Goal: Task Accomplishment & Management: Manage account settings

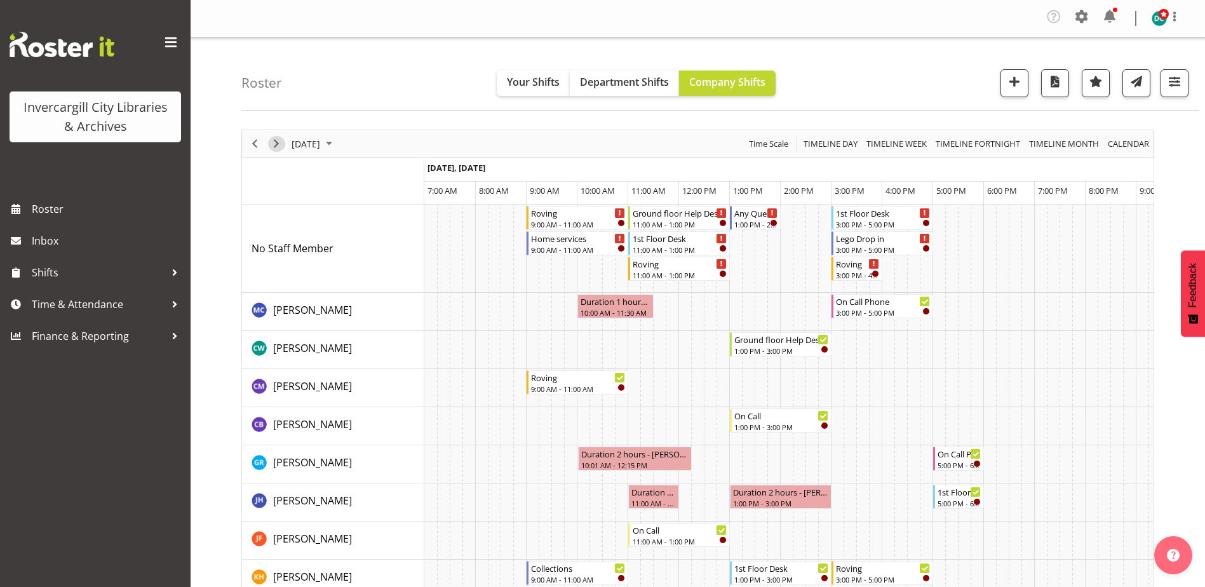
drag, startPoint x: 282, startPoint y: 144, endPoint x: 263, endPoint y: 158, distance: 23.6
click at [282, 144] on span "Next" at bounding box center [276, 144] width 15 height 16
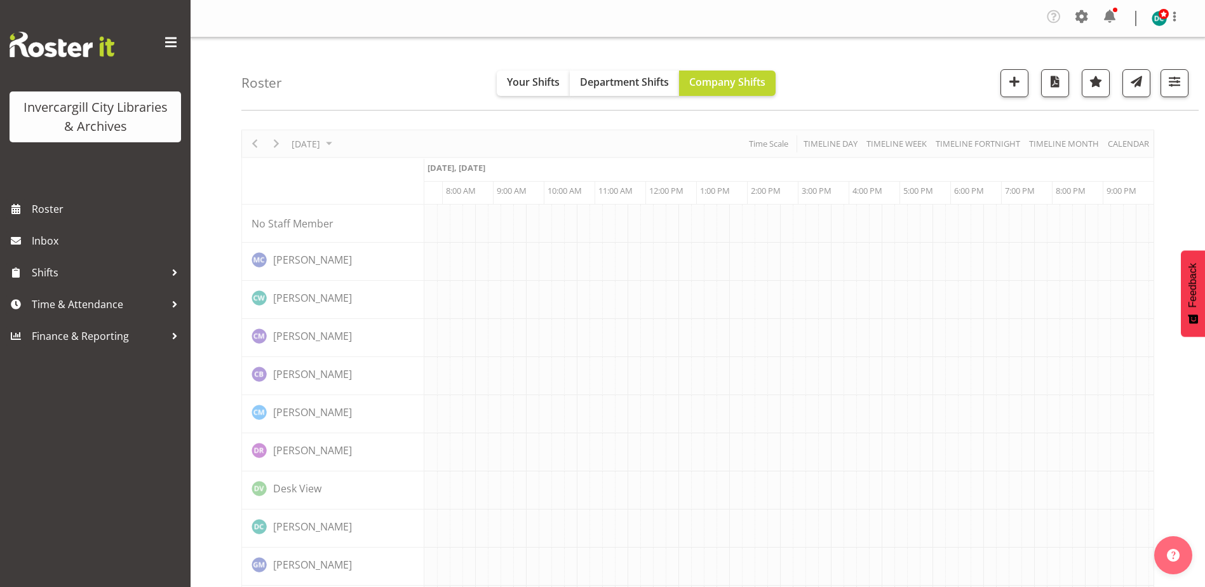
scroll to position [0, 33]
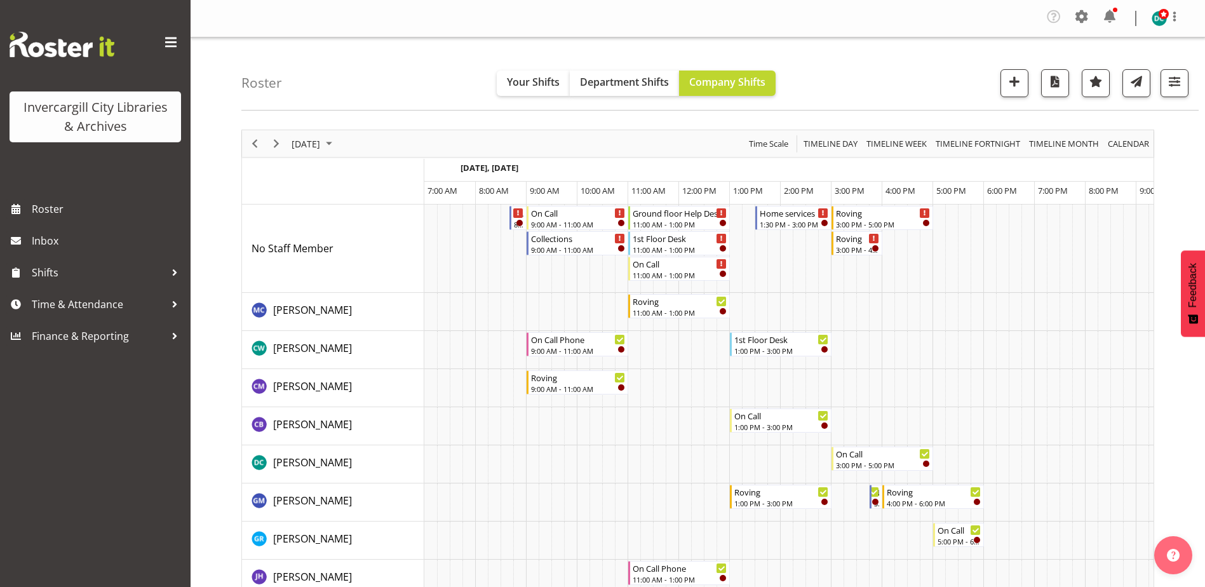
scroll to position [0, 33]
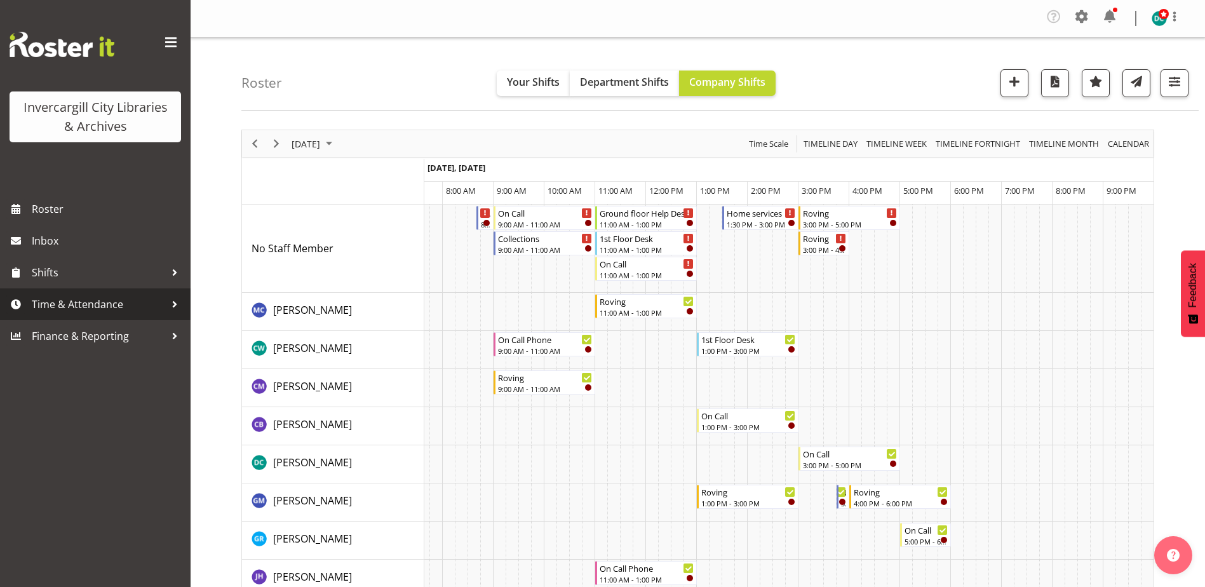
click at [76, 299] on span "Time & Attendance" at bounding box center [98, 304] width 133 height 19
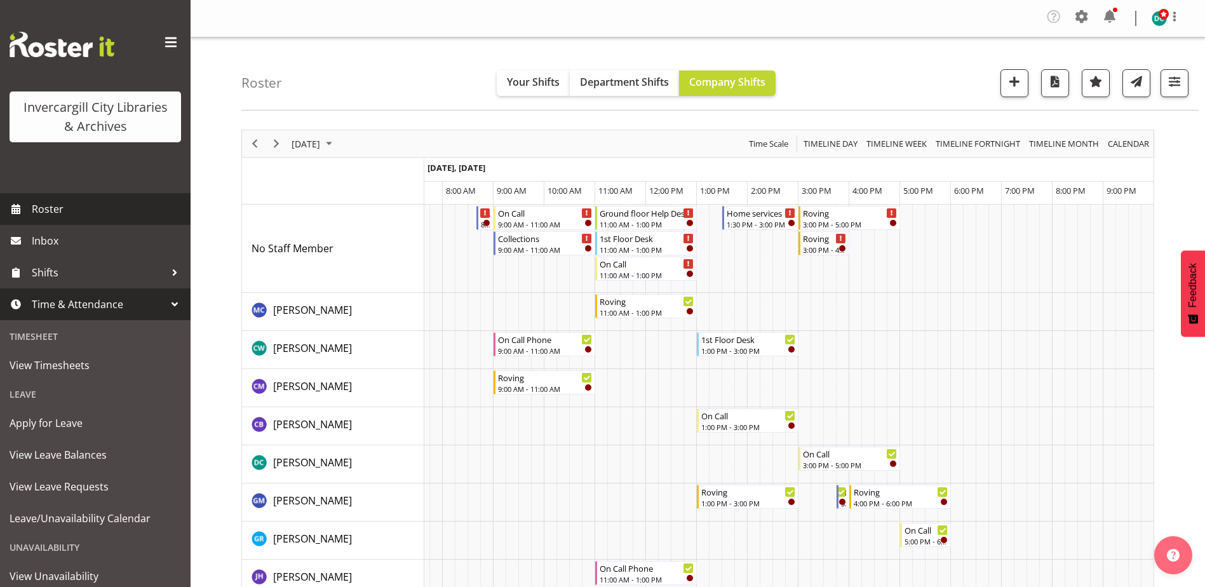
click at [44, 198] on link "Roster" at bounding box center [95, 209] width 191 height 32
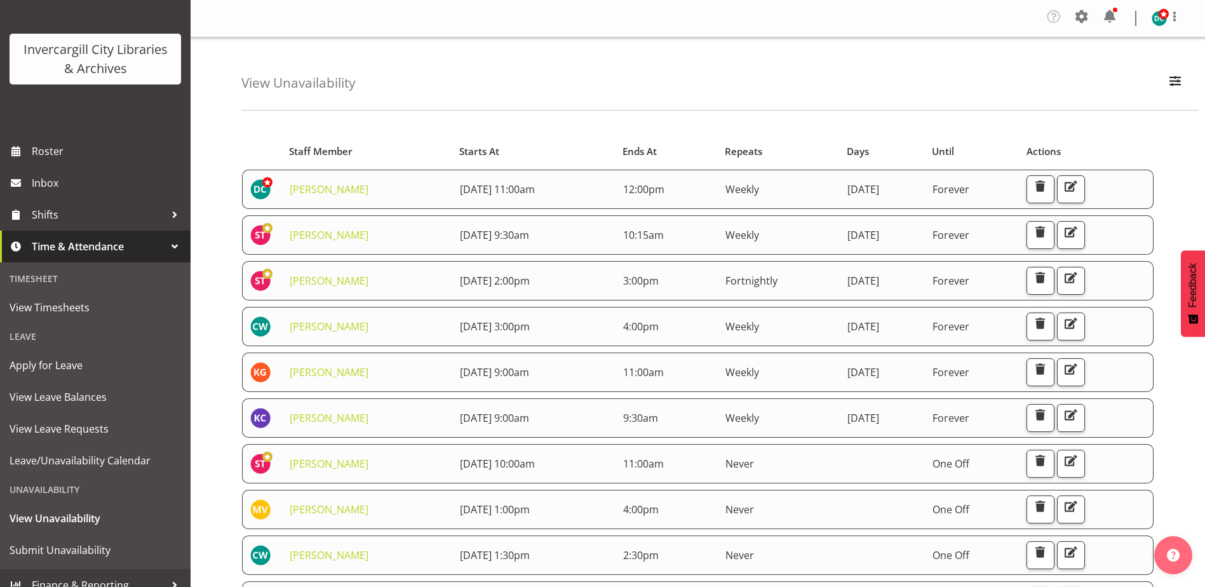
scroll to position [72, 0]
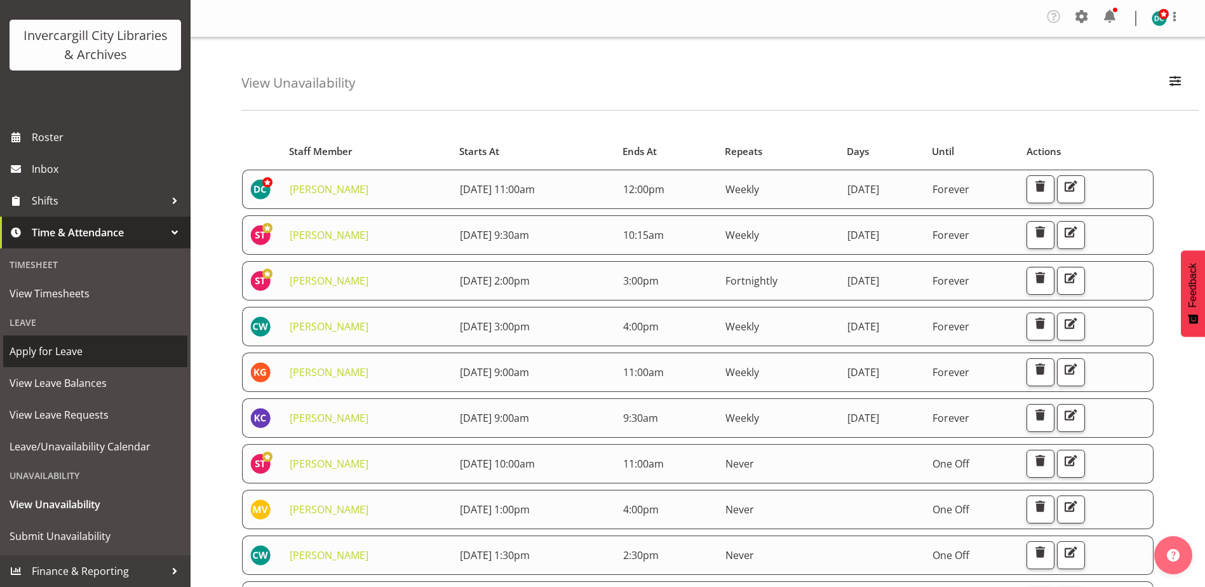
click at [47, 353] on span "Apply for Leave" at bounding box center [96, 351] width 172 height 19
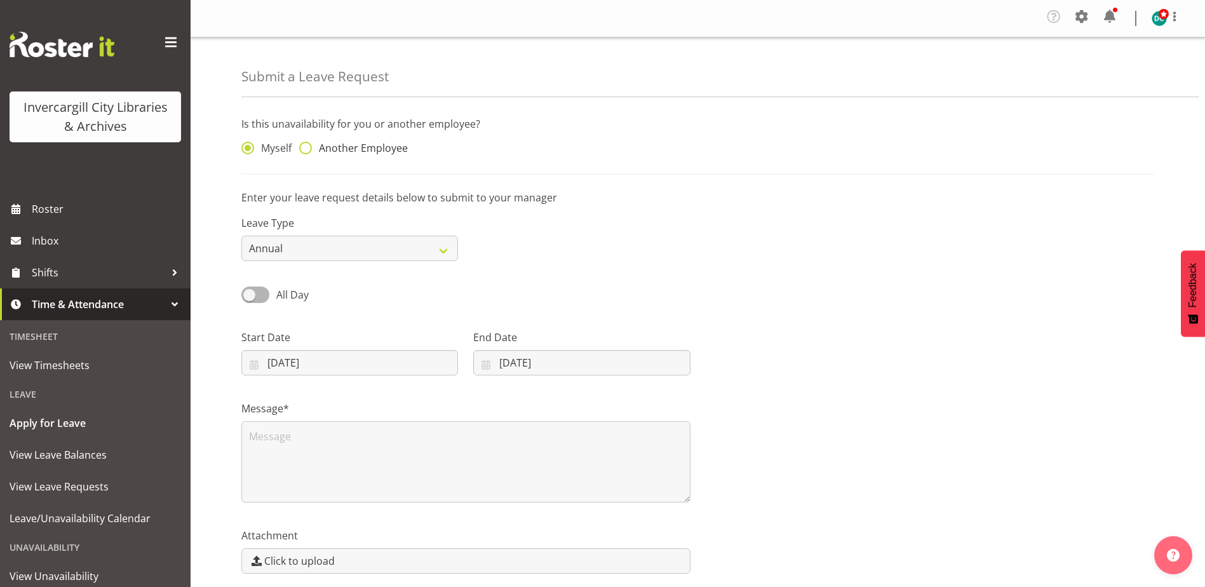
click at [304, 150] on span at bounding box center [305, 148] width 13 height 13
click at [304, 150] on input "Another Employee" at bounding box center [303, 148] width 8 height 8
radio input "true"
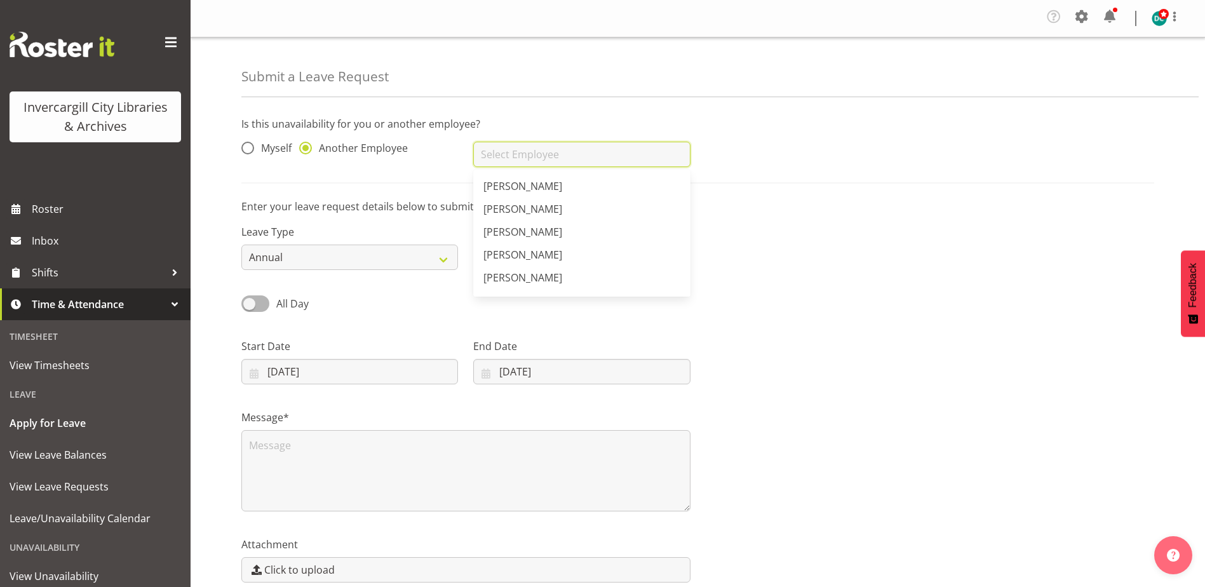
click at [492, 154] on input "text" at bounding box center [581, 154] width 217 height 25
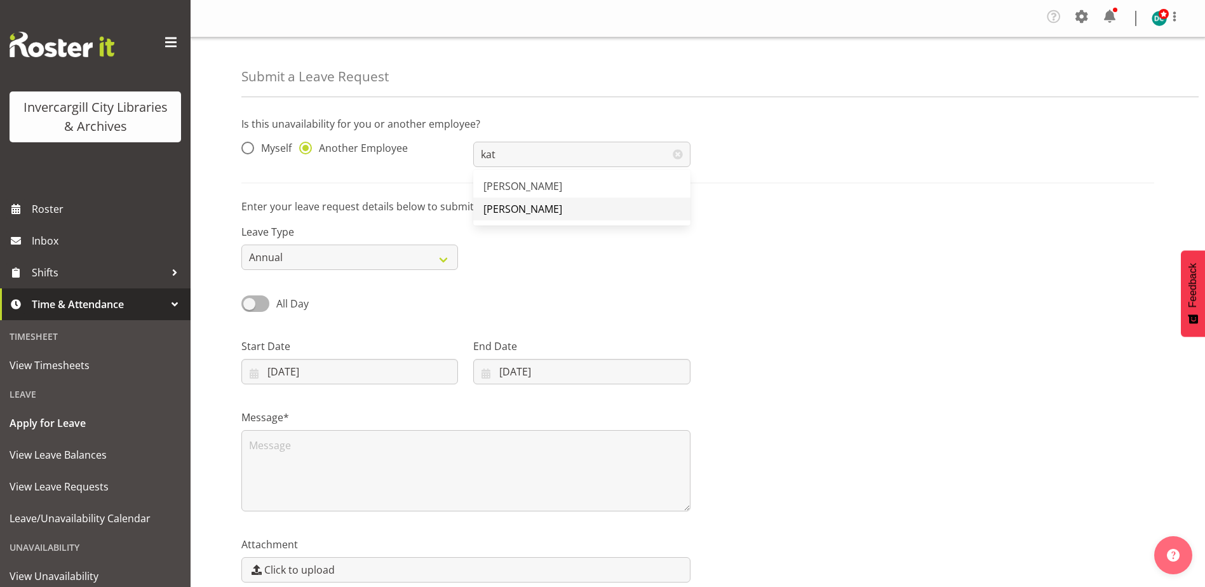
click at [521, 213] on span "[PERSON_NAME]" at bounding box center [522, 209] width 79 height 14
type input "[PERSON_NAME]"
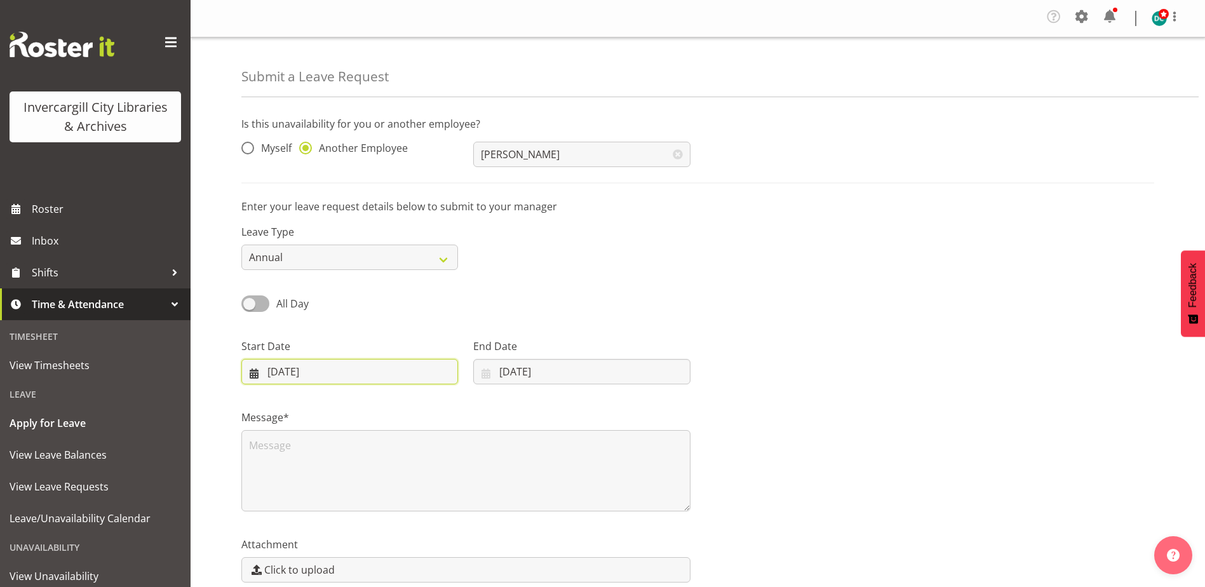
click at [274, 375] on input "03/09/2025" at bounding box center [349, 371] width 217 height 25
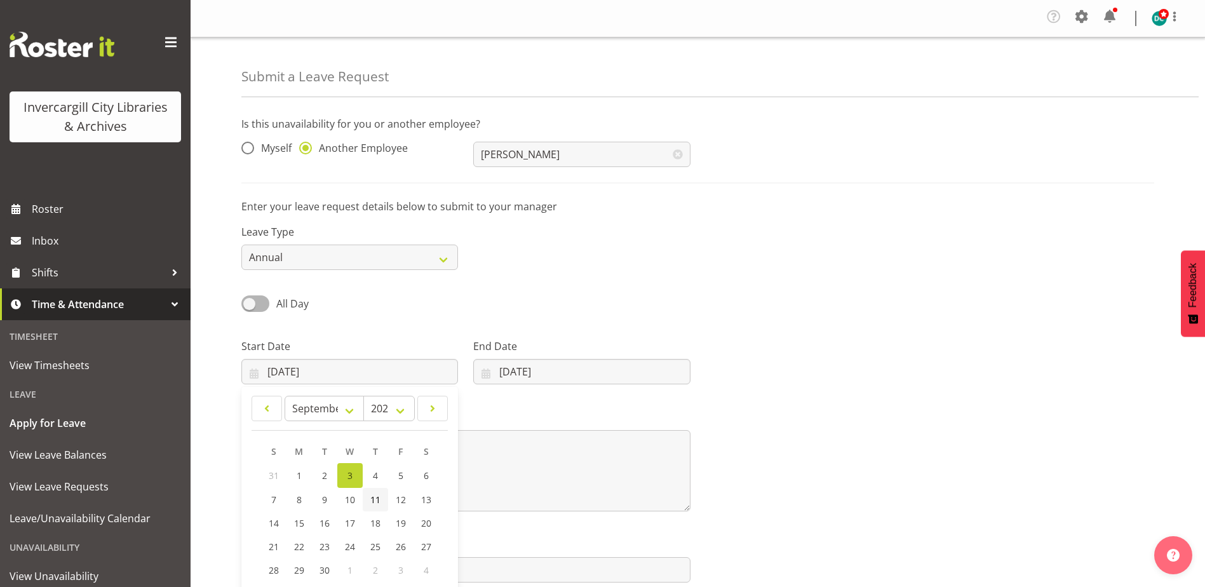
click at [375, 496] on span "11" at bounding box center [375, 500] width 10 height 12
type input "11/09/2025"
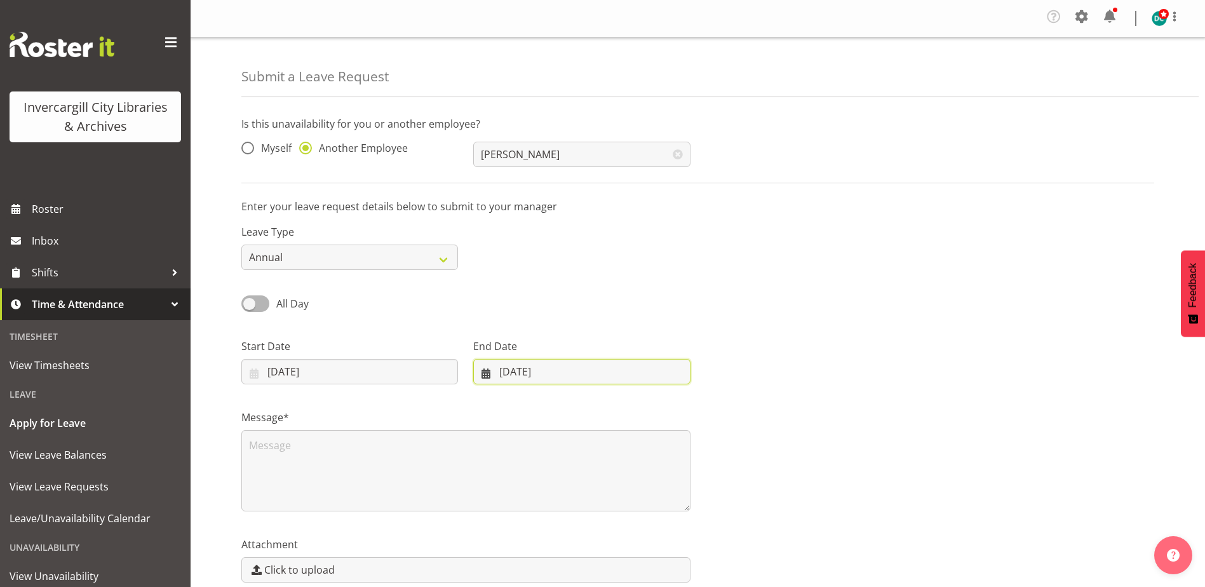
click at [528, 364] on input "03/09/2025" at bounding box center [581, 371] width 217 height 25
click at [549, 523] on span "16" at bounding box center [549, 523] width 10 height 12
type input "16/09/2025"
click at [414, 469] on textarea at bounding box center [465, 470] width 449 height 81
type textarea "A"
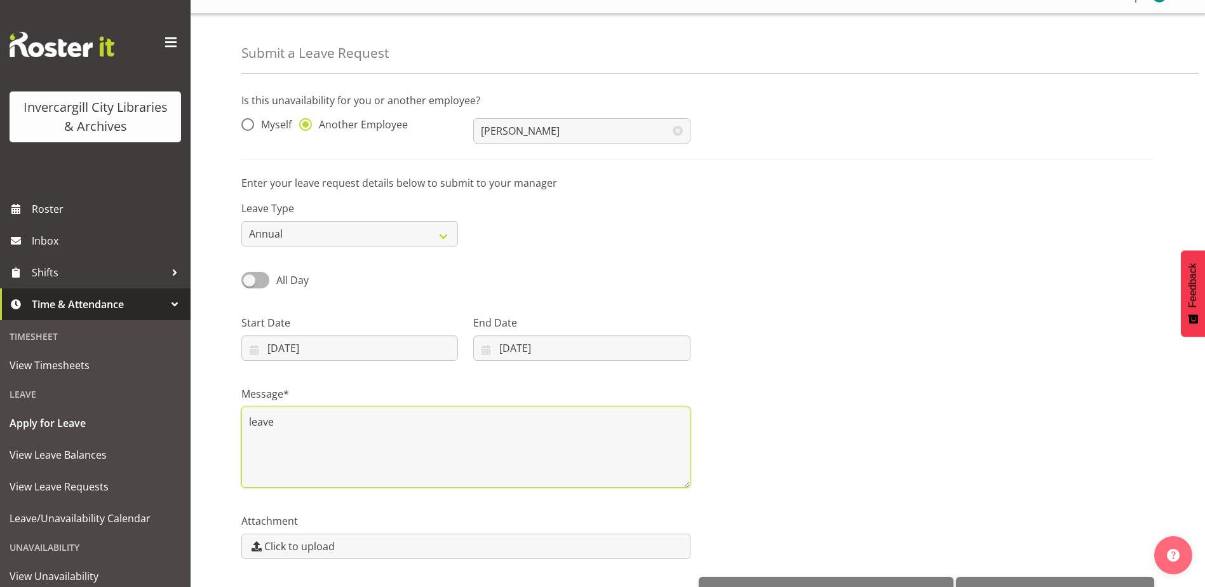
scroll to position [60, 0]
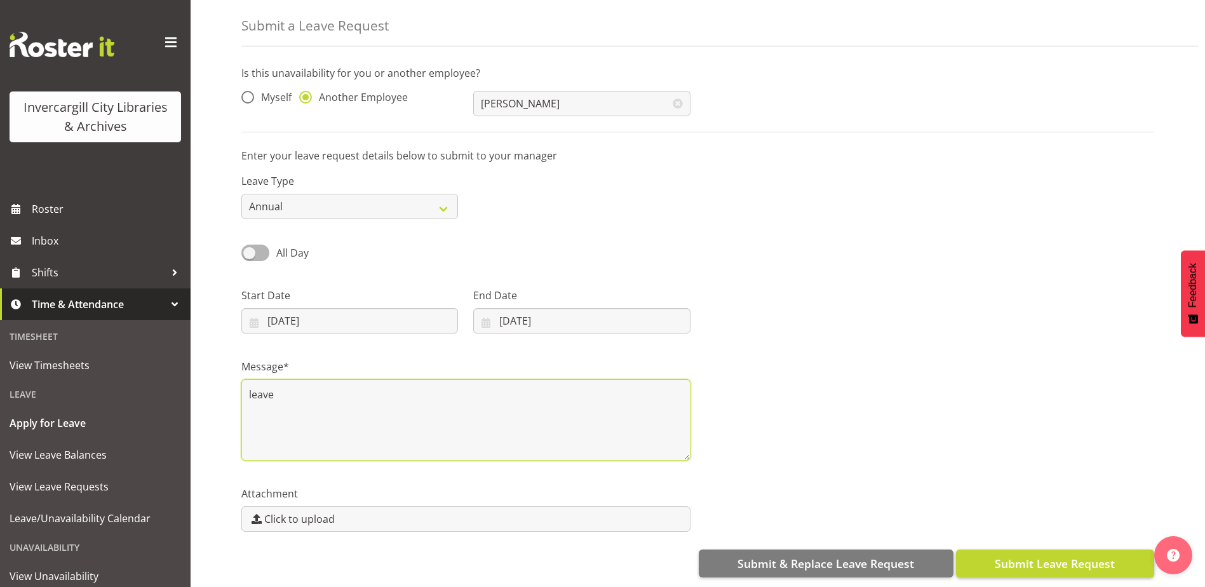
type textarea "leave"
click at [1064, 555] on span "Submit Leave Request" at bounding box center [1055, 563] width 120 height 17
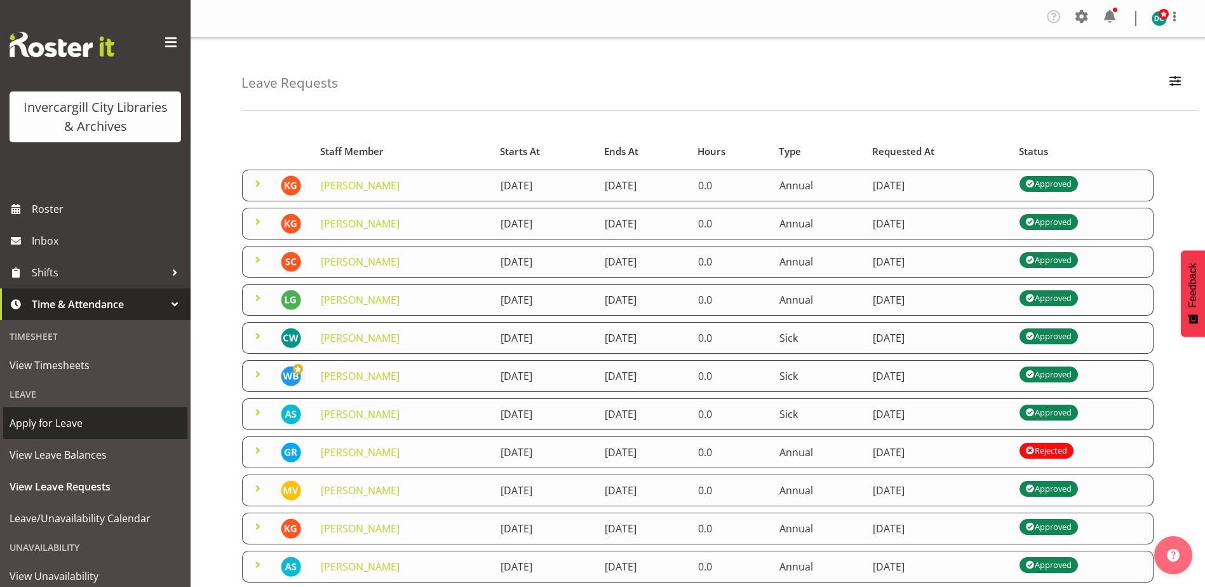
click at [51, 421] on span "Apply for Leave" at bounding box center [96, 423] width 172 height 19
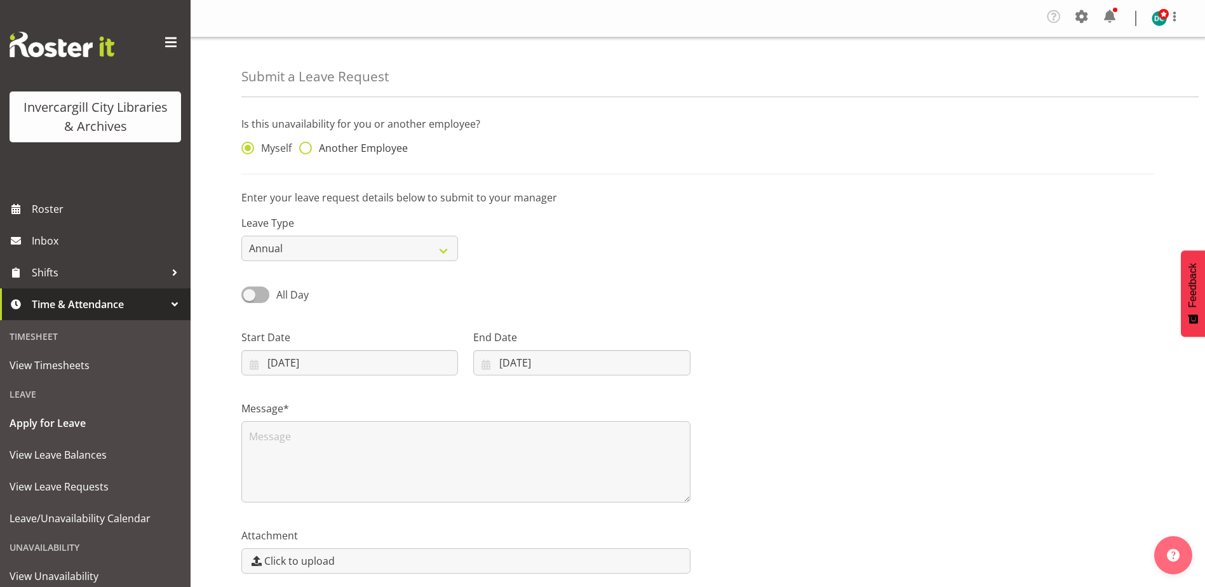
click at [307, 143] on span at bounding box center [305, 148] width 13 height 13
click at [307, 144] on input "Another Employee" at bounding box center [303, 148] width 8 height 8
radio input "true"
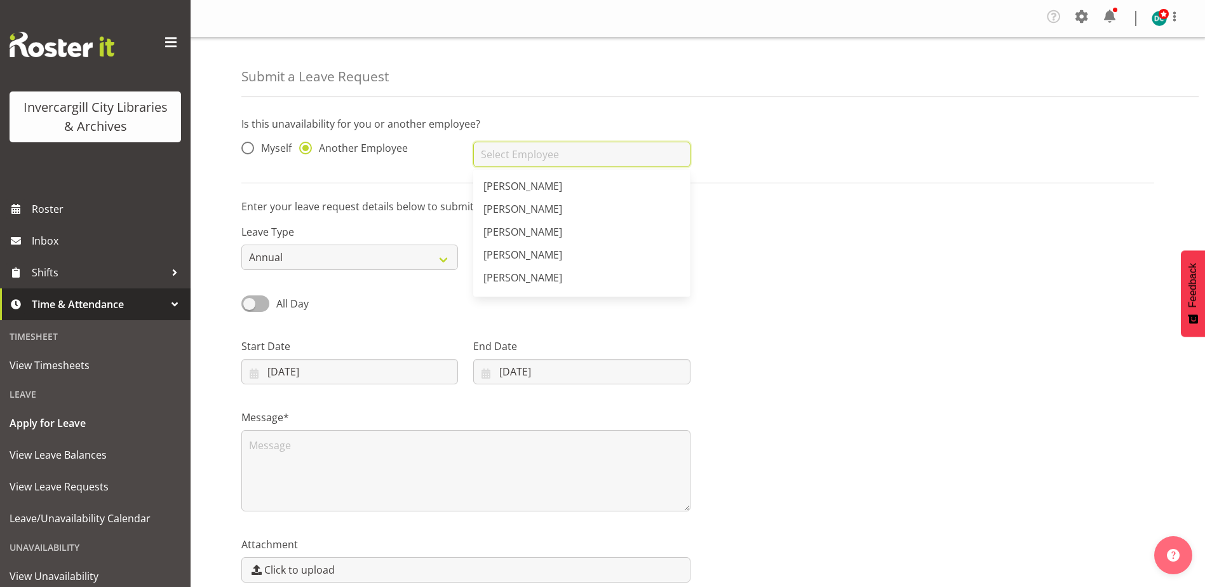
click at [530, 154] on input "text" at bounding box center [581, 154] width 217 height 25
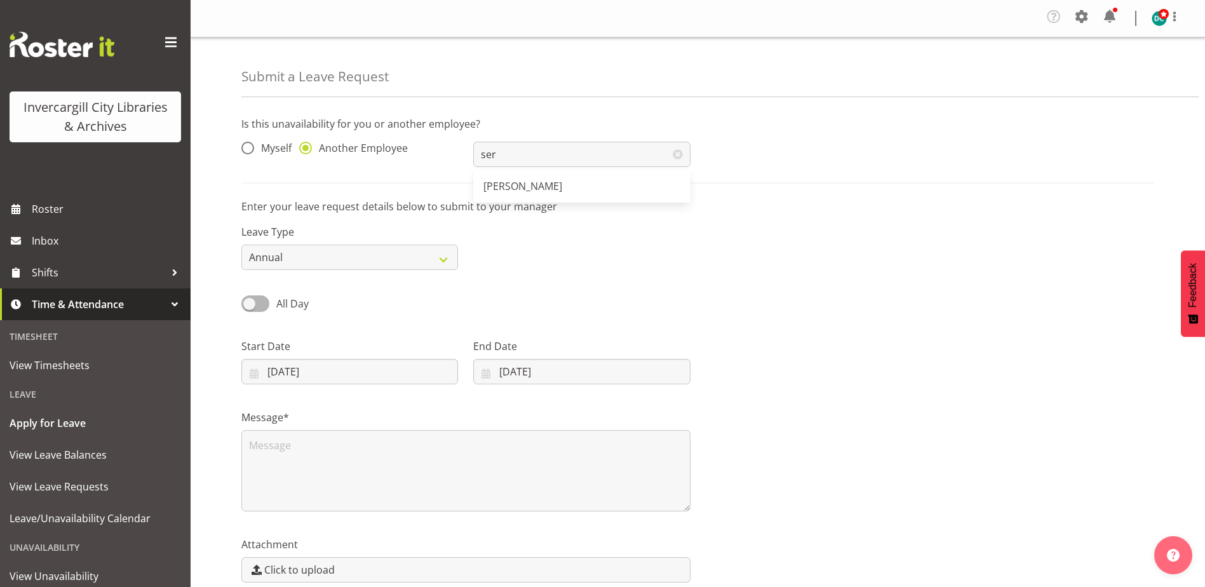
drag, startPoint x: 544, startPoint y: 187, endPoint x: 504, endPoint y: 199, distance: 41.8
click at [544, 186] on span "[PERSON_NAME]" at bounding box center [522, 186] width 79 height 14
type input "[PERSON_NAME]"
click at [339, 253] on select "Annual Sick Leave Without Pay Bereavement Domestic Violence Parental Jury Servi…" at bounding box center [349, 257] width 217 height 25
click at [339, 252] on select "Annual Sick Leave Without Pay Bereavement Domestic Violence Parental Jury Servi…" at bounding box center [349, 257] width 217 height 25
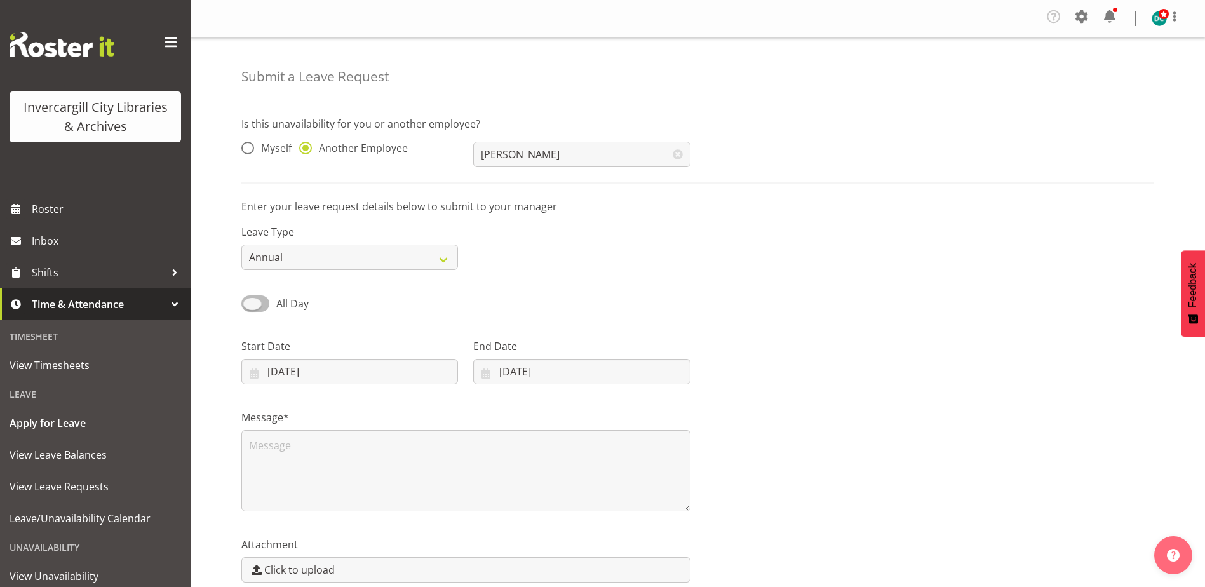
click at [253, 301] on span at bounding box center [255, 303] width 28 height 16
click at [250, 301] on input "All Day" at bounding box center [245, 303] width 8 height 8
checkbox input "true"
click at [289, 371] on input "[DATE]" at bounding box center [349, 371] width 217 height 25
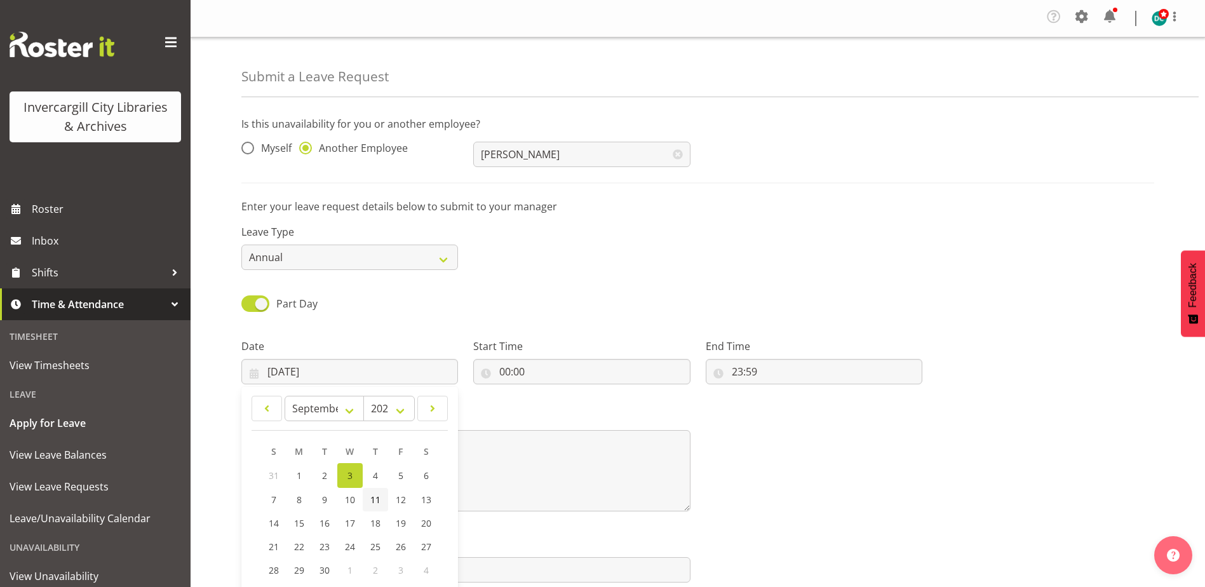
click at [364, 501] on link "11" at bounding box center [375, 500] width 25 height 24
type input "[DATE]"
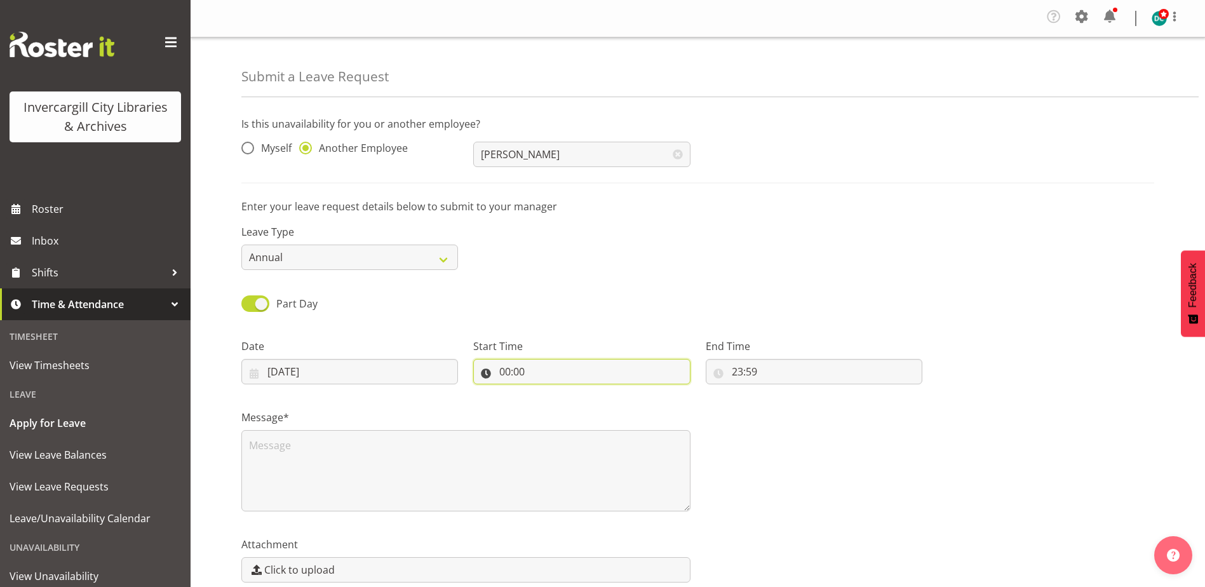
click at [538, 360] on input "00:00" at bounding box center [581, 371] width 217 height 25
click at [378, 312] on div "Part Day" at bounding box center [349, 304] width 217 height 18
click at [522, 369] on input "00:00" at bounding box center [581, 371] width 217 height 25
click at [557, 400] on select "00 01 02 03 04 05 06 07 08 09 10 11 12 13 14 15 16 17 18 19 20 21 22 23" at bounding box center [560, 404] width 29 height 25
select select "13"
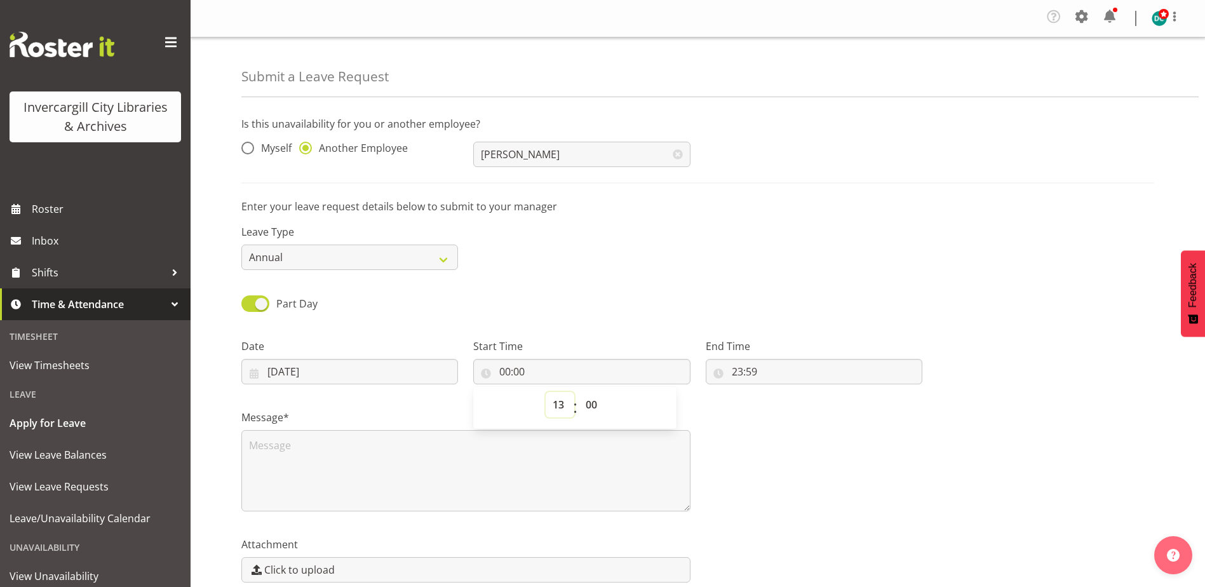
click at [546, 392] on select "00 01 02 03 04 05 06 07 08 09 10 11 12 13 14 15 16 17 18 19 20 21 22 23" at bounding box center [560, 404] width 29 height 25
type input "13:00"
click at [591, 412] on select "00 01 02 03 04 05 06 07 08 09 10 11 12 13 14 15 16 17 18 19 20 21 22 23 24 25 2…" at bounding box center [593, 404] width 29 height 25
select select "30"
click at [579, 392] on select "00 01 02 03 04 05 06 07 08 09 10 11 12 13 14 15 16 17 18 19 20 21 22 23 24 25 2…" at bounding box center [593, 404] width 29 height 25
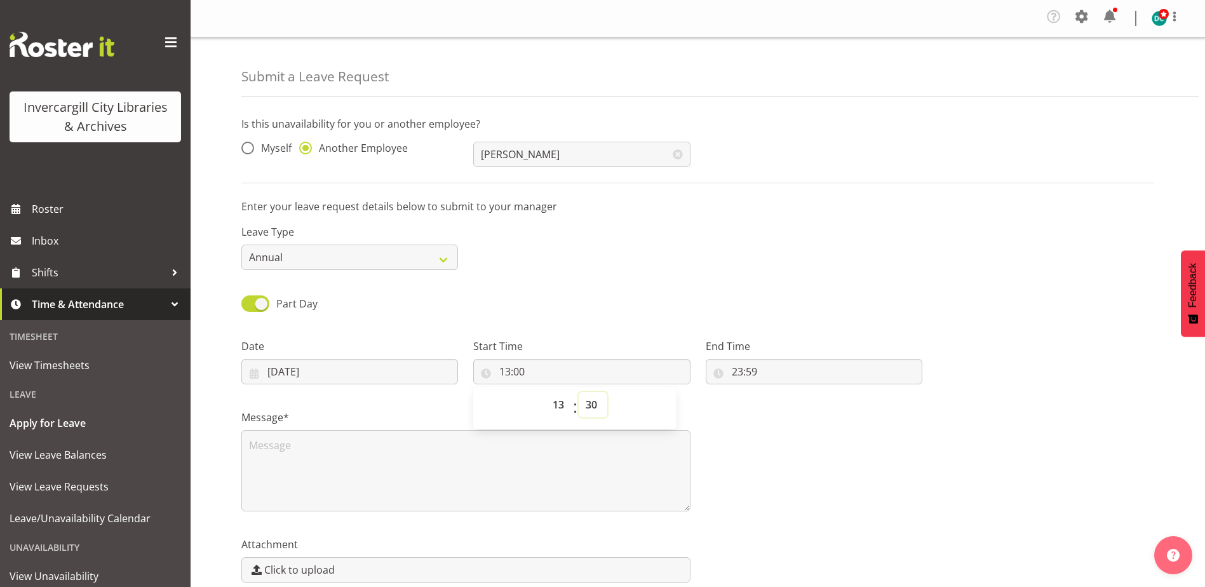
type input "13:30"
drag, startPoint x: 802, startPoint y: 368, endPoint x: 794, endPoint y: 368, distance: 7.6
click at [801, 368] on input "23:59" at bounding box center [814, 371] width 217 height 25
click at [792, 407] on select "00 01 02 03 04 05 06 07 08 09 10 11 12 13 14 15 16 17 18 19 20 21 22 23" at bounding box center [792, 404] width 29 height 25
select select "18"
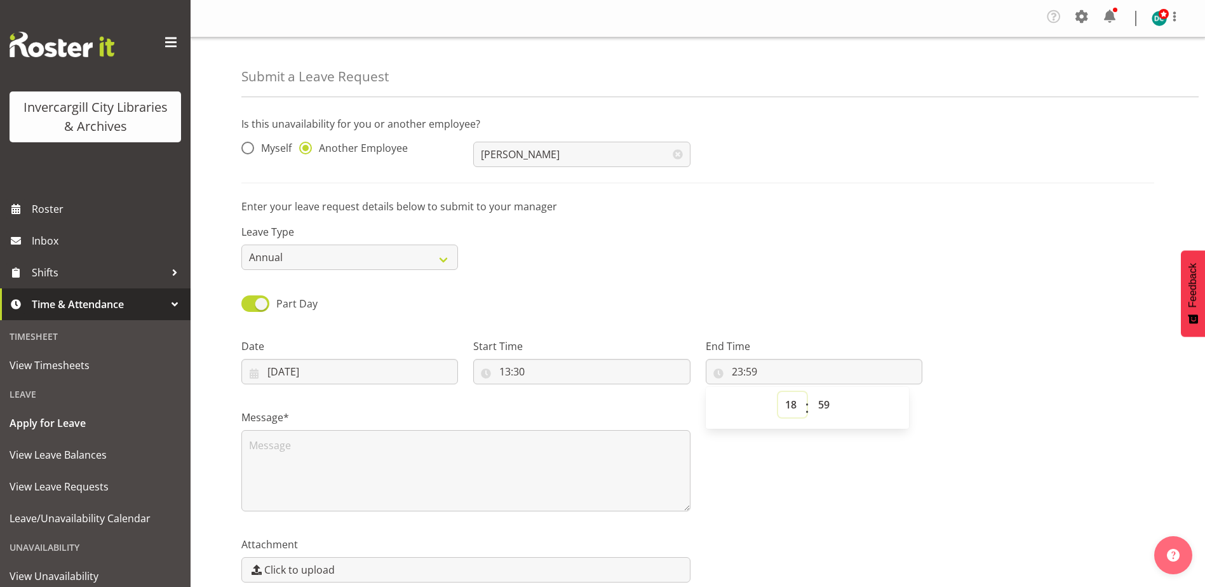
click at [778, 392] on select "00 01 02 03 04 05 06 07 08 09 10 11 12 13 14 15 16 17 18 19 20 21 22 23" at bounding box center [792, 404] width 29 height 25
type input "18:59"
click at [828, 406] on select "00 01 02 03 04 05 06 07 08 09 10 11 12 13 14 15 16 17 18 19 20 21 22 23 24 25 2…" at bounding box center [825, 404] width 29 height 25
select select "0"
type input "18:00"
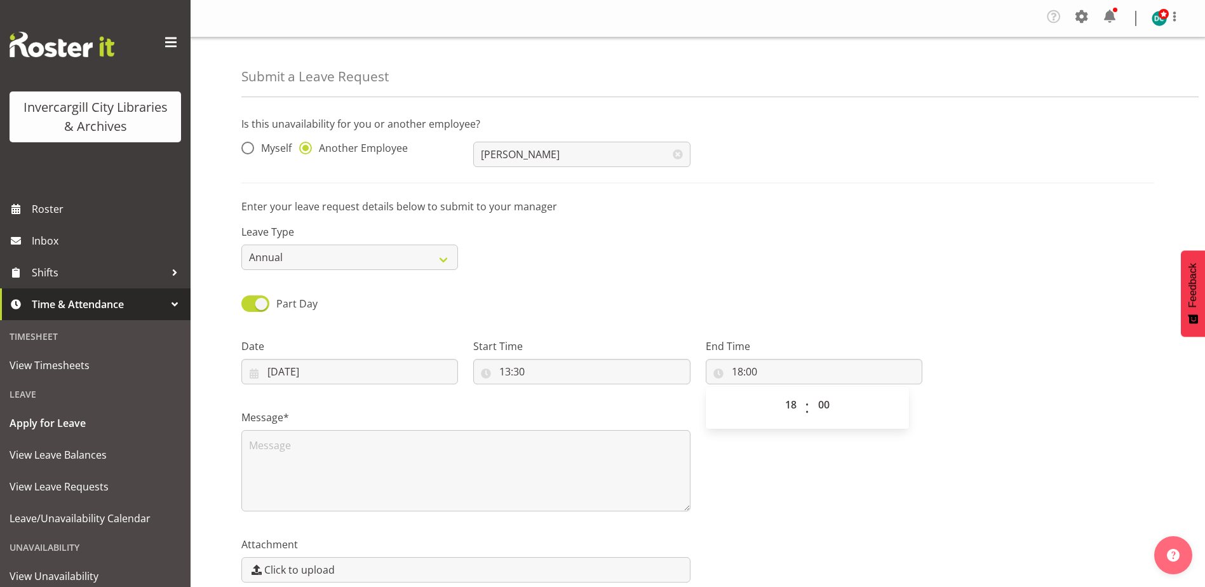
click at [939, 260] on div "Leave Type Annual Sick Leave Without Pay Bereavement Domestic Violence Parental…" at bounding box center [698, 241] width 928 height 71
click at [499, 478] on textarea at bounding box center [465, 470] width 449 height 81
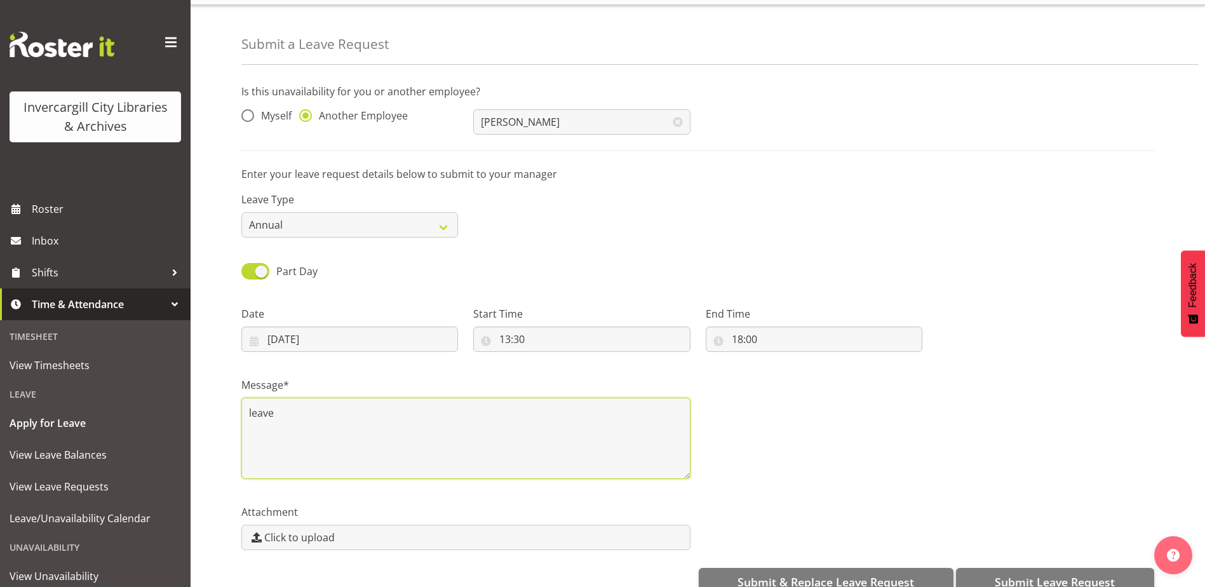
scroll to position [60, 0]
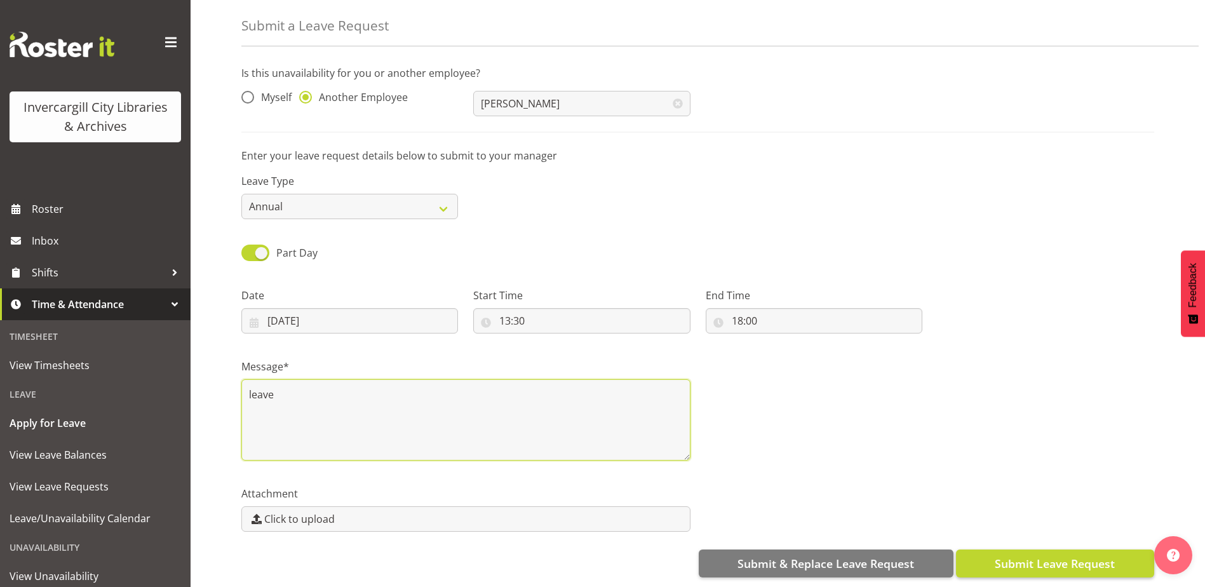
type textarea "leave"
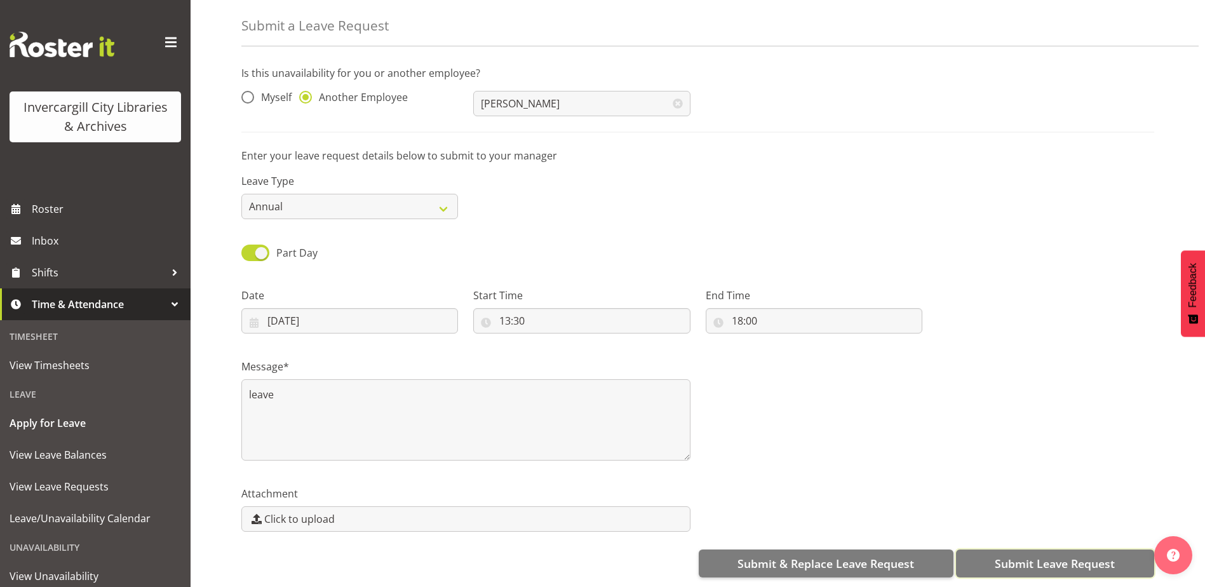
drag, startPoint x: 1036, startPoint y: 545, endPoint x: 1053, endPoint y: 546, distance: 17.2
click at [1036, 550] on button "Submit Leave Request" at bounding box center [1055, 564] width 198 height 28
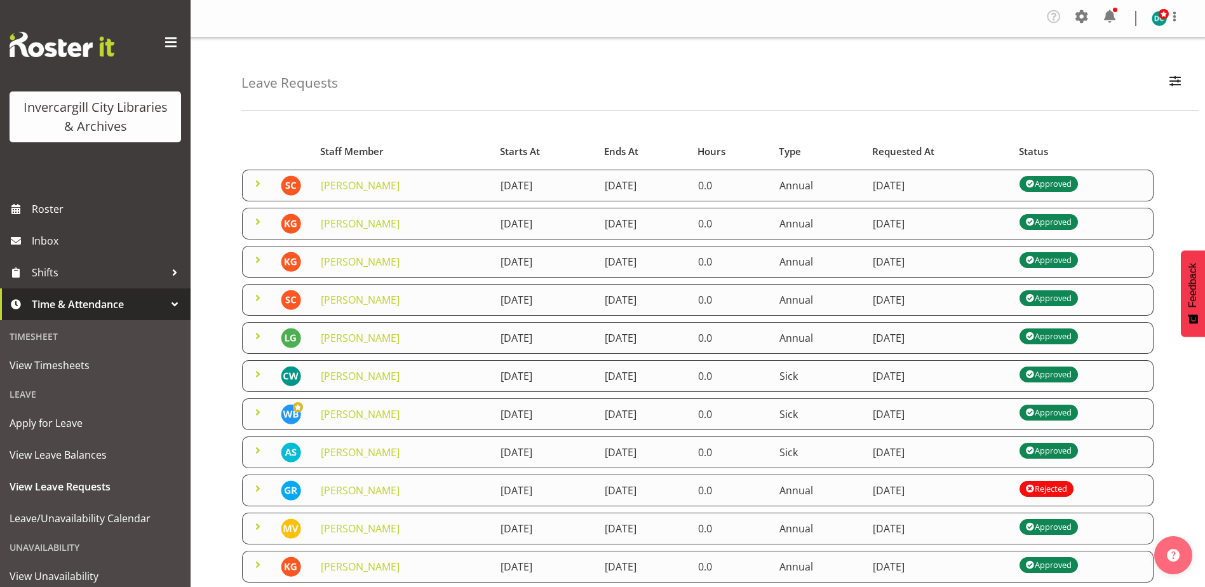
click at [60, 541] on div "Unavailability" at bounding box center [95, 547] width 184 height 26
click at [59, 547] on div "Unavailability" at bounding box center [95, 547] width 184 height 26
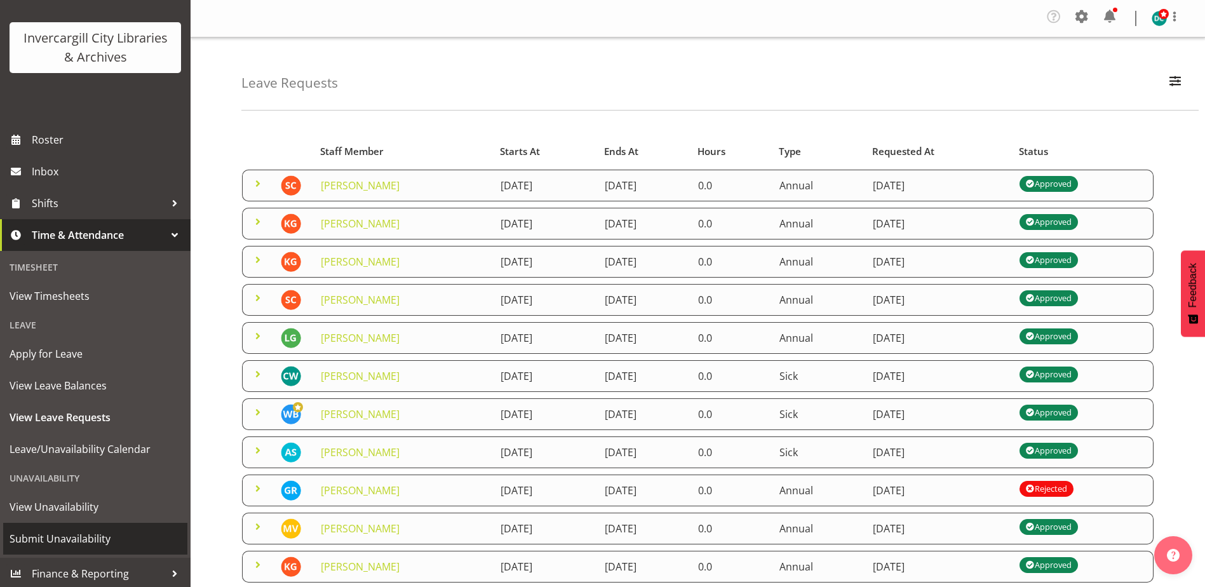
scroll to position [72, 0]
click at [61, 536] on span "Submit Unavailability" at bounding box center [96, 536] width 172 height 19
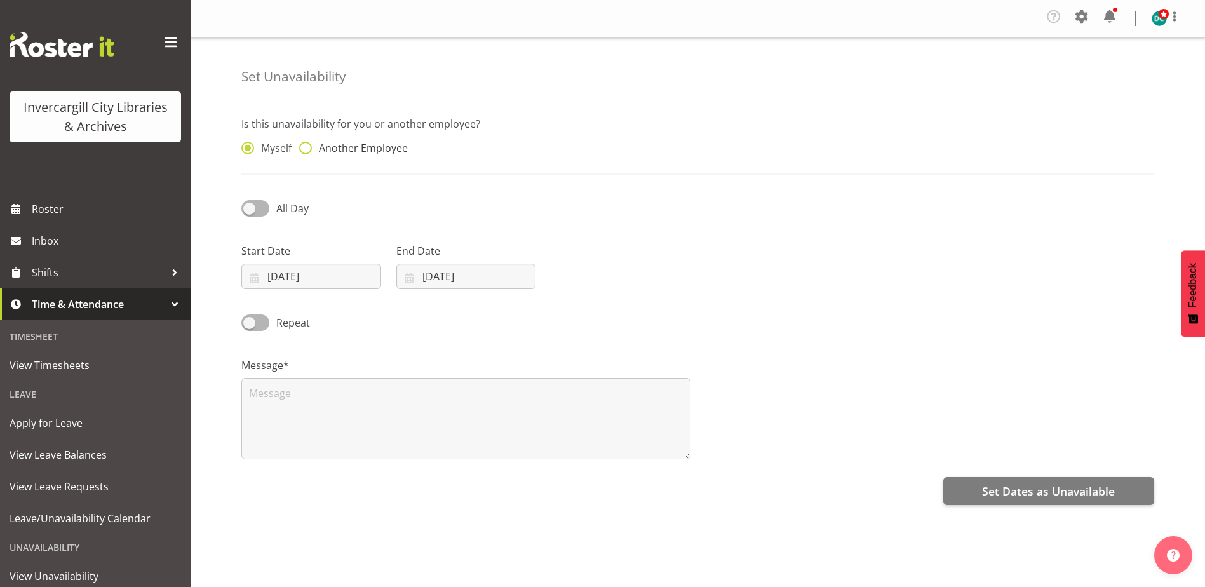
click at [307, 151] on span at bounding box center [305, 148] width 13 height 13
click at [307, 151] on input "Another Employee" at bounding box center [303, 148] width 8 height 8
radio input "true"
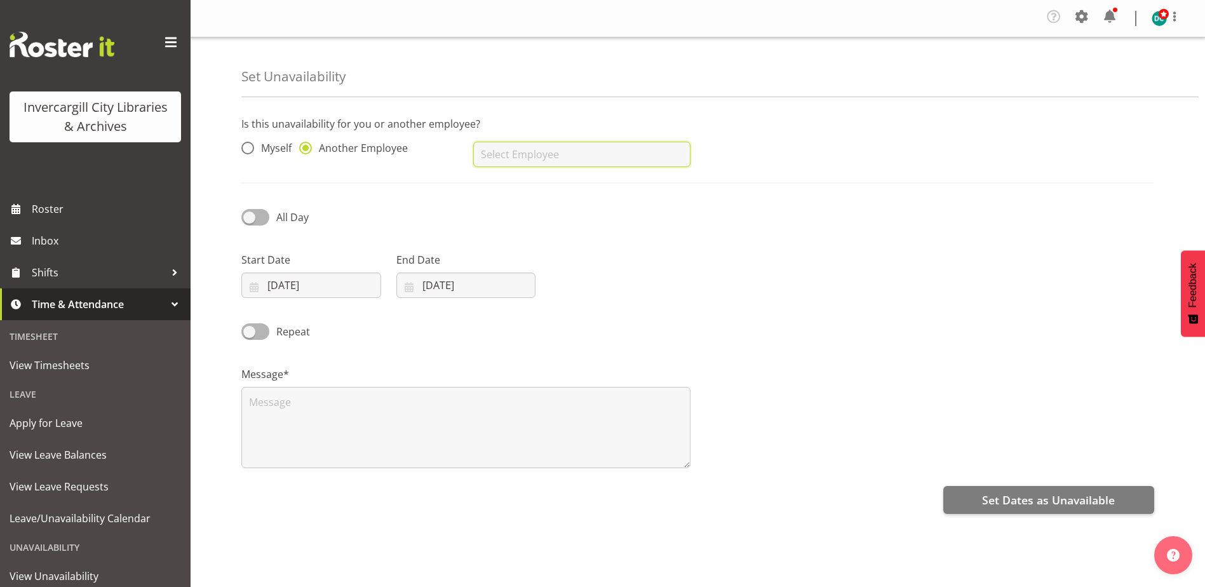
click at [499, 159] on input "text" at bounding box center [581, 154] width 217 height 25
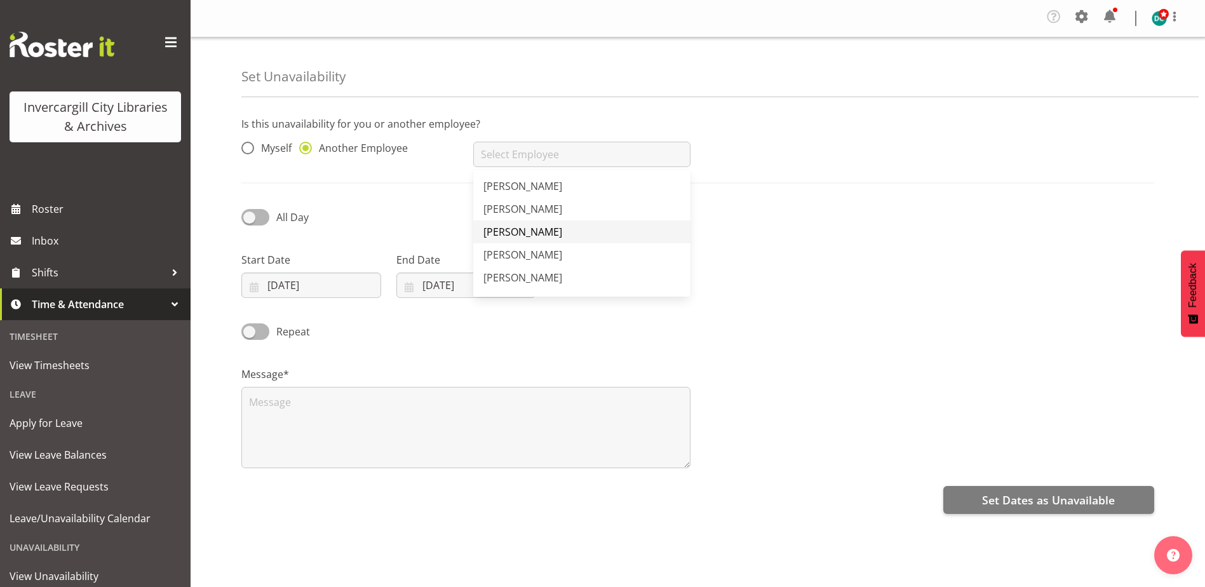
click at [529, 227] on span "[PERSON_NAME]" at bounding box center [522, 232] width 79 height 14
type input "[PERSON_NAME]"
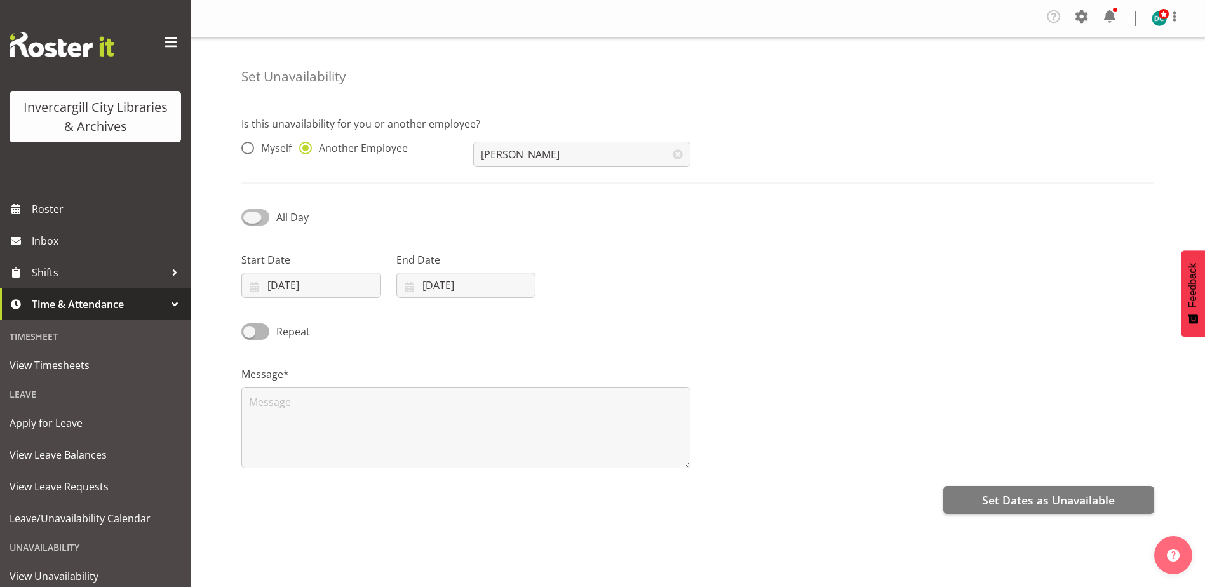
click at [248, 221] on span at bounding box center [255, 217] width 28 height 16
click at [248, 221] on input "All Day" at bounding box center [245, 217] width 8 height 8
checkbox input "true"
click at [276, 292] on input "03/09/2025" at bounding box center [311, 285] width 140 height 25
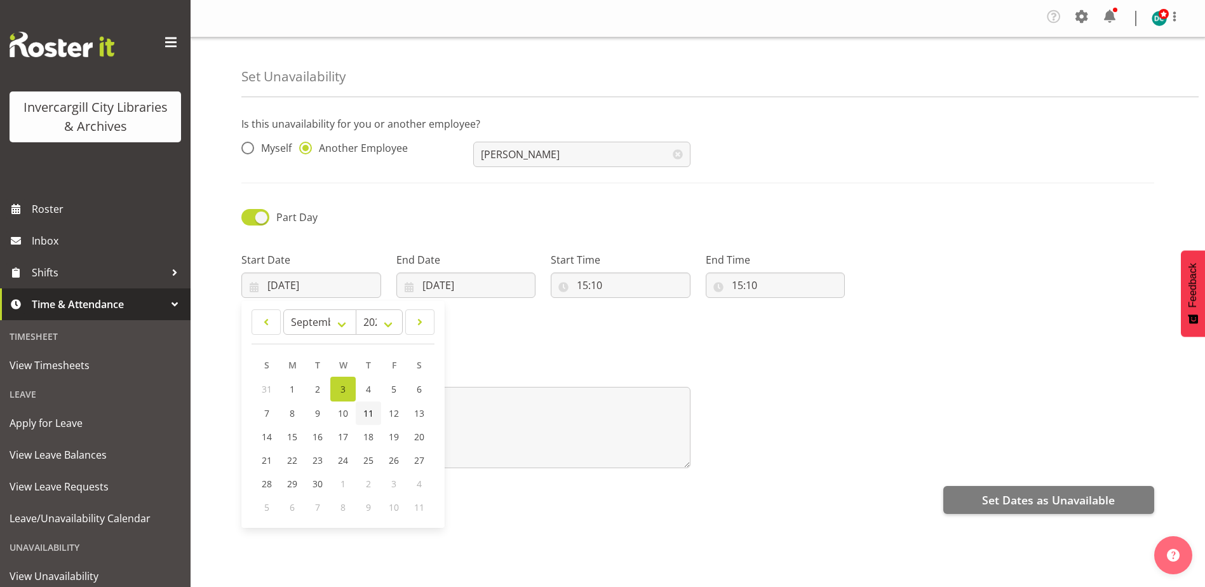
click at [368, 419] on link "11" at bounding box center [368, 414] width 25 height 24
type input "11/09/2025"
click at [446, 287] on input "[DATE]" at bounding box center [466, 285] width 140 height 25
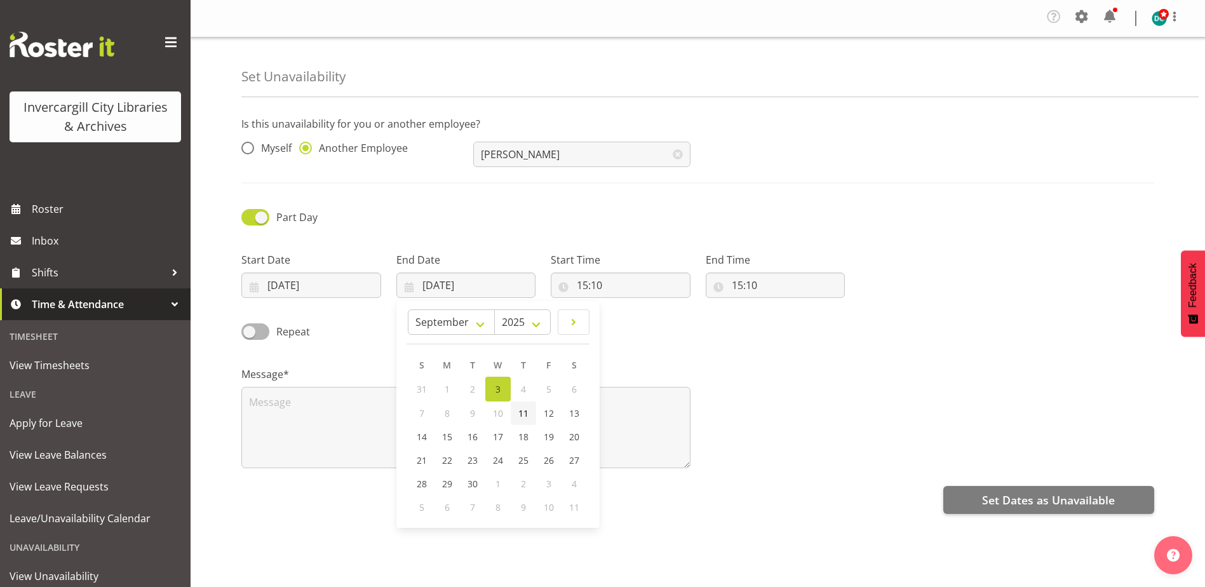
click at [525, 418] on span "11" at bounding box center [523, 413] width 10 height 12
type input "[DATE]"
click at [602, 290] on input "15:10" at bounding box center [621, 285] width 140 height 25
click at [632, 317] on select "00 01 02 03 04 05 06 07 08 09 10 11 12 13 14 15 16 17 18 19 20 21 22 23" at bounding box center [637, 318] width 29 height 25
select select "11"
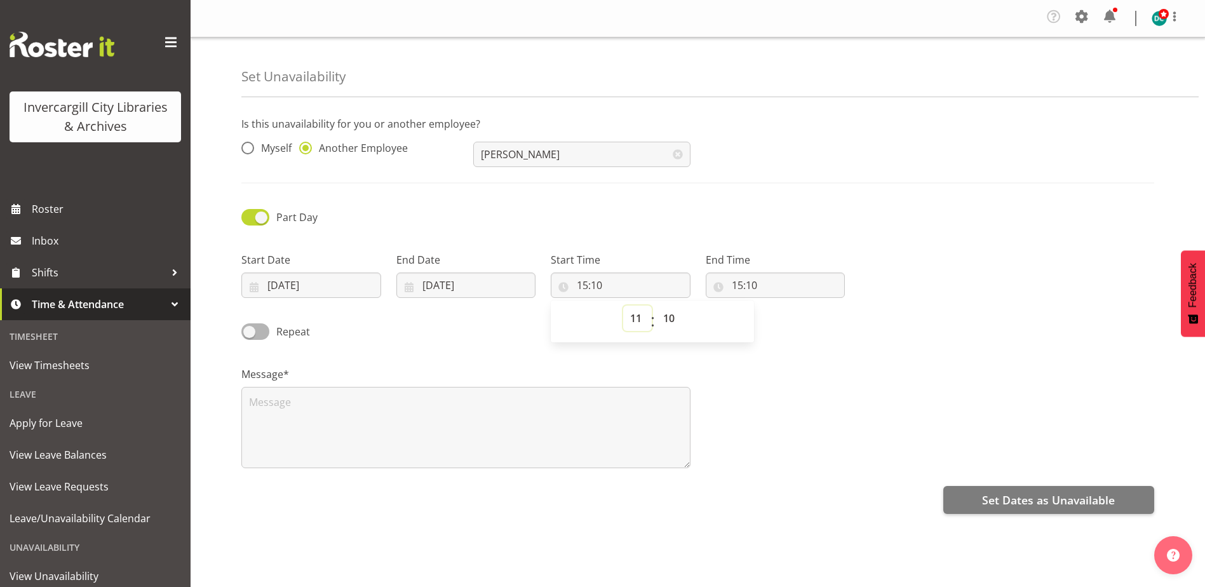
click at [623, 306] on select "00 01 02 03 04 05 06 07 08 09 10 11 12 13 14 15 16 17 18 19 20 21 22 23" at bounding box center [637, 318] width 29 height 25
type input "11:10"
click at [663, 318] on select "00 01 02 03 04 05 06 07 08 09 10 11 12 13 14 15 16 17 18 19 20 21 22 23 24 25 2…" at bounding box center [670, 318] width 29 height 25
select select "0"
type input "11:00"
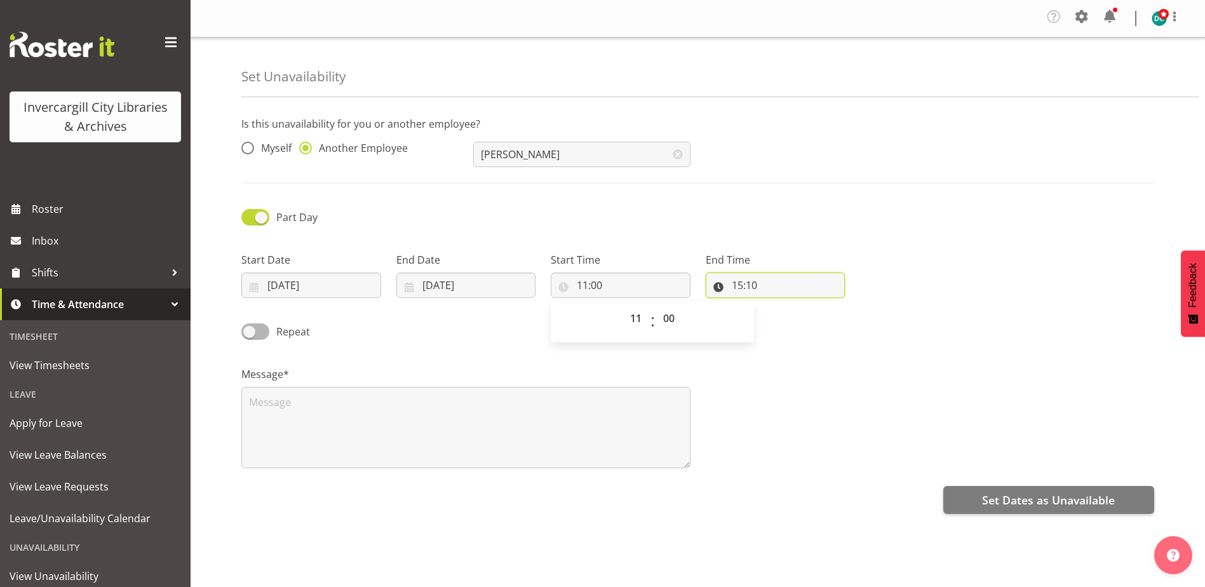
click at [735, 283] on input "15:10" at bounding box center [776, 285] width 140 height 25
click at [787, 318] on select "00 01 02 03 04 05 06 07 08 09 10 11 12 13 14 15 16 17 18 19 20 21 22 23" at bounding box center [792, 318] width 29 height 25
select select "12"
type input "12:10"
click at [833, 323] on select "00 01 02 03 04 05 06 07 08 09 10 11 12 13 14 15 16 17 18 19 20 21 22 23 24 25 2…" at bounding box center [825, 318] width 29 height 25
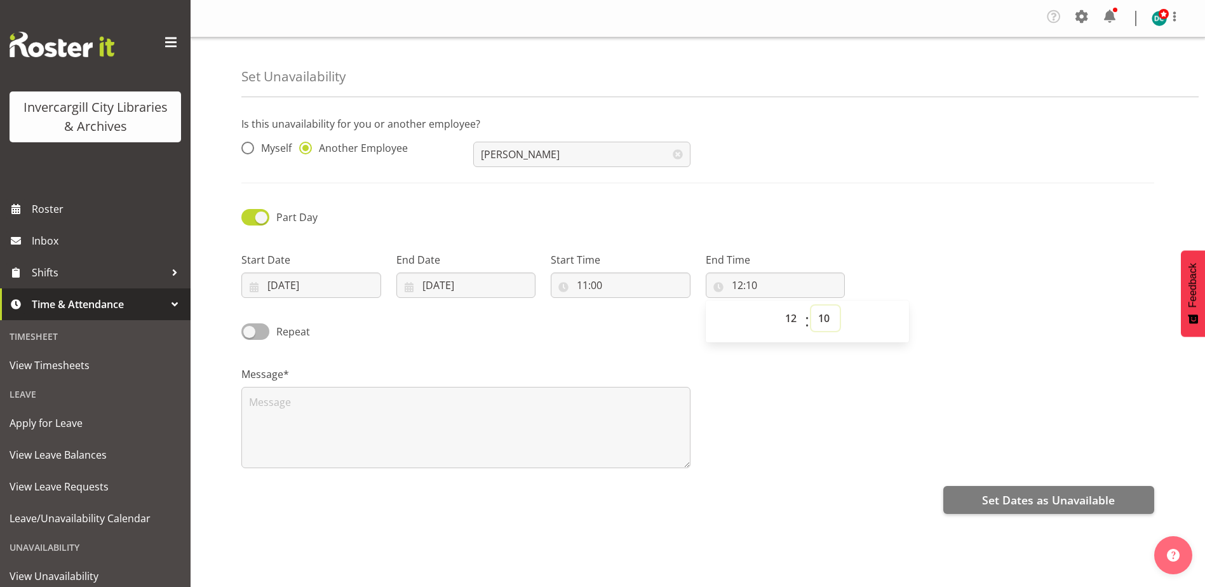
select select "0"
type input "12:00"
click at [850, 403] on div "Message*" at bounding box center [698, 412] width 928 height 127
click at [326, 407] on textarea at bounding box center [465, 427] width 449 height 81
click at [375, 410] on textarea at bounding box center [465, 427] width 449 height 81
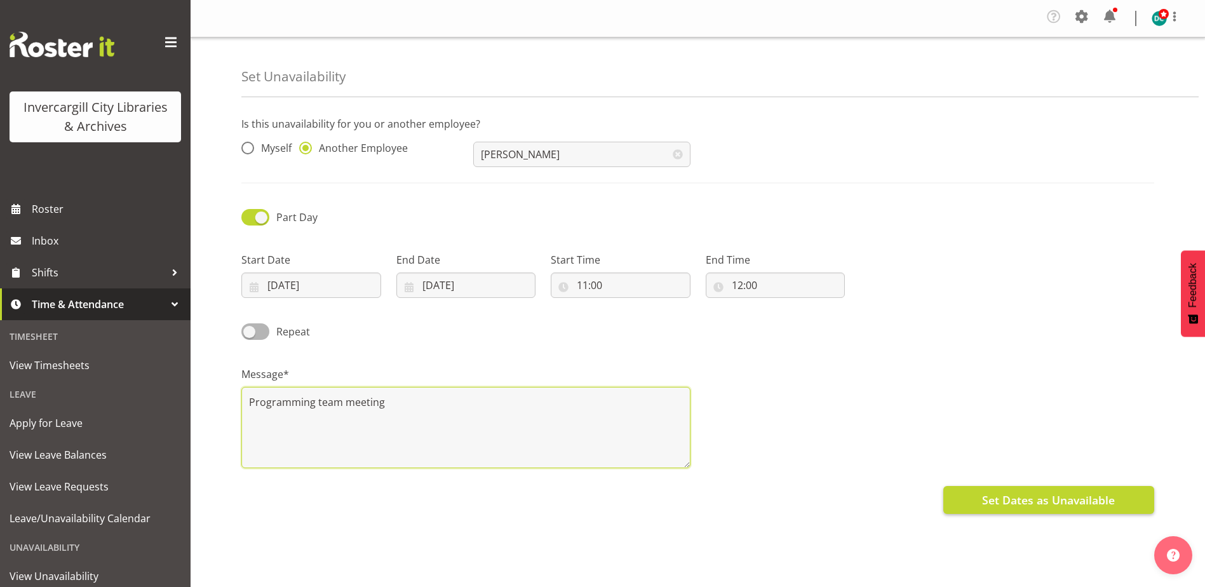
type textarea "Programming team meeting"
click at [1015, 494] on span "Set Dates as Unavailable" at bounding box center [1048, 500] width 133 height 17
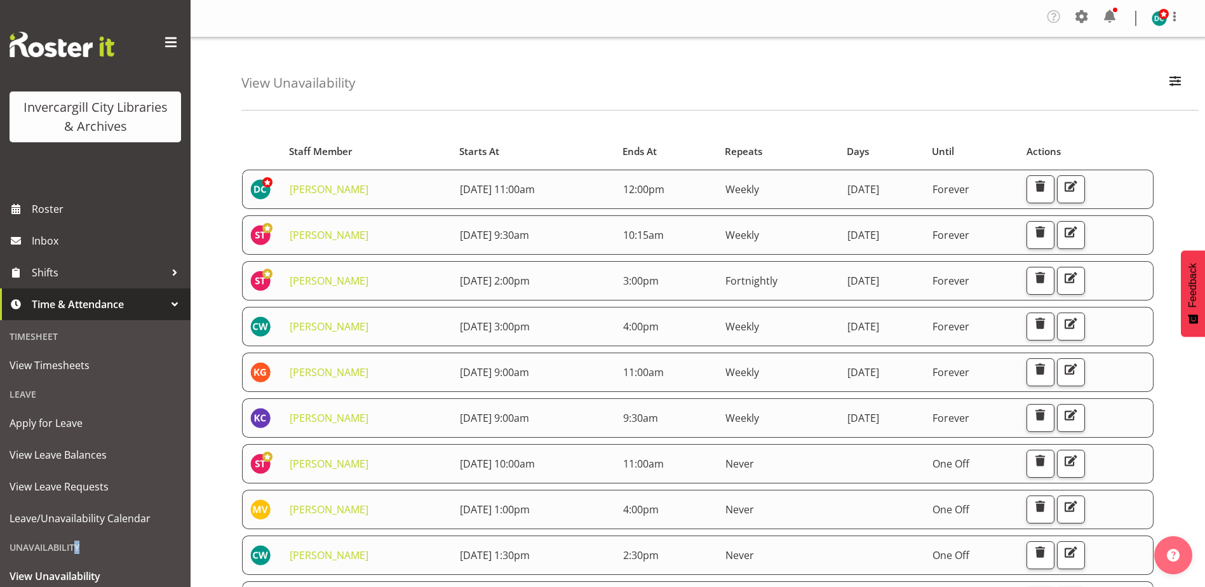
click at [65, 553] on div "Unavailability" at bounding box center [95, 547] width 184 height 26
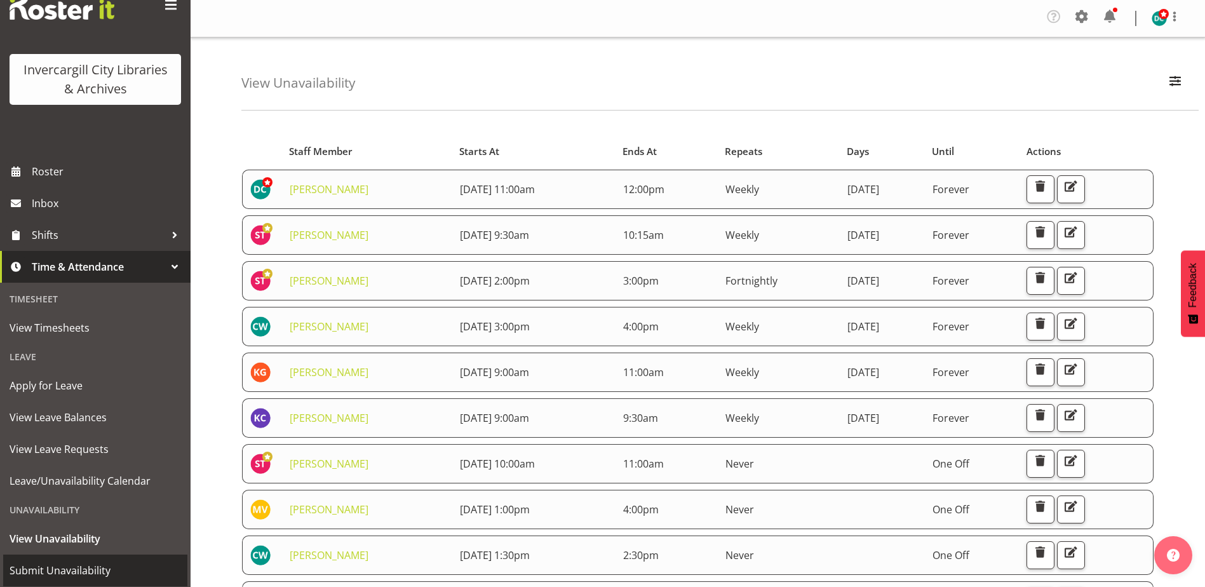
scroll to position [72, 0]
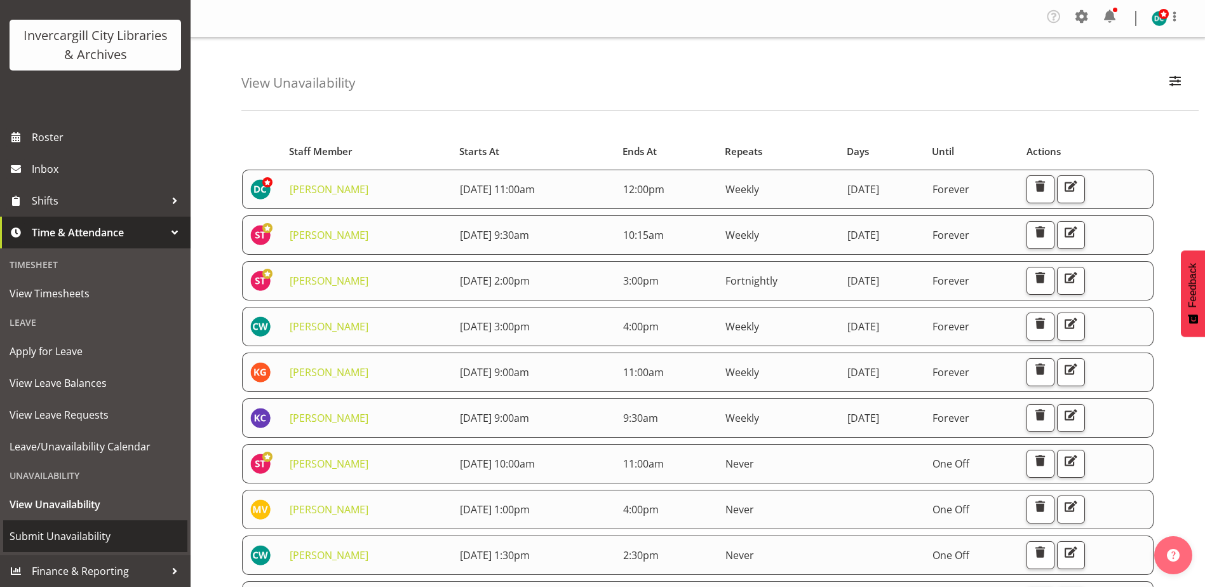
click at [86, 534] on span "Submit Unavailability" at bounding box center [96, 536] width 172 height 19
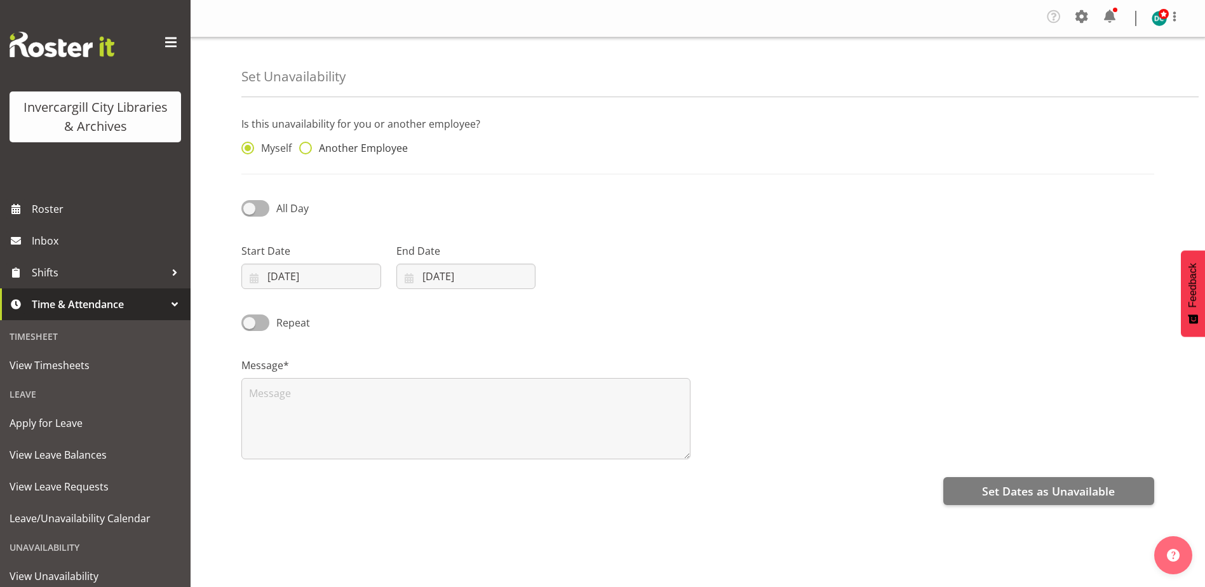
click at [305, 149] on span at bounding box center [305, 148] width 13 height 13
click at [305, 149] on input "Another Employee" at bounding box center [303, 148] width 8 height 8
radio input "true"
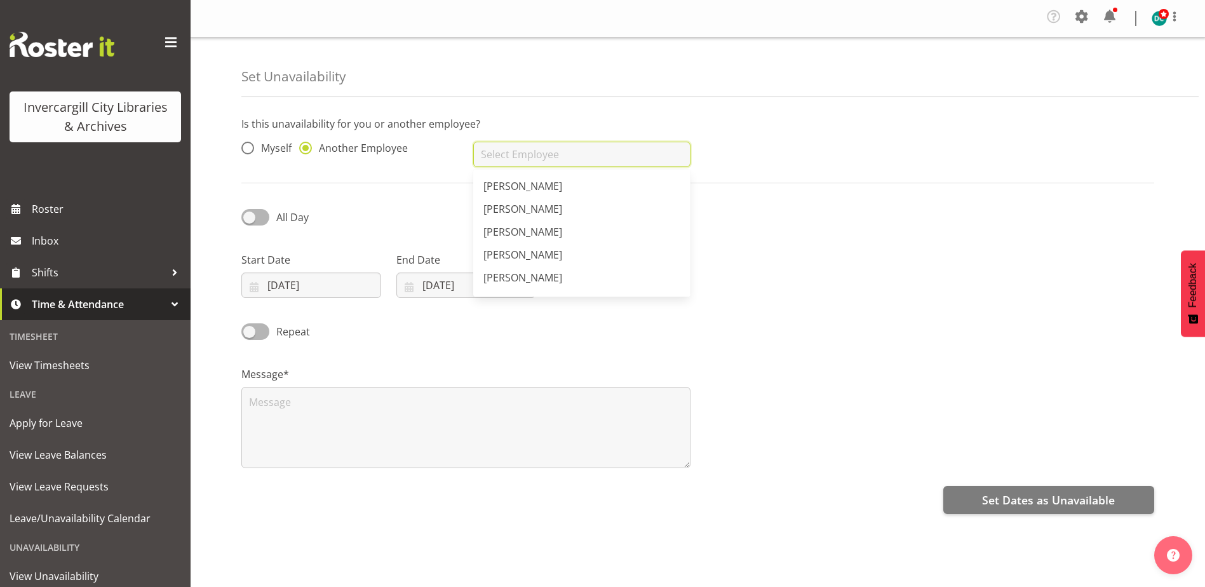
click at [531, 161] on input "text" at bounding box center [581, 154] width 217 height 25
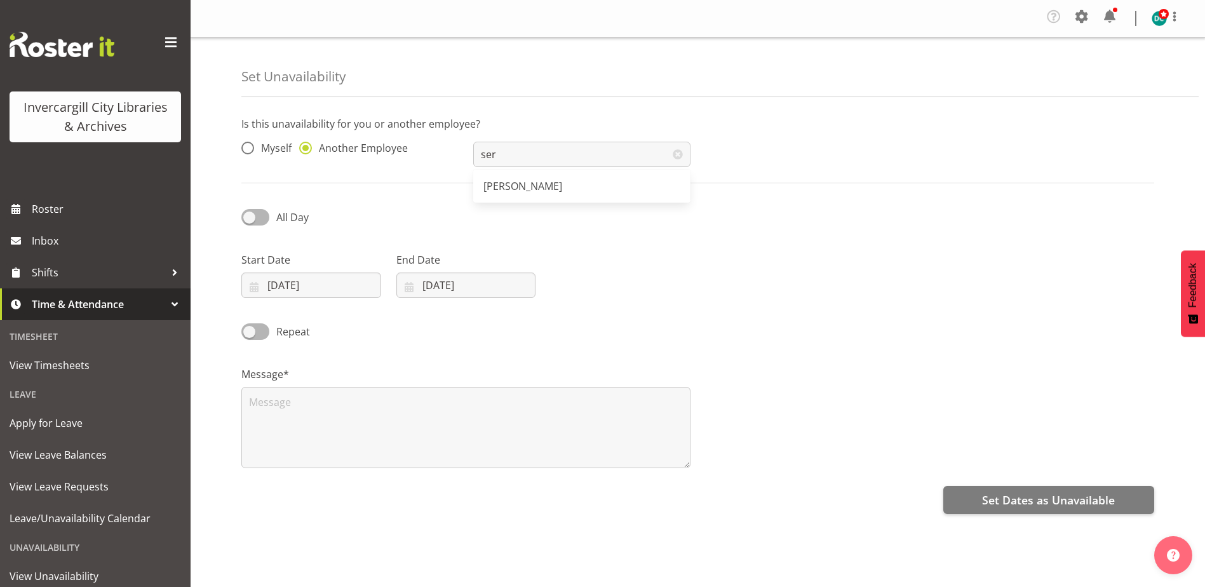
click at [529, 190] on span "[PERSON_NAME]" at bounding box center [522, 186] width 79 height 14
type input "[PERSON_NAME]"
click at [299, 292] on input "[DATE]" at bounding box center [311, 285] width 140 height 25
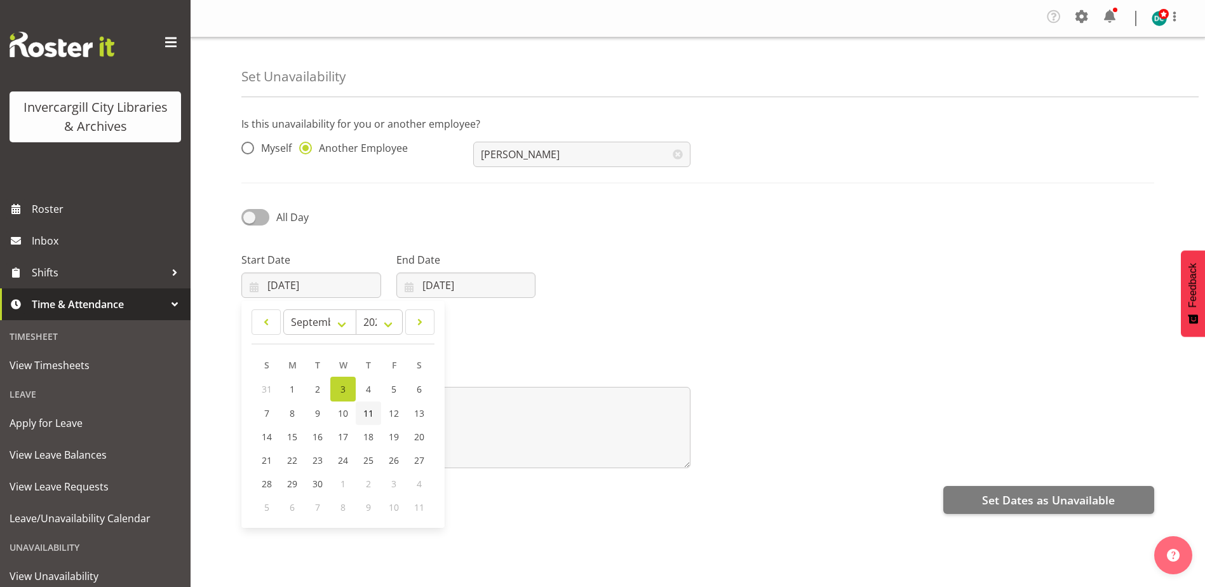
click at [370, 407] on link "11" at bounding box center [368, 414] width 25 height 24
type input "[DATE]"
click at [439, 294] on input "[DATE]" at bounding box center [466, 285] width 140 height 25
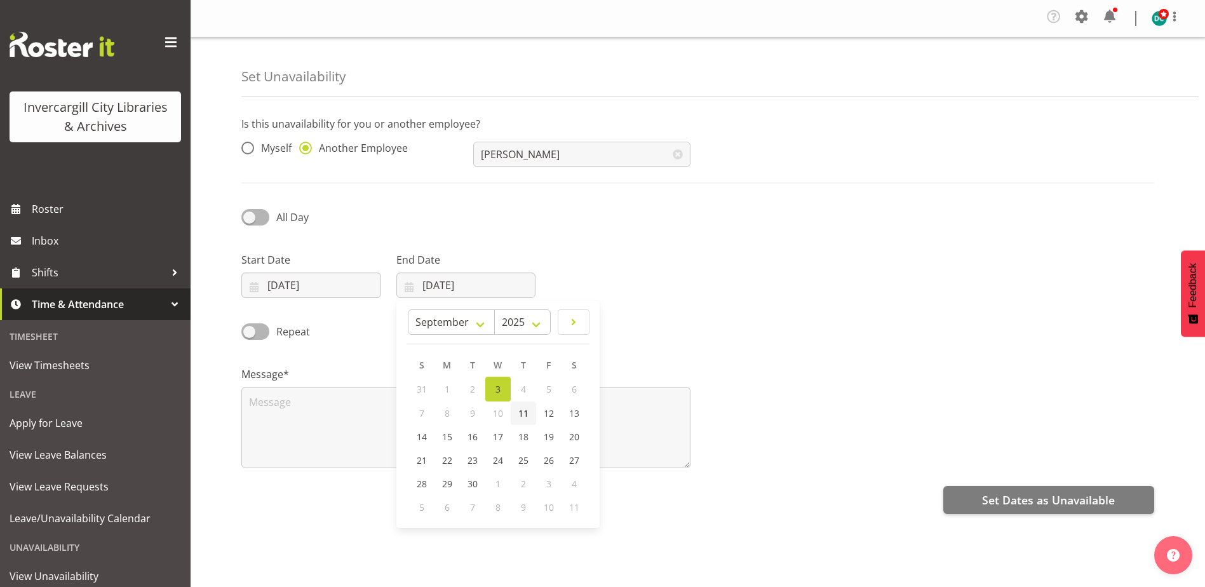
click at [515, 412] on link "11" at bounding box center [523, 414] width 25 height 24
type input "[DATE]"
click at [240, 215] on div "All Day" at bounding box center [350, 212] width 232 height 43
click at [244, 217] on span at bounding box center [255, 217] width 28 height 16
click at [244, 217] on input "All Day" at bounding box center [245, 217] width 8 height 8
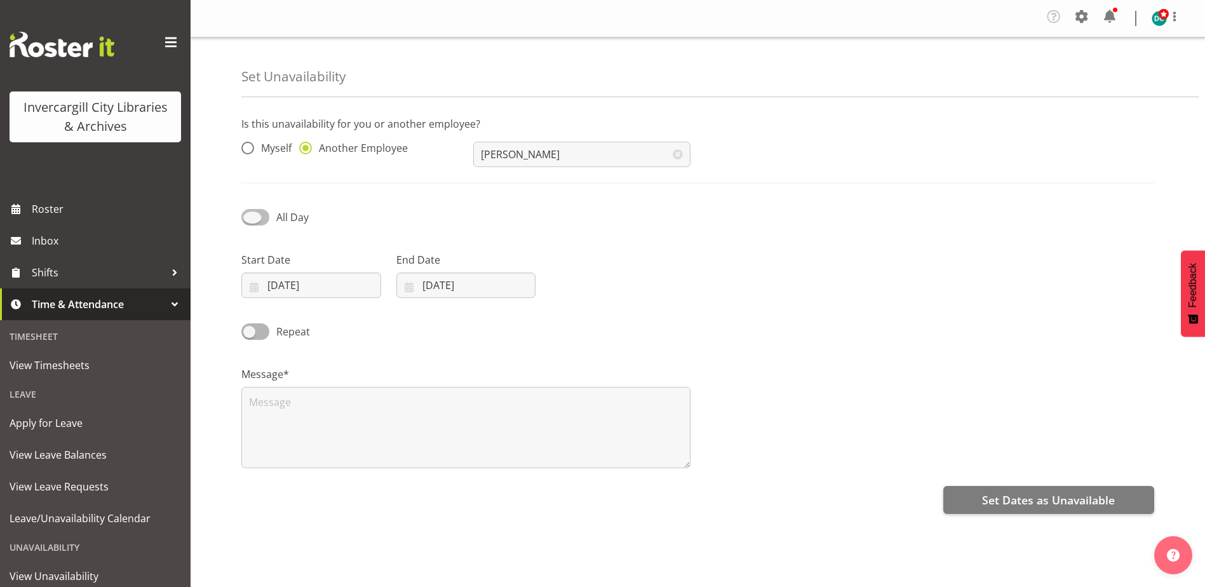
checkbox input "true"
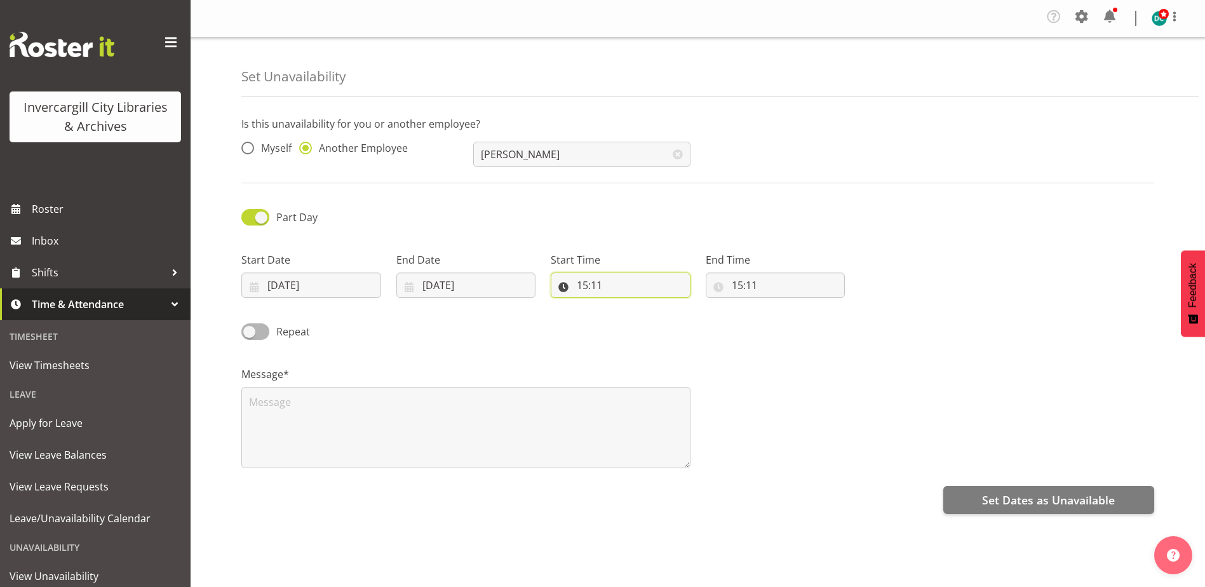
click at [595, 288] on input "15:11" at bounding box center [621, 285] width 140 height 25
click at [638, 316] on select "00 01 02 03 04 05 06 07 08 09 10 11 12 13 14 15 16 17 18 19 20 21 22 23" at bounding box center [637, 318] width 29 height 25
select select "10"
type input "10:11"
click at [666, 318] on select "00 01 02 03 04 05 06 07 08 09 10 11 12 13 14 15 16 17 18 19 20 21 22 23 24 25 2…" at bounding box center [670, 318] width 29 height 25
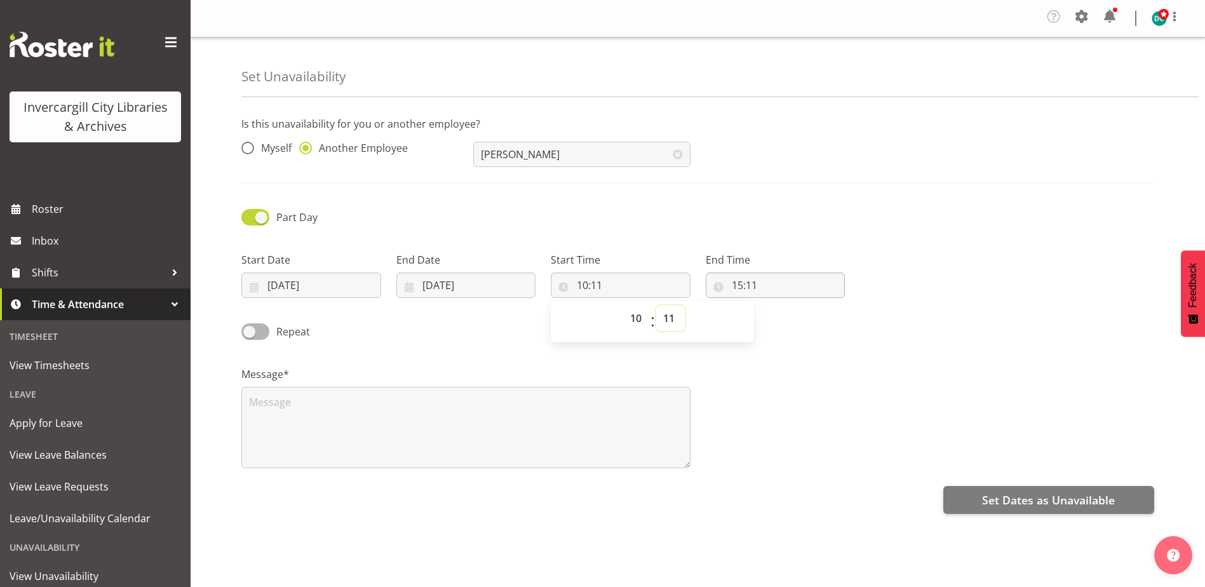
select select "30"
type input "10:30"
click at [738, 288] on input "15:11" at bounding box center [776, 285] width 140 height 25
click at [790, 318] on select "00 01 02 03 04 05 06 07 08 09 10 11 12 13 14 15 16 17 18 19 20 21 22 23" at bounding box center [792, 318] width 29 height 25
select select "13"
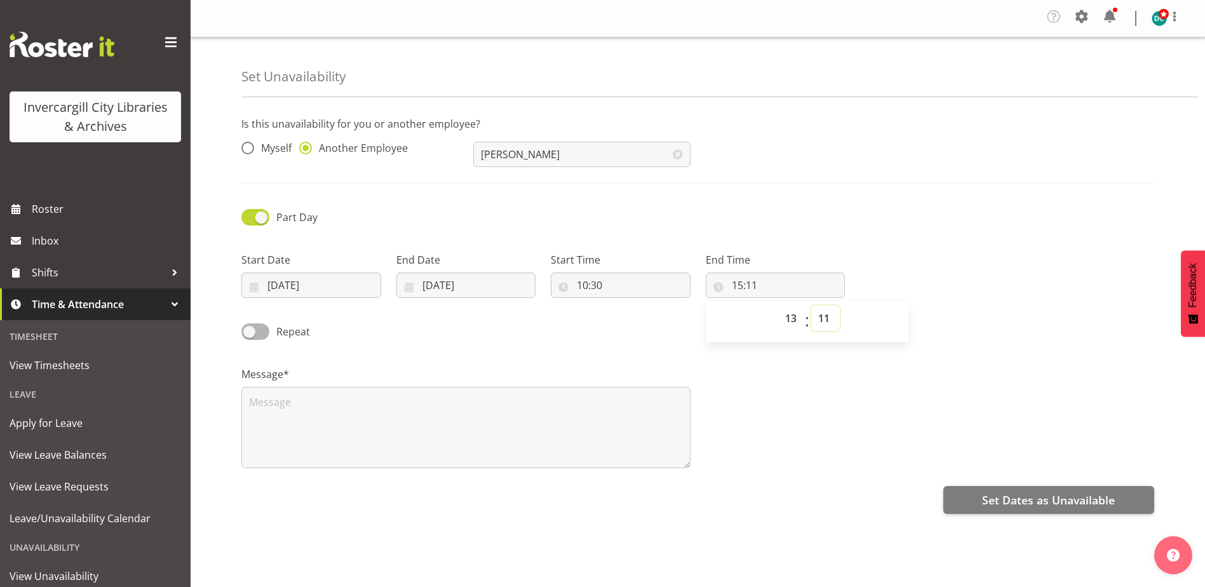
type input "13:11"
click at [828, 323] on select "00 01 02 03 04 05 06 07 08 09 10 11 12 13 14 15 16 17 18 19 20 21 22 23 24 25 2…" at bounding box center [825, 318] width 29 height 25
select select "30"
type input "13:30"
click at [346, 452] on textarea at bounding box center [465, 427] width 449 height 81
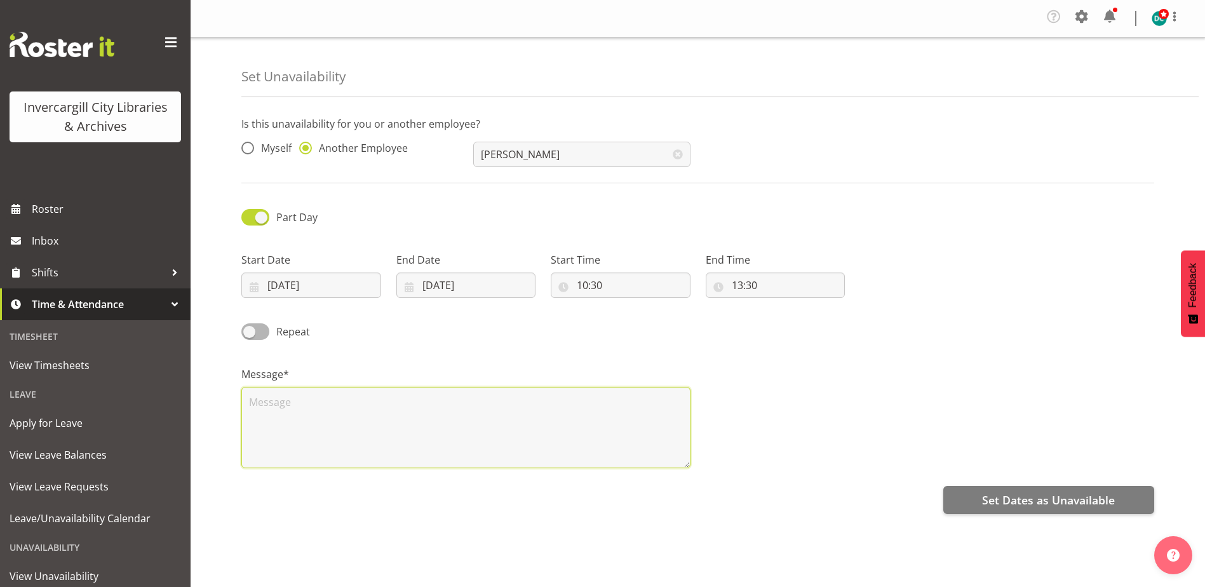
click at [317, 404] on textarea at bounding box center [465, 427] width 449 height 81
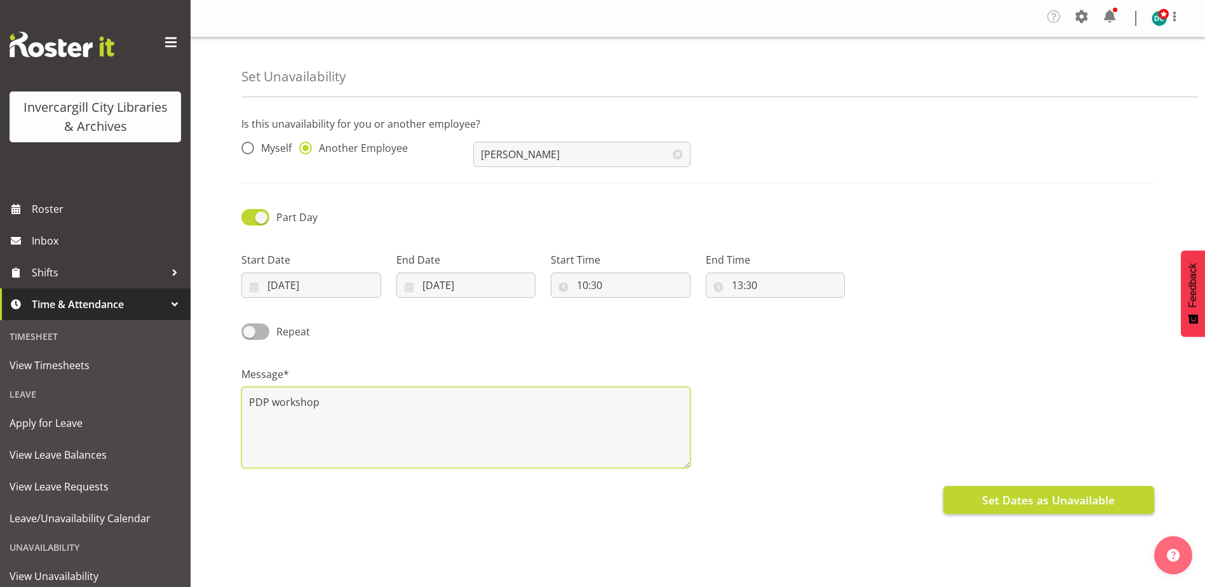
type textarea "PDP workshop"
click at [1051, 503] on span "Set Dates as Unavailable" at bounding box center [1048, 500] width 133 height 17
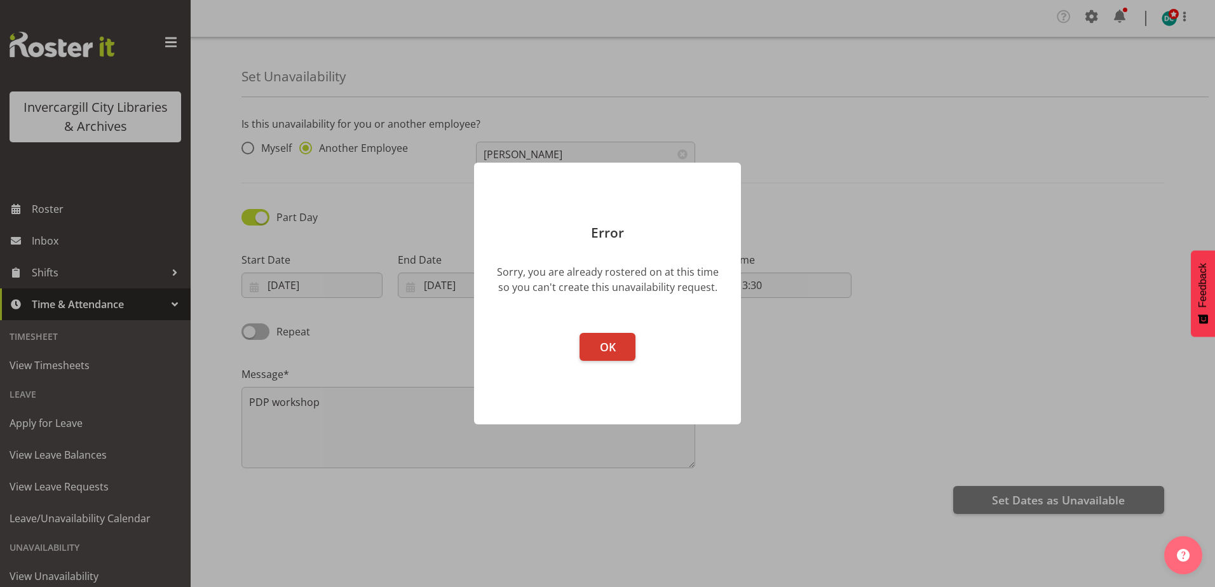
drag, startPoint x: 638, startPoint y: 341, endPoint x: 628, endPoint y: 341, distance: 9.5
click at [637, 341] on footer "OK" at bounding box center [607, 372] width 267 height 104
drag, startPoint x: 605, startPoint y: 360, endPoint x: 632, endPoint y: 368, distance: 28.1
click at [607, 362] on footer "OK" at bounding box center [607, 372] width 267 height 104
click at [611, 342] on span "OK" at bounding box center [608, 346] width 16 height 15
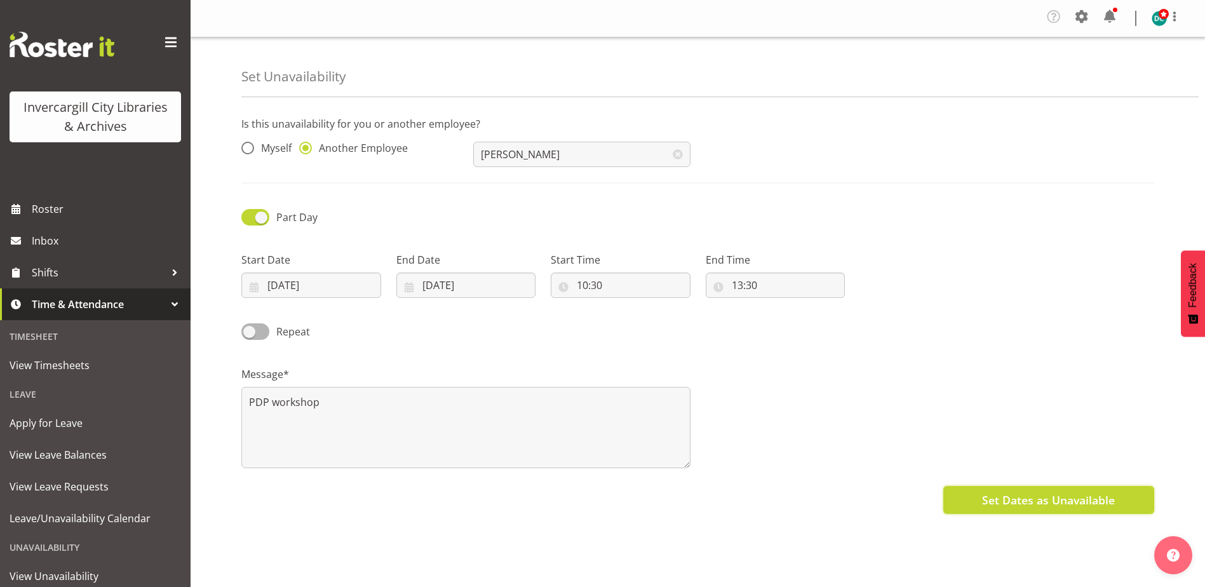
click at [1058, 505] on span "Set Dates as Unavailable" at bounding box center [1048, 500] width 133 height 17
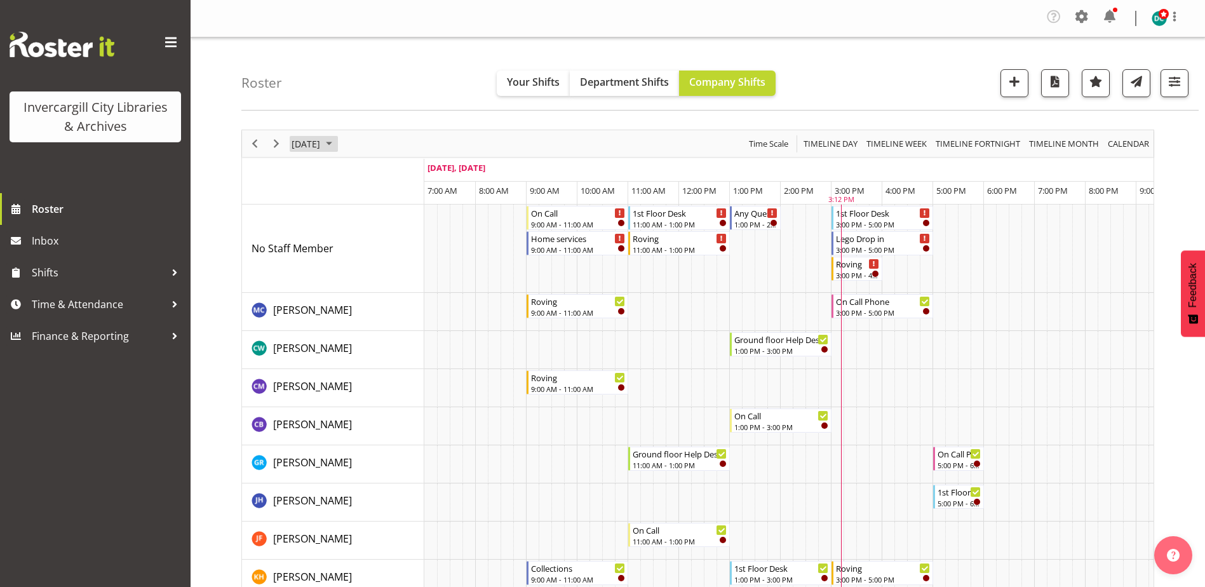
click at [321, 145] on span "September 3, 2025" at bounding box center [305, 144] width 31 height 16
click at [384, 246] on span "11" at bounding box center [386, 240] width 19 height 19
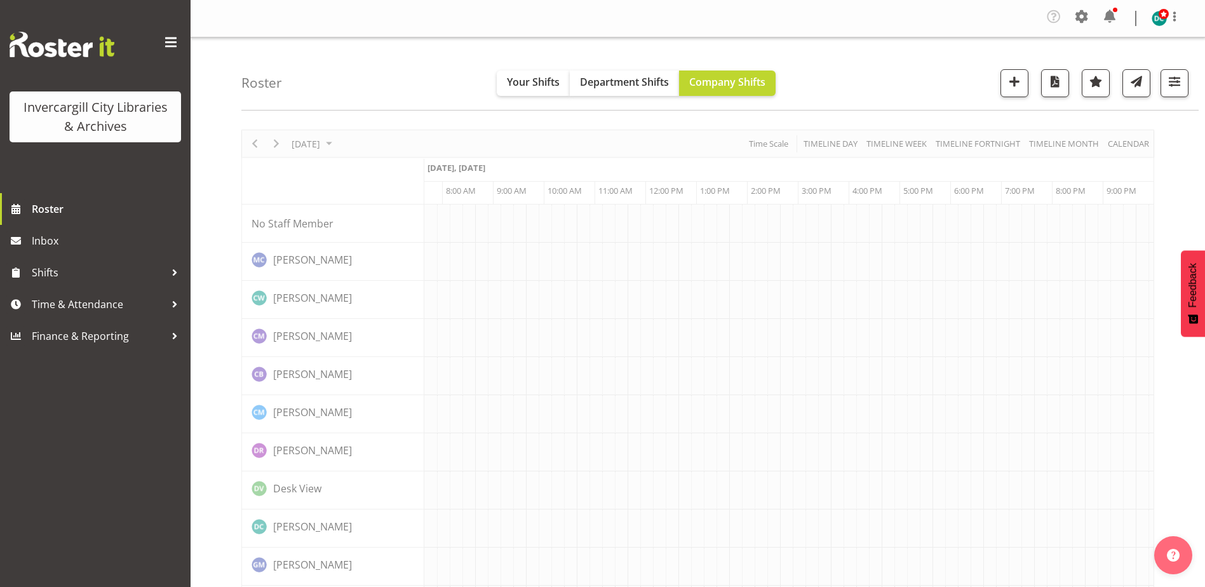
scroll to position [0, 33]
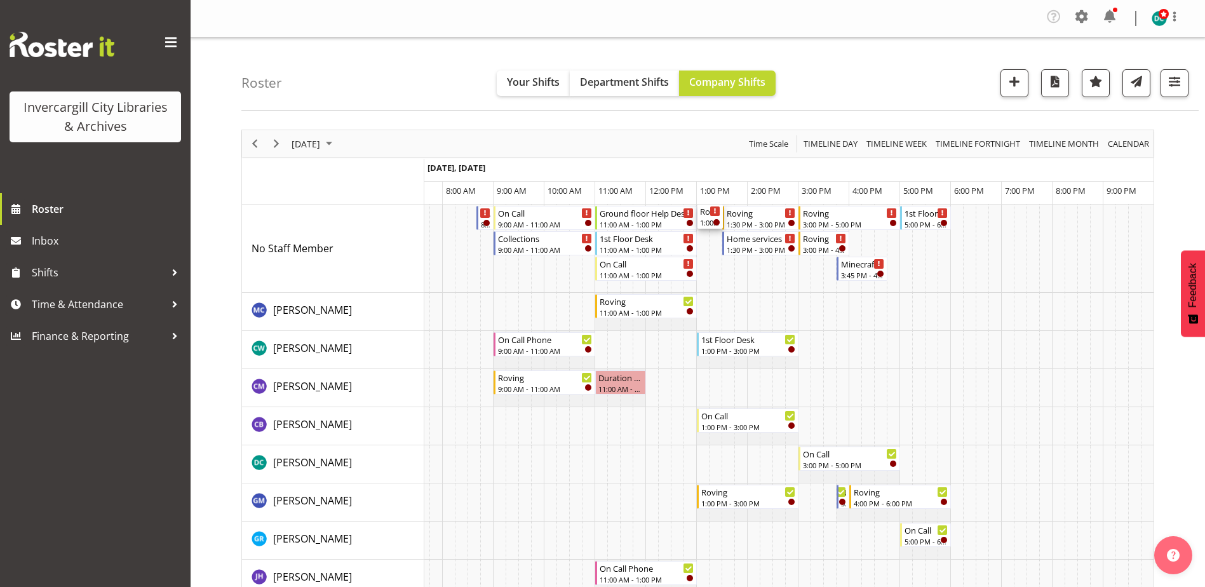
drag, startPoint x: 717, startPoint y: 366, endPoint x: 718, endPoint y: 291, distance: 75.0
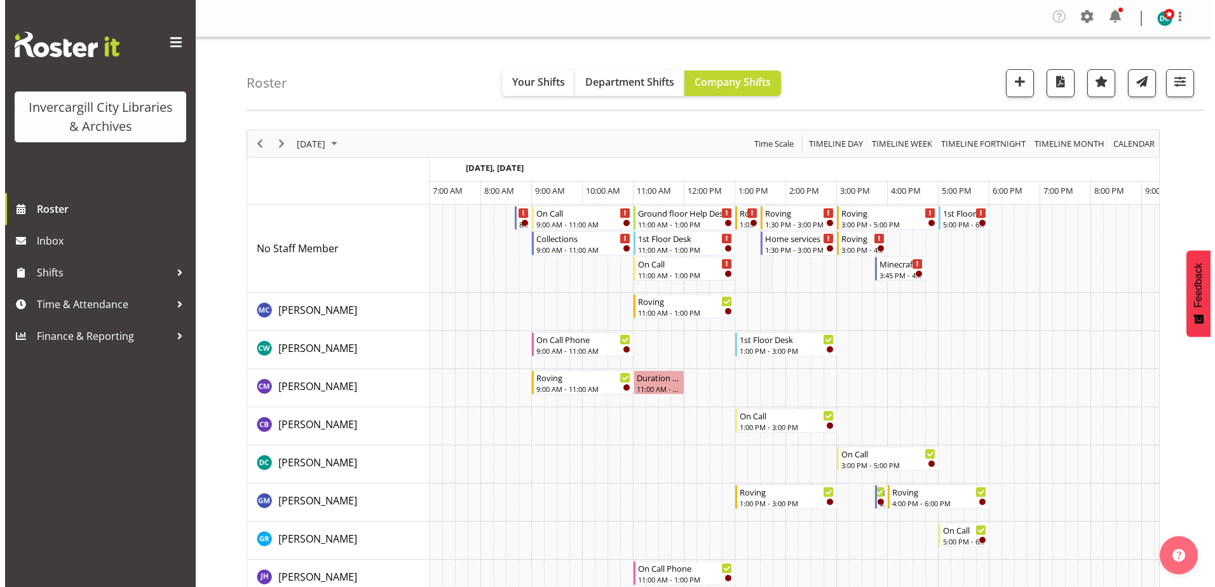
scroll to position [0, 33]
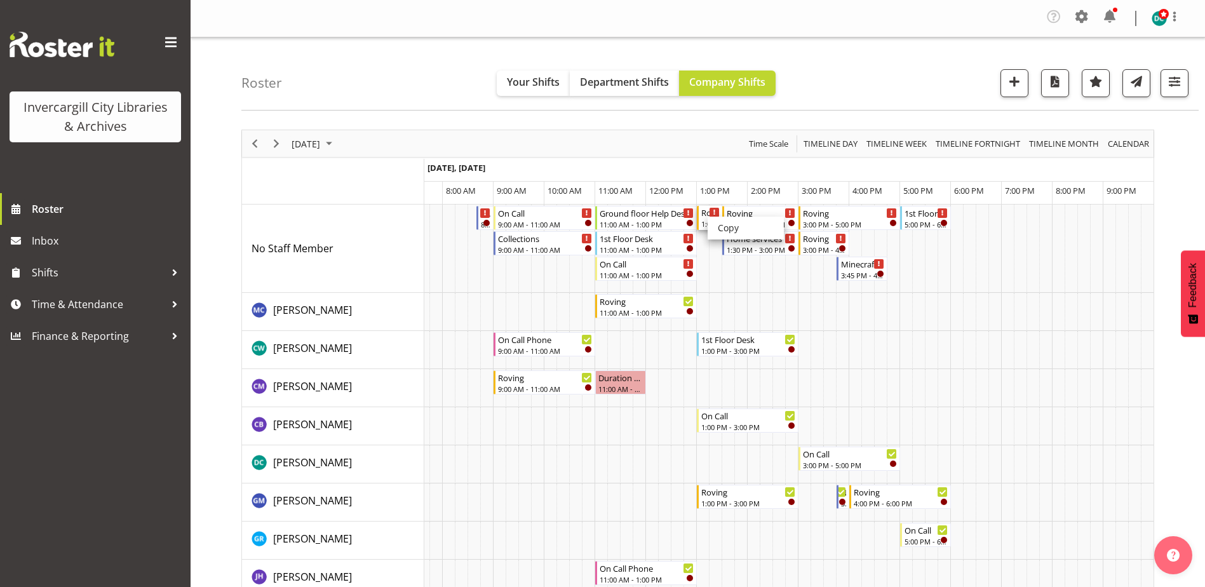
click at [707, 215] on div "Roving" at bounding box center [710, 212] width 18 height 13
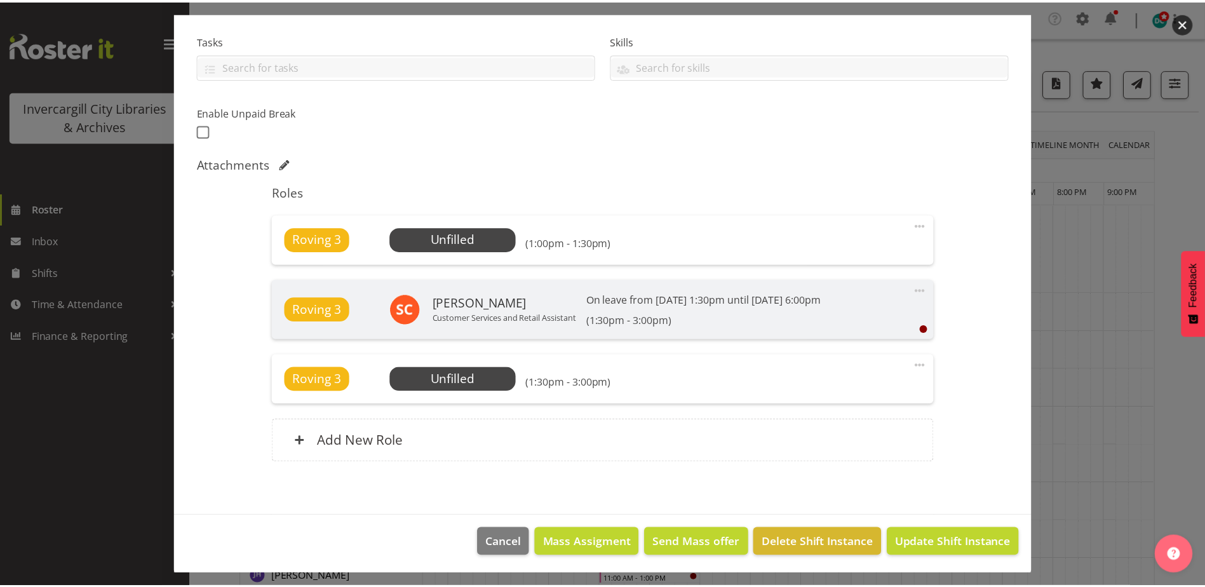
scroll to position [262, 0]
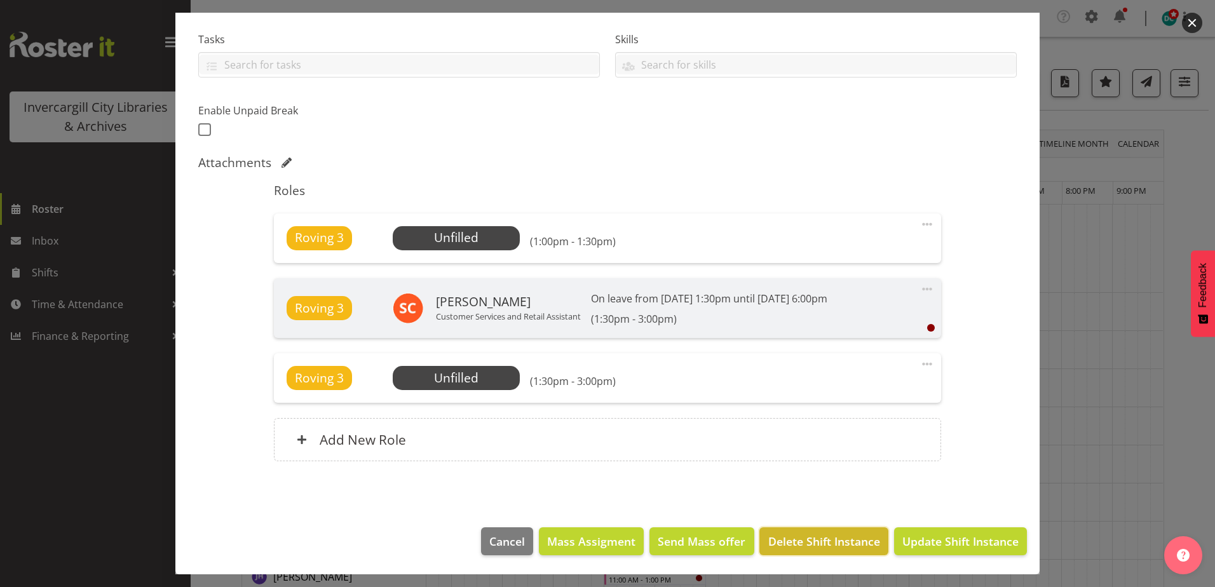
click at [846, 536] on span "Delete Shift Instance" at bounding box center [824, 541] width 112 height 17
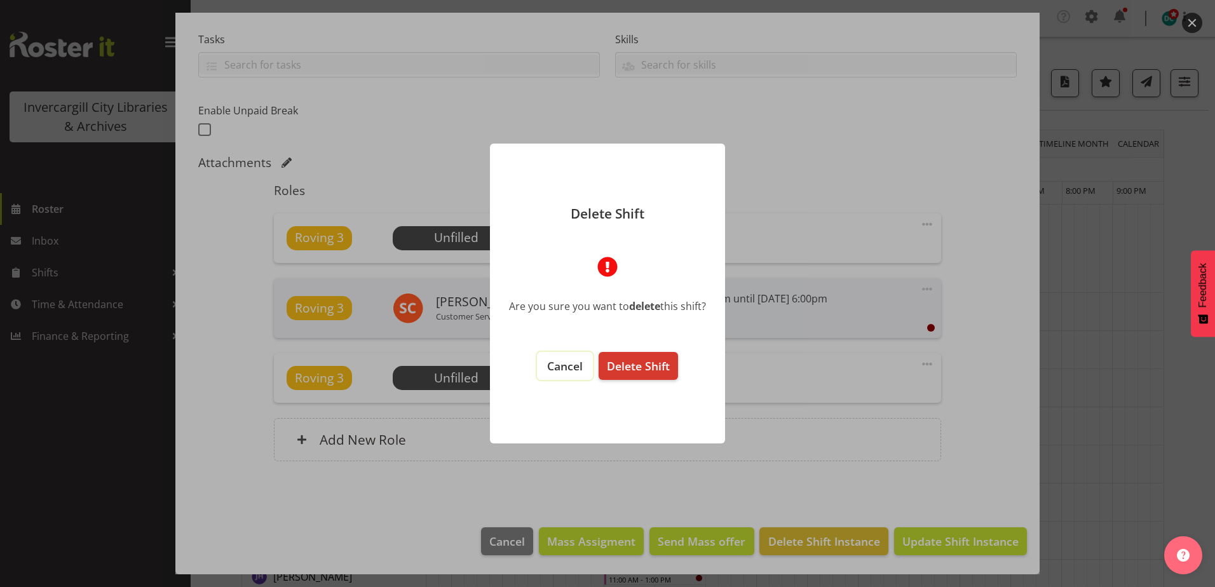
click at [545, 372] on button "Cancel" at bounding box center [565, 366] width 56 height 28
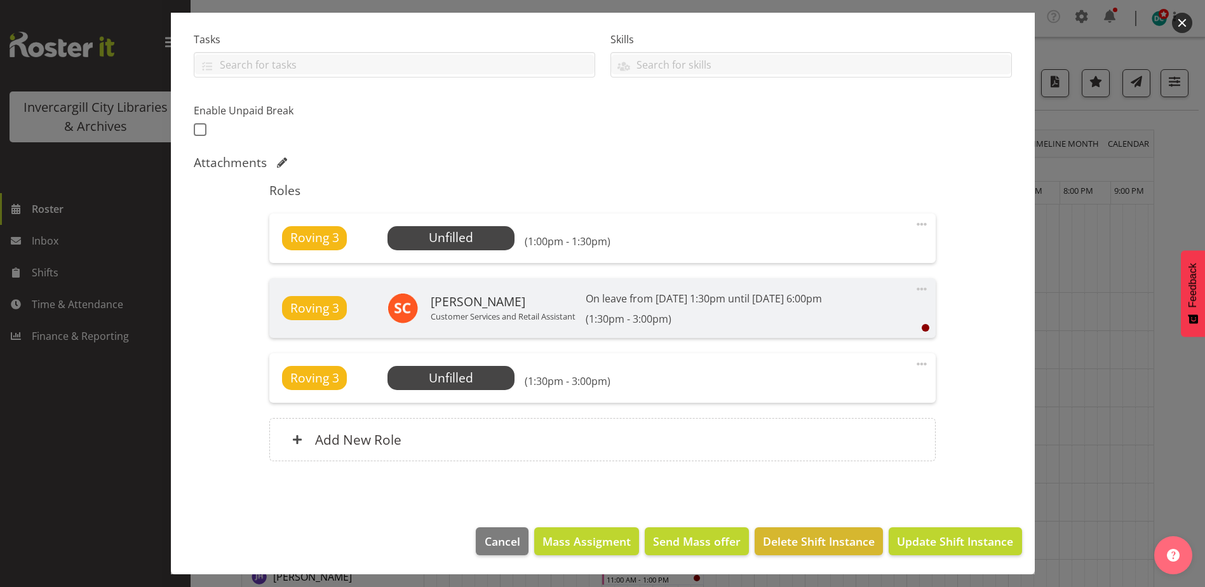
click at [914, 225] on span at bounding box center [921, 224] width 15 height 15
click at [849, 297] on link "Delete" at bounding box center [868, 300] width 122 height 23
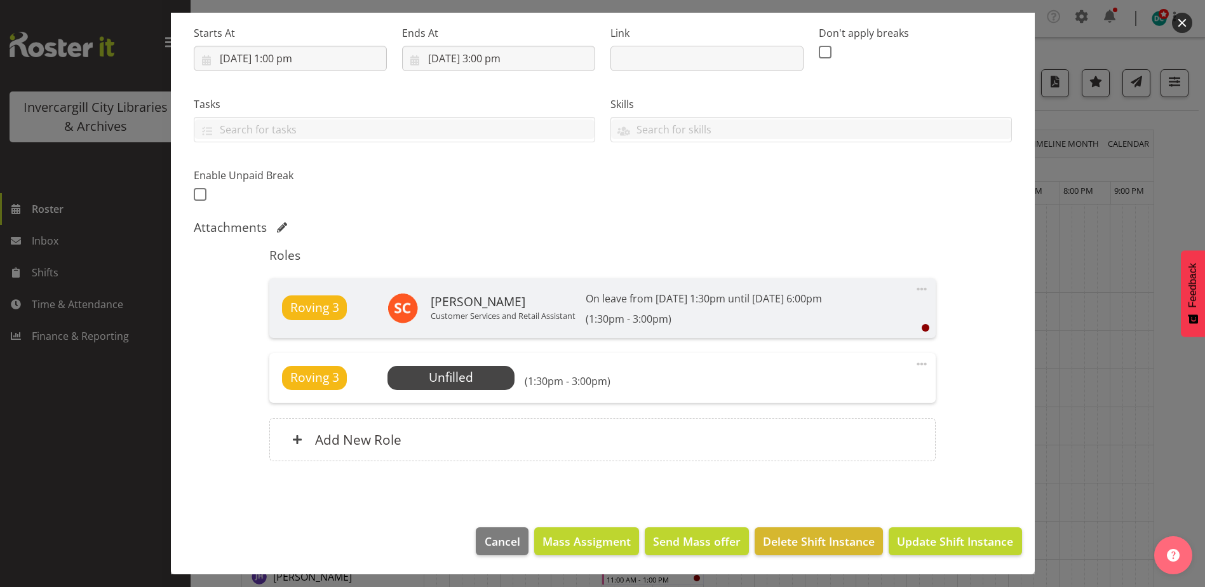
scroll to position [197, 0]
click at [916, 544] on span "Update Shift Instance" at bounding box center [955, 541] width 116 height 17
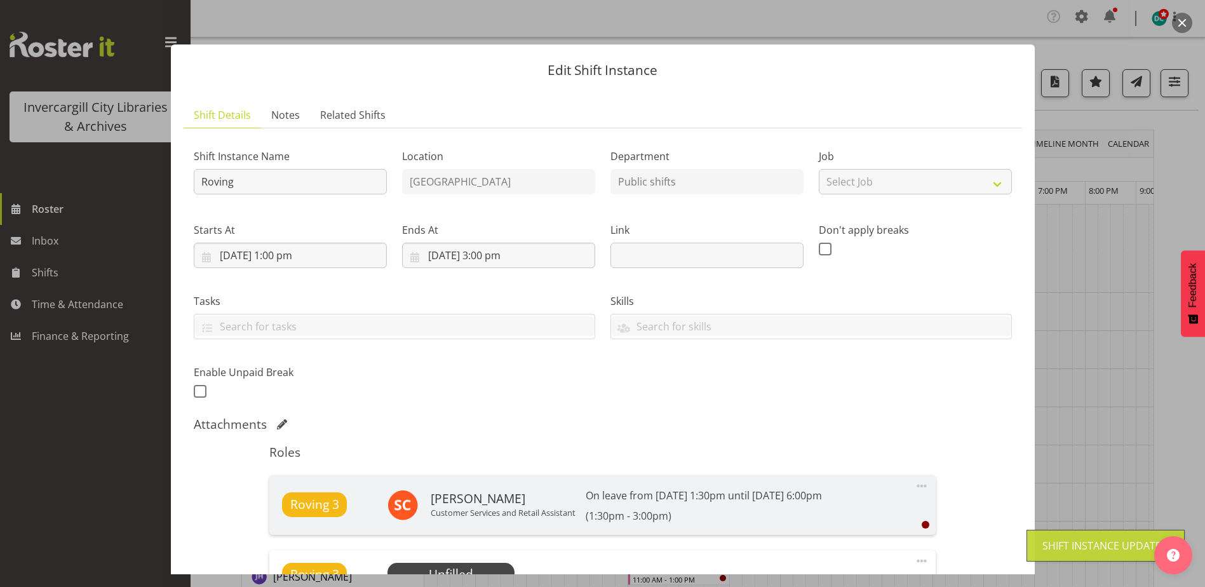
scroll to position [0, 26]
click at [1178, 20] on button "button" at bounding box center [1182, 23] width 20 height 20
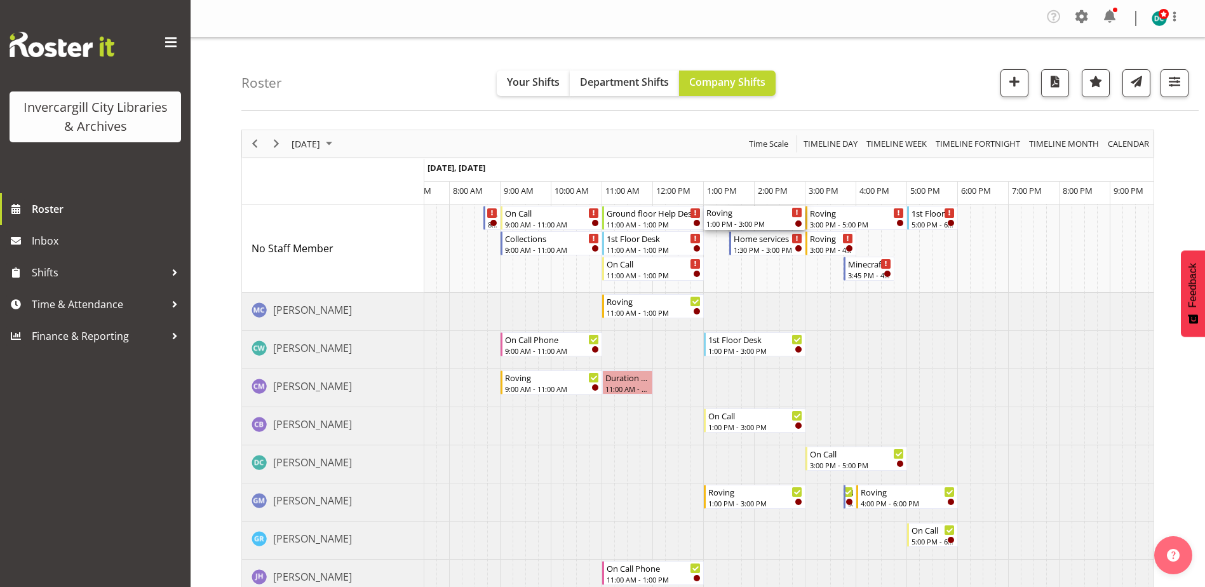
drag, startPoint x: 731, startPoint y: 214, endPoint x: 709, endPoint y: 217, distance: 22.5
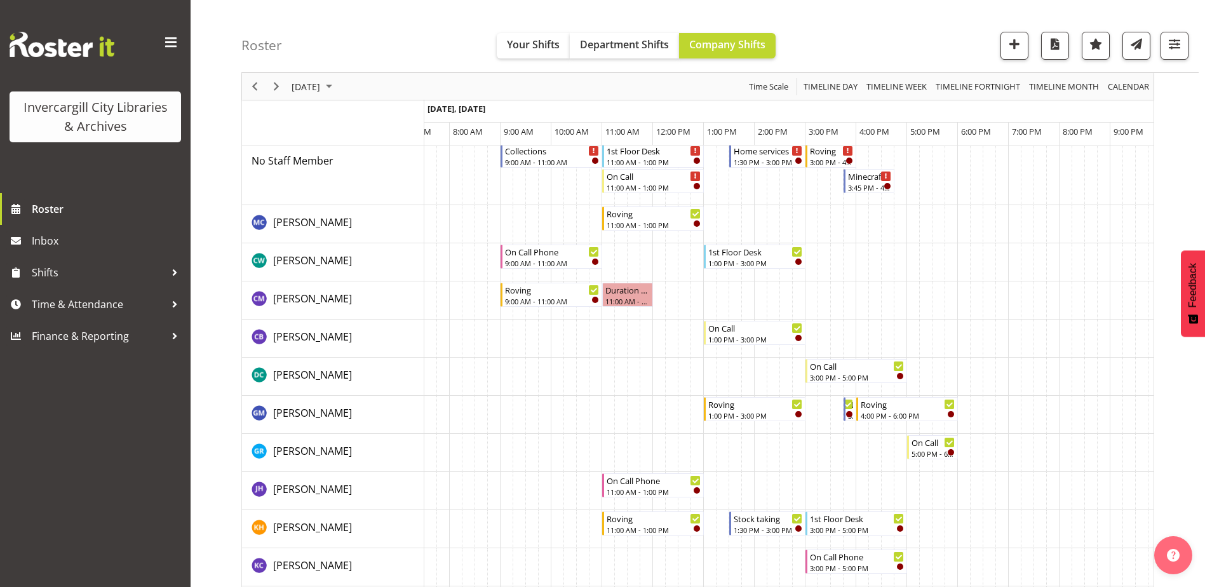
scroll to position [254, 0]
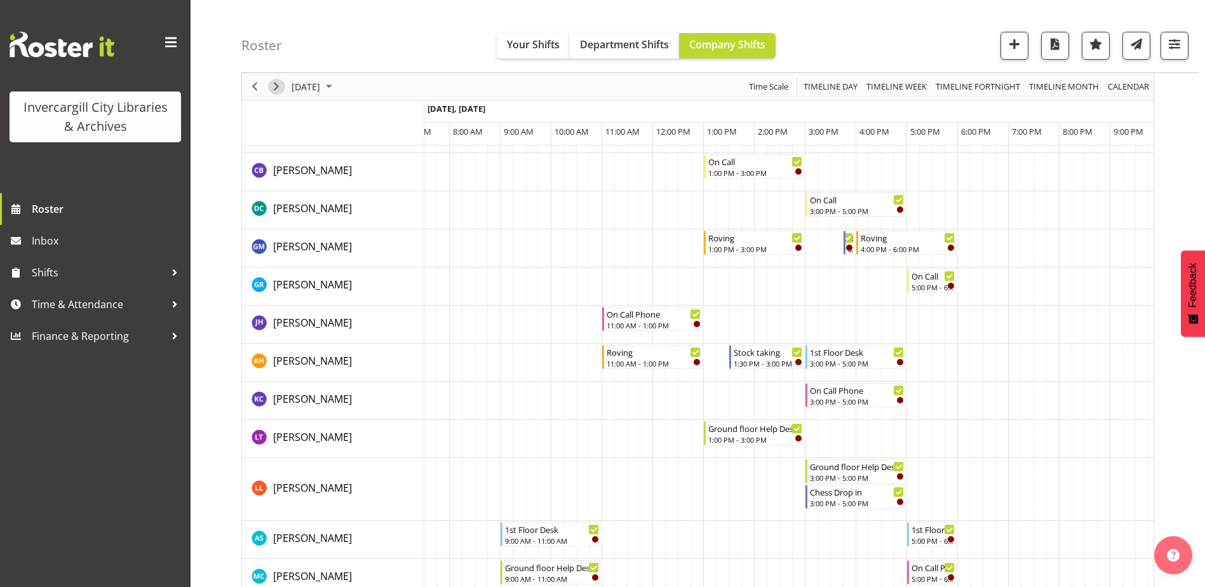
click at [274, 81] on span "Next" at bounding box center [276, 87] width 15 height 16
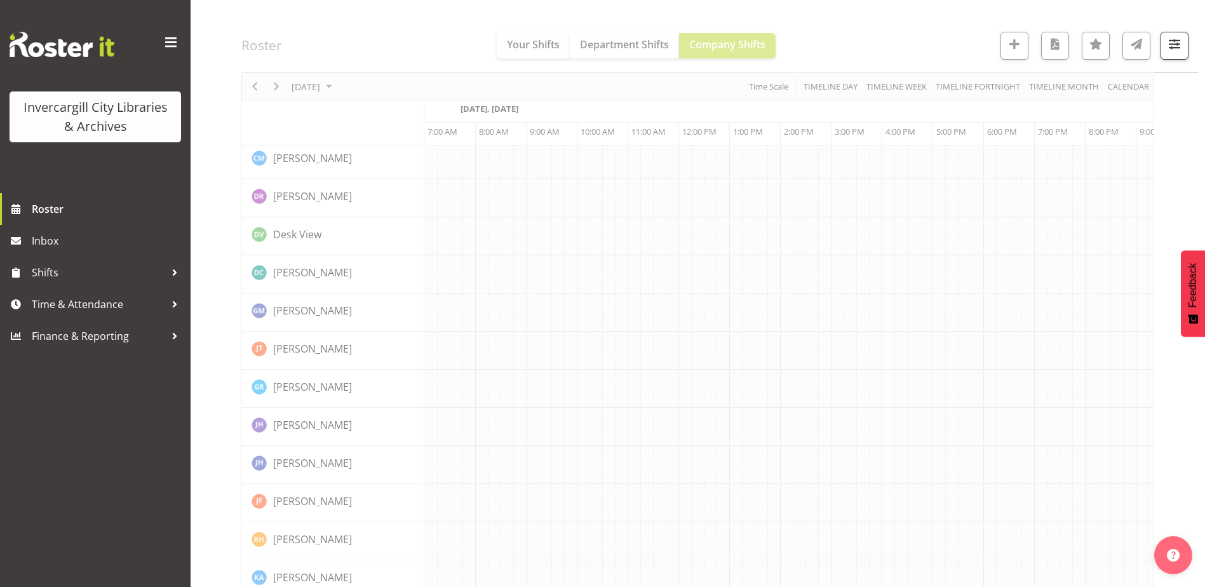
scroll to position [0, 33]
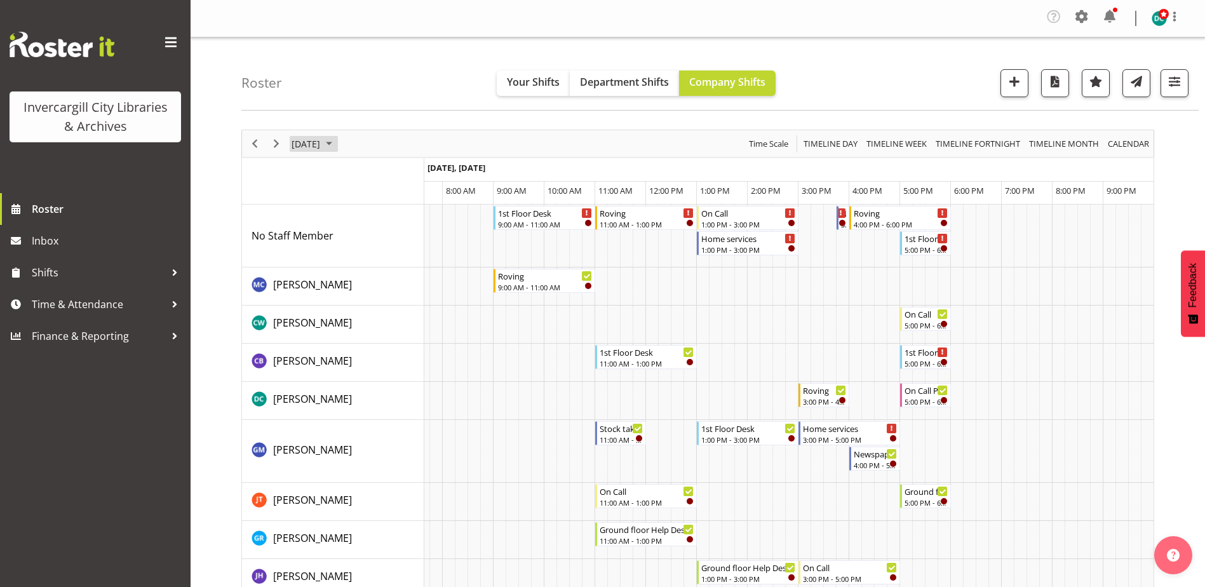
click at [321, 142] on span "September 12, 2025" at bounding box center [305, 144] width 31 height 16
click at [346, 233] on span "9" at bounding box center [345, 240] width 19 height 19
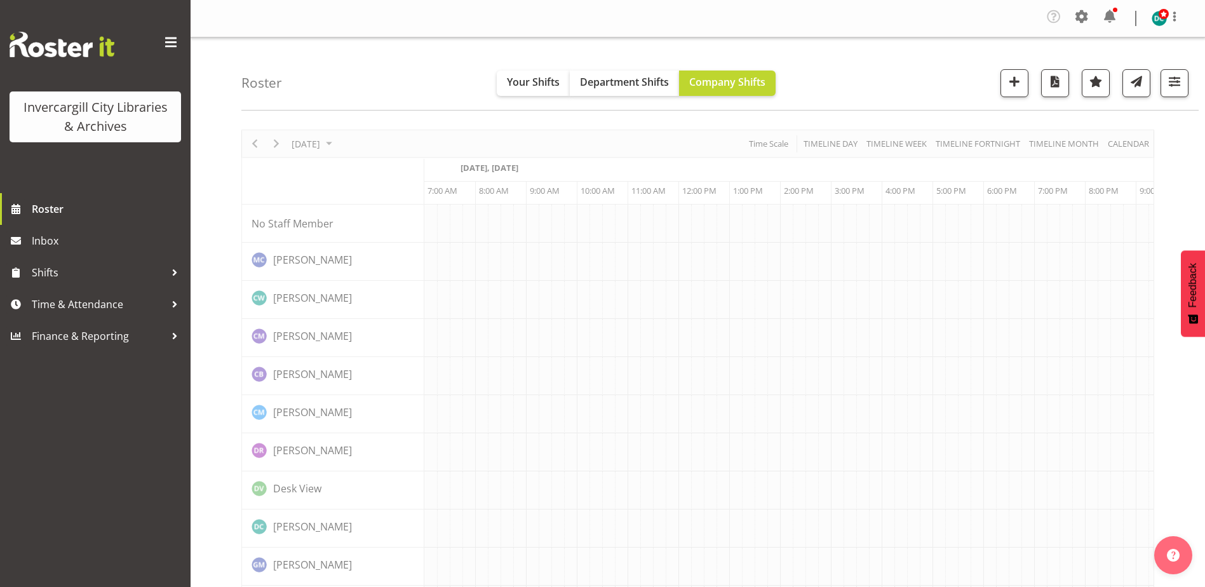
scroll to position [0, 33]
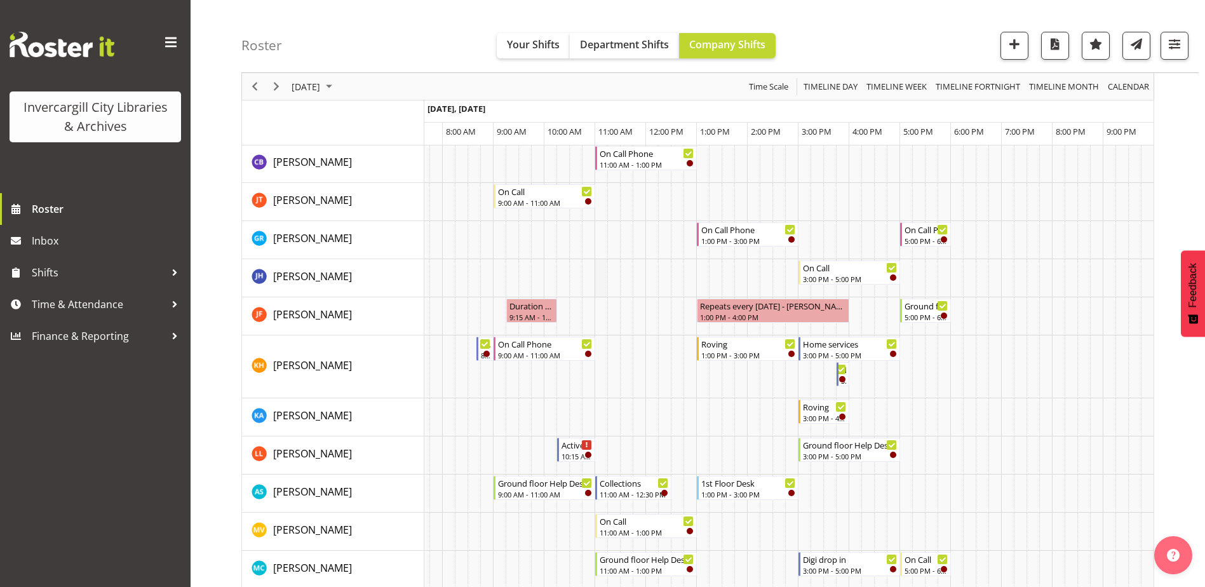
scroll to position [254, 0]
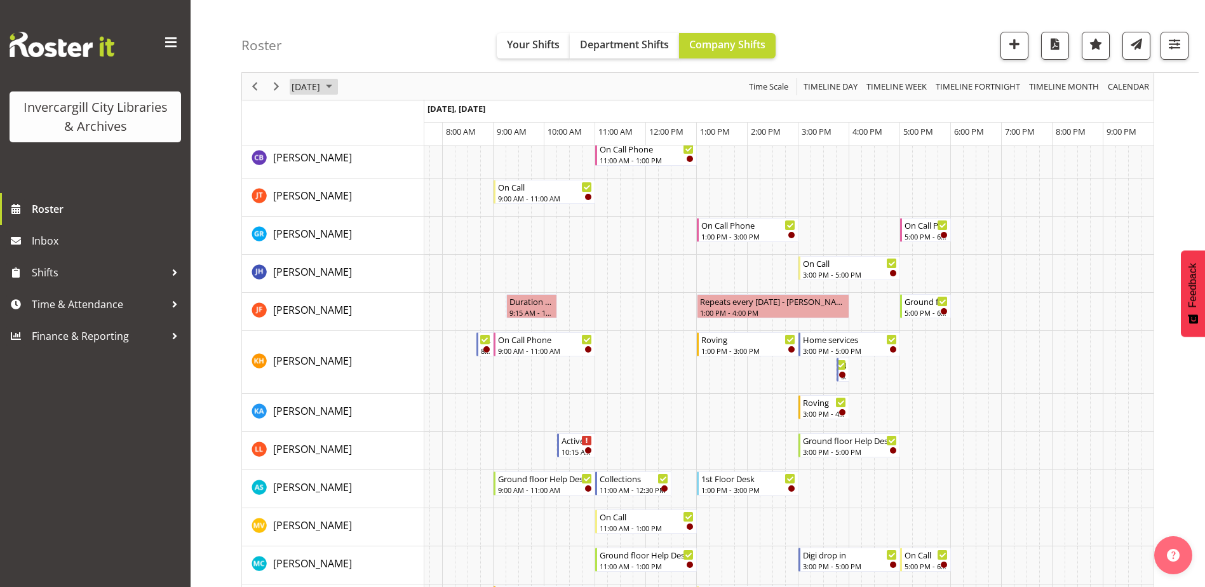
click at [321, 93] on span "September 9, 2025" at bounding box center [305, 87] width 31 height 16
click at [364, 181] on span "10" at bounding box center [365, 183] width 19 height 19
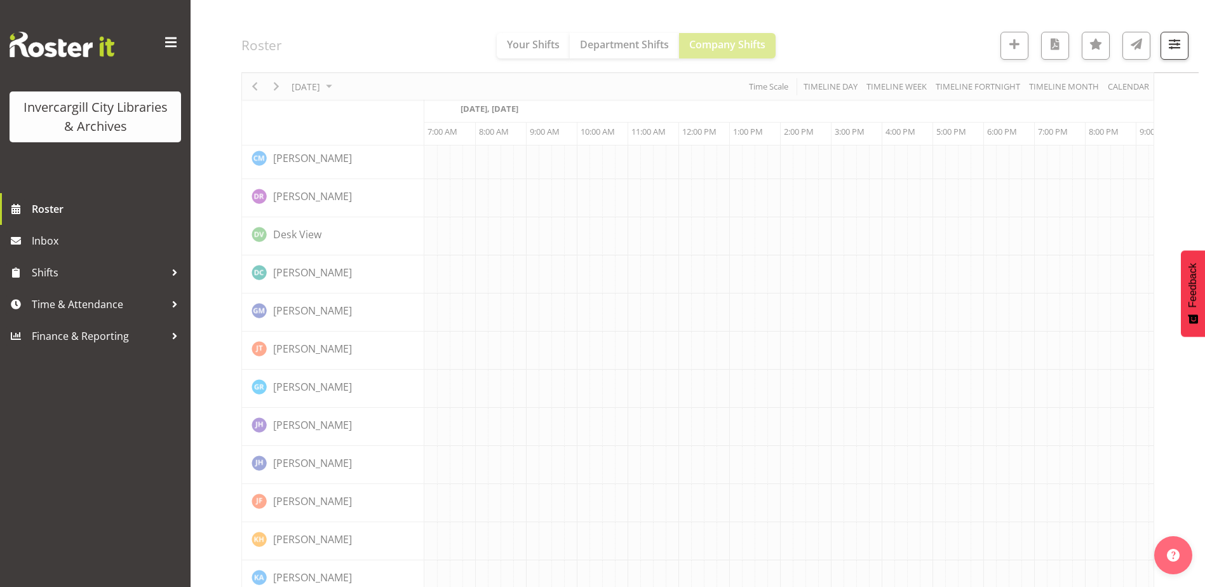
scroll to position [0, 33]
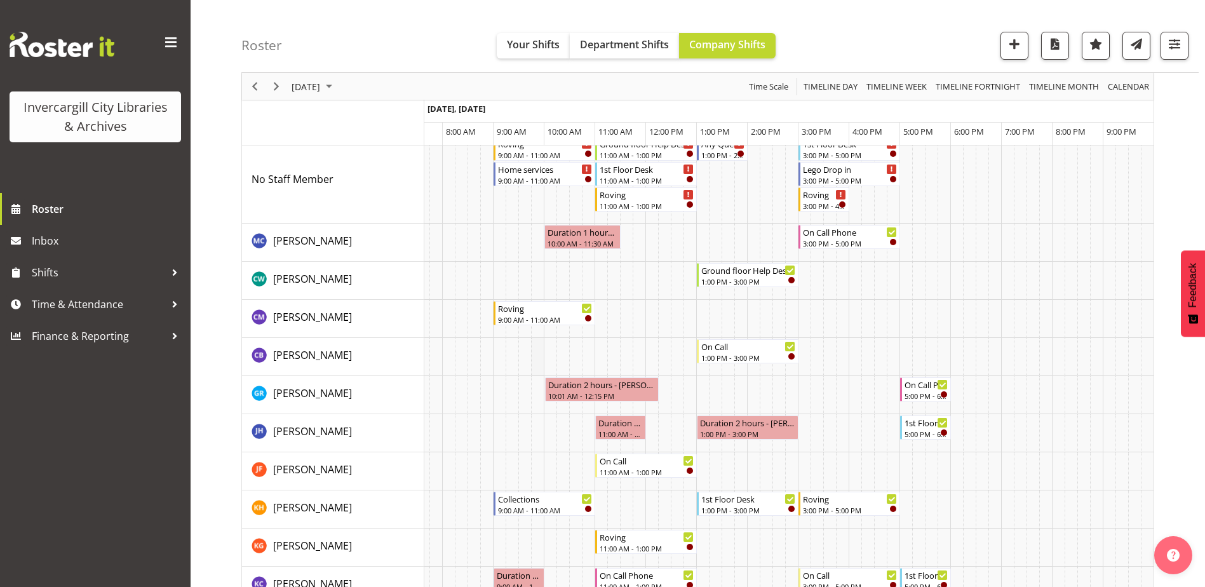
scroll to position [64, 0]
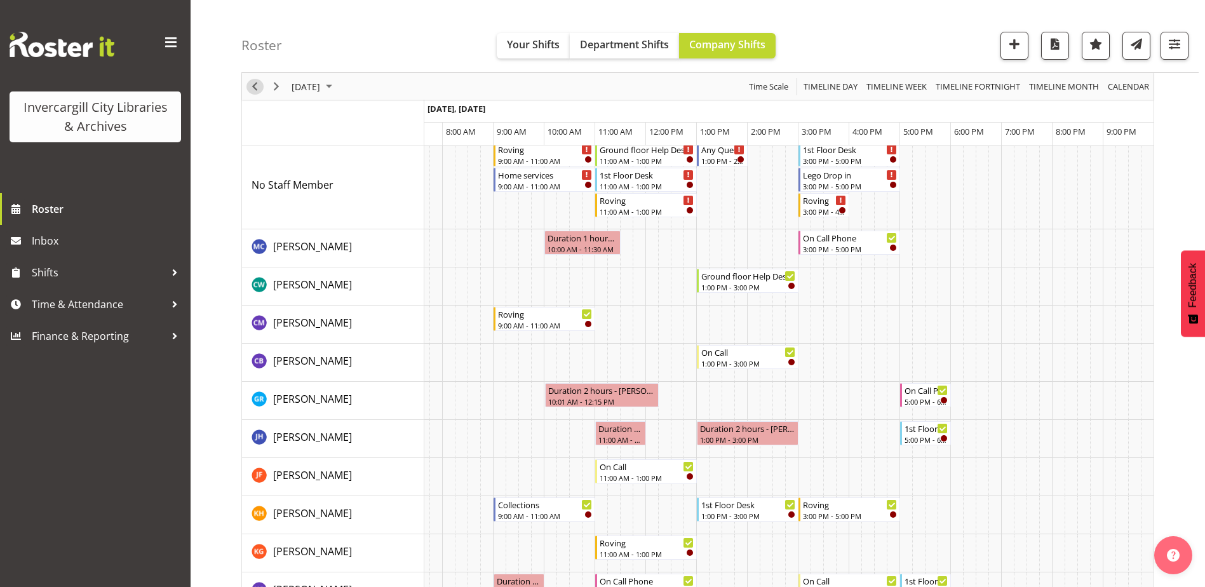
click at [259, 83] on span "Previous" at bounding box center [254, 87] width 15 height 16
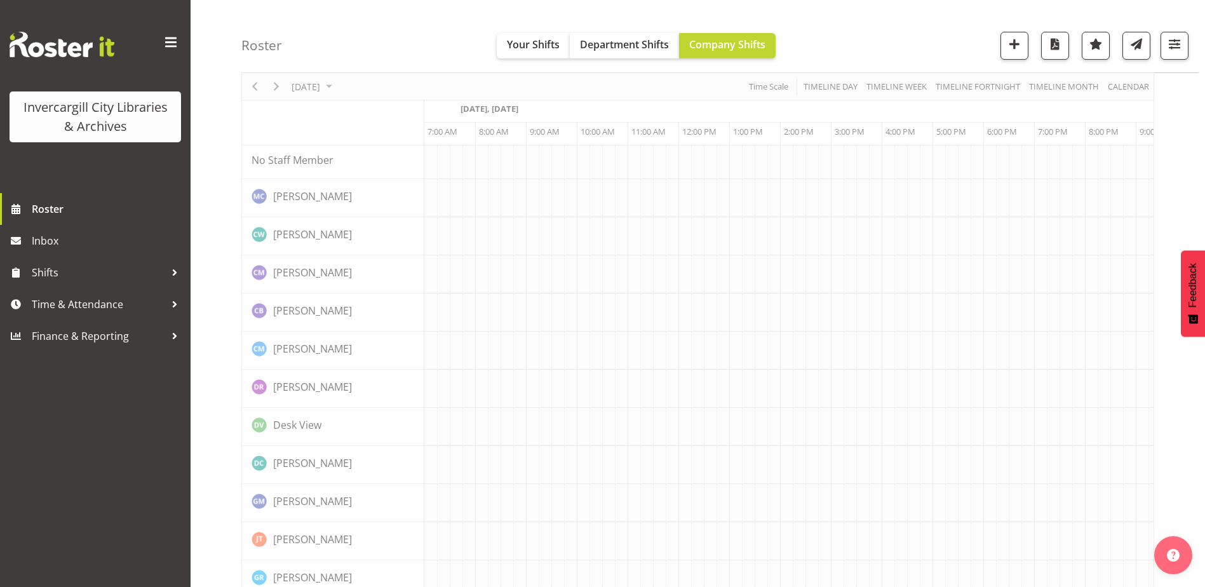
scroll to position [0, 33]
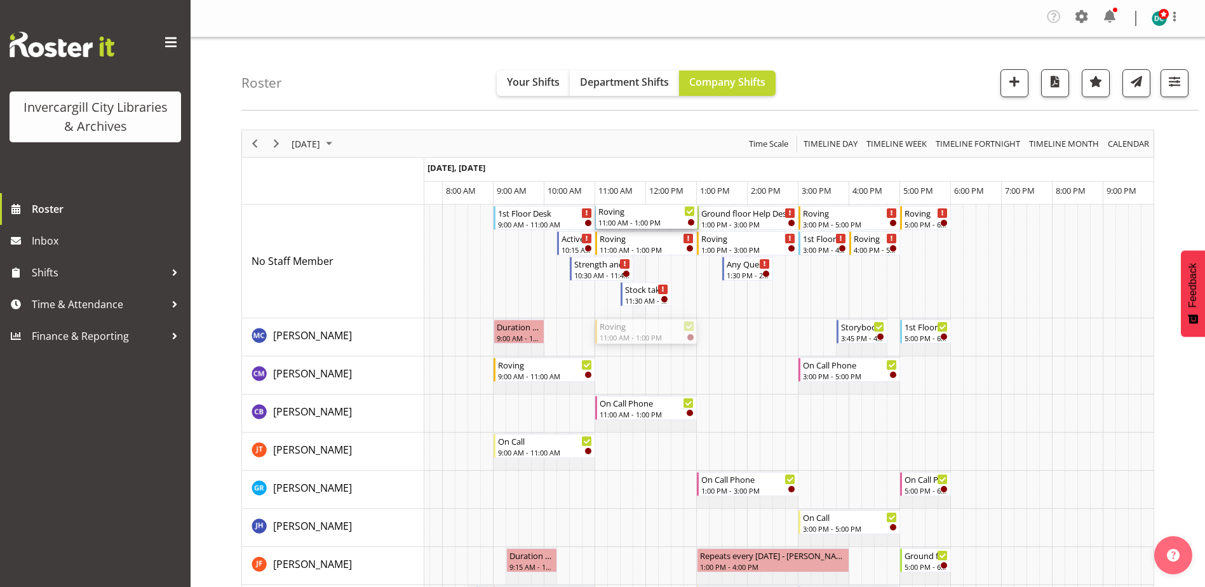
drag, startPoint x: 633, startPoint y: 331, endPoint x: 635, endPoint y: 276, distance: 55.3
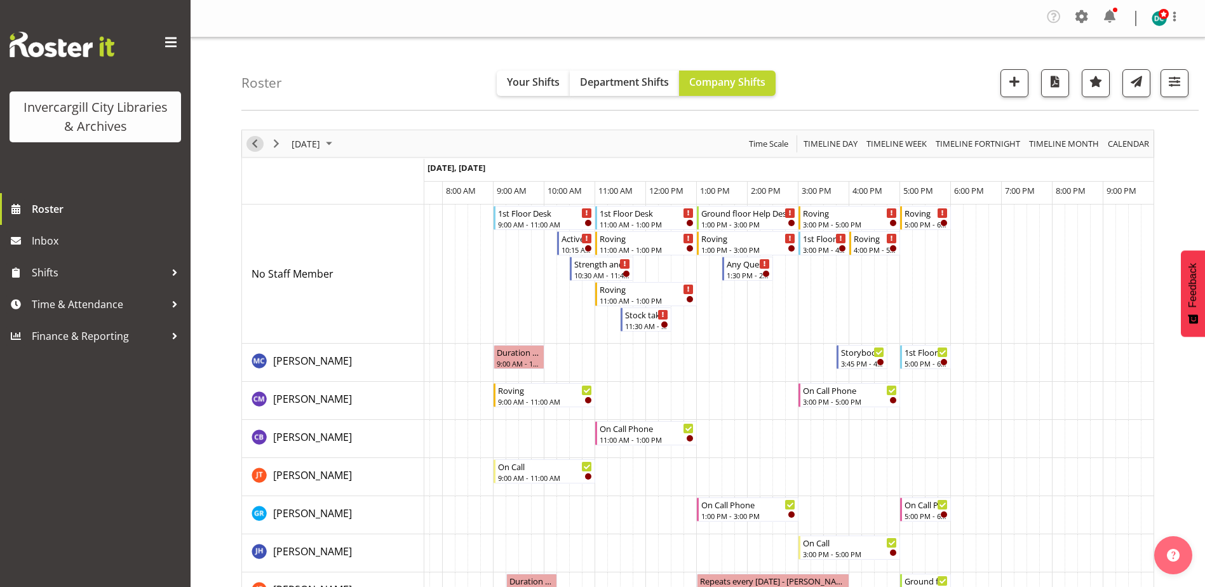
click at [257, 142] on span "Previous" at bounding box center [254, 144] width 15 height 16
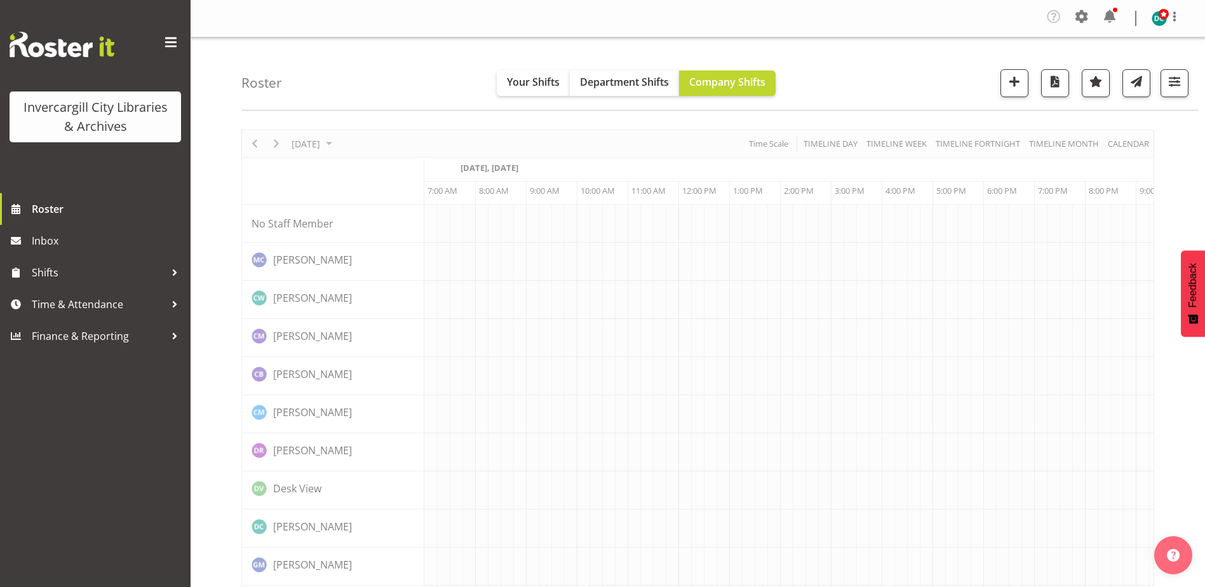
scroll to position [0, 33]
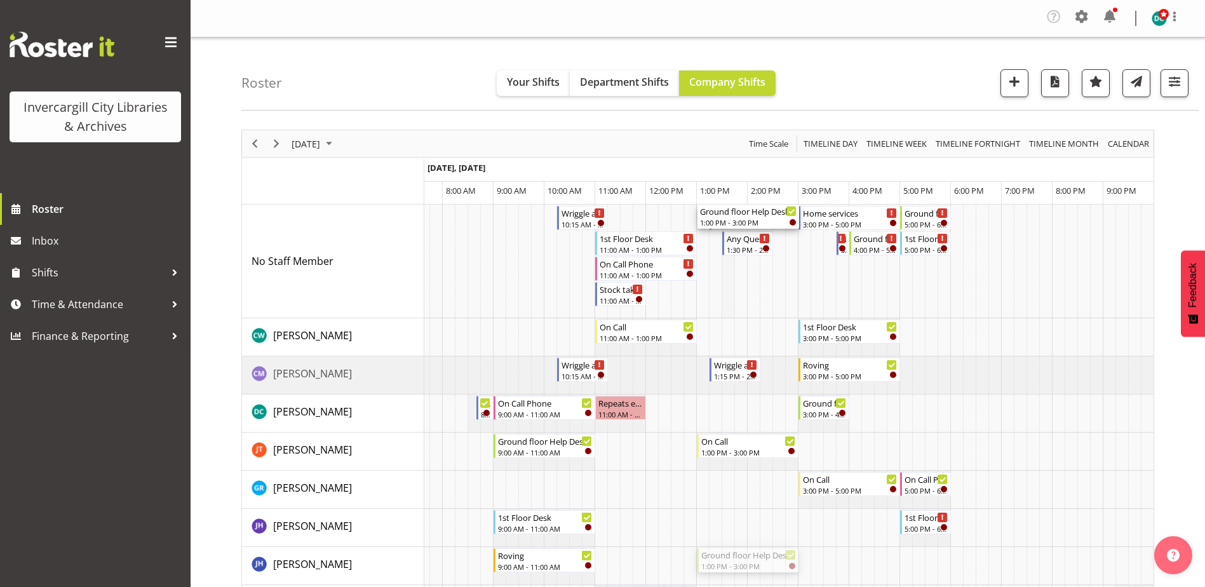
drag, startPoint x: 728, startPoint y: 245, endPoint x: 731, endPoint y: 287, distance: 42.7
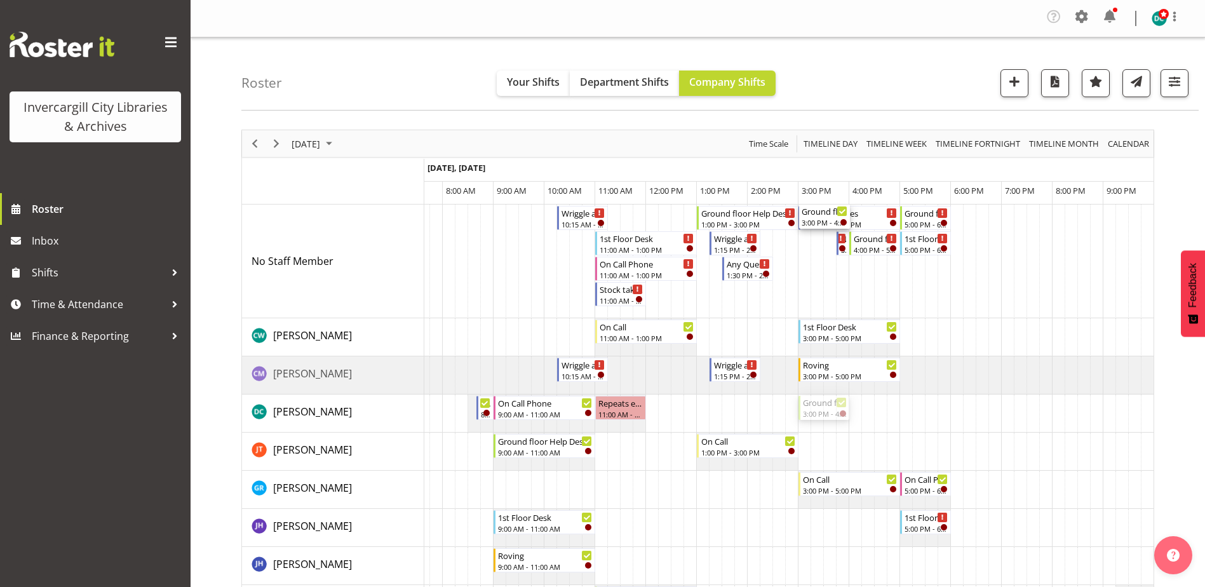
drag, startPoint x: 817, startPoint y: 410, endPoint x: 816, endPoint y: 293, distance: 117.5
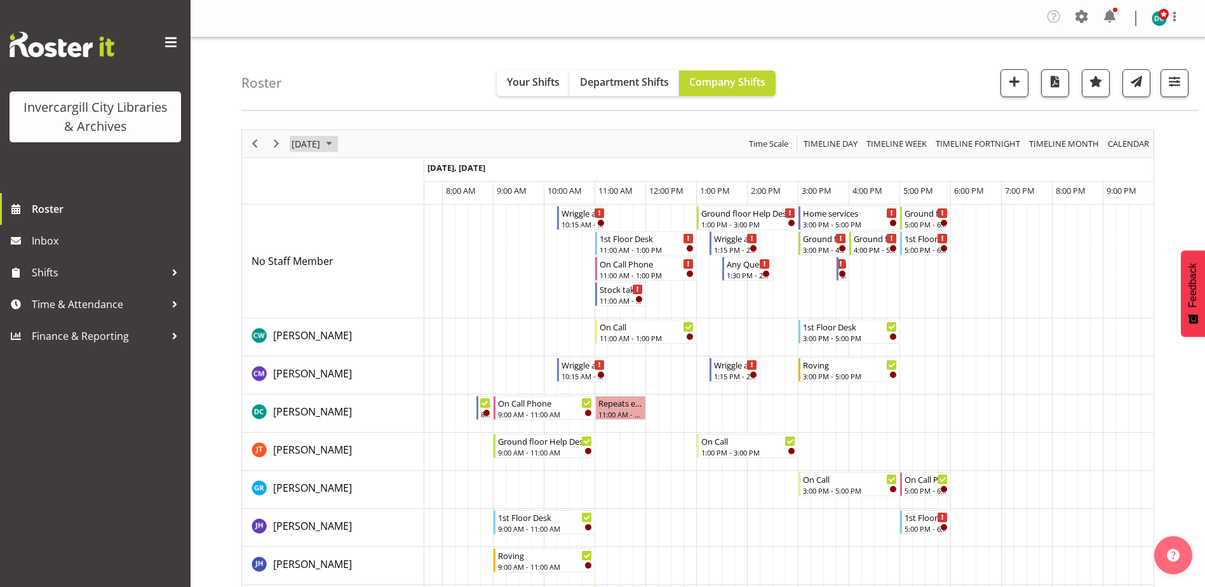
click at [321, 149] on span "September 8, 2025" at bounding box center [305, 144] width 31 height 16
click at [388, 241] on span "11" at bounding box center [386, 240] width 19 height 19
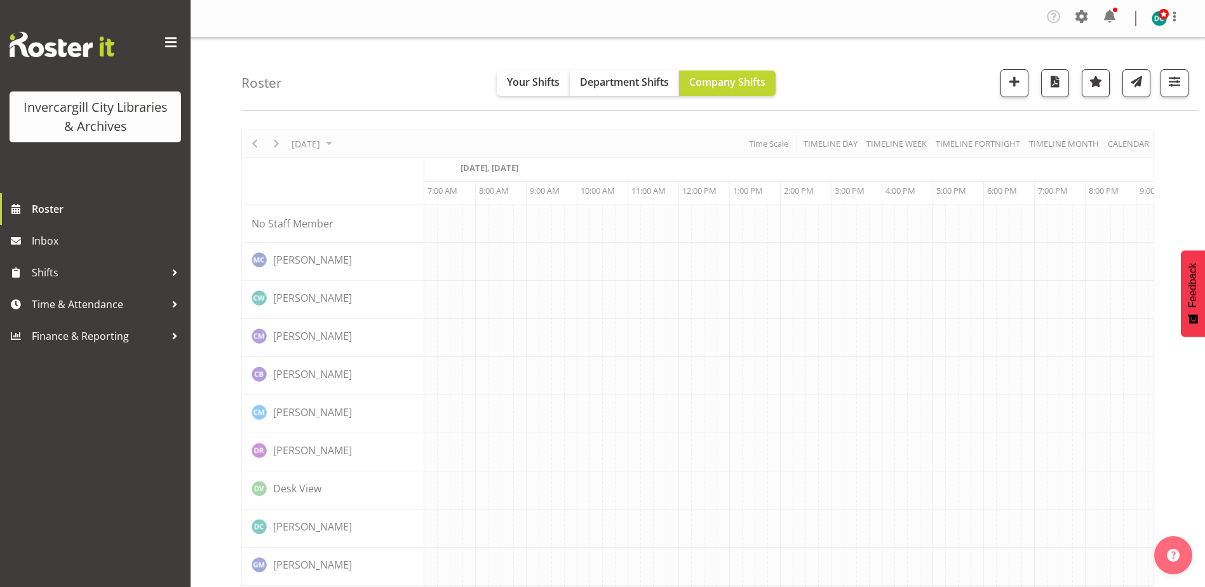
scroll to position [0, 33]
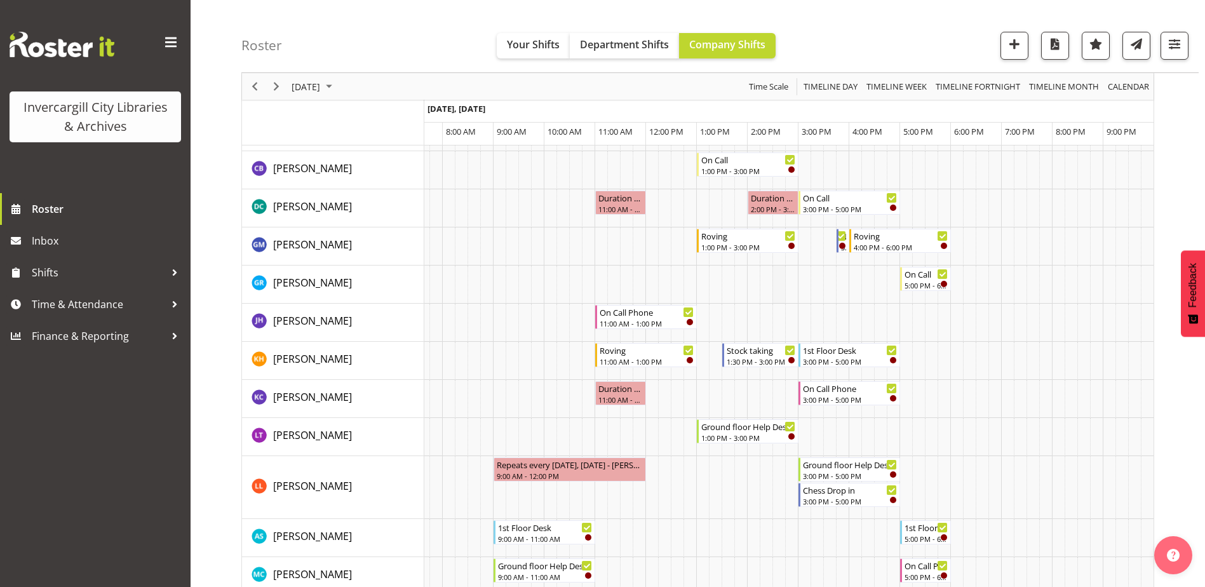
scroll to position [127, 0]
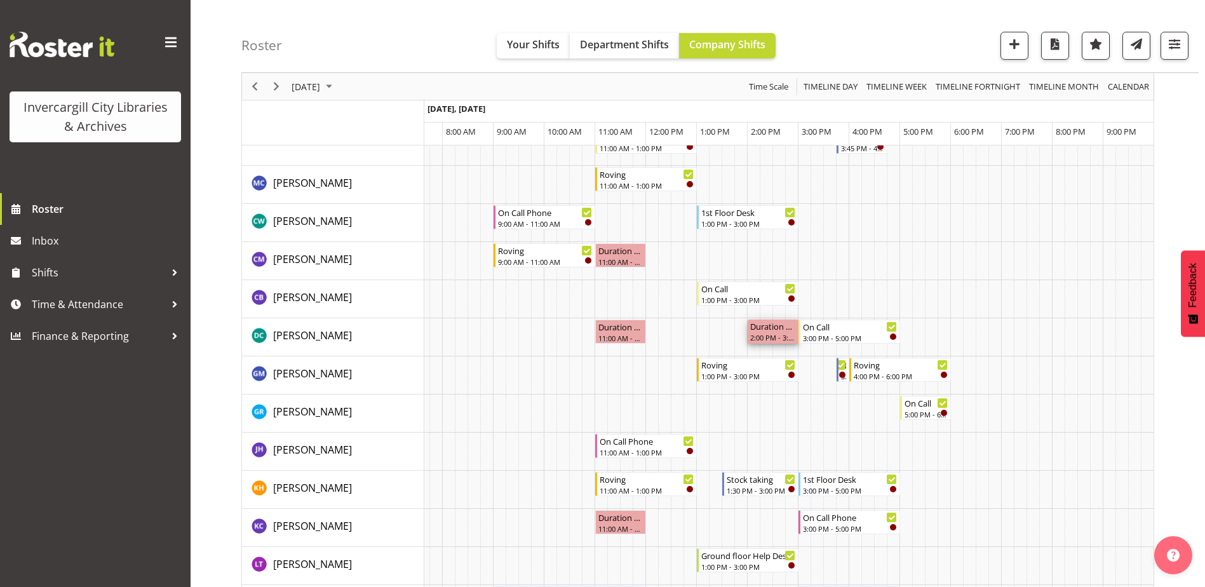
click at [776, 334] on div "2:00 PM - 3:00 PM" at bounding box center [773, 337] width 46 height 10
click at [777, 335] on div "2:00 PM - 3:00 PM" at bounding box center [773, 337] width 46 height 10
click at [774, 327] on div "Duration 1 hours - Donald Cunningham" at bounding box center [773, 326] width 46 height 13
click at [774, 330] on div "Duration 1 hours - Donald Cunningham" at bounding box center [773, 326] width 46 height 13
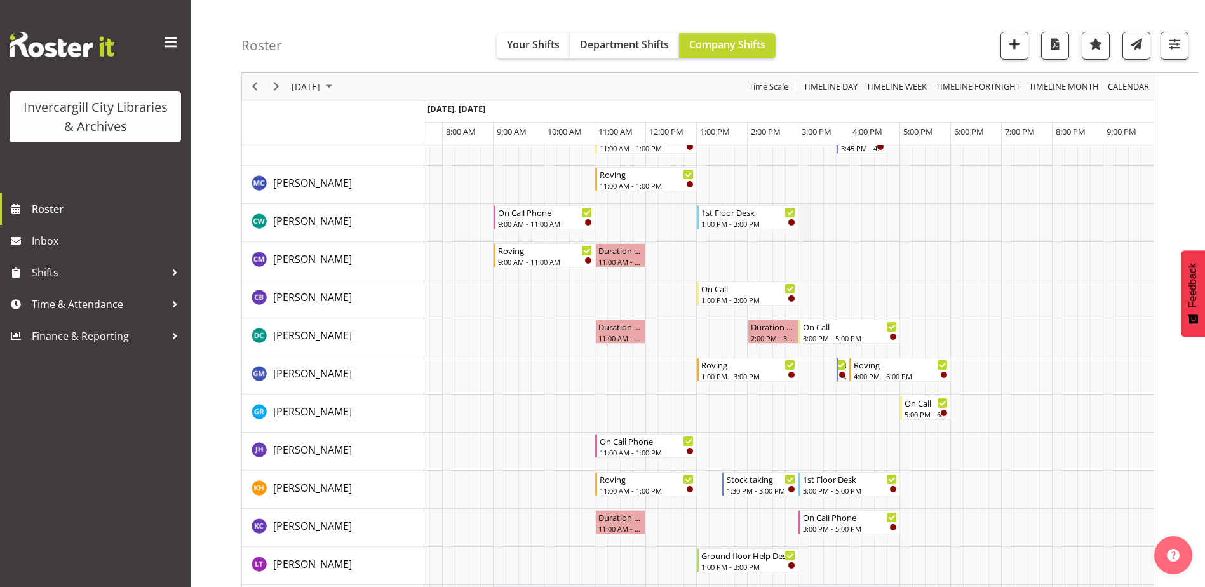
scroll to position [0, 0]
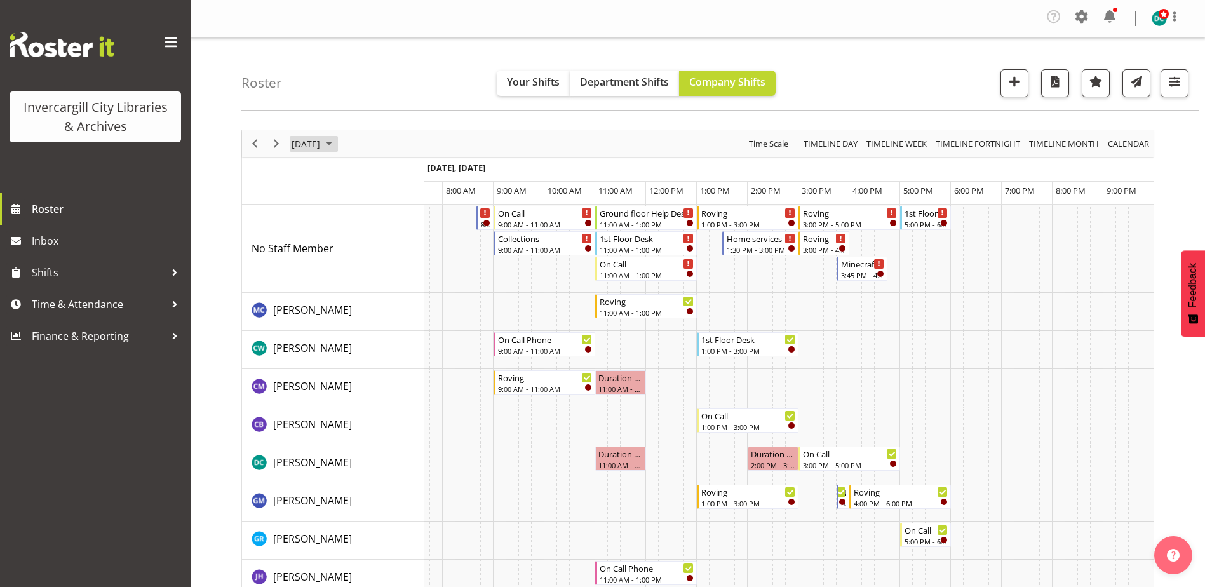
click at [321, 140] on span "September 11, 2025" at bounding box center [305, 144] width 31 height 16
drag, startPoint x: 321, startPoint y: 240, endPoint x: 327, endPoint y: 245, distance: 7.6
click at [321, 240] on span "8" at bounding box center [325, 240] width 19 height 19
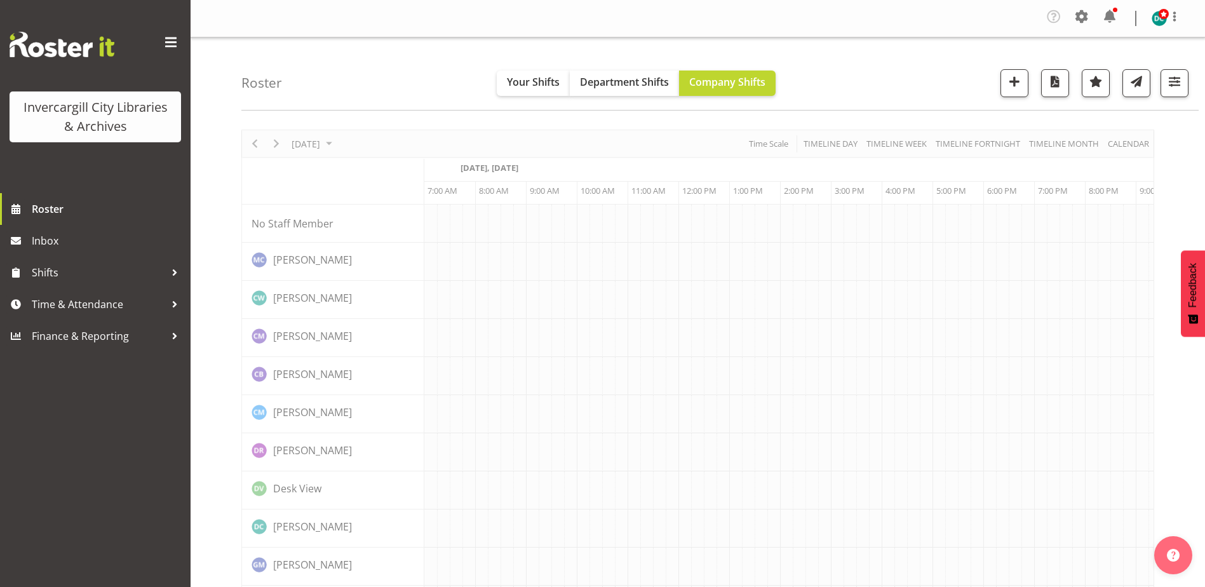
scroll to position [0, 33]
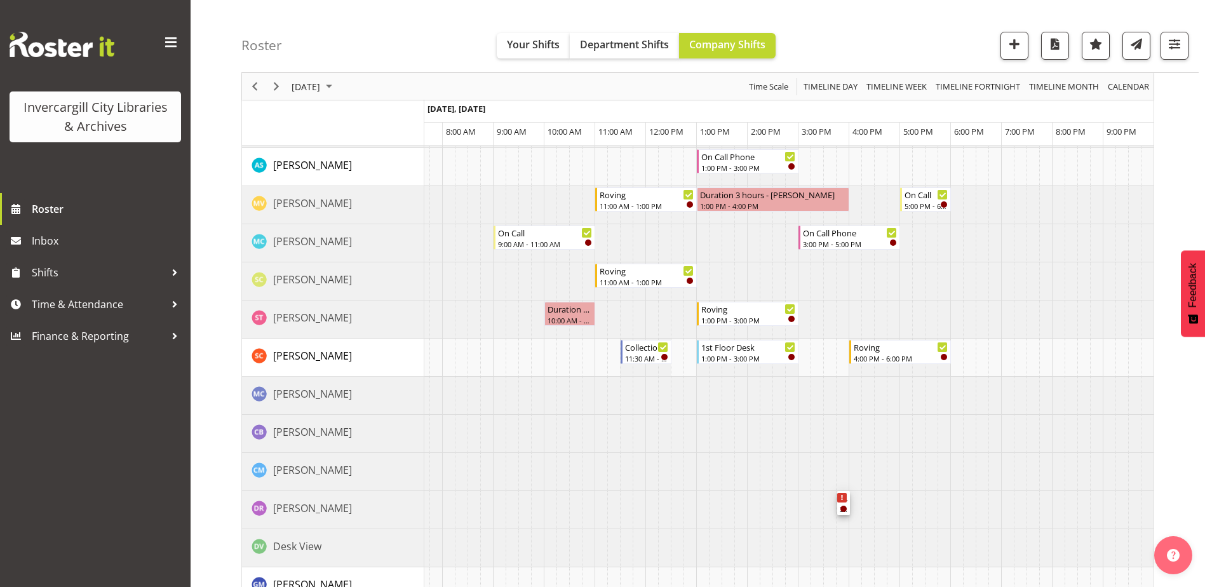
scroll to position [572, 0]
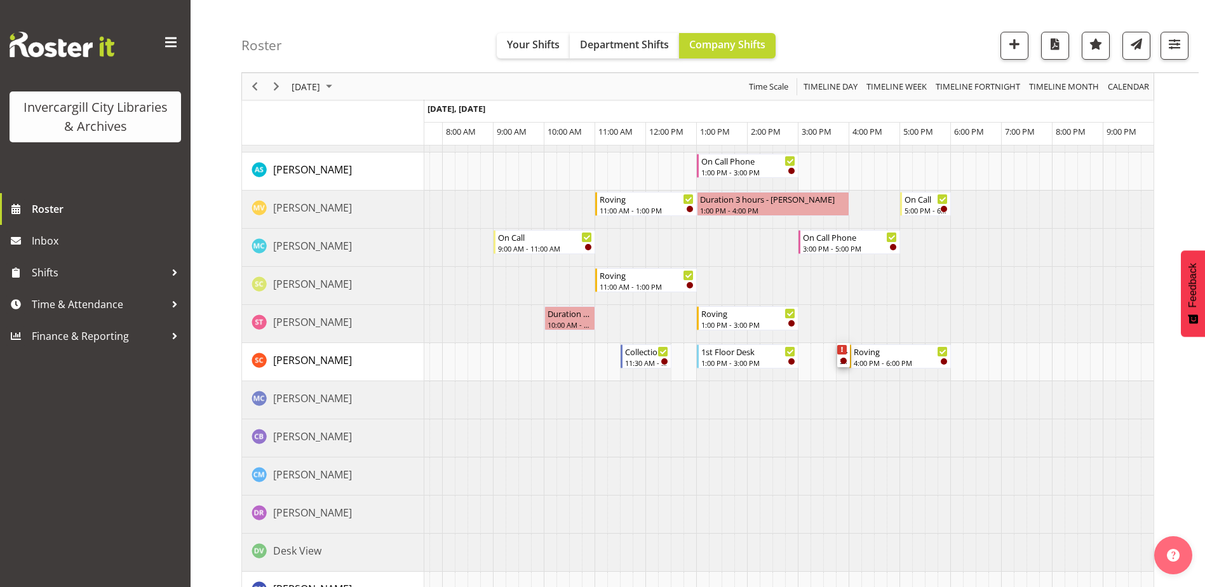
drag, startPoint x: 851, startPoint y: 271, endPoint x: 843, endPoint y: 368, distance: 97.5
click at [844, 368] on div "Wriggle and Rhyme 10:15 AM - 11:15 AM 1st Floor Desk 11:00 AM - 1:00 PM On Call…" at bounding box center [788, 426] width 729 height 1587
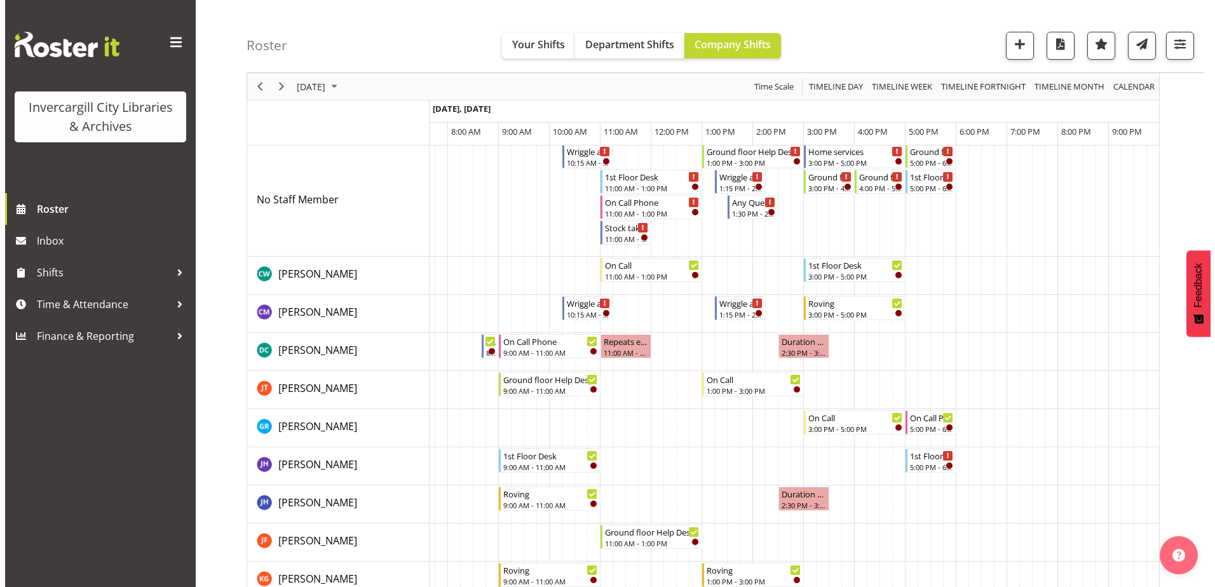
scroll to position [0, 0]
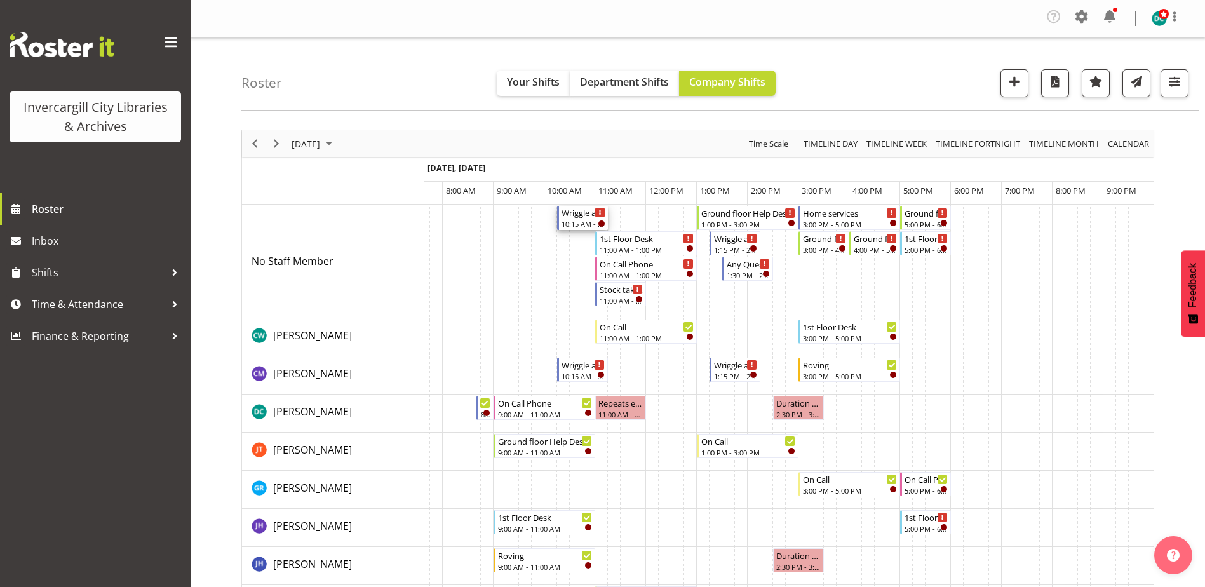
click at [579, 215] on div "Wriggle and Rhyme" at bounding box center [584, 212] width 44 height 13
click at [0, 0] on div at bounding box center [0, 0] width 0 height 0
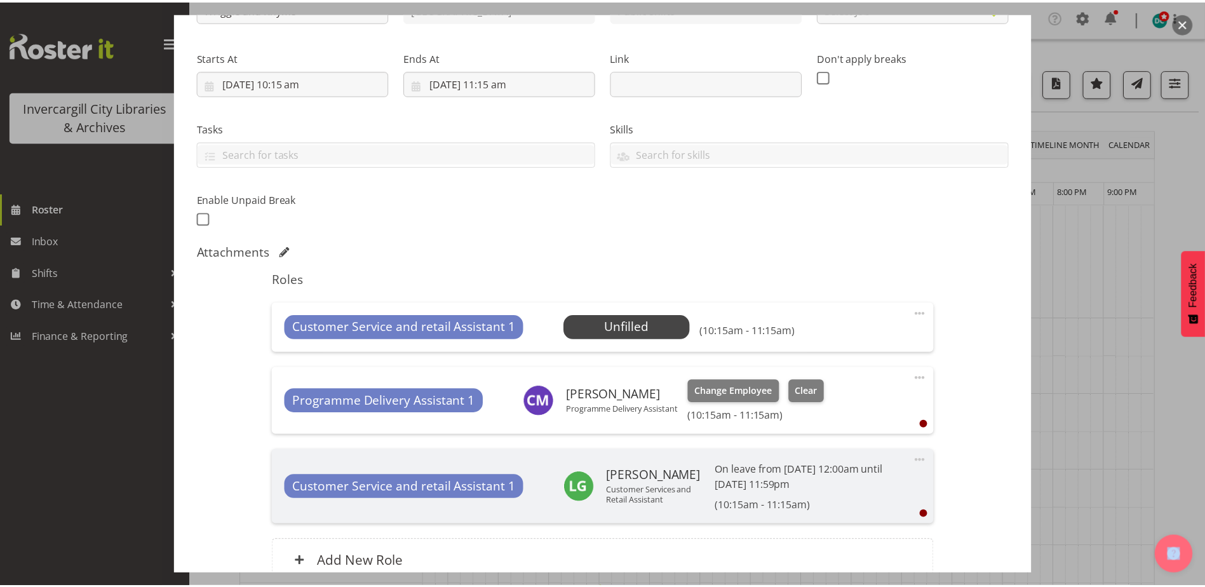
scroll to position [254, 0]
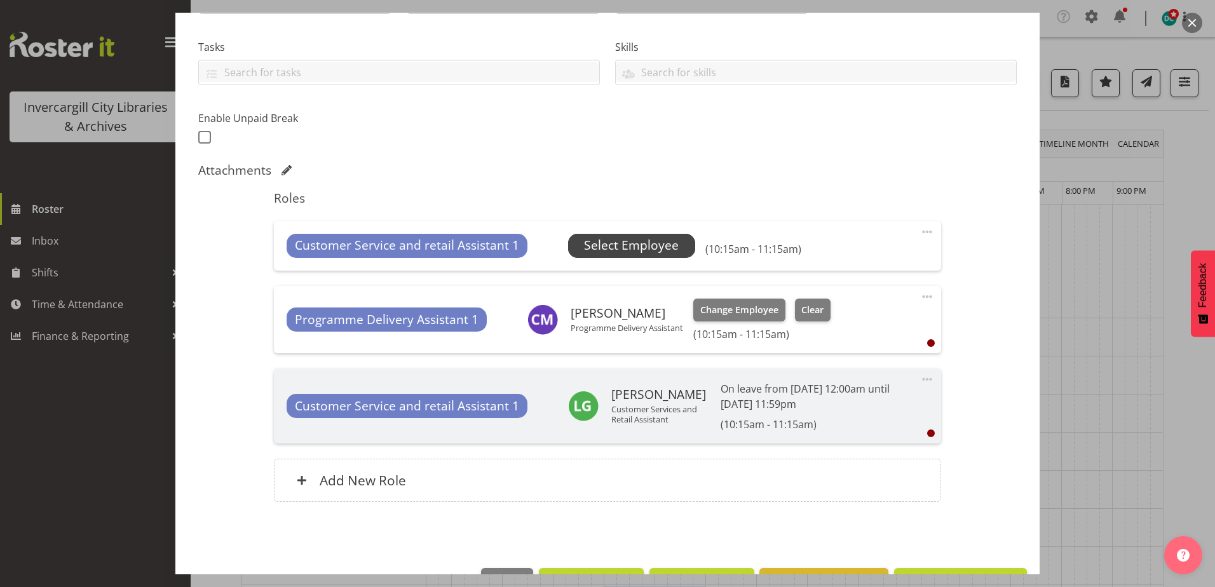
click at [626, 239] on span "Select Employee" at bounding box center [631, 245] width 95 height 18
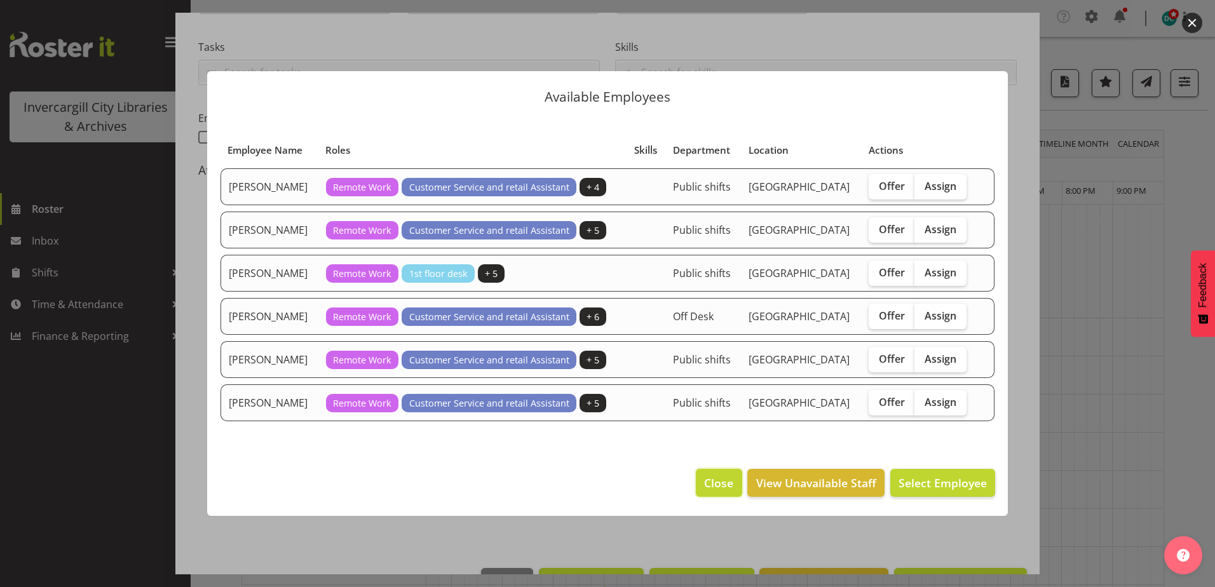
click at [714, 483] on span "Close" at bounding box center [718, 483] width 29 height 17
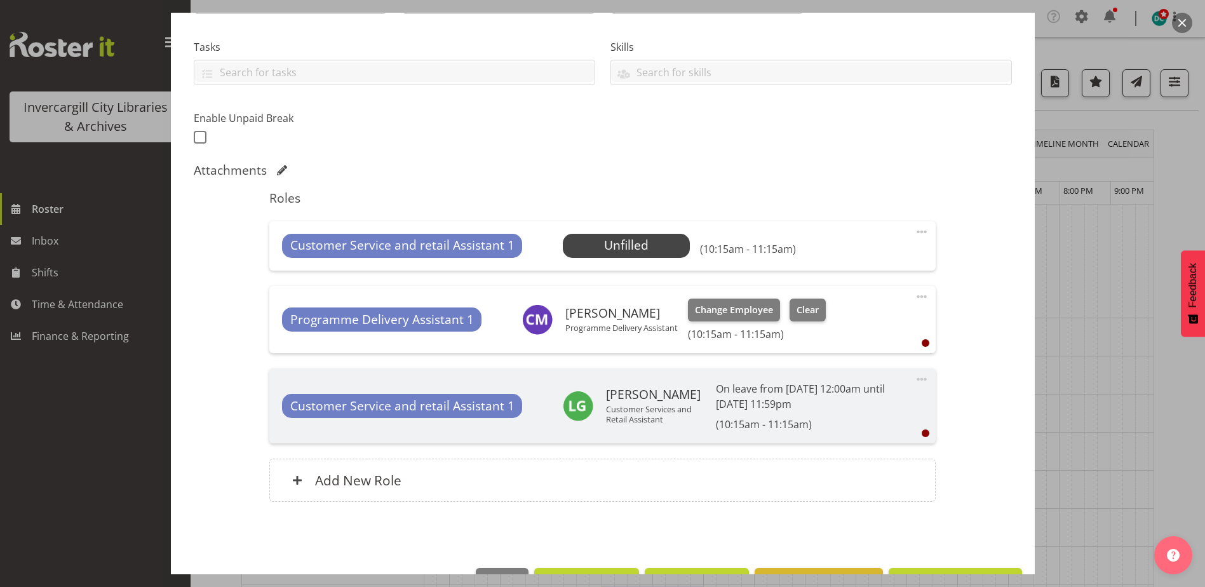
click at [914, 230] on span at bounding box center [921, 231] width 15 height 15
click at [826, 264] on link "Edit" at bounding box center [868, 262] width 122 height 23
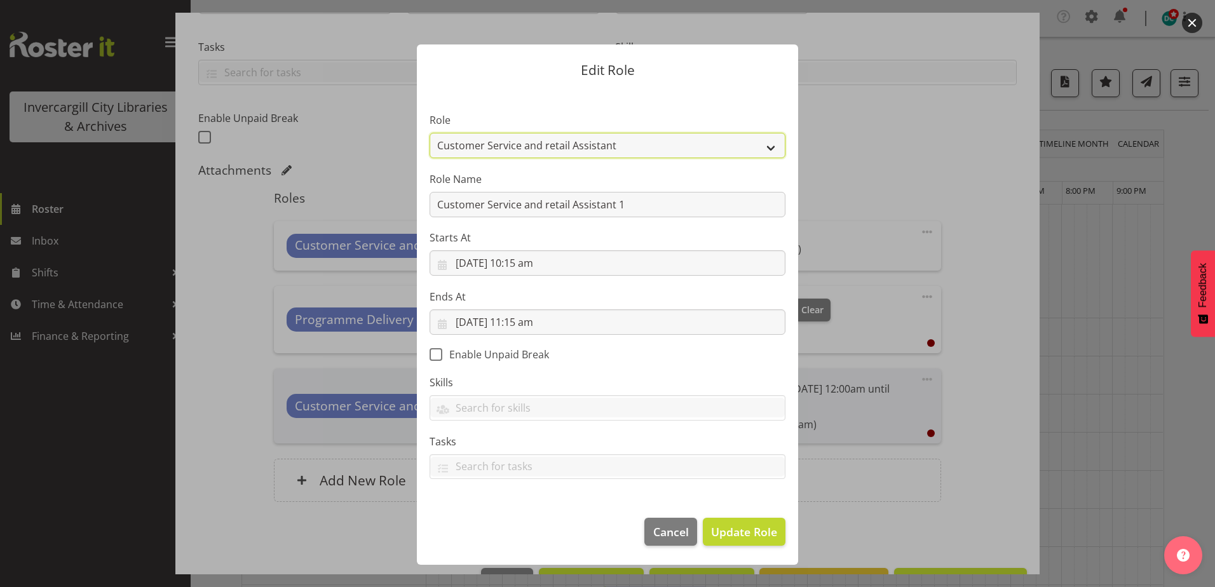
click at [766, 145] on select "1st floor desk AQ operator Business Support Team member Casual Customer Experie…" at bounding box center [607, 145] width 356 height 25
select select "1533"
click at [429, 133] on select "1st floor desk AQ operator Business Support Team member Casual Customer Experie…" at bounding box center [607, 145] width 356 height 25
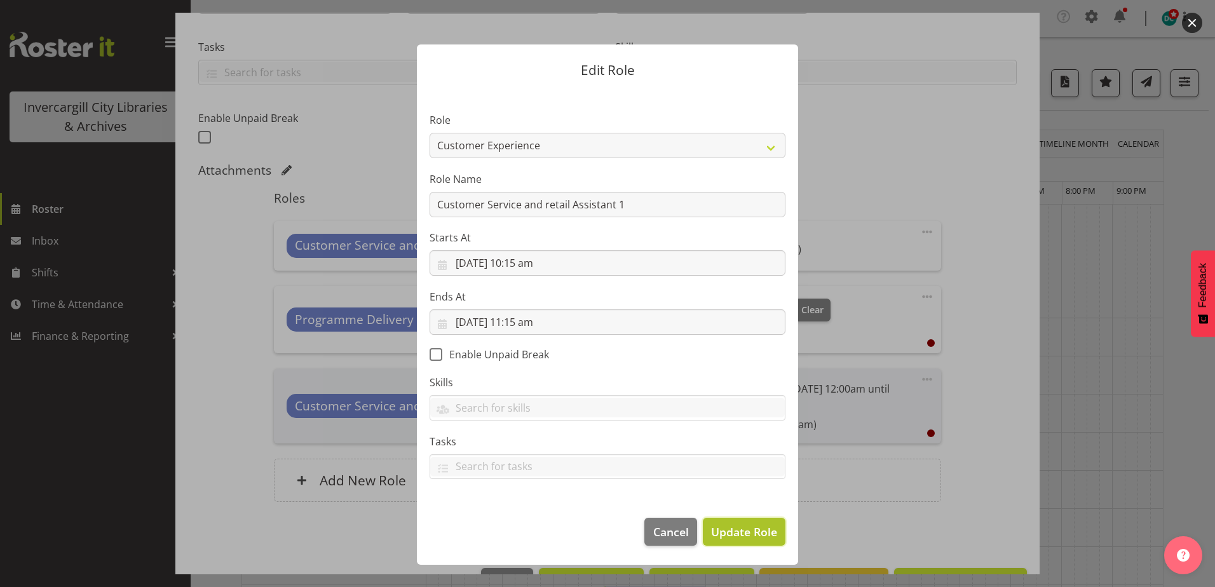
click at [722, 534] on span "Update Role" at bounding box center [744, 531] width 66 height 17
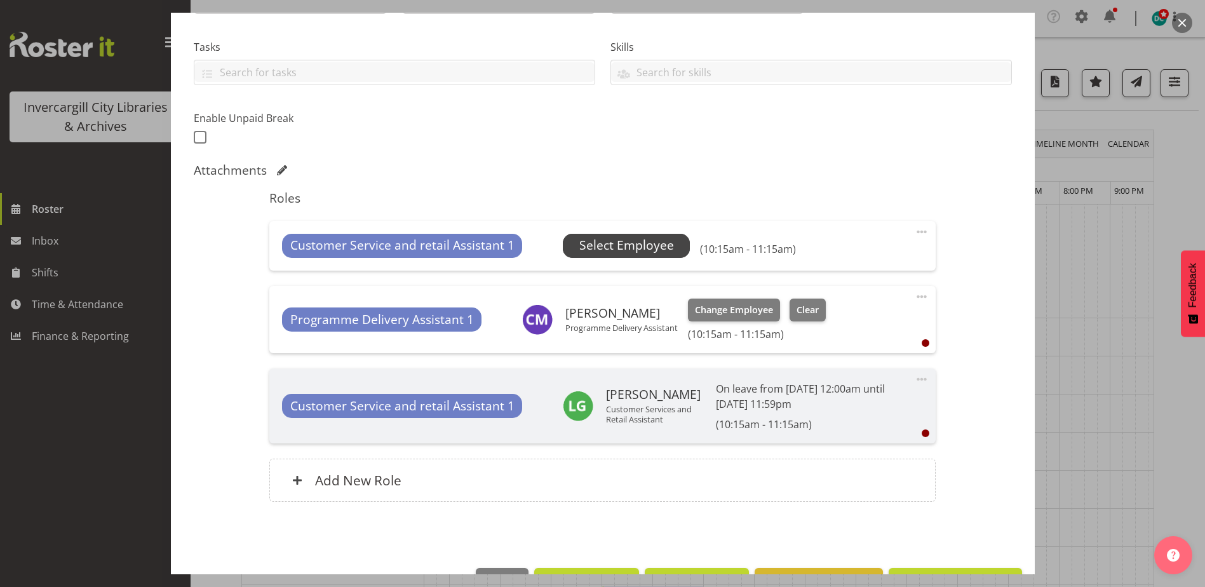
click at [609, 250] on span "Select Employee" at bounding box center [626, 245] width 95 height 18
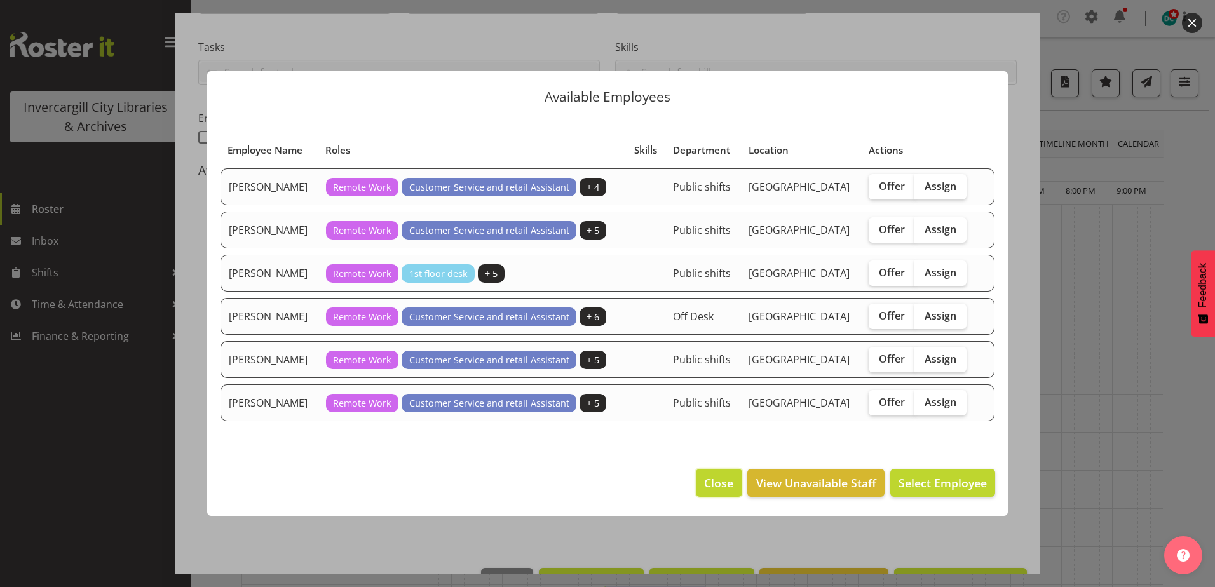
click at [707, 490] on span "Close" at bounding box center [718, 483] width 29 height 17
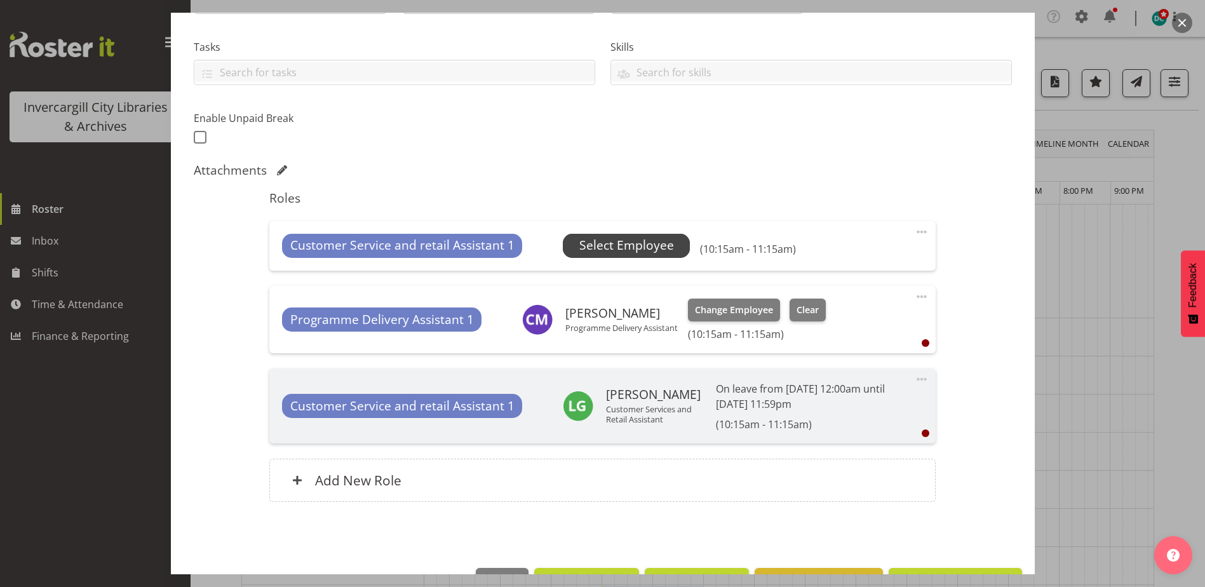
click at [638, 248] on span "Select Employee" at bounding box center [626, 245] width 95 height 18
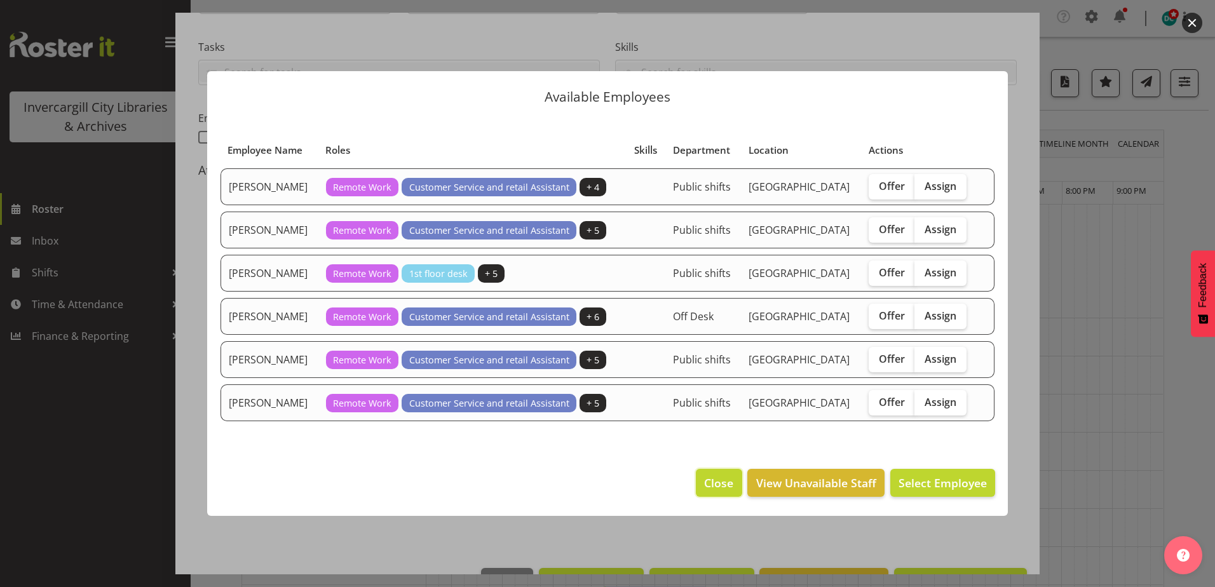
click at [722, 483] on span "Close" at bounding box center [718, 483] width 29 height 17
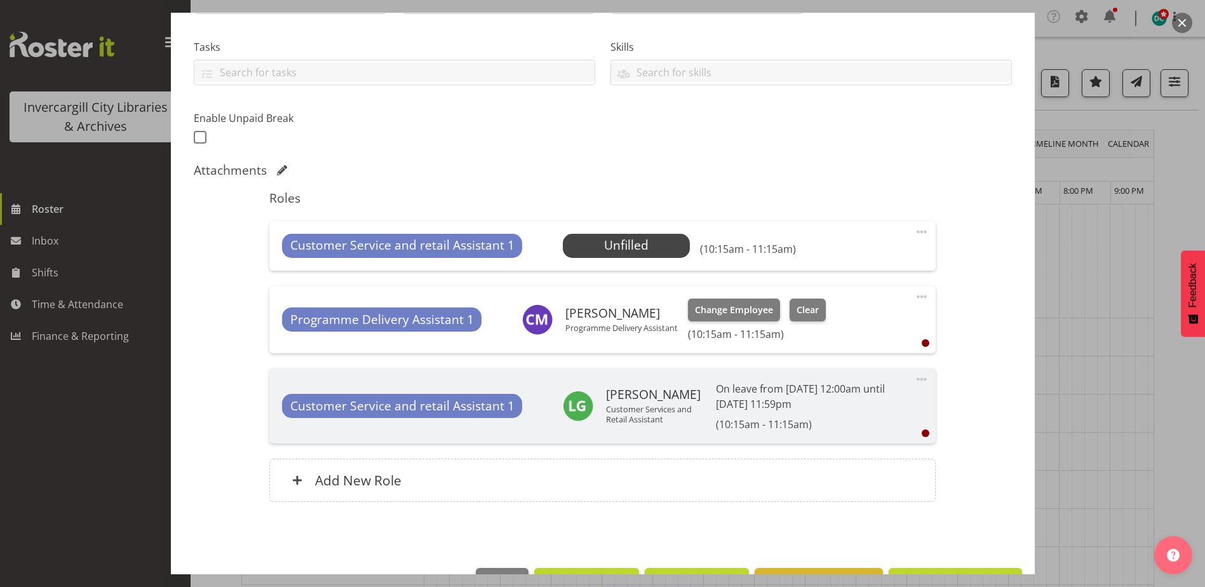
click at [914, 233] on span at bounding box center [921, 231] width 15 height 15
click at [825, 264] on link "Edit" at bounding box center [868, 262] width 122 height 23
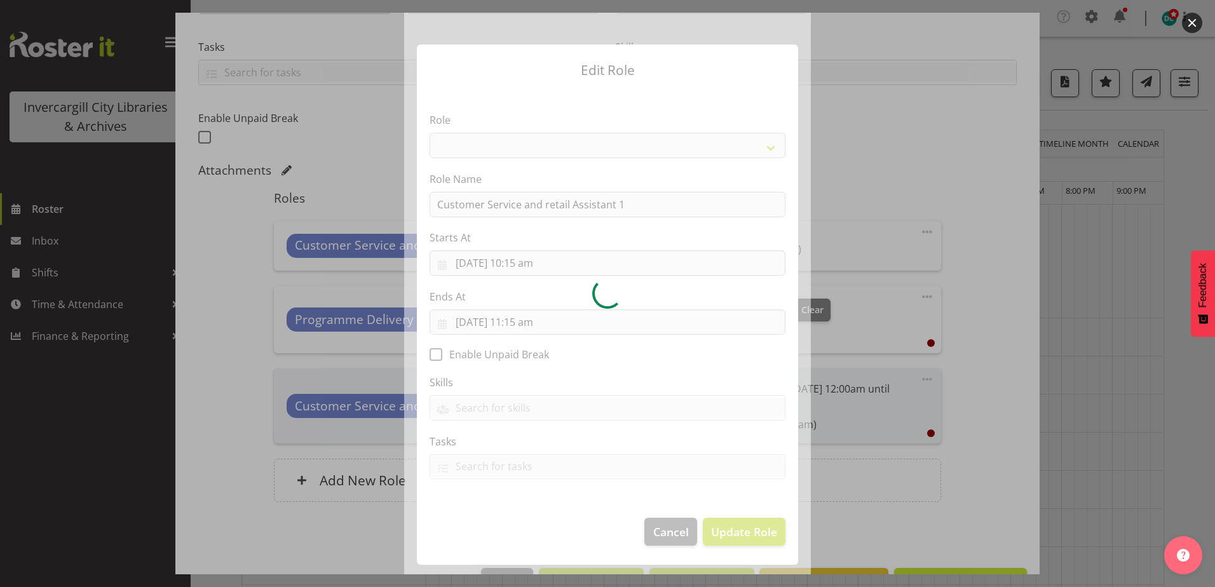
select select "1533"
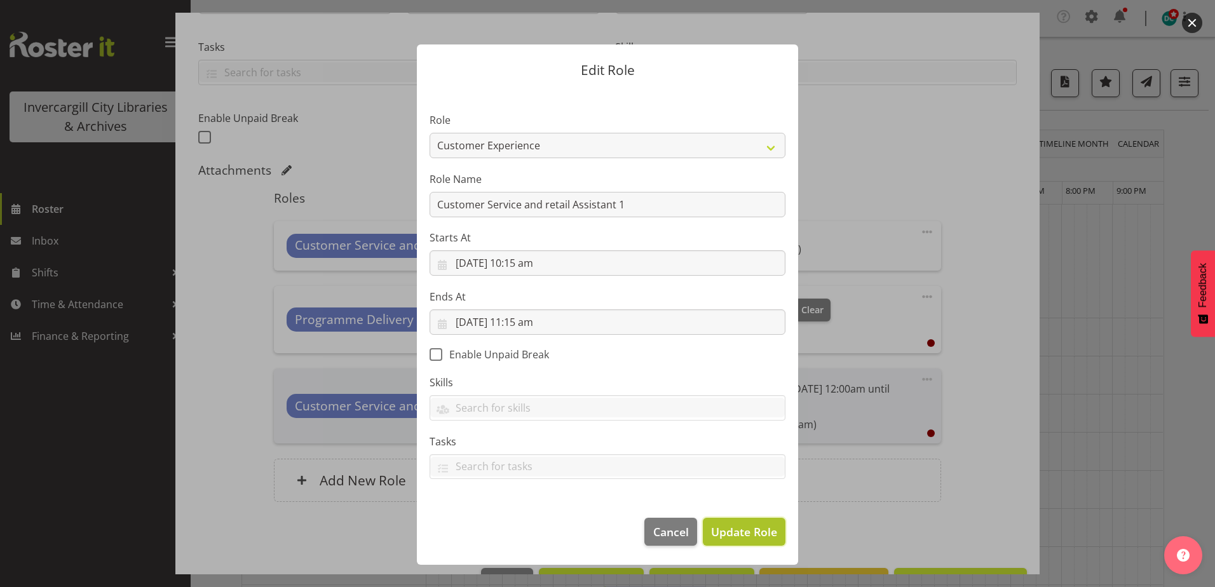
click at [731, 534] on span "Update Role" at bounding box center [744, 531] width 66 height 17
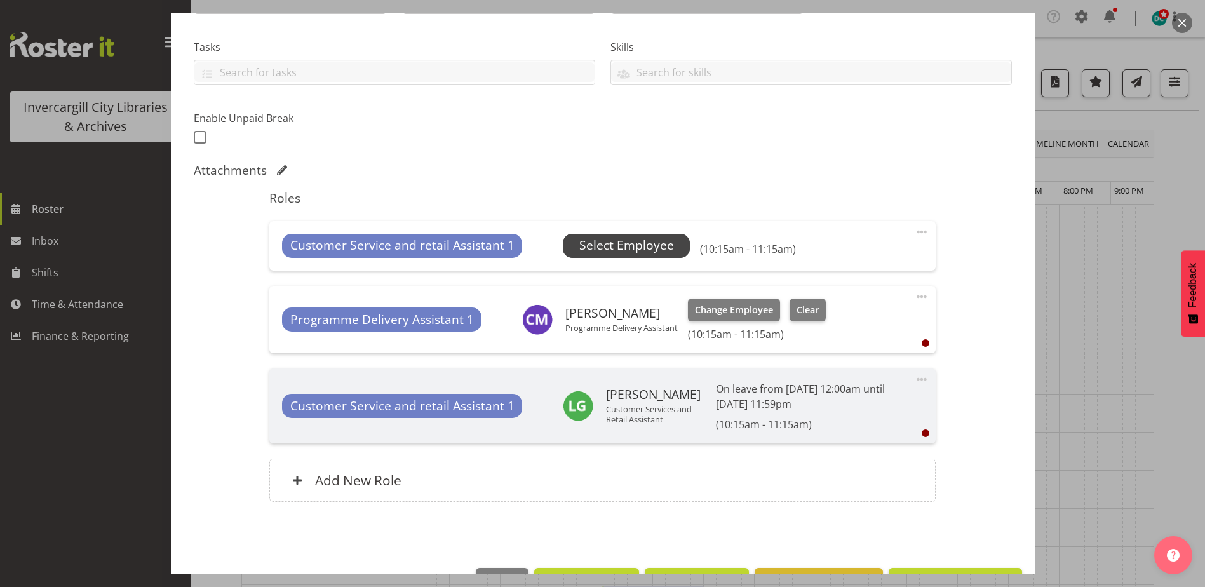
click at [610, 245] on span "Select Employee" at bounding box center [626, 245] width 95 height 18
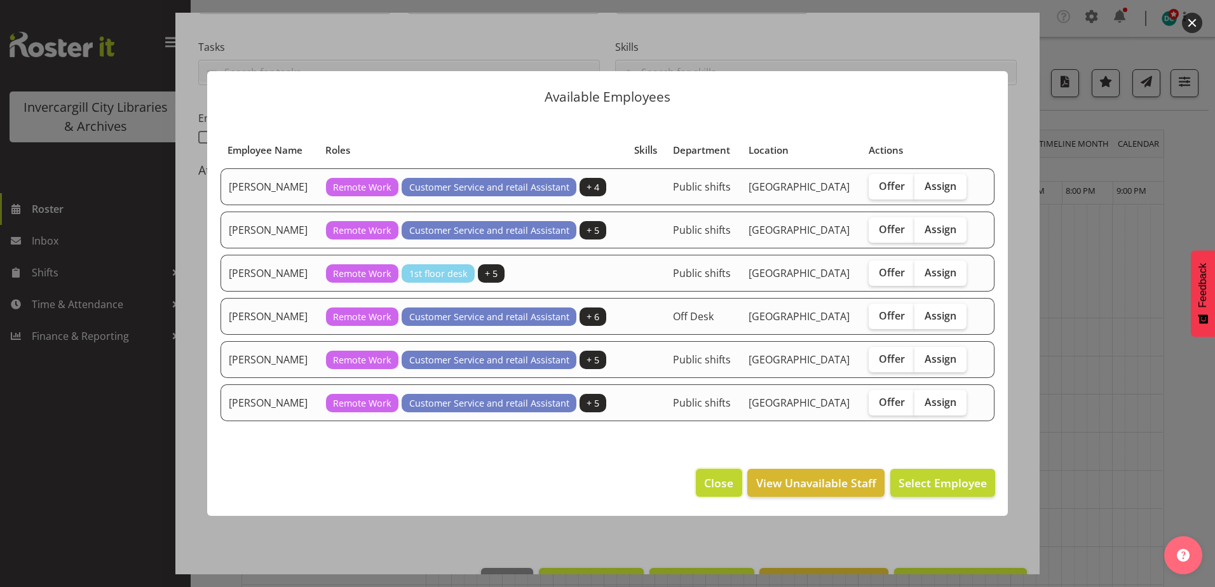
click at [705, 492] on button "Close" at bounding box center [719, 483] width 46 height 28
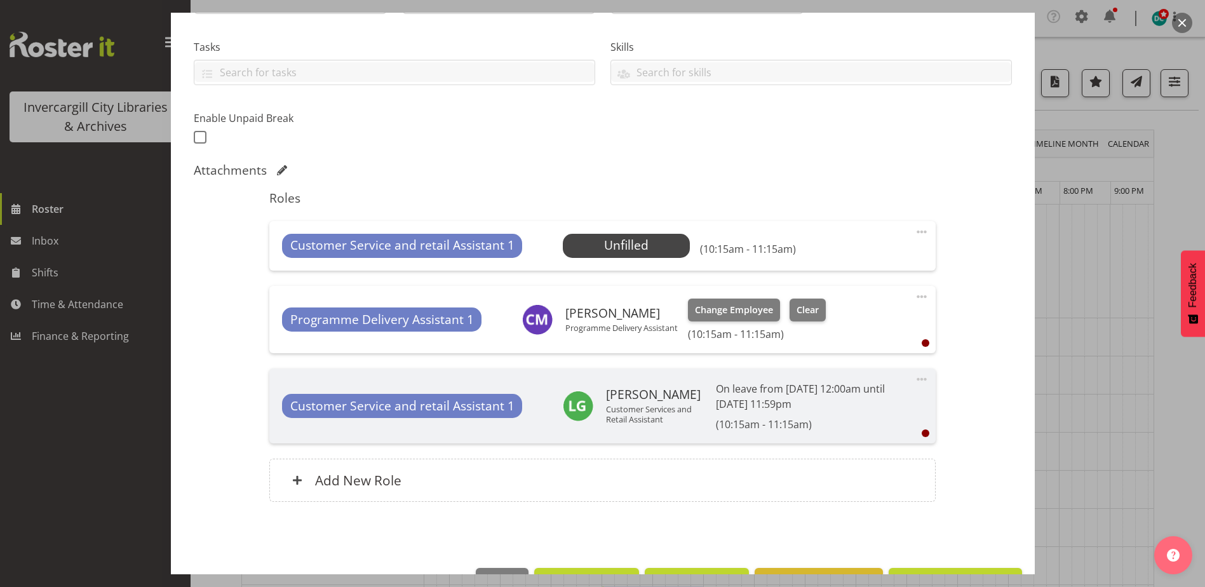
click at [915, 231] on span at bounding box center [921, 231] width 15 height 15
click at [824, 267] on link "Edit" at bounding box center [868, 262] width 122 height 23
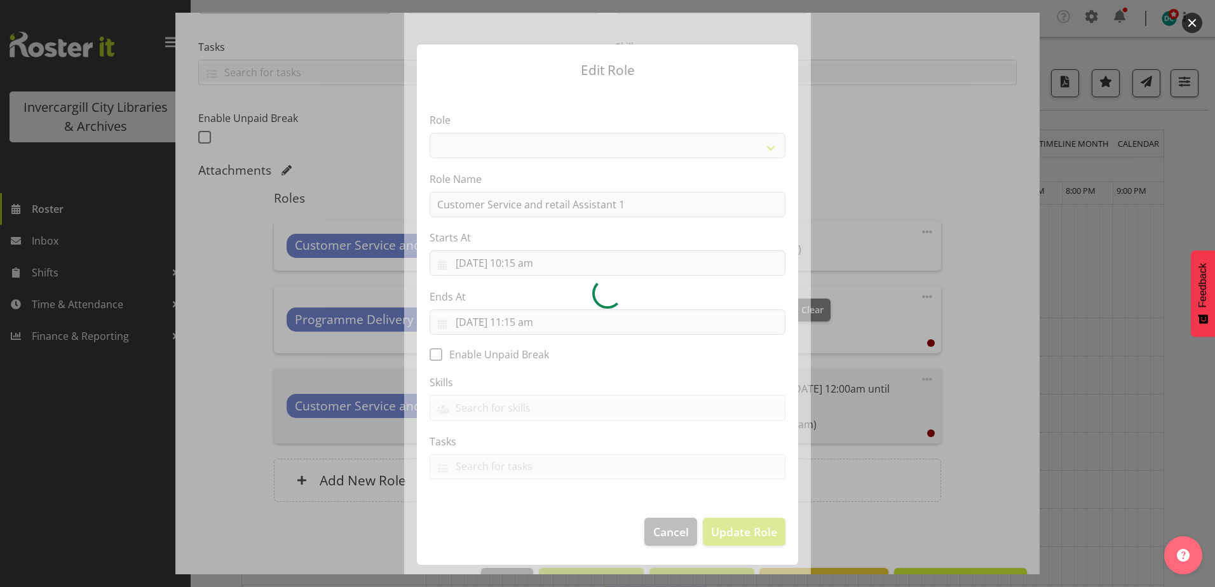
select select "1533"
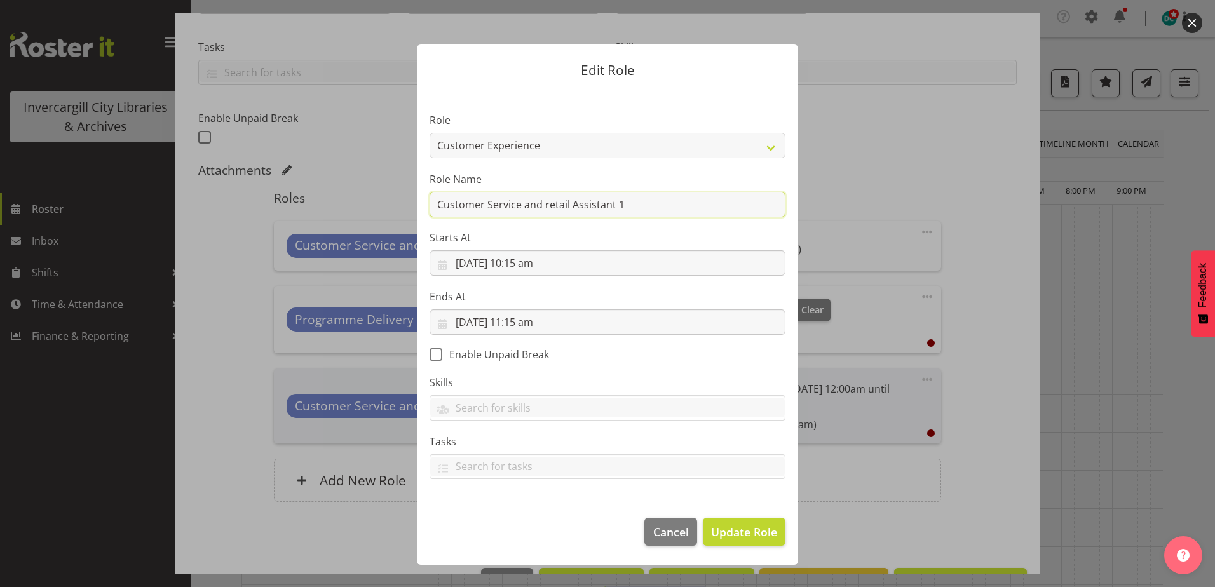
click at [645, 206] on input "Customer Service and retail Assistant 1" at bounding box center [607, 204] width 356 height 25
drag, startPoint x: 645, startPoint y: 206, endPoint x: 310, endPoint y: 217, distance: 334.9
click at [308, 216] on form "Edit Role Role 1st floor desk AQ operator Business Support Team member Casual C…" at bounding box center [607, 294] width 610 height 562
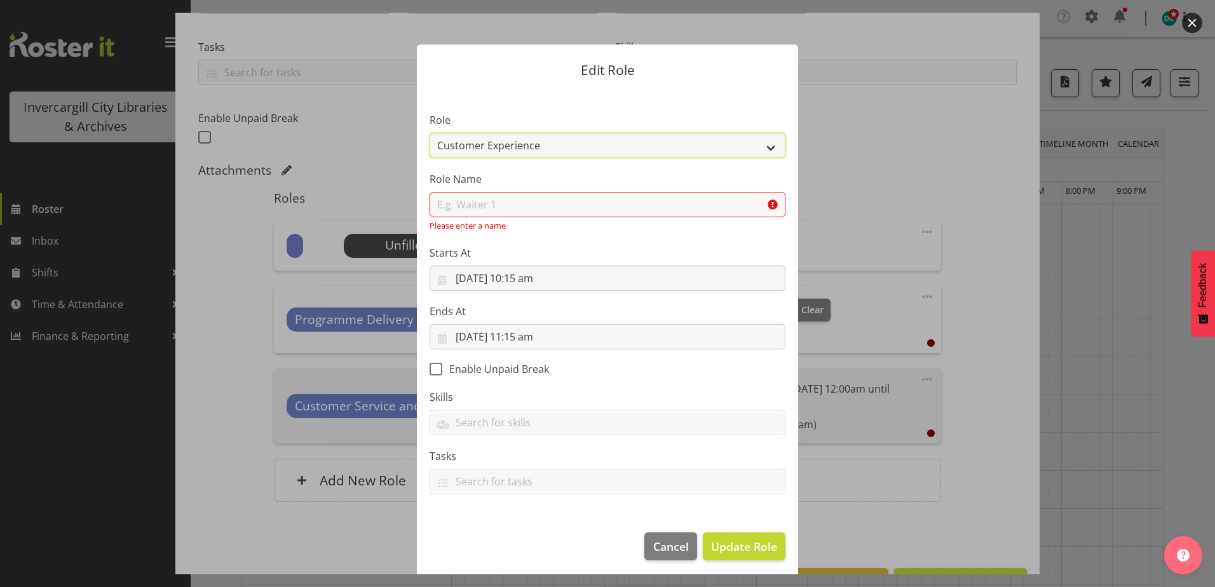
click at [532, 145] on select "1st floor desk AQ operator Business Support Team member Casual Customer Experie…" at bounding box center [607, 145] width 356 height 25
click at [429, 133] on select "1st floor desk AQ operator Business Support Team member Casual Customer Experie…" at bounding box center [607, 145] width 356 height 25
click at [579, 201] on input "text" at bounding box center [607, 204] width 356 height 25
type input "Customer Experience 1"
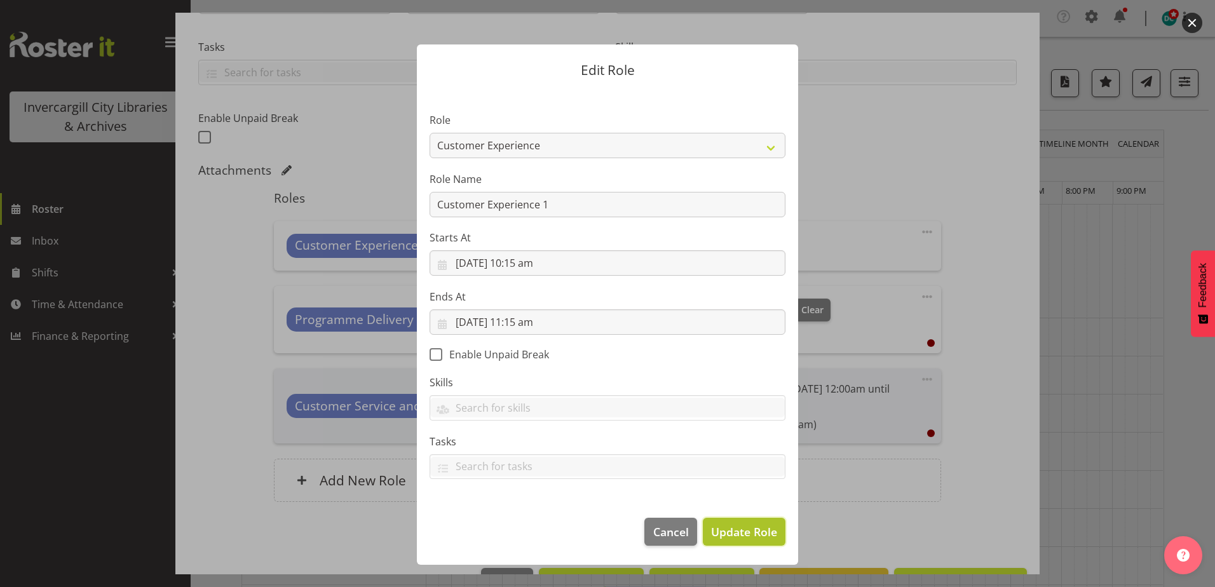
click at [748, 529] on span "Update Role" at bounding box center [744, 531] width 66 height 17
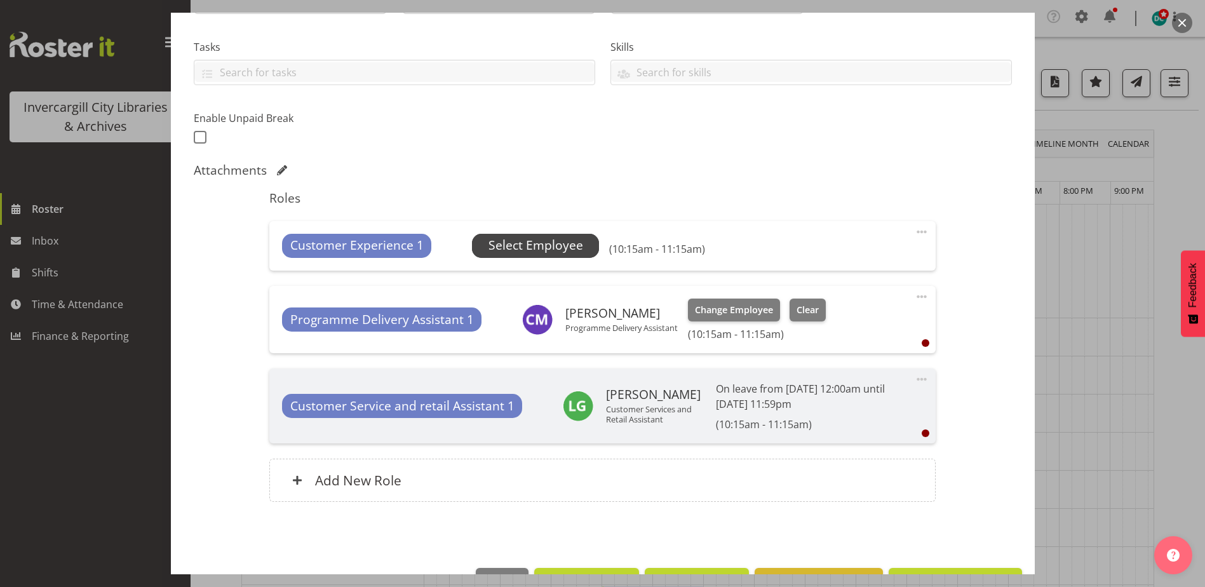
click at [550, 246] on span "Select Employee" at bounding box center [536, 245] width 95 height 18
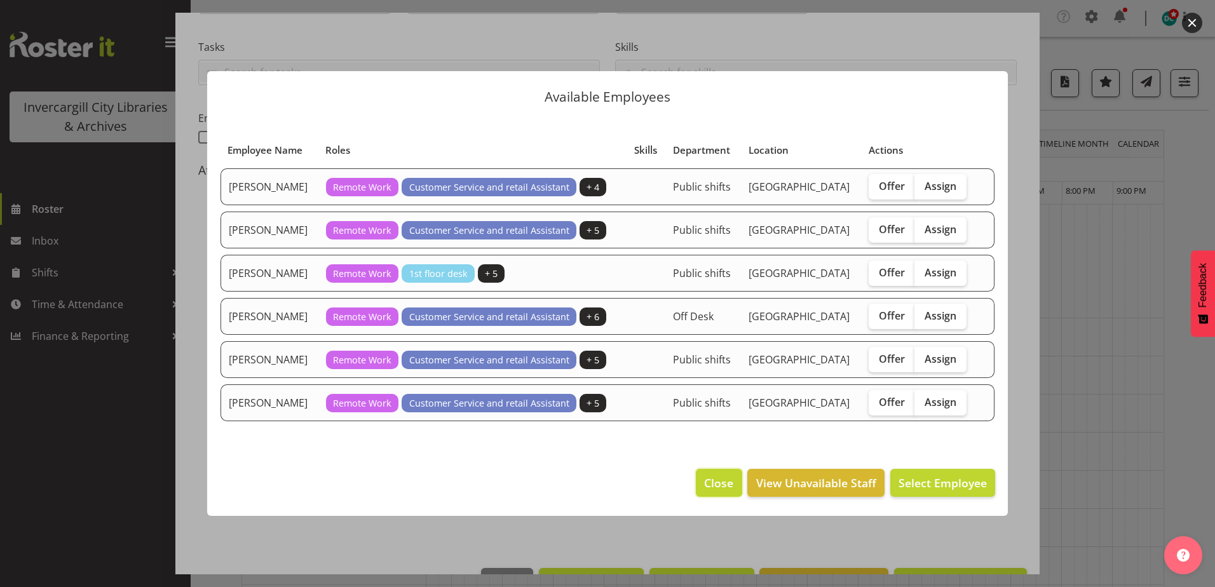
click at [702, 478] on button "Close" at bounding box center [719, 483] width 46 height 28
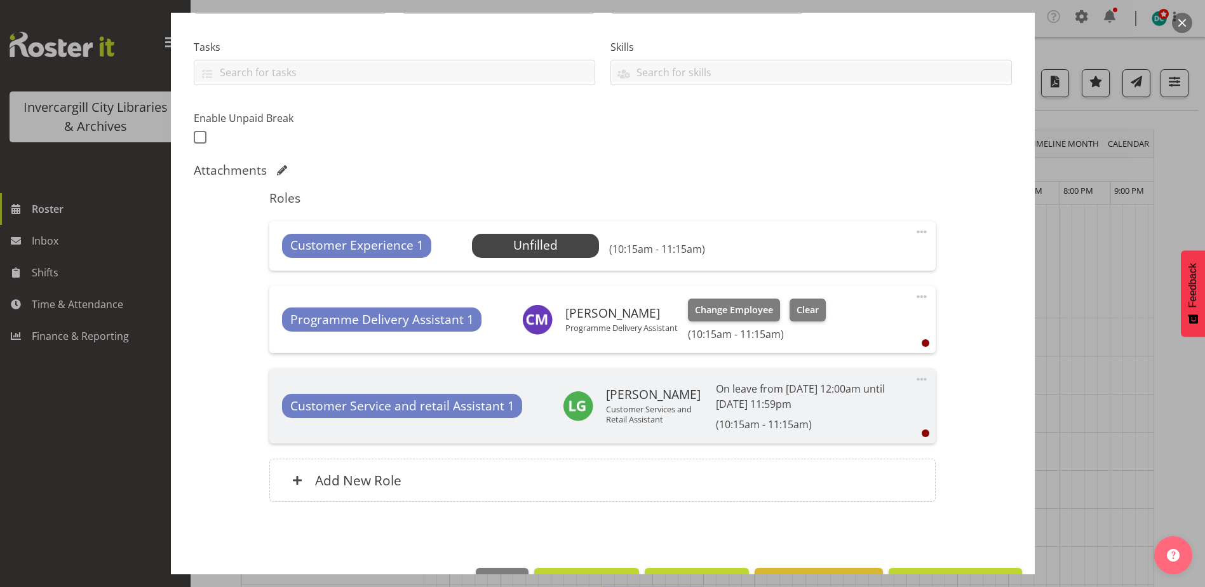
click at [918, 228] on span at bounding box center [921, 231] width 15 height 15
click at [840, 305] on link "Delete" at bounding box center [868, 308] width 122 height 23
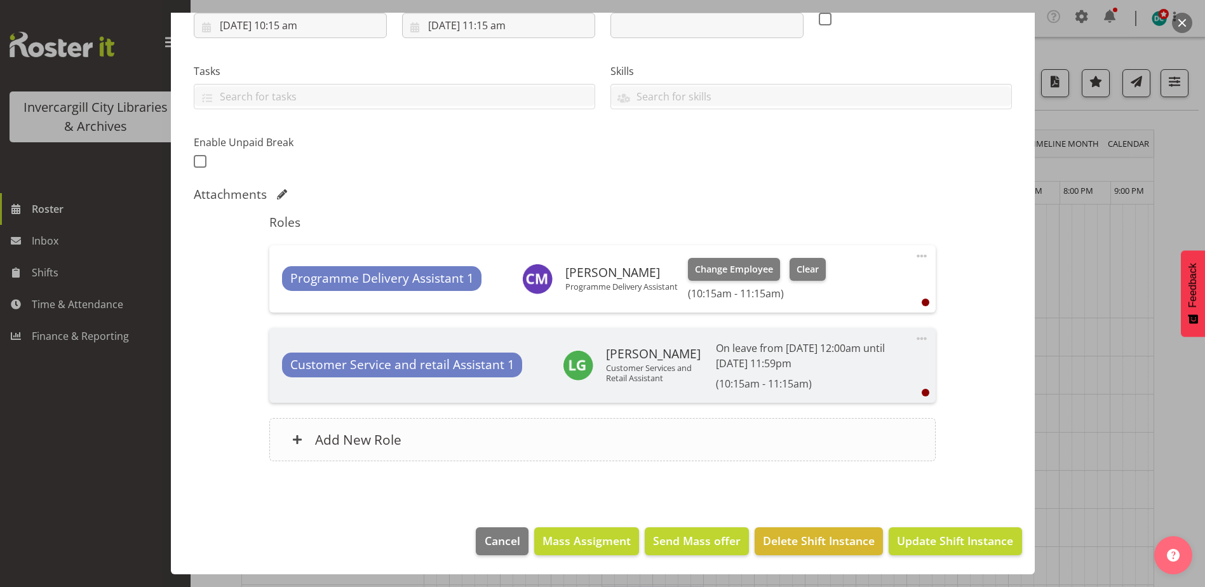
click at [483, 440] on div "Add New Role" at bounding box center [602, 439] width 666 height 43
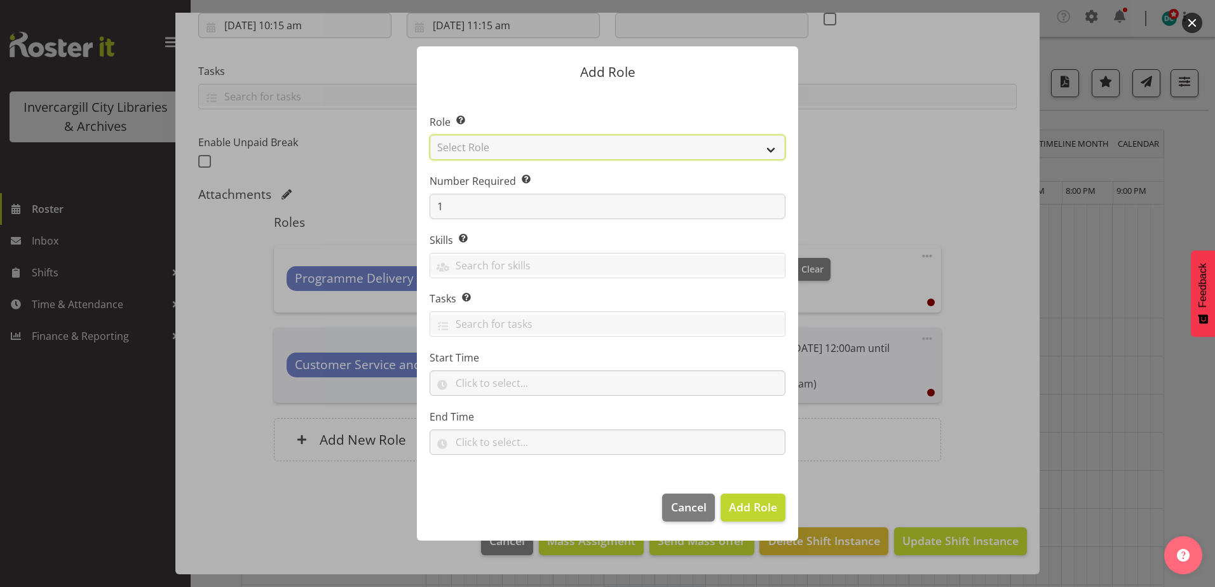
click at [513, 145] on select "Select Role 1st floor desk AQ operator Business Support Team member Casual Cust…" at bounding box center [607, 147] width 356 height 25
select select "1533"
click at [429, 135] on select "Select Role 1st floor desk AQ operator Business Support Team member Casual Cust…" at bounding box center [607, 147] width 356 height 25
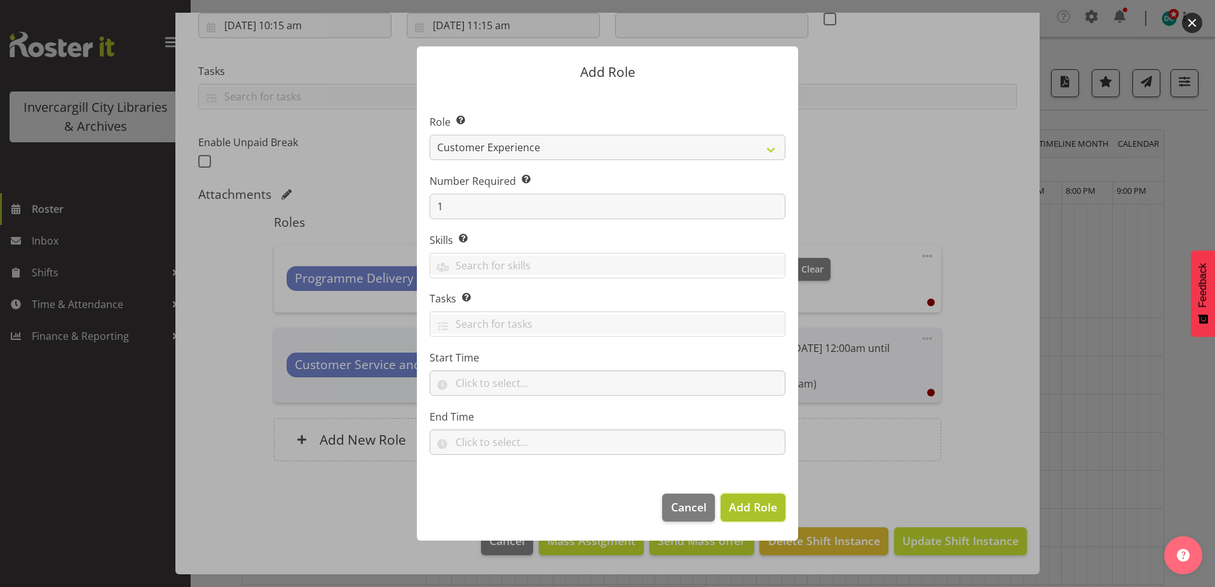
click at [746, 508] on span "Add Role" at bounding box center [753, 506] width 48 height 15
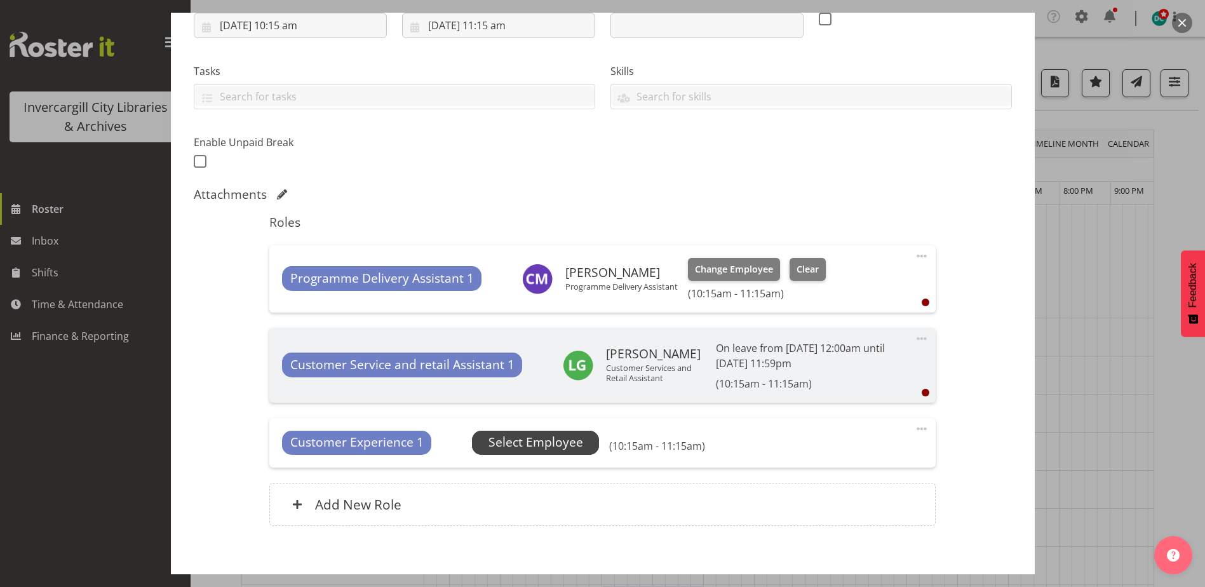
click at [543, 438] on span "Select Employee" at bounding box center [536, 442] width 95 height 18
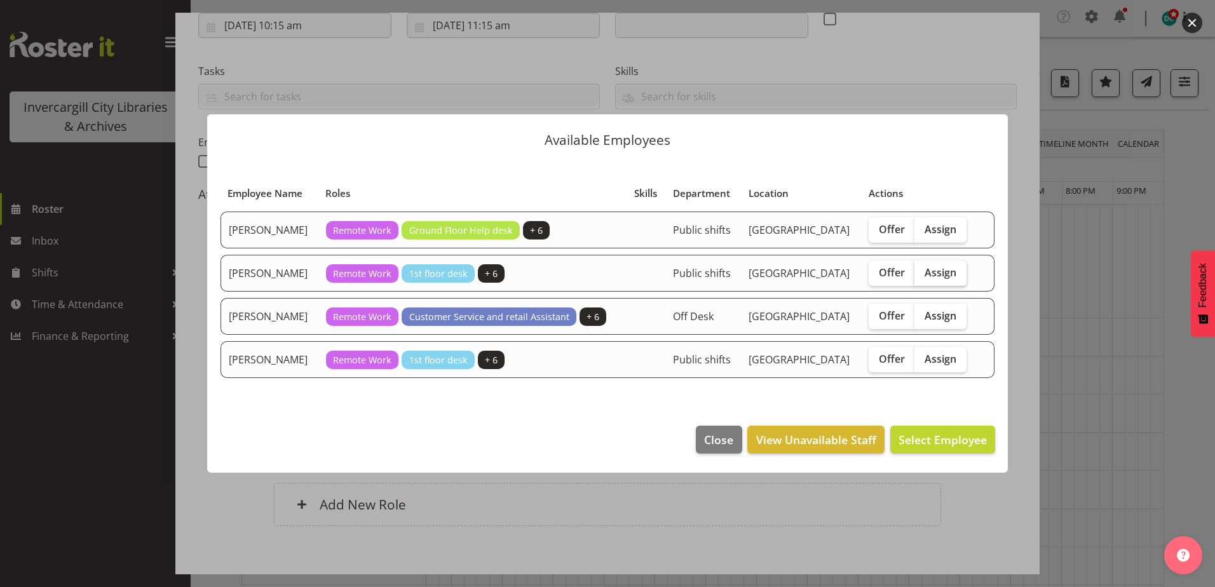
click at [940, 274] on span "Assign" at bounding box center [940, 272] width 32 height 13
click at [922, 274] on input "Assign" at bounding box center [918, 272] width 8 height 8
checkbox input "true"
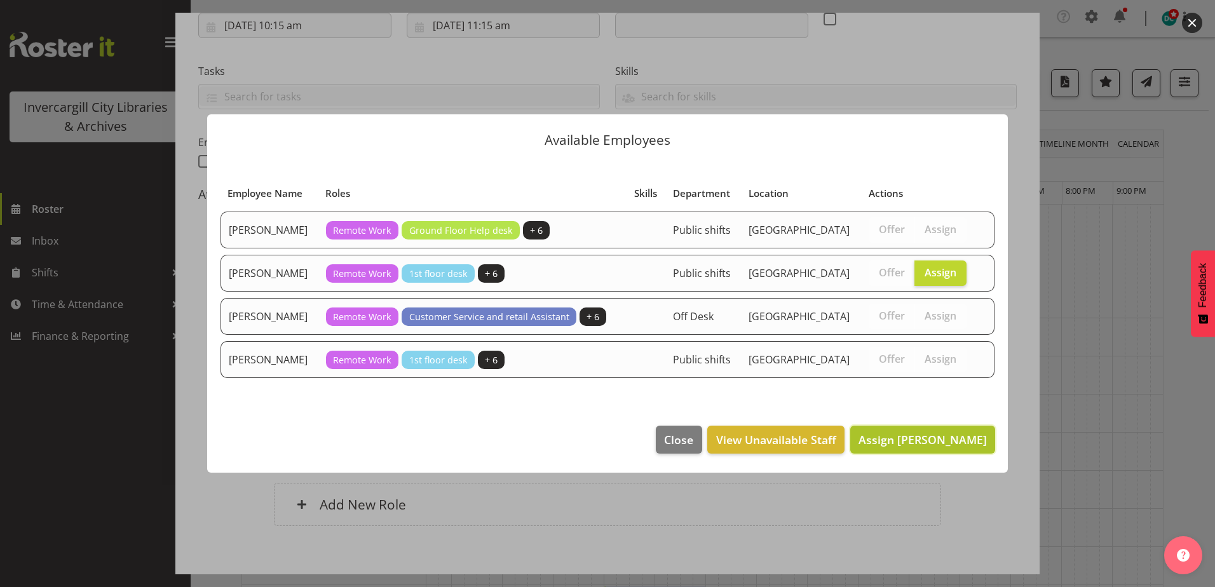
click at [926, 435] on span "Assign Lynette Lockett" at bounding box center [922, 439] width 128 height 15
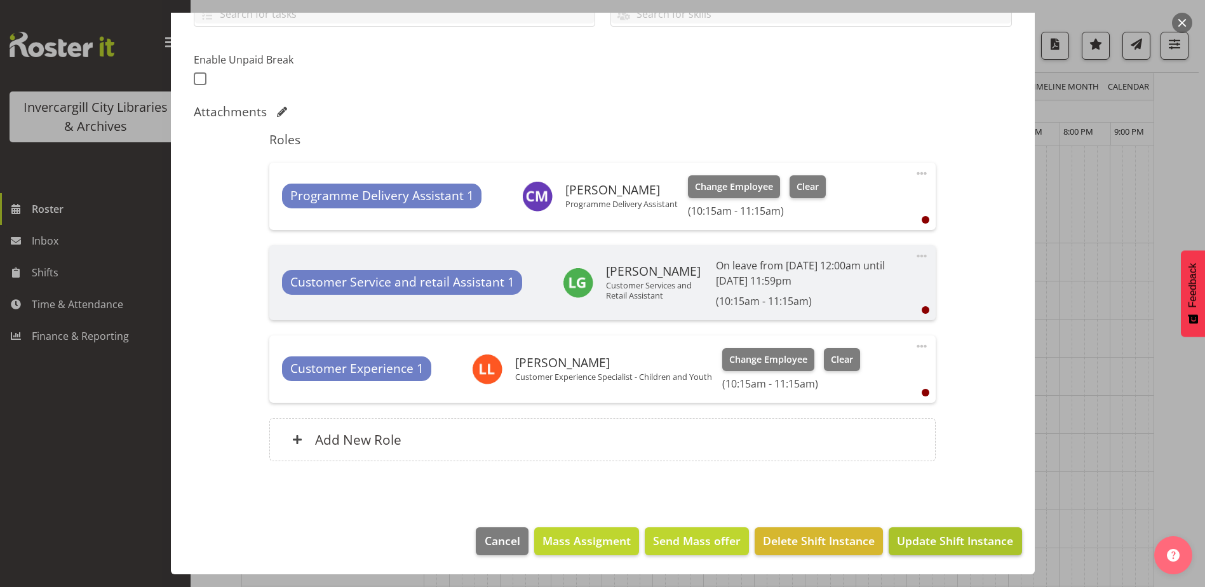
scroll to position [191, 0]
click at [937, 543] on span "Update Shift Instance" at bounding box center [955, 540] width 116 height 17
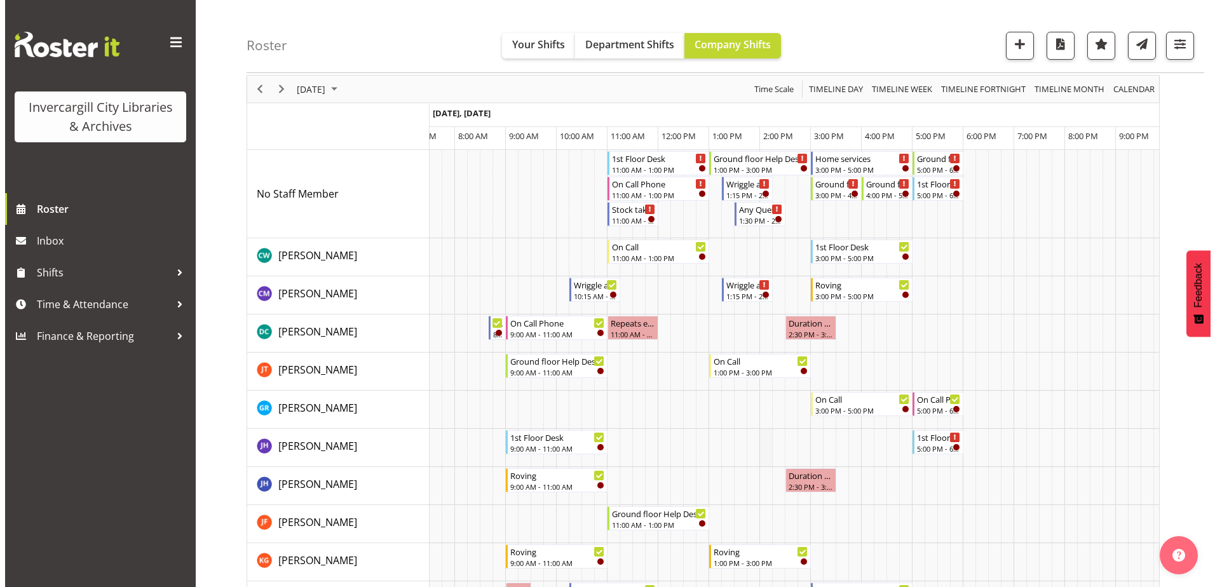
scroll to position [0, 0]
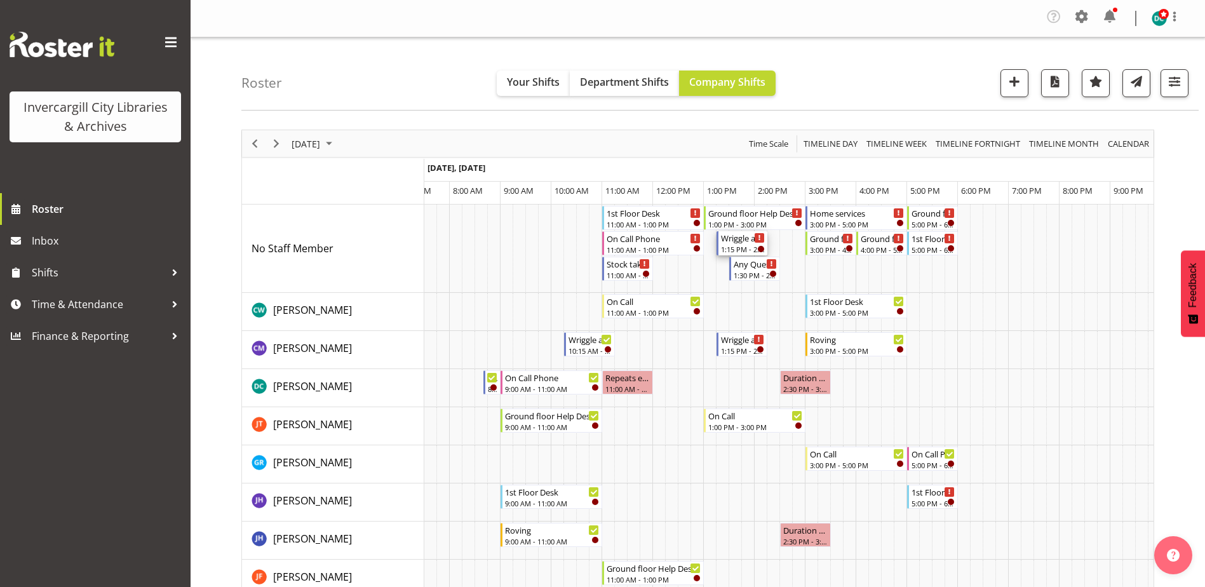
click at [742, 244] on div "Wriggle and Rhyme 1:15 PM - 2:15 PM" at bounding box center [743, 243] width 44 height 24
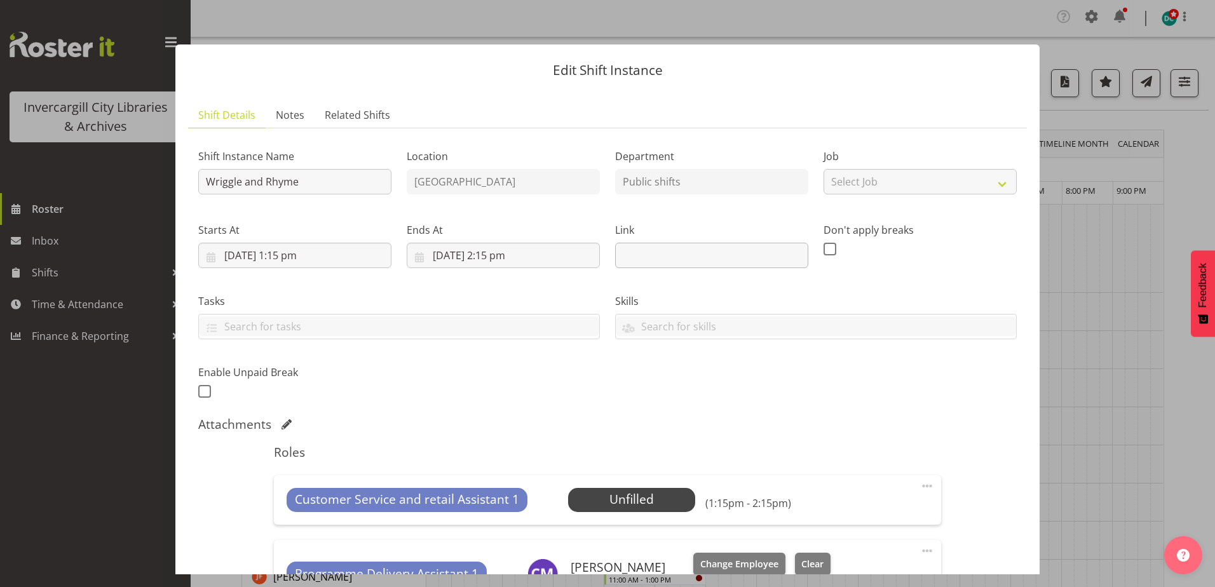
scroll to position [0, 25]
click at [919, 485] on span at bounding box center [926, 485] width 15 height 15
click at [828, 558] on link "Delete" at bounding box center [874, 562] width 122 height 23
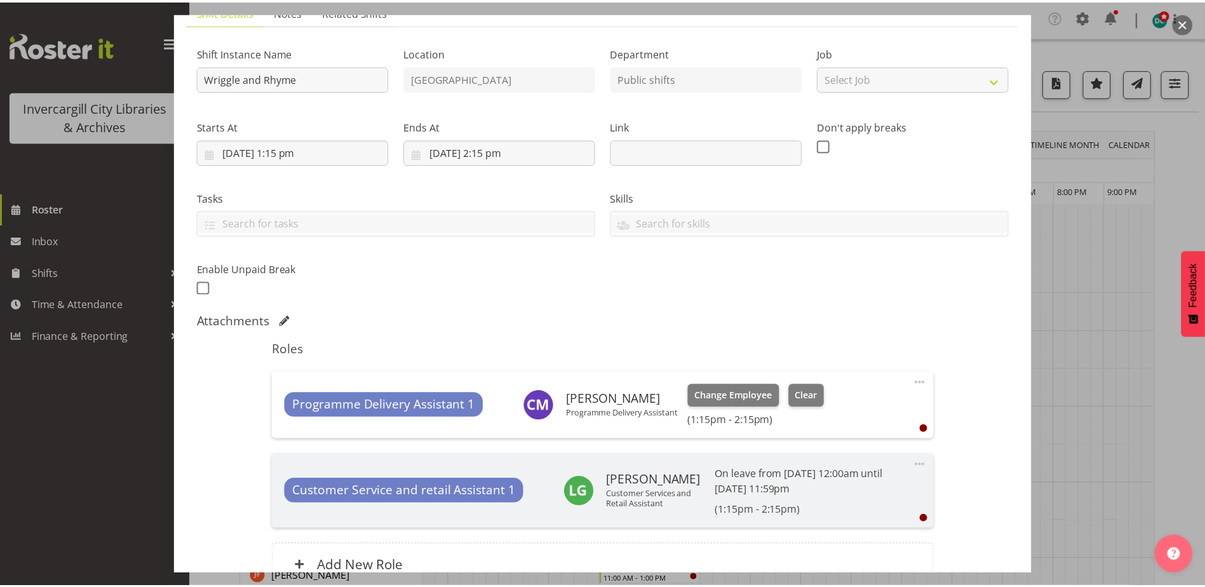
scroll to position [230, 0]
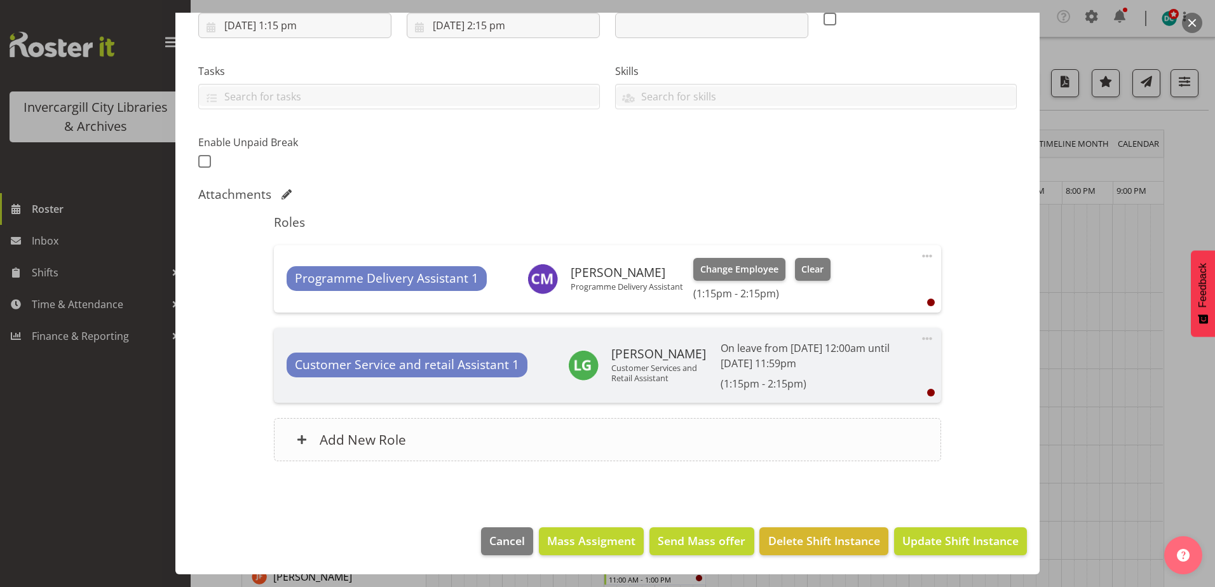
click at [574, 443] on div "Add New Role" at bounding box center [607, 439] width 666 height 43
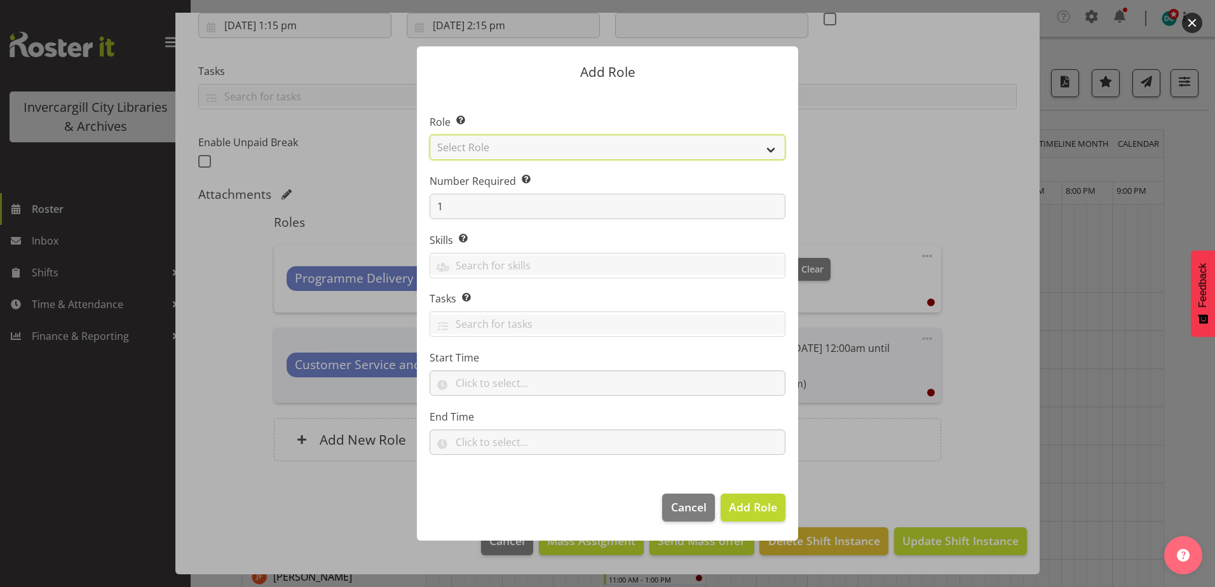
click at [490, 151] on select "Select Role 1st floor desk AQ operator Business Support Team member Casual Cust…" at bounding box center [607, 147] width 356 height 25
select select "1533"
click at [429, 135] on select "Select Role 1st floor desk AQ operator Business Support Team member Casual Cust…" at bounding box center [607, 147] width 356 height 25
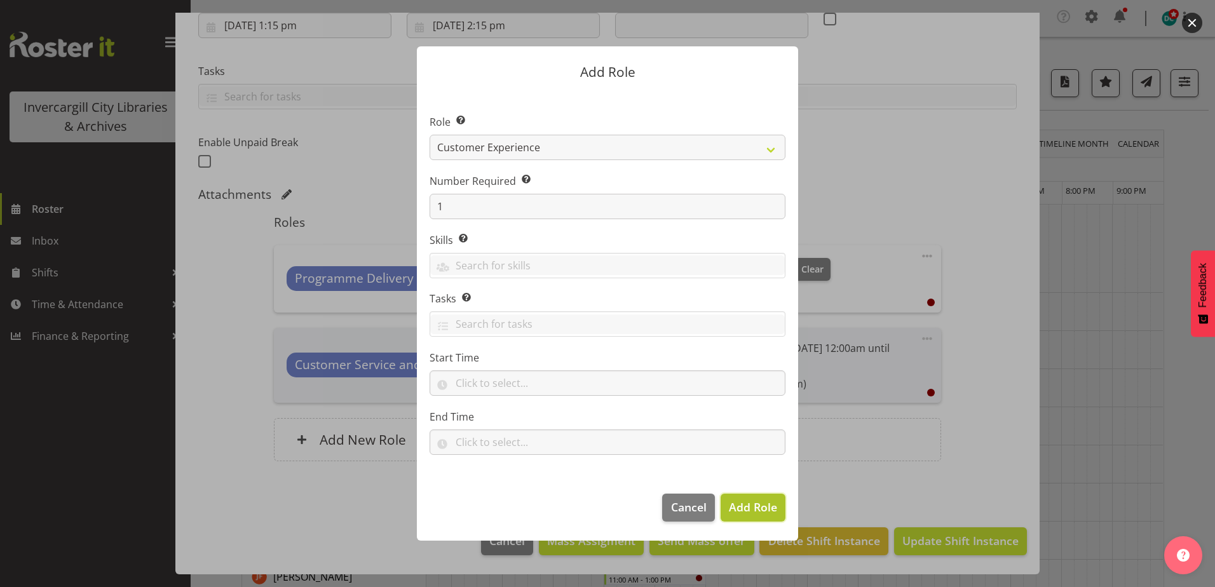
click at [741, 508] on span "Add Role" at bounding box center [753, 506] width 48 height 15
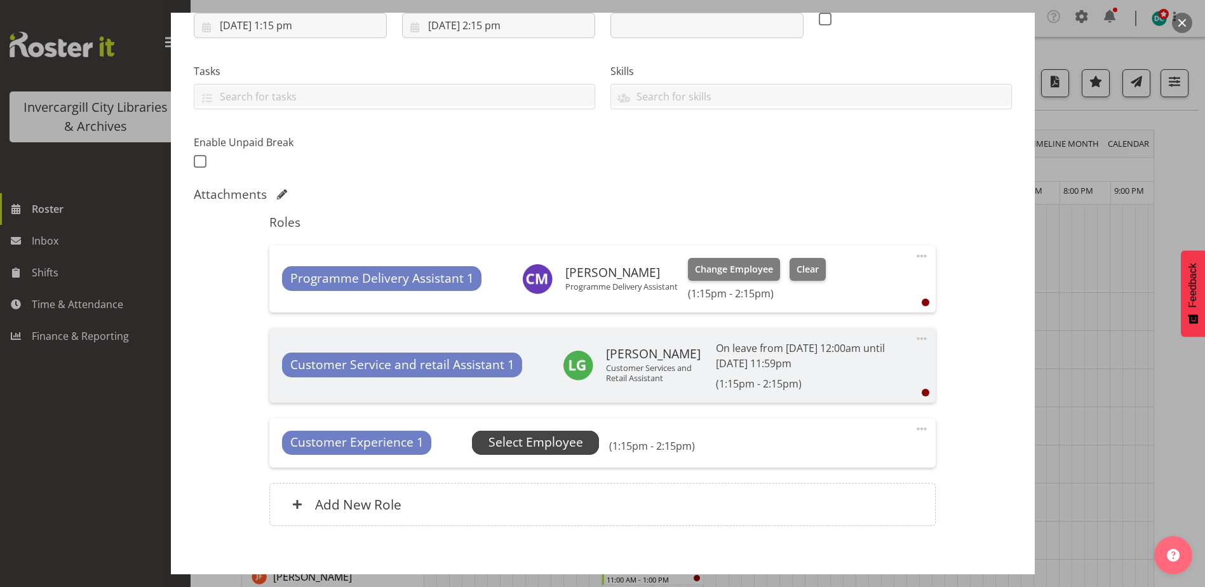
click at [535, 435] on span "Select Employee" at bounding box center [536, 442] width 95 height 18
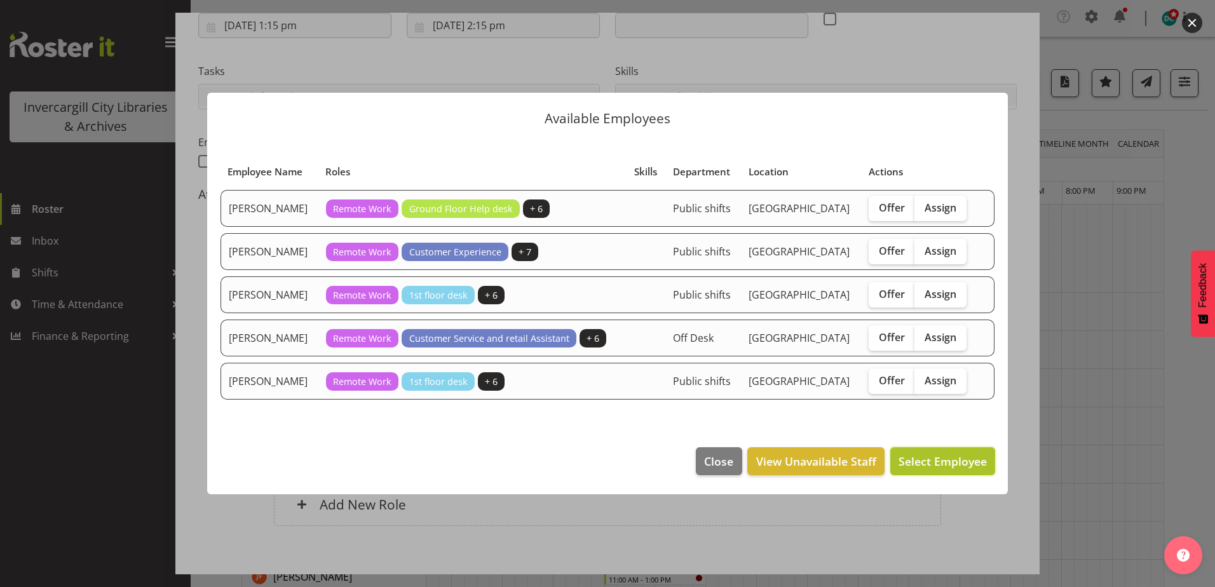
click at [948, 459] on span "Select Employee" at bounding box center [942, 461] width 88 height 15
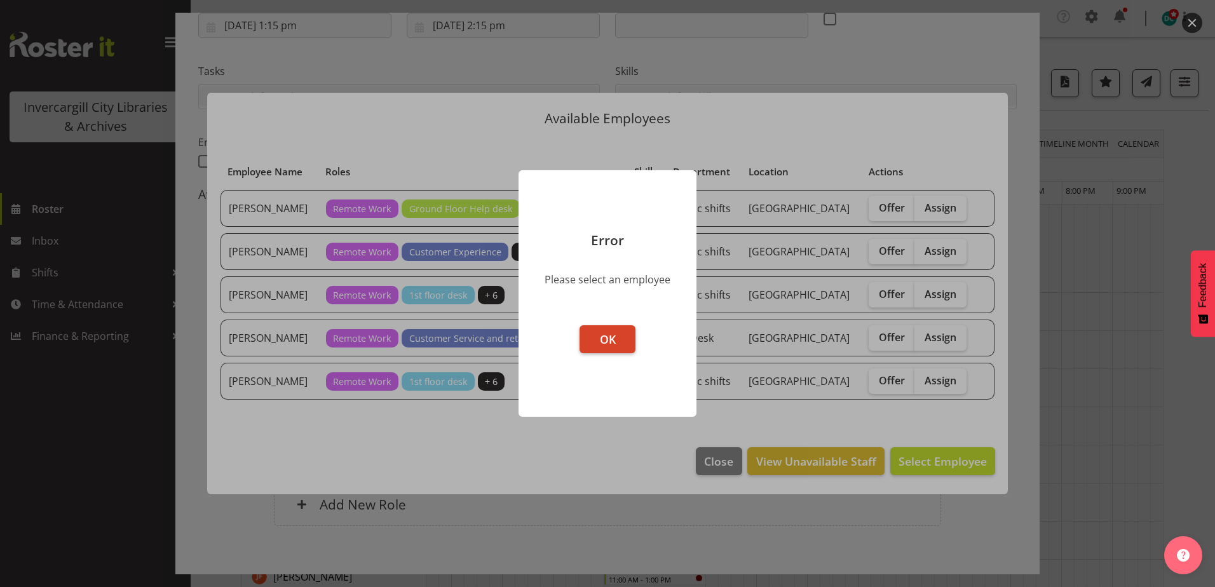
click at [589, 339] on button "OK" at bounding box center [607, 339] width 56 height 28
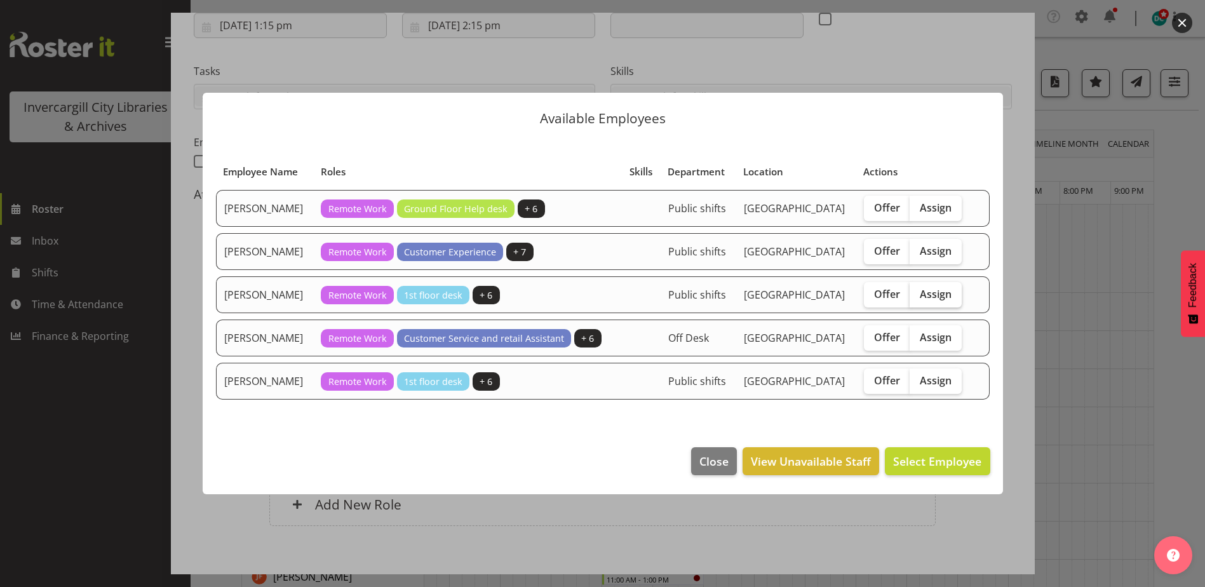
click at [944, 290] on span "Assign" at bounding box center [936, 294] width 32 height 13
click at [918, 290] on input "Assign" at bounding box center [914, 294] width 8 height 8
checkbox input "true"
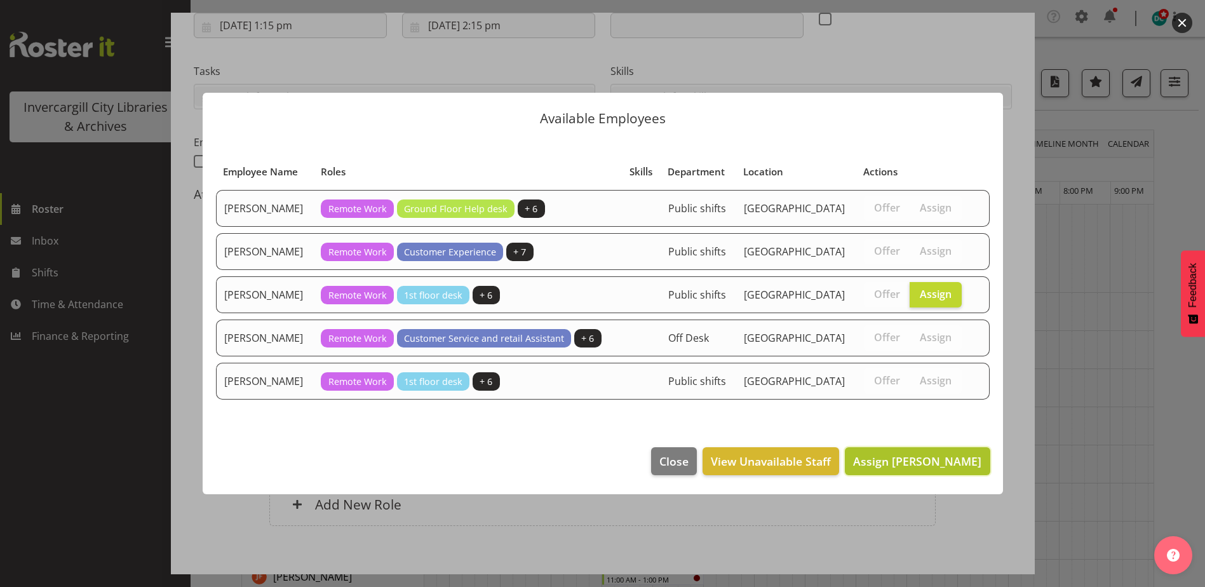
click at [924, 457] on span "Assign Lynette Lockett" at bounding box center [917, 461] width 128 height 15
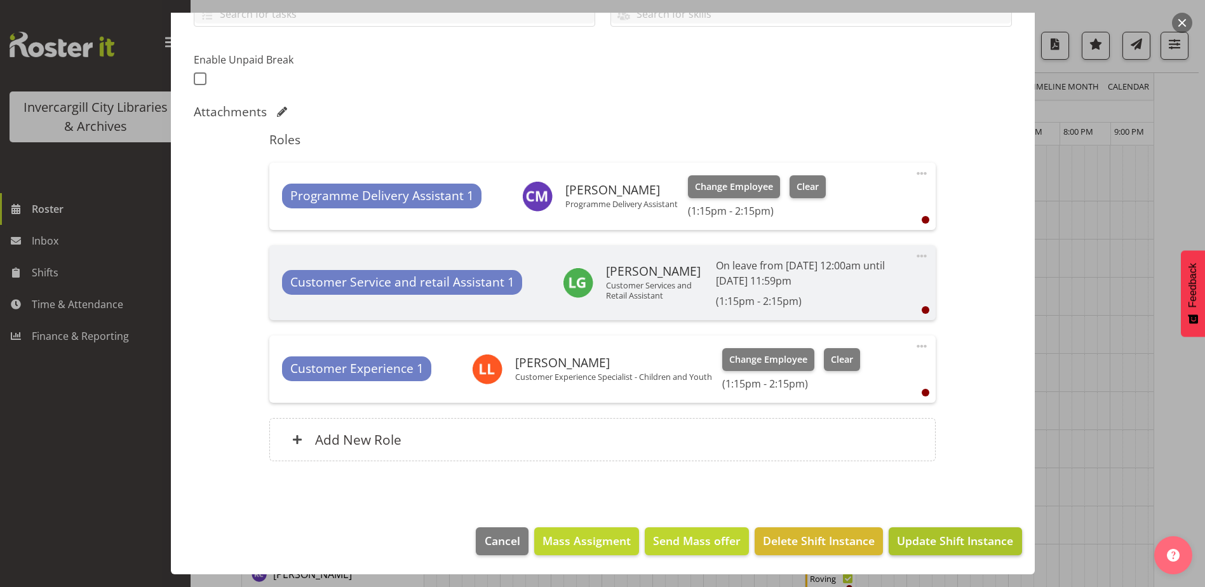
scroll to position [191, 0]
click at [940, 543] on span "Update Shift Instance" at bounding box center [955, 540] width 116 height 17
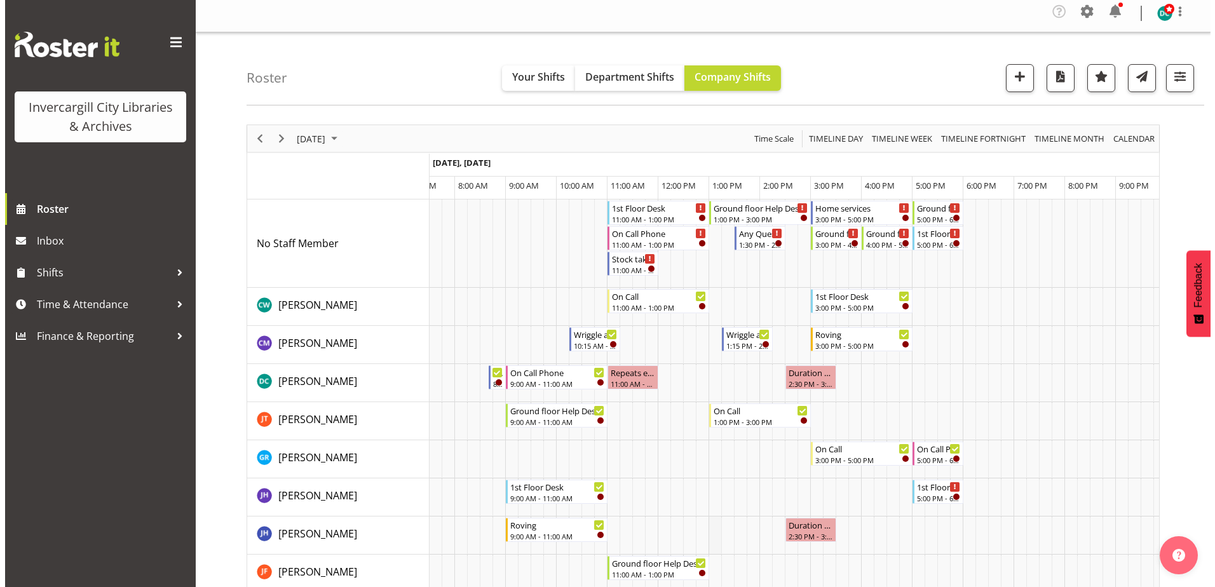
scroll to position [0, 0]
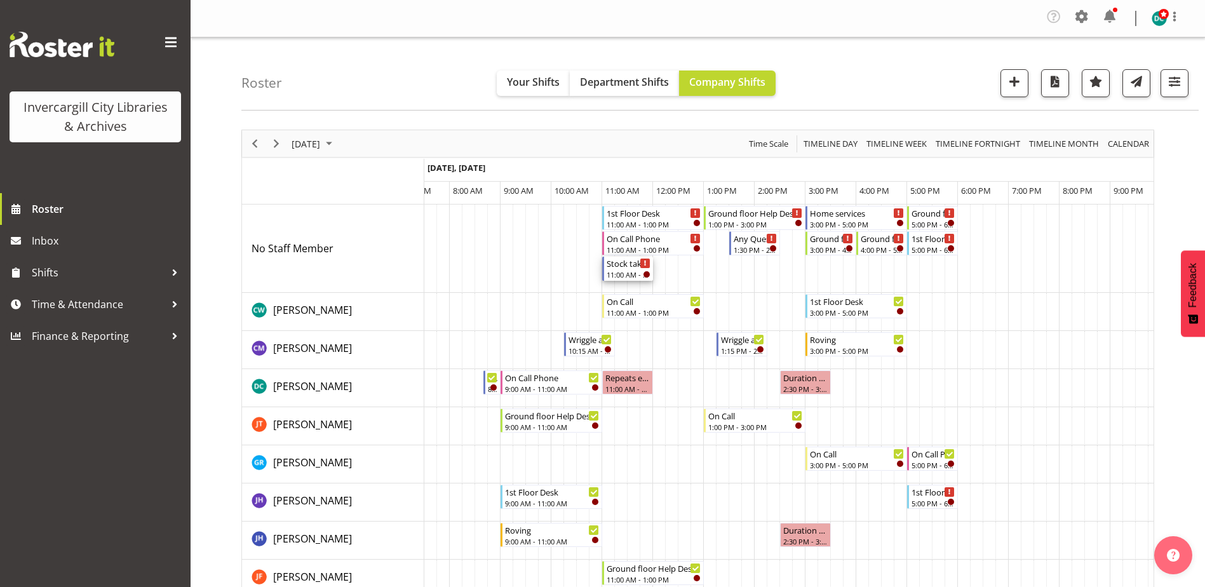
click at [623, 273] on div "11:00 AM - 12:00 PM" at bounding box center [629, 274] width 44 height 10
click at [0, 0] on div at bounding box center [0, 0] width 0 height 0
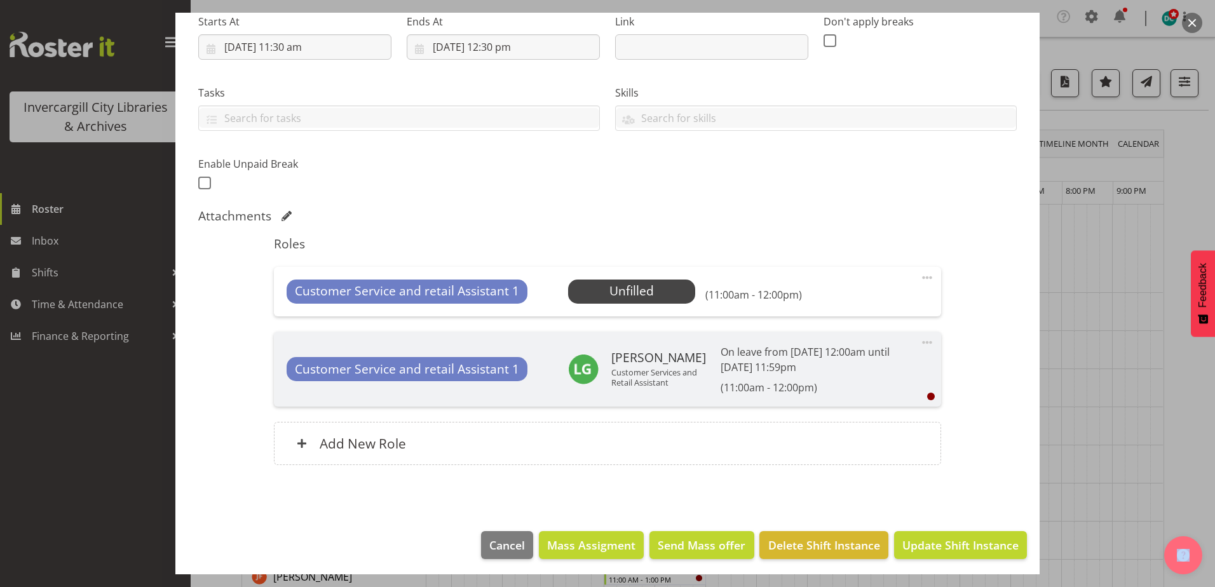
scroll to position [212, 0]
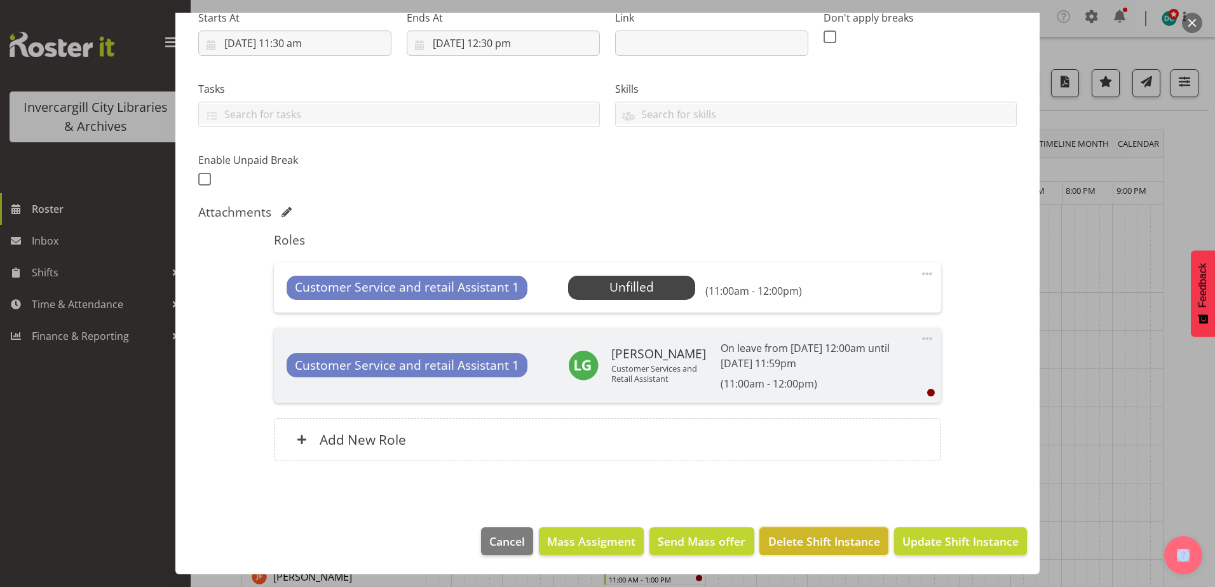
click at [804, 540] on span "Delete Shift Instance" at bounding box center [824, 541] width 112 height 17
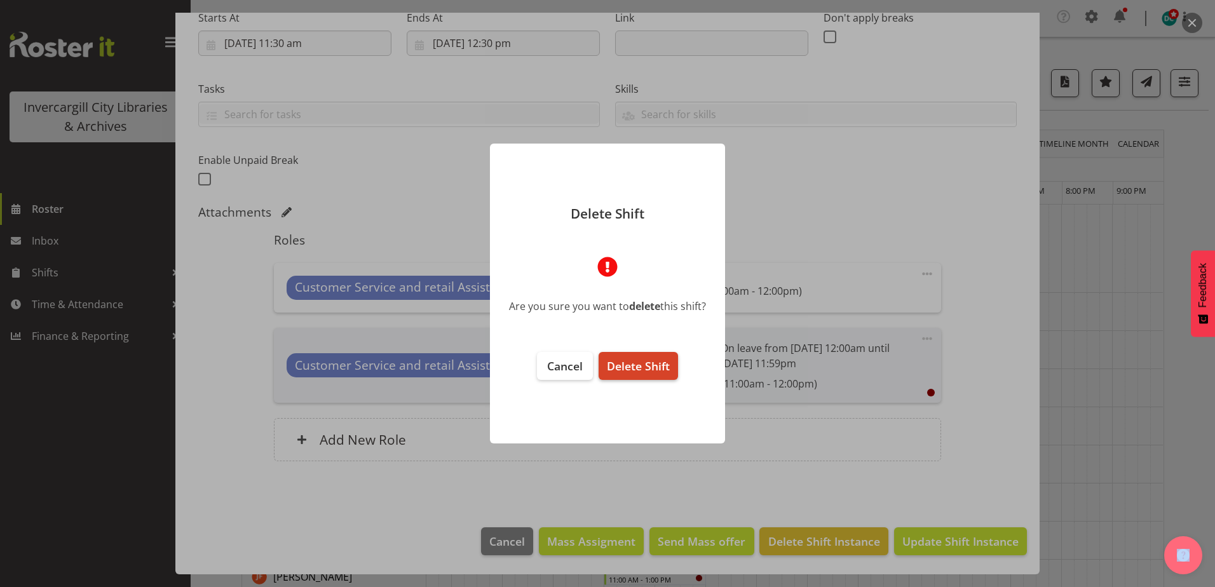
click at [627, 373] on span "Delete Shift" at bounding box center [638, 365] width 63 height 15
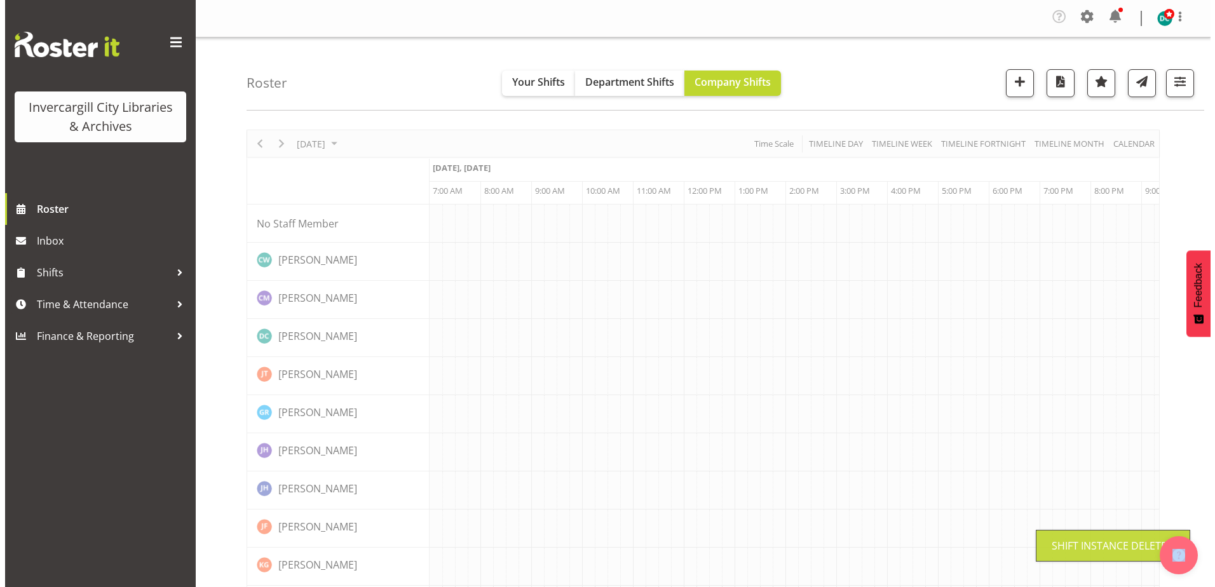
scroll to position [0, 26]
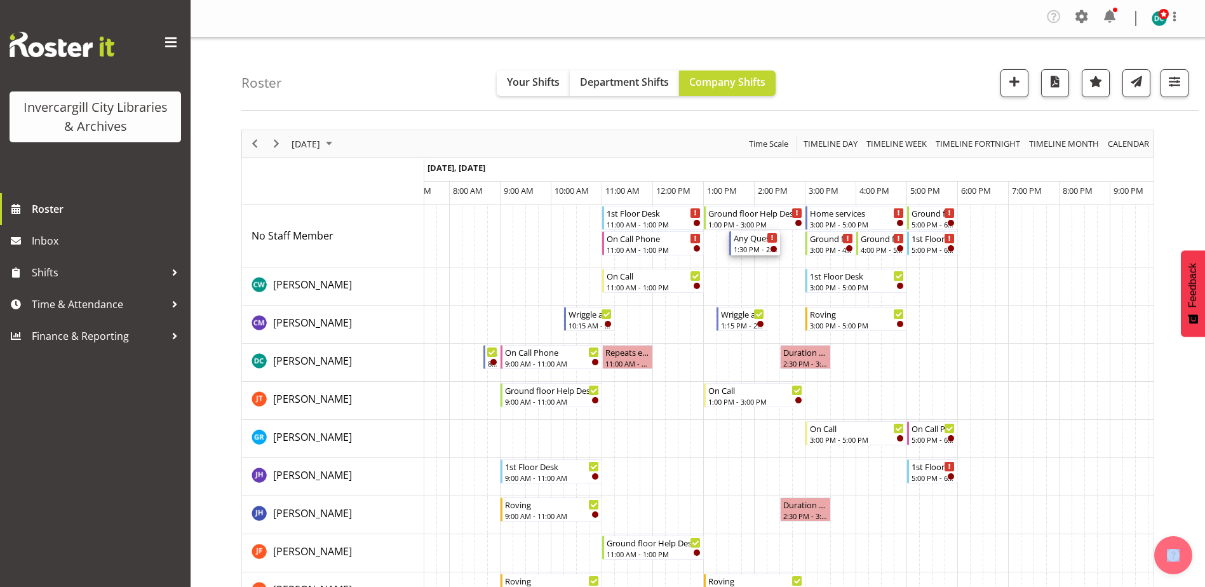
click at [752, 245] on div "1:30 PM - 2:30 PM" at bounding box center [756, 249] width 44 height 10
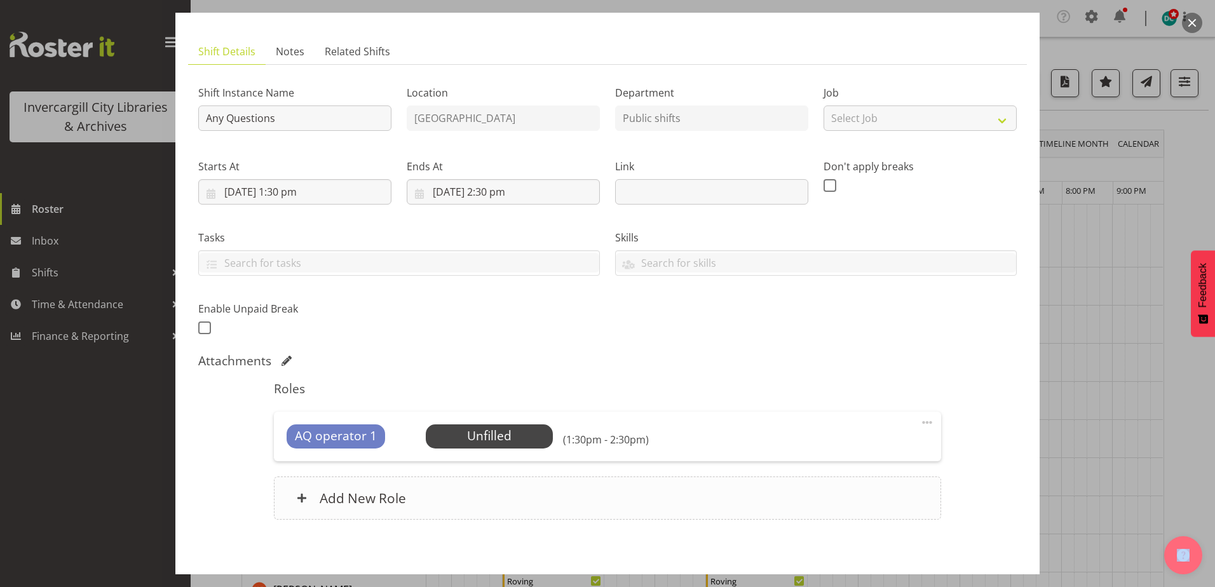
scroll to position [122, 0]
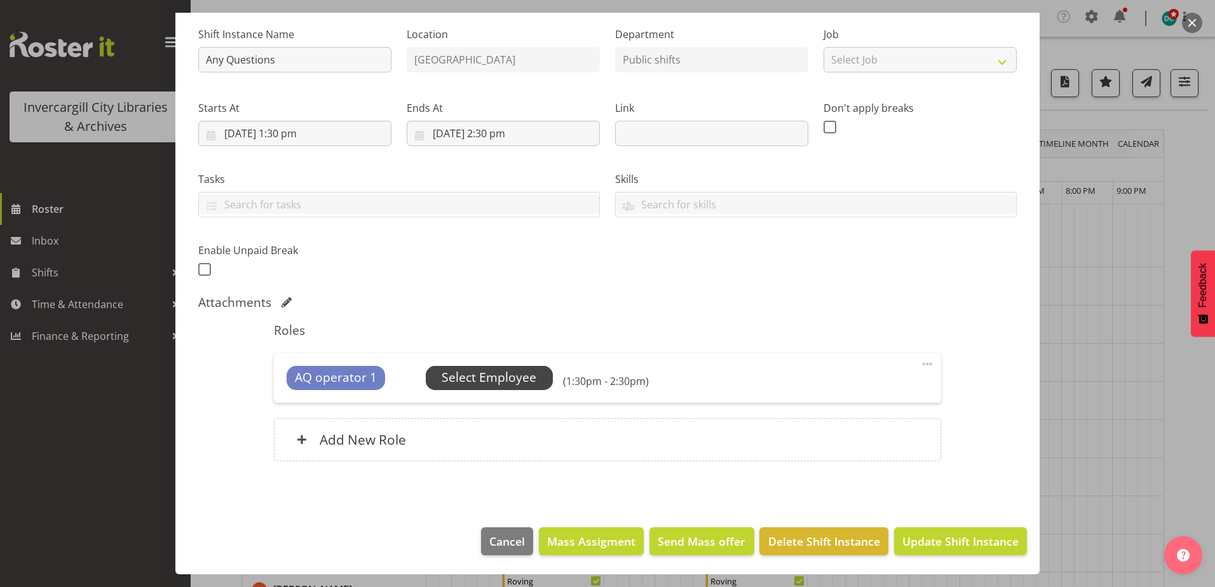
click at [507, 376] on span "Select Employee" at bounding box center [489, 377] width 95 height 18
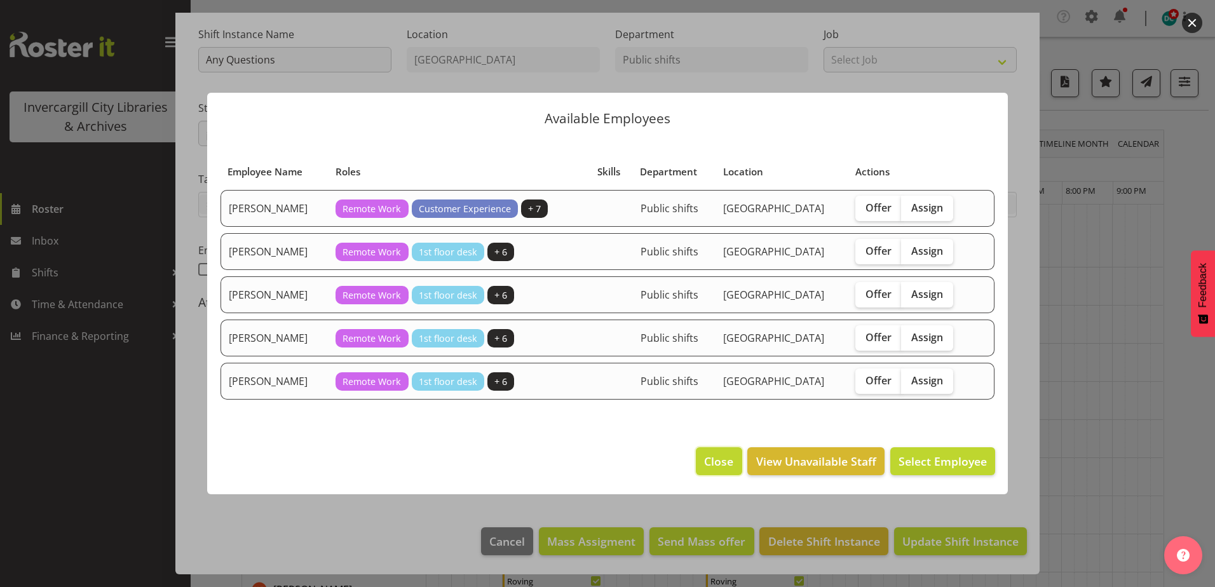
click at [704, 461] on button "Close" at bounding box center [719, 461] width 46 height 28
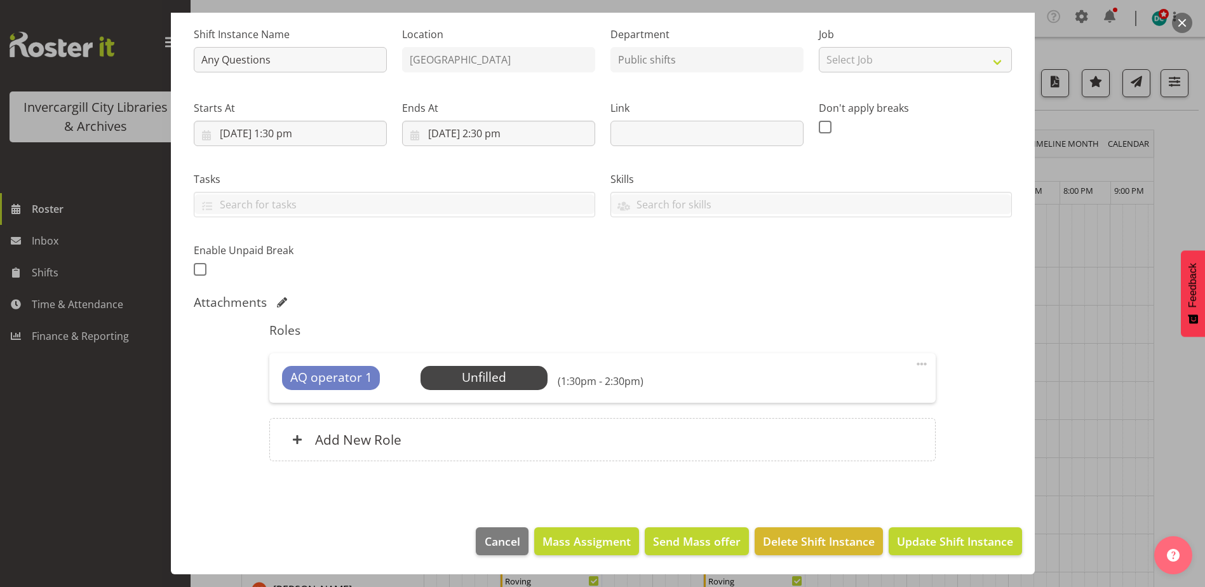
click at [1178, 21] on button "button" at bounding box center [1182, 23] width 20 height 20
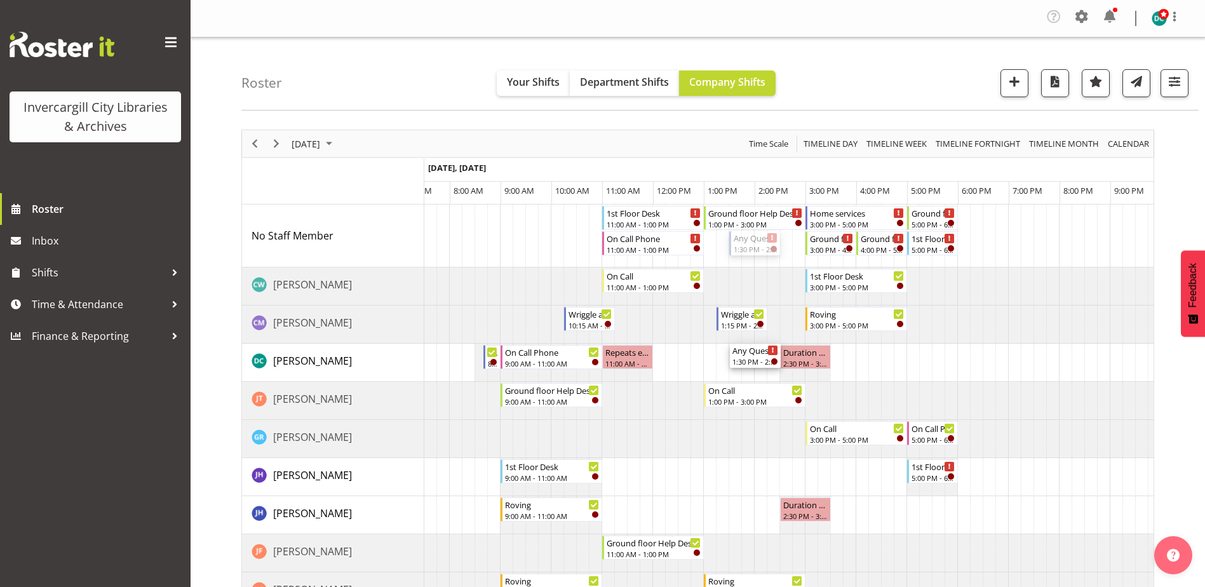
drag, startPoint x: 751, startPoint y: 243, endPoint x: 746, endPoint y: 351, distance: 108.1
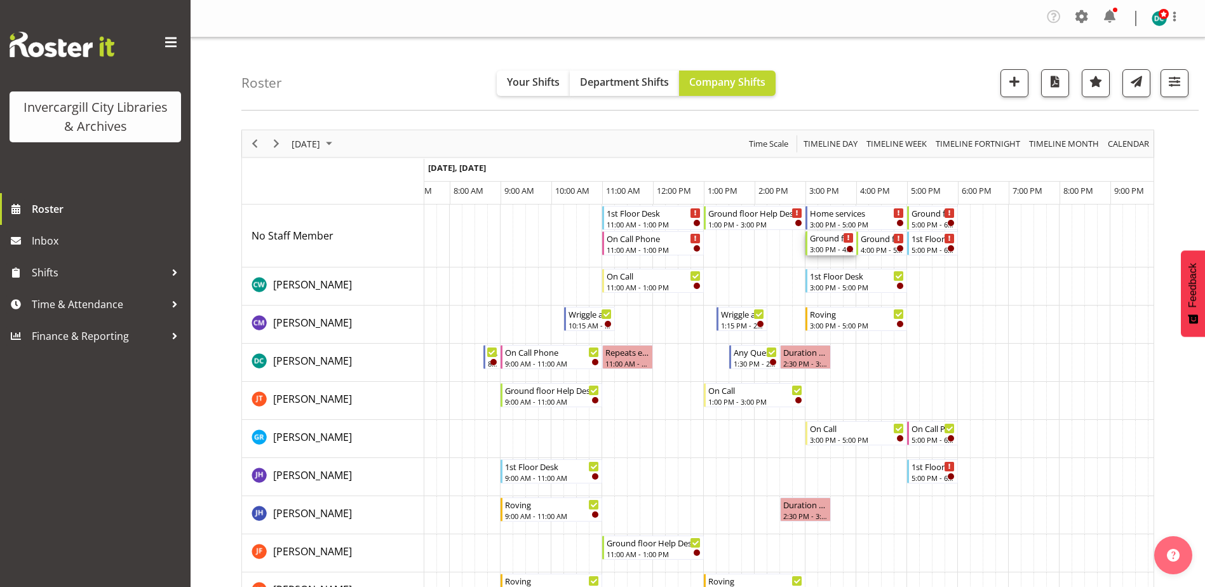
click at [827, 244] on div "Ground floor Help Desk 3:00 PM - 4:00 PM" at bounding box center [832, 243] width 44 height 24
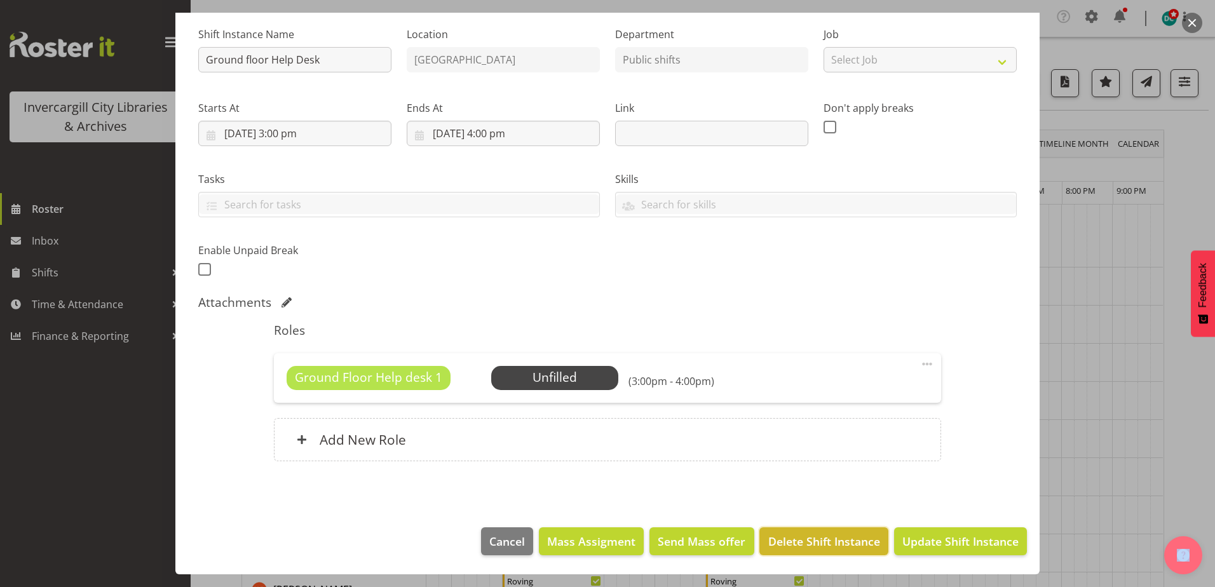
click at [822, 537] on span "Delete Shift Instance" at bounding box center [824, 541] width 112 height 17
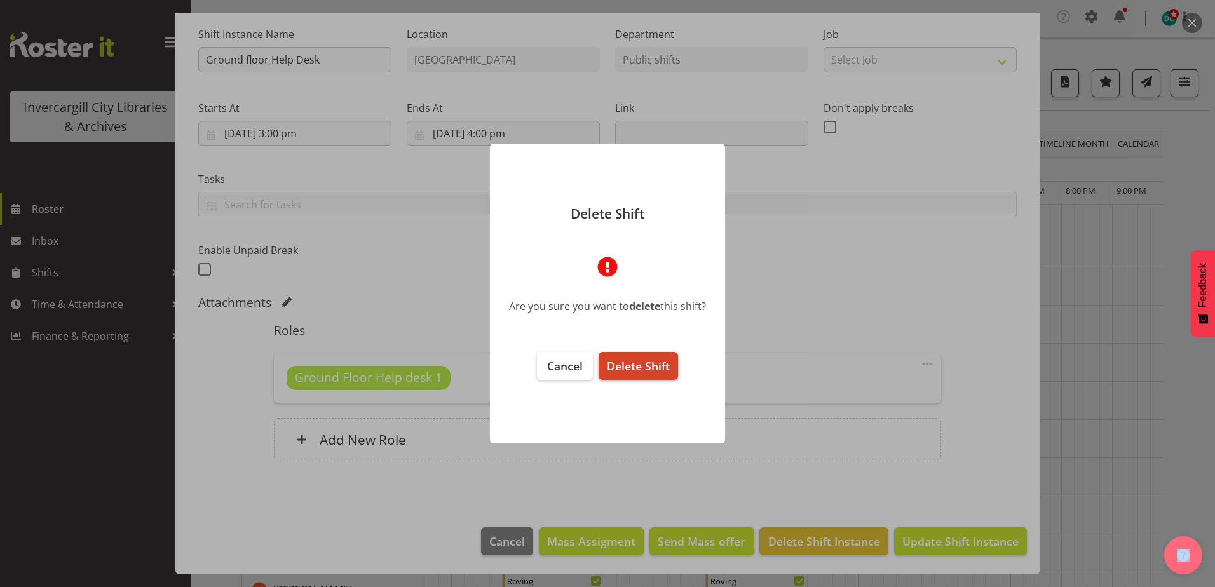
click at [637, 354] on button "Delete Shift" at bounding box center [637, 366] width 79 height 28
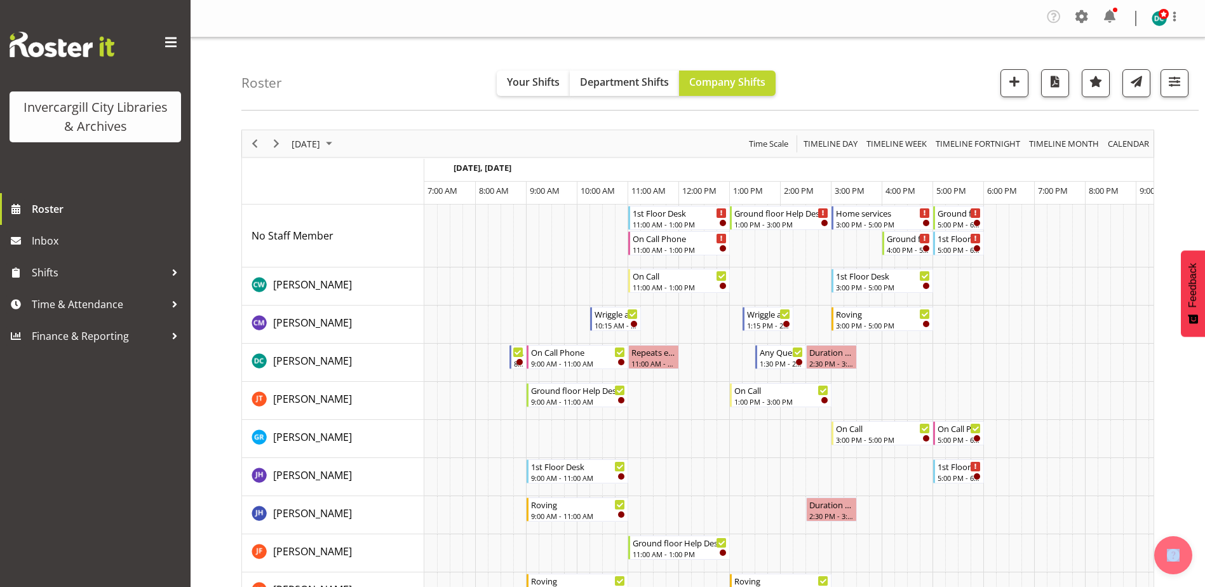
scroll to position [0, 26]
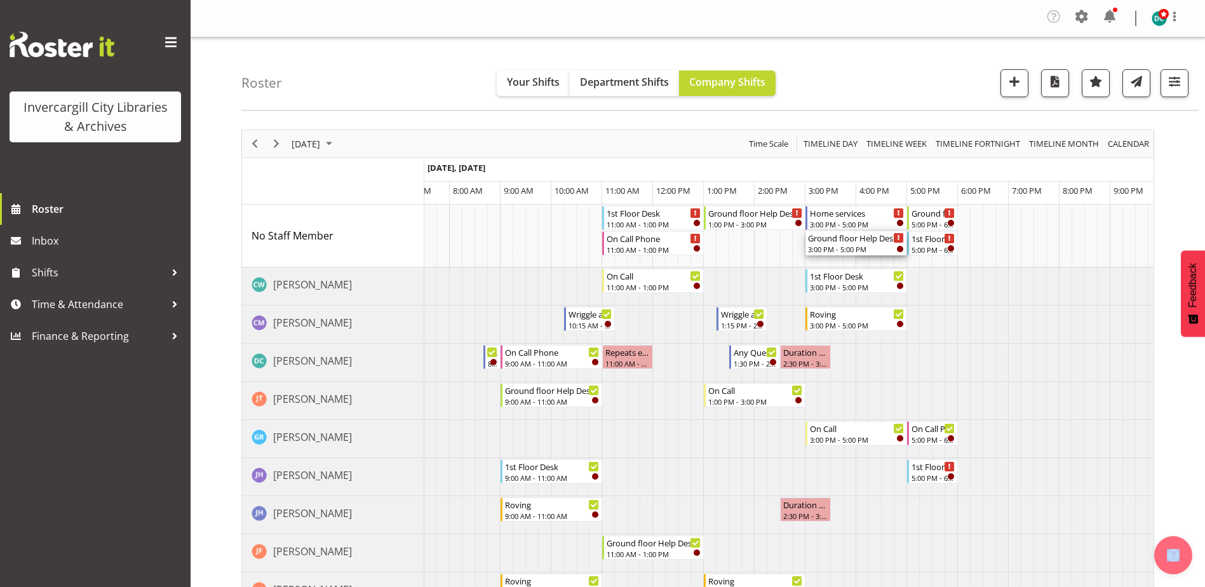
drag, startPoint x: 860, startPoint y: 245, endPoint x: 813, endPoint y: 248, distance: 47.1
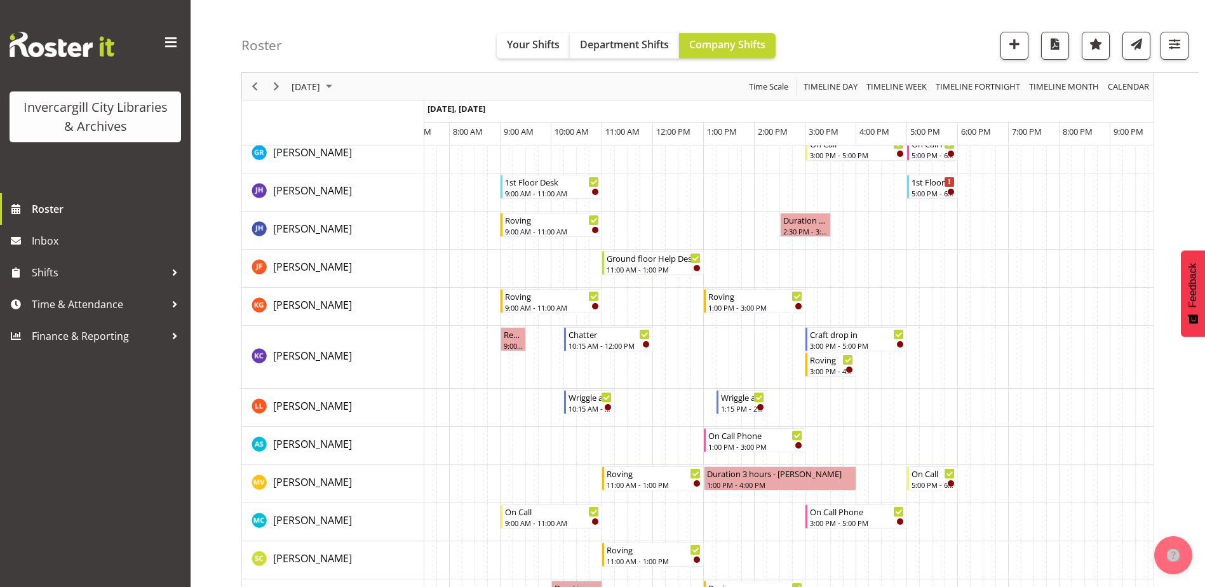
scroll to position [284, 0]
click at [62, 273] on span "Shifts" at bounding box center [98, 272] width 133 height 19
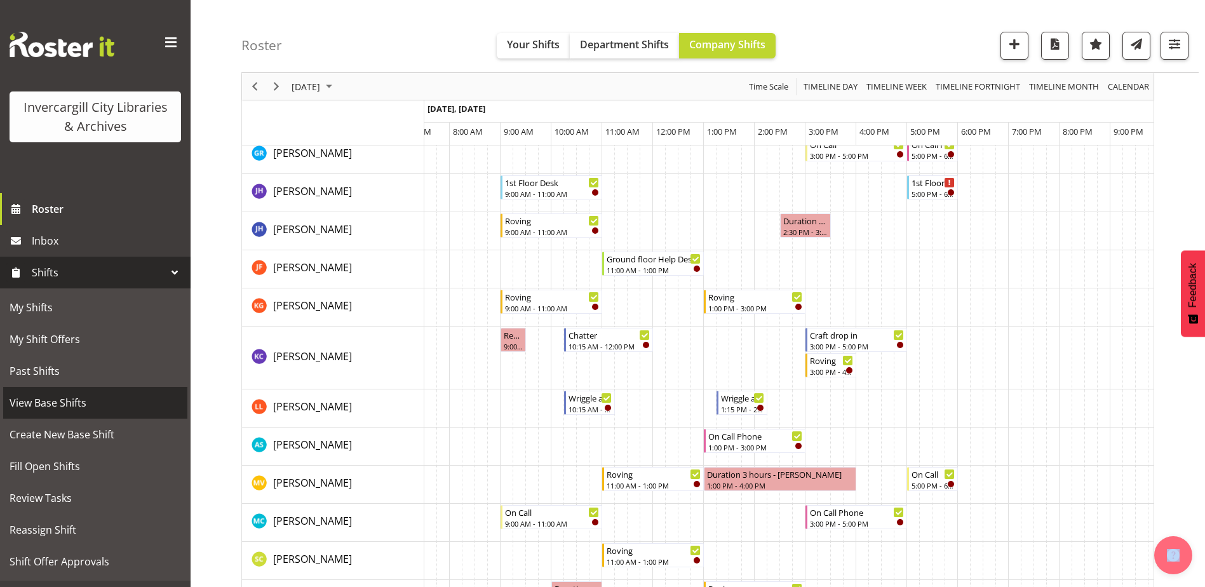
click at [62, 400] on span "View Base Shifts" at bounding box center [96, 402] width 172 height 19
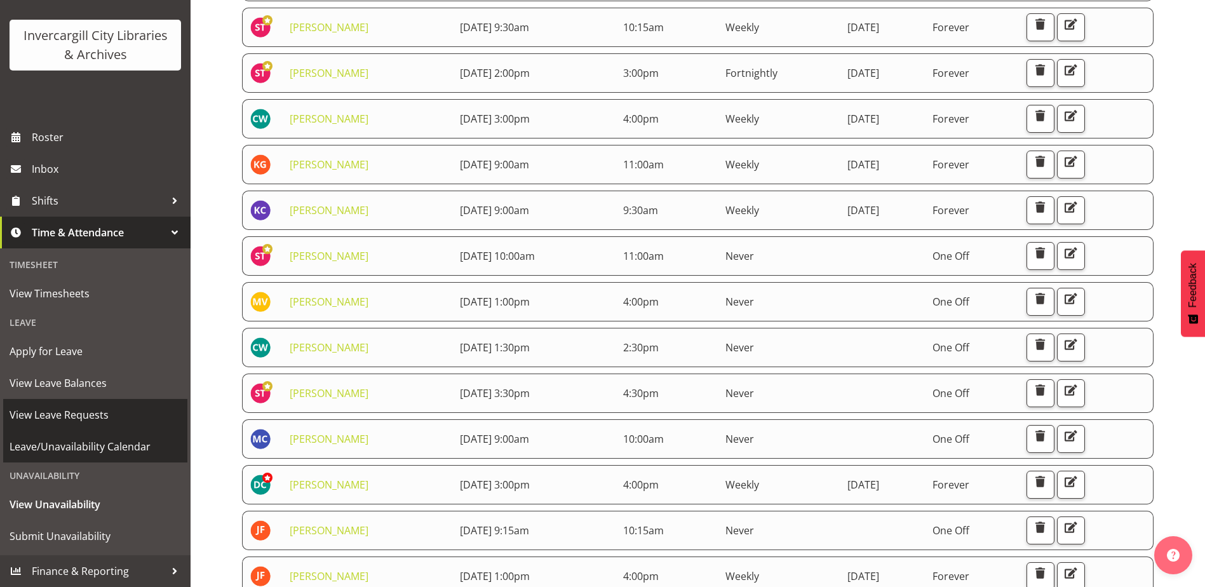
scroll to position [254, 0]
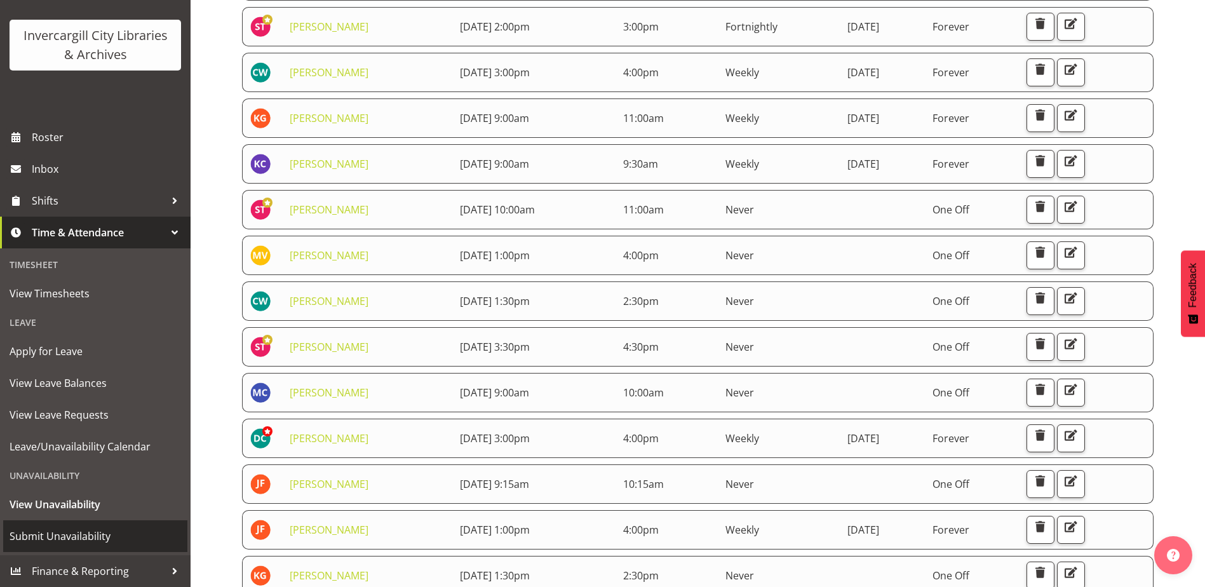
click at [61, 532] on span "Submit Unavailability" at bounding box center [96, 536] width 172 height 19
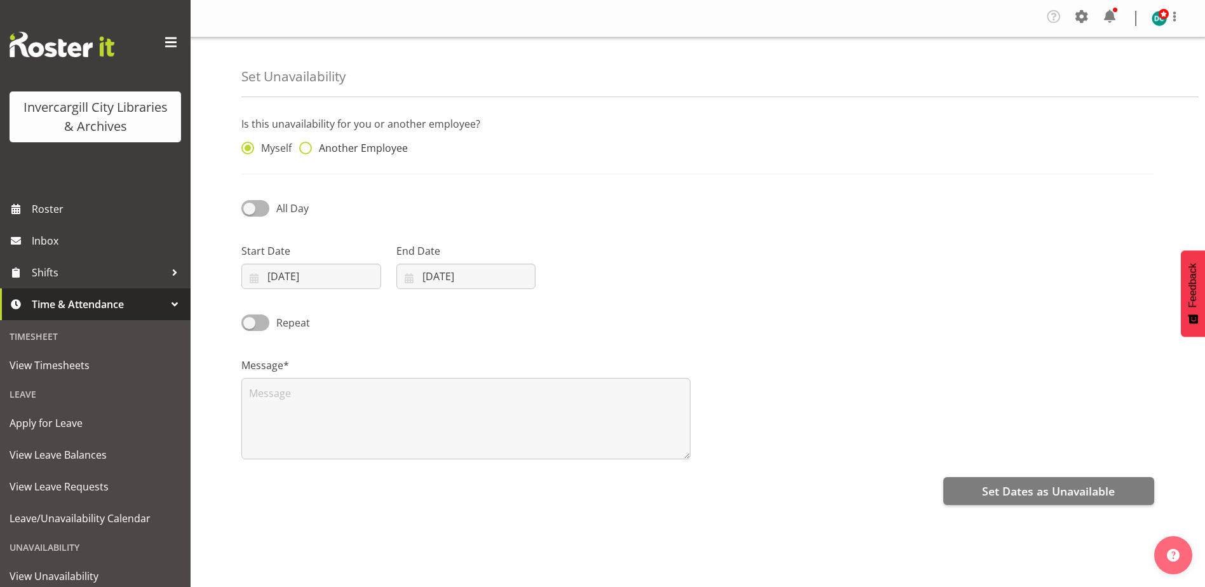
click at [309, 142] on span at bounding box center [305, 148] width 13 height 13
click at [307, 144] on input "Another Employee" at bounding box center [303, 148] width 8 height 8
radio input "true"
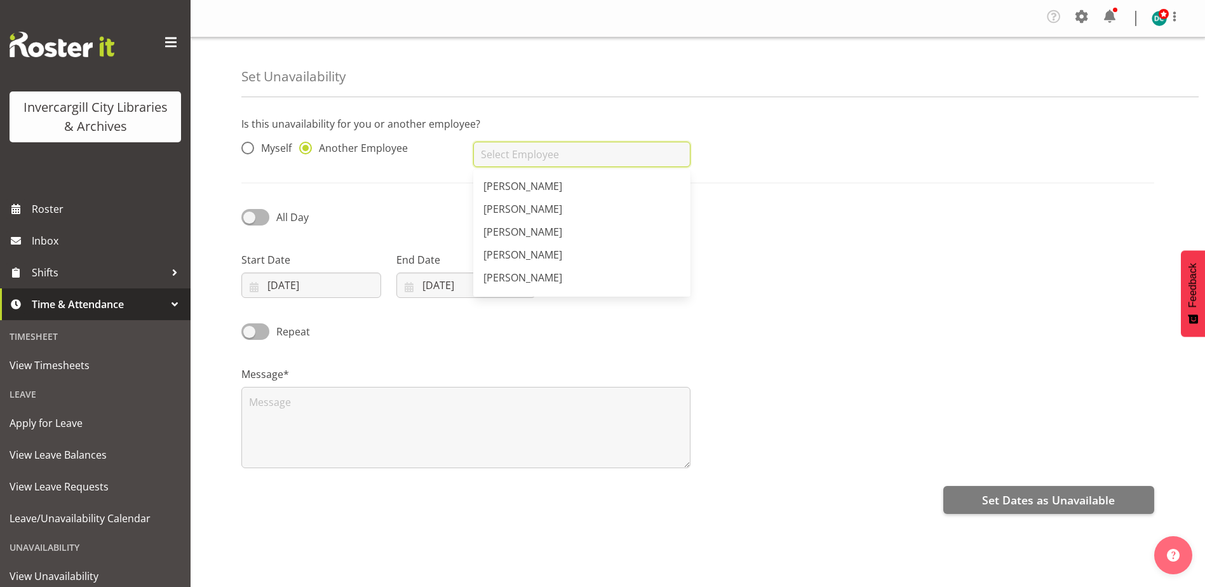
click at [498, 157] on input "text" at bounding box center [581, 154] width 217 height 25
click at [250, 144] on span at bounding box center [247, 148] width 13 height 13
click at [250, 144] on input "Myself" at bounding box center [245, 148] width 8 height 8
radio input "true"
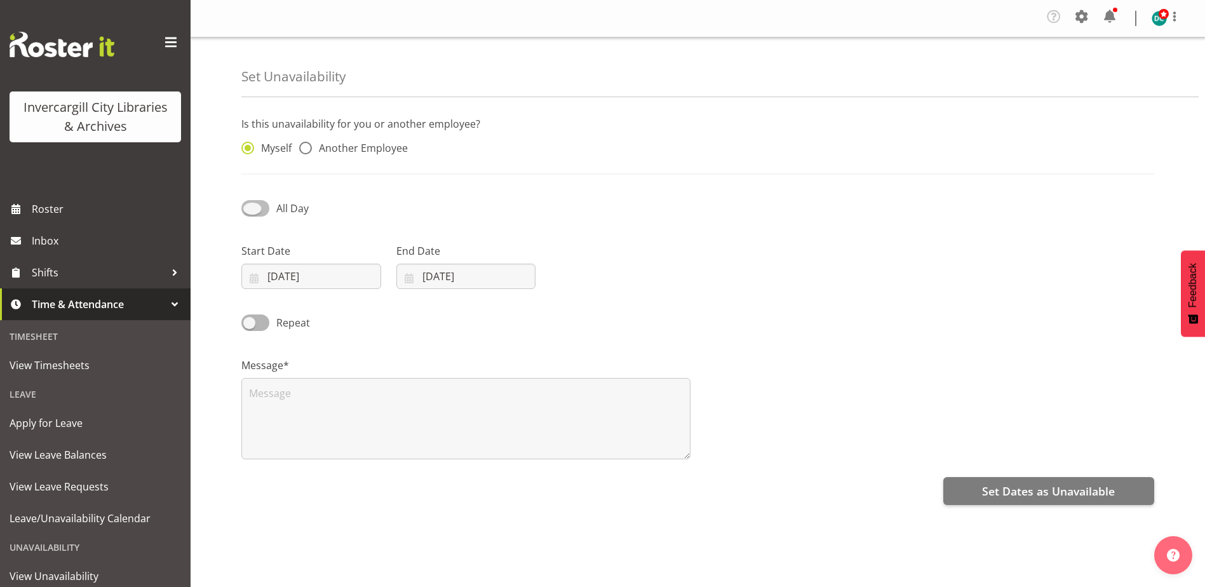
click at [252, 209] on span at bounding box center [255, 208] width 28 height 16
click at [250, 209] on input "All Day" at bounding box center [245, 208] width 8 height 8
checkbox input "true"
select select "15"
select select "14"
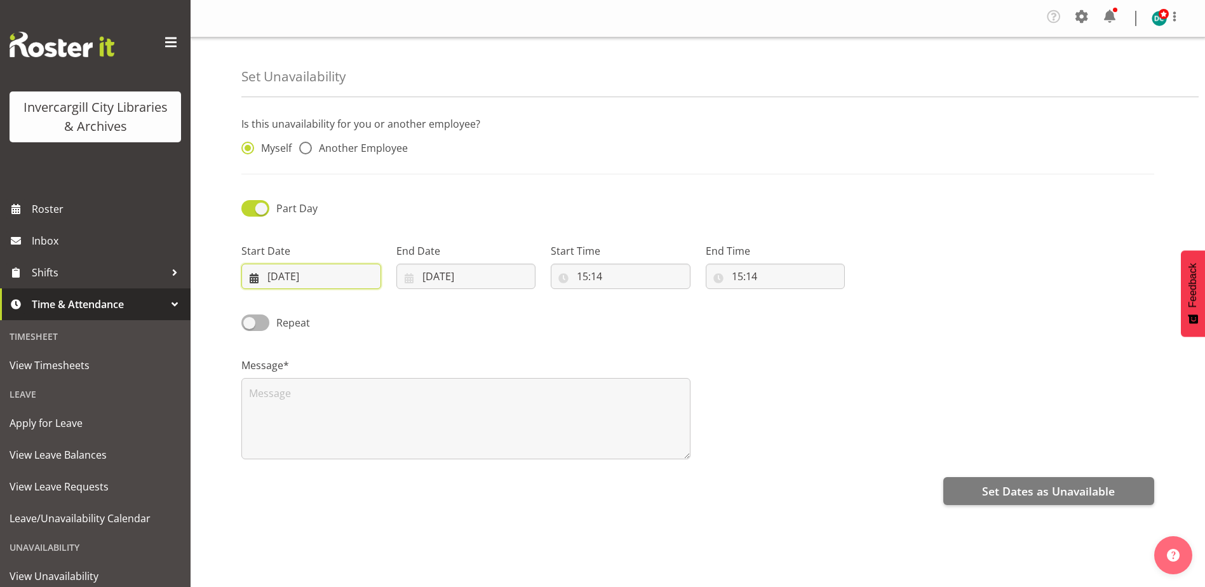
click at [289, 271] on input "[DATE]" at bounding box center [311, 276] width 140 height 25
click at [362, 407] on link "11" at bounding box center [368, 405] width 25 height 24
type input "[DATE]"
click at [436, 282] on input "[DATE]" at bounding box center [466, 276] width 140 height 25
drag, startPoint x: 523, startPoint y: 405, endPoint x: 515, endPoint y: 399, distance: 10.6
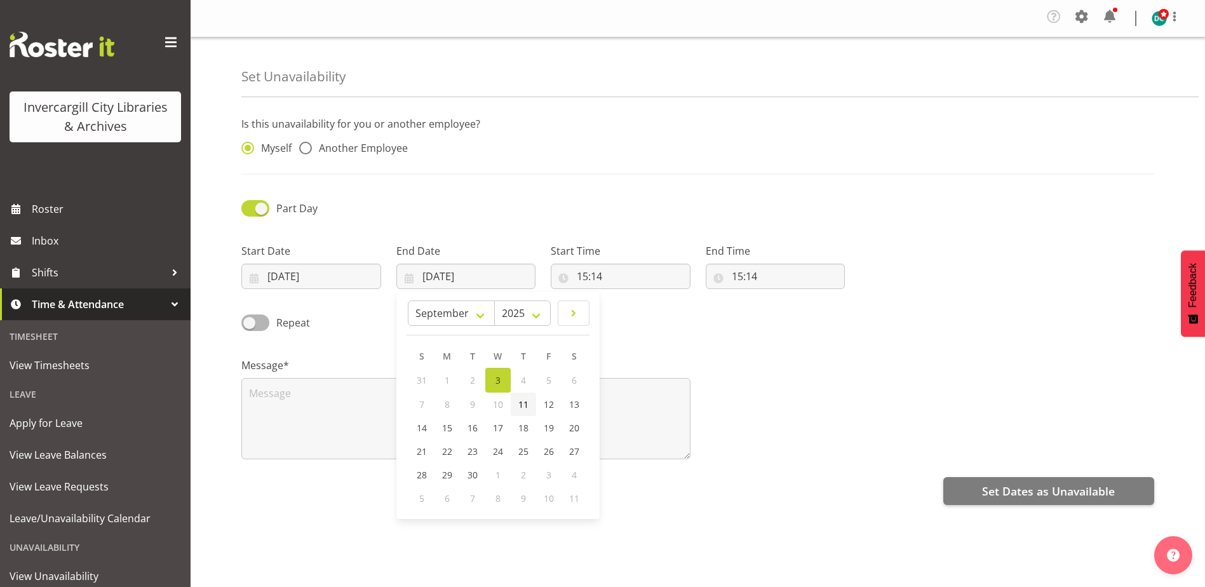
click at [523, 405] on span "11" at bounding box center [523, 404] width 10 height 12
type input "11/09/2025"
click at [605, 283] on input "15:14" at bounding box center [621, 276] width 140 height 25
click at [637, 310] on select "00 01 02 03 04 05 06 07 08 09 10 11 12 13 14 15 16 17 18 19 20 21 22 23" at bounding box center [637, 309] width 29 height 25
select select "11"
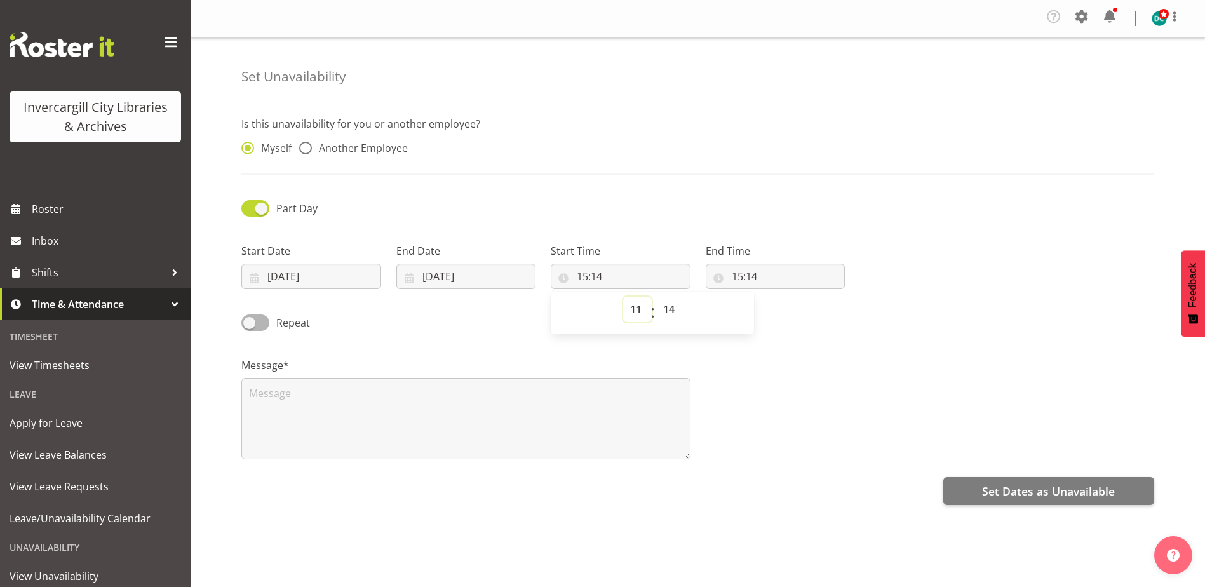
click at [623, 297] on select "00 01 02 03 04 05 06 07 08 09 10 11 12 13 14 15 16 17 18 19 20 21 22 23" at bounding box center [637, 309] width 29 height 25
type input "11:14"
click at [678, 306] on select "00 01 02 03 04 05 06 07 08 09 10 11 12 13 14 15 16 17 18 19 20 21 22 23 24 25 2…" at bounding box center [670, 309] width 29 height 25
select select "0"
type input "11:00"
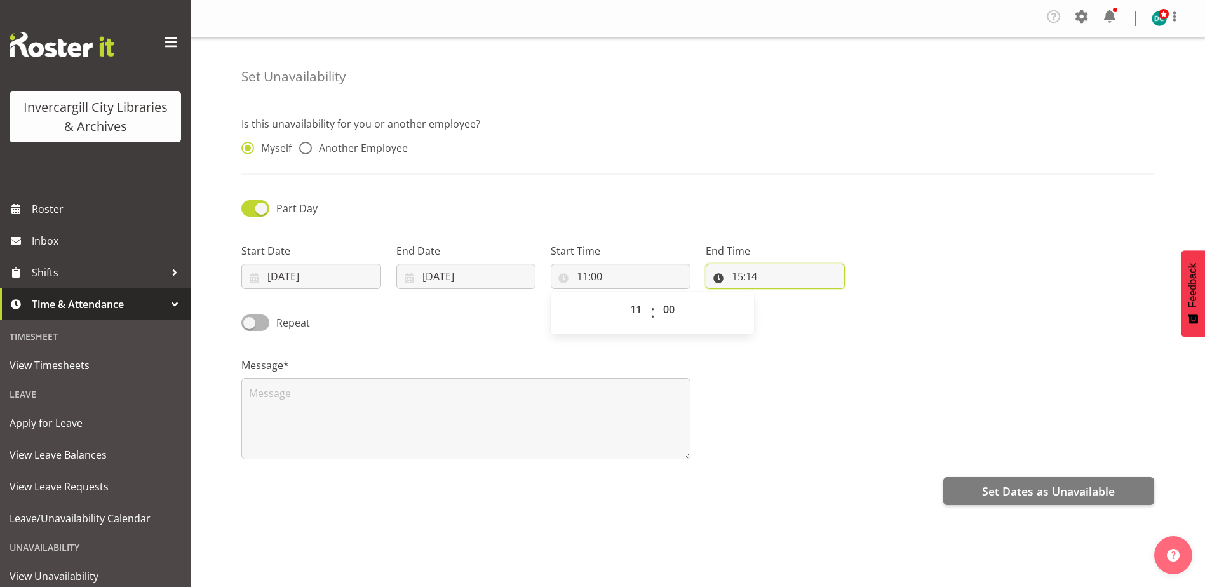
click at [752, 267] on input "15:14" at bounding box center [776, 276] width 140 height 25
click at [787, 311] on select "00 01 02 03 04 05 06 07 08 09 10 11 12 13 14 15 16 17 18 19 20 21 22 23" at bounding box center [792, 309] width 29 height 25
select select "12"
type input "12:14"
click at [823, 312] on select "00 01 02 03 04 05 06 07 08 09 10 11 12 13 14 15 16 17 18 19 20 21 22 23 24 25 2…" at bounding box center [825, 309] width 29 height 25
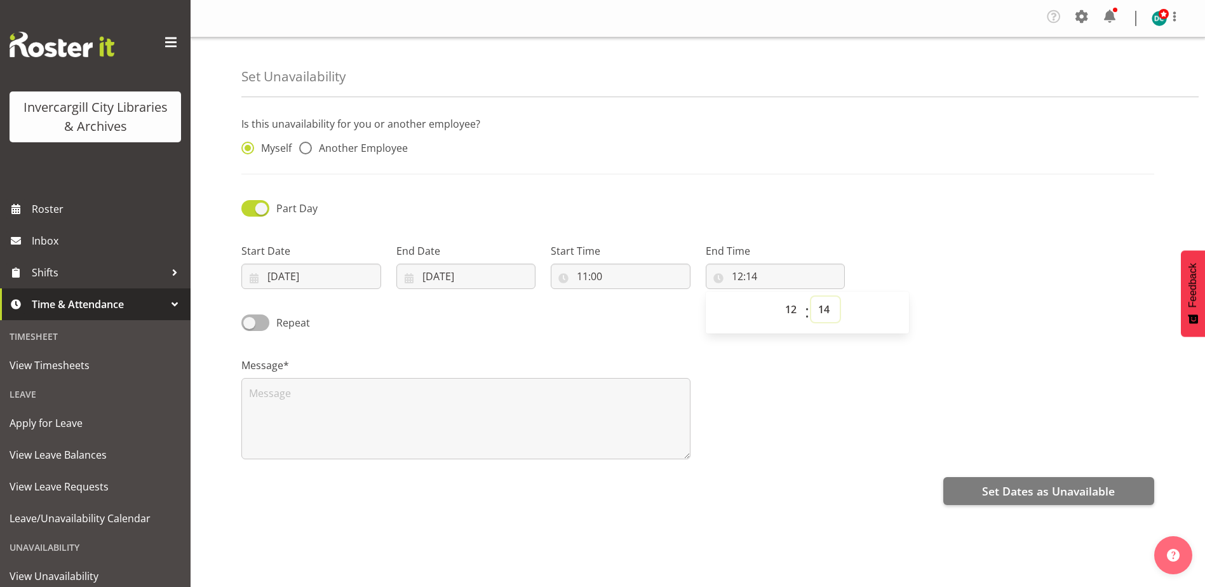
select select "0"
type input "12:00"
click at [804, 377] on div "Message*" at bounding box center [698, 403] width 928 height 127
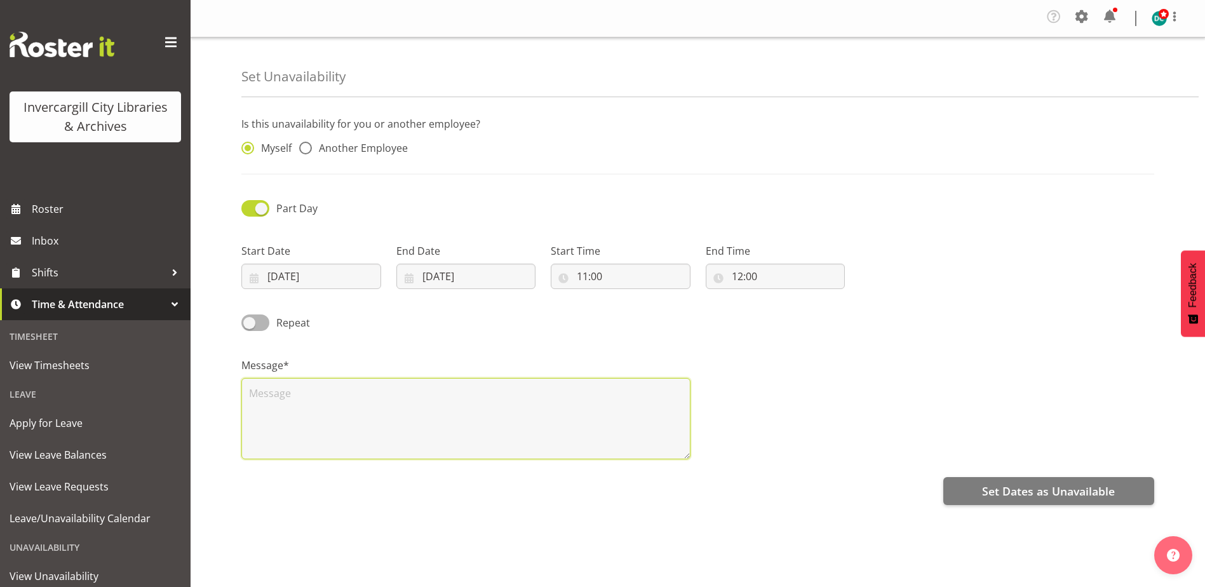
click at [280, 407] on textarea at bounding box center [465, 418] width 449 height 81
type textarea "meeting"
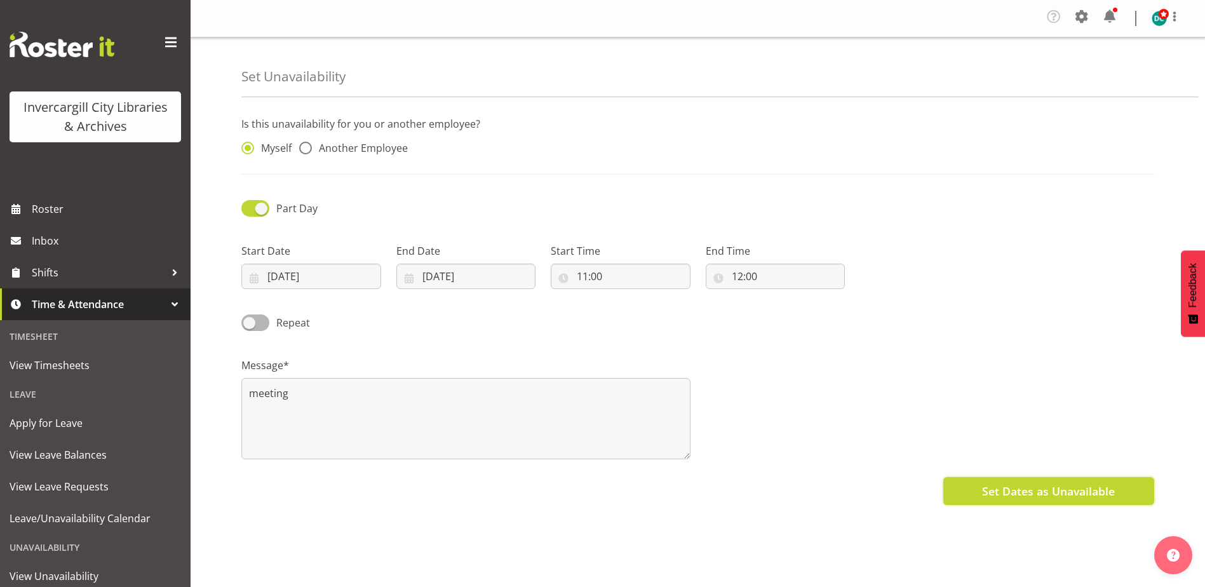
click at [1043, 488] on span "Set Dates as Unavailable" at bounding box center [1048, 491] width 133 height 17
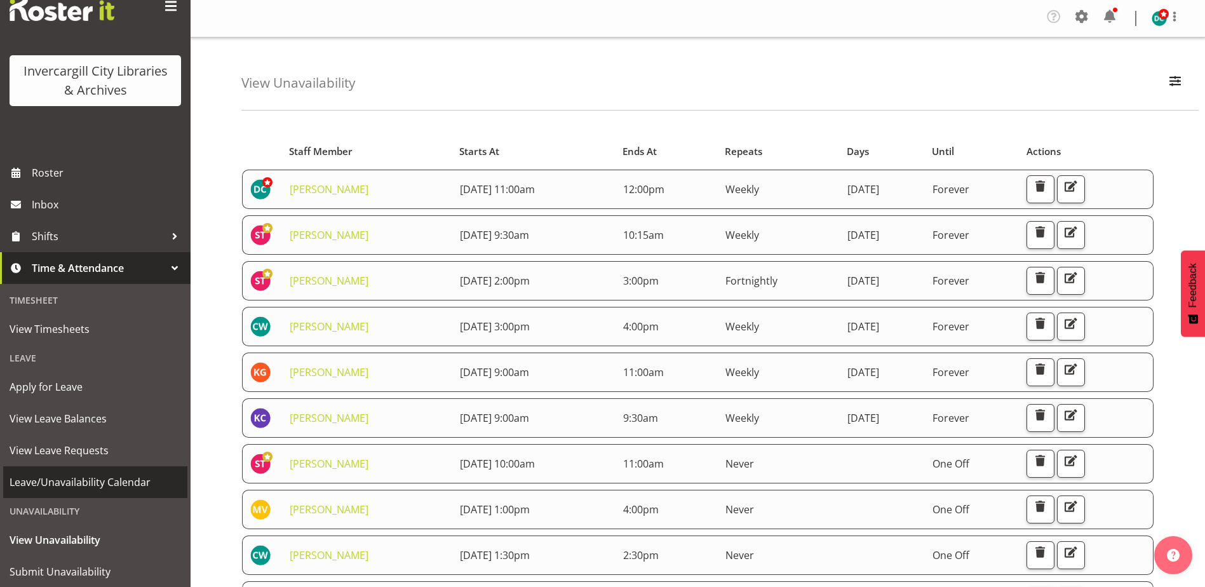
scroll to position [72, 0]
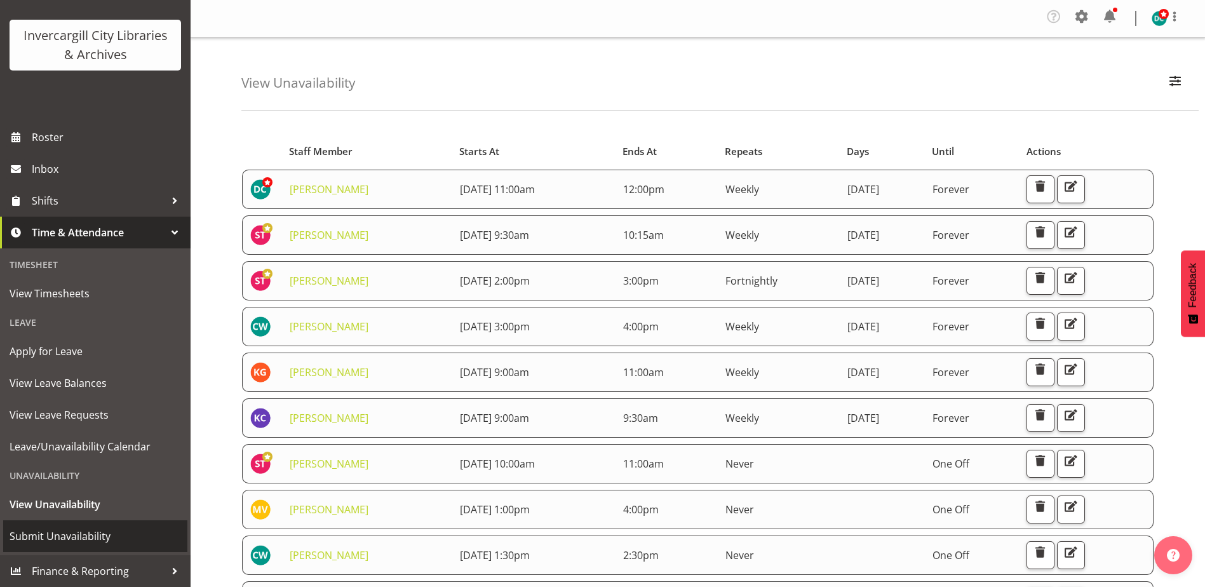
click at [50, 537] on span "Submit Unavailability" at bounding box center [96, 536] width 172 height 19
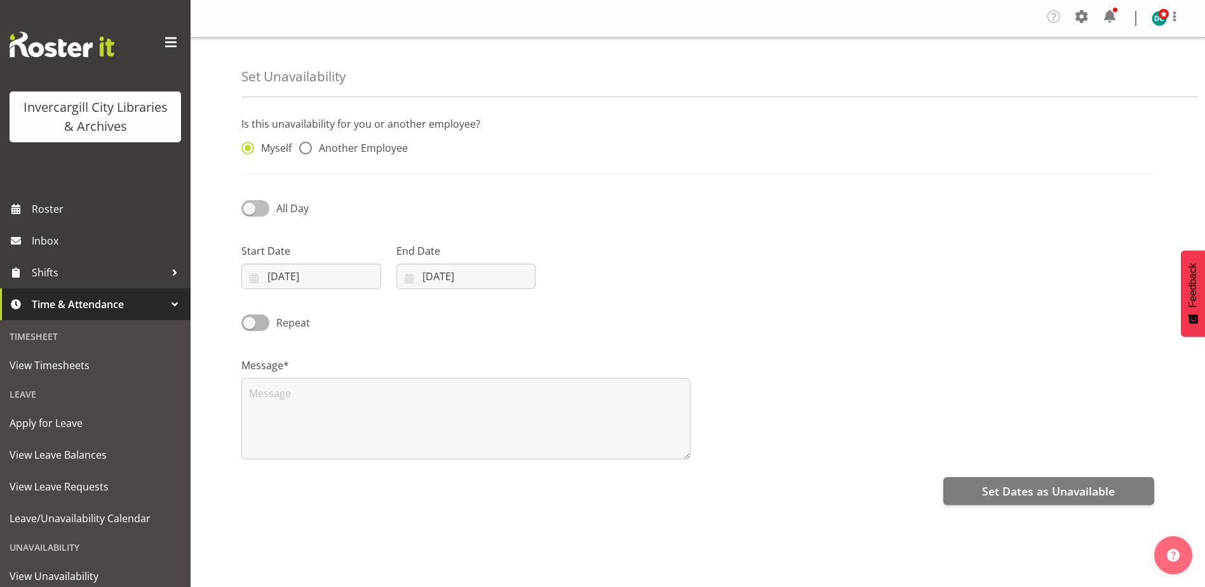
click at [252, 211] on span at bounding box center [255, 208] width 28 height 16
click at [250, 211] on input "All Day" at bounding box center [245, 208] width 8 height 8
checkbox input "true"
click at [283, 270] on input "[DATE]" at bounding box center [311, 276] width 140 height 25
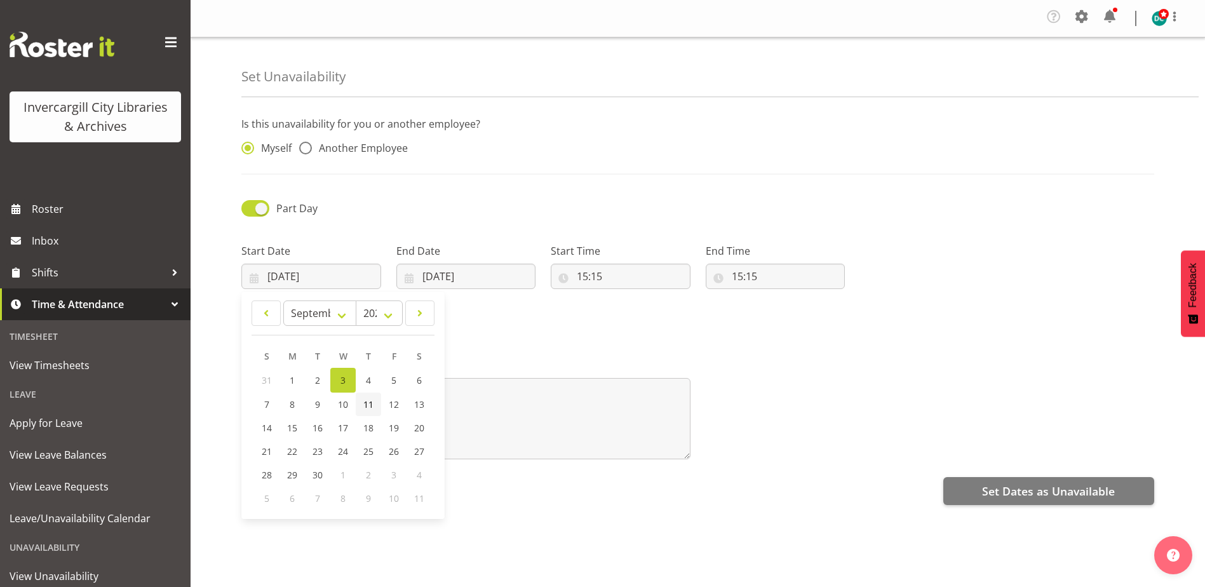
click at [370, 406] on span "11" at bounding box center [368, 404] width 10 height 12
type input "[DATE]"
click at [457, 270] on input "[DATE]" at bounding box center [466, 276] width 140 height 25
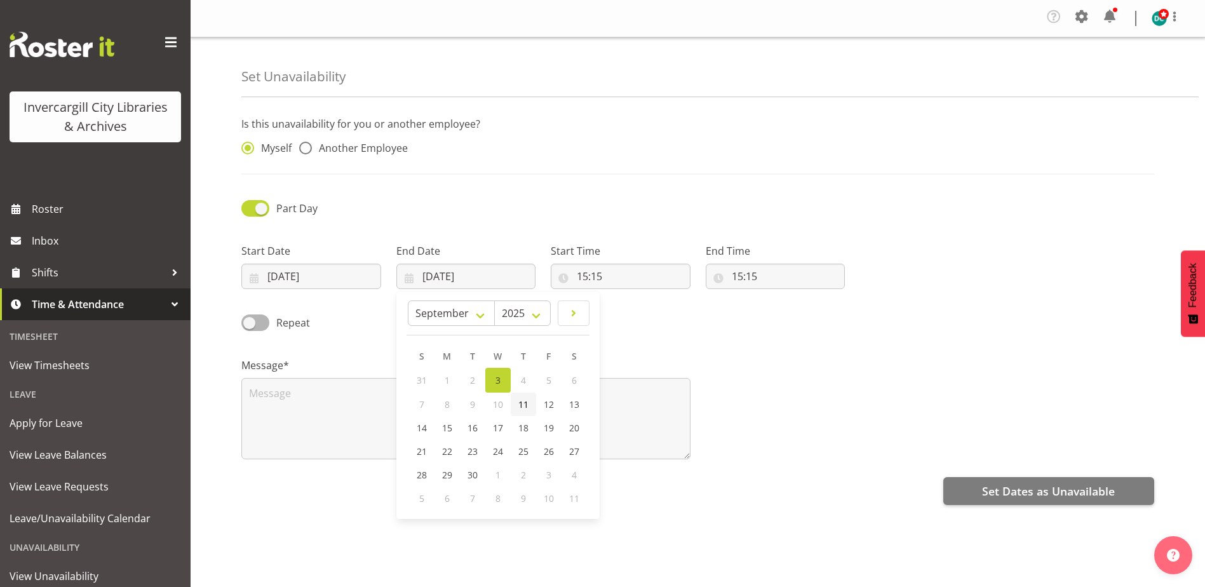
drag, startPoint x: 527, startPoint y: 408, endPoint x: 530, endPoint y: 393, distance: 15.6
click at [525, 407] on span "11" at bounding box center [523, 404] width 10 height 12
type input "[DATE]"
click at [587, 281] on input "15:15" at bounding box center [621, 276] width 140 height 25
click at [636, 318] on select "00 01 02 03 04 05 06 07 08 09 10 11 12 13 14 15 16 17 18 19 20 21 22 23" at bounding box center [637, 309] width 29 height 25
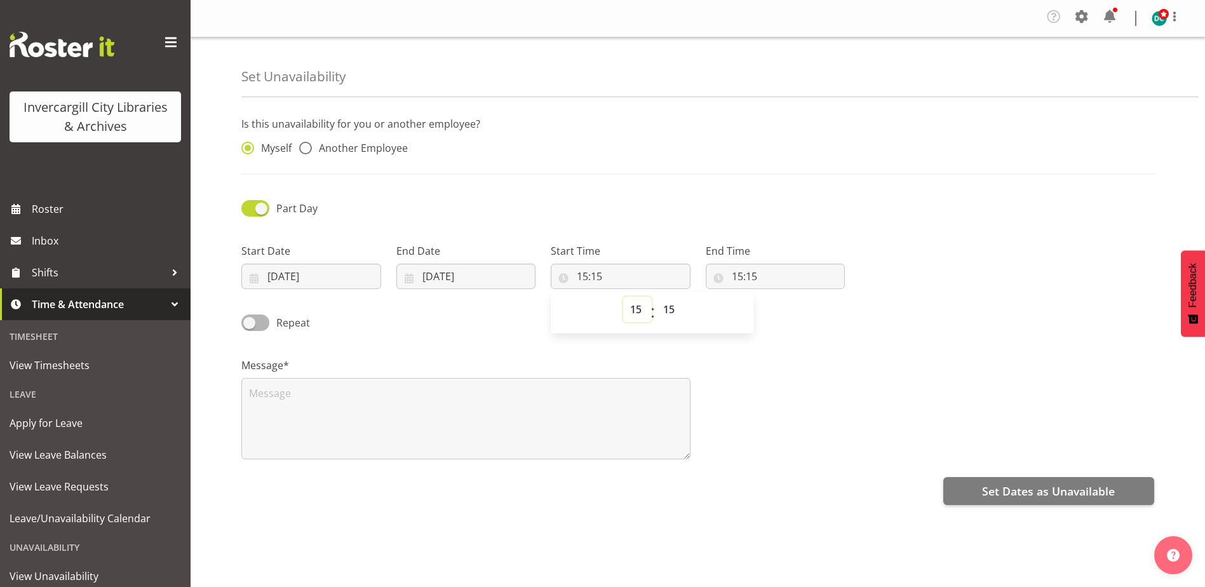
select select "14"
type input "14:15"
click at [668, 313] on select "00 01 02 03 04 05 06 07 08 09 10 11 12 13 14 15 16 17 18 19 20 21 22 23 24 25 2…" at bounding box center [670, 309] width 29 height 25
select select "0"
type input "14:00"
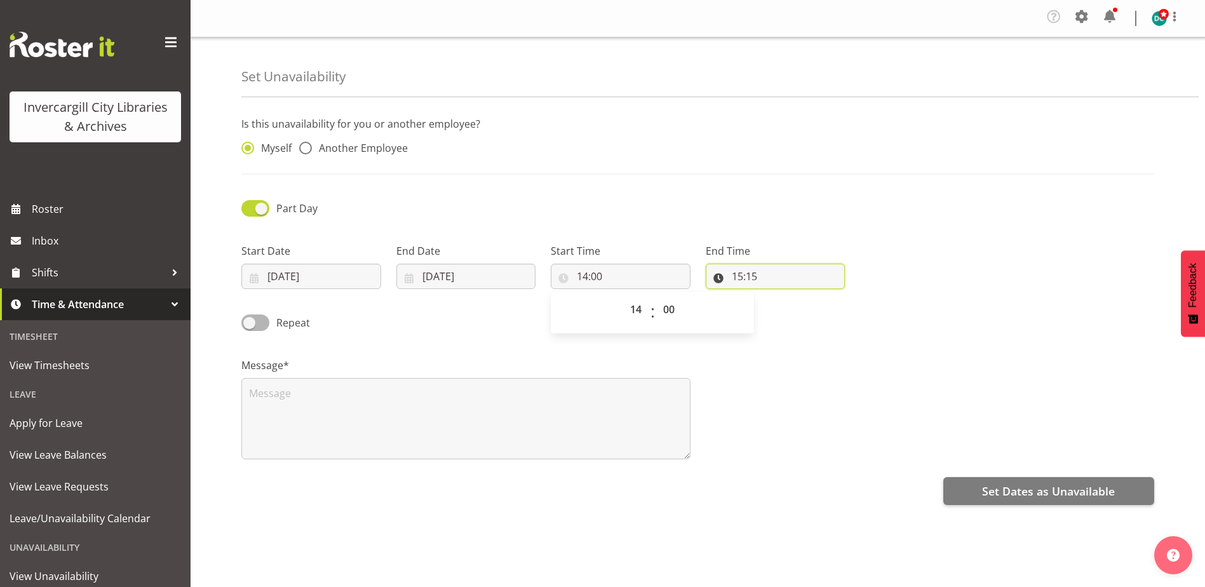
click at [740, 278] on input "15:15" at bounding box center [776, 276] width 140 height 25
click at [821, 311] on select "00 01 02 03 04 05 06 07 08 09 10 11 12 13 14 15 16 17 18 19 20 21 22 23 24 25 2…" at bounding box center [825, 309] width 29 height 25
select select "0"
type input "15:00"
click at [785, 406] on div "Message*" at bounding box center [698, 403] width 928 height 127
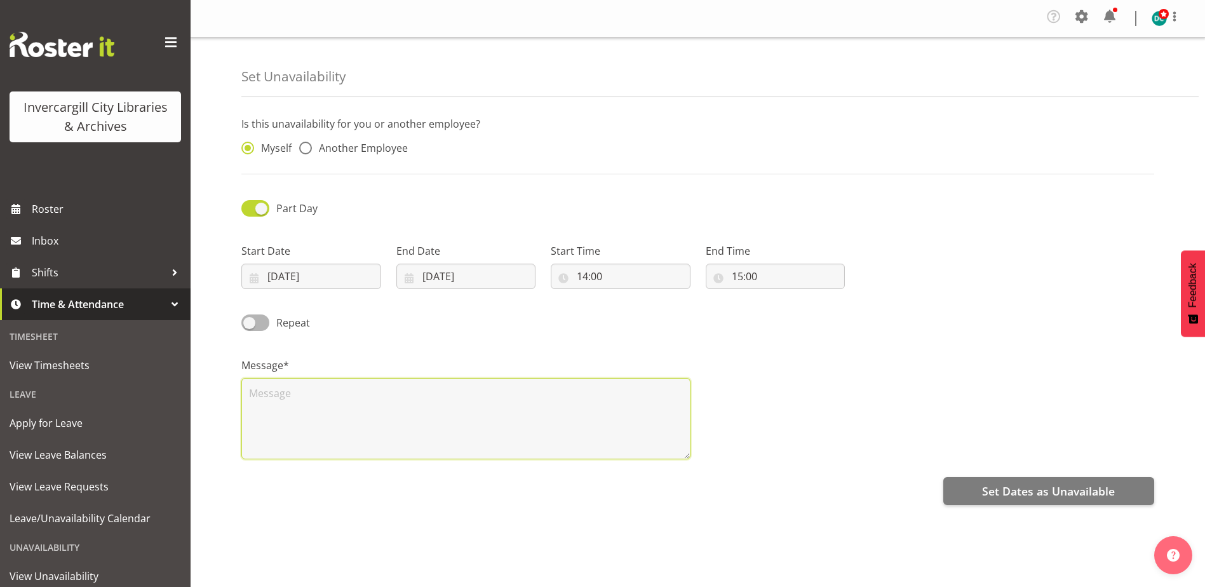
drag, startPoint x: 284, startPoint y: 412, endPoint x: 267, endPoint y: 405, distance: 18.5
click at [271, 405] on textarea at bounding box center [465, 418] width 449 height 81
type textarea "Meetings"
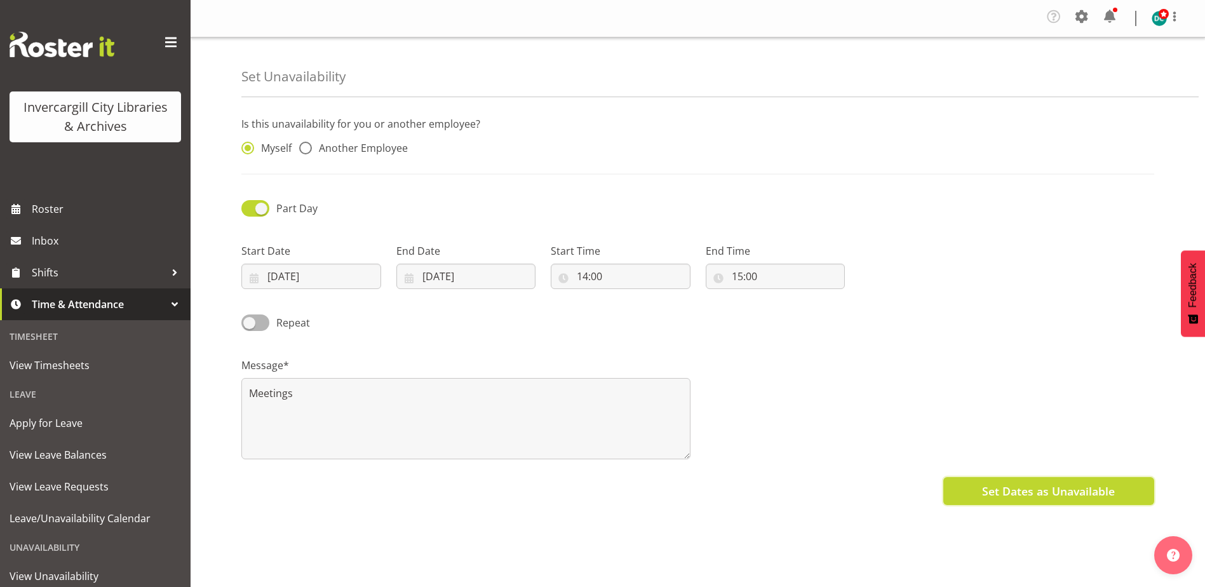
click at [1003, 494] on span "Set Dates as Unavailable" at bounding box center [1048, 491] width 133 height 17
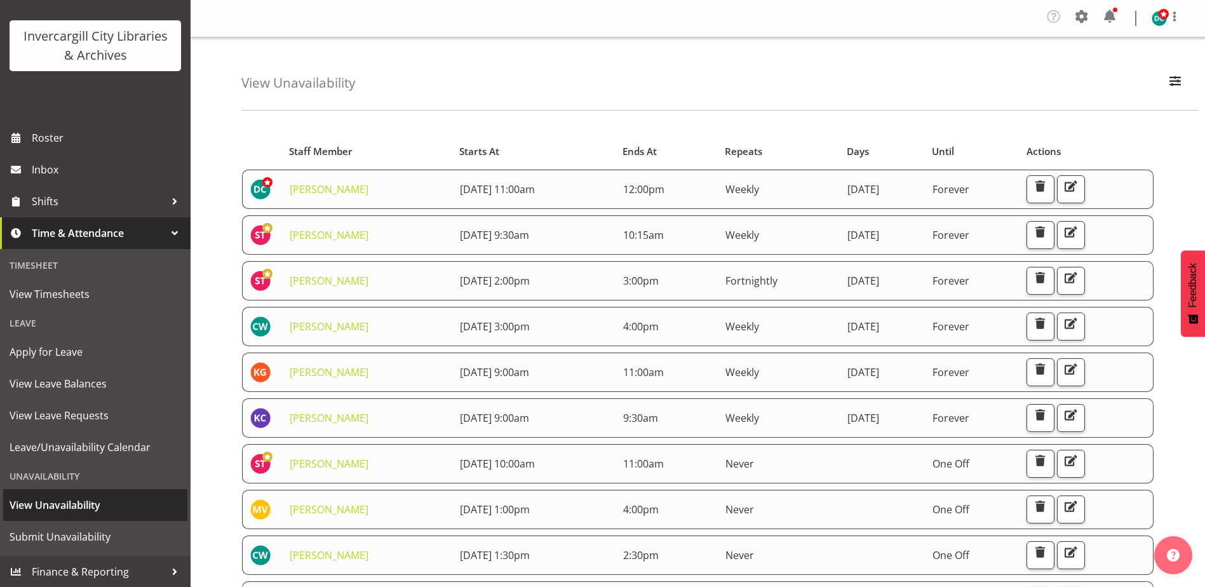
scroll to position [72, 0]
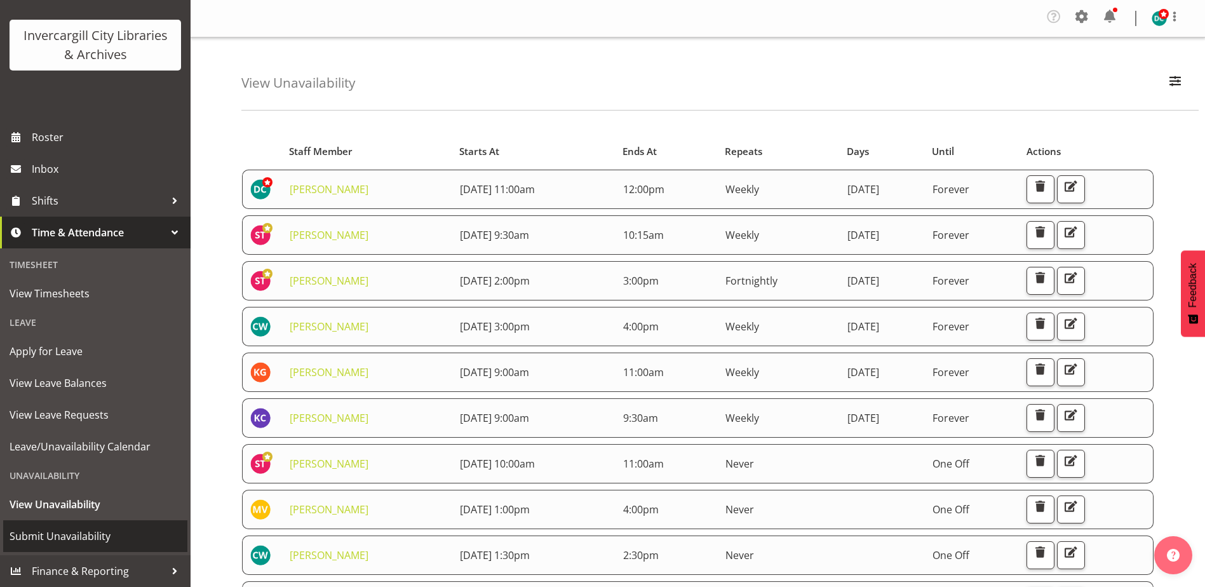
click at [53, 537] on span "Submit Unavailability" at bounding box center [96, 536] width 172 height 19
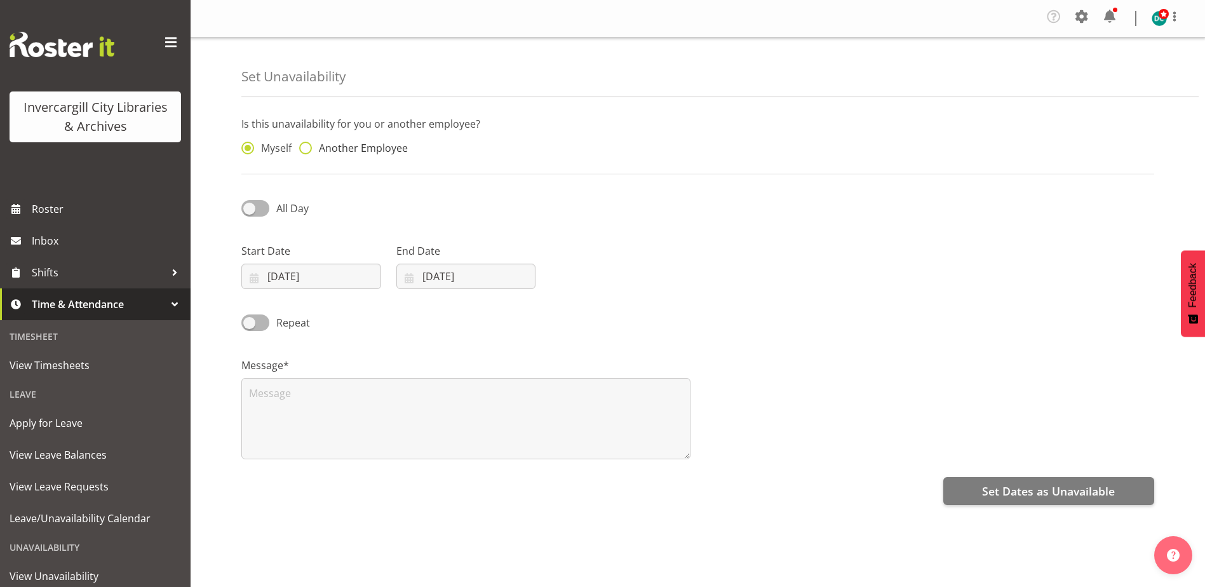
click at [305, 149] on span at bounding box center [305, 148] width 13 height 13
click at [305, 149] on input "Another Employee" at bounding box center [303, 148] width 8 height 8
radio input "true"
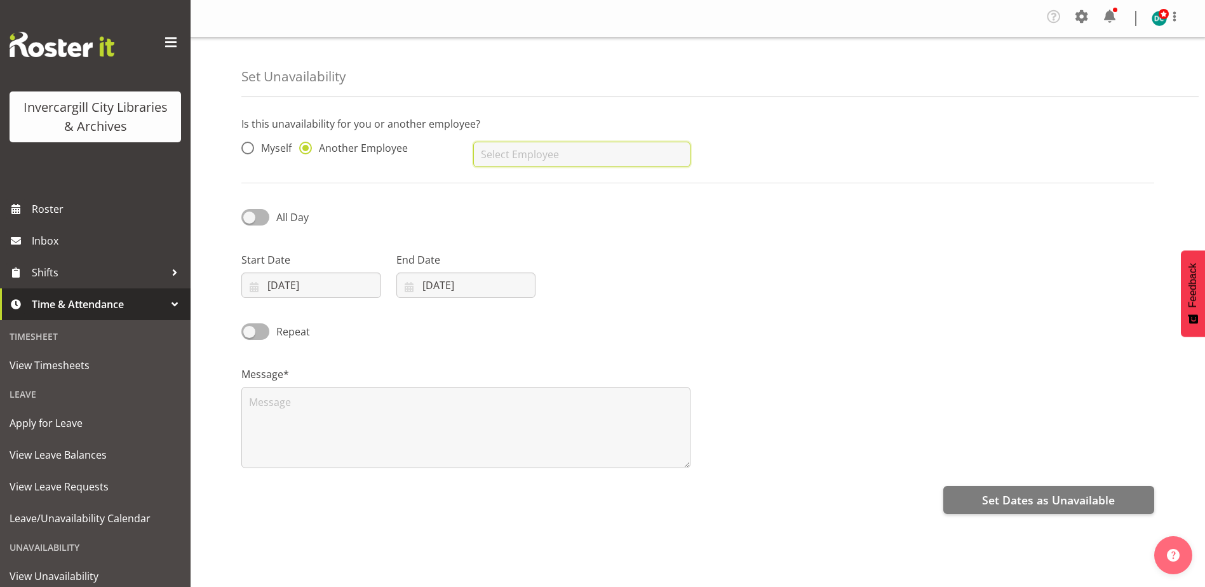
click at [541, 157] on input "text" at bounding box center [581, 154] width 217 height 25
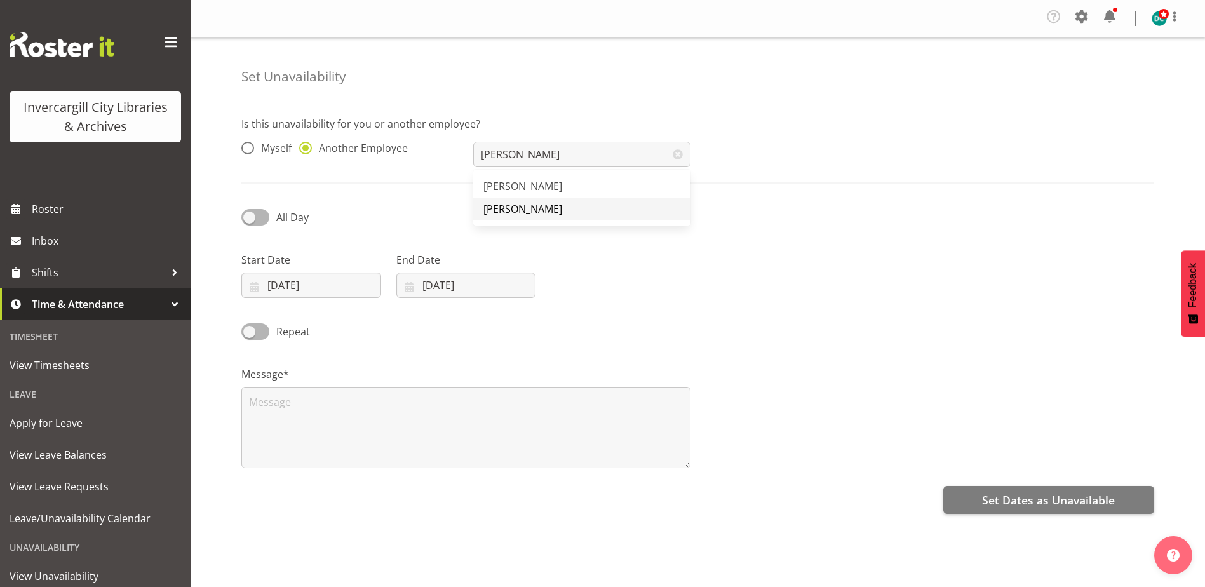
click at [516, 209] on span "[PERSON_NAME]" at bounding box center [522, 209] width 79 height 14
type input "[PERSON_NAME]"
click at [280, 288] on input "[DATE]" at bounding box center [311, 285] width 140 height 25
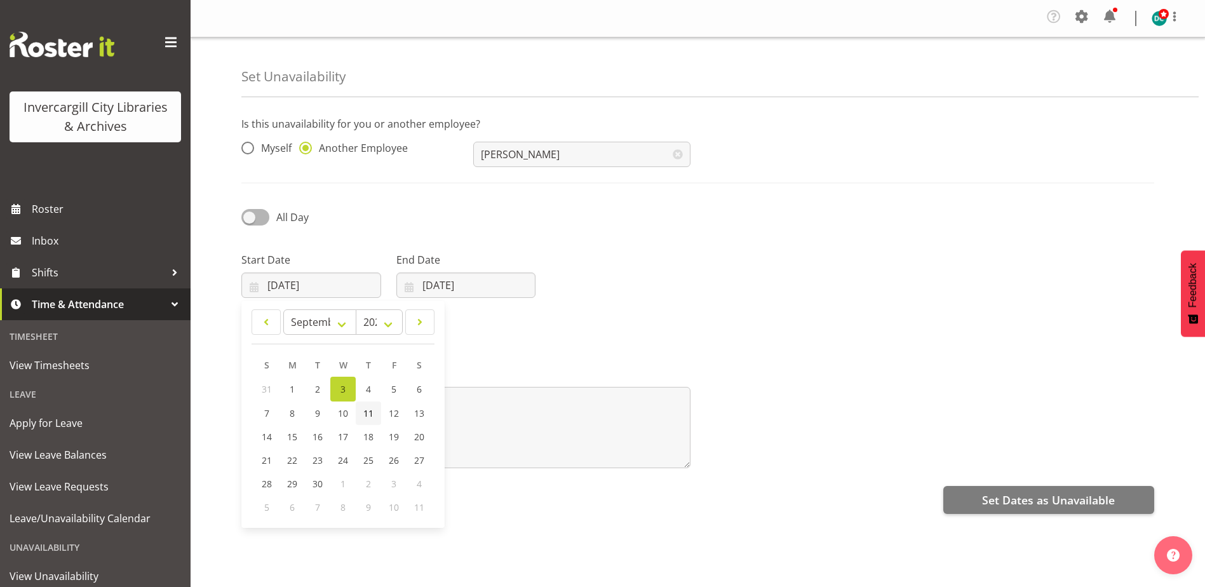
click at [361, 414] on link "11" at bounding box center [368, 414] width 25 height 24
type input "[DATE]"
click at [466, 288] on input "03/09/2025" at bounding box center [466, 285] width 140 height 25
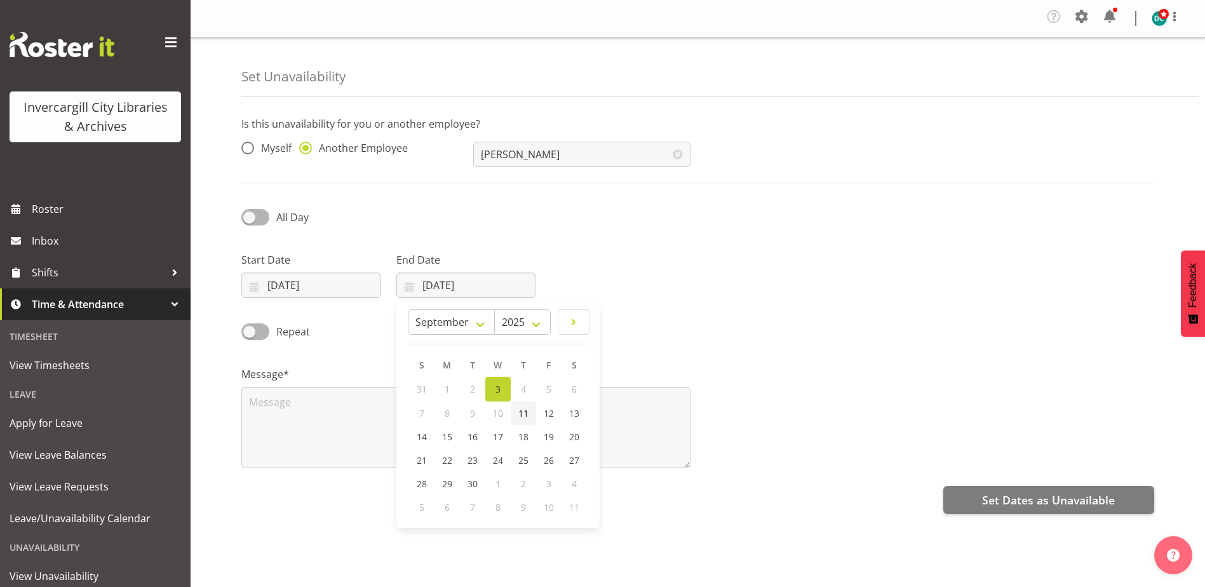
click at [522, 412] on span "11" at bounding box center [523, 413] width 10 height 12
type input "11/09/2025"
click at [252, 220] on span at bounding box center [255, 217] width 28 height 16
click at [250, 220] on input "All Day" at bounding box center [245, 217] width 8 height 8
checkbox input "true"
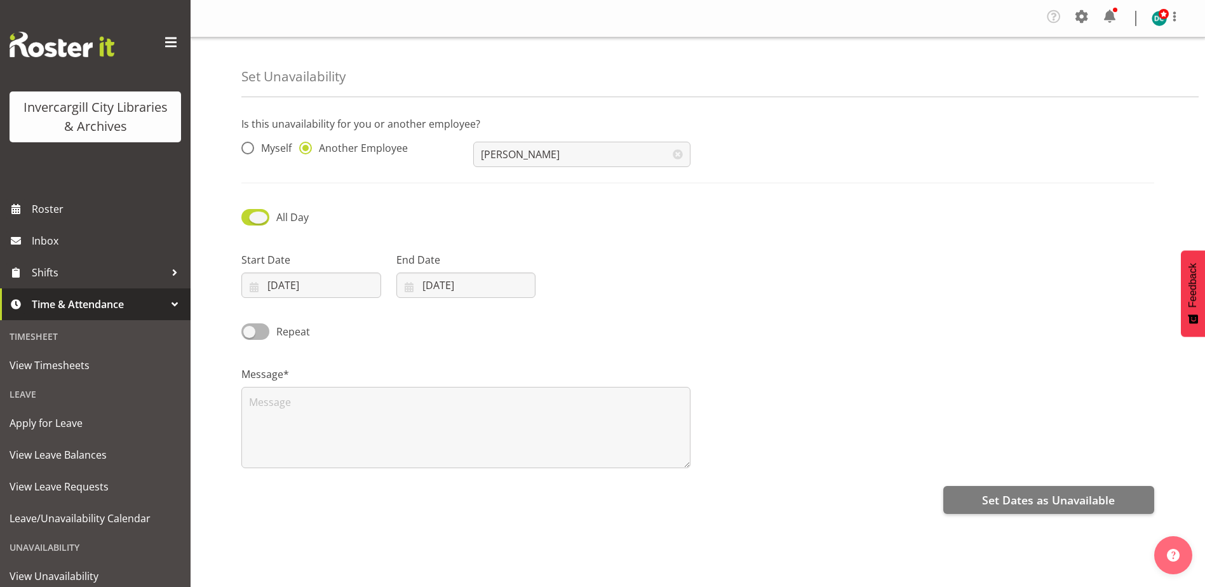
select select "15"
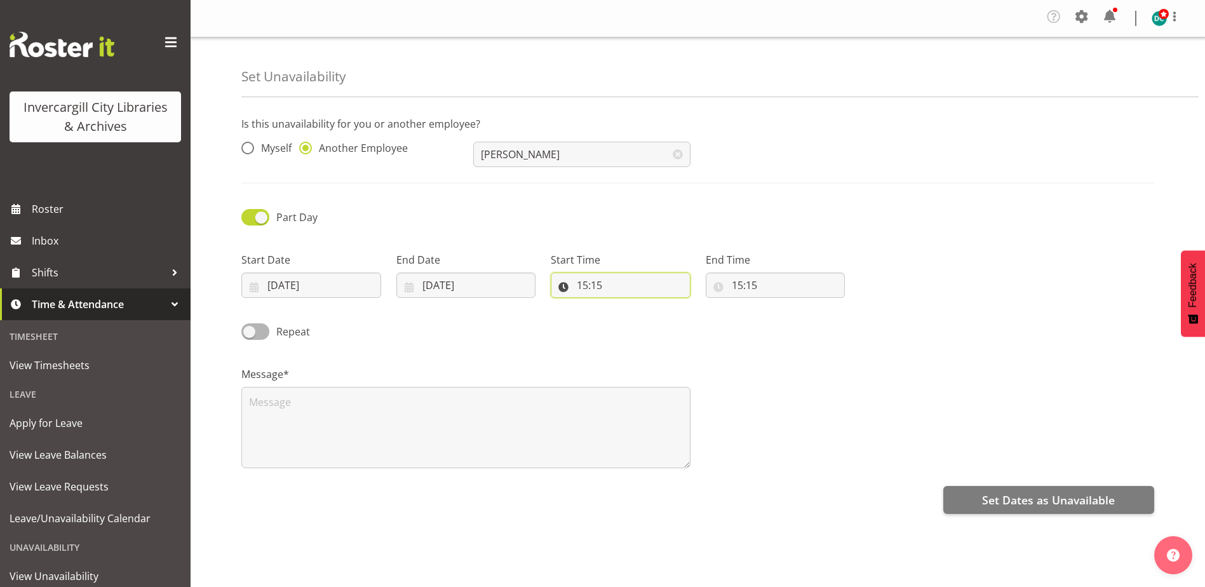
click at [584, 290] on input "15:15" at bounding box center [621, 285] width 140 height 25
click at [638, 321] on select "00 01 02 03 04 05 06 07 08 09 10 11 12 13 14 15 16 17 18 19 20 21 22 23" at bounding box center [637, 318] width 29 height 25
select select "11"
click at [623, 306] on select "00 01 02 03 04 05 06 07 08 09 10 11 12 13 14 15 16 17 18 19 20 21 22 23" at bounding box center [637, 318] width 29 height 25
type input "11:15"
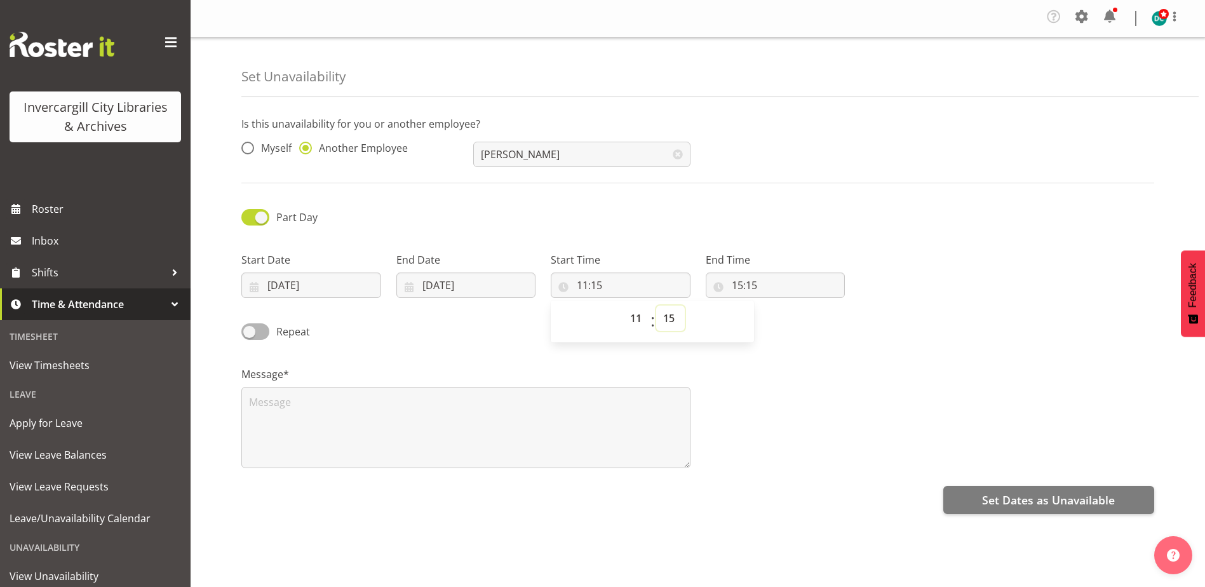
click at [666, 323] on select "00 01 02 03 04 05 06 07 08 09 10 11 12 13 14 15 16 17 18 19 20 21 22 23 24 25 2…" at bounding box center [670, 318] width 29 height 25
select select "0"
type input "11:00"
click at [740, 280] on input "15:15" at bounding box center [776, 285] width 140 height 25
click at [794, 320] on select "00 01 02 03 04 05 06 07 08 09 10 11 12 13 14 15 16 17 18 19 20 21 22 23" at bounding box center [792, 318] width 29 height 25
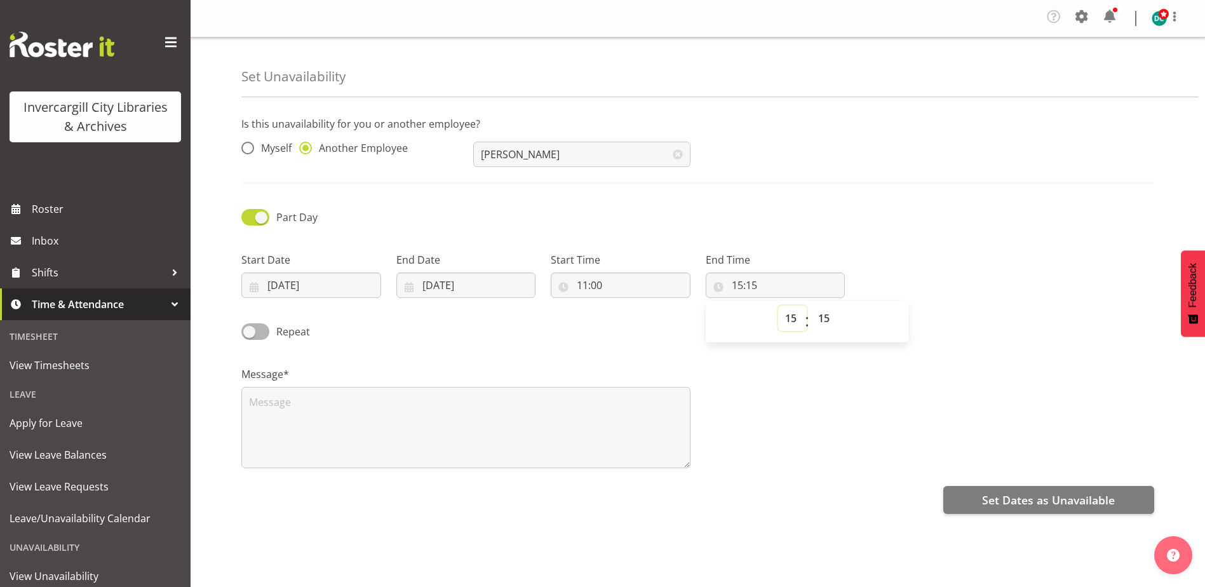
select select "12"
type input "12:15"
click at [825, 319] on select "00 01 02 03 04 05 06 07 08 09 10 11 12 13 14 15 16 17 18 19 20 21 22 23 24 25 2…" at bounding box center [825, 318] width 29 height 25
select select "0"
type input "12:00"
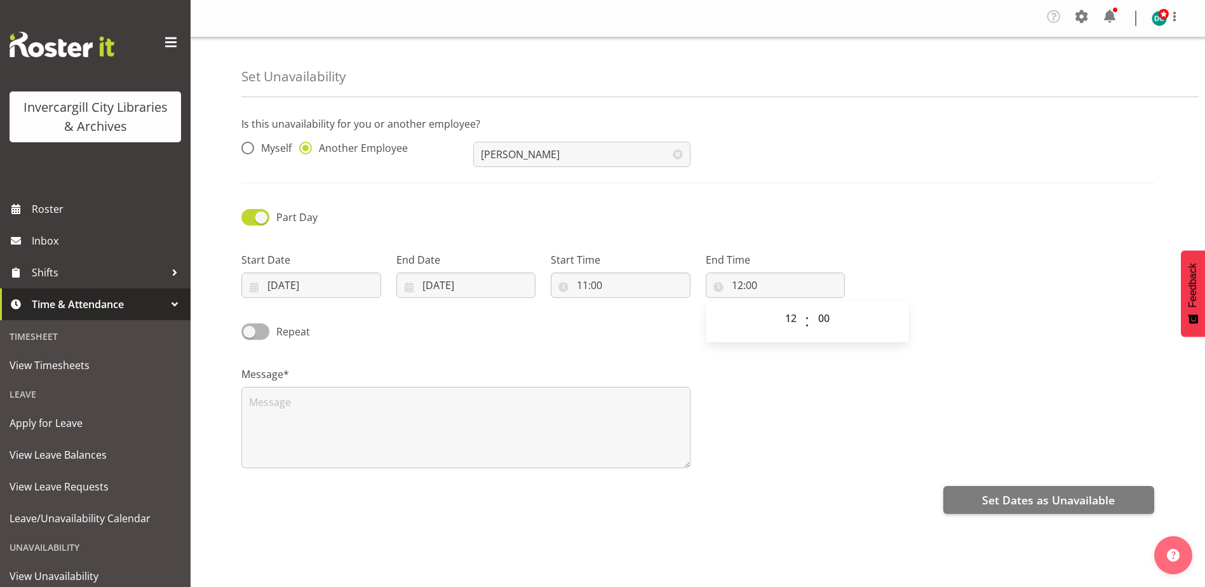
click at [805, 382] on div "Message*" at bounding box center [698, 412] width 928 height 127
click at [297, 426] on textarea at bounding box center [465, 427] width 449 height 81
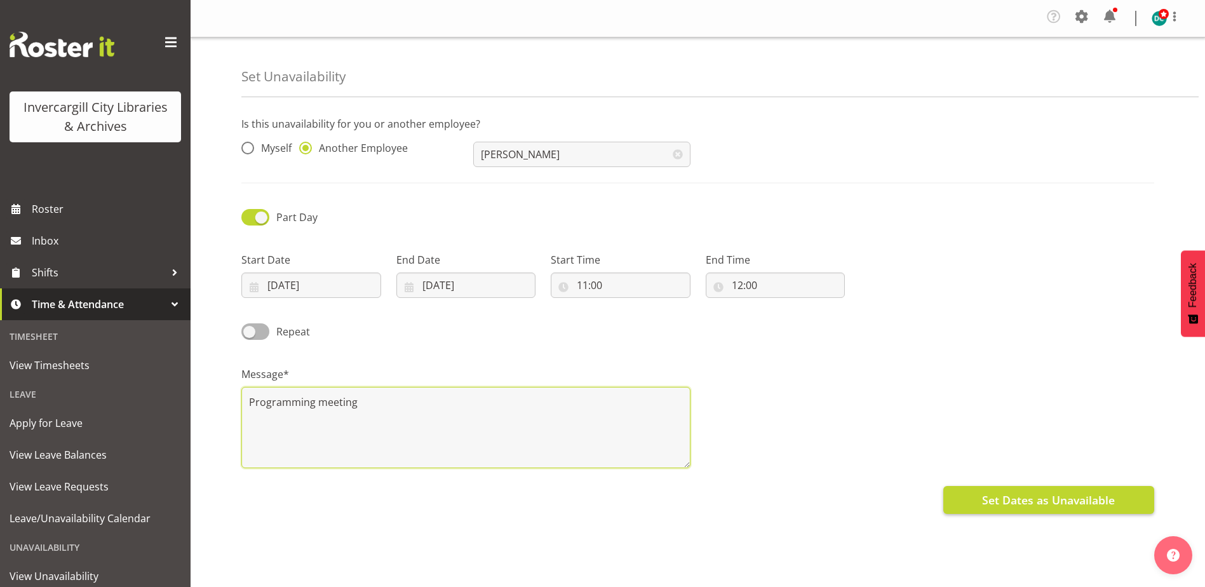
type textarea "Programming meeting"
click at [1016, 493] on span "Set Dates as Unavailable" at bounding box center [1048, 500] width 133 height 17
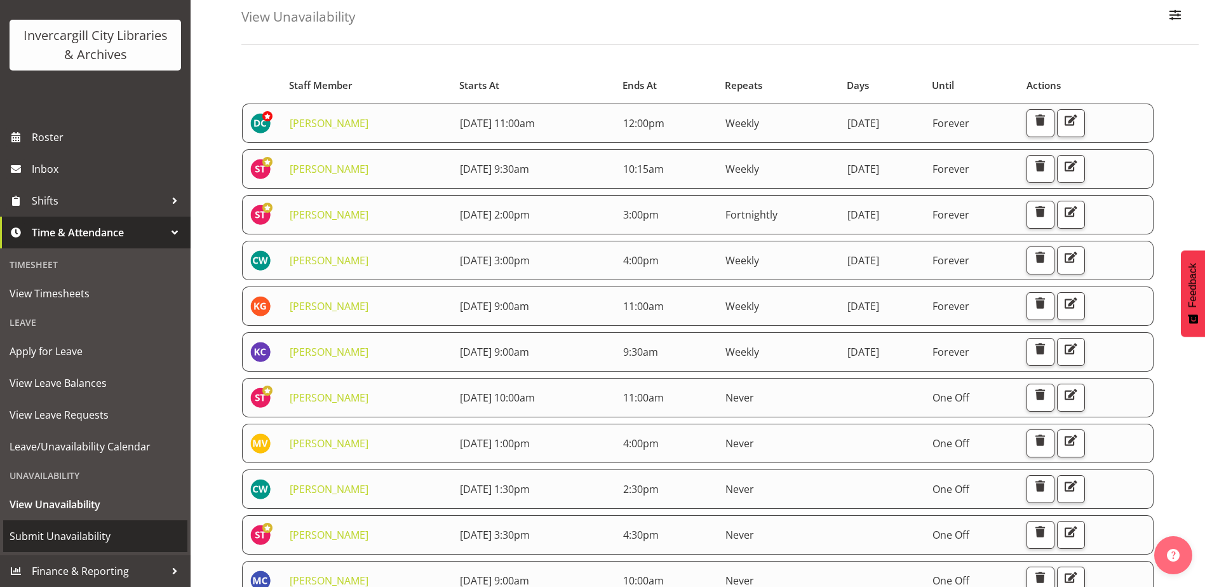
scroll to position [127, 0]
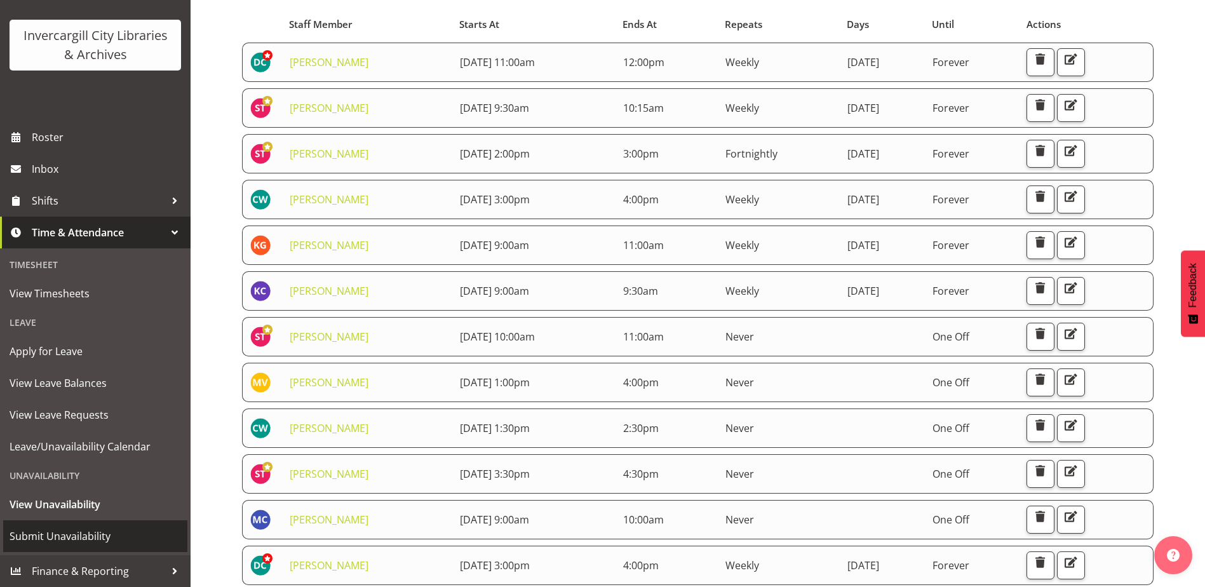
click at [71, 538] on span "Submit Unavailability" at bounding box center [96, 536] width 172 height 19
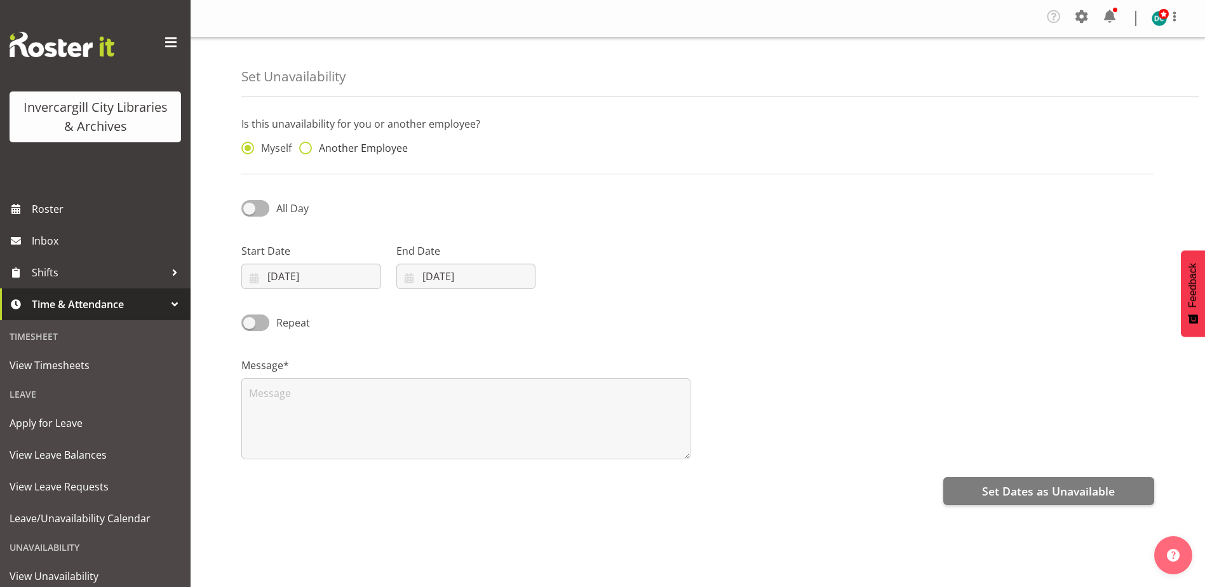
click at [309, 147] on span at bounding box center [305, 148] width 13 height 13
click at [307, 147] on input "Another Employee" at bounding box center [303, 148] width 8 height 8
radio input "true"
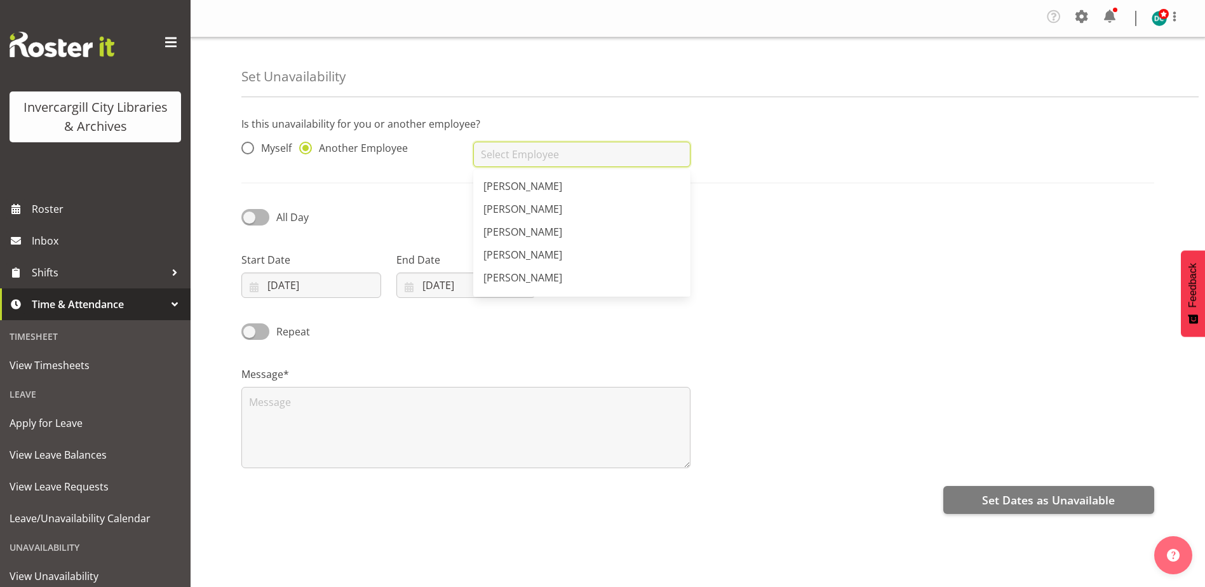
click at [492, 147] on input "text" at bounding box center [581, 154] width 217 height 25
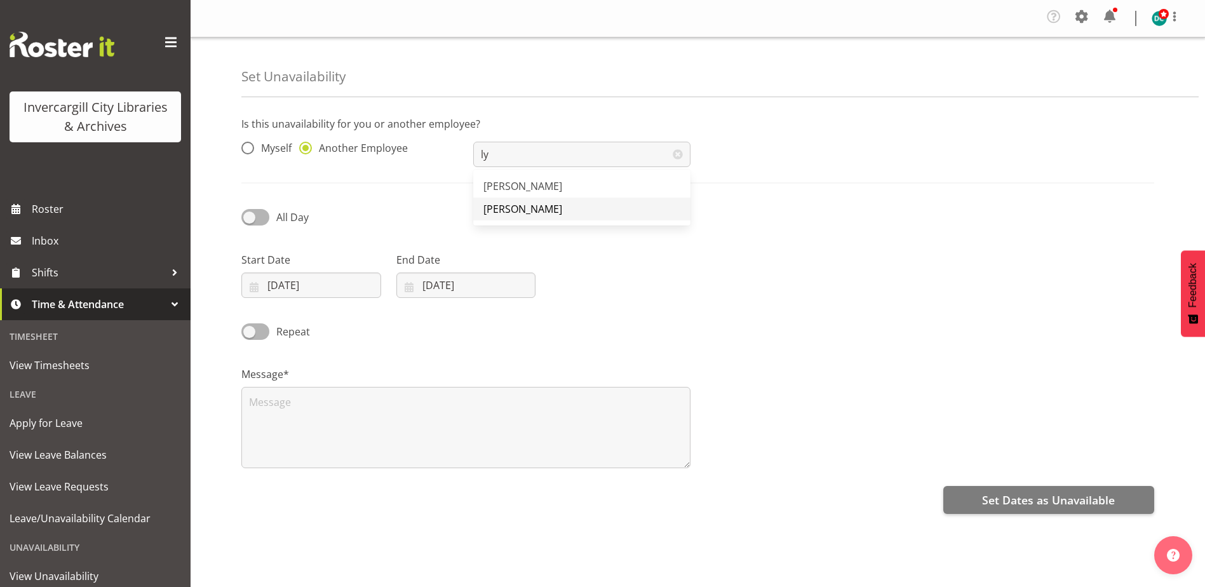
click at [492, 210] on span "[PERSON_NAME]" at bounding box center [522, 209] width 79 height 14
type input "[PERSON_NAME]"
click at [245, 215] on span at bounding box center [255, 217] width 28 height 16
click at [245, 215] on input "All Day" at bounding box center [245, 217] width 8 height 8
checkbox input "true"
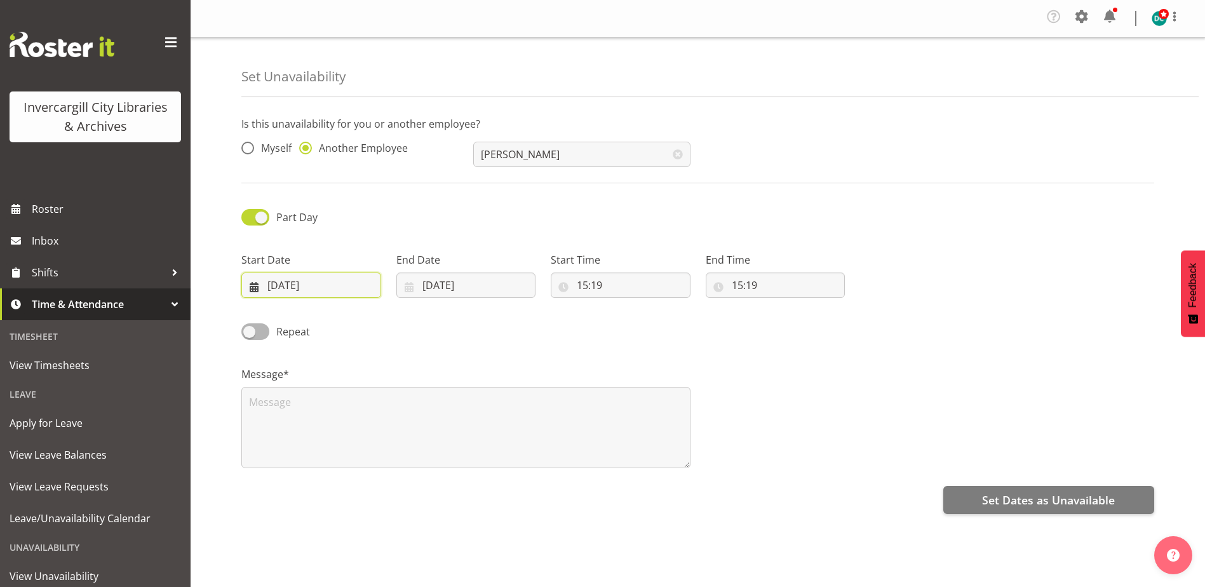
click at [290, 280] on input "[DATE]" at bounding box center [311, 285] width 140 height 25
click at [370, 407] on link "11" at bounding box center [368, 414] width 25 height 24
type input "11/09/2025"
click at [468, 287] on input "03/09/2025" at bounding box center [466, 285] width 140 height 25
drag, startPoint x: 532, startPoint y: 411, endPoint x: 529, endPoint y: 442, distance: 30.7
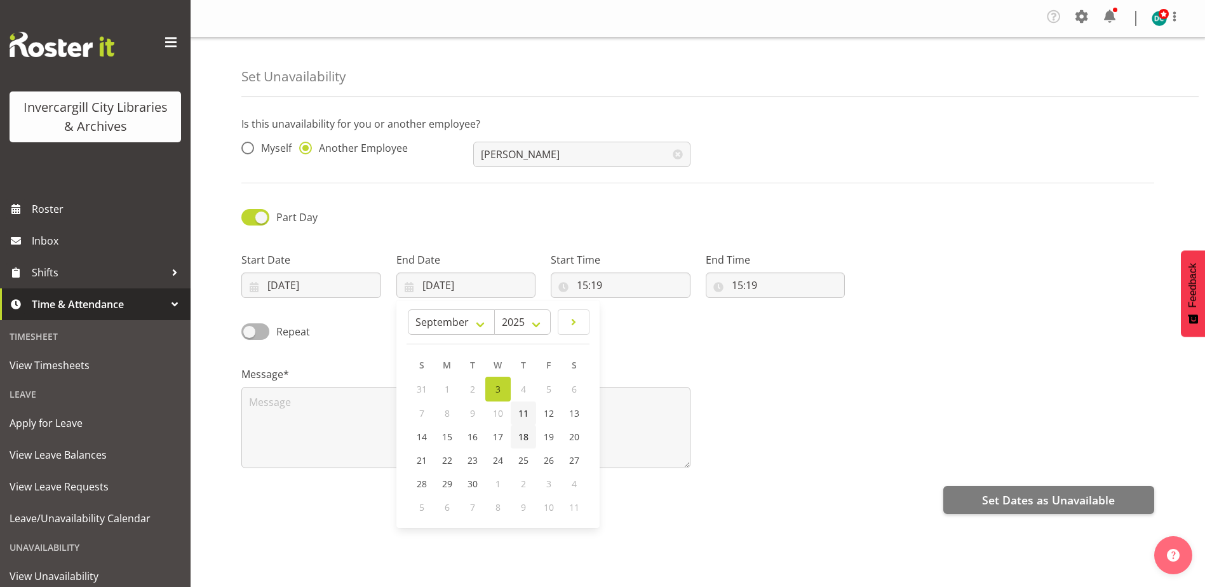
click at [531, 411] on link "11" at bounding box center [523, 414] width 25 height 24
type input "11/09/2025"
click at [586, 279] on input "15:19" at bounding box center [621, 285] width 140 height 25
drag, startPoint x: 629, startPoint y: 322, endPoint x: 635, endPoint y: 318, distance: 7.8
click at [631, 321] on select "00 01 02 03 04 05 06 07 08 09 10 11 12 13 14 15 16 17 18 19 20 21 22 23" at bounding box center [637, 318] width 29 height 25
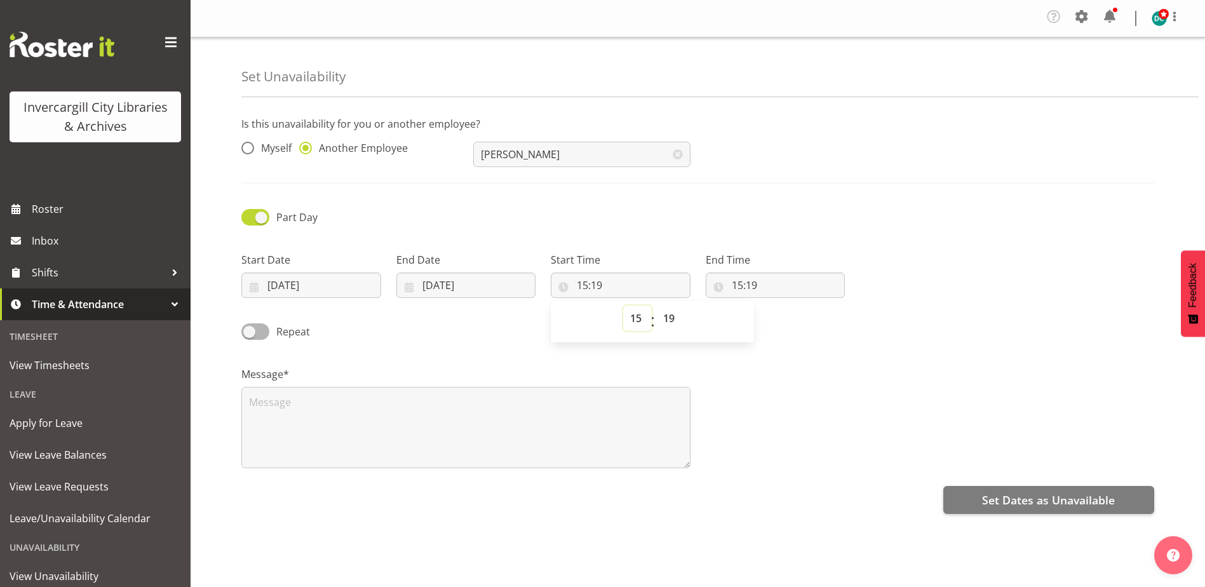
select select "9"
type input "09:19"
click at [674, 314] on select "00 01 02 03 04 05 06 07 08 09 10 11 12 13 14 15 16 17 18 19 20 21 22 23 24 25 2…" at bounding box center [670, 318] width 29 height 25
select select "0"
type input "09:00"
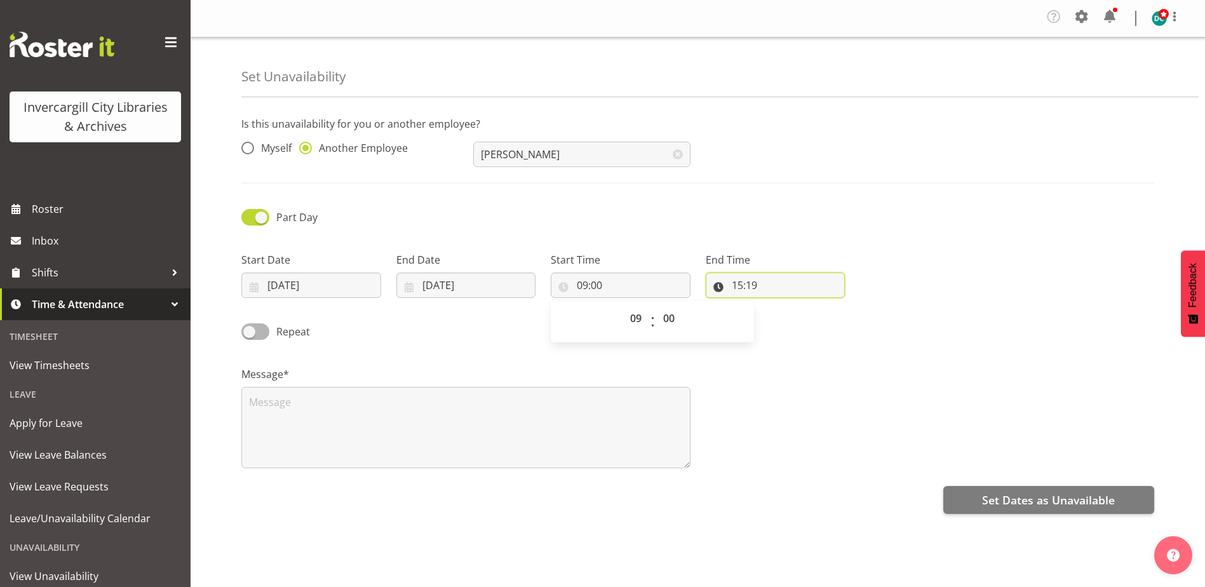
click at [736, 283] on input "15:19" at bounding box center [776, 285] width 140 height 25
click at [790, 323] on select "00 01 02 03 04 05 06 07 08 09 10 11 12 13 14 15 16 17 18 19 20 21 22 23" at bounding box center [792, 318] width 29 height 25
select select "12"
type input "12:19"
click at [830, 315] on select "00 01 02 03 04 05 06 07 08 09 10 11 12 13 14 15 16 17 18 19 20 21 22 23 24 25 2…" at bounding box center [825, 318] width 29 height 25
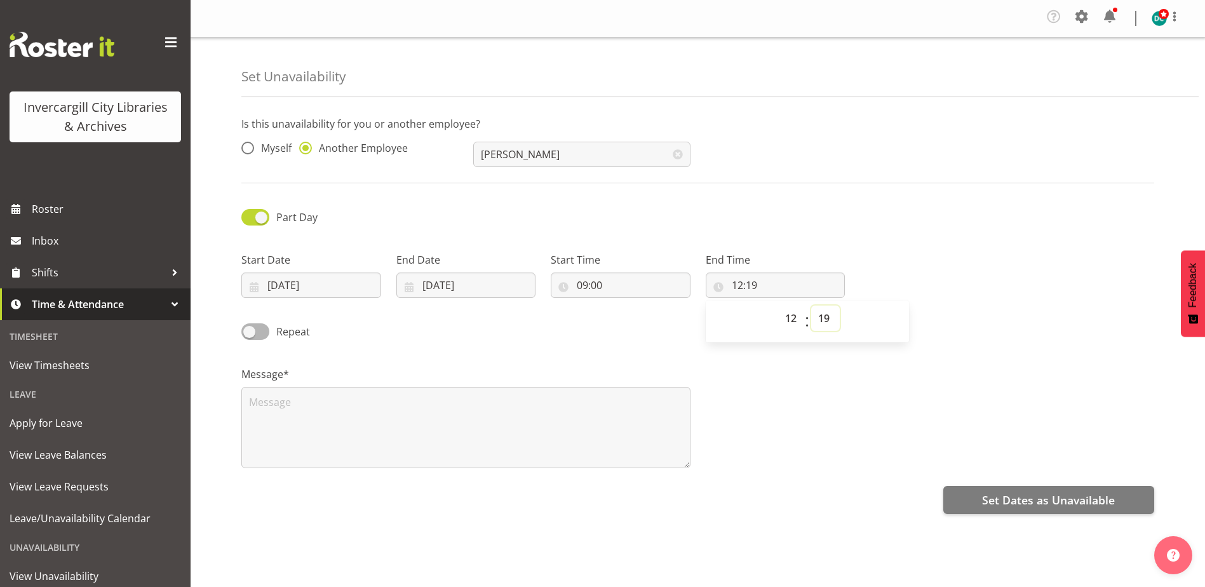
select select "0"
type input "12:00"
drag, startPoint x: 769, startPoint y: 370, endPoint x: 729, endPoint y: 388, distance: 43.5
click at [769, 370] on div "Message*" at bounding box center [698, 412] width 928 height 127
click at [367, 419] on textarea at bounding box center [465, 427] width 449 height 81
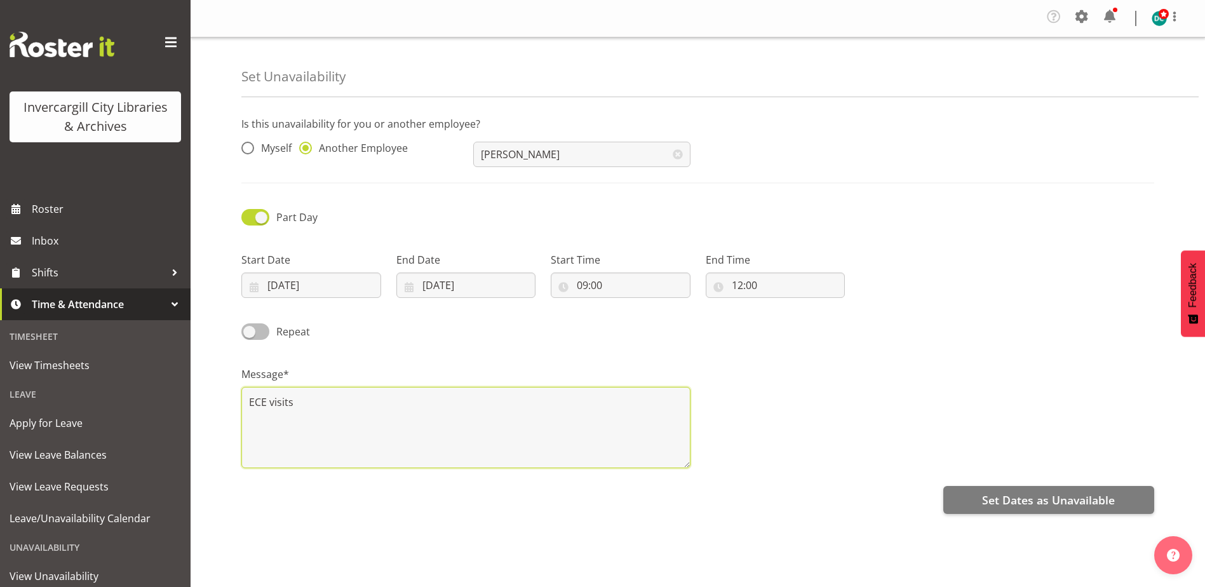
type textarea "ECE visits"
click at [254, 328] on span at bounding box center [255, 331] width 28 height 16
click at [250, 328] on input "Repeat" at bounding box center [245, 331] width 8 height 8
checkbox input "true"
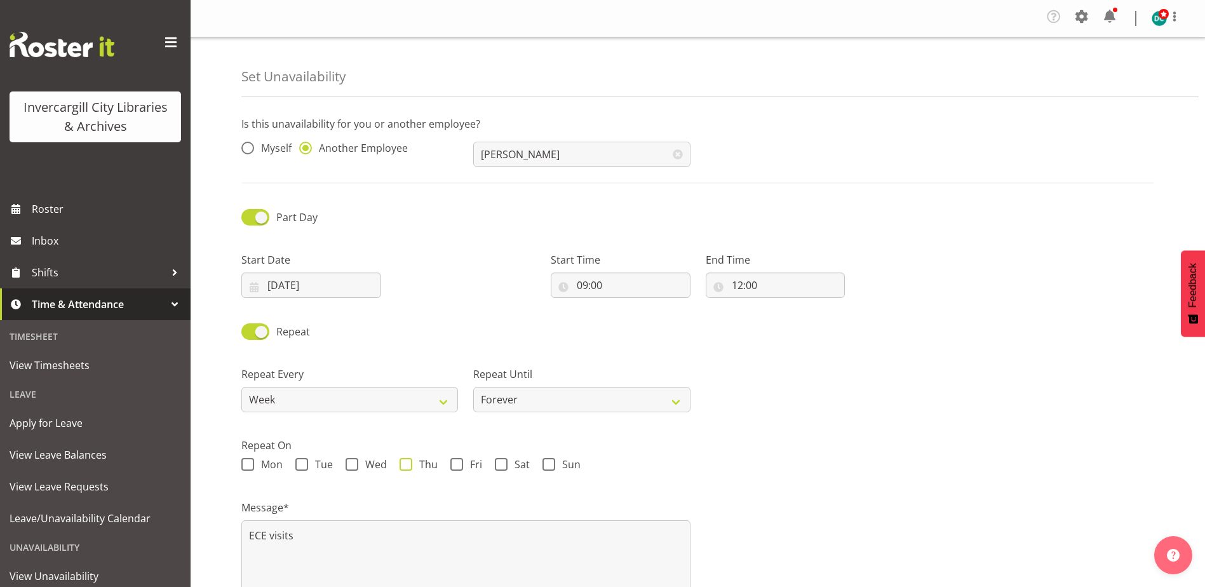
click at [408, 464] on span at bounding box center [406, 464] width 13 height 13
click at [408, 464] on input "Thu" at bounding box center [404, 465] width 8 height 8
checkbox input "true"
click at [456, 469] on span at bounding box center [456, 464] width 13 height 13
click at [456, 469] on input "Fri" at bounding box center [454, 465] width 8 height 8
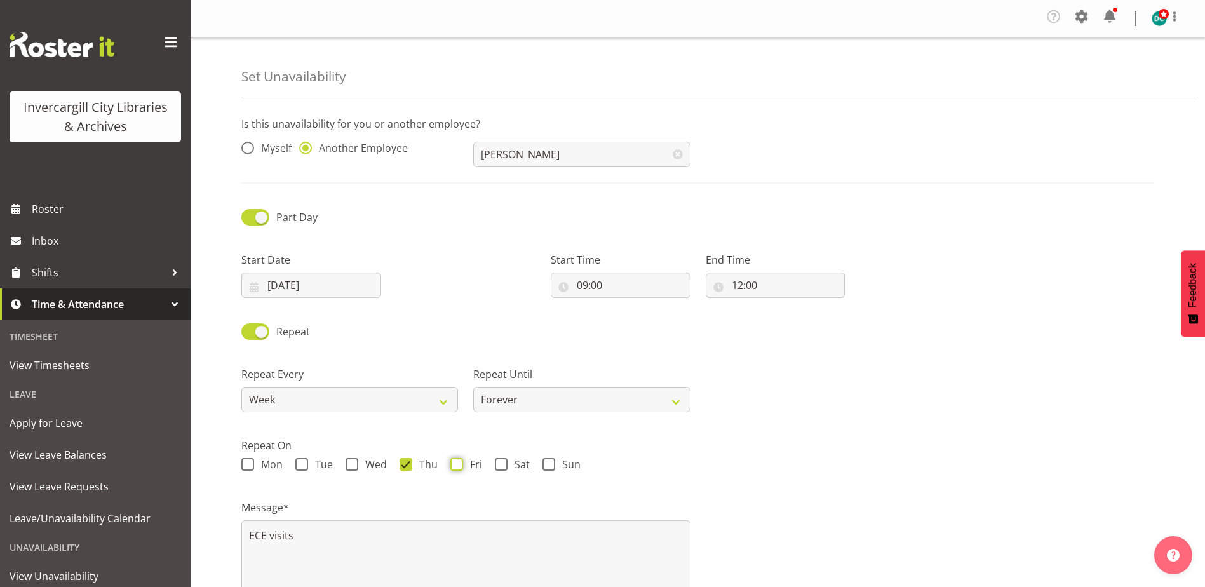
checkbox input "true"
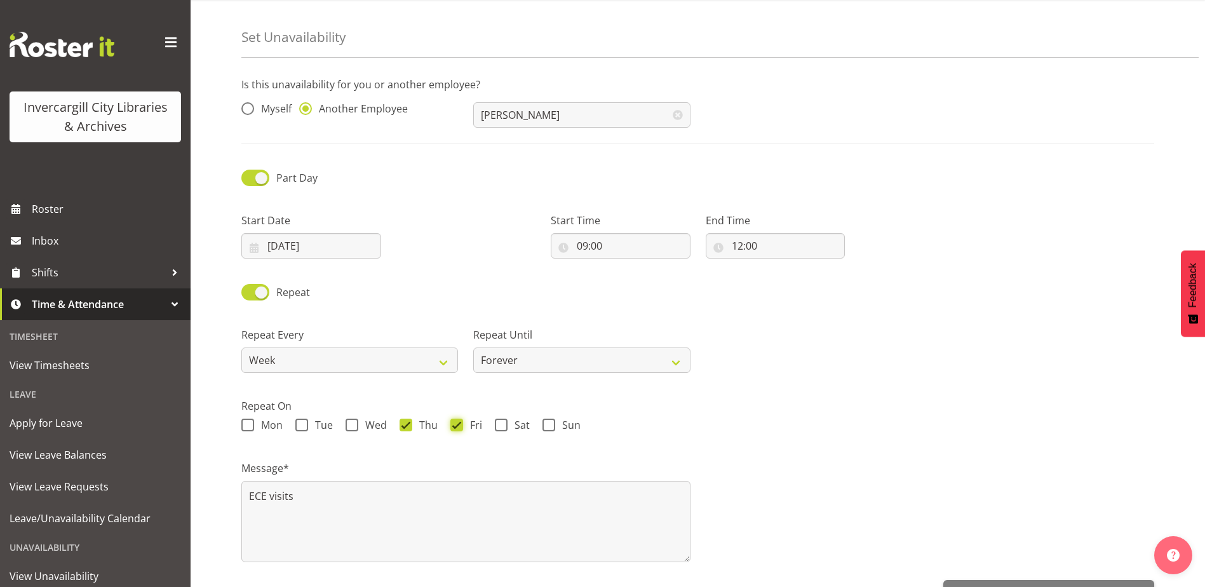
scroll to position [79, 0]
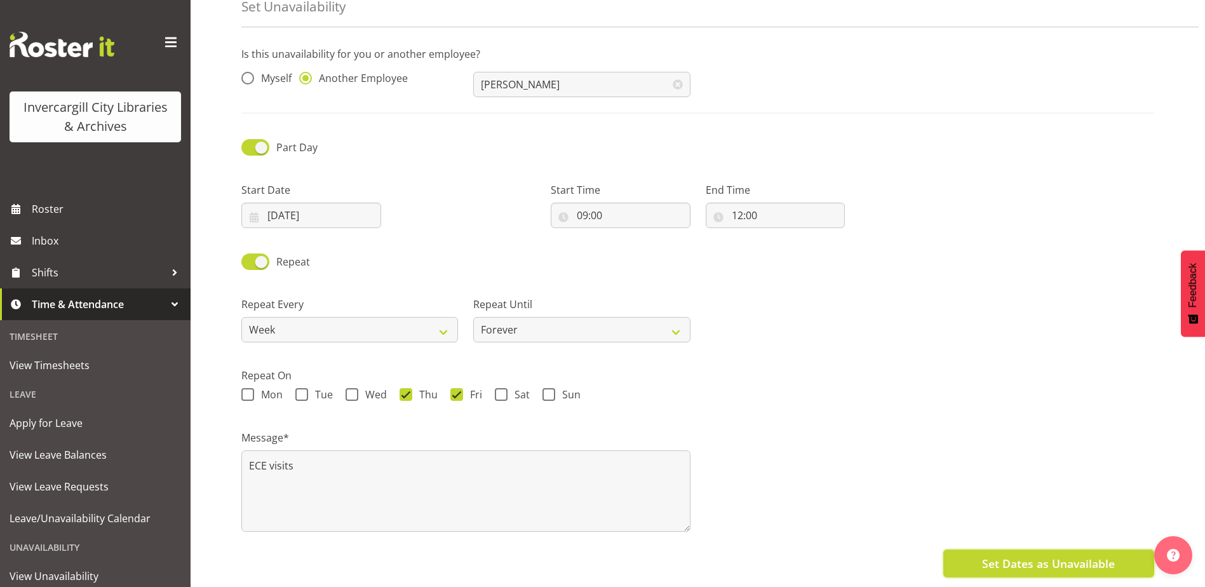
click at [991, 555] on span "Set Dates as Unavailable" at bounding box center [1048, 563] width 133 height 17
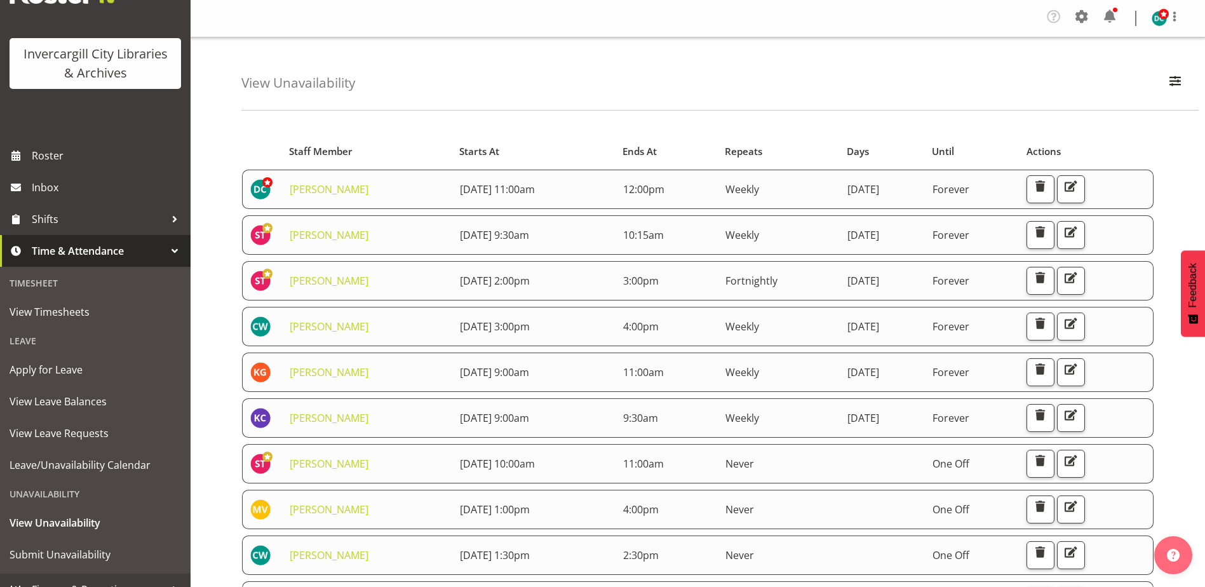
scroll to position [72, 0]
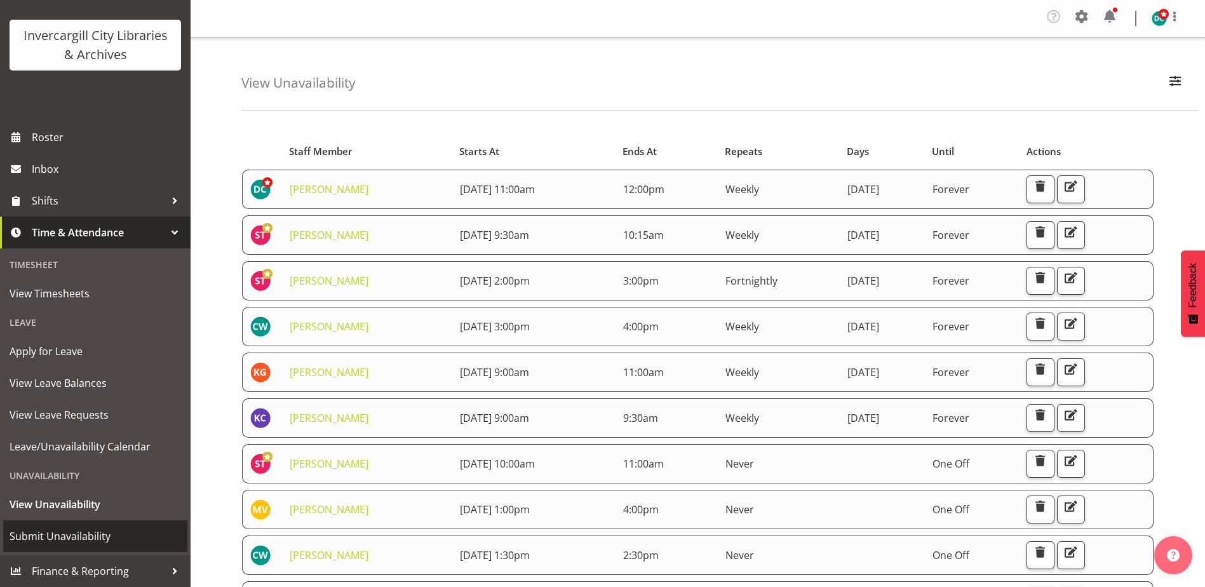
click at [69, 536] on span "Submit Unavailability" at bounding box center [96, 536] width 172 height 19
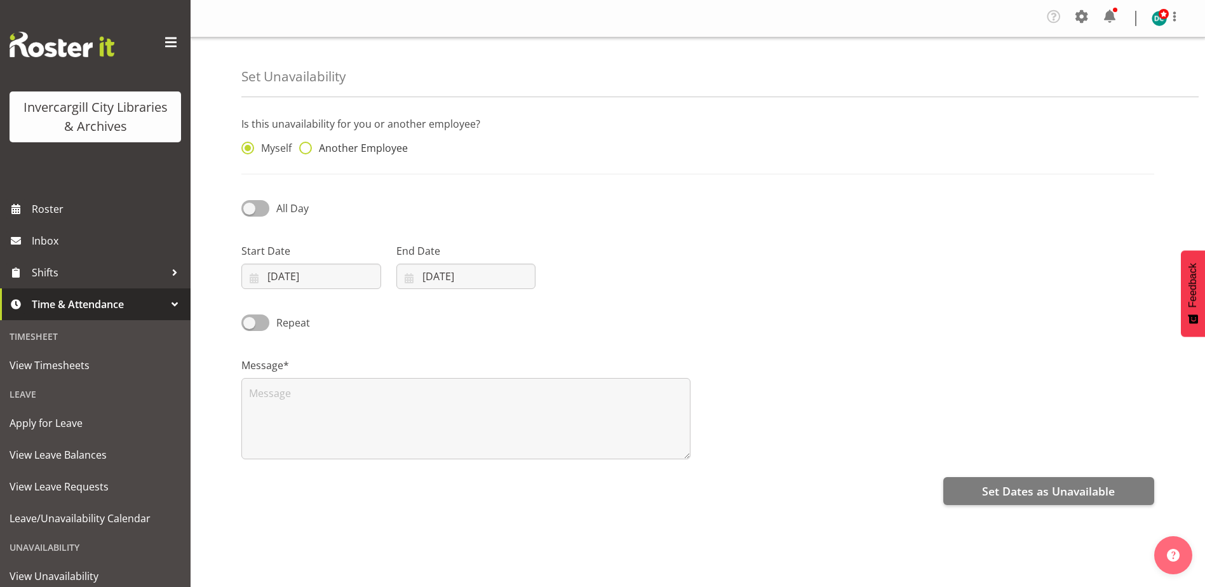
click at [305, 148] on span at bounding box center [305, 148] width 13 height 13
click at [305, 148] on input "Another Employee" at bounding box center [303, 148] width 8 height 8
radio input "true"
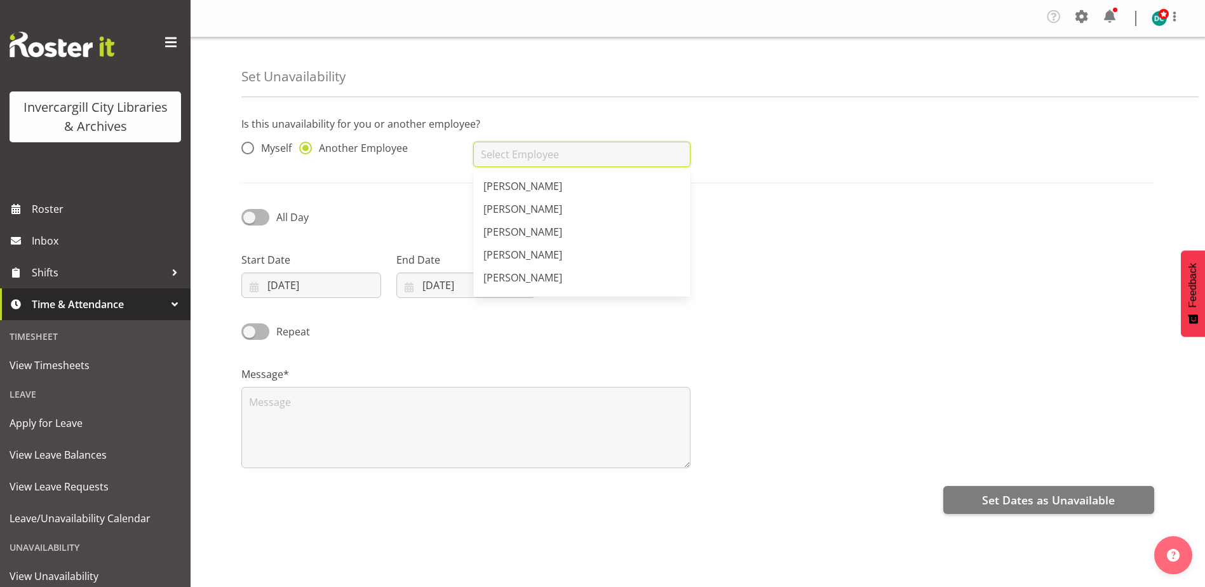
click at [492, 149] on input "text" at bounding box center [581, 154] width 217 height 25
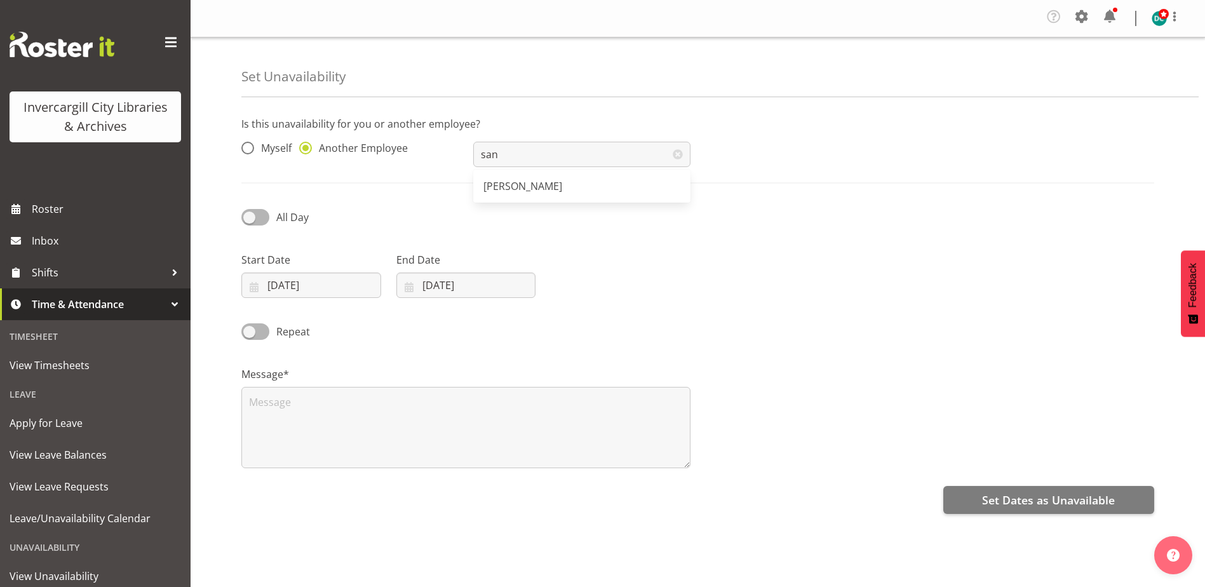
click at [525, 180] on span "[PERSON_NAME]" at bounding box center [522, 186] width 79 height 14
type input "[PERSON_NAME]"
click at [245, 220] on span at bounding box center [255, 217] width 28 height 16
click at [245, 220] on input "All Day" at bounding box center [245, 217] width 8 height 8
checkbox input "true"
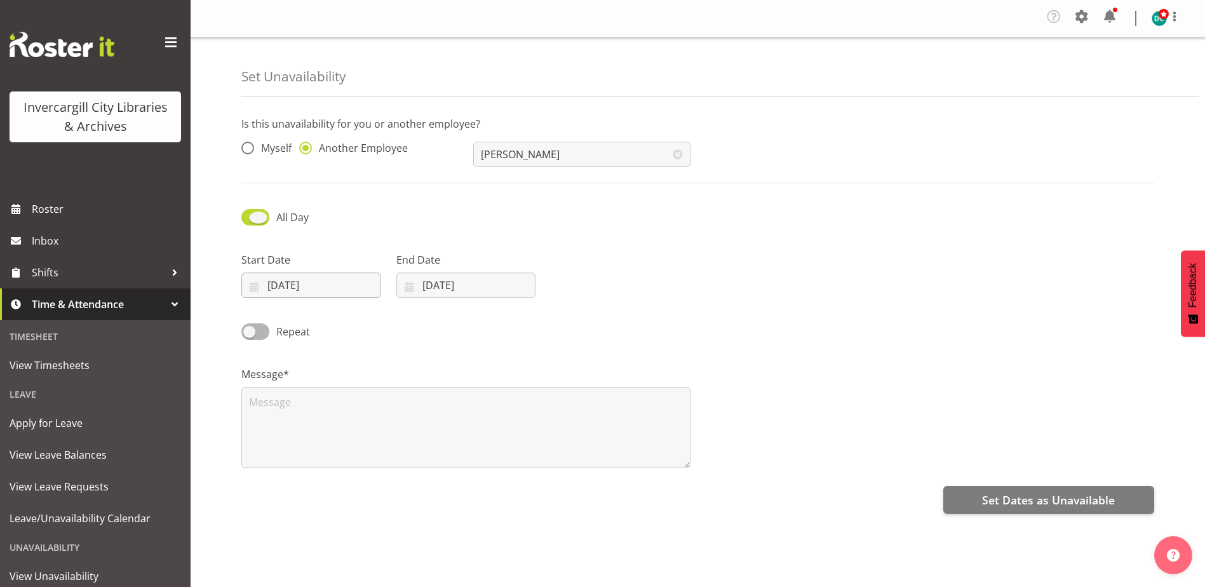
select select "15"
select select "20"
click at [281, 287] on input "03/09/2025" at bounding box center [311, 285] width 140 height 25
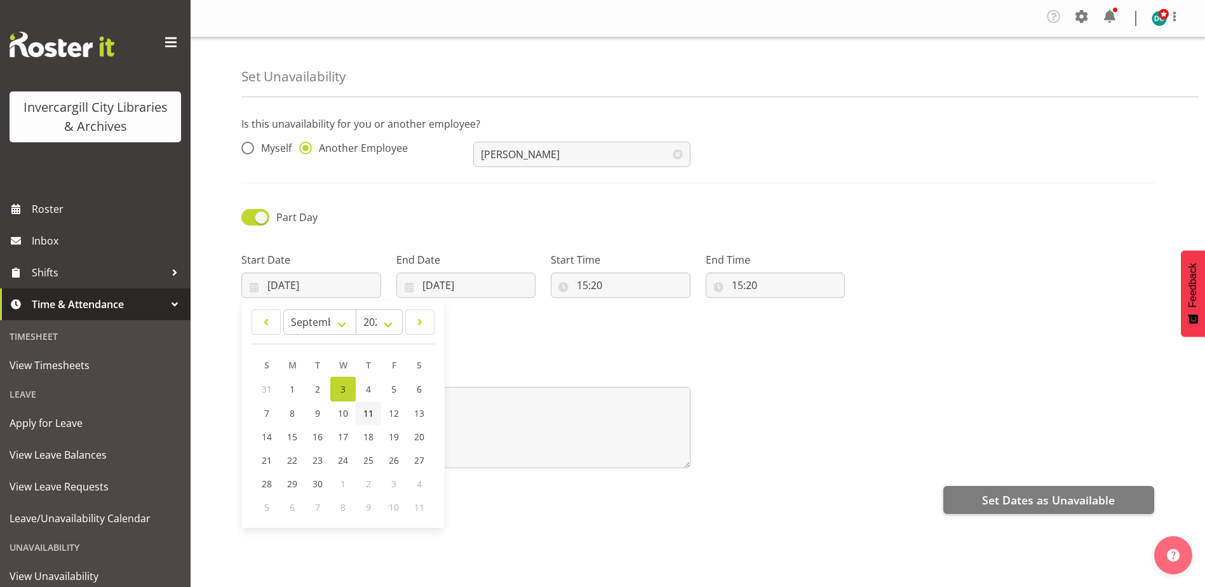
click at [366, 415] on span "11" at bounding box center [368, 413] width 10 height 12
type input "11/09/2025"
drag, startPoint x: 477, startPoint y: 288, endPoint x: 515, endPoint y: 372, distance: 92.7
click at [476, 288] on input "[DATE]" at bounding box center [466, 285] width 140 height 25
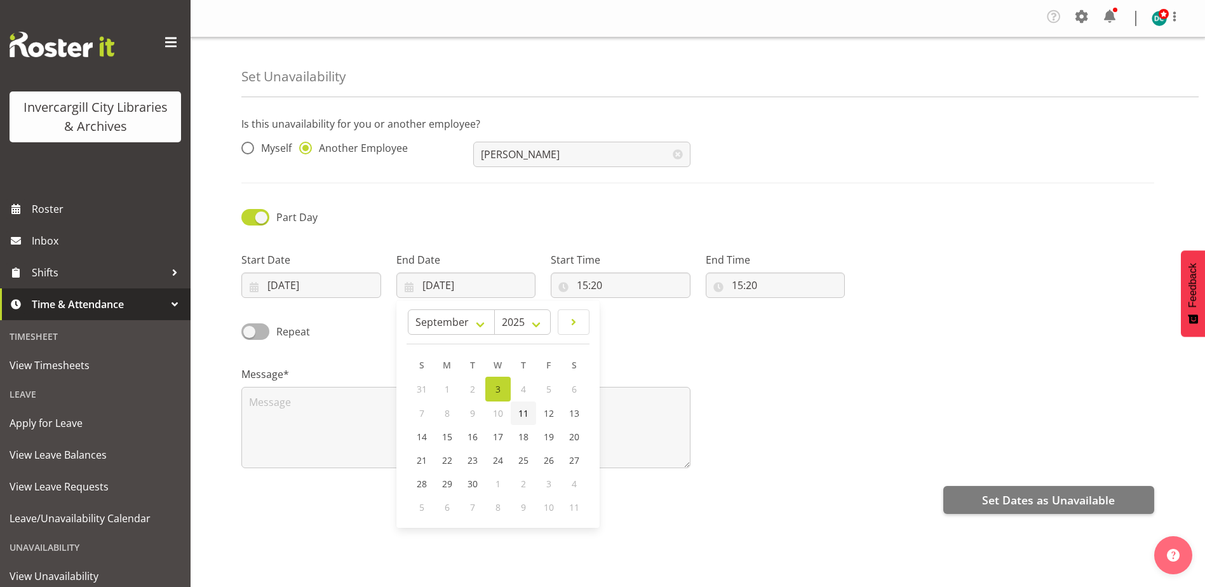
click at [523, 414] on span "11" at bounding box center [523, 413] width 10 height 12
type input "[DATE]"
click at [585, 290] on input "15:20" at bounding box center [621, 285] width 140 height 25
click at [635, 318] on select "00 01 02 03 04 05 06 07 08 09 10 11 12 13 14 15 16 17 18 19 20 21 22 23" at bounding box center [637, 318] width 29 height 25
select select "11"
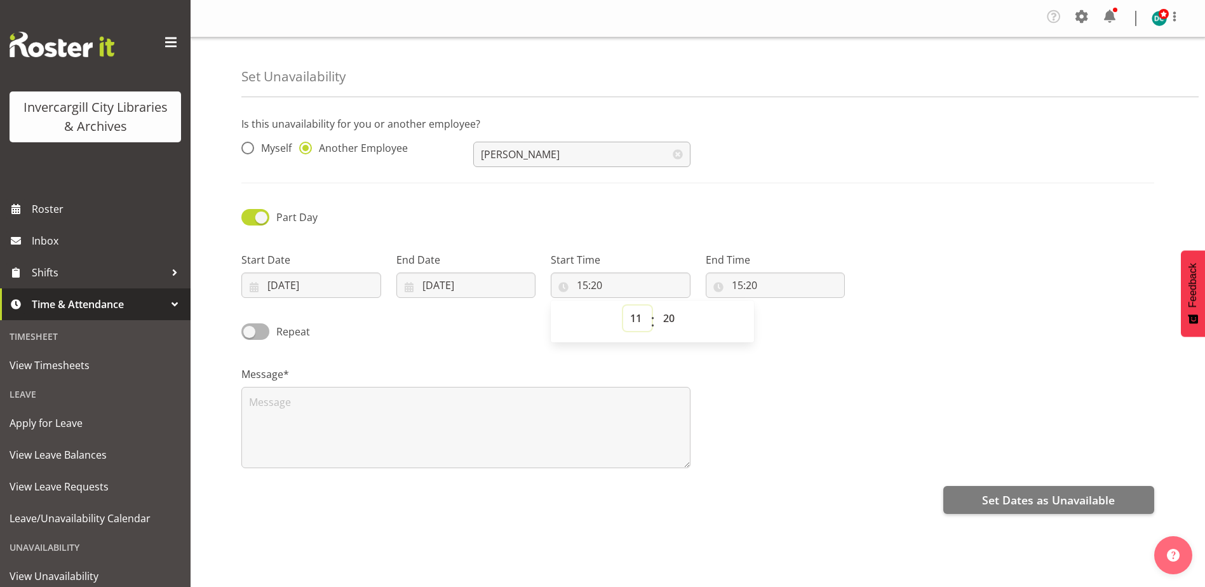
click at [623, 306] on select "00 01 02 03 04 05 06 07 08 09 10 11 12 13 14 15 16 17 18 19 20 21 22 23" at bounding box center [637, 318] width 29 height 25
type input "11:20"
click at [671, 312] on select "00 01 02 03 04 05 06 07 08 09 10 11 12 13 14 15 16 17 18 19 20 21 22 23 24 25 2…" at bounding box center [670, 318] width 29 height 25
select select "0"
type input "11:00"
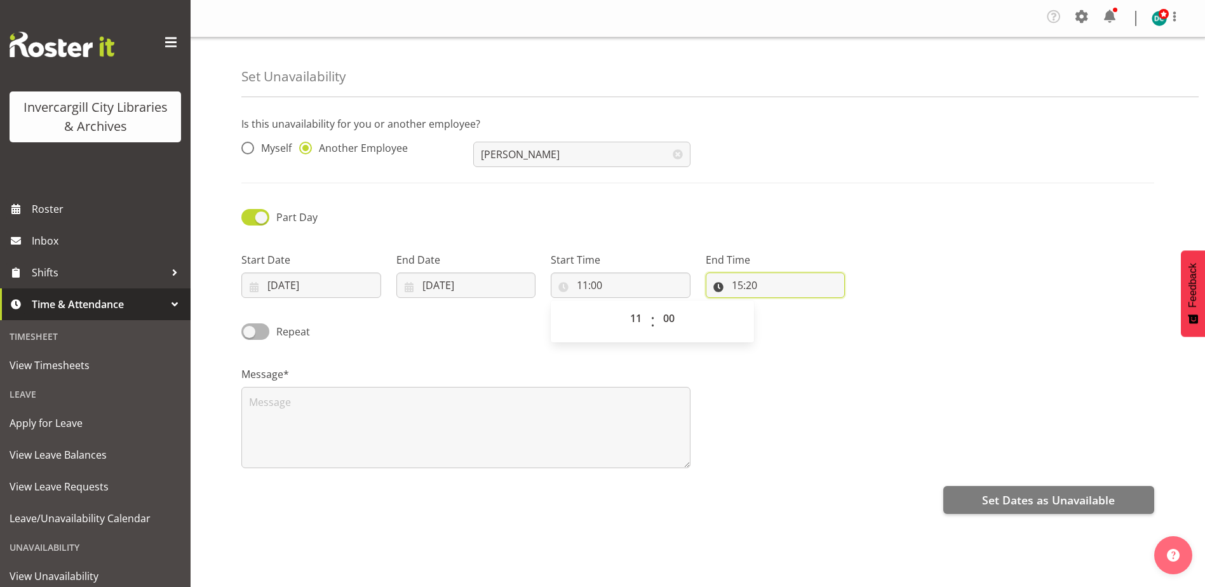
click at [739, 290] on input "15:20" at bounding box center [776, 285] width 140 height 25
click at [787, 319] on select "00 01 02 03 04 05 06 07 08 09 10 11 12 13 14 15 16 17 18 19 20 21 22 23" at bounding box center [792, 318] width 29 height 25
select select "12"
type input "12:20"
click at [818, 325] on select "00 01 02 03 04 05 06 07 08 09 10 11 12 13 14 15 16 17 18 19 20 21 22 23 24 25 2…" at bounding box center [825, 318] width 29 height 25
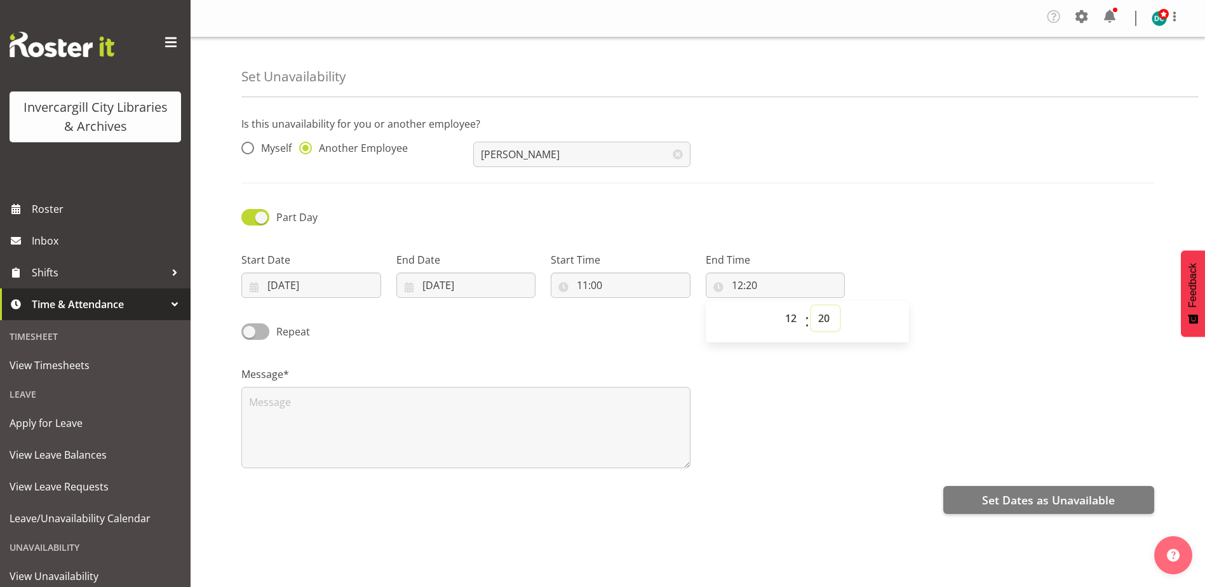
select select "0"
type input "12:00"
drag, startPoint x: 807, startPoint y: 373, endPoint x: 603, endPoint y: 439, distance: 215.0
click at [805, 375] on div "Message*" at bounding box center [698, 412] width 928 height 127
drag, startPoint x: 339, startPoint y: 426, endPoint x: 247, endPoint y: 419, distance: 91.7
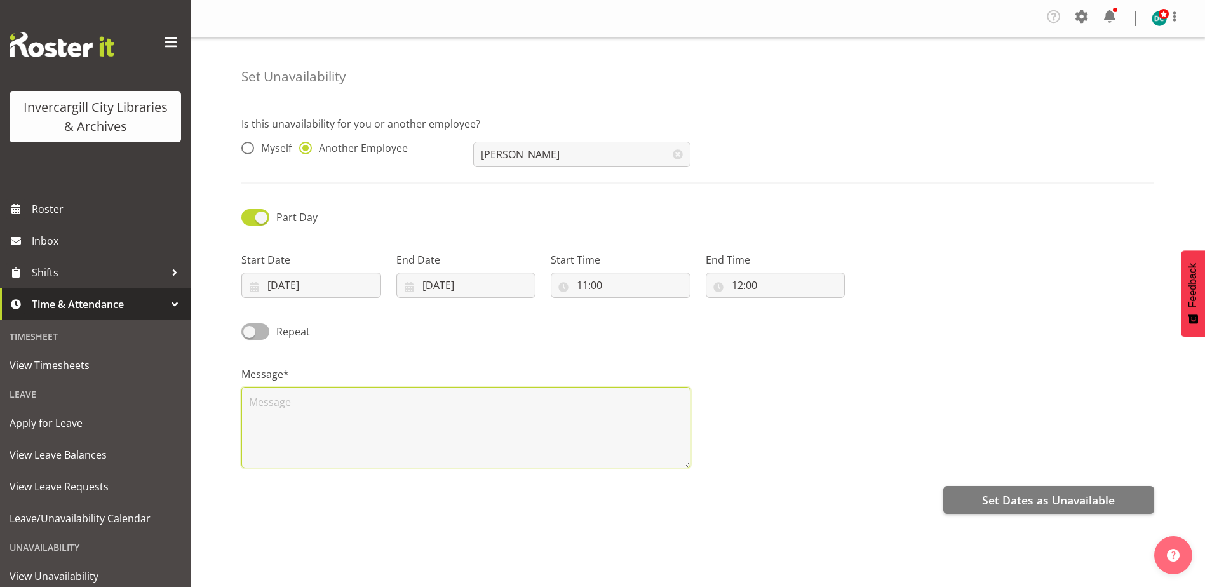
click at [308, 419] on textarea at bounding box center [465, 427] width 449 height 81
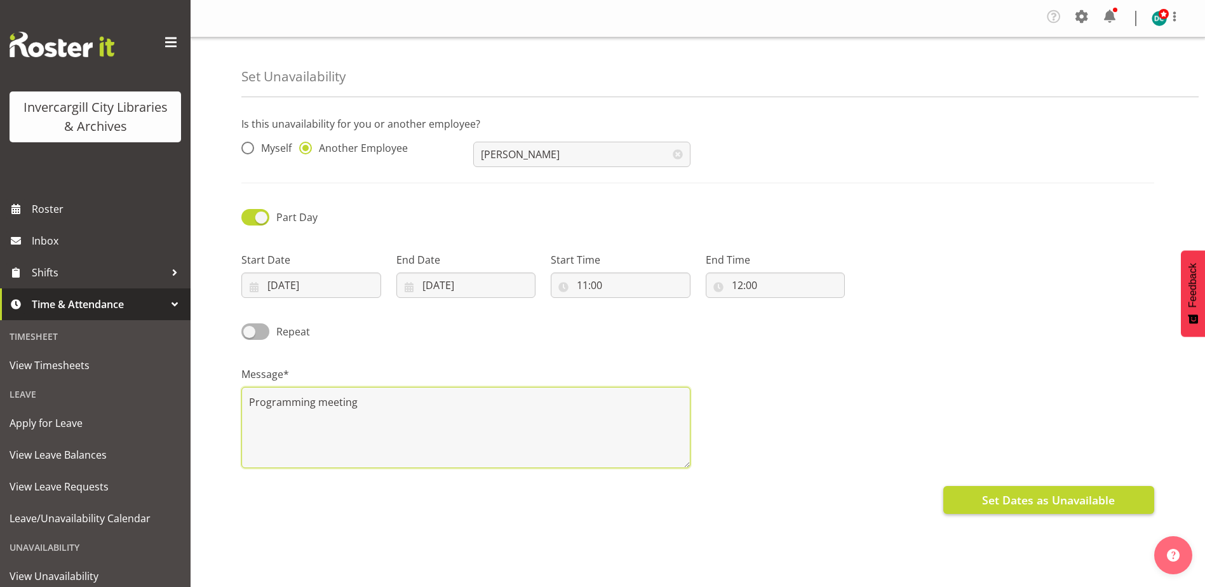
type textarea "Programming meeting"
click at [982, 509] on button "Set Dates as Unavailable" at bounding box center [1048, 500] width 211 height 28
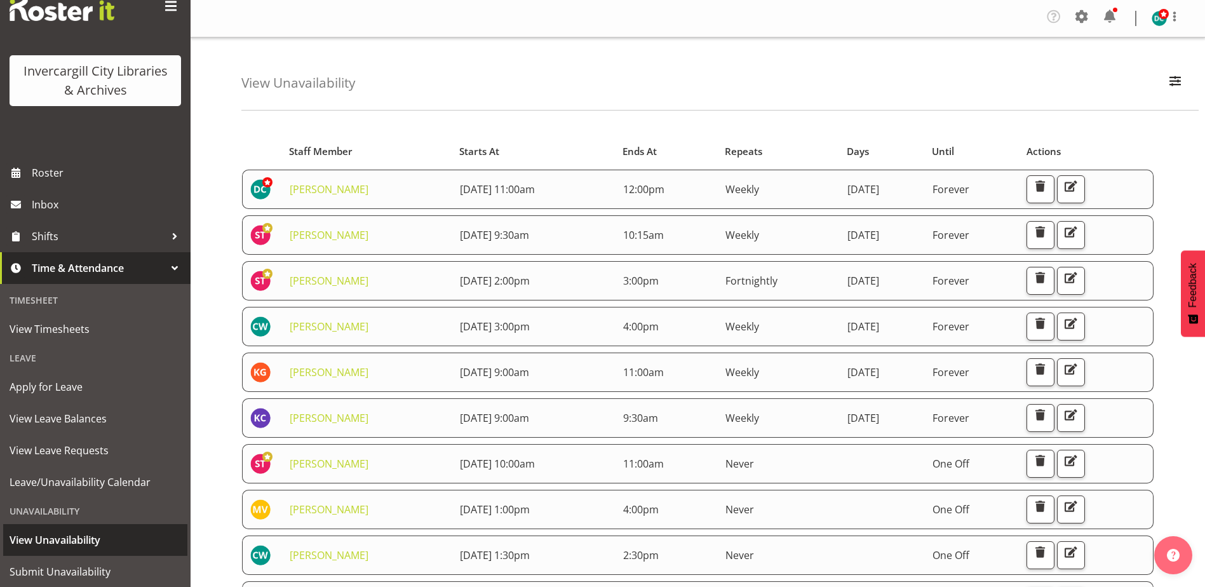
scroll to position [72, 0]
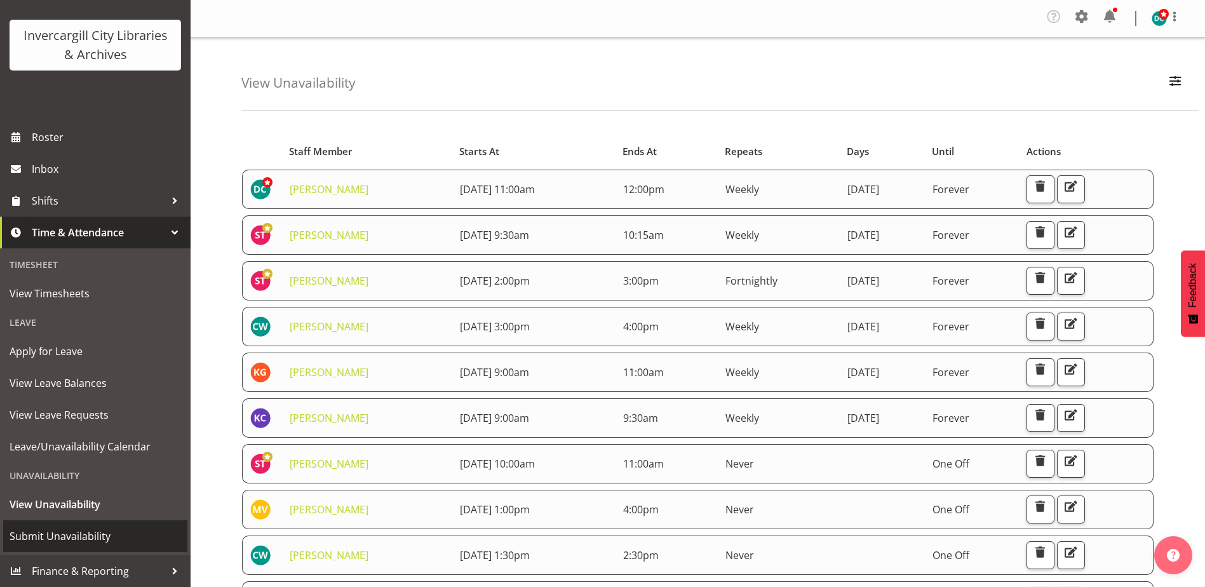
click at [53, 538] on span "Submit Unavailability" at bounding box center [96, 536] width 172 height 19
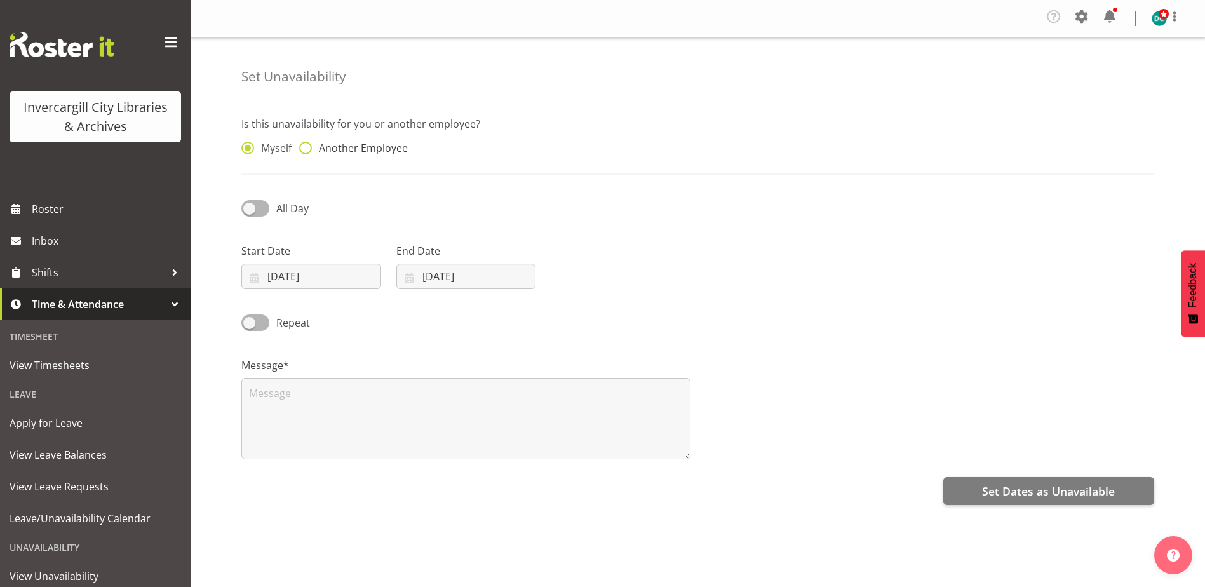
click at [303, 148] on span at bounding box center [305, 148] width 13 height 13
click at [303, 148] on input "Another Employee" at bounding box center [303, 148] width 8 height 8
radio input "true"
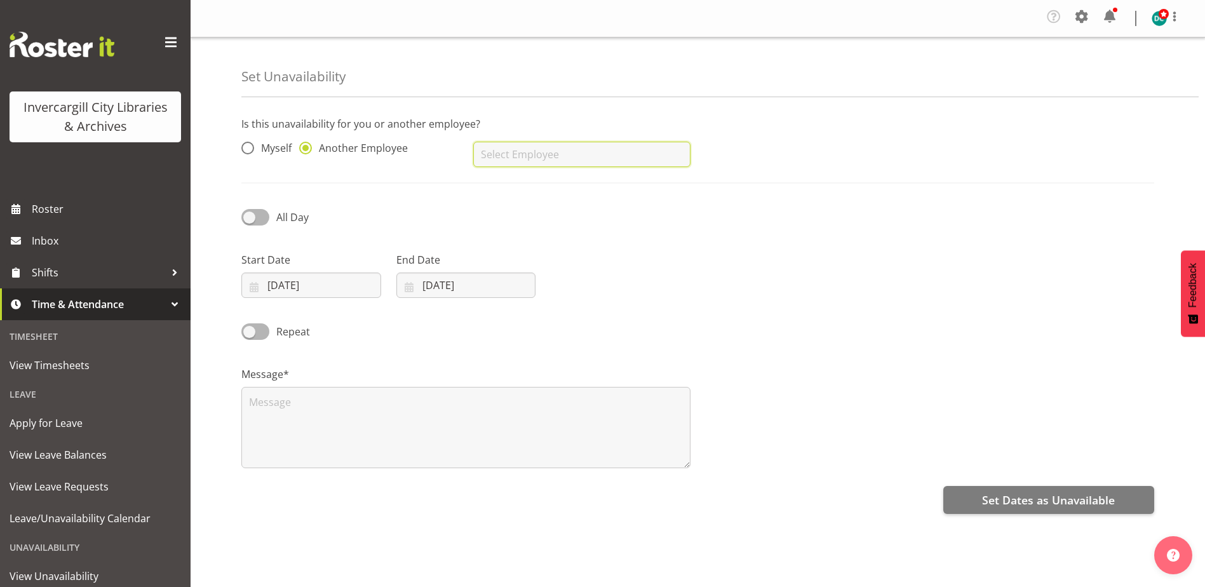
click at [492, 158] on input "text" at bounding box center [581, 154] width 217 height 25
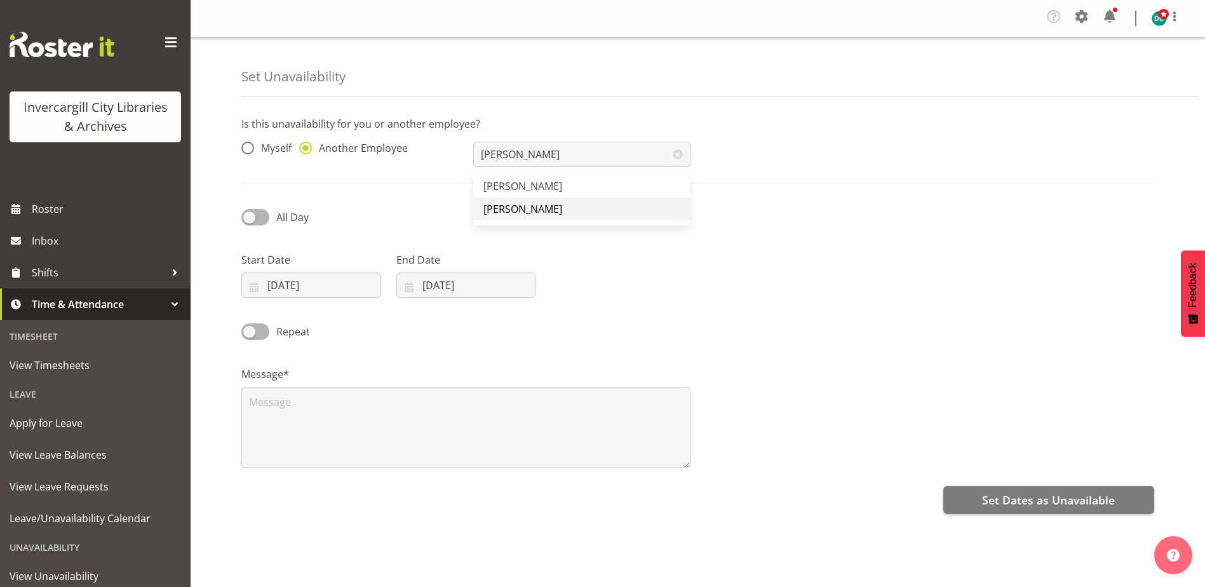
drag, startPoint x: 509, startPoint y: 212, endPoint x: 193, endPoint y: 313, distance: 332.1
click at [508, 211] on span "[PERSON_NAME]" at bounding box center [522, 209] width 79 height 14
type input "[PERSON_NAME]"
drag, startPoint x: 251, startPoint y: 217, endPoint x: 264, endPoint y: 228, distance: 17.2
click at [251, 218] on span at bounding box center [255, 217] width 28 height 16
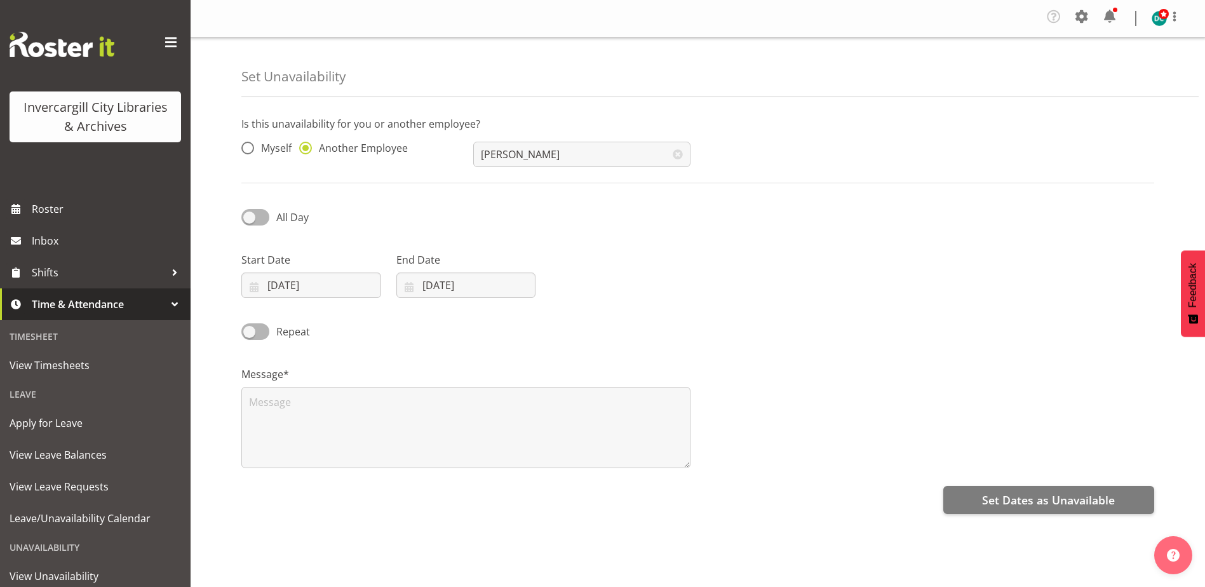
click at [250, 218] on input "All Day" at bounding box center [245, 217] width 8 height 8
checkbox input "true"
drag, startPoint x: 288, startPoint y: 288, endPoint x: 335, endPoint y: 312, distance: 52.6
click at [288, 288] on input "[DATE]" at bounding box center [311, 285] width 140 height 25
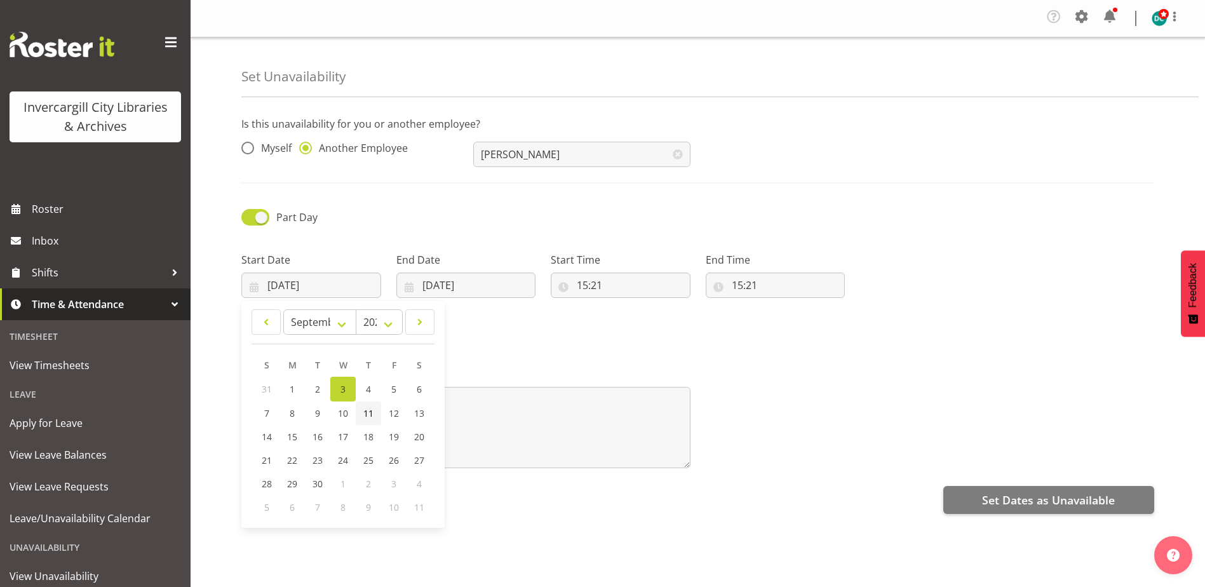
drag, startPoint x: 368, startPoint y: 413, endPoint x: 394, endPoint y: 382, distance: 40.2
click at [368, 412] on span "11" at bounding box center [368, 413] width 10 height 12
type input "[DATE]"
drag, startPoint x: 450, startPoint y: 286, endPoint x: 443, endPoint y: 367, distance: 80.9
click at [450, 286] on input "[DATE]" at bounding box center [466, 285] width 140 height 25
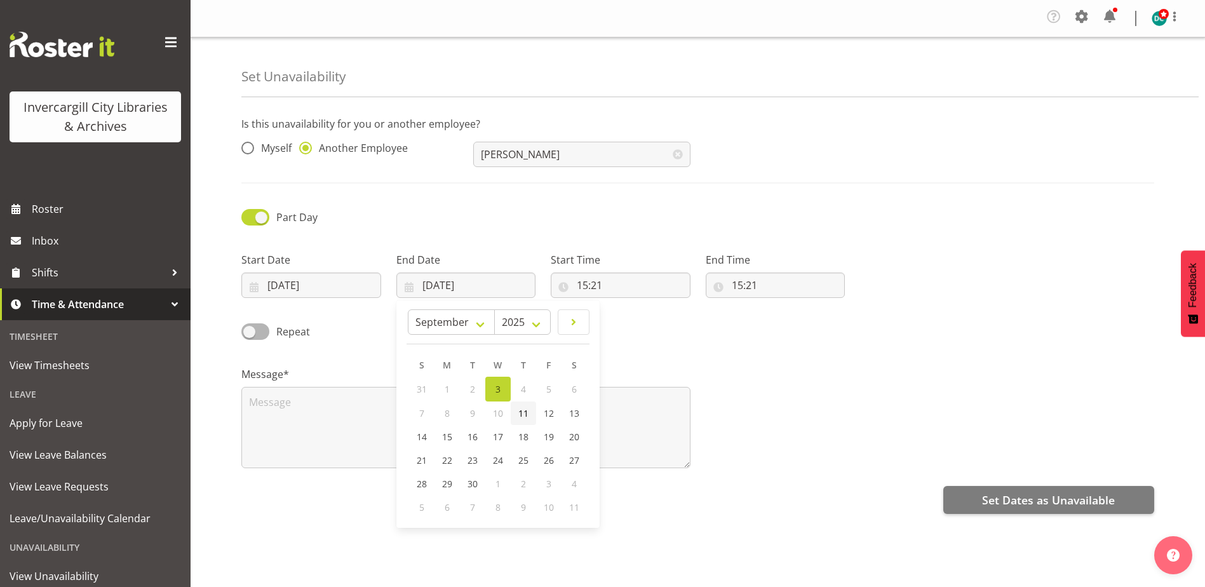
click at [523, 414] on span "11" at bounding box center [523, 413] width 10 height 12
type input "[DATE]"
click at [588, 280] on input "15:21" at bounding box center [621, 285] width 140 height 25
click at [637, 318] on select "00 01 02 03 04 05 06 07 08 09 10 11 12 13 14 15 16 17 18 19 20 21 22 23" at bounding box center [637, 318] width 29 height 25
select select "14"
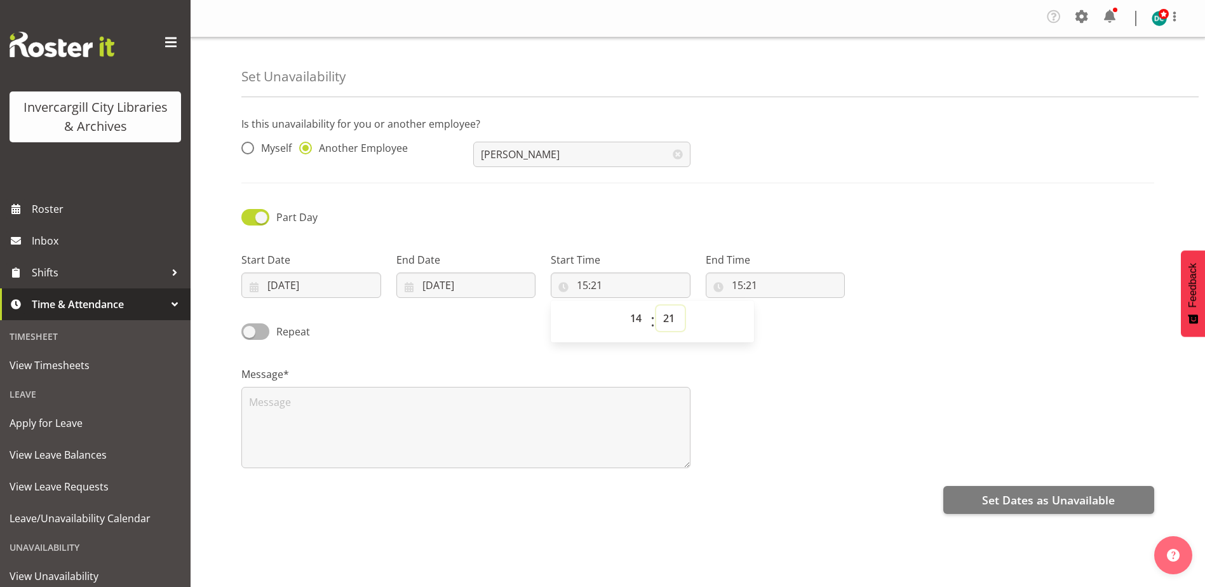
type input "14:21"
click at [666, 322] on select "00 01 02 03 04 05 06 07 08 09 10 11 12 13 14 15 16 17 18 19 20 21 22 23 24 25 2…" at bounding box center [670, 318] width 29 height 25
select select "0"
type input "14:00"
click at [741, 283] on input "15:21" at bounding box center [776, 285] width 140 height 25
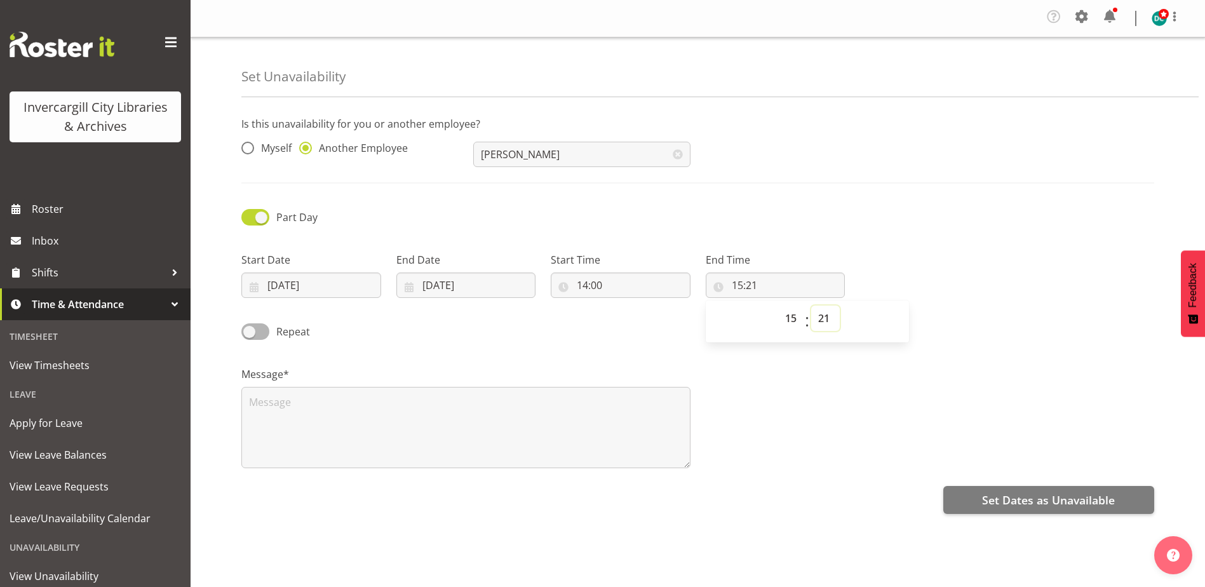
click at [819, 318] on select "00 01 02 03 04 05 06 07 08 09 10 11 12 13 14 15 16 17 18 19 20 21 22 23 24 25 2…" at bounding box center [825, 318] width 29 height 25
select select "0"
type input "15:00"
click at [799, 375] on div "Message*" at bounding box center [698, 412] width 928 height 127
click at [381, 417] on textarea at bounding box center [465, 427] width 449 height 81
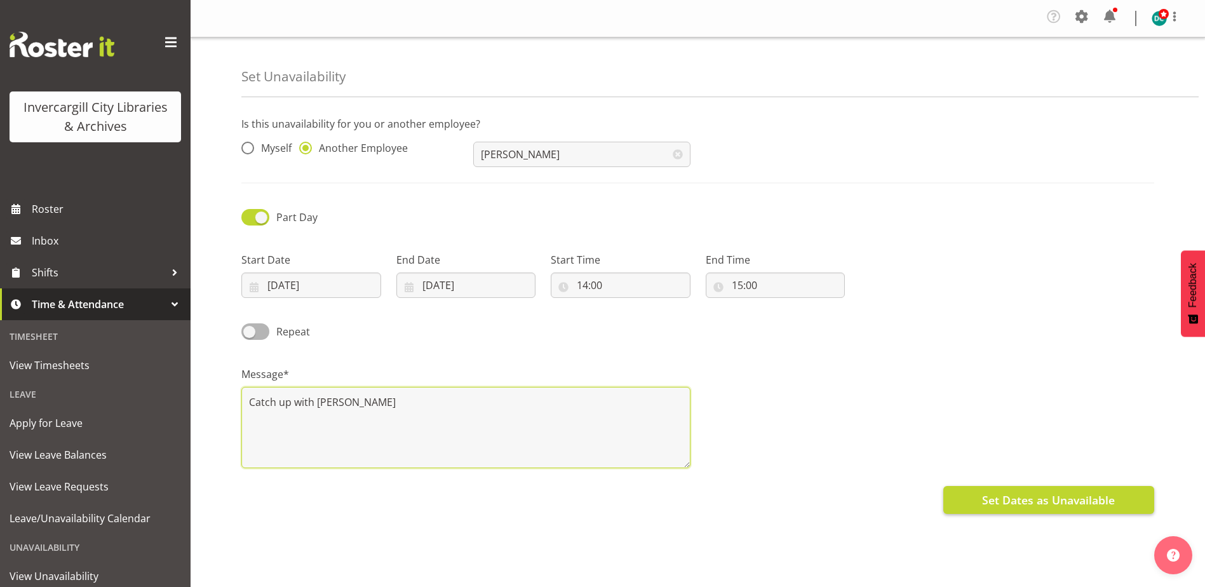
type textarea "Catch up with Kathy"
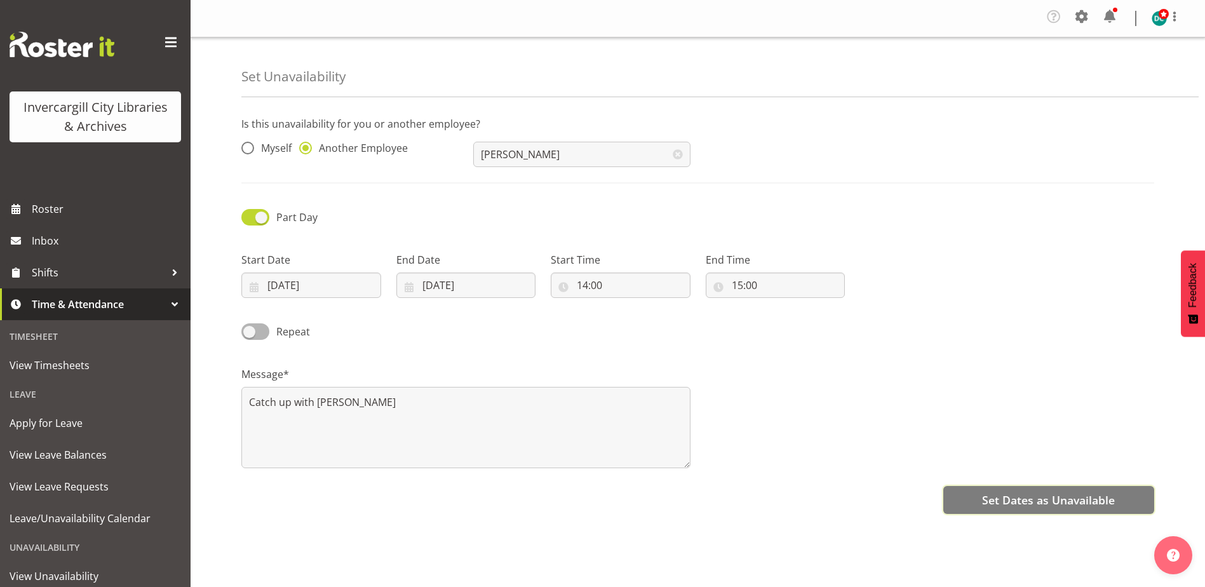
click at [1039, 506] on span "Set Dates as Unavailable" at bounding box center [1048, 500] width 133 height 17
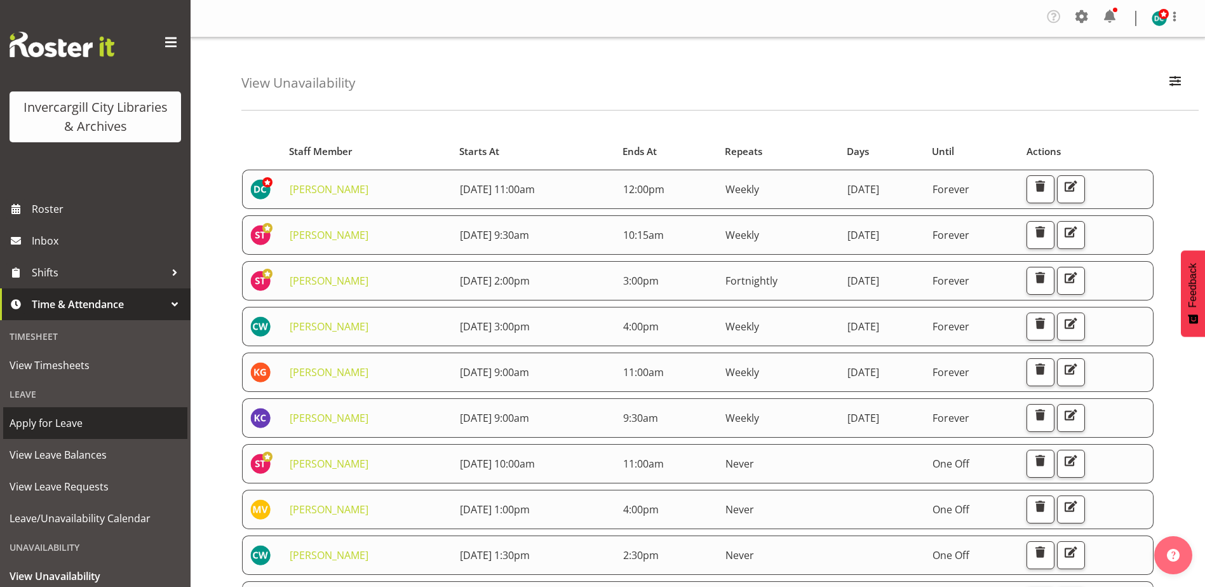
click at [77, 412] on div "Timesheet View Timesheets Leave Apply for Leave View Leave Balances View Leave …" at bounding box center [95, 473] width 191 height 307
drag, startPoint x: 77, startPoint y: 412, endPoint x: 74, endPoint y: 424, distance: 13.0
click at [76, 424] on span "Apply for Leave" at bounding box center [96, 423] width 172 height 19
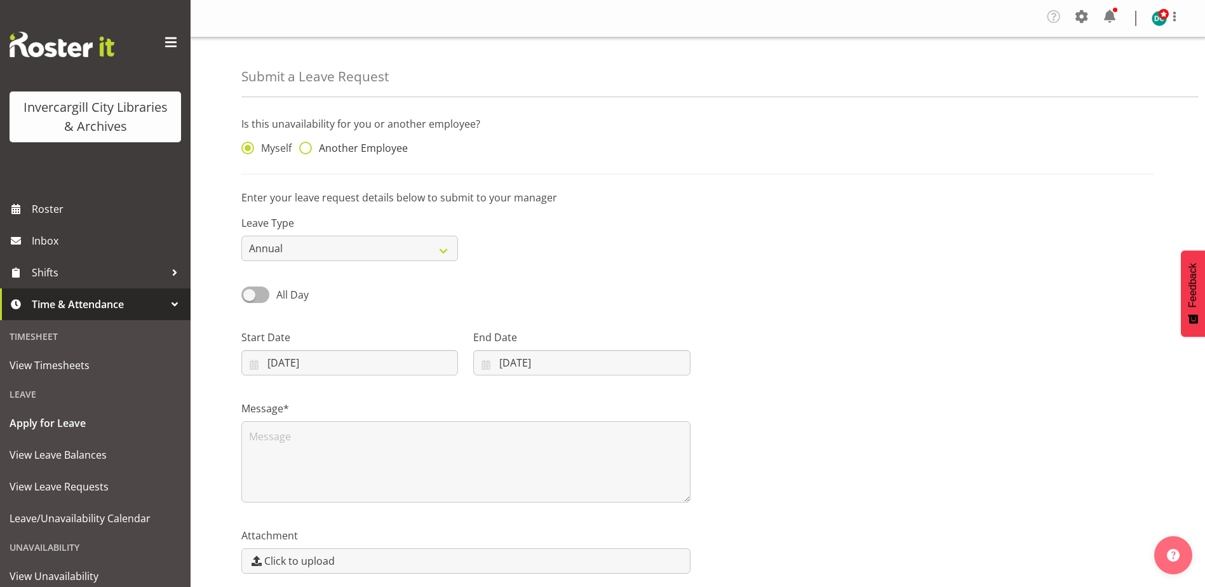
click at [309, 151] on span at bounding box center [305, 148] width 13 height 13
click at [307, 151] on input "Another Employee" at bounding box center [303, 148] width 8 height 8
radio input "true"
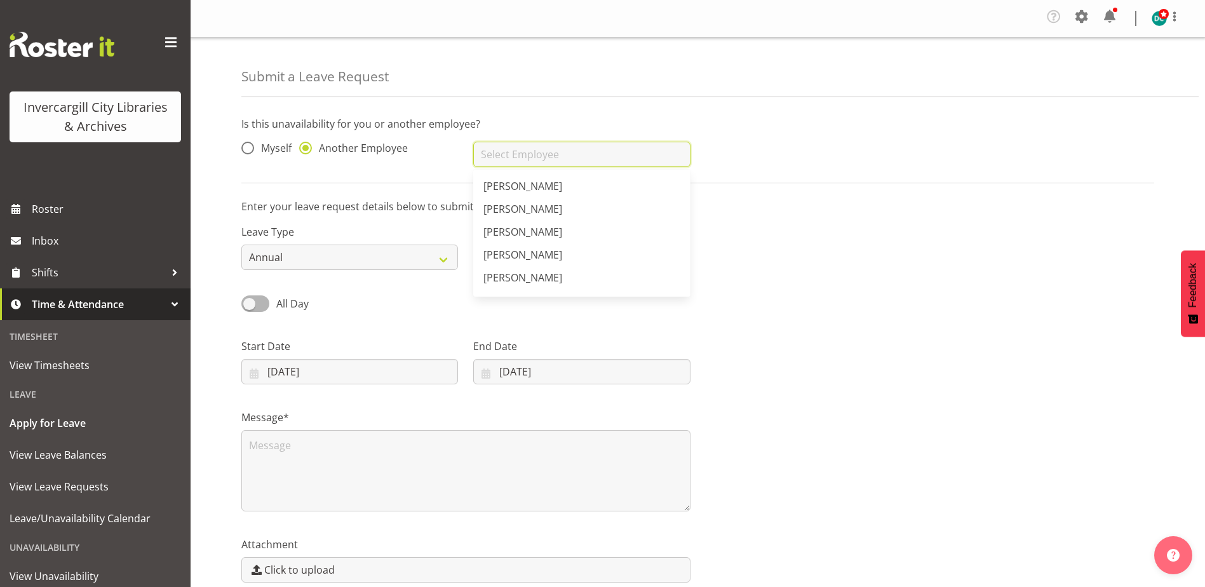
click at [506, 165] on input "text" at bounding box center [581, 154] width 217 height 25
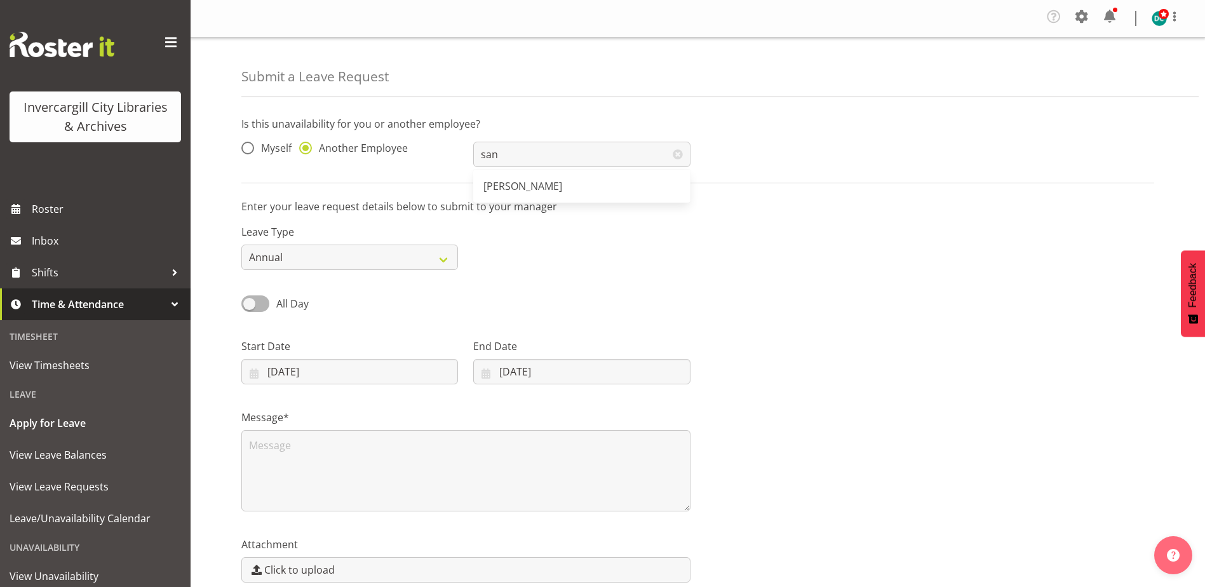
click at [557, 182] on span "[PERSON_NAME]" at bounding box center [522, 186] width 79 height 14
type input "[PERSON_NAME]"
click at [303, 365] on input "03/09/2025" at bounding box center [349, 371] width 217 height 25
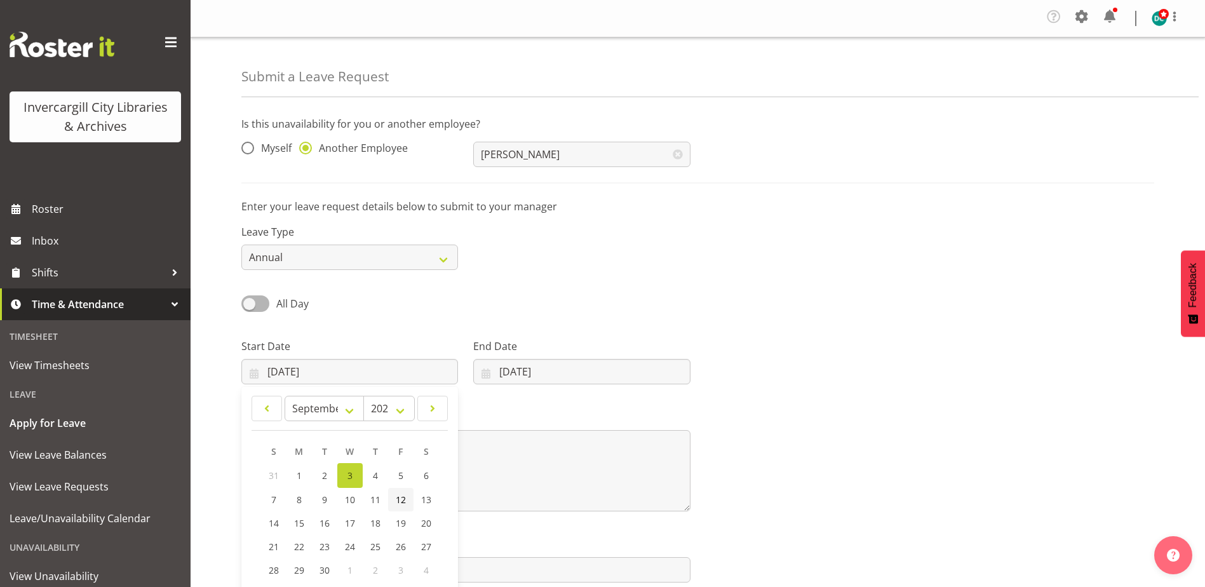
drag, startPoint x: 399, startPoint y: 506, endPoint x: 417, endPoint y: 461, distance: 48.7
click at [398, 506] on span "12" at bounding box center [401, 500] width 10 height 12
type input "12/09/2025"
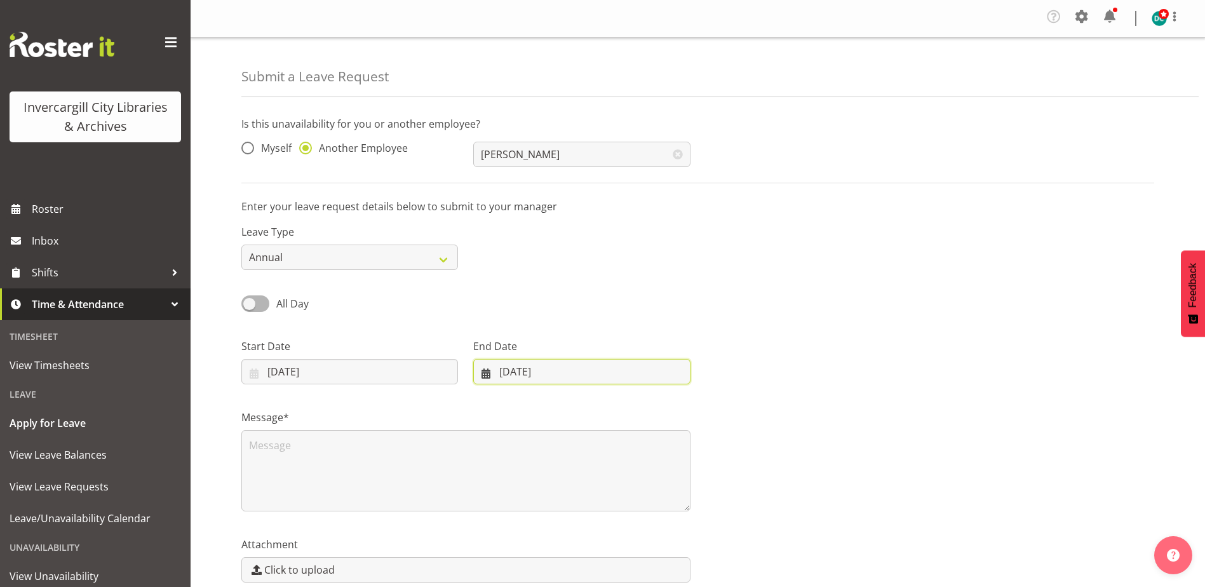
click at [515, 370] on input "03/09/2025" at bounding box center [581, 371] width 217 height 25
click at [620, 499] on link "12" at bounding box center [625, 500] width 25 height 24
type input "12/09/2025"
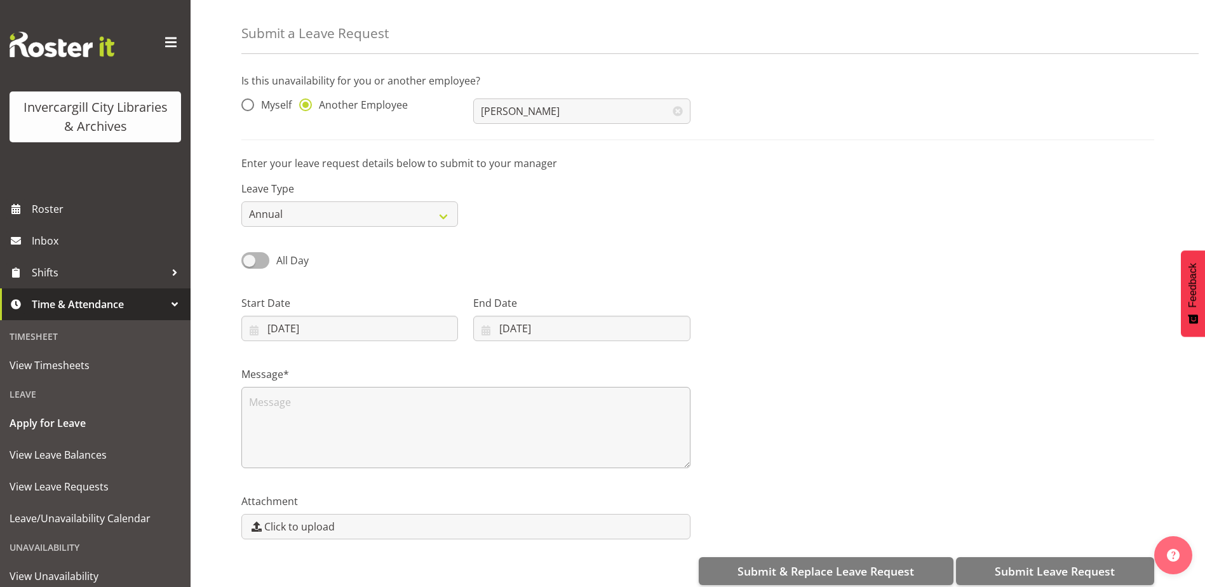
scroll to position [60, 0]
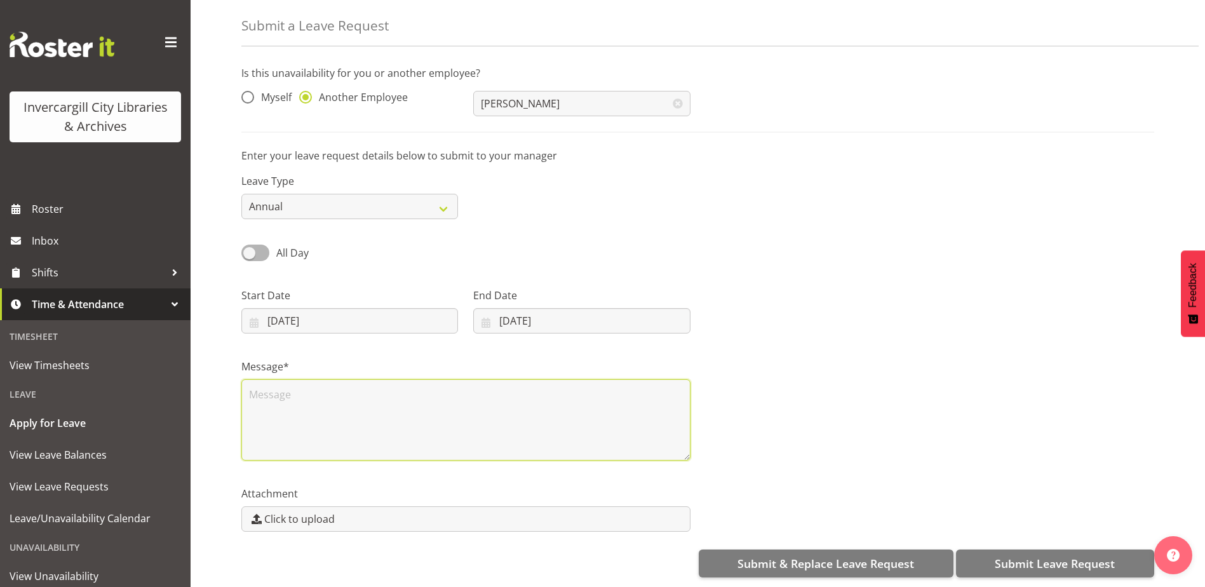
click at [330, 396] on textarea at bounding box center [465, 419] width 449 height 81
click at [318, 388] on textarea at bounding box center [465, 419] width 449 height 81
type textarea "S"
type textarea "Leave"
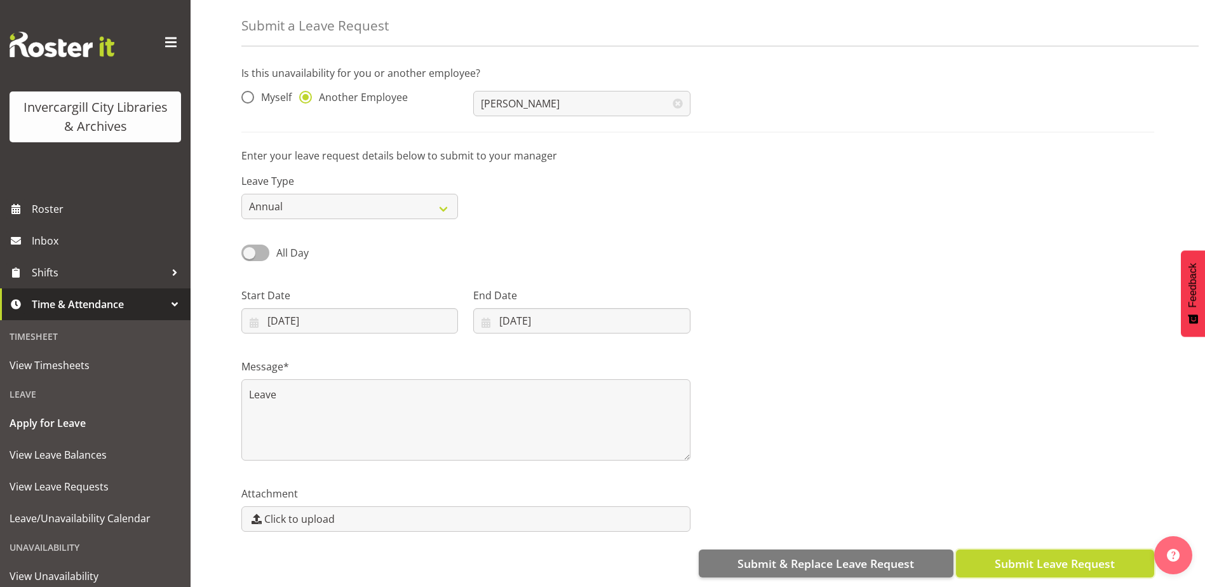
click at [1002, 555] on span "Submit Leave Request" at bounding box center [1055, 563] width 120 height 17
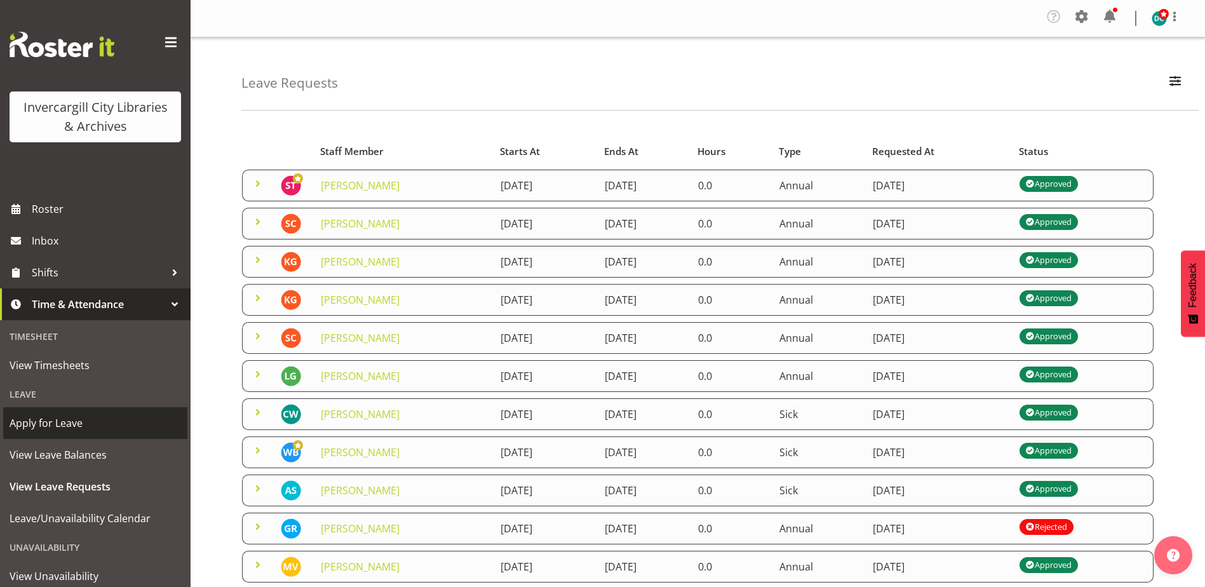
click at [56, 428] on span "Apply for Leave" at bounding box center [96, 423] width 172 height 19
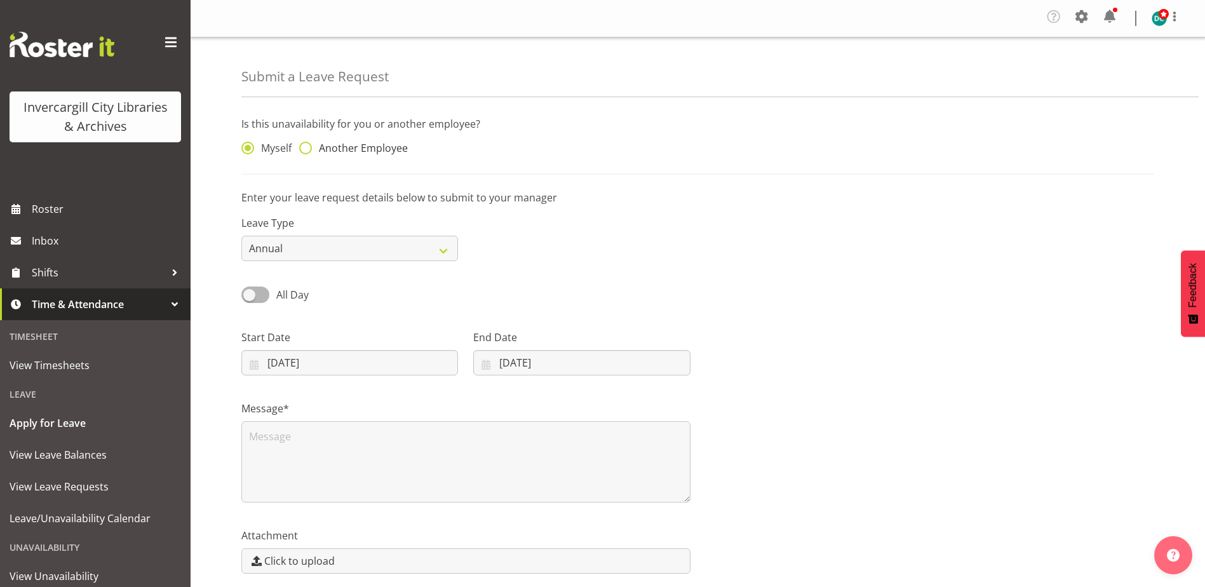
click at [304, 148] on span at bounding box center [305, 148] width 13 height 13
click at [304, 148] on input "Another Employee" at bounding box center [303, 148] width 8 height 8
radio input "true"
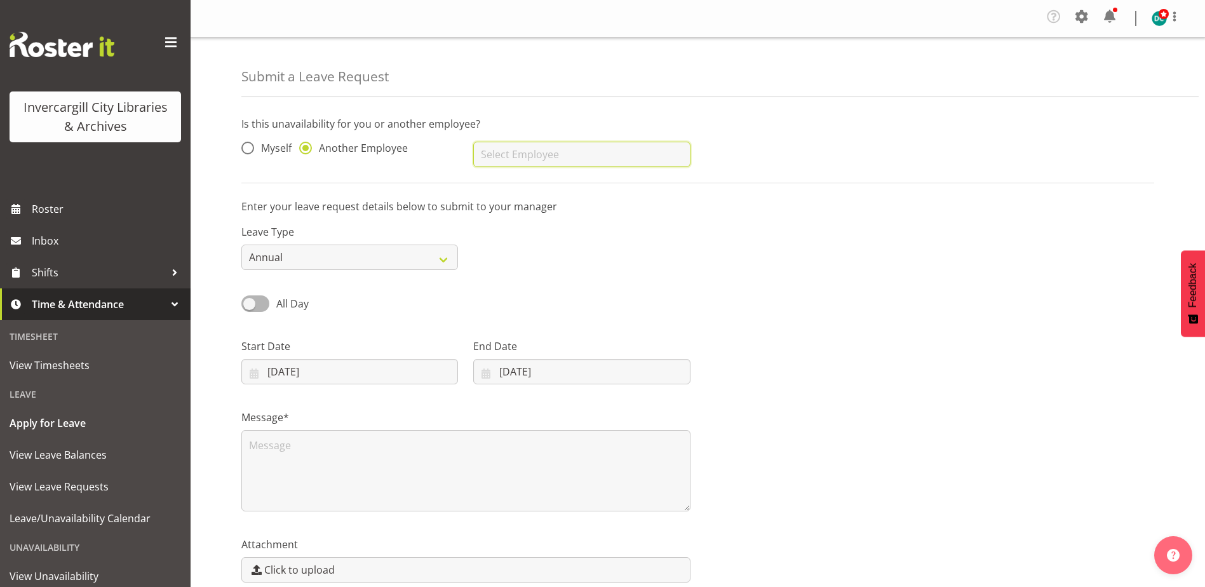
click at [566, 145] on input "text" at bounding box center [581, 154] width 217 height 25
click at [541, 192] on span "[PERSON_NAME]" at bounding box center [522, 186] width 79 height 14
type input "[PERSON_NAME]"
click at [308, 363] on input "[DATE]" at bounding box center [349, 371] width 217 height 25
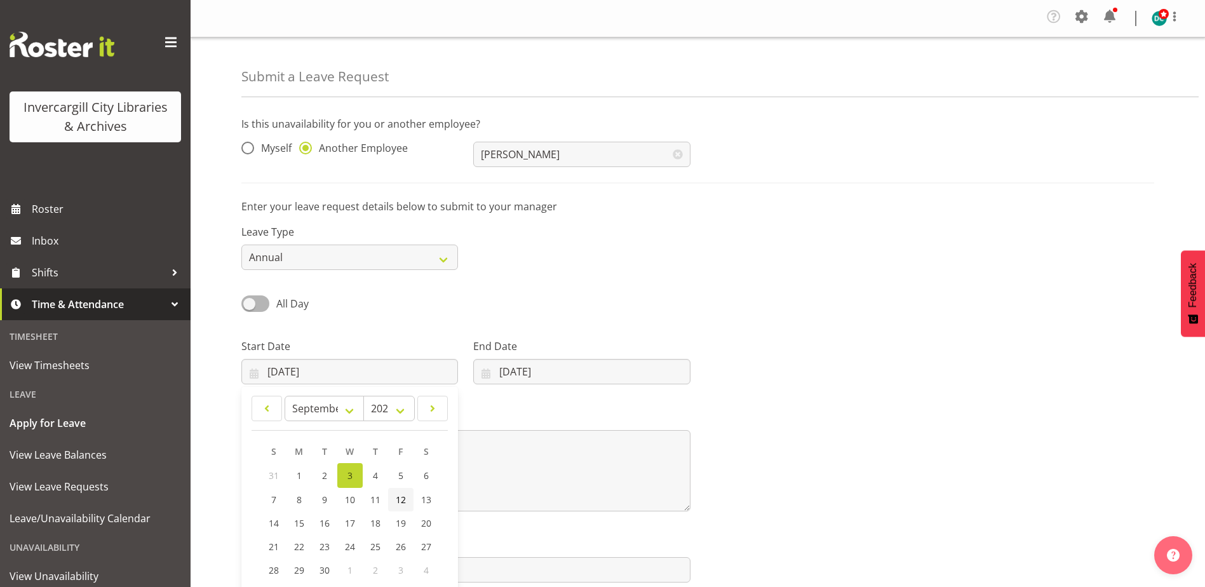
click at [410, 500] on link "12" at bounding box center [400, 500] width 25 height 24
type input "12/09/2025"
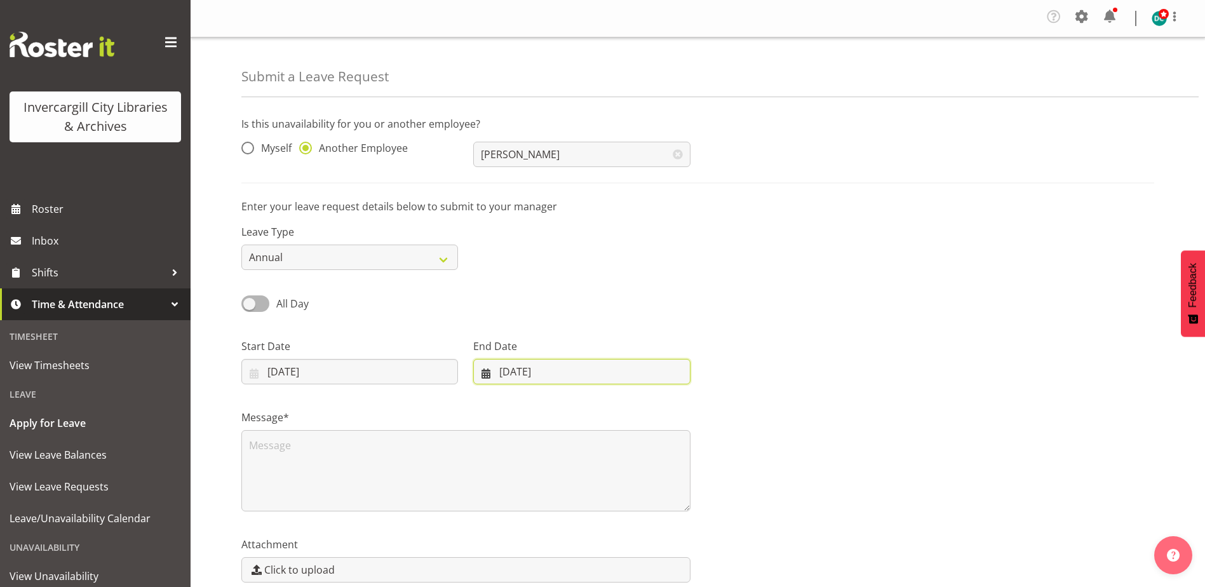
click at [525, 370] on input "03/09/2025" at bounding box center [581, 371] width 217 height 25
drag, startPoint x: 631, startPoint y: 501, endPoint x: 618, endPoint y: 507, distance: 13.9
click at [629, 501] on span "12" at bounding box center [626, 500] width 10 height 12
type input "12/09/2025"
click at [299, 450] on textarea at bounding box center [465, 470] width 449 height 81
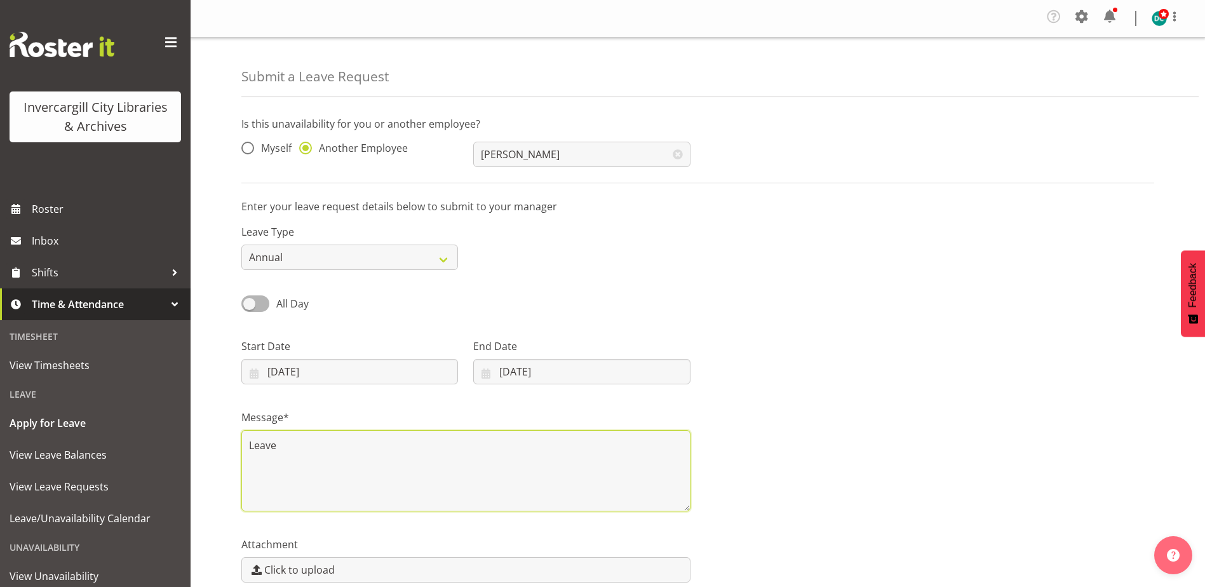
scroll to position [60, 0]
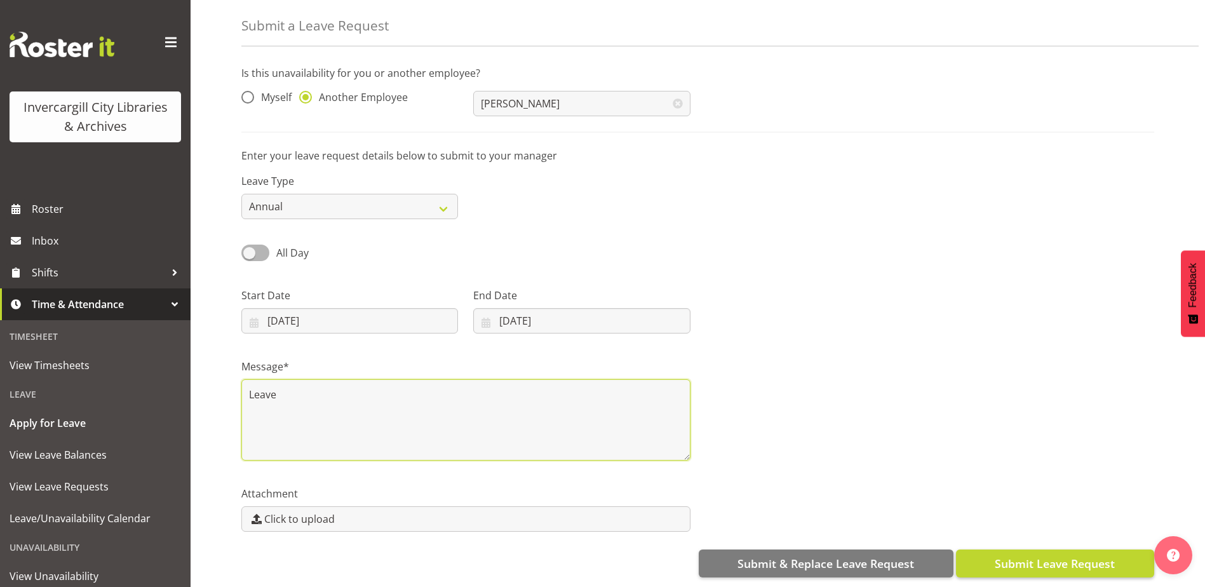
type textarea "Leave"
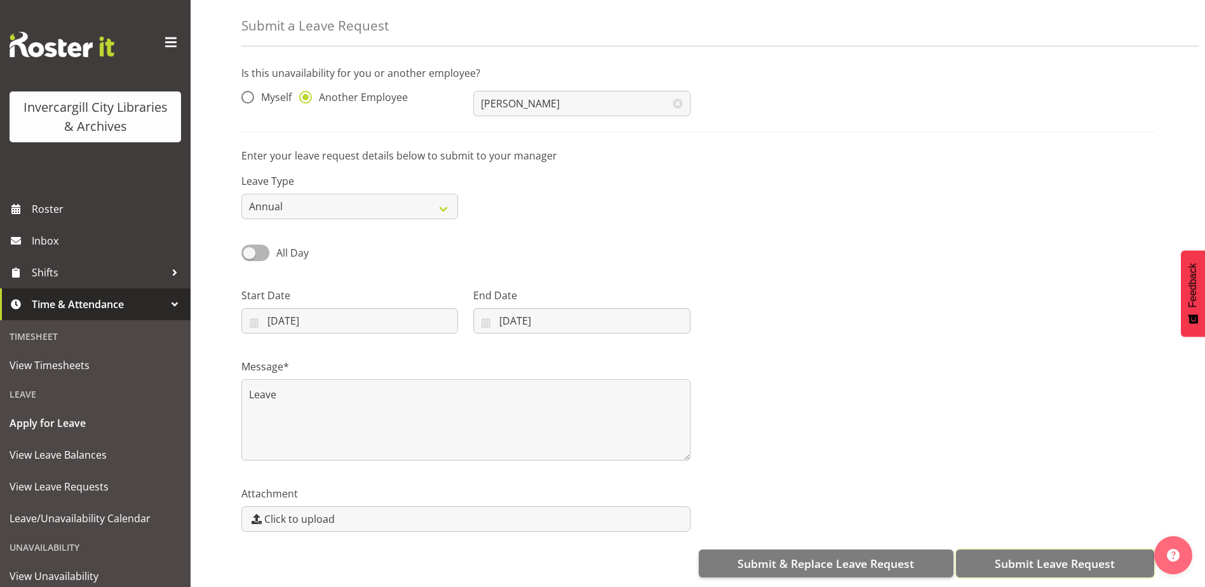
click at [1070, 561] on span "Submit Leave Request" at bounding box center [1055, 563] width 120 height 17
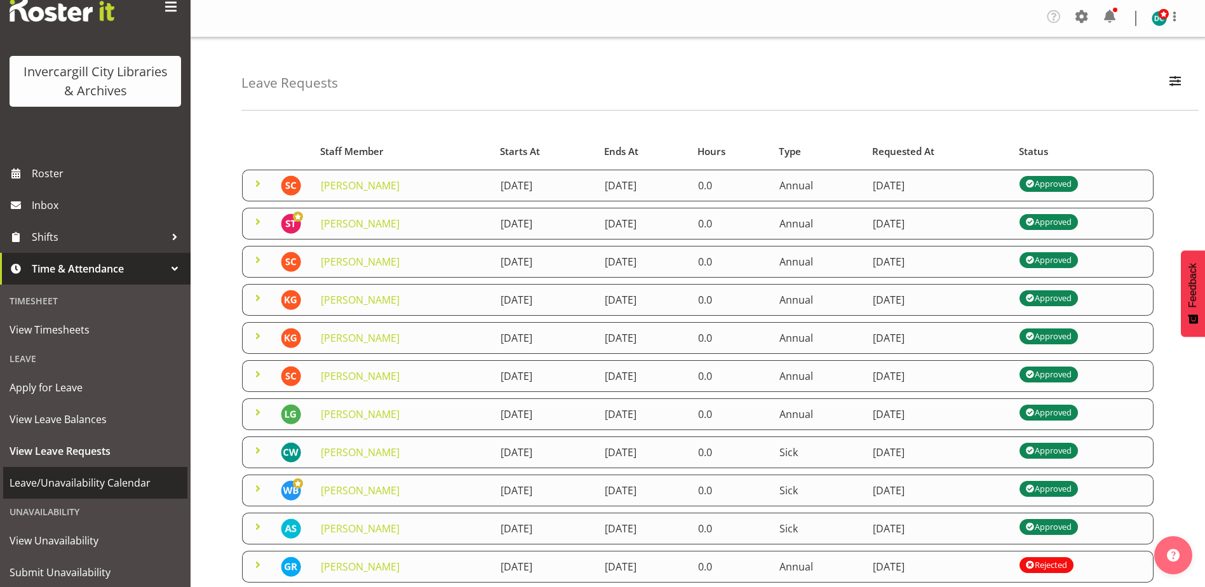
scroll to position [72, 0]
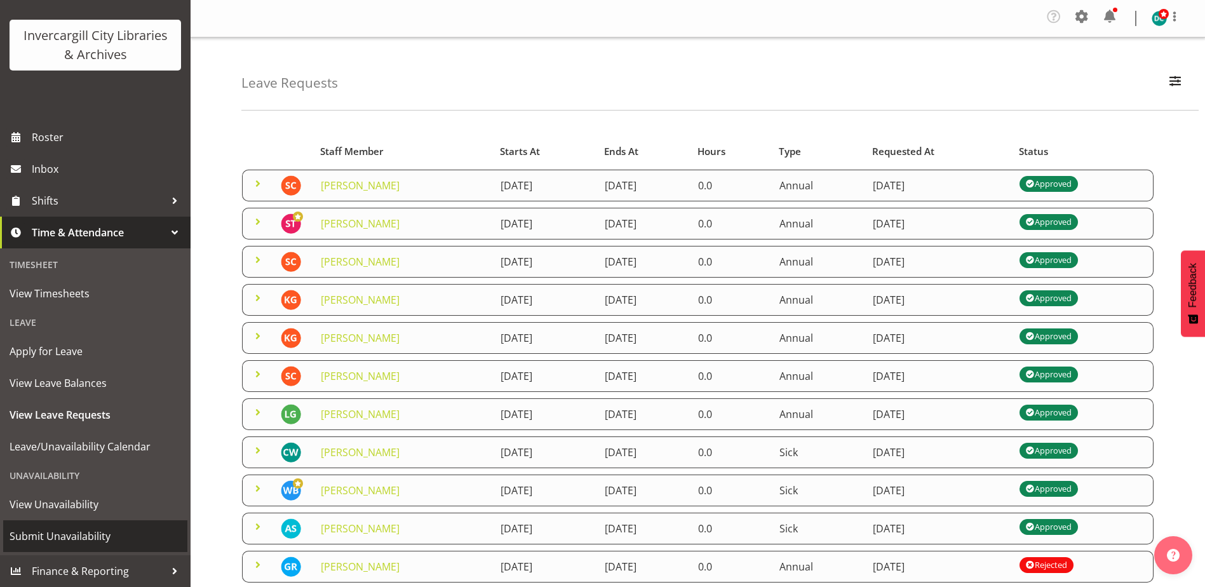
click at [61, 542] on span "Submit Unavailability" at bounding box center [96, 536] width 172 height 19
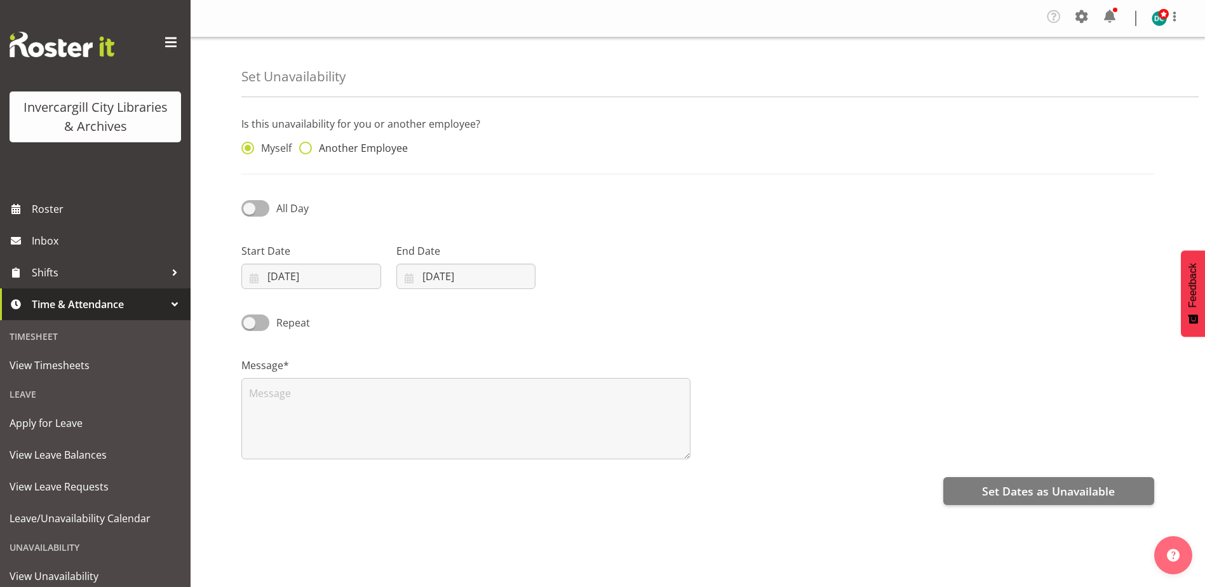
drag, startPoint x: 309, startPoint y: 152, endPoint x: 370, endPoint y: 144, distance: 61.5
click at [308, 152] on span at bounding box center [305, 148] width 13 height 13
click at [307, 152] on input "Another Employee" at bounding box center [303, 148] width 8 height 8
radio input "true"
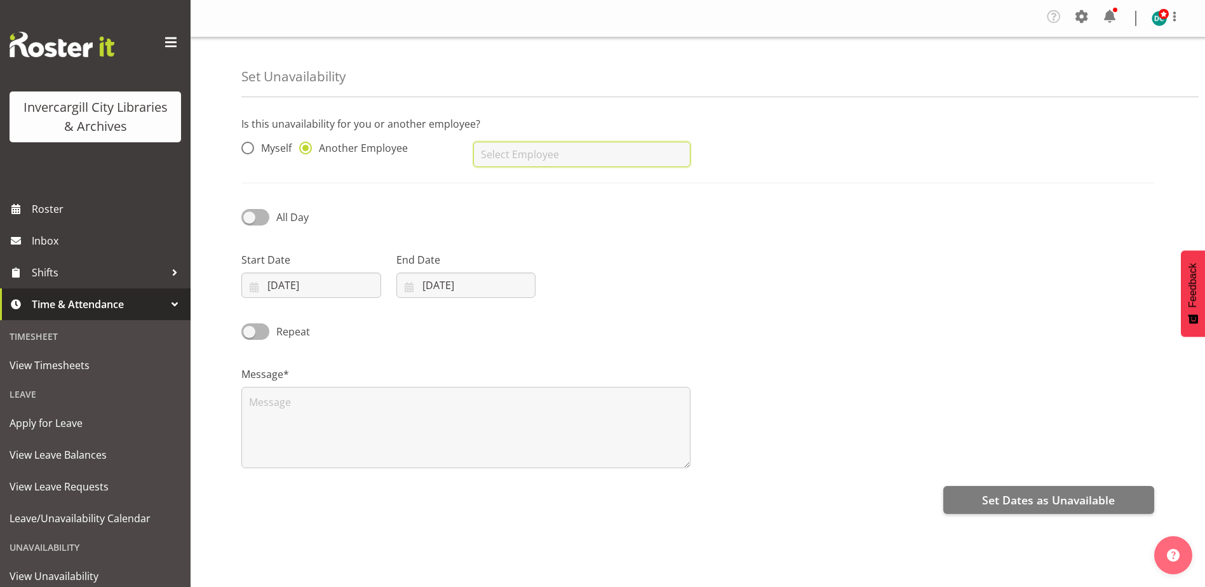
click at [503, 158] on input "text" at bounding box center [581, 154] width 217 height 25
click at [525, 179] on link "[PERSON_NAME]" at bounding box center [581, 186] width 217 height 23
type input "[PERSON_NAME]"
click at [280, 290] on input "03/09/2025" at bounding box center [311, 285] width 140 height 25
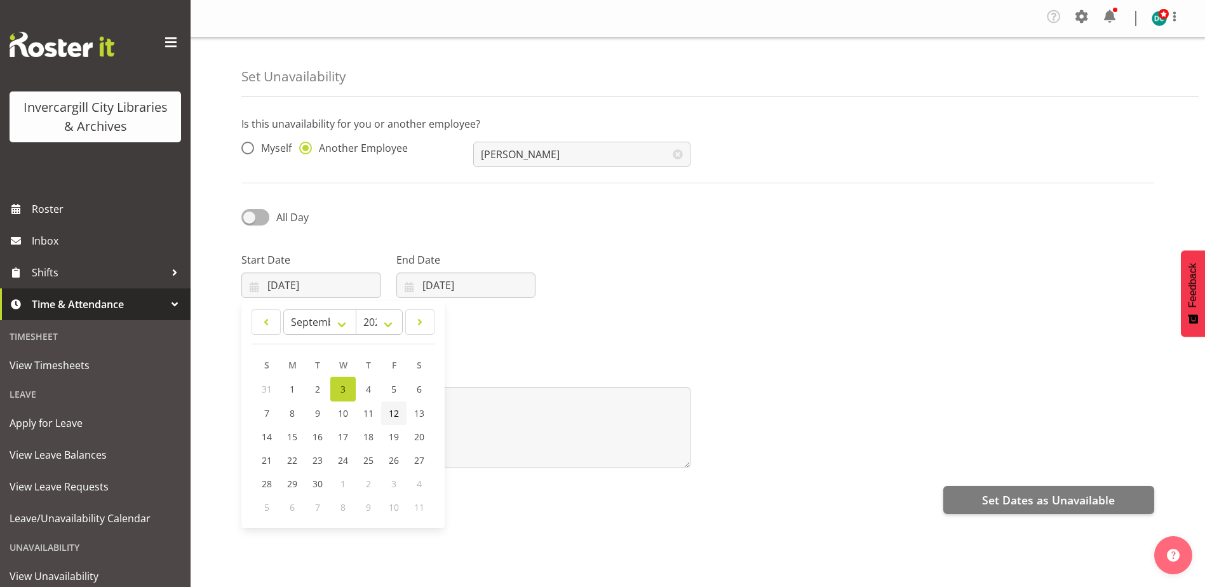
click at [385, 416] on link "12" at bounding box center [393, 414] width 25 height 24
type input "12/09/2025"
click at [468, 287] on input "03/09/2025" at bounding box center [466, 285] width 140 height 25
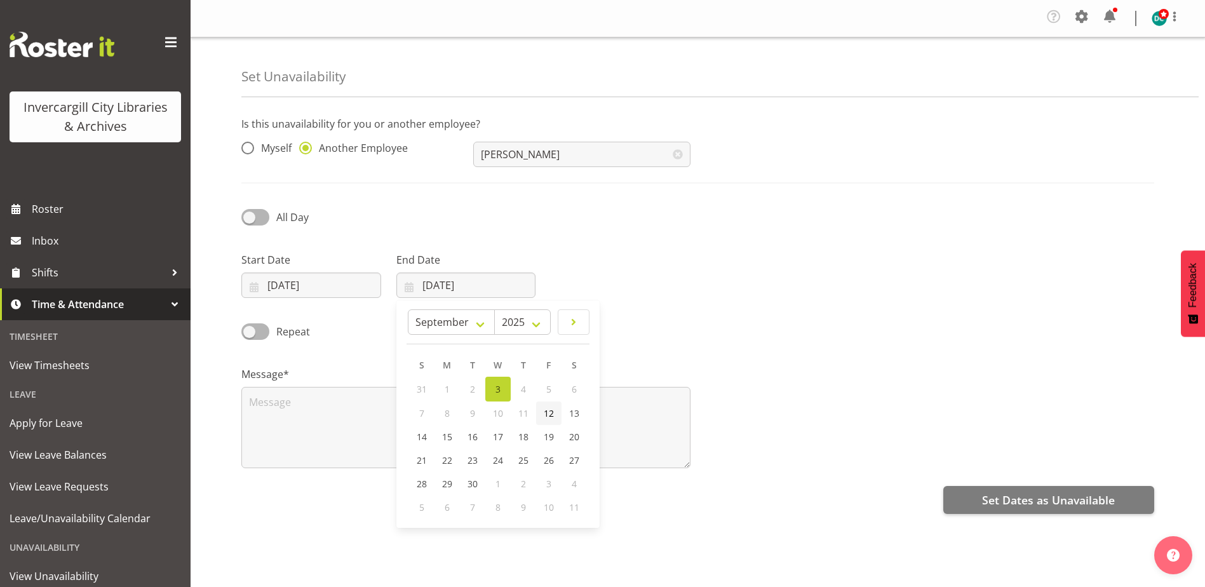
click at [546, 415] on span "12" at bounding box center [549, 413] width 10 height 12
type input "[DATE]"
click at [252, 213] on span at bounding box center [255, 217] width 28 height 16
click at [250, 213] on input "All Day" at bounding box center [245, 217] width 8 height 8
checkbox input "true"
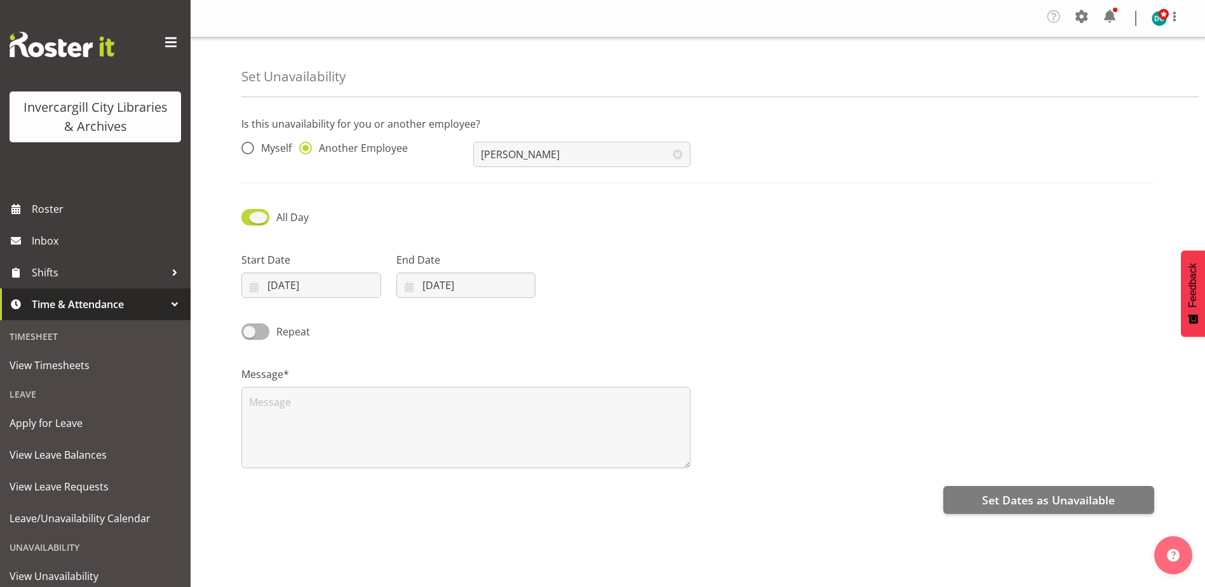
select select "15"
select select "26"
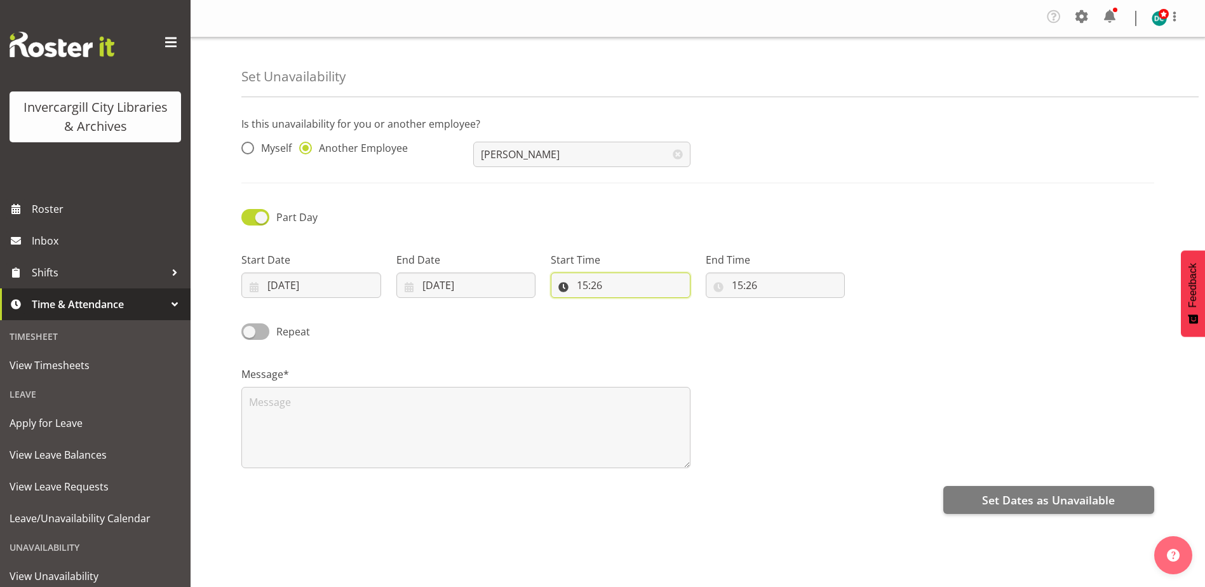
click at [583, 283] on input "15:26" at bounding box center [621, 285] width 140 height 25
click at [638, 319] on select "00 01 02 03 04 05 06 07 08 09 10 11 12 13 14 15 16 17 18 19 20 21 22 23" at bounding box center [637, 318] width 29 height 25
select select "13"
type input "13:26"
click at [666, 323] on select "00 01 02 03 04 05 06 07 08 09 10 11 12 13 14 15 16 17 18 19 20 21 22 23 24 25 2…" at bounding box center [670, 318] width 29 height 25
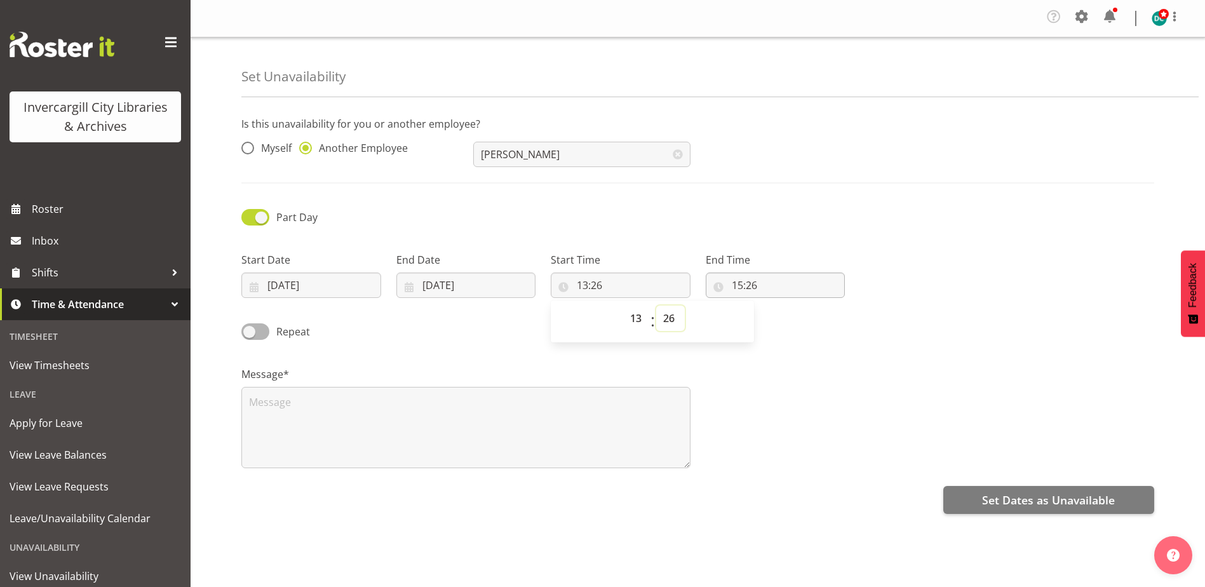
select select "0"
type input "13:00"
click at [751, 283] on input "15:26" at bounding box center [776, 285] width 140 height 25
click at [792, 318] on select "00 01 02 03 04 05 06 07 08 09 10 11 12 13 14 15 16 17 18 19 20 21 22 23" at bounding box center [792, 318] width 29 height 25
select select "14"
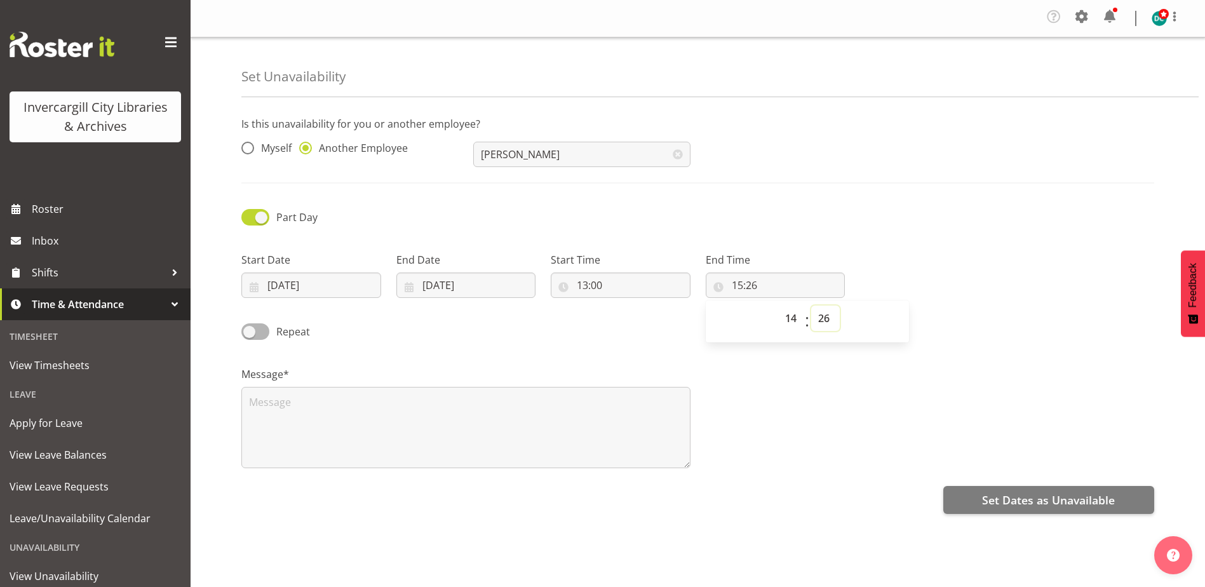
type input "14:26"
click at [822, 322] on select "00 01 02 03 04 05 06 07 08 09 10 11 12 13 14 15 16 17 18 19 20 21 22 23 24 25 2…" at bounding box center [825, 318] width 29 height 25
select select "30"
type input "14:30"
drag, startPoint x: 848, startPoint y: 413, endPoint x: 579, endPoint y: 444, distance: 271.2
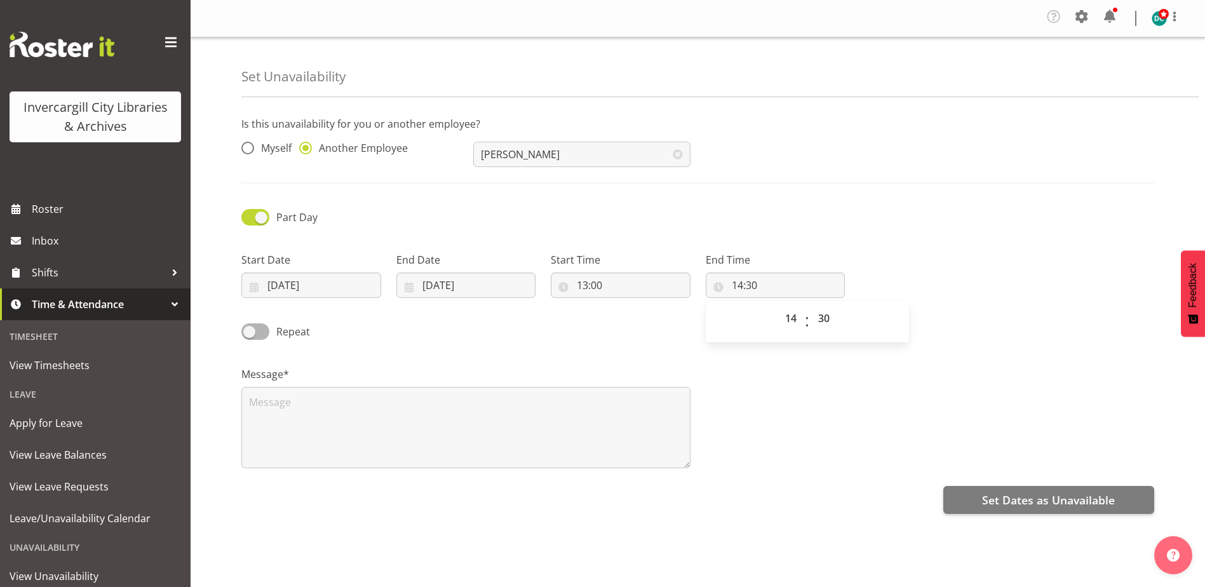
click at [847, 413] on div "Message*" at bounding box center [698, 412] width 928 height 127
click at [309, 415] on textarea at bounding box center [465, 427] width 449 height 81
click at [260, 413] on textarea at bounding box center [465, 427] width 449 height 81
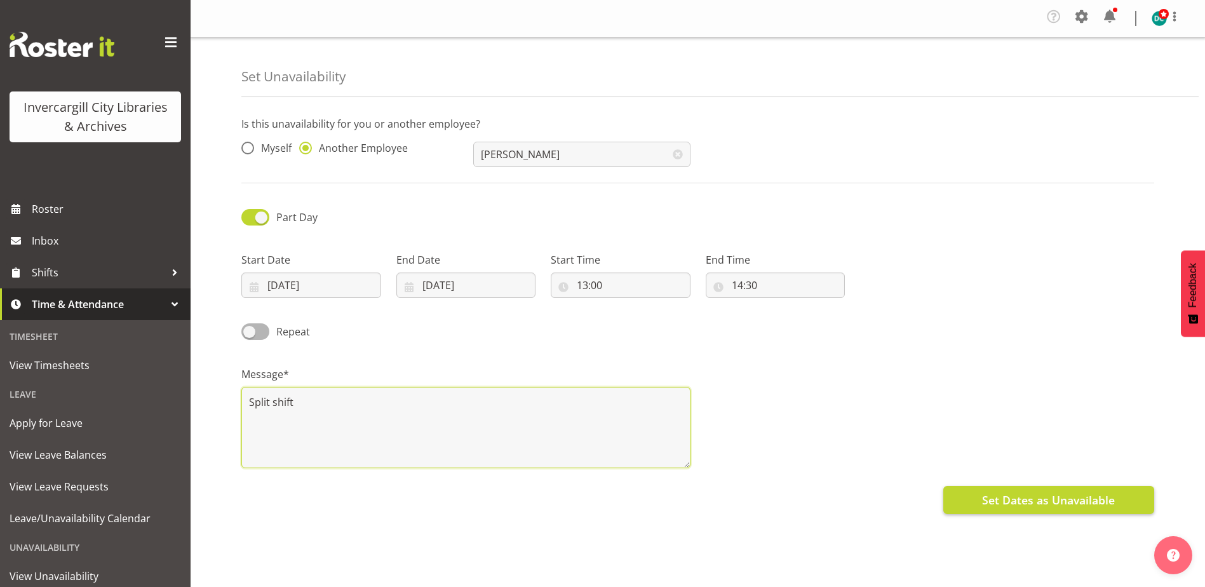
type textarea "Split shift"
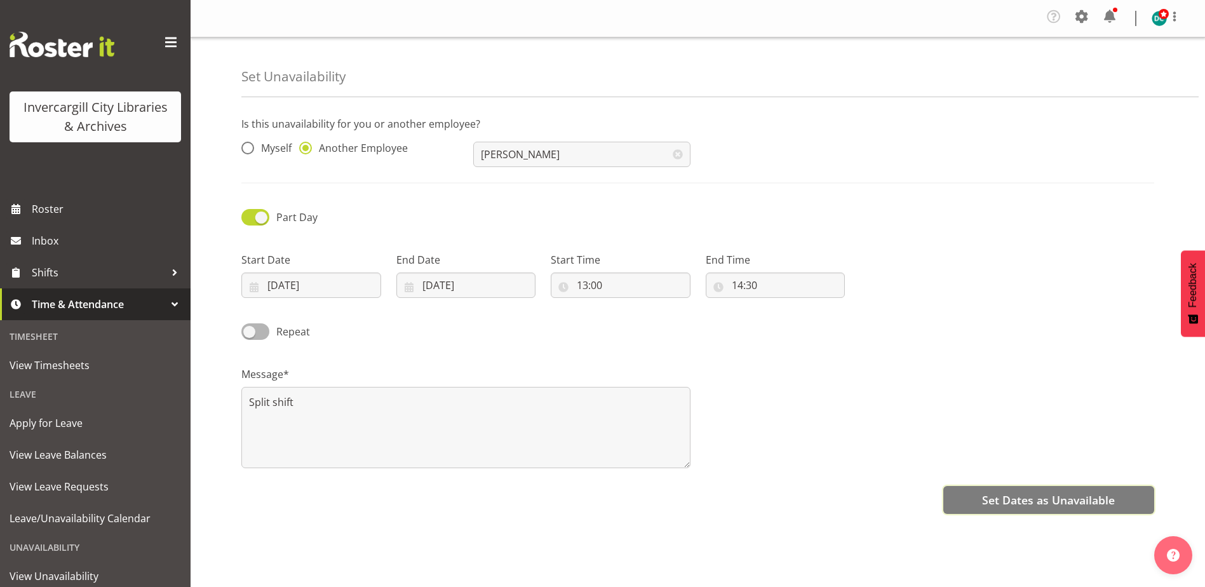
click at [1043, 501] on span "Set Dates as Unavailable" at bounding box center [1048, 500] width 133 height 17
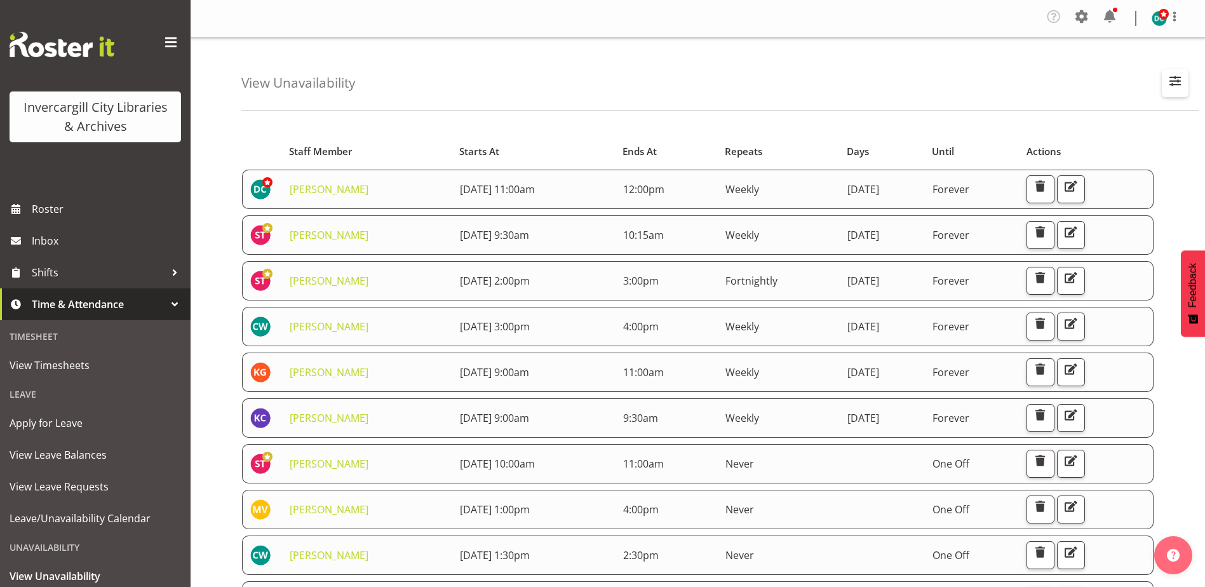
click at [1170, 82] on span "button" at bounding box center [1175, 80] width 17 height 17
click at [1032, 184] on span at bounding box center [1022, 183] width 28 height 16
click at [1016, 184] on input "Showing current unavailability" at bounding box center [1012, 183] width 8 height 8
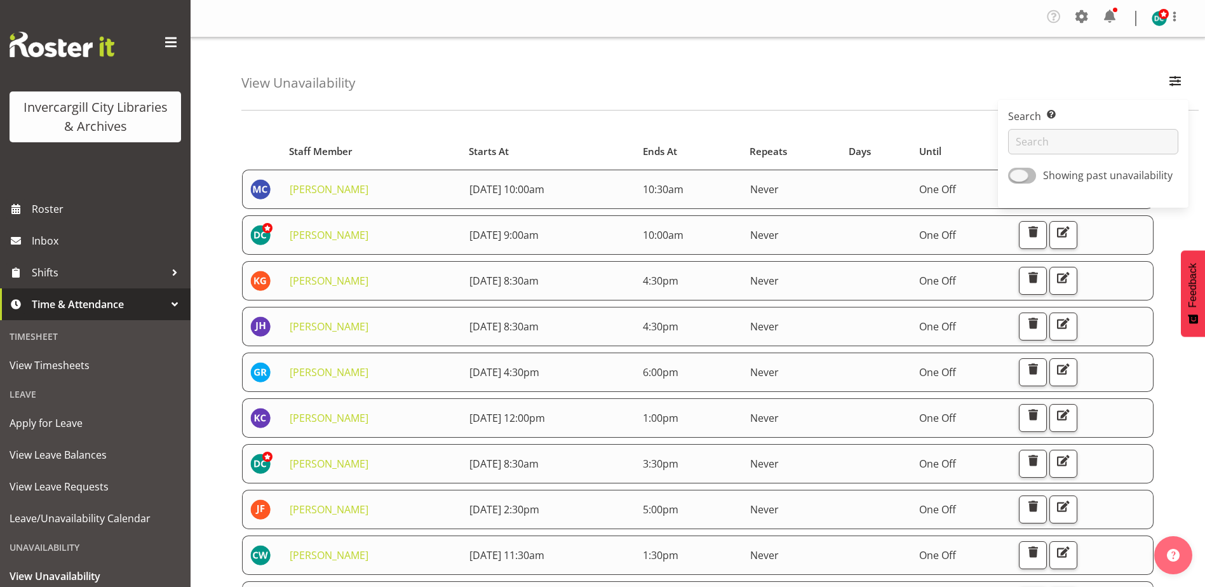
click at [1018, 175] on span at bounding box center [1022, 176] width 28 height 16
click at [1016, 175] on input "Showing past unavailability" at bounding box center [1012, 176] width 8 height 8
checkbox input "true"
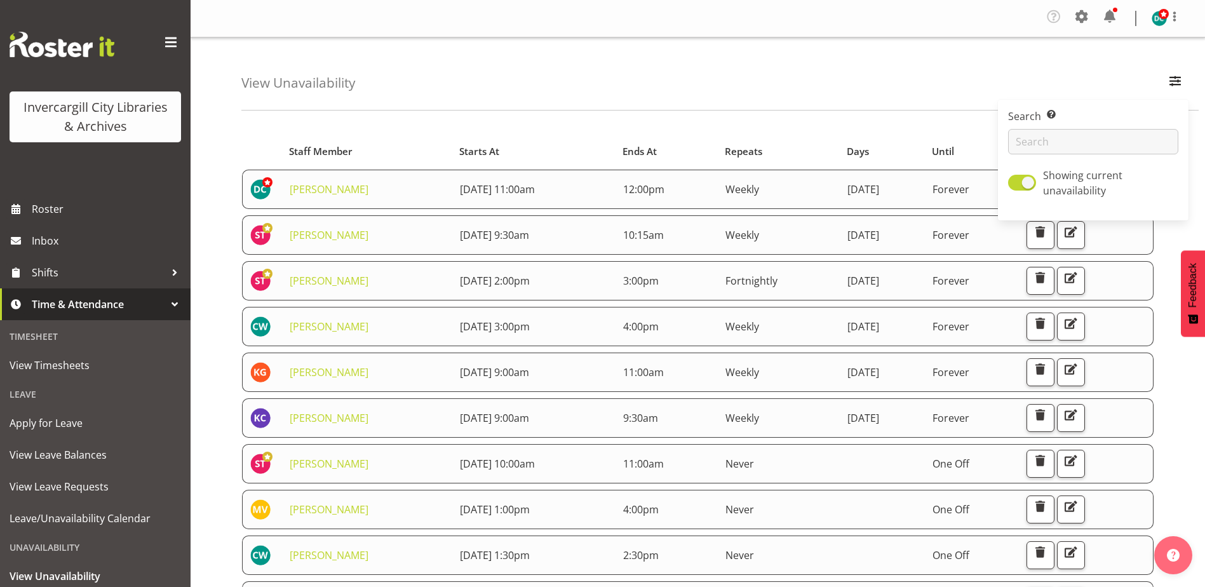
click at [882, 114] on div "View Unavailability Search Search for a particular employee Showing current una…" at bounding box center [698, 593] width 1015 height 1113
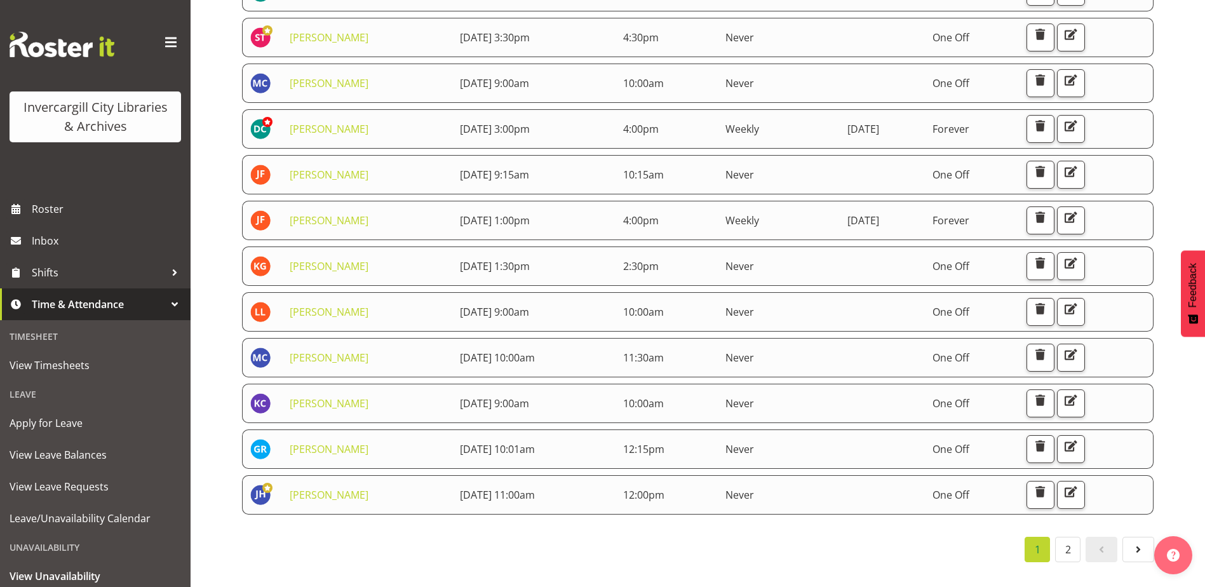
scroll to position [573, 0]
click at [1142, 542] on span at bounding box center [1138, 549] width 15 height 15
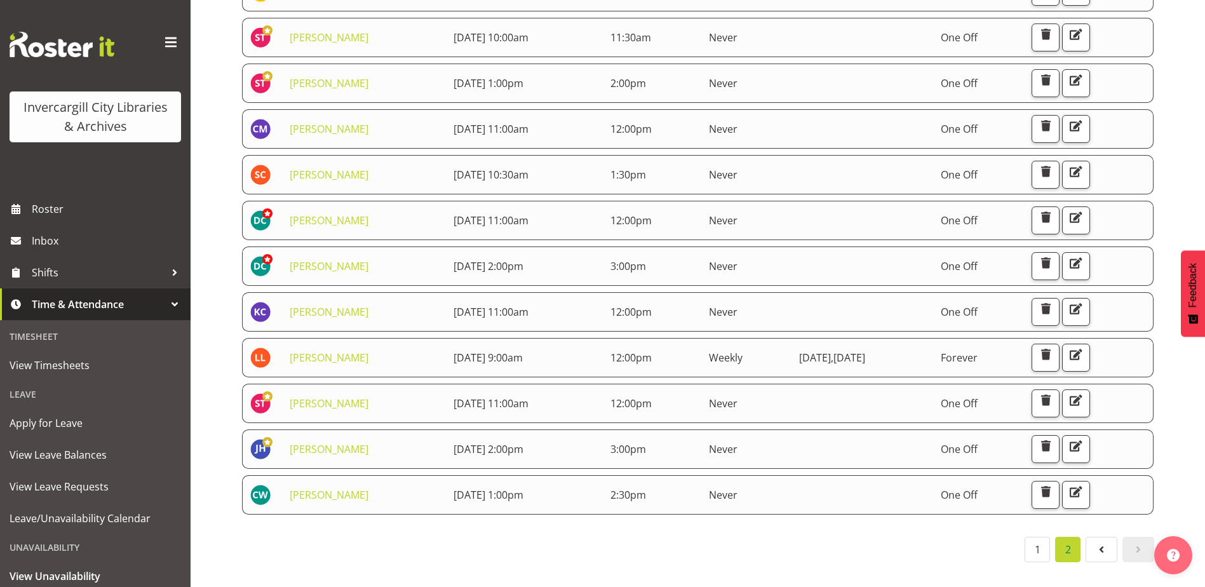
scroll to position [253, 0]
click at [1084, 485] on span "button" at bounding box center [1076, 491] width 17 height 17
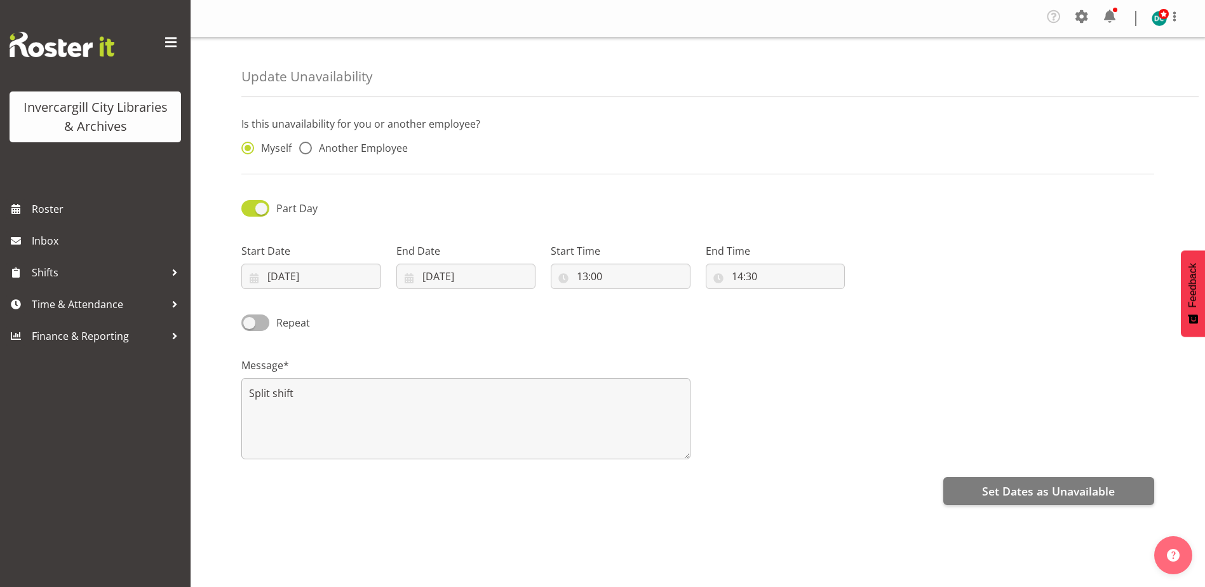
radio input "false"
radio input "true"
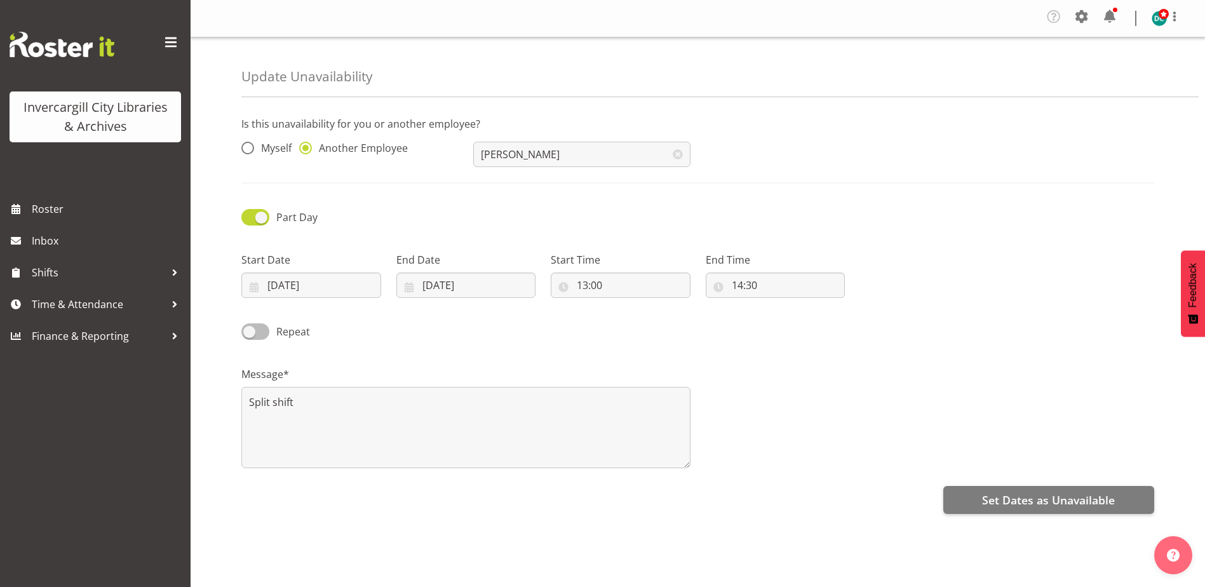
click at [248, 323] on span at bounding box center [255, 331] width 28 height 16
click at [248, 327] on input "Repeat" at bounding box center [245, 331] width 8 height 8
checkbox input "true"
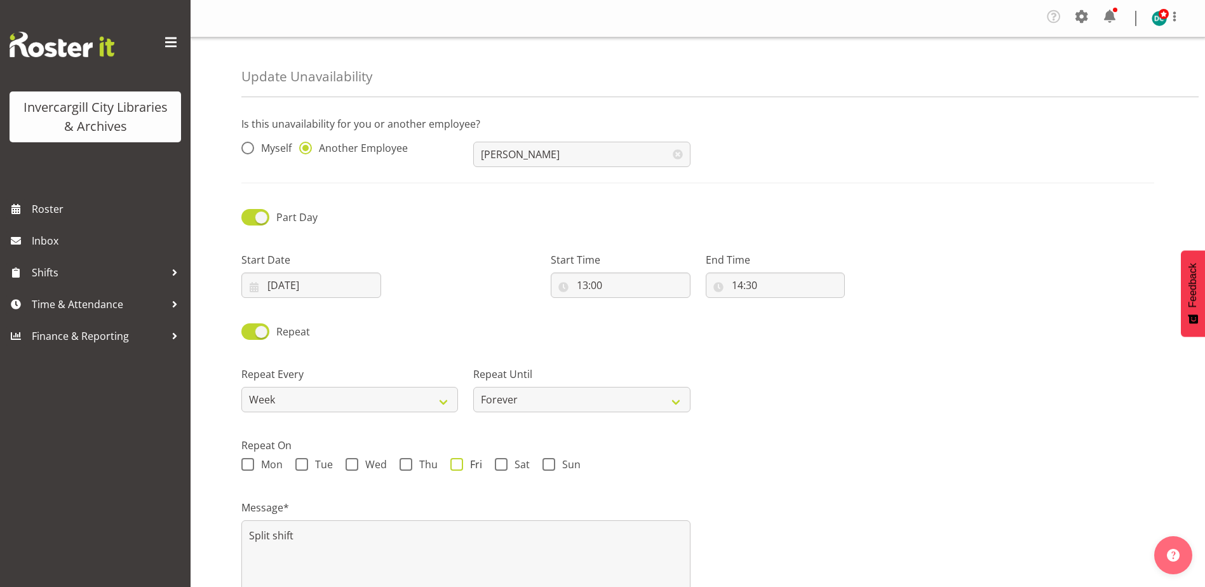
click at [464, 462] on span "Fri" at bounding box center [472, 464] width 19 height 13
click at [459, 462] on input "Fri" at bounding box center [454, 465] width 8 height 8
checkbox input "true"
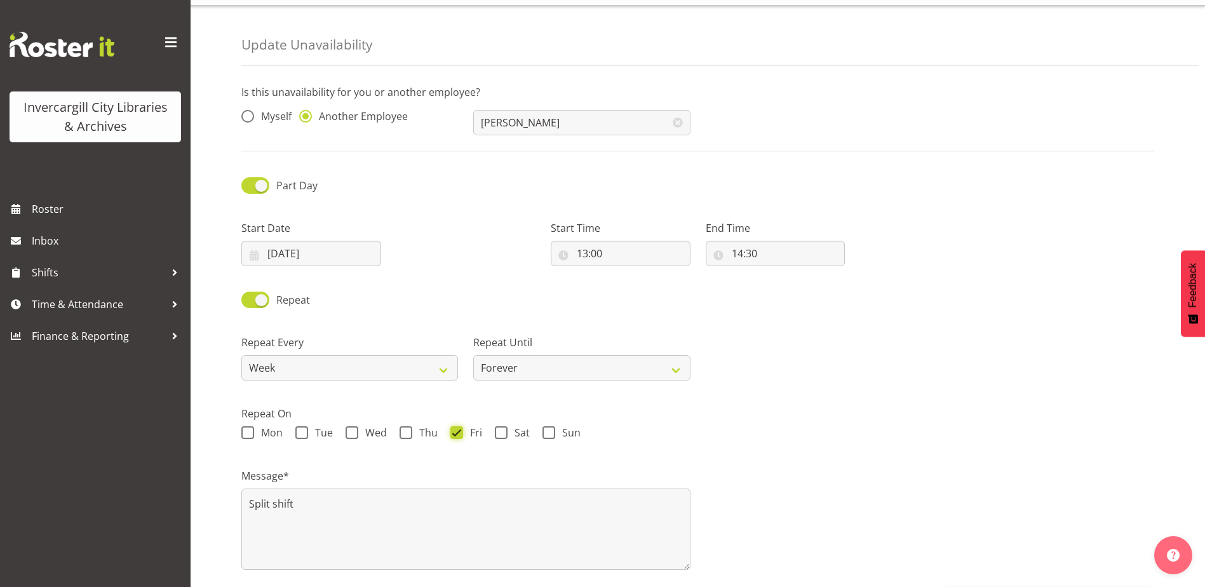
scroll to position [79, 0]
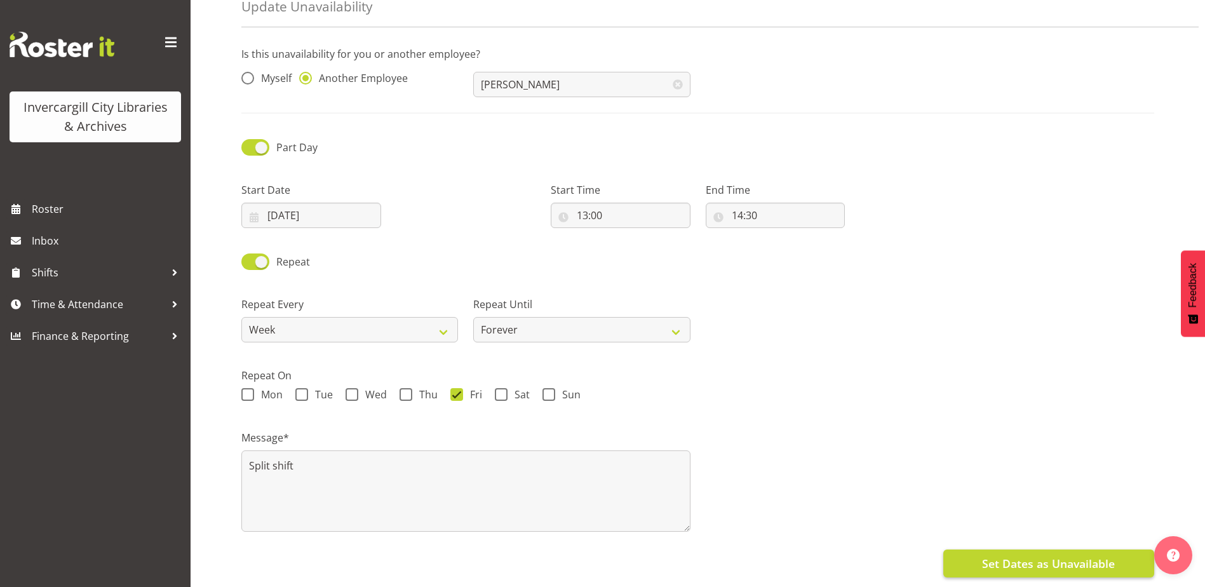
drag, startPoint x: 1013, startPoint y: 539, endPoint x: 1004, endPoint y: 550, distance: 14.0
click at [1009, 547] on div "Set Dates as Unavailable" at bounding box center [697, 562] width 913 height 30
click at [1011, 560] on span "Set Dates as Unavailable" at bounding box center [1048, 563] width 133 height 17
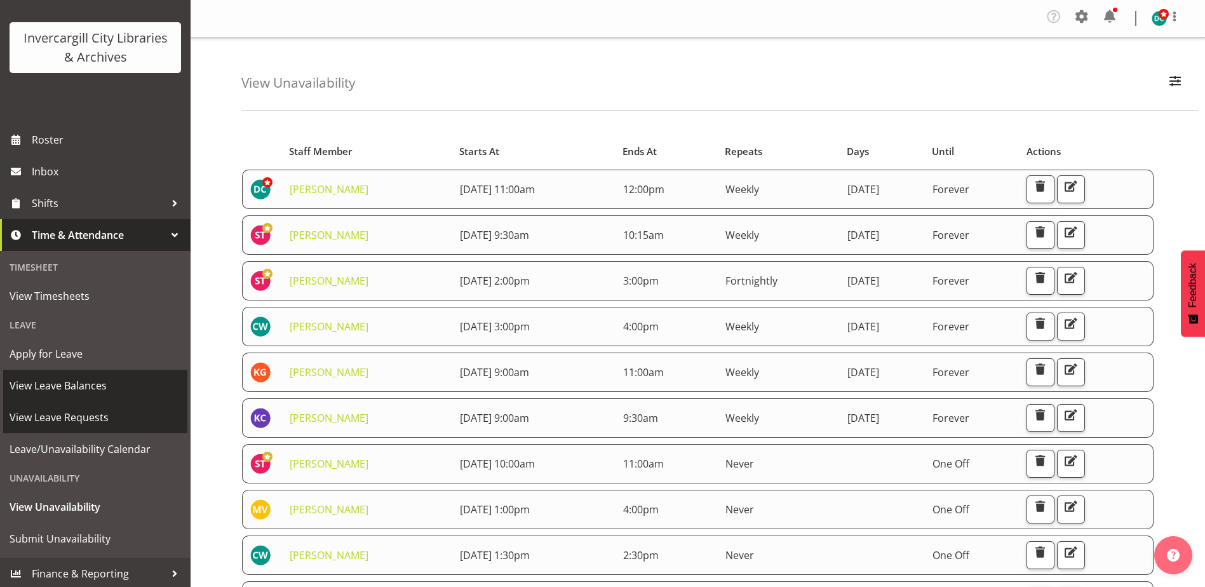
scroll to position [72, 0]
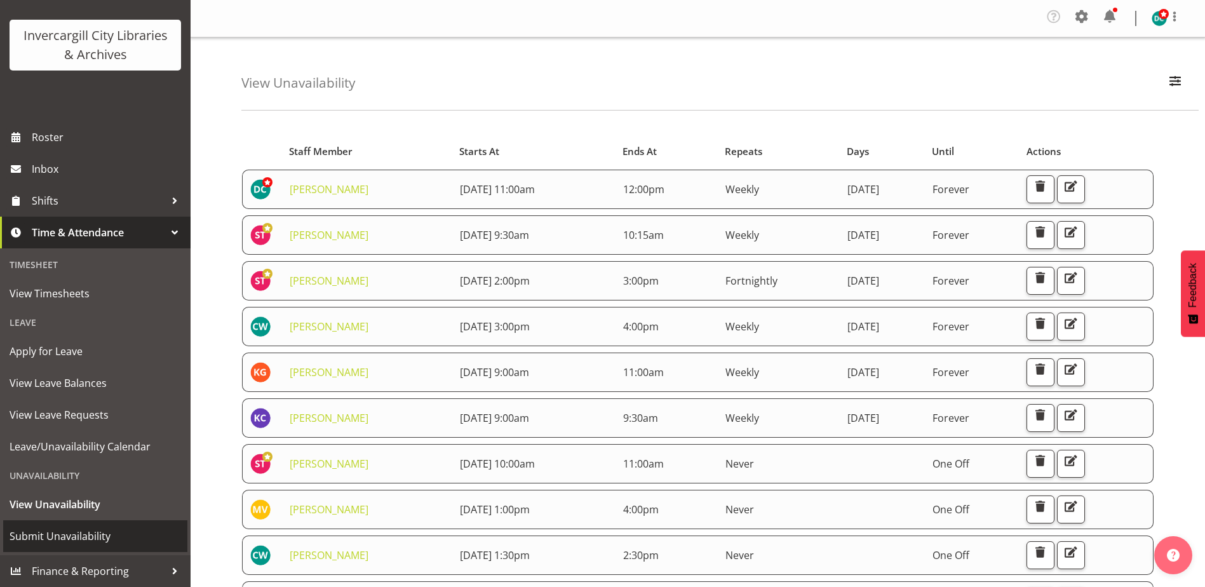
click at [43, 528] on span "Submit Unavailability" at bounding box center [96, 536] width 172 height 19
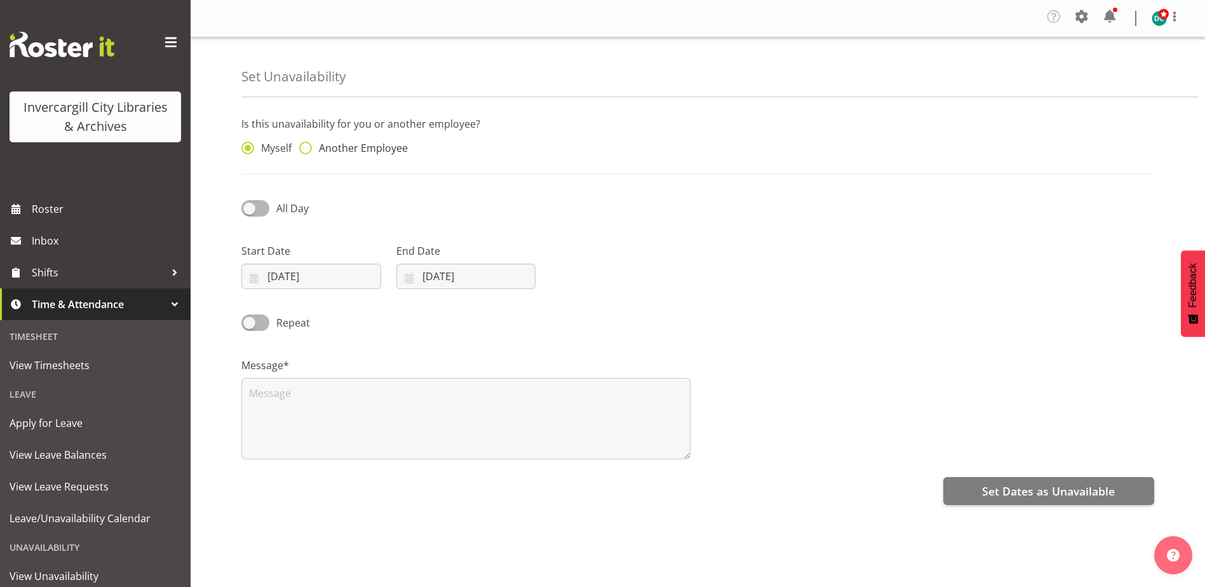
click at [306, 149] on span at bounding box center [305, 148] width 13 height 13
click at [306, 149] on input "Another Employee" at bounding box center [303, 148] width 8 height 8
radio input "true"
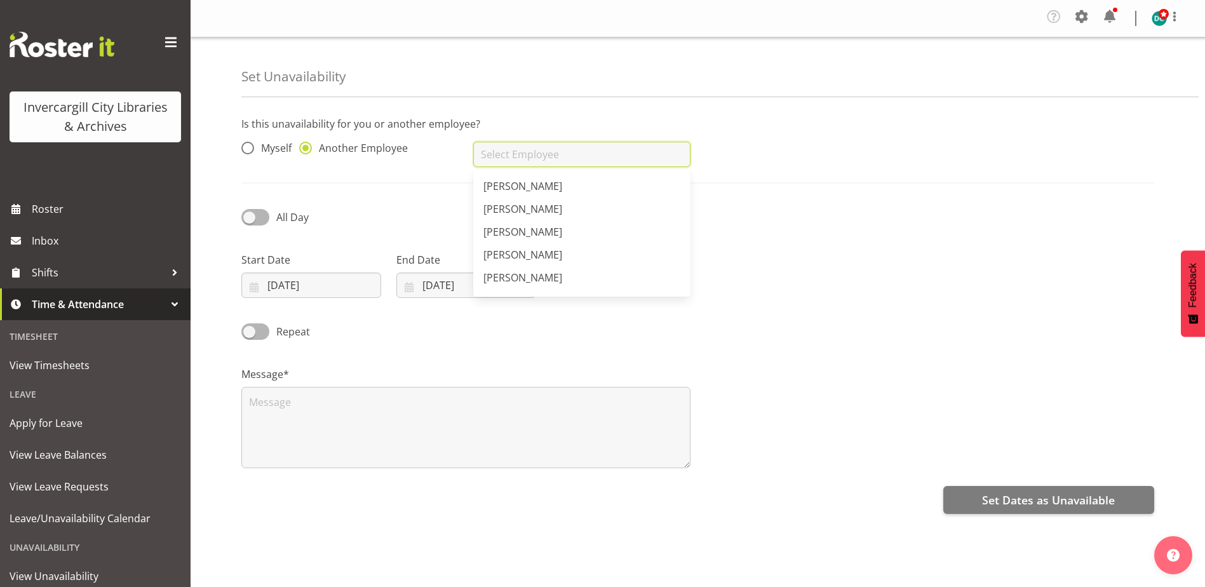
click at [487, 151] on input "text" at bounding box center [581, 154] width 217 height 25
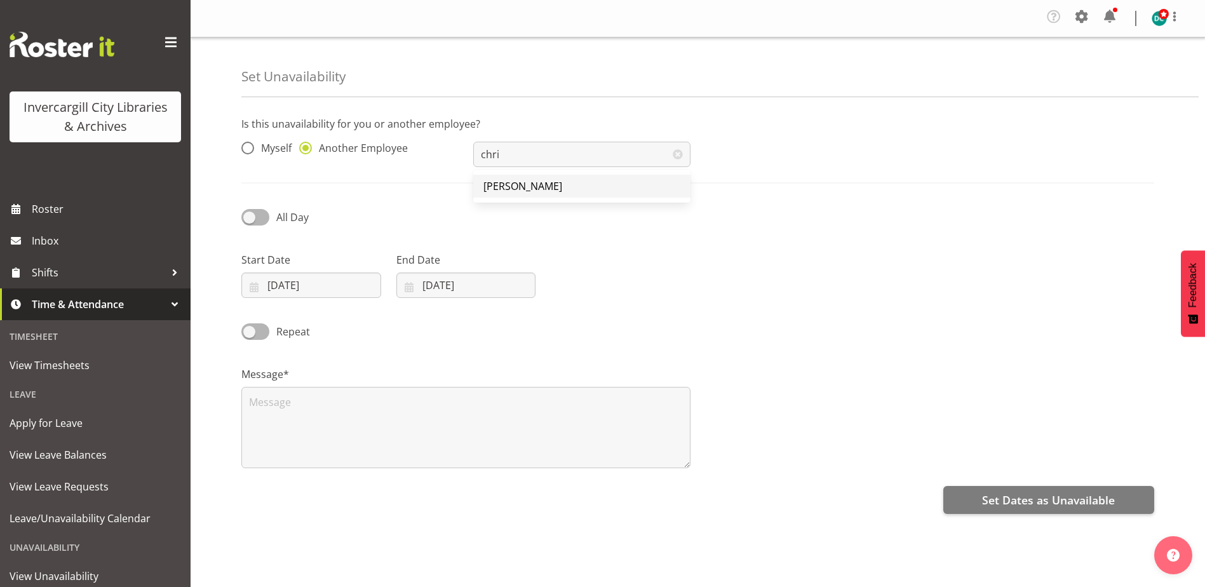
click at [503, 179] on span "[PERSON_NAME]" at bounding box center [522, 186] width 79 height 14
type input "[PERSON_NAME]"
click at [248, 217] on span at bounding box center [255, 217] width 28 height 16
click at [248, 217] on input "All Day" at bounding box center [245, 217] width 8 height 8
checkbox input "true"
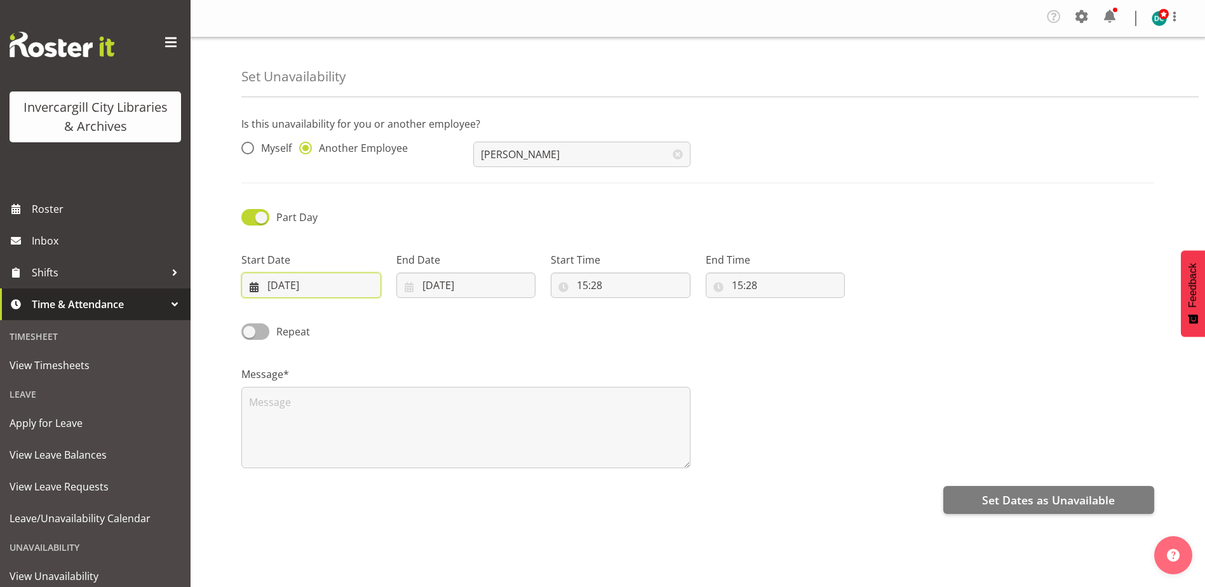
click at [290, 277] on input "03/09/2025" at bounding box center [311, 285] width 140 height 25
click at [391, 411] on span "12" at bounding box center [394, 413] width 10 height 12
type input "12/09/2025"
click at [459, 285] on input "03/09/2025" at bounding box center [466, 285] width 140 height 25
click at [544, 417] on span "12" at bounding box center [549, 413] width 10 height 12
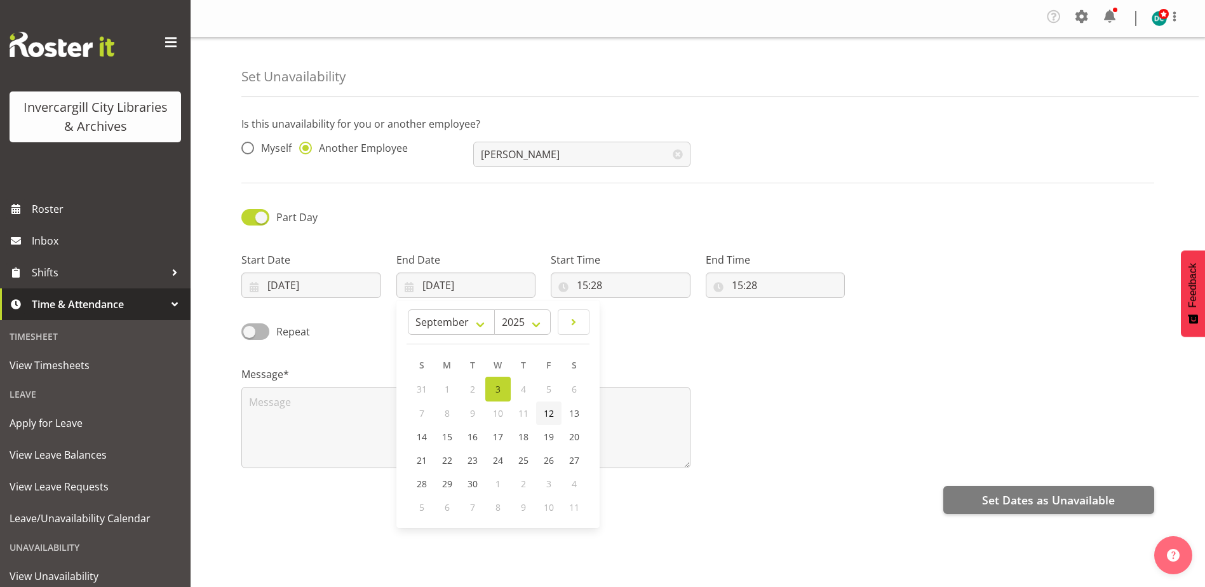
type input "12/09/2025"
click at [597, 285] on input "15:28" at bounding box center [621, 285] width 140 height 25
click at [642, 318] on select "00 01 02 03 04 05 06 07 08 09 10 11 12 13 14 15 16 17 18 19 20 21 22 23" at bounding box center [637, 318] width 29 height 25
select select "8"
click at [623, 306] on select "00 01 02 03 04 05 06 07 08 09 10 11 12 13 14 15 16 17 18 19 20 21 22 23" at bounding box center [637, 318] width 29 height 25
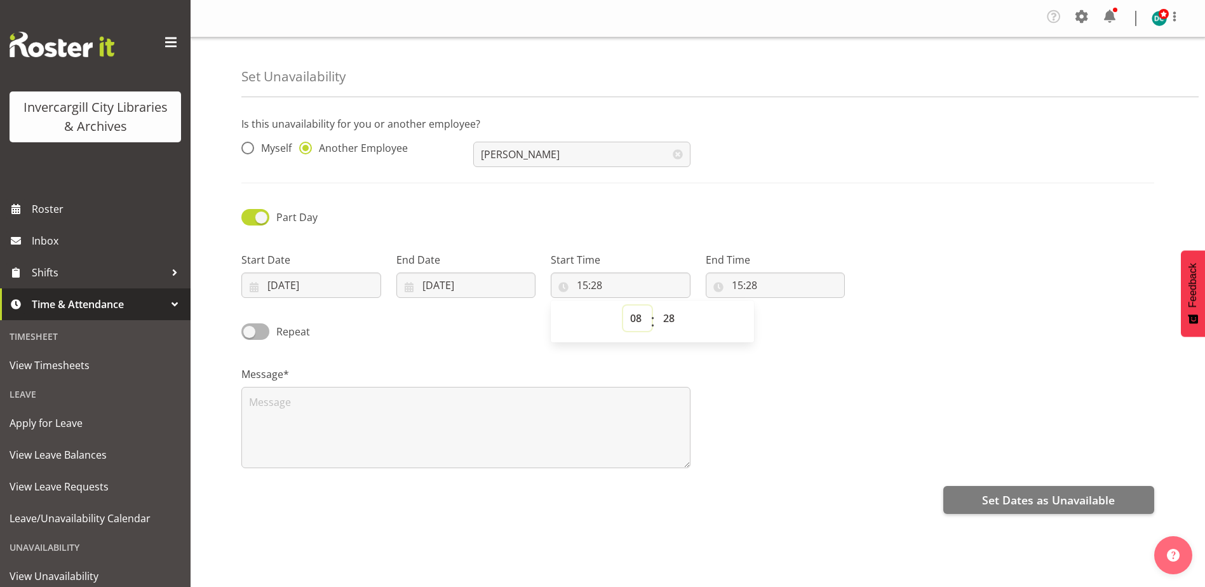
type input "08:28"
click at [673, 321] on select "00 01 02 03 04 05 06 07 08 09 10 11 12 13 14 15 16 17 18 19 20 21 22 23 24 25 2…" at bounding box center [670, 318] width 29 height 25
select select "30"
type input "08:30"
click at [733, 283] on input "15:28" at bounding box center [776, 285] width 140 height 25
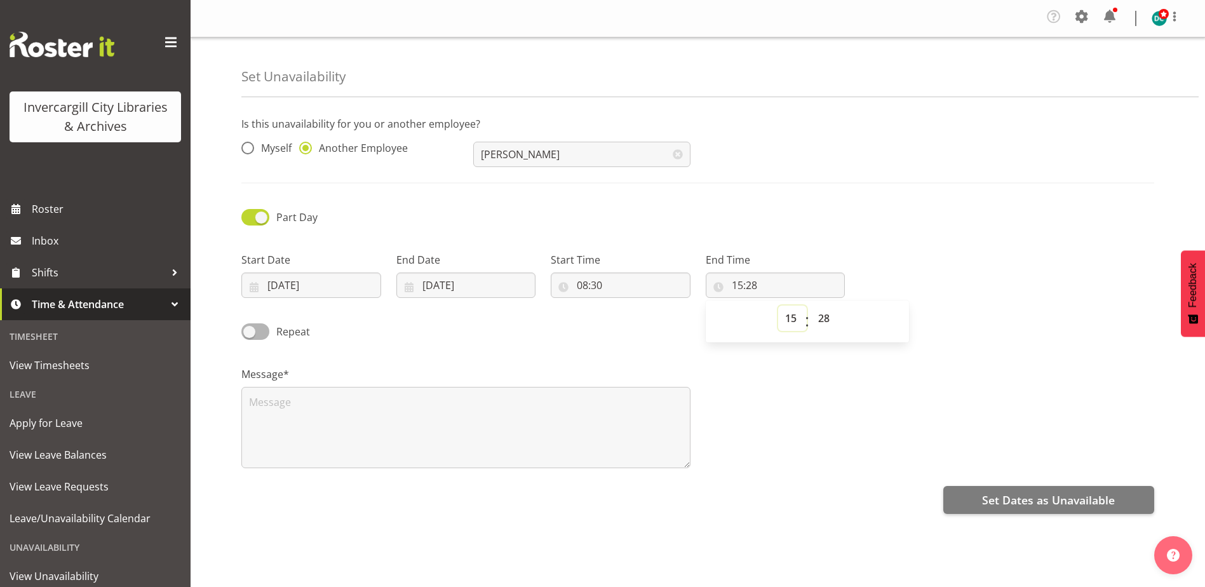
click at [797, 317] on select "00 01 02 03 04 05 06 07 08 09 10 11 12 13 14 15 16 17 18 19 20 21 22 23" at bounding box center [792, 318] width 29 height 25
select select "9"
click at [778, 306] on select "00 01 02 03 04 05 06 07 08 09 10 11 12 13 14 15 16 17 18 19 20 21 22 23" at bounding box center [792, 318] width 29 height 25
type input "09:28"
click at [827, 317] on select "00 01 02 03 04 05 06 07 08 09 10 11 12 13 14 15 16 17 18 19 20 21 22 23 24 25 2…" at bounding box center [825, 318] width 29 height 25
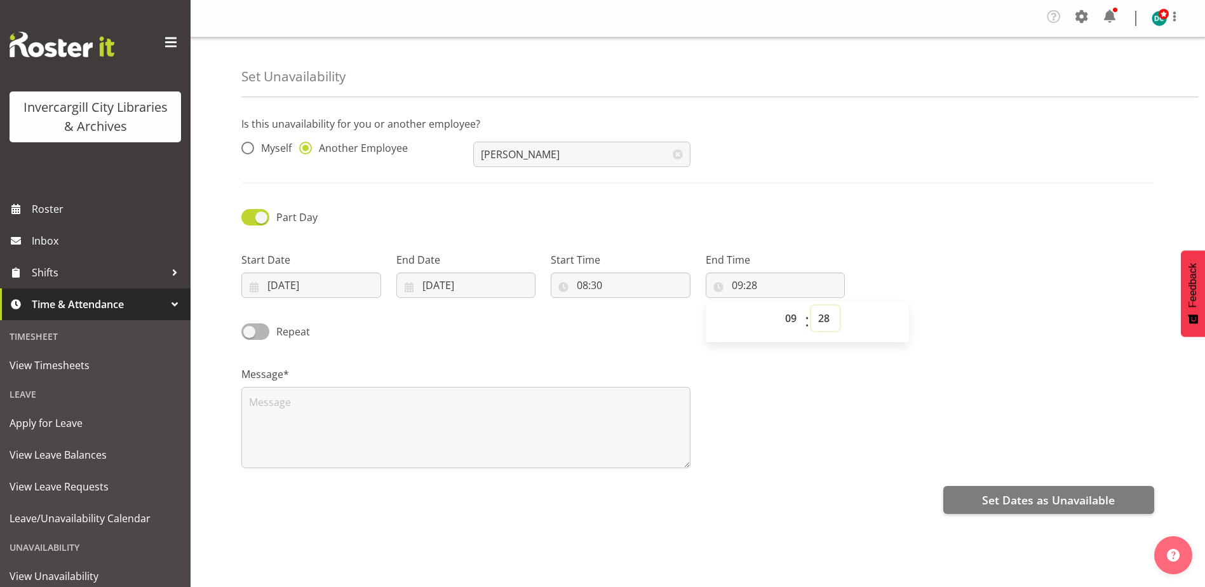
select select "30"
type input "09:30"
click at [837, 379] on div "Message*" at bounding box center [698, 412] width 928 height 127
click at [312, 406] on textarea at bounding box center [465, 427] width 449 height 81
type textarea "Late start"
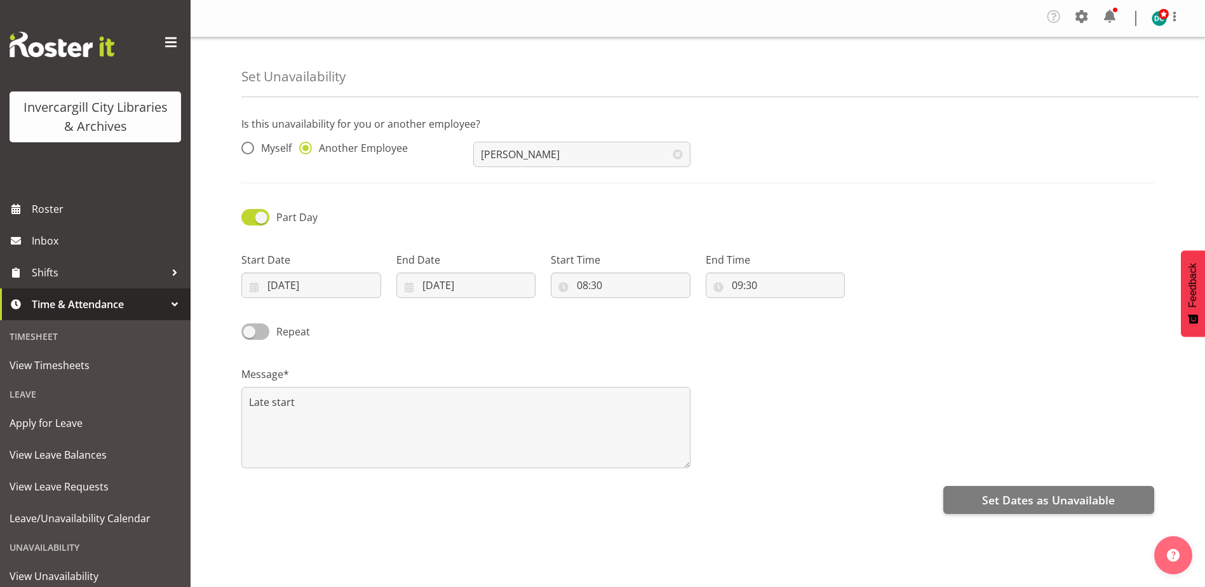
click at [246, 332] on span at bounding box center [255, 331] width 28 height 16
click at [246, 332] on input "Repeat" at bounding box center [245, 331] width 8 height 8
checkbox input "true"
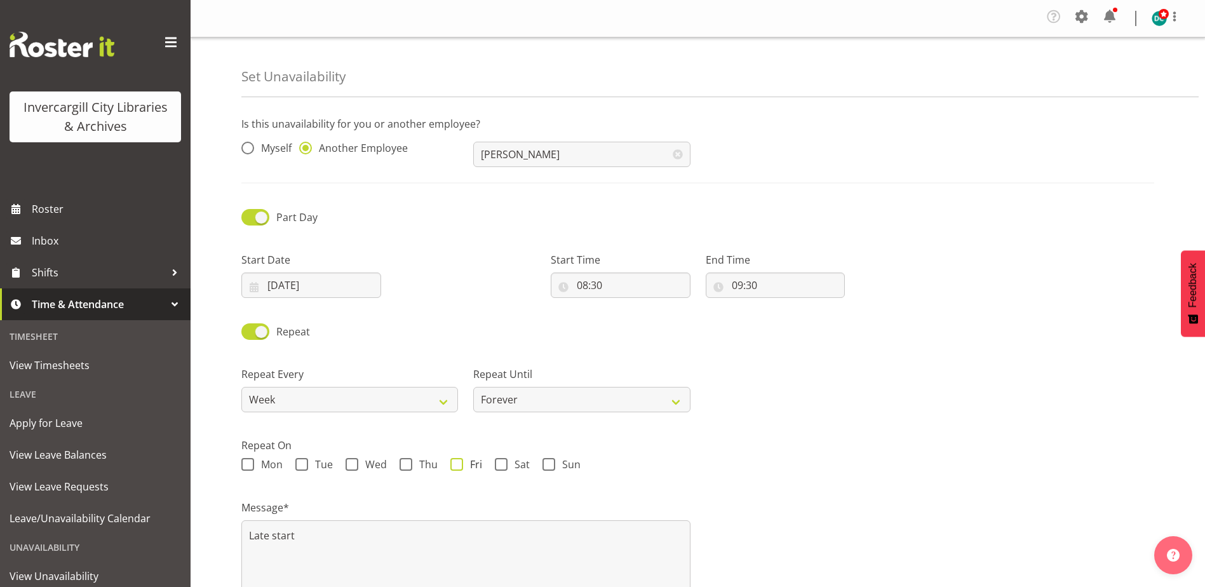
click at [455, 464] on span at bounding box center [456, 464] width 13 height 13
click at [455, 464] on input "Fri" at bounding box center [454, 465] width 8 height 8
checkbox input "true"
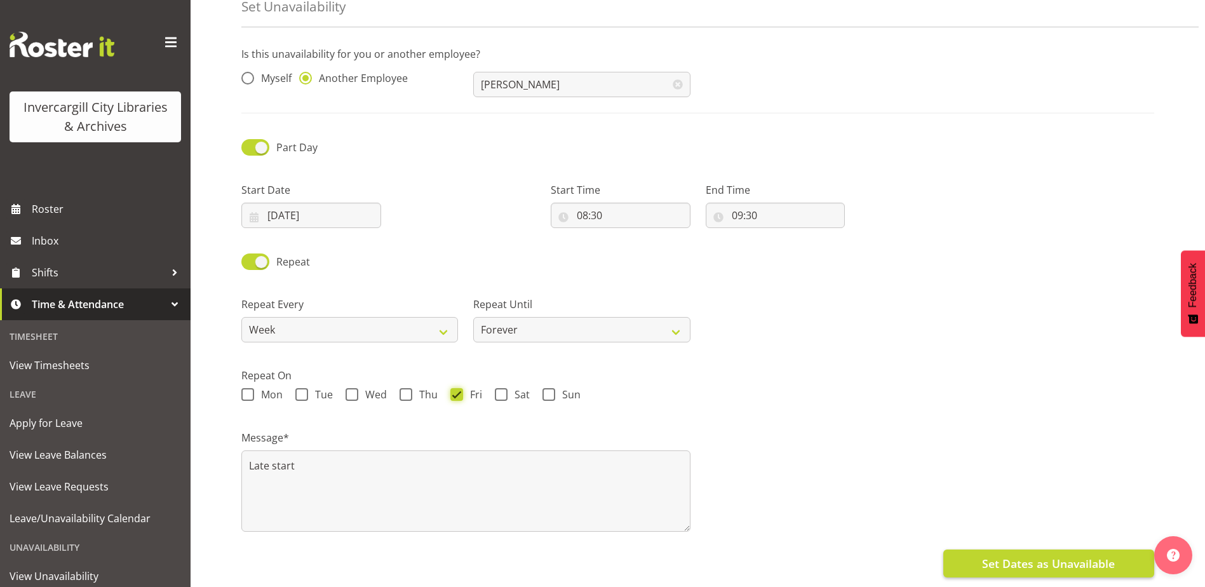
scroll to position [79, 0]
click at [1002, 555] on span "Set Dates as Unavailable" at bounding box center [1048, 563] width 133 height 17
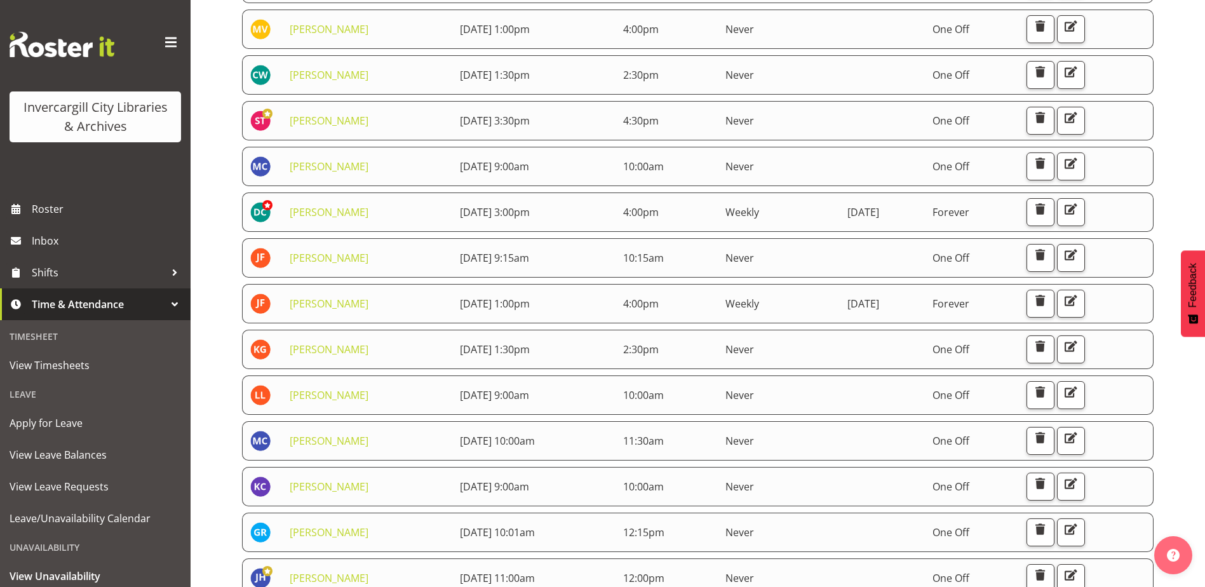
scroll to position [573, 0]
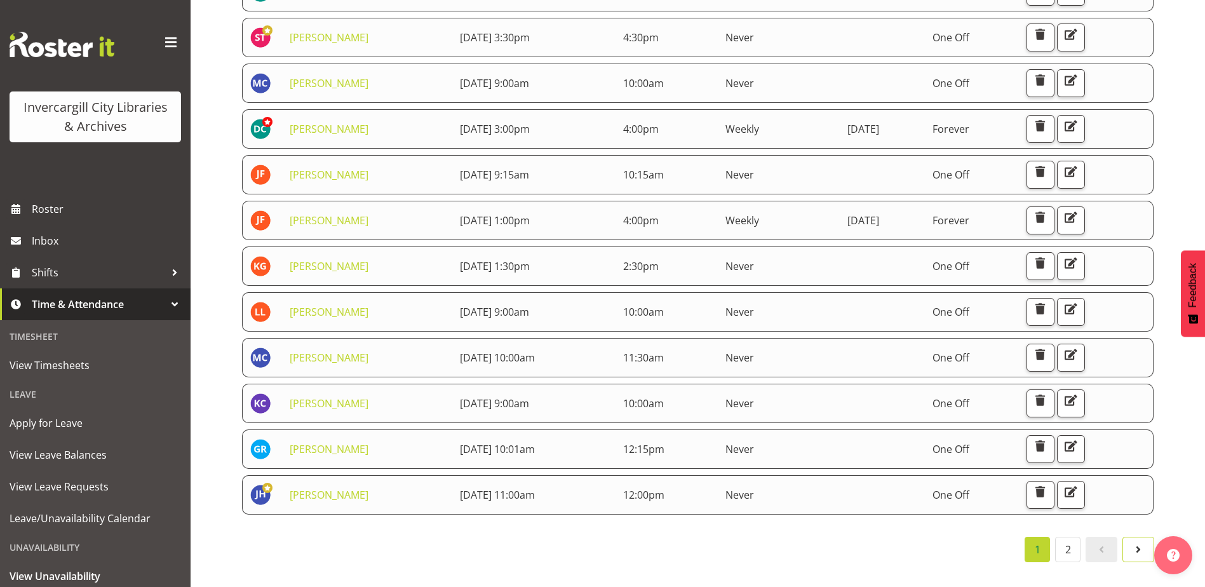
click at [1135, 542] on span at bounding box center [1138, 549] width 15 height 15
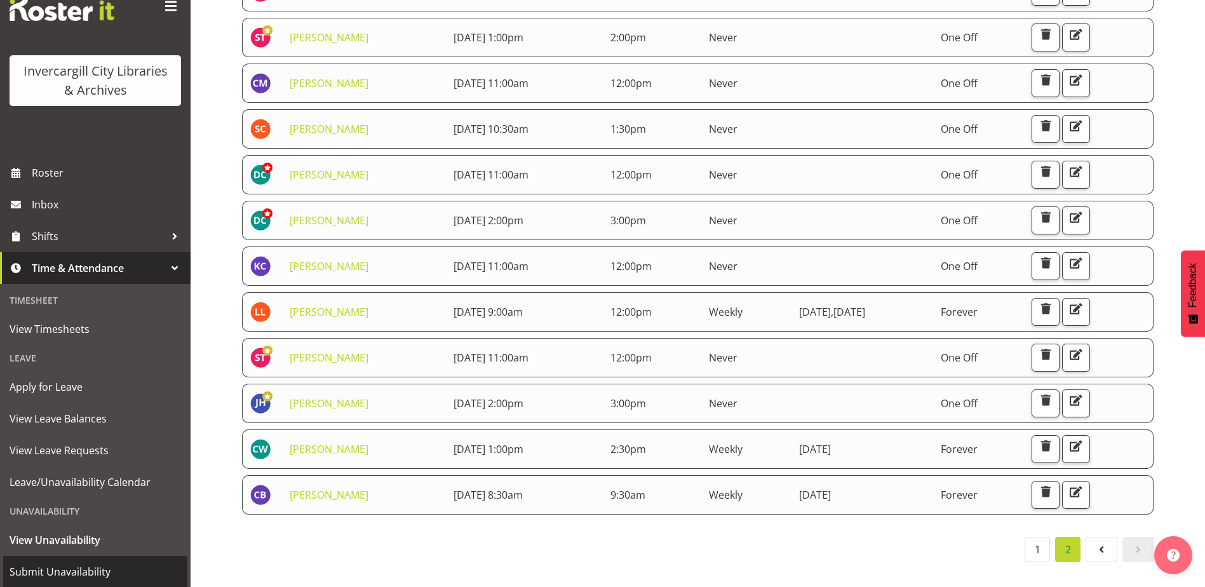
scroll to position [72, 0]
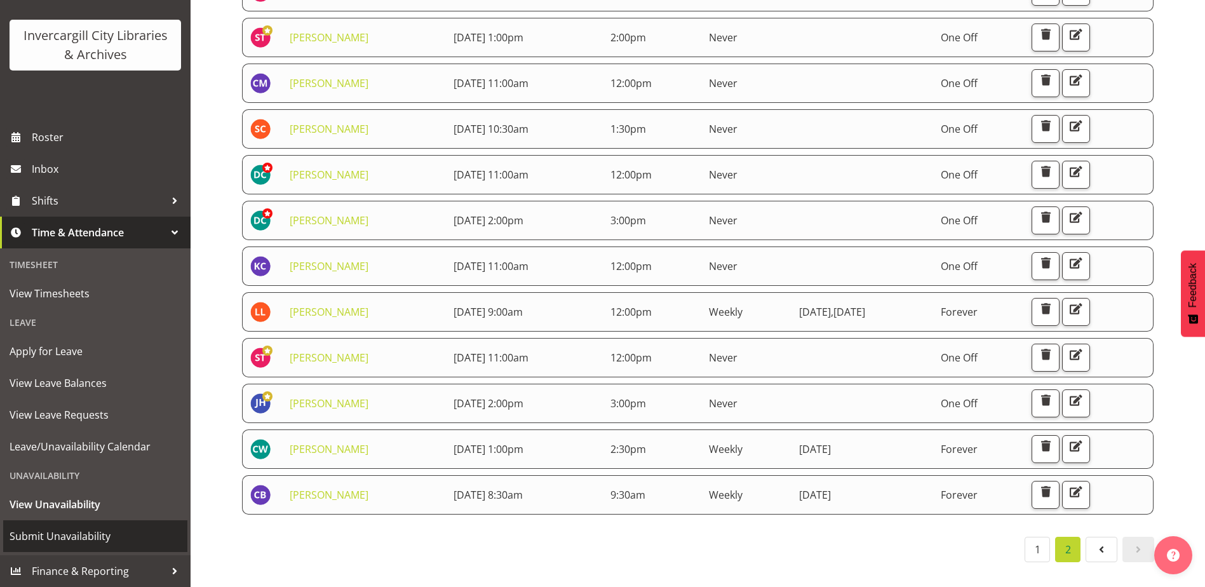
click at [83, 532] on span "Submit Unavailability" at bounding box center [96, 536] width 172 height 19
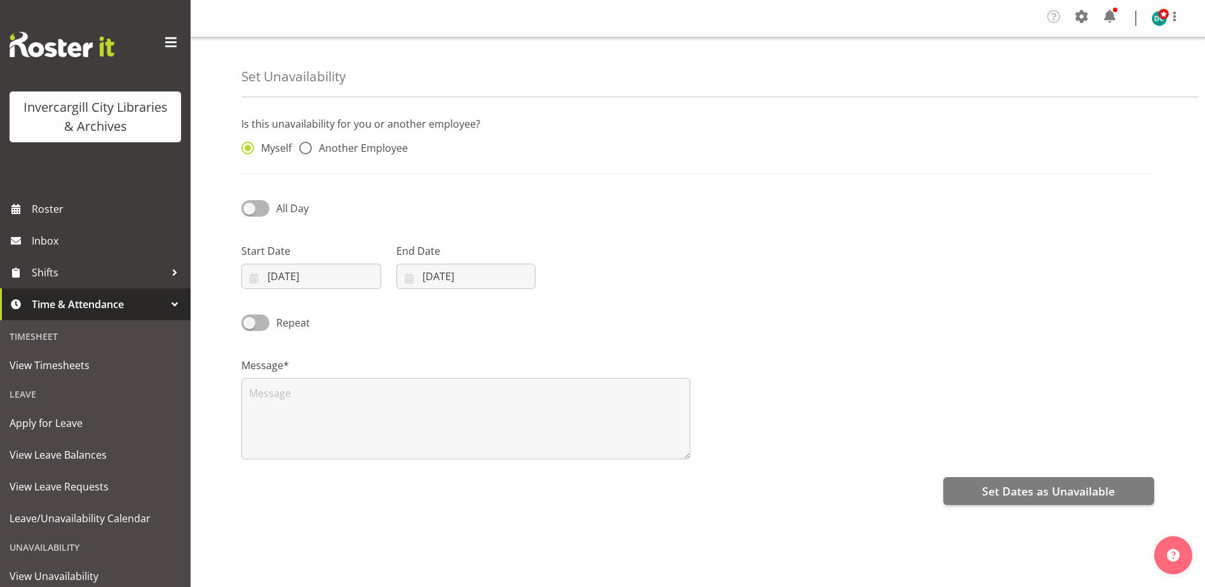
select select "8"
select select "2025"
click at [250, 208] on span at bounding box center [255, 208] width 28 height 16
click at [250, 208] on input "All Day" at bounding box center [245, 208] width 8 height 8
checkbox input "true"
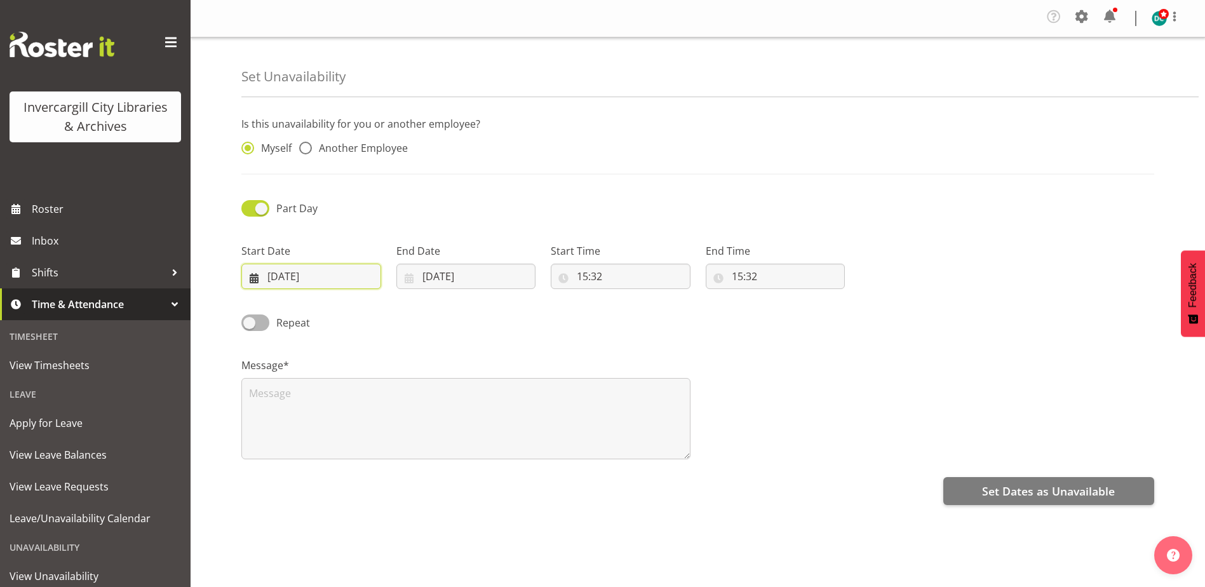
click at [299, 271] on input "03/09/2025" at bounding box center [311, 276] width 140 height 25
click at [393, 406] on span "12" at bounding box center [394, 404] width 10 height 12
type input "12/09/2025"
click at [440, 279] on input "[DATE]" at bounding box center [466, 276] width 140 height 25
click at [548, 402] on span "12" at bounding box center [549, 404] width 10 height 12
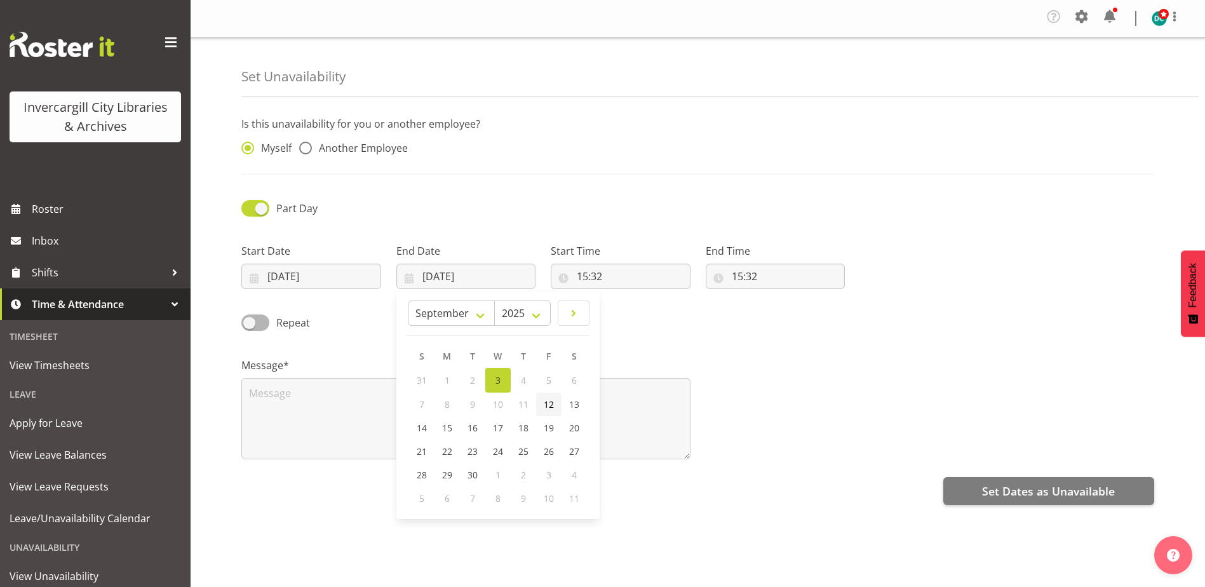
type input "12/09/2025"
click at [586, 281] on input "15:32" at bounding box center [621, 276] width 140 height 25
click at [633, 309] on select "00 01 02 03 04 05 06 07 08 09 10 11 12 13 14 15 16 17 18 19 20 21 22 23" at bounding box center [637, 309] width 29 height 25
select select "11"
click at [623, 297] on select "00 01 02 03 04 05 06 07 08 09 10 11 12 13 14 15 16 17 18 19 20 21 22 23" at bounding box center [637, 309] width 29 height 25
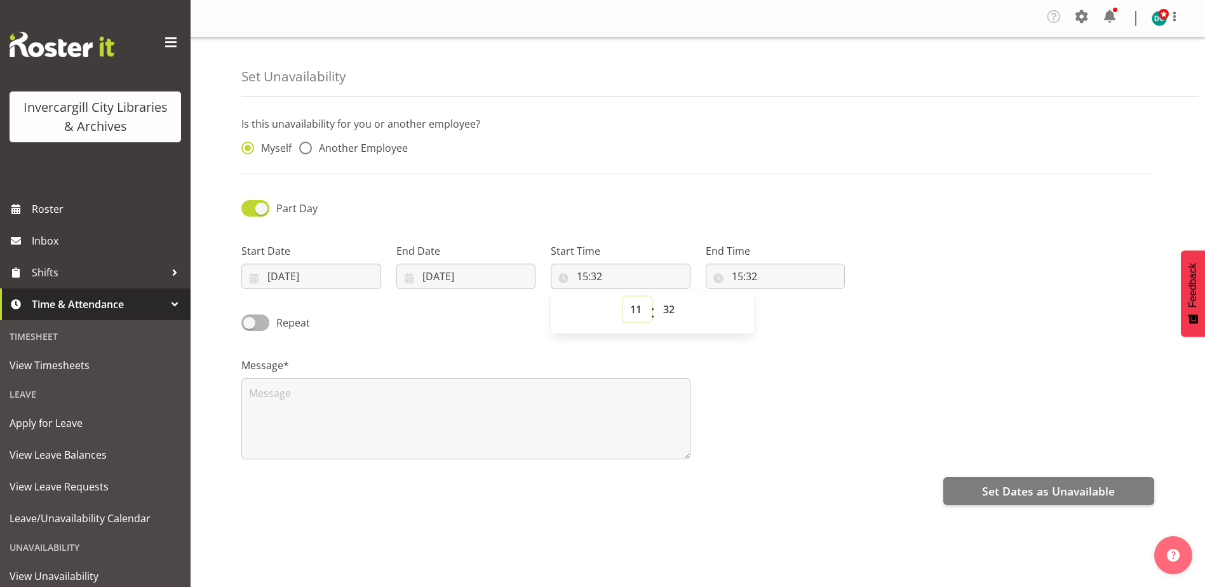
type input "11:32"
click at [671, 300] on select "00 01 02 03 04 05 06 07 08 09 10 11 12 13 14 15 16 17 18 19 20 21 22 23 24 25 2…" at bounding box center [670, 309] width 29 height 25
select select "0"
type input "11:00"
click at [738, 271] on input "15:32" at bounding box center [776, 276] width 140 height 25
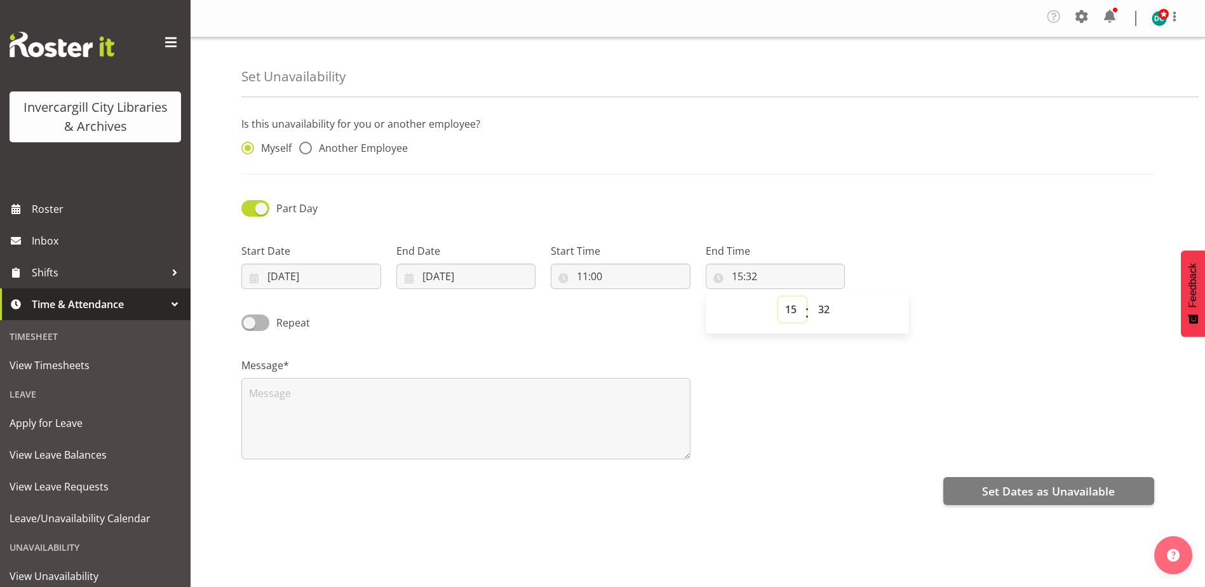
click at [795, 298] on select "00 01 02 03 04 05 06 07 08 09 10 11 12 13 14 15 16 17 18 19 20 21 22 23" at bounding box center [792, 309] width 29 height 25
select select "12"
type input "12:32"
click at [832, 307] on select "00 01 02 03 04 05 06 07 08 09 10 11 12 13 14 15 16 17 18 19 20 21 22 23 24 25 2…" at bounding box center [825, 309] width 29 height 25
select select "0"
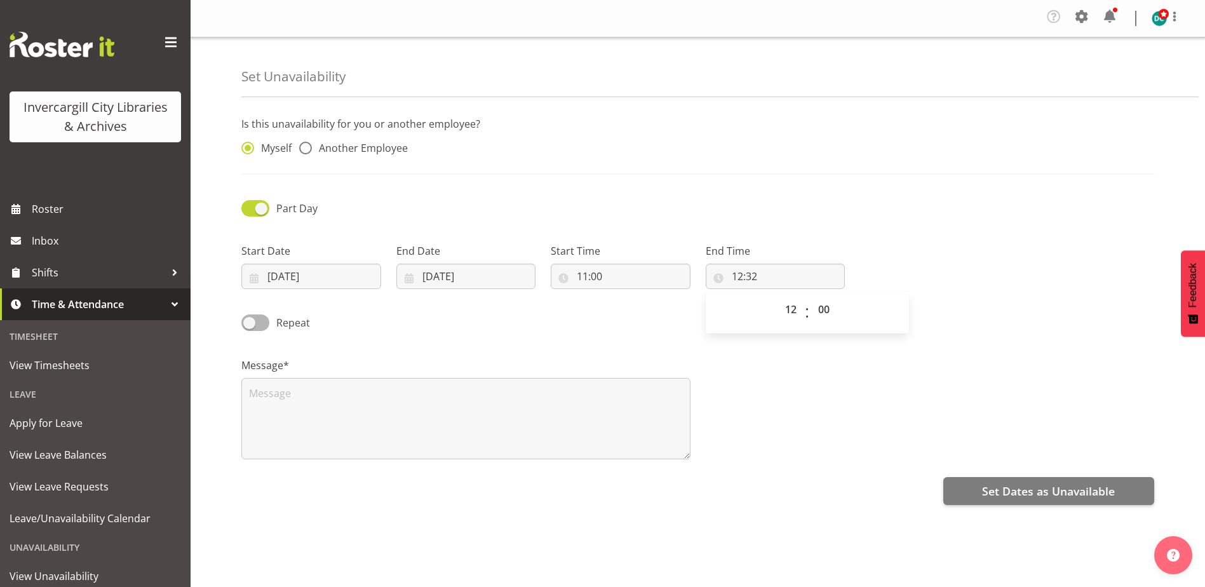
type input "12:00"
drag, startPoint x: 791, startPoint y: 393, endPoint x: 763, endPoint y: 403, distance: 30.0
click at [788, 394] on div "Message*" at bounding box center [698, 403] width 928 height 127
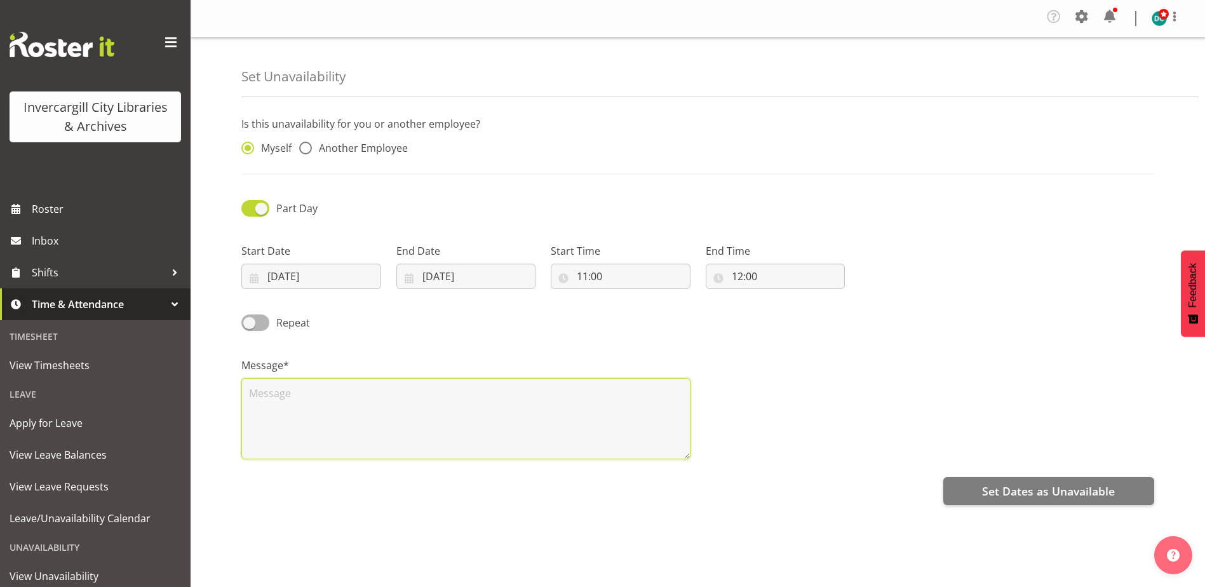
click at [293, 413] on textarea at bounding box center [465, 418] width 449 height 81
type textarea "Meeting"
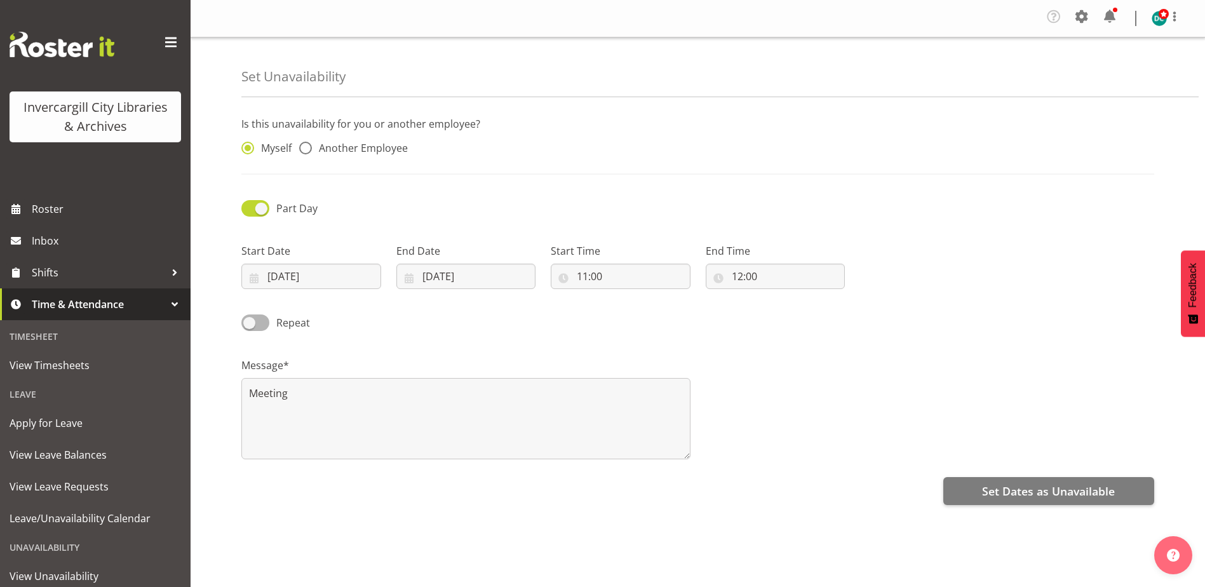
click at [983, 475] on div "Set Dates as Unavailable" at bounding box center [697, 490] width 913 height 30
click at [980, 480] on button "Set Dates as Unavailable" at bounding box center [1048, 491] width 211 height 28
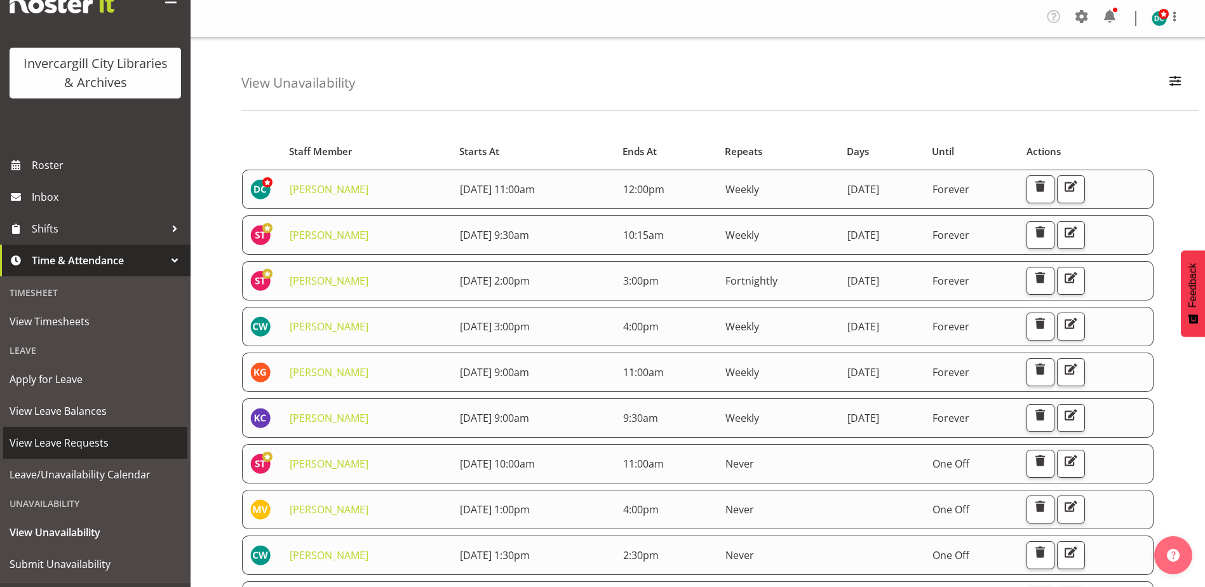
scroll to position [72, 0]
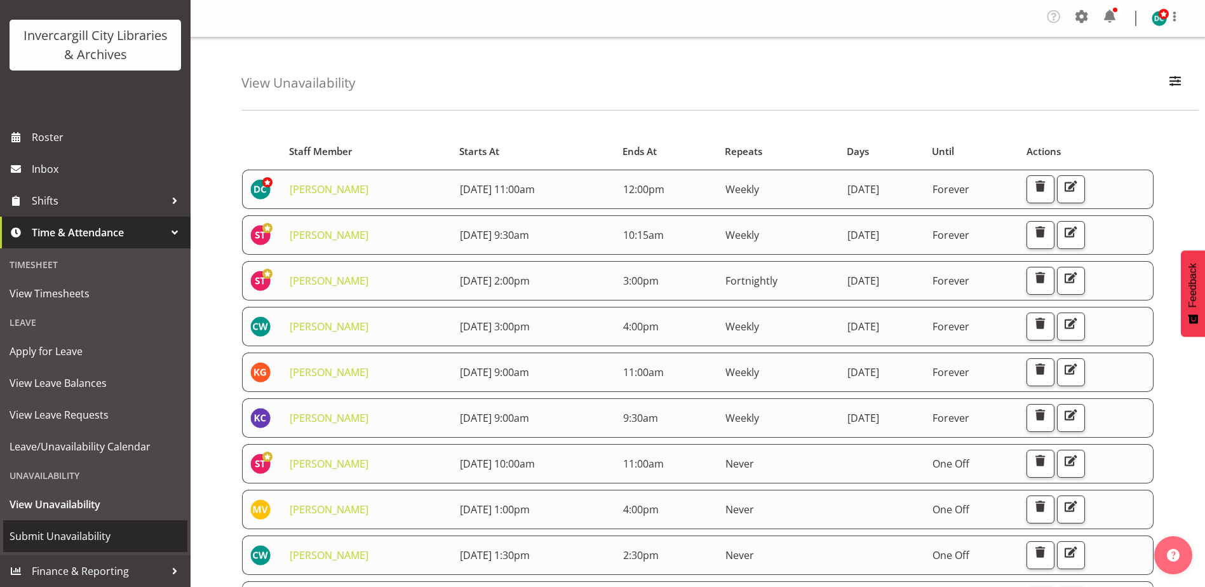
click at [46, 534] on span "Submit Unavailability" at bounding box center [96, 536] width 172 height 19
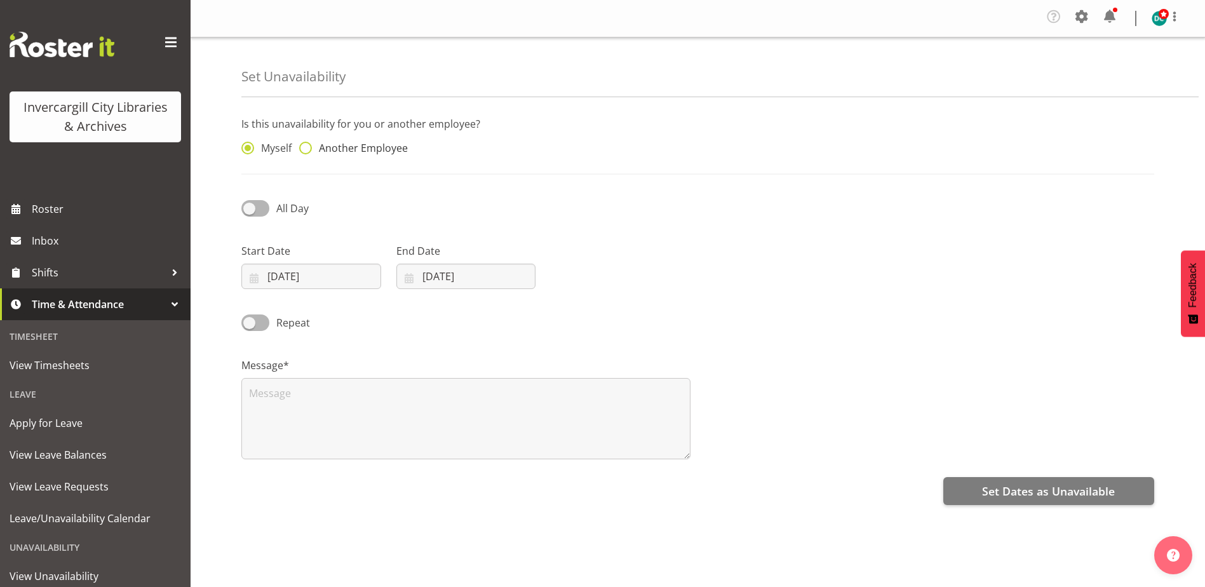
click at [303, 148] on span at bounding box center [305, 148] width 13 height 13
click at [303, 148] on input "Another Employee" at bounding box center [303, 148] width 8 height 8
radio input "true"
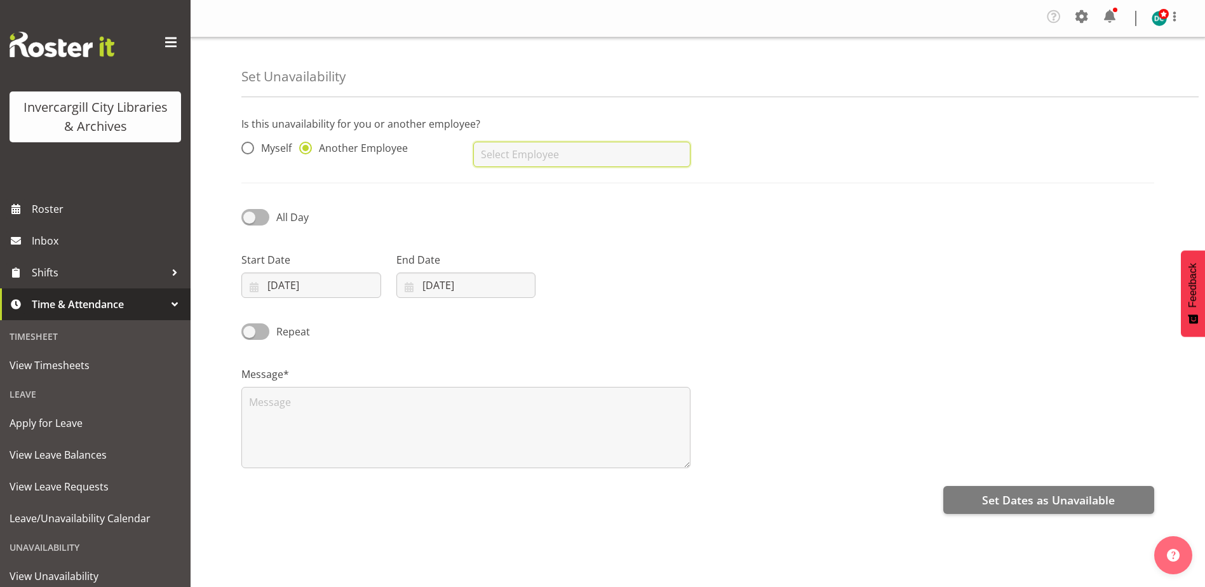
click at [525, 163] on input "text" at bounding box center [581, 154] width 217 height 25
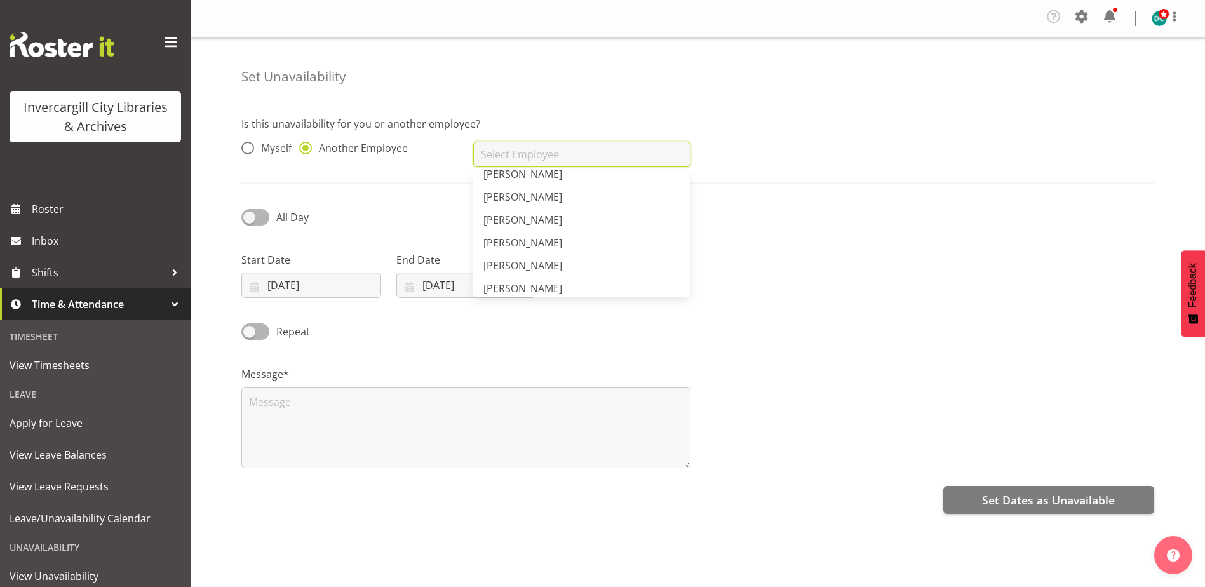
scroll to position [775, 0]
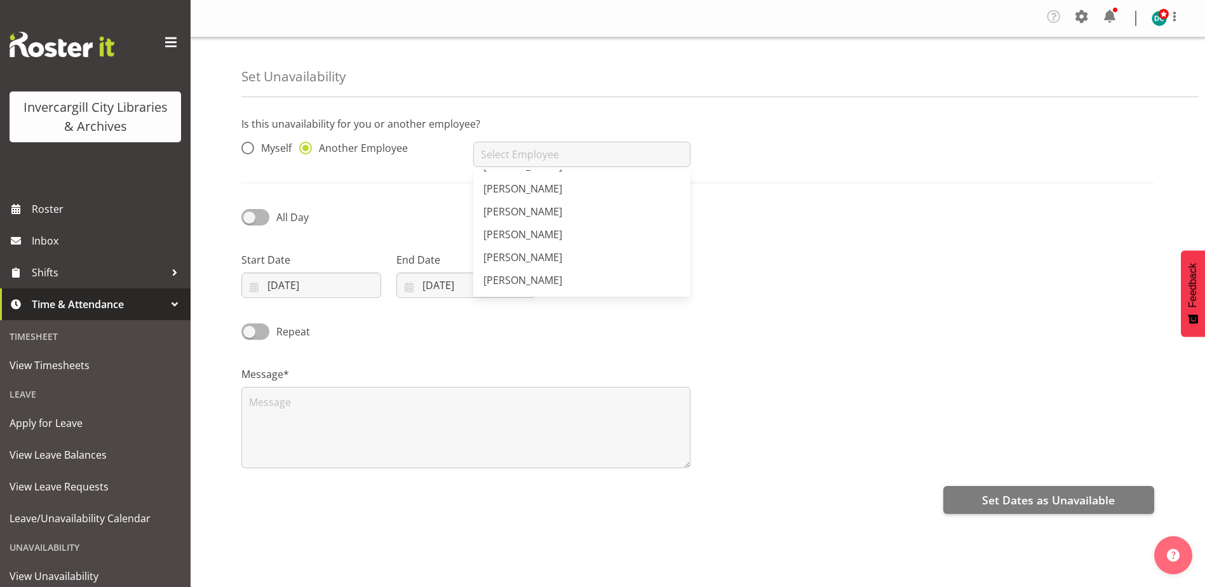
click at [528, 186] on span "[PERSON_NAME]" at bounding box center [522, 189] width 79 height 14
type input "[PERSON_NAME]"
click at [252, 215] on span at bounding box center [255, 217] width 28 height 16
click at [250, 215] on input "All Day" at bounding box center [245, 217] width 8 height 8
checkbox input "true"
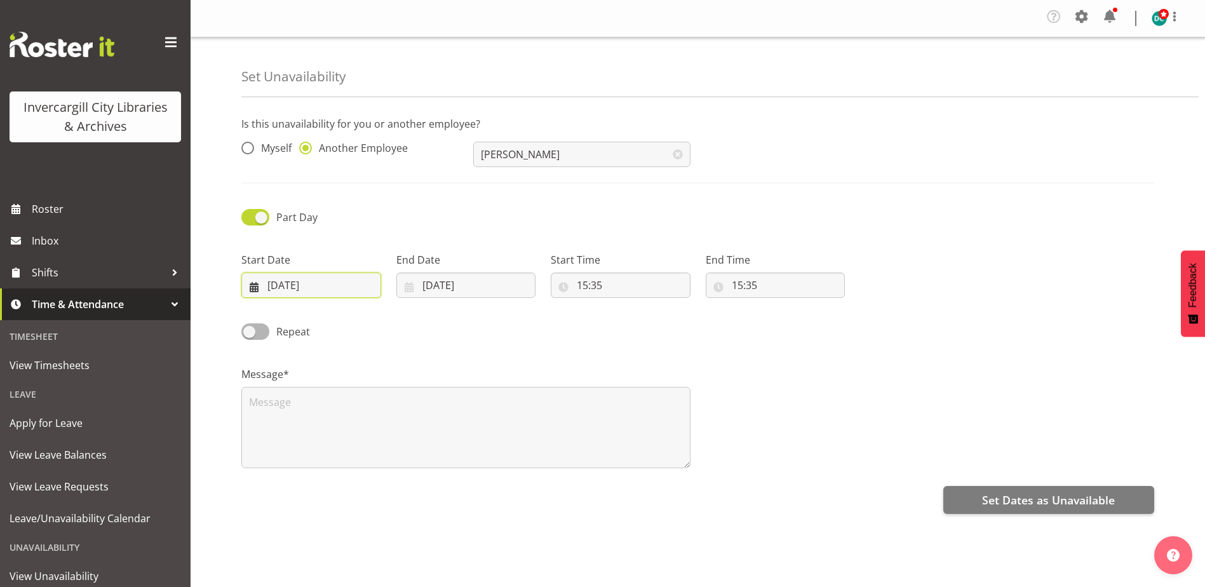
click at [294, 286] on input "[DATE]" at bounding box center [311, 285] width 140 height 25
click at [342, 415] on span "10" at bounding box center [343, 413] width 10 height 12
type input "[DATE]"
click at [454, 288] on input "[DATE]" at bounding box center [466, 285] width 140 height 25
click at [501, 415] on span "10" at bounding box center [498, 413] width 10 height 12
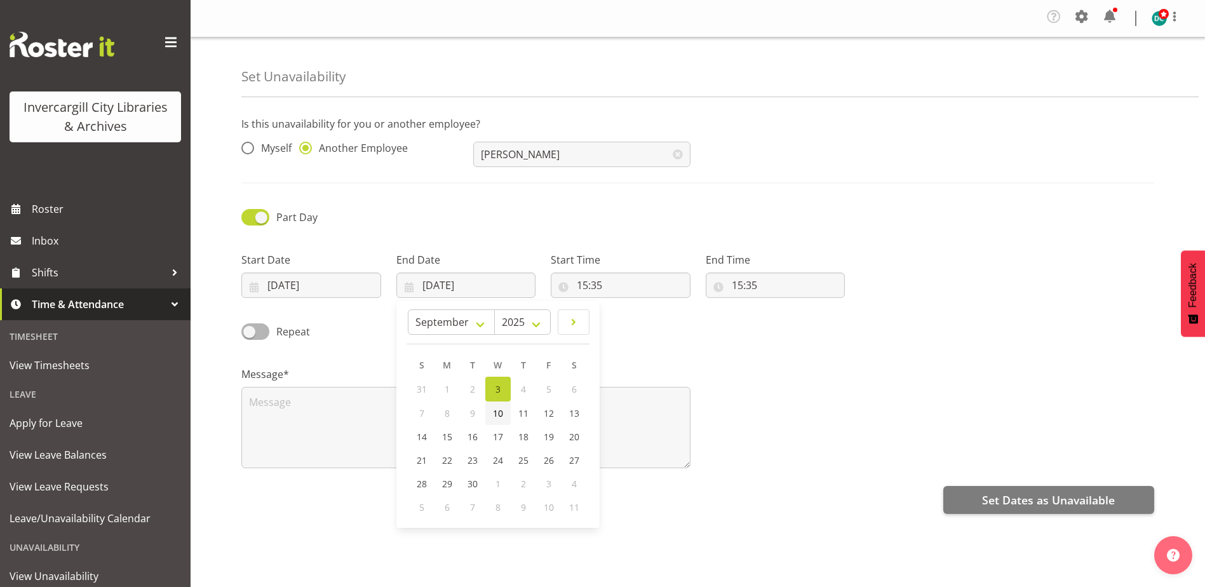
type input "[DATE]"
click at [628, 287] on input "15:35" at bounding box center [621, 285] width 140 height 25
click at [635, 316] on select "00 01 02 03 04 05 06 07 08 09 10 11 12 13 14 15 16 17 18 19 20 21 22 23" at bounding box center [637, 318] width 29 height 25
select select "14"
type input "14:35"
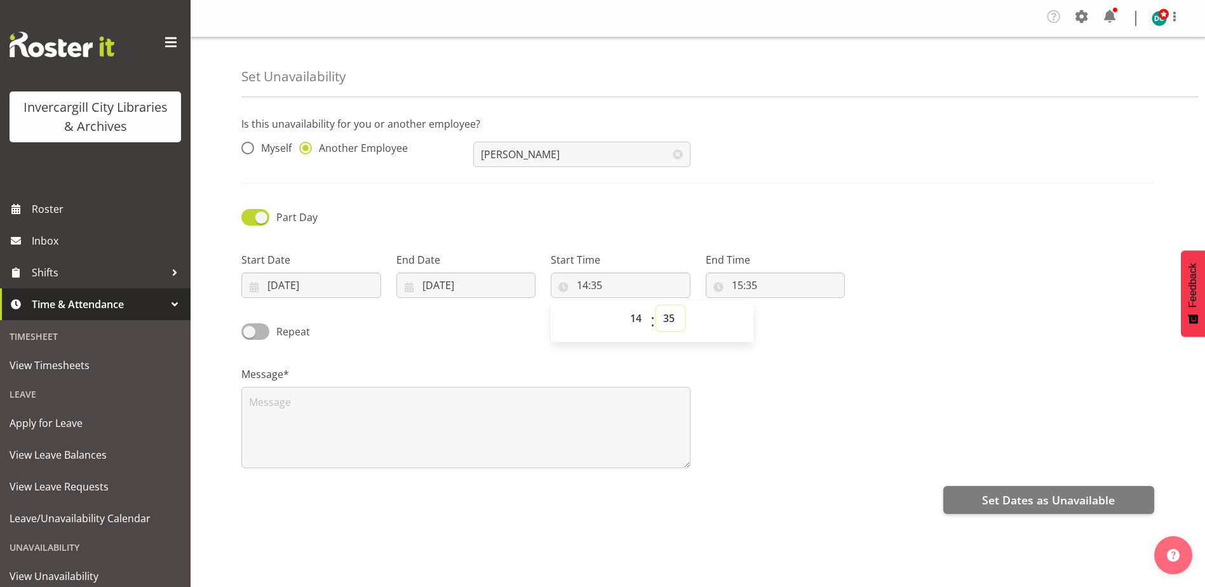
click at [675, 318] on select "00 01 02 03 04 05 06 07 08 09 10 11 12 13 14 15 16 17 18 19 20 21 22 23 24 25 2…" at bounding box center [670, 318] width 29 height 25
select select "0"
type input "14:00"
click at [738, 288] on input "15:35" at bounding box center [776, 285] width 140 height 25
click at [795, 316] on select "00 01 02 03 04 05 06 07 08 09 10 11 12 13 14 15 16 17 18 19 20 21 22 23" at bounding box center [792, 318] width 29 height 25
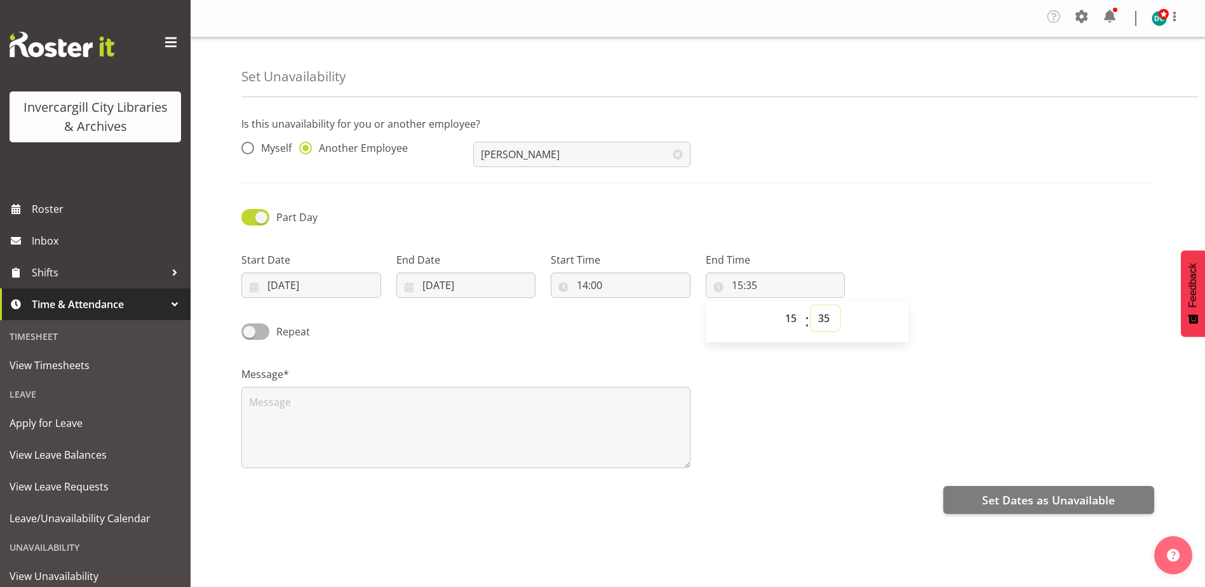
click at [819, 320] on select "00 01 02 03 04 05 06 07 08 09 10 11 12 13 14 15 16 17 18 19 20 21 22 23 24 25 2…" at bounding box center [825, 318] width 29 height 25
select select "30"
type input "15:30"
drag, startPoint x: 783, startPoint y: 370, endPoint x: 635, endPoint y: 419, distance: 156.3
click at [783, 372] on div "Message*" at bounding box center [698, 412] width 928 height 127
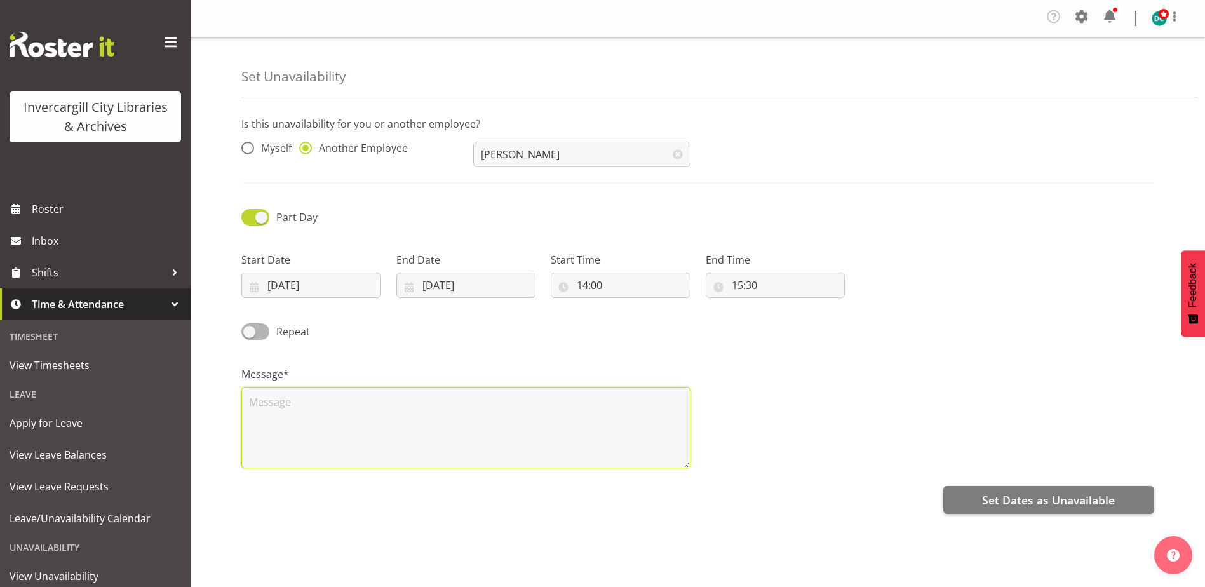
click at [506, 424] on textarea at bounding box center [465, 427] width 449 height 81
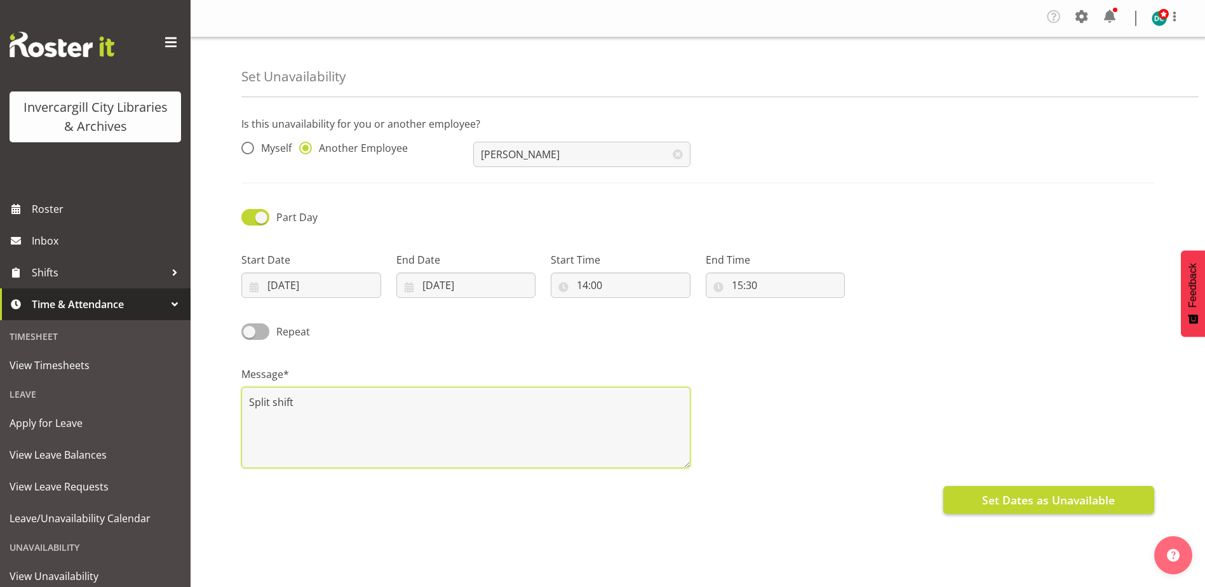
type textarea "Split shift"
click at [1008, 497] on span "Set Dates as Unavailable" at bounding box center [1048, 500] width 133 height 17
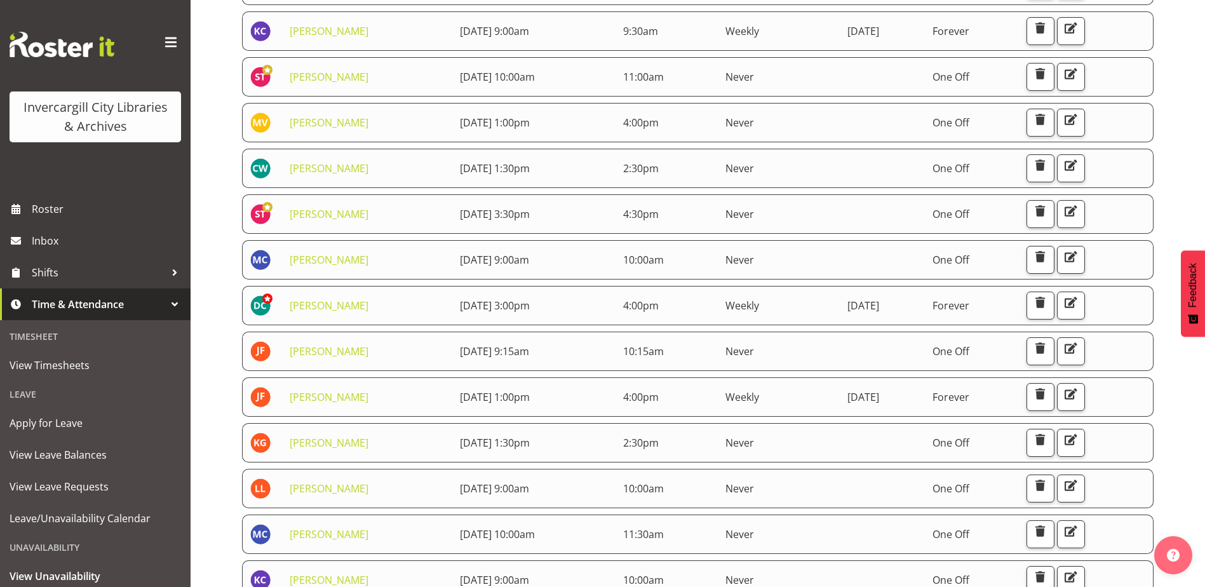
scroll to position [573, 0]
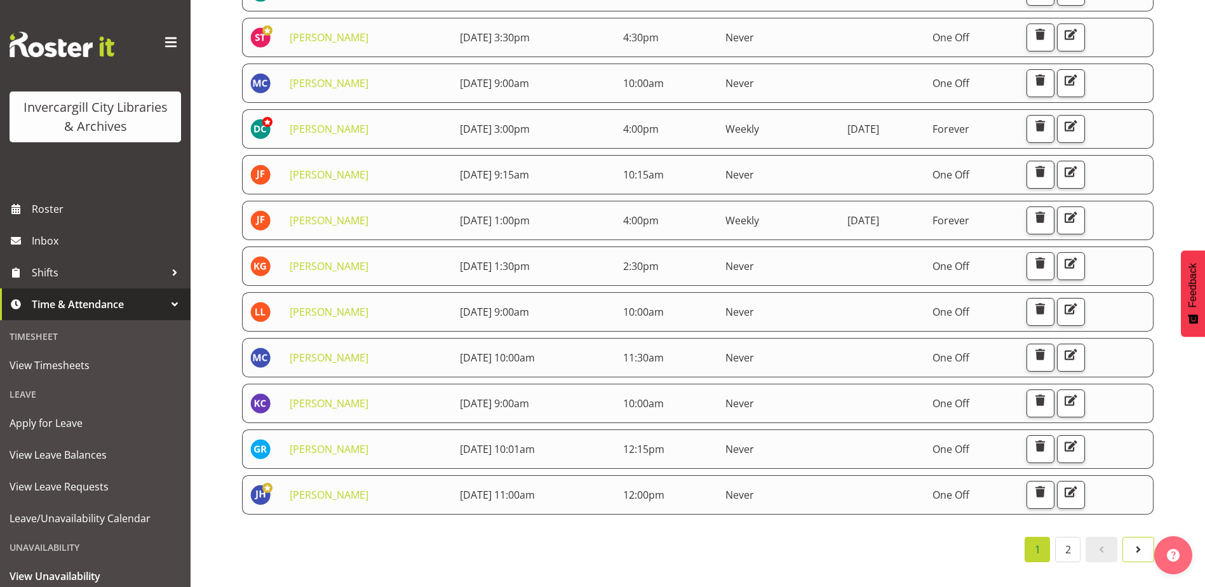
click at [1140, 542] on span at bounding box center [1138, 549] width 15 height 15
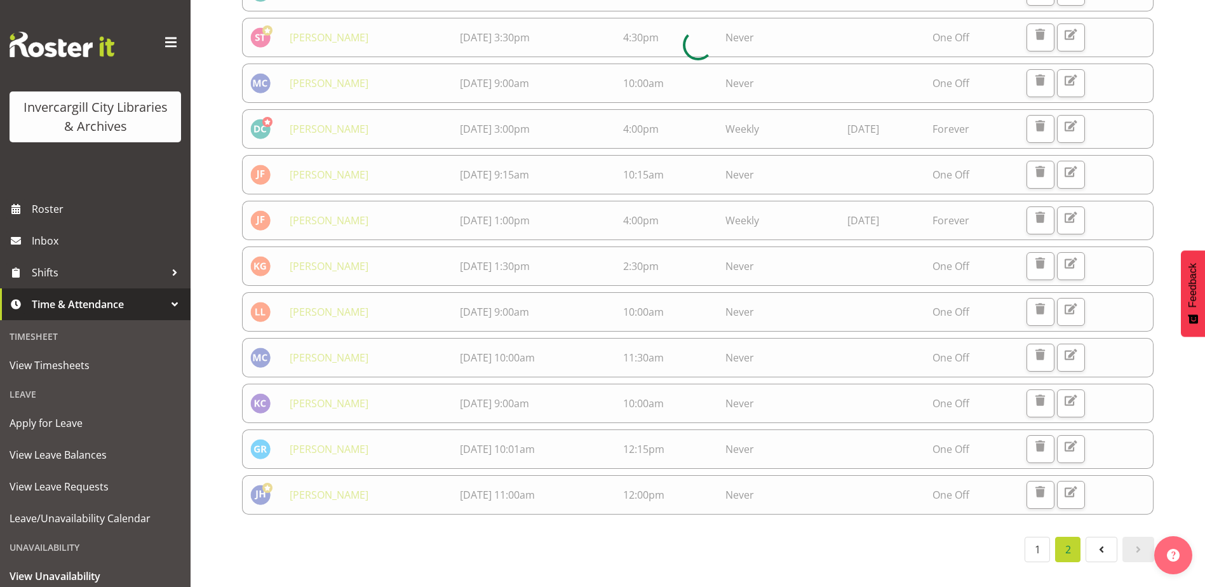
scroll to position [390, 0]
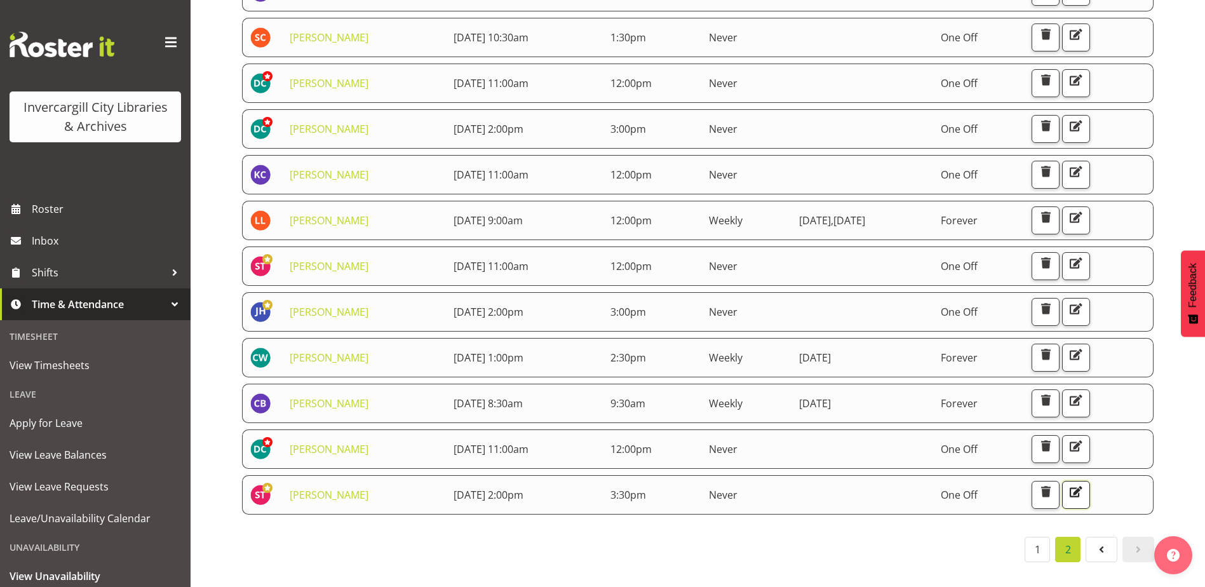
click at [1084, 483] on span "button" at bounding box center [1076, 491] width 17 height 17
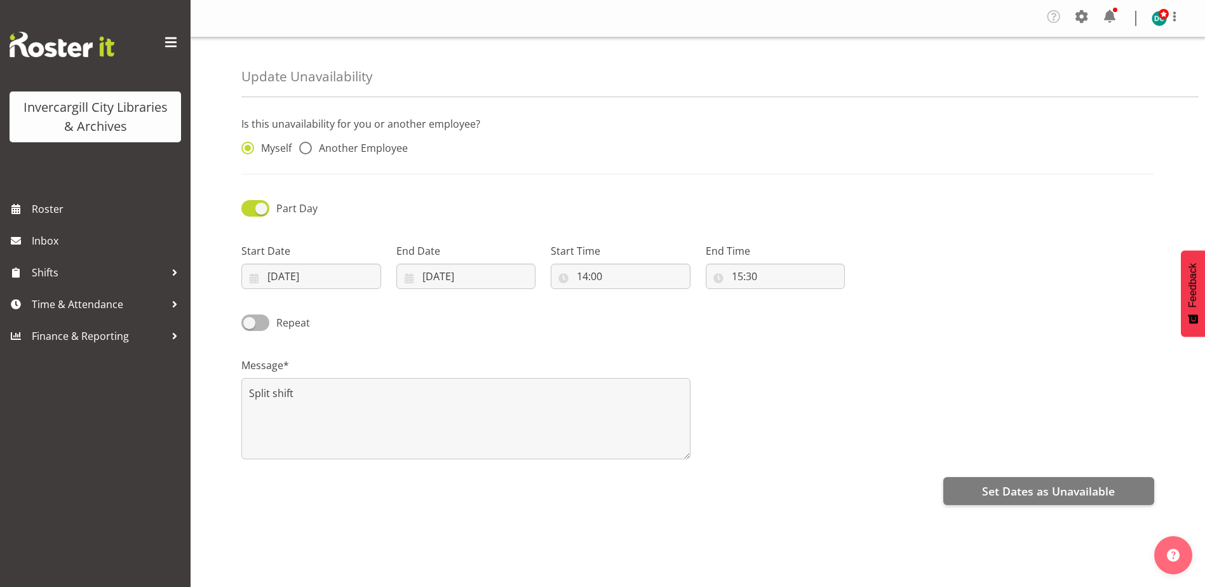
radio input "false"
radio input "true"
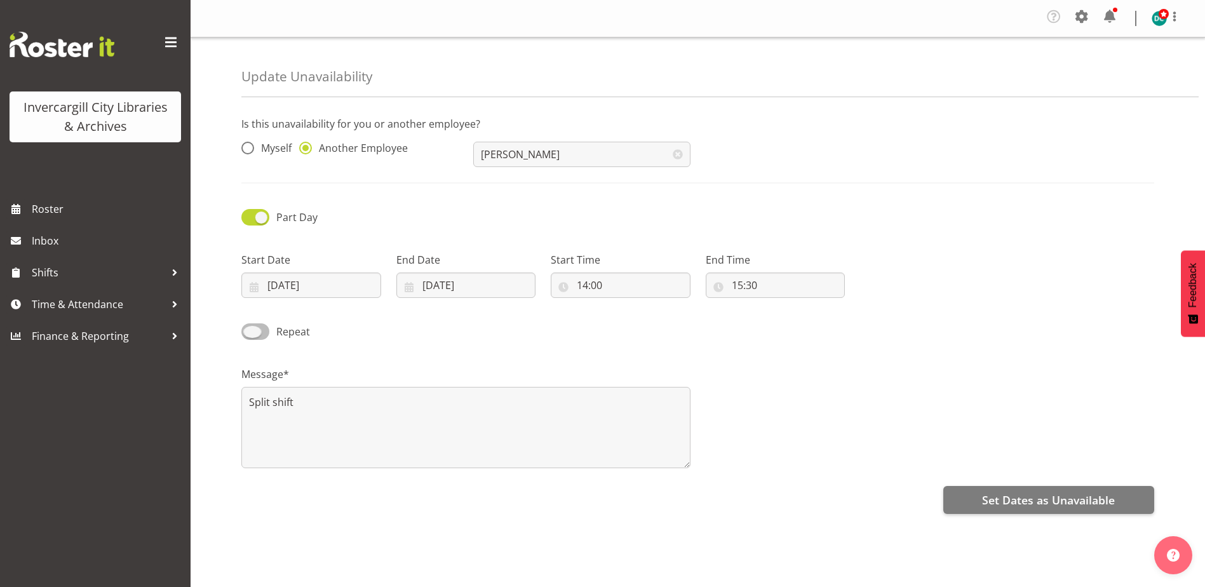
click at [252, 325] on span at bounding box center [255, 331] width 28 height 16
click at [250, 327] on input "Repeat" at bounding box center [245, 331] width 8 height 8
checkbox input "true"
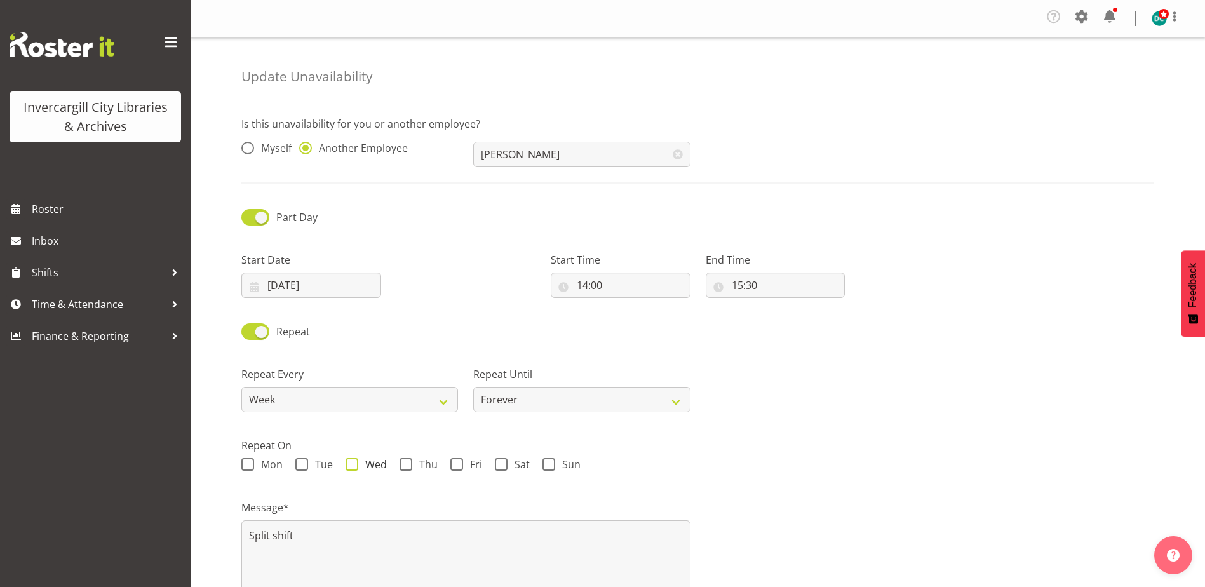
click at [353, 464] on span at bounding box center [352, 464] width 13 height 13
click at [353, 464] on input "Wed" at bounding box center [350, 465] width 8 height 8
checkbox input "true"
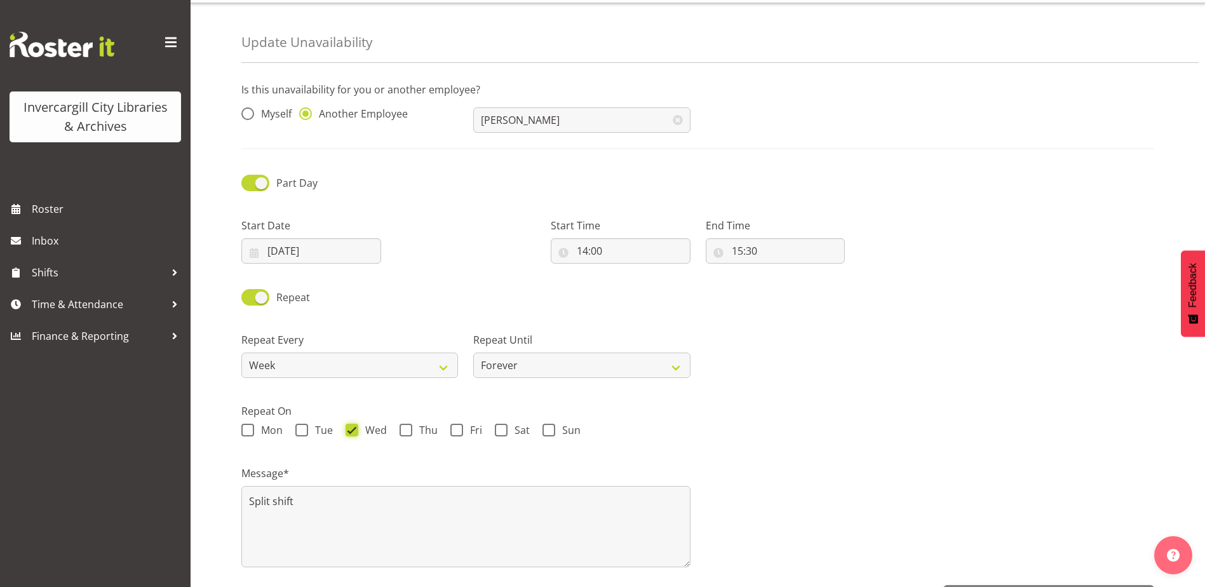
scroll to position [79, 0]
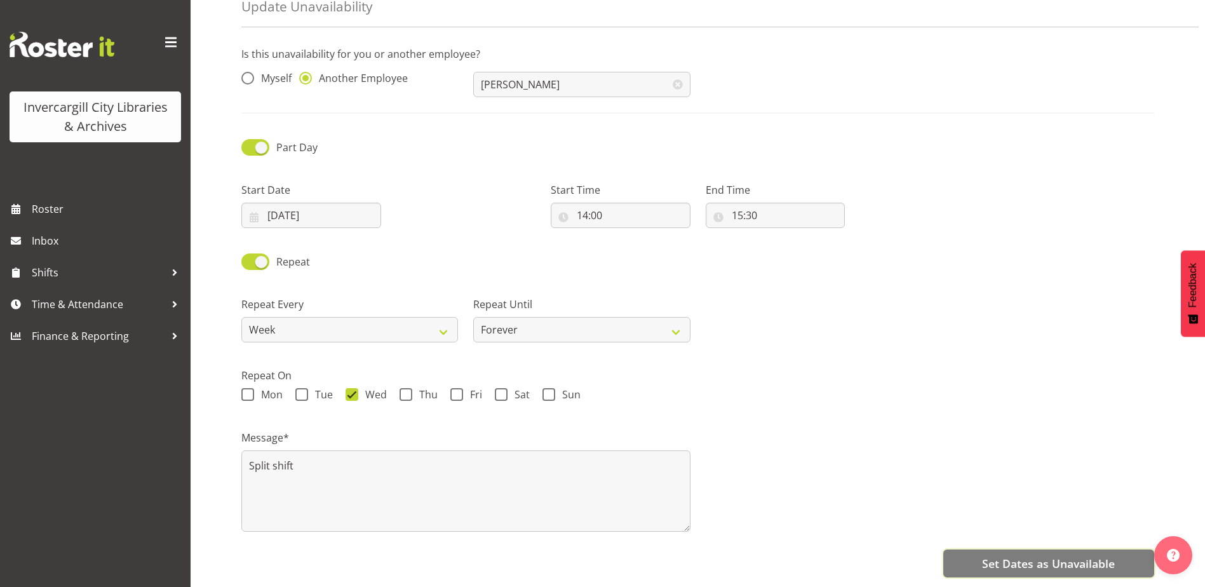
click at [1039, 555] on span "Set Dates as Unavailable" at bounding box center [1048, 563] width 133 height 17
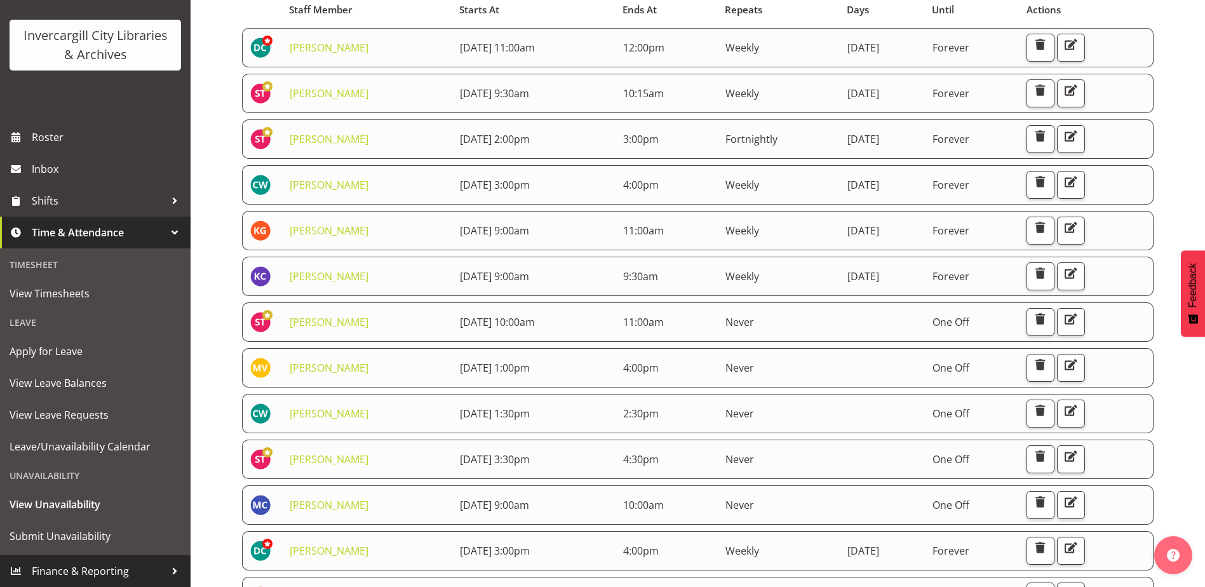
scroll to position [318, 0]
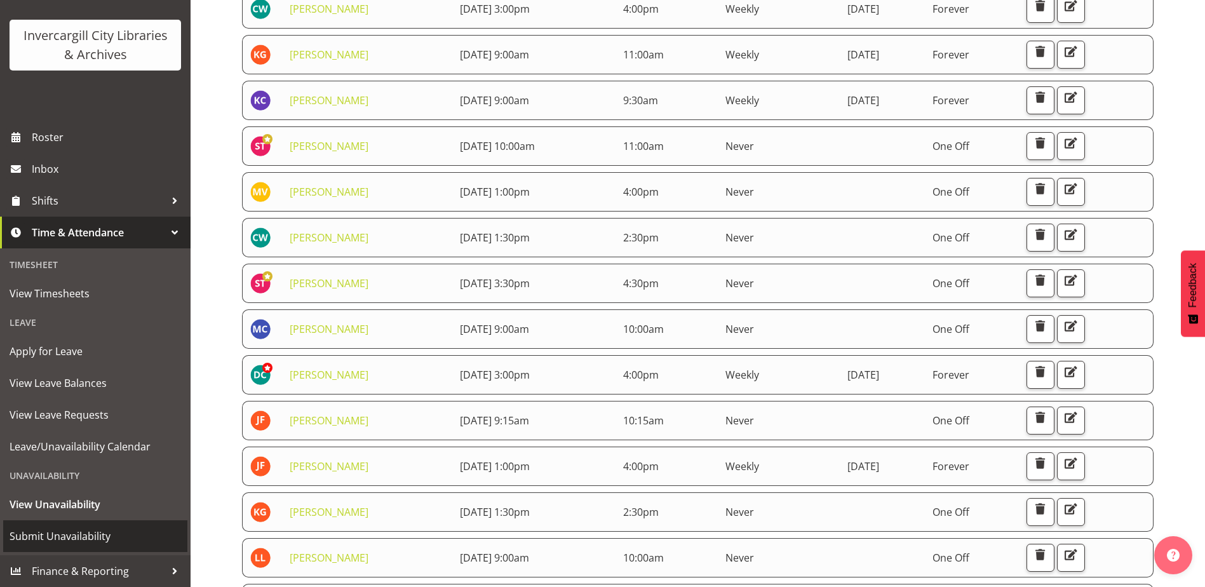
click at [48, 535] on span "Submit Unavailability" at bounding box center [96, 536] width 172 height 19
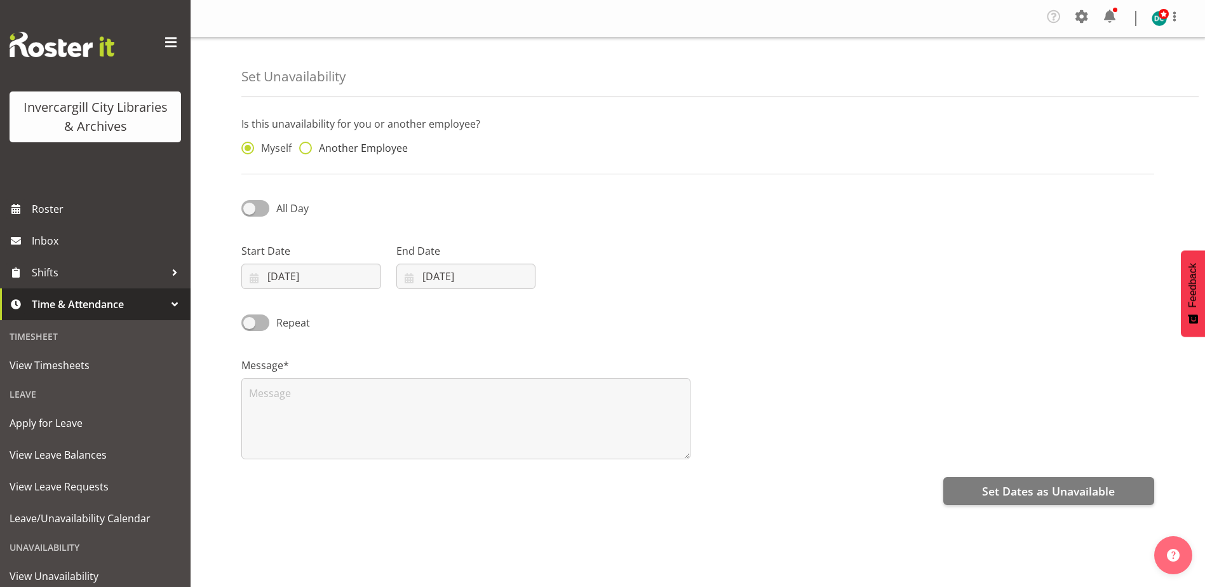
click at [306, 153] on span at bounding box center [305, 148] width 13 height 13
click at [306, 152] on input "Another Employee" at bounding box center [303, 148] width 8 height 8
radio input "true"
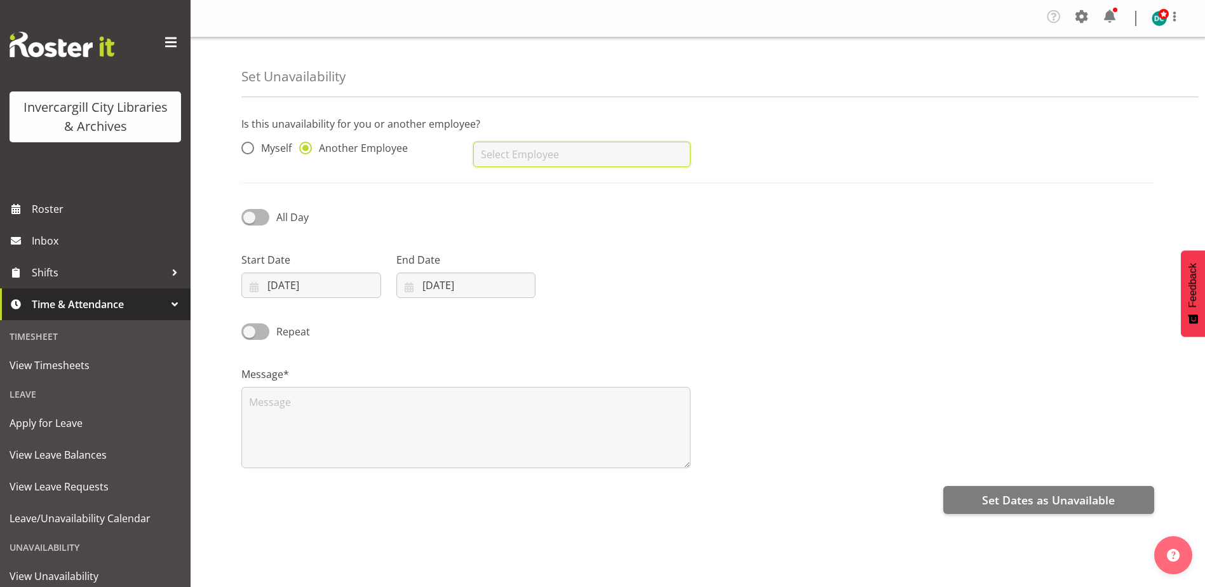
click at [576, 142] on input "text" at bounding box center [581, 154] width 217 height 25
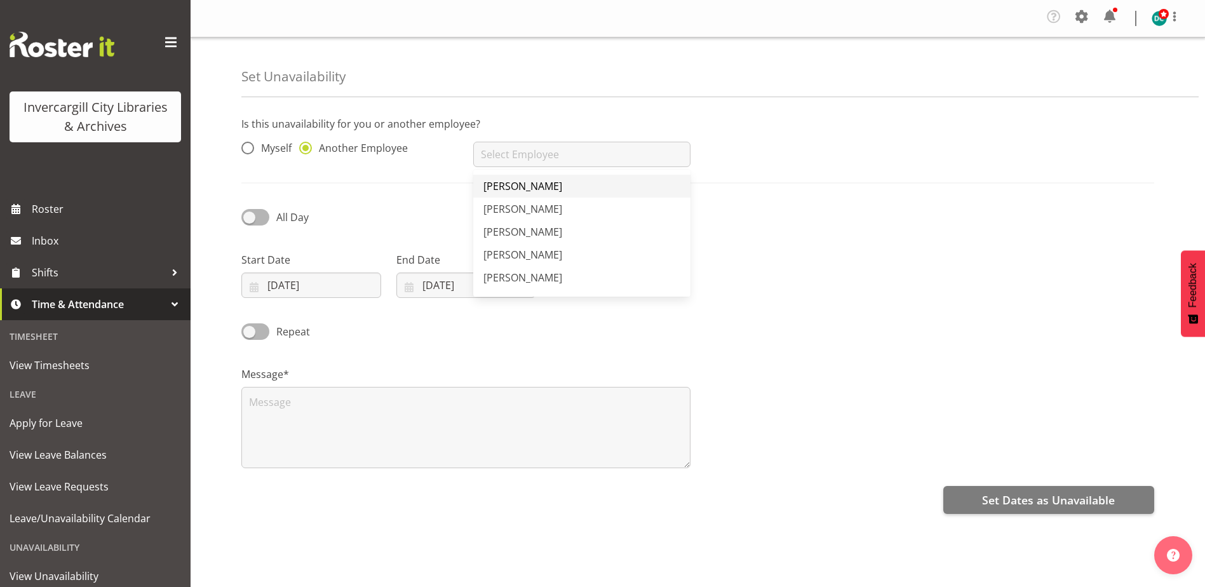
click at [525, 184] on span "[PERSON_NAME]" at bounding box center [522, 186] width 79 height 14
type input "[PERSON_NAME]"
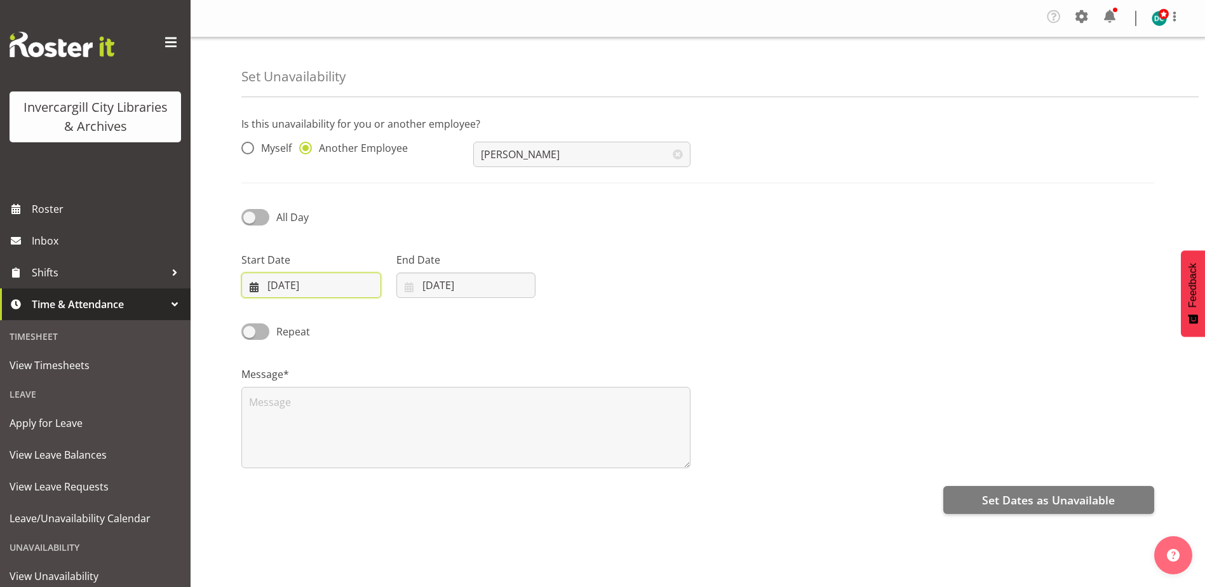
click at [285, 287] on input "[DATE]" at bounding box center [311, 285] width 140 height 25
click at [325, 412] on link "9" at bounding box center [317, 414] width 25 height 24
type input "09/09/2025"
click at [490, 281] on input "03/09/2025" at bounding box center [466, 285] width 140 height 25
click at [477, 415] on link "9" at bounding box center [472, 414] width 25 height 24
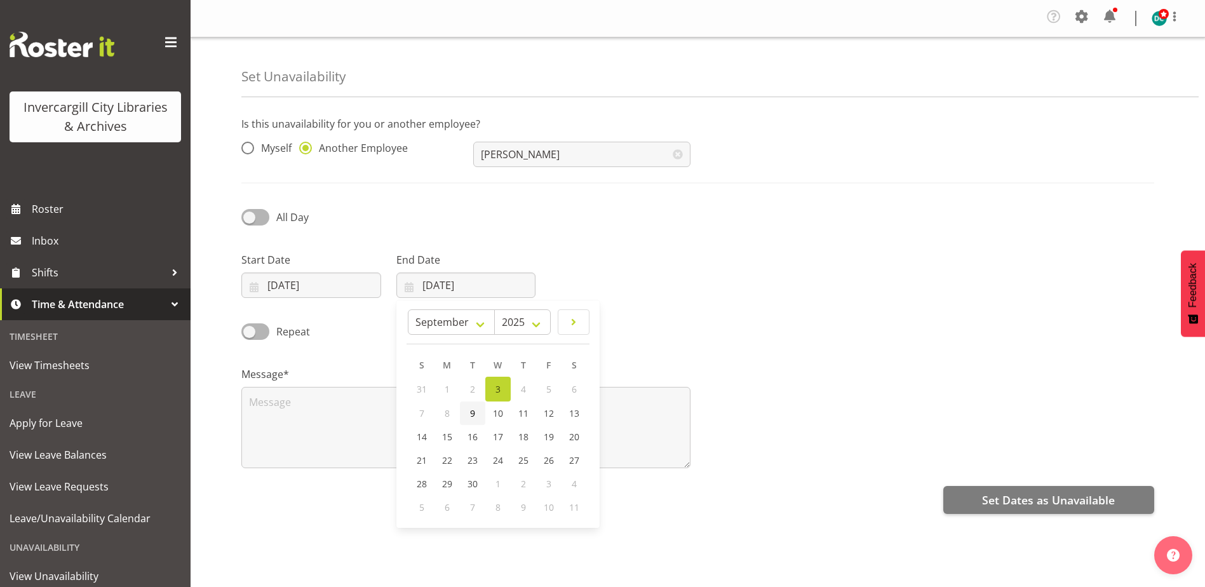
type input "09/09/2025"
click at [259, 215] on span at bounding box center [255, 217] width 28 height 16
click at [250, 215] on input "All Day" at bounding box center [245, 217] width 8 height 8
checkbox input "true"
select select "15"
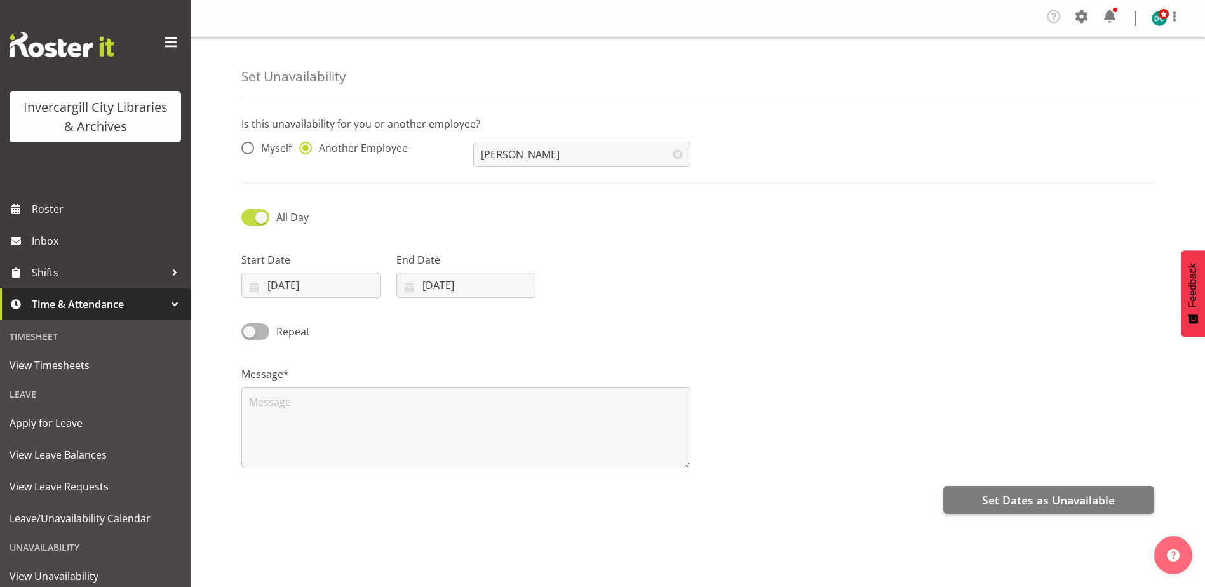
select select "37"
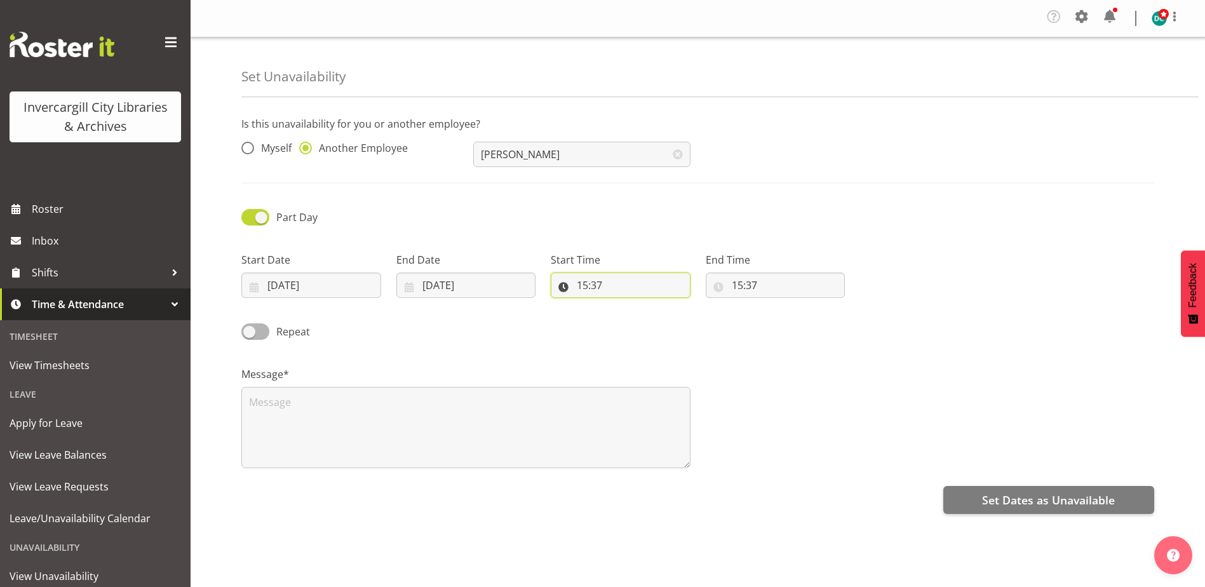
click at [633, 288] on input "15:37" at bounding box center [621, 285] width 140 height 25
click at [640, 317] on select "00 01 02 03 04 05 06 07 08 09 10 11 12 13 14 15 16 17 18 19 20 21 22 23" at bounding box center [637, 318] width 29 height 25
select select "11"
click at [623, 306] on select "00 01 02 03 04 05 06 07 08 09 10 11 12 13 14 15 16 17 18 19 20 21 22 23" at bounding box center [637, 318] width 29 height 25
type input "11:37"
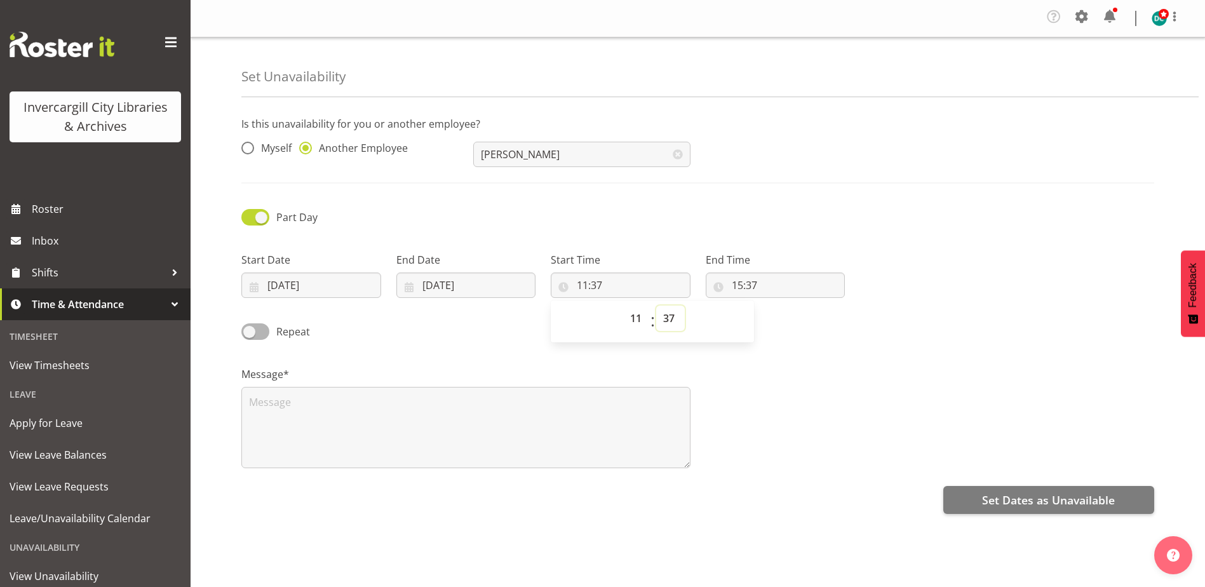
click at [671, 320] on select "00 01 02 03 04 05 06 07 08 09 10 11 12 13 14 15 16 17 18 19 20 21 22 23 24 25 2…" at bounding box center [670, 318] width 29 height 25
select select "0"
type input "11:00"
click at [745, 290] on input "15:37" at bounding box center [776, 285] width 140 height 25
click at [786, 323] on select "00 01 02 03 04 05 06 07 08 09 10 11 12 13 14 15 16 17 18 19 20 21 22 23" at bounding box center [792, 318] width 29 height 25
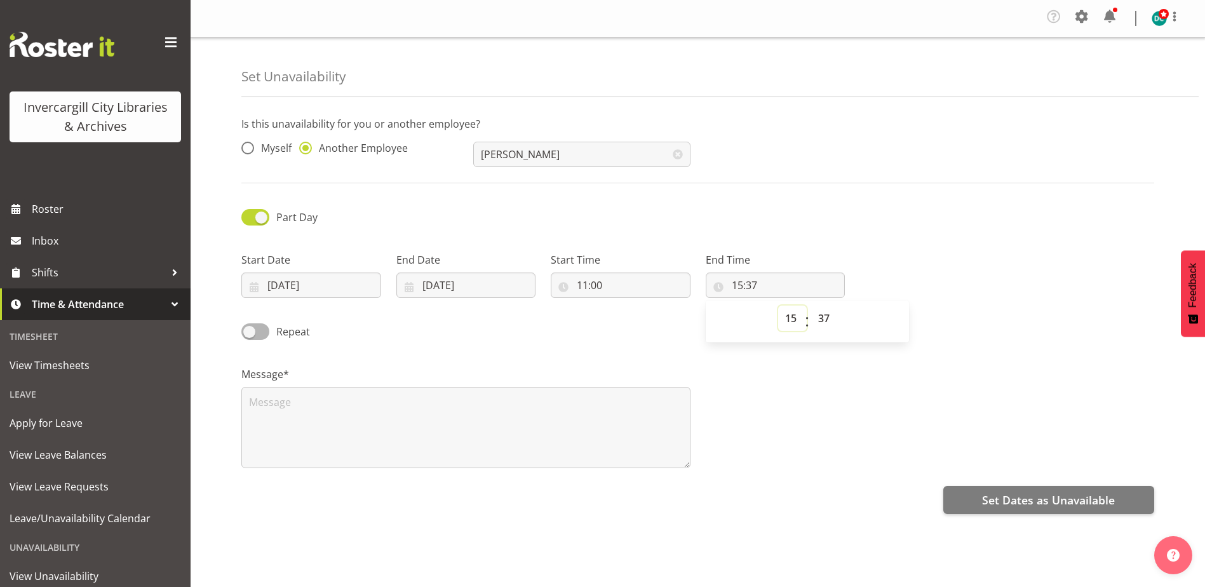
select select "12"
type input "12:37"
click at [833, 319] on select "00 01 02 03 04 05 06 07 08 09 10 11 12 13 14 15 16 17 18 19 20 21 22 23 24 25 2…" at bounding box center [825, 318] width 29 height 25
select select "0"
type input "12:00"
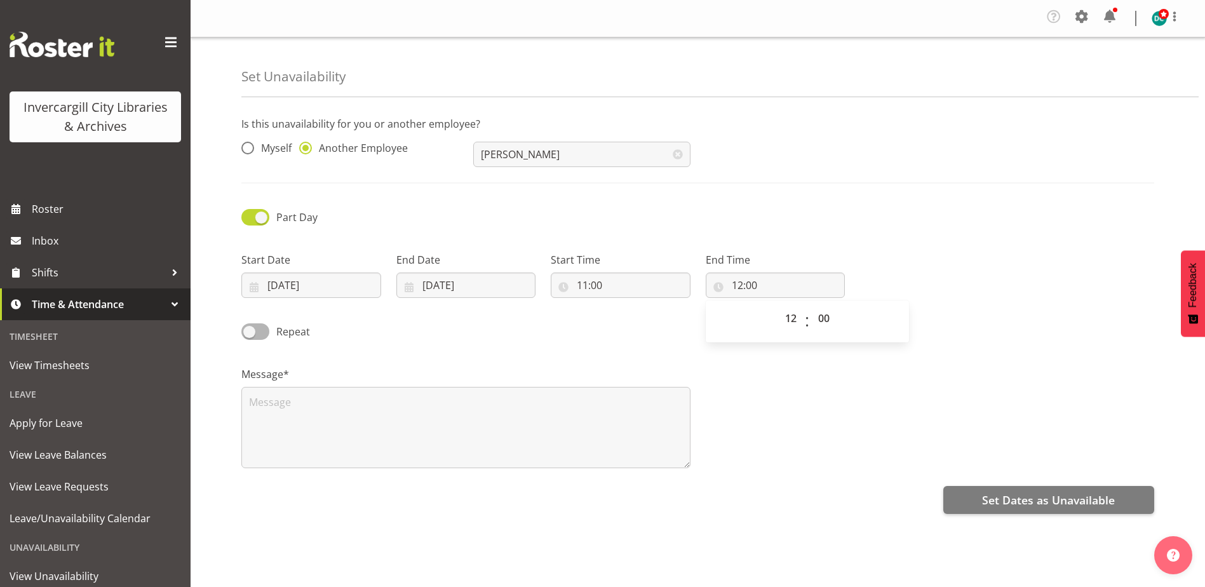
click at [808, 403] on div "Message*" at bounding box center [698, 412] width 928 height 127
click at [386, 410] on textarea at bounding box center [465, 427] width 449 height 81
click at [328, 404] on textarea at bounding box center [465, 427] width 449 height 81
paste textarea "Meet w Coleen Saunders- GRG"
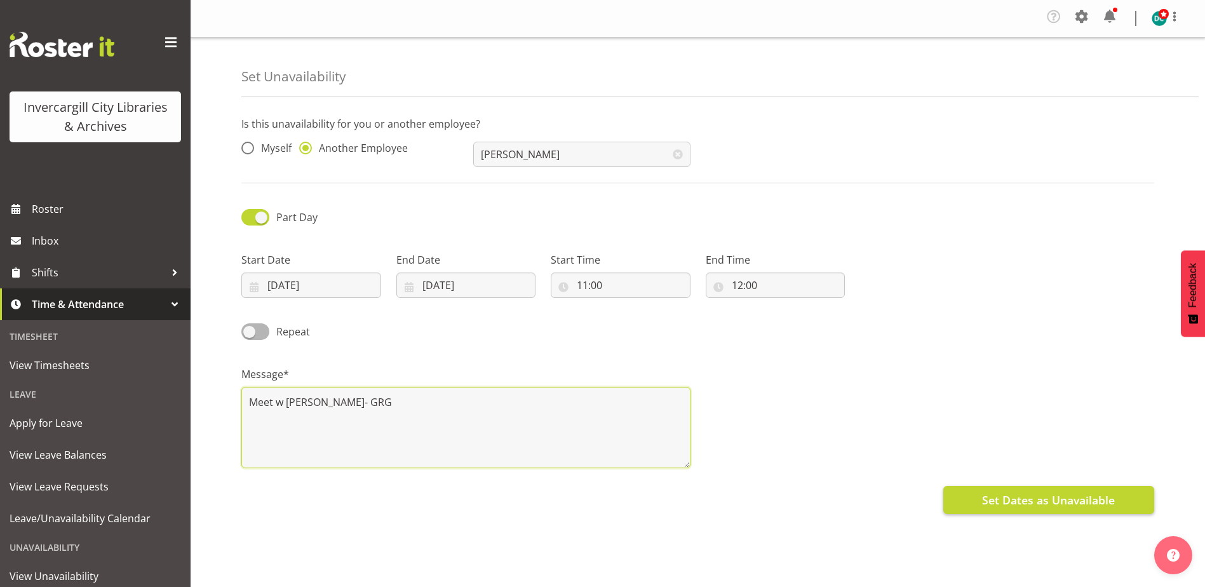
type textarea "Meet w Coleen Saunders- GRG"
click at [993, 514] on div "Is this unavailability for you or another employee? Myself Another Employee Aur…" at bounding box center [723, 361] width 964 height 508
click at [990, 508] on span "Set Dates as Unavailable" at bounding box center [1048, 500] width 133 height 17
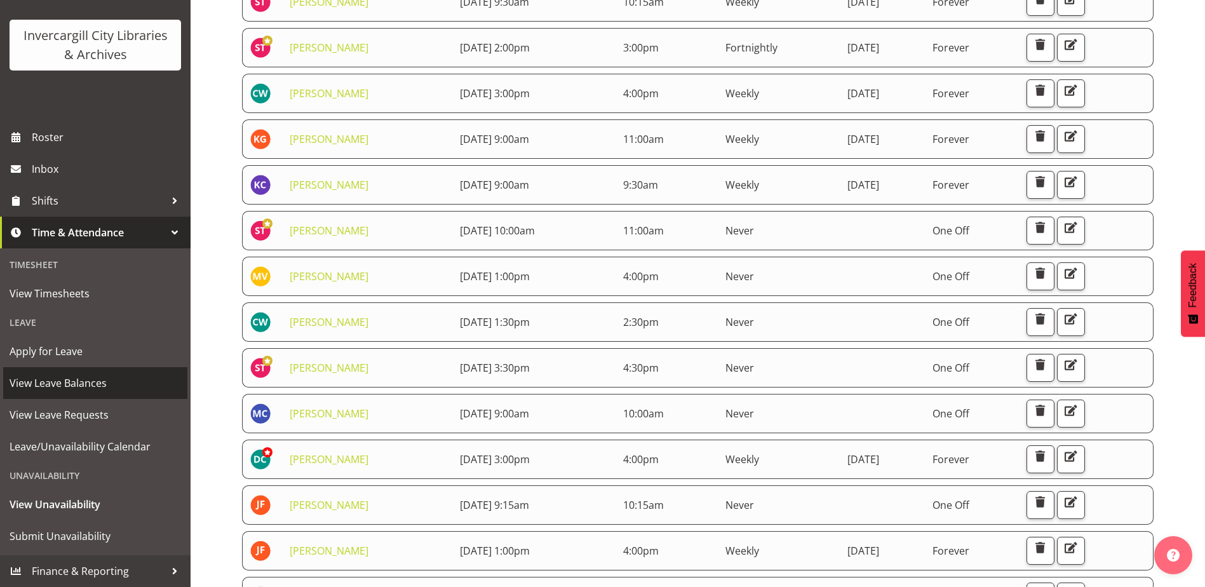
scroll to position [381, 0]
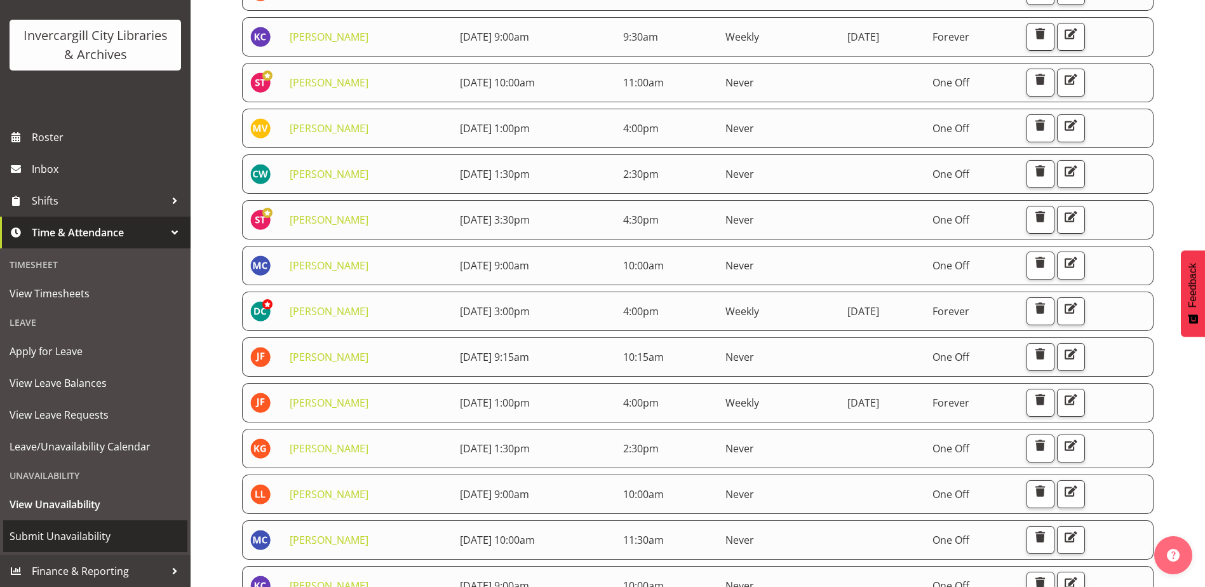
click at [50, 541] on span "Submit Unavailability" at bounding box center [96, 536] width 172 height 19
click at [51, 537] on span "Submit Unavailability" at bounding box center [96, 536] width 172 height 19
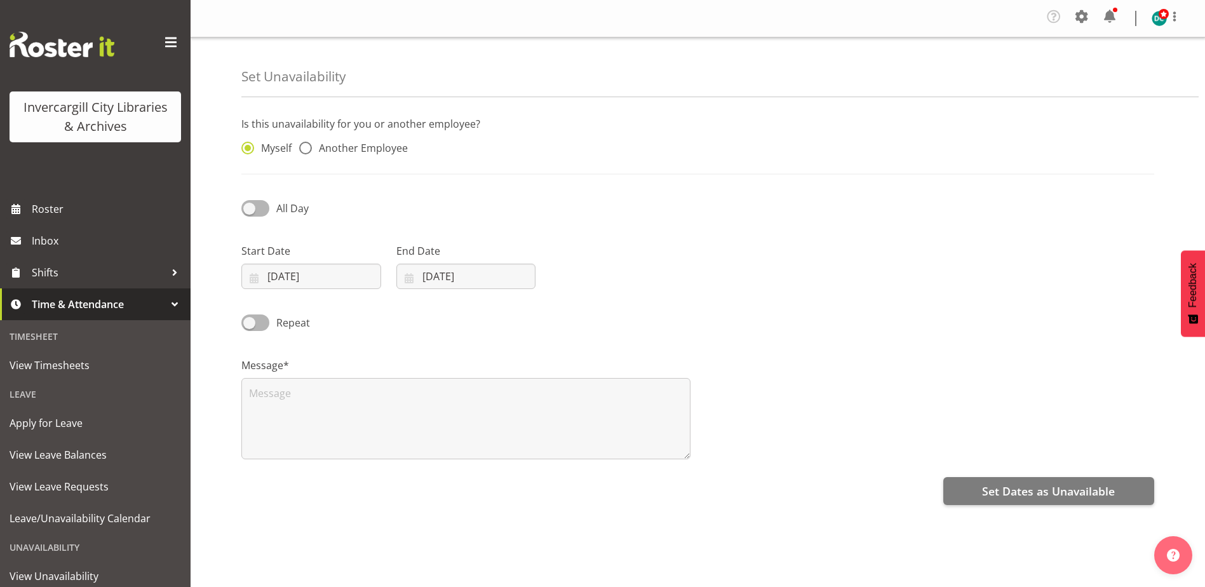
select select "8"
select select "2025"
click at [288, 271] on input "[DATE]" at bounding box center [311, 276] width 140 height 25
click at [284, 407] on link "8" at bounding box center [292, 405] width 25 height 24
type input "[DATE]"
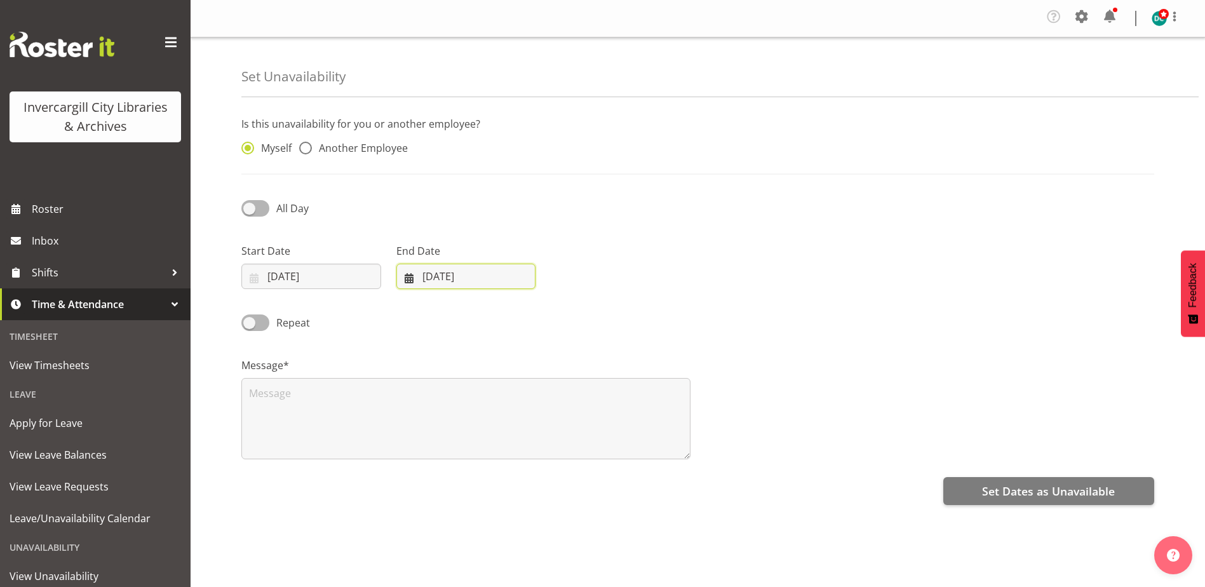
drag, startPoint x: 425, startPoint y: 282, endPoint x: 412, endPoint y: 312, distance: 32.4
click at [425, 281] on input "[DATE]" at bounding box center [466, 276] width 140 height 25
click at [446, 410] on link "8" at bounding box center [447, 405] width 25 height 24
type input "[DATE]"
click at [247, 206] on span at bounding box center [255, 208] width 28 height 16
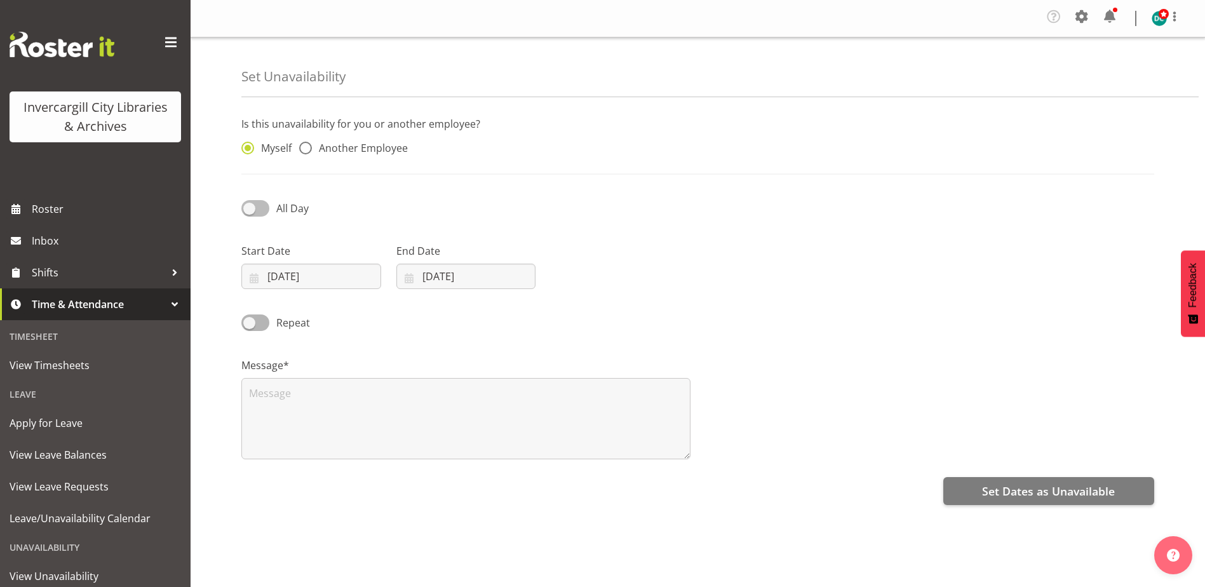
click at [247, 206] on input "All Day" at bounding box center [245, 208] width 8 height 8
checkbox input "true"
select select "15"
select select "40"
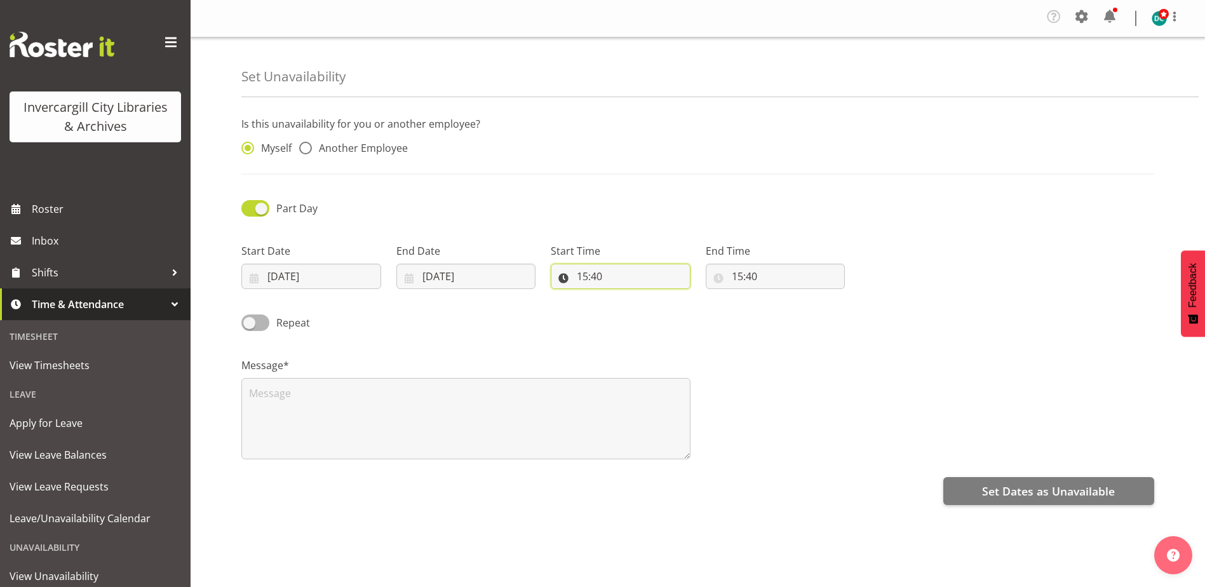
click at [585, 276] on input "15:40" at bounding box center [621, 276] width 140 height 25
click at [633, 310] on select "00 01 02 03 04 05 06 07 08 09 10 11 12 13 14 15 16 17 18 19 20 21 22 23" at bounding box center [637, 309] width 29 height 25
select select "14"
type input "14:40"
click at [663, 308] on select "00 01 02 03 04 05 06 07 08 09 10 11 12 13 14 15 16 17 18 19 20 21 22 23 24 25 2…" at bounding box center [670, 309] width 29 height 25
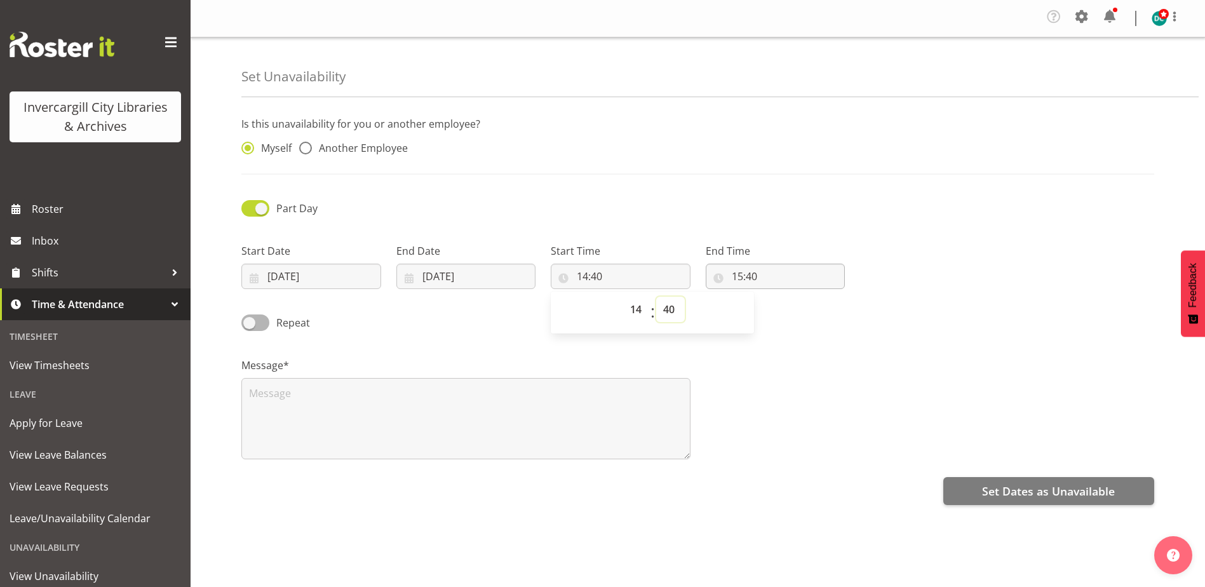
select select "30"
type input "14:30"
click at [733, 275] on input "15:40" at bounding box center [776, 276] width 140 height 25
click at [819, 311] on select "00 01 02 03 04 05 06 07 08 09 10 11 12 13 14 15 16 17 18 19 20 21 22 23 24 25 2…" at bounding box center [825, 309] width 29 height 25
select select "30"
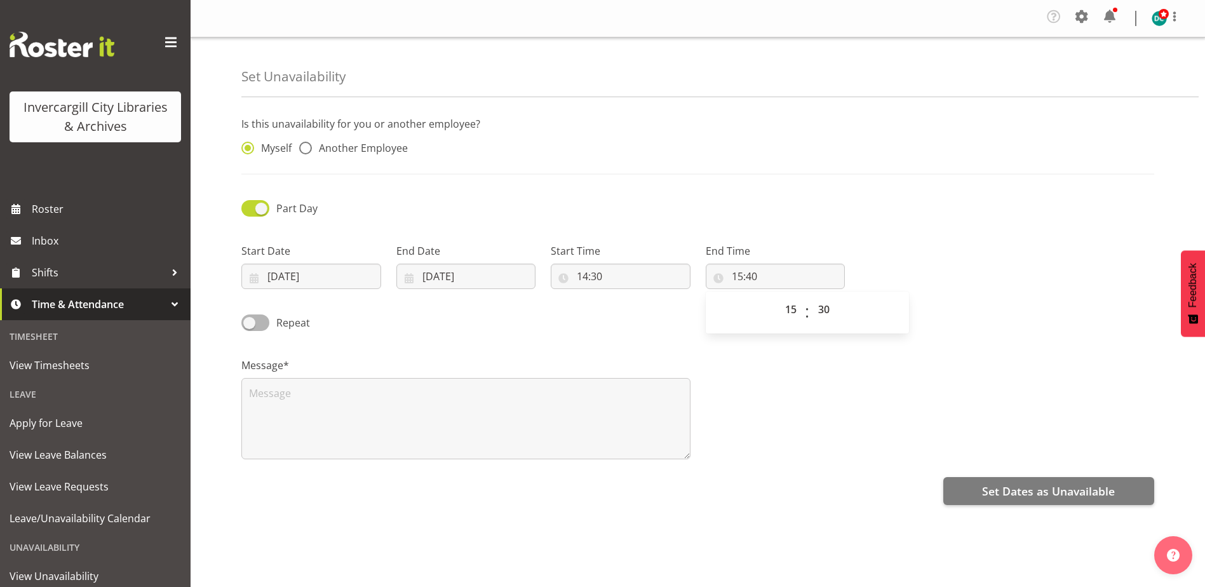
type input "15:30"
click at [786, 375] on div "Message*" at bounding box center [698, 403] width 928 height 127
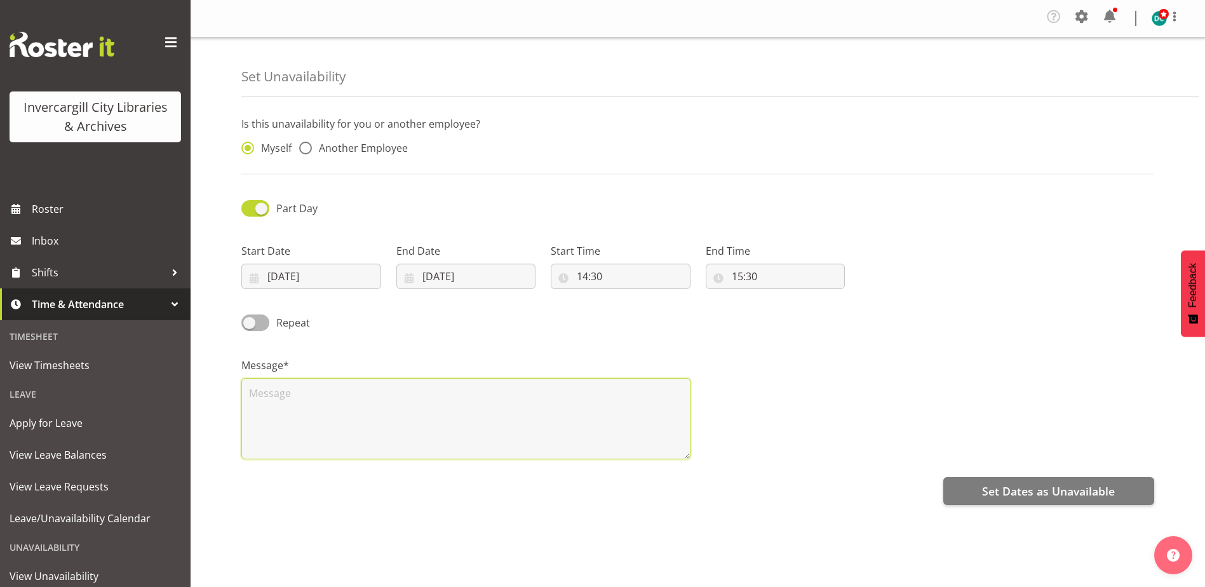
click at [410, 428] on textarea at bounding box center [465, 418] width 449 height 81
type textarea "1000 books before school"
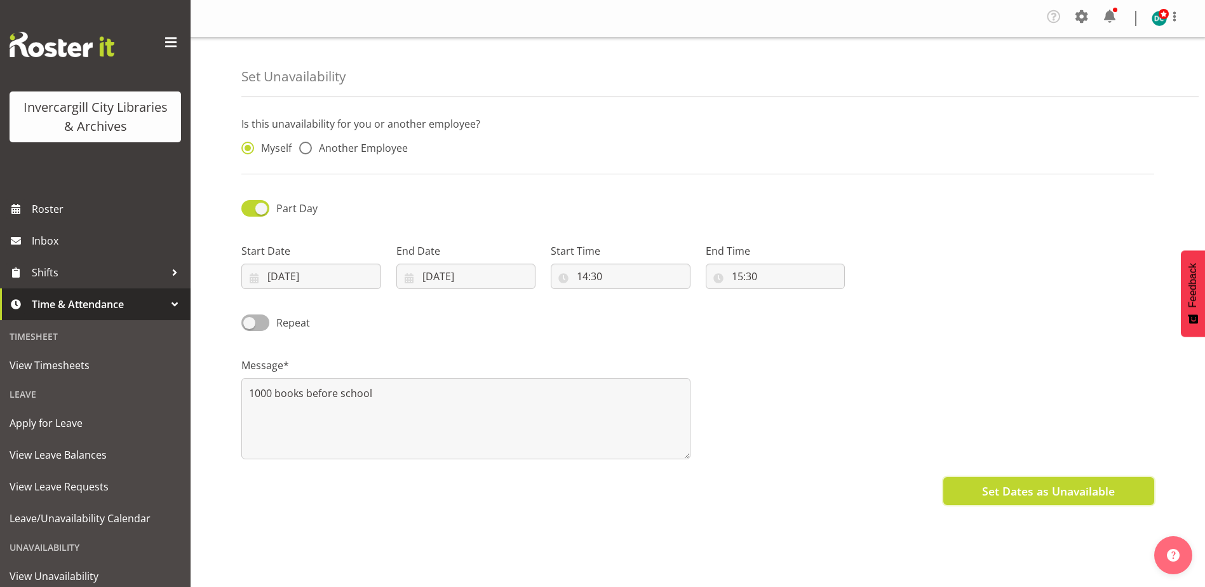
click at [999, 492] on span "Set Dates as Unavailable" at bounding box center [1048, 491] width 133 height 17
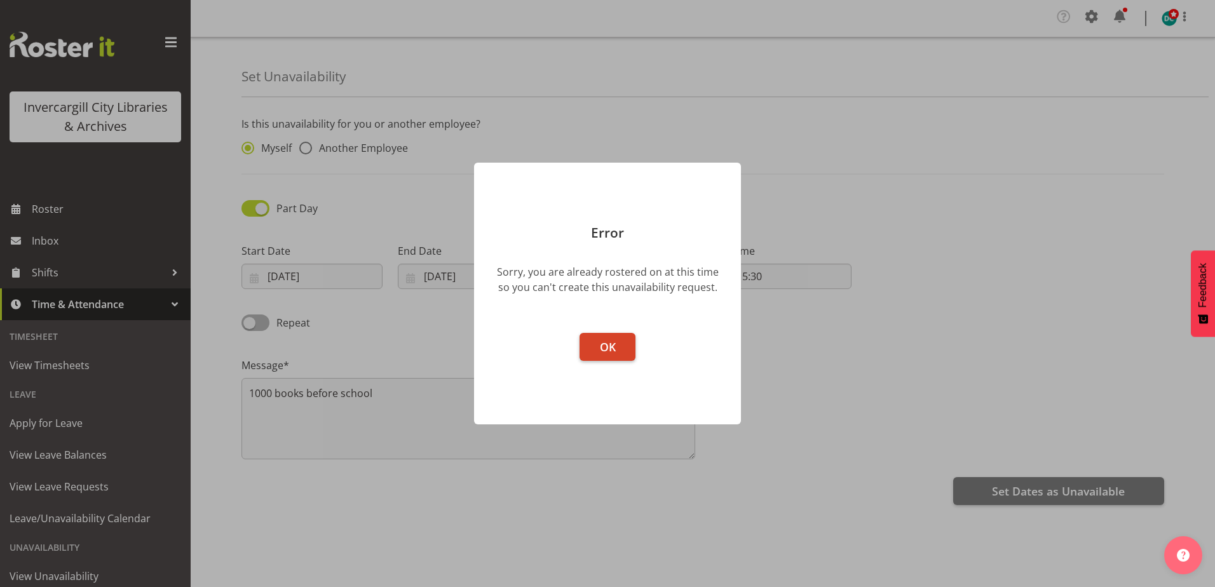
click at [600, 341] on span "OK" at bounding box center [608, 346] width 16 height 15
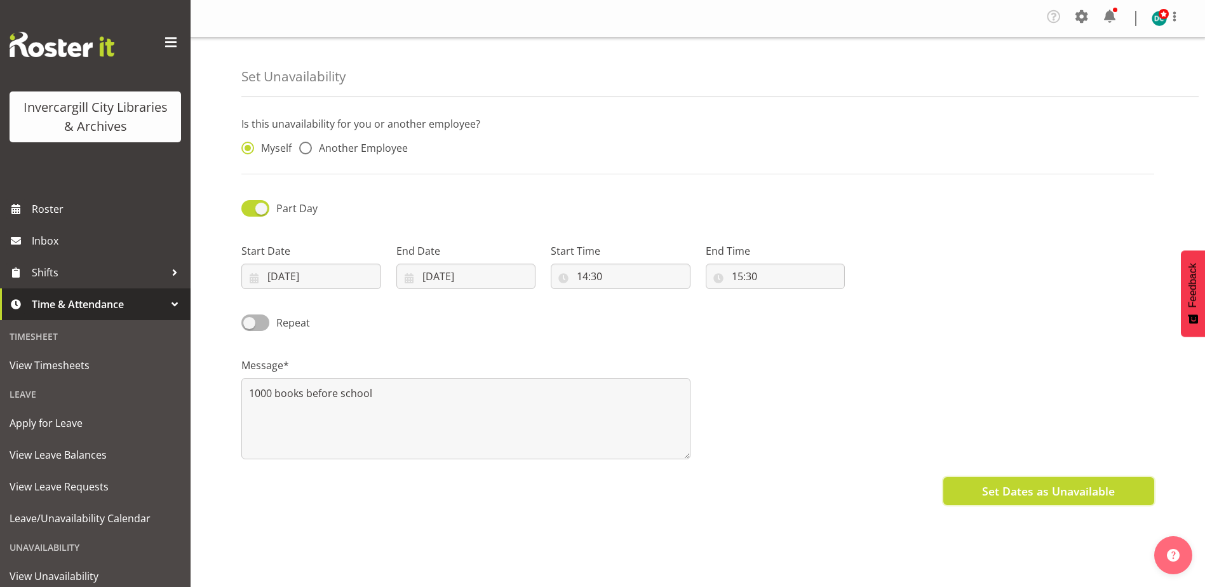
click at [1044, 499] on span "Set Dates as Unavailable" at bounding box center [1048, 491] width 133 height 17
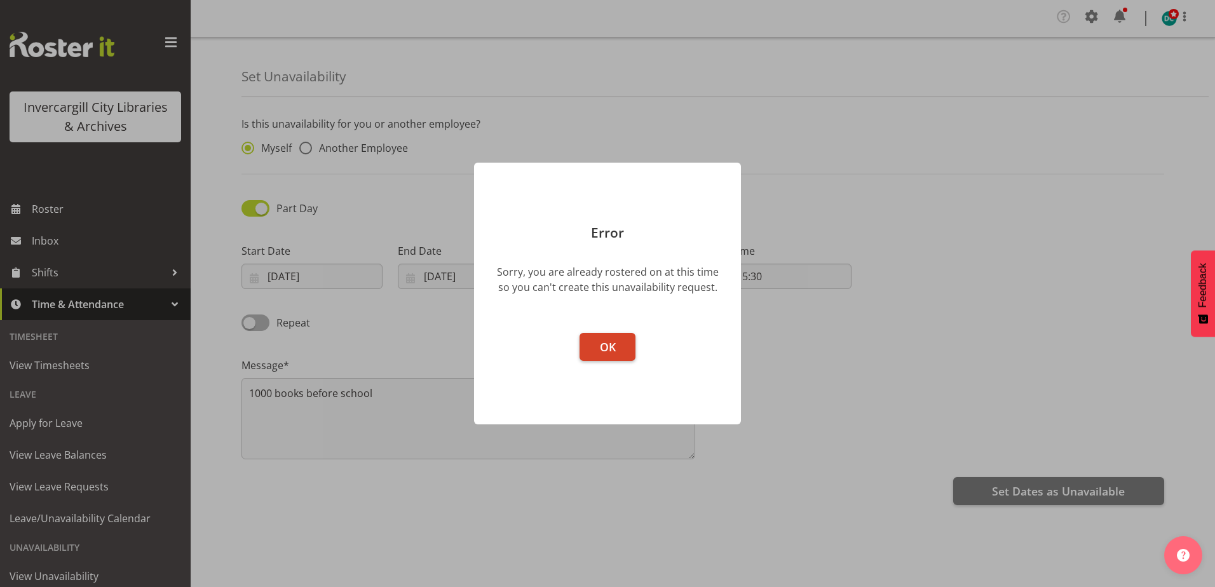
click at [600, 343] on span "OK" at bounding box center [608, 346] width 16 height 15
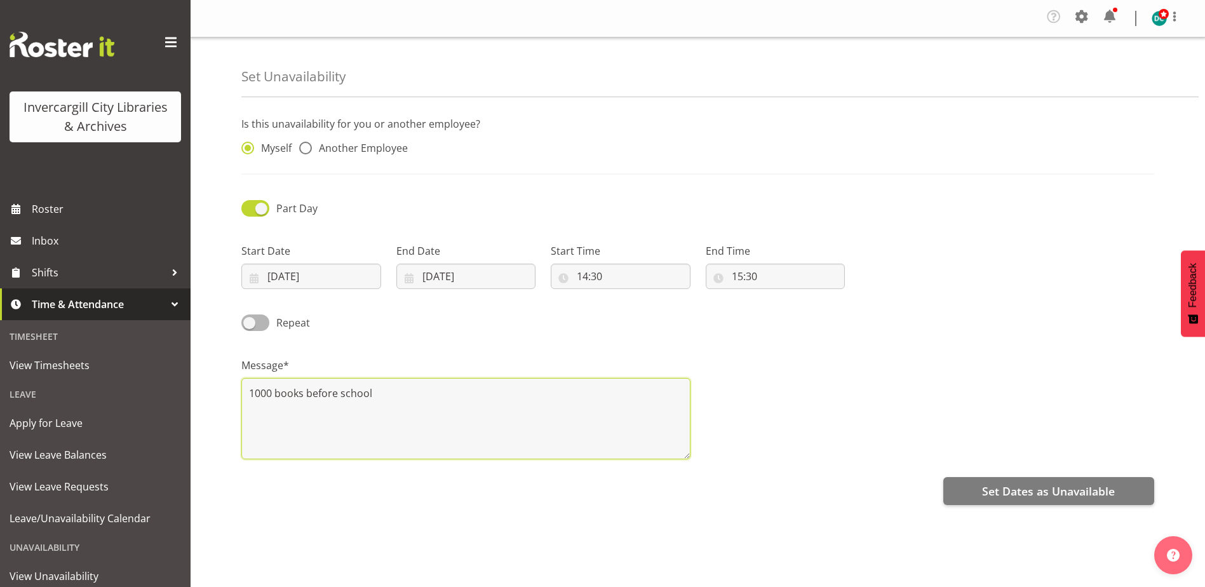
drag, startPoint x: 401, startPoint y: 393, endPoint x: 201, endPoint y: 469, distance: 213.9
click at [186, 441] on div "Invercargill City Libraries & Archives Roster Inbox Shifts Time & Attendance Ti…" at bounding box center [602, 307] width 1205 height 615
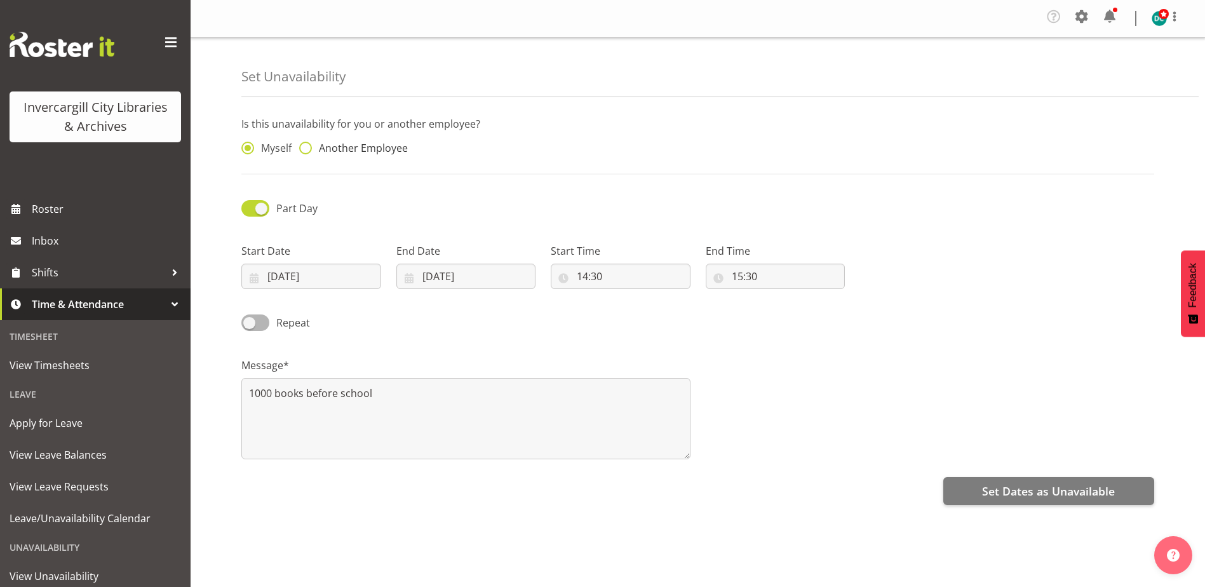
click at [304, 145] on span at bounding box center [305, 148] width 13 height 13
click at [304, 145] on input "Another Employee" at bounding box center [303, 148] width 8 height 8
radio input "true"
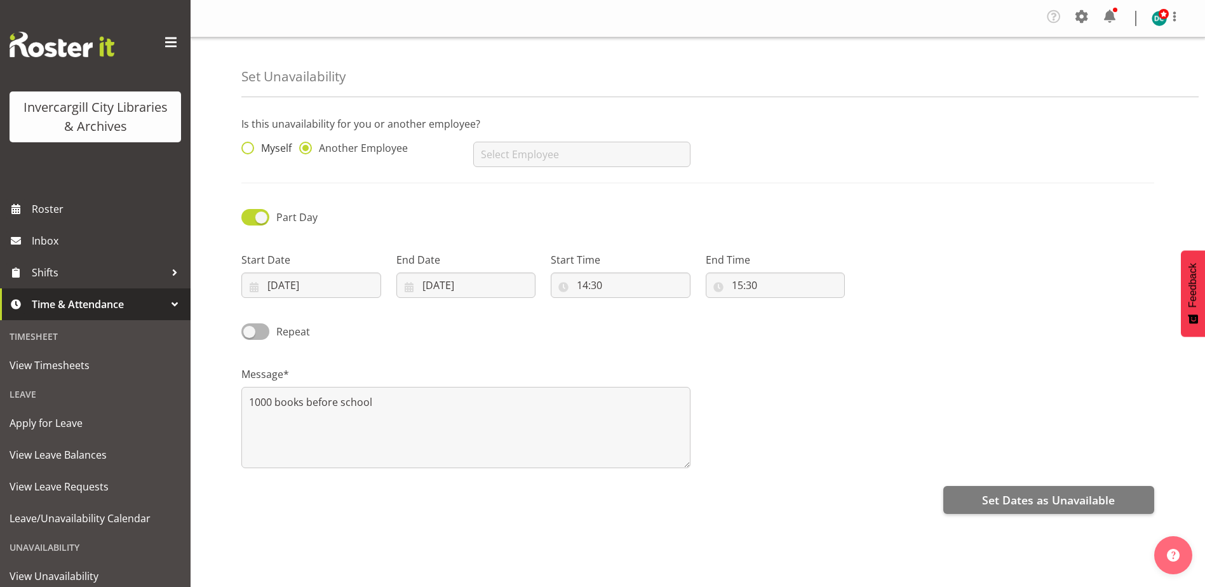
click at [243, 145] on span at bounding box center [247, 148] width 13 height 13
click at [243, 145] on input "Myself" at bounding box center [245, 148] width 8 height 8
radio input "true"
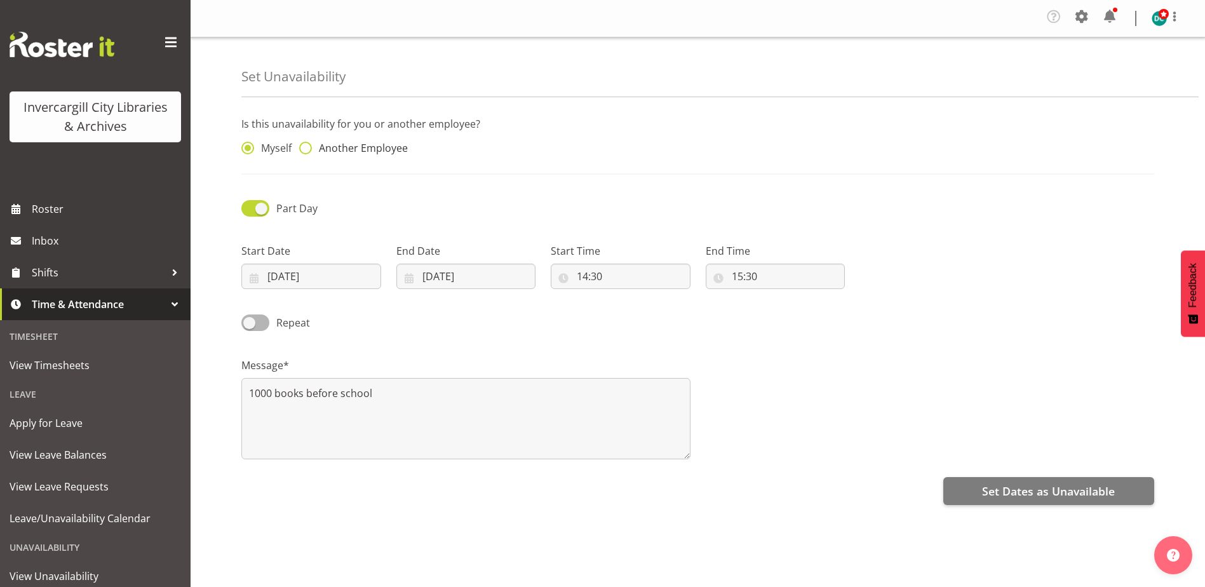
click at [306, 146] on span at bounding box center [305, 148] width 13 height 13
click at [306, 146] on input "Another Employee" at bounding box center [303, 148] width 8 height 8
radio input "true"
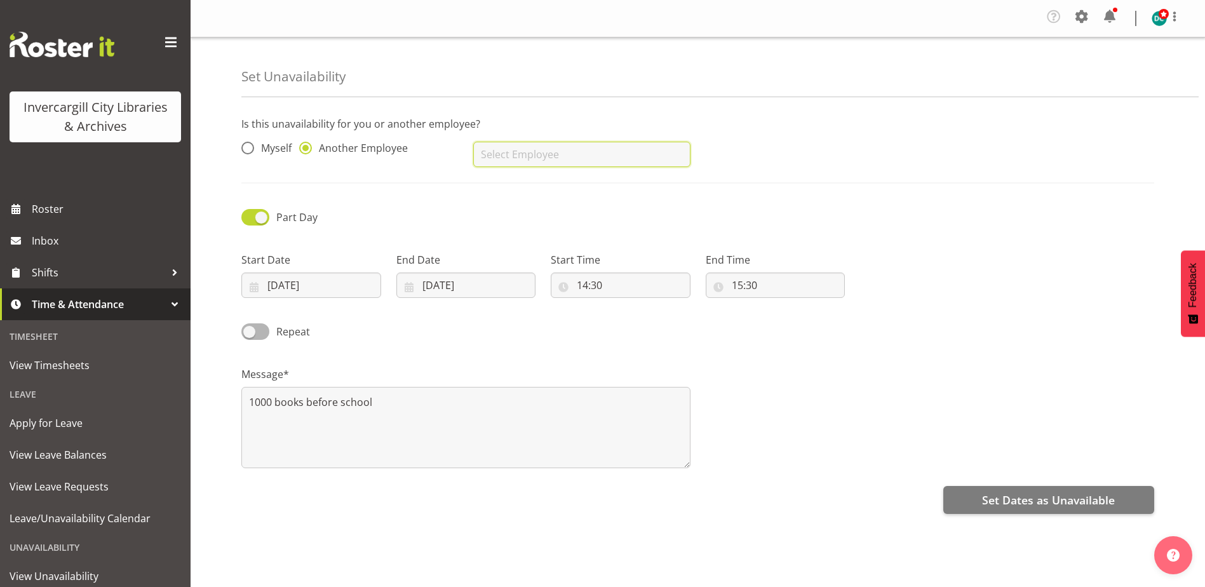
click at [495, 163] on input "text" at bounding box center [581, 154] width 217 height 25
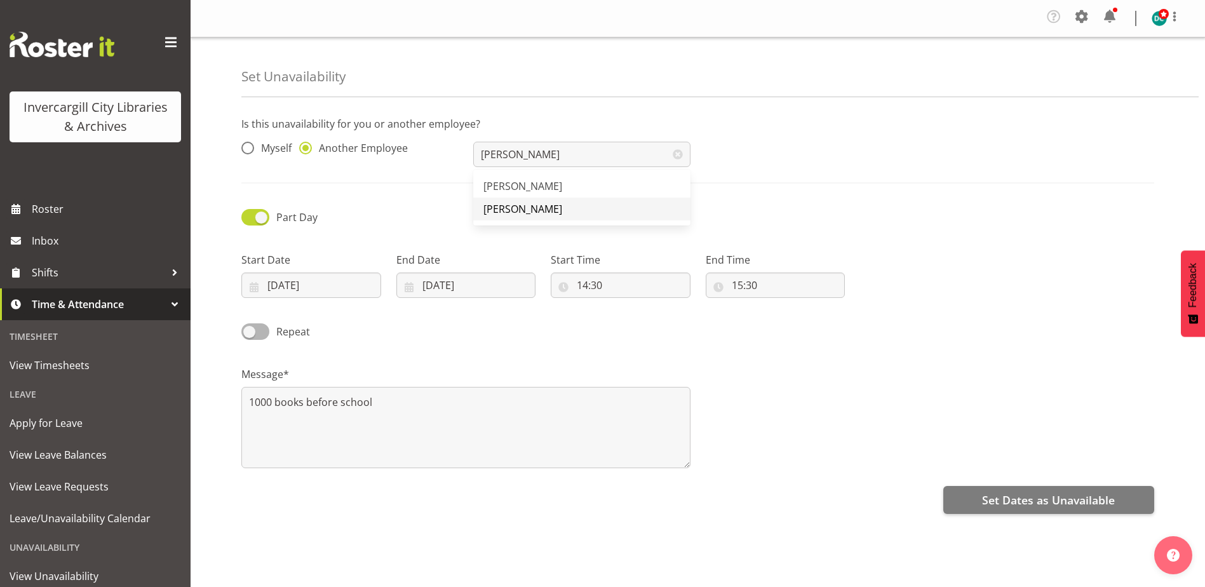
click at [502, 203] on span "Jillian Hunter" at bounding box center [522, 209] width 79 height 14
type input "Jillian Hunter"
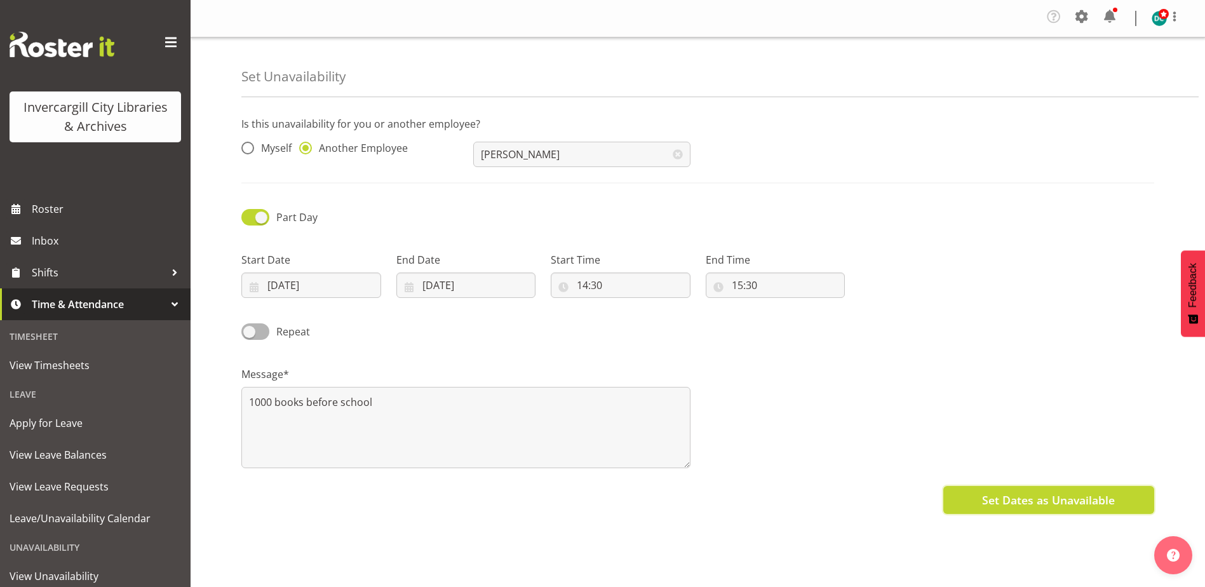
click at [975, 497] on button "Set Dates as Unavailable" at bounding box center [1048, 500] width 211 height 28
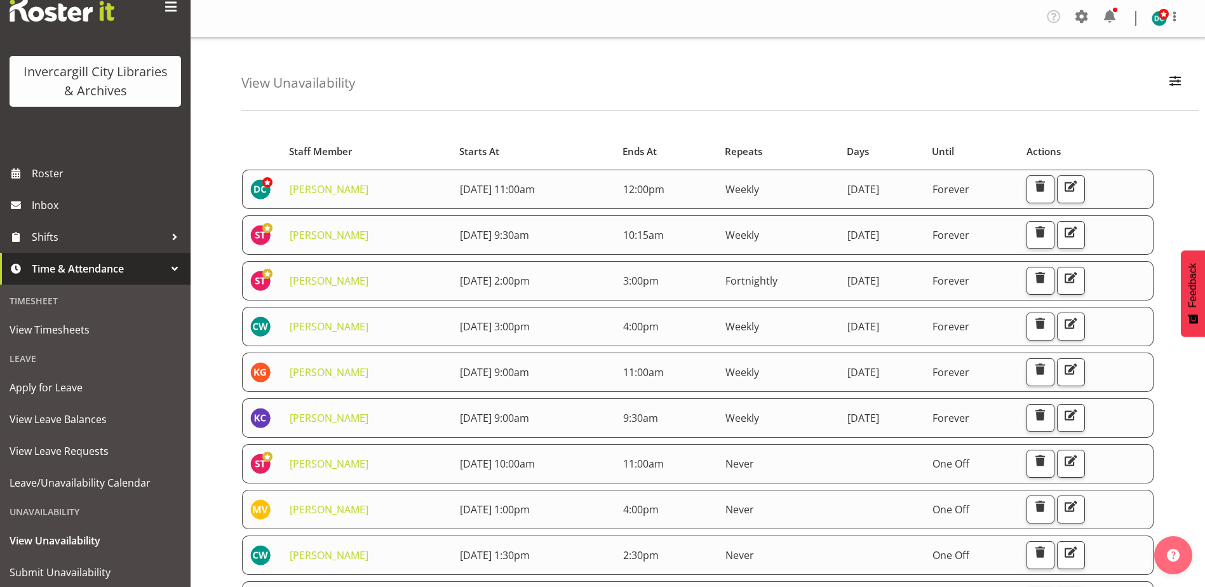
scroll to position [72, 0]
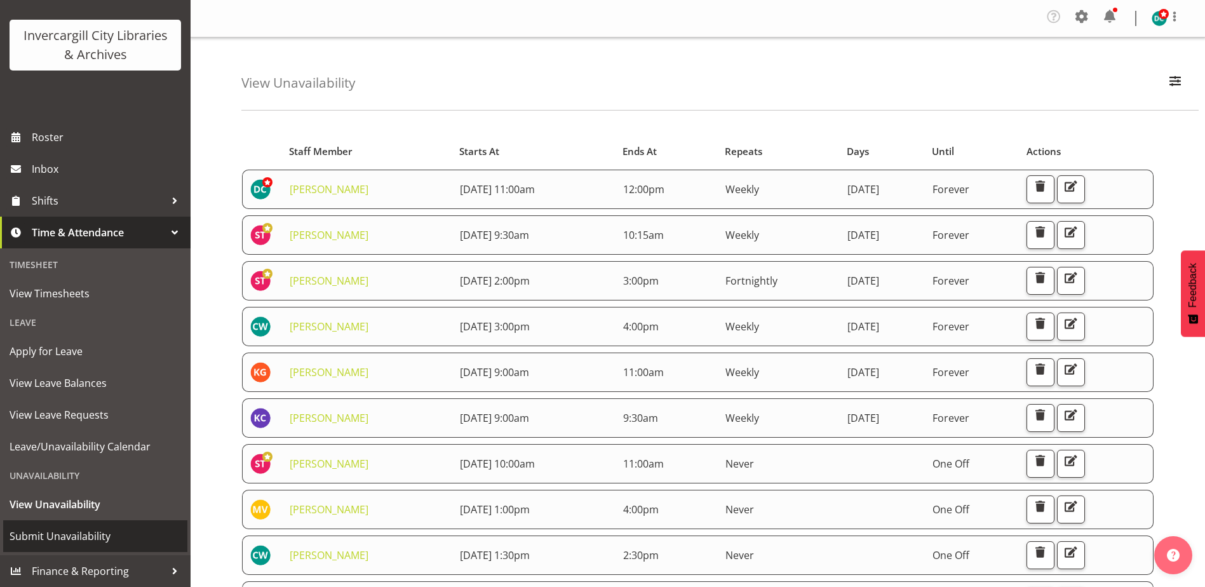
click at [50, 533] on span "Submit Unavailability" at bounding box center [96, 536] width 172 height 19
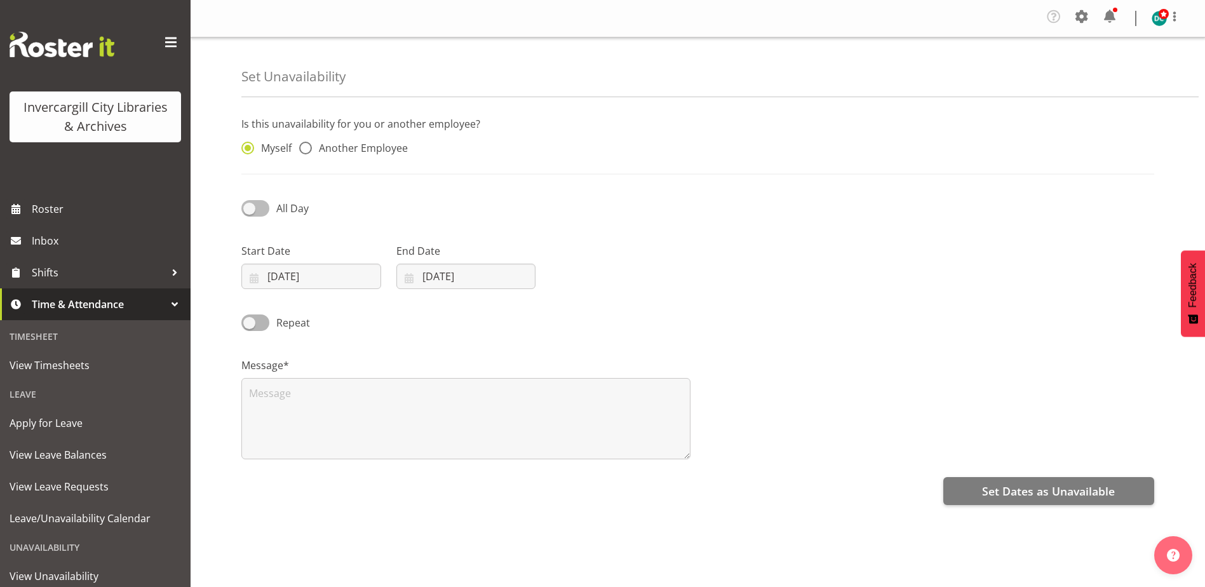
click at [248, 207] on span at bounding box center [255, 208] width 28 height 16
click at [248, 207] on input "All Day" at bounding box center [245, 208] width 8 height 8
checkbox input "true"
click at [315, 273] on input "[DATE]" at bounding box center [311, 276] width 140 height 25
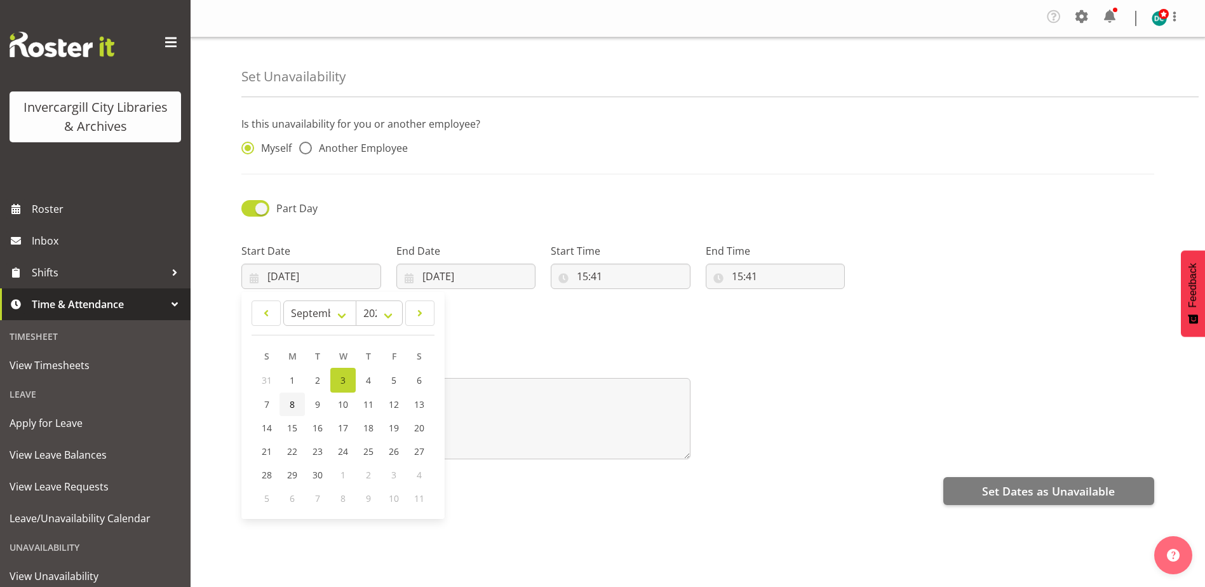
drag, startPoint x: 289, startPoint y: 399, endPoint x: 300, endPoint y: 397, distance: 11.6
click at [290, 400] on span "8" at bounding box center [292, 404] width 5 height 12
type input "[DATE]"
click at [448, 275] on input "[DATE]" at bounding box center [466, 276] width 140 height 25
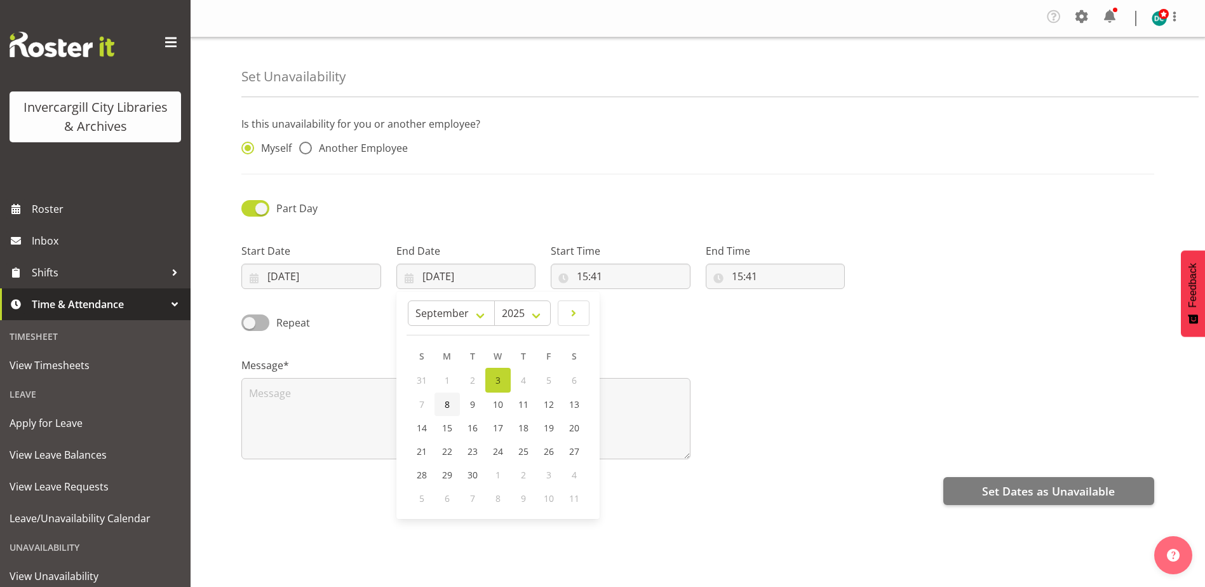
click at [447, 408] on span "8" at bounding box center [447, 404] width 5 height 12
type input "[DATE]"
click at [595, 278] on input "15:41" at bounding box center [621, 276] width 140 height 25
click at [633, 313] on select "00 01 02 03 04 05 06 07 08 09 10 11 12 13 14 15 16 17 18 19 20 21 22 23" at bounding box center [637, 309] width 29 height 25
select select "14"
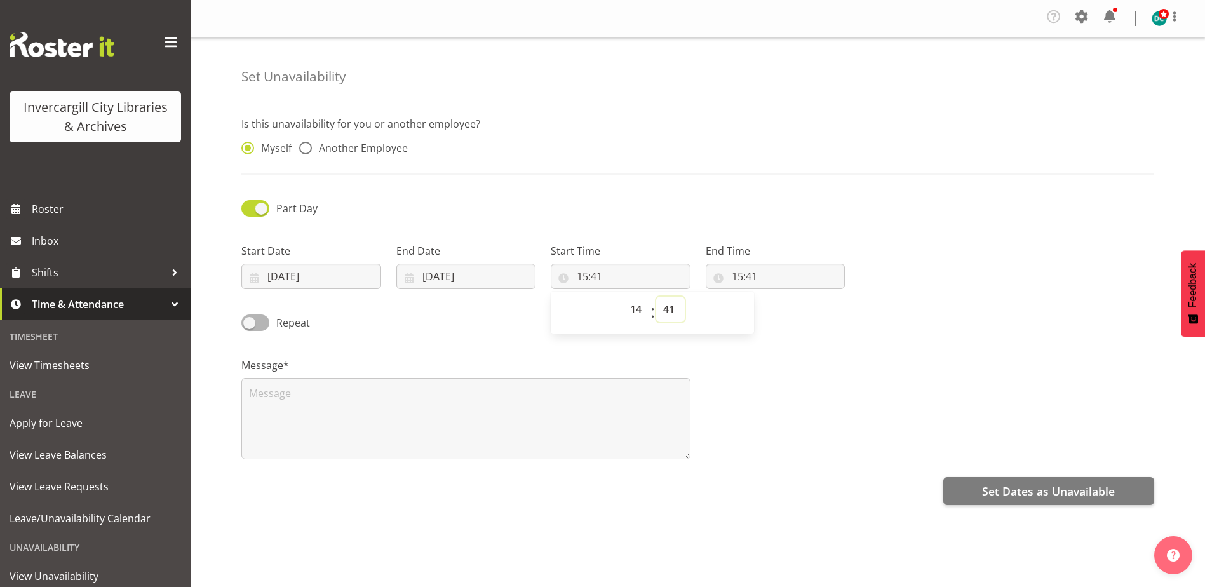
type input "14:41"
click at [667, 306] on select "00 01 02 03 04 05 06 07 08 09 10 11 12 13 14 15 16 17 18 19 20 21 22 23 24 25 2…" at bounding box center [670, 309] width 29 height 25
select select "30"
type input "14:30"
click at [739, 280] on input "15:41" at bounding box center [776, 276] width 140 height 25
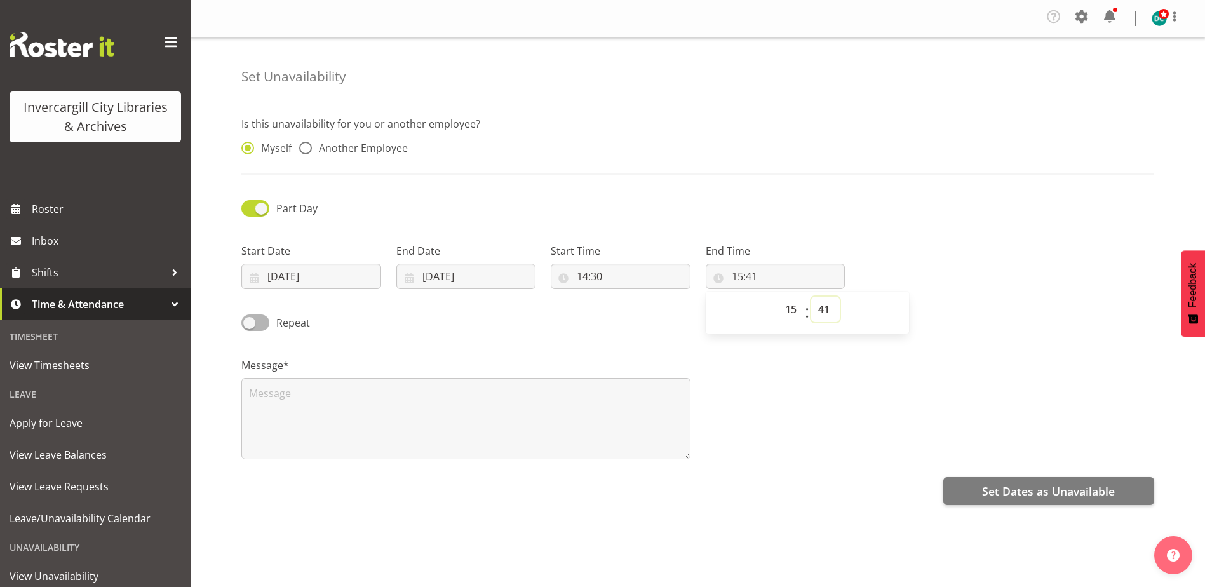
click at [818, 307] on select "00 01 02 03 04 05 06 07 08 09 10 11 12 13 14 15 16 17 18 19 20 21 22 23 24 25 2…" at bounding box center [825, 309] width 29 height 25
select select "30"
type input "15:30"
drag, startPoint x: 779, startPoint y: 388, endPoint x: 773, endPoint y: 390, distance: 7.2
click at [779, 388] on div "Message*" at bounding box center [698, 403] width 928 height 127
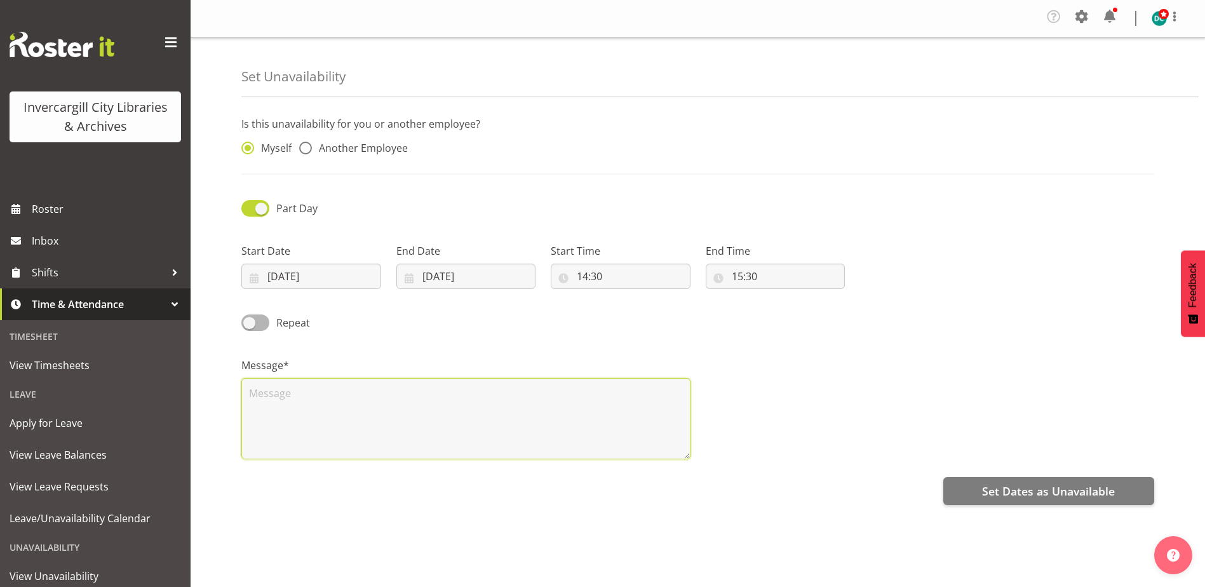
click at [413, 401] on textarea at bounding box center [465, 418] width 449 height 81
paste textarea "1000 books before school"
type textarea "1000 books before school"
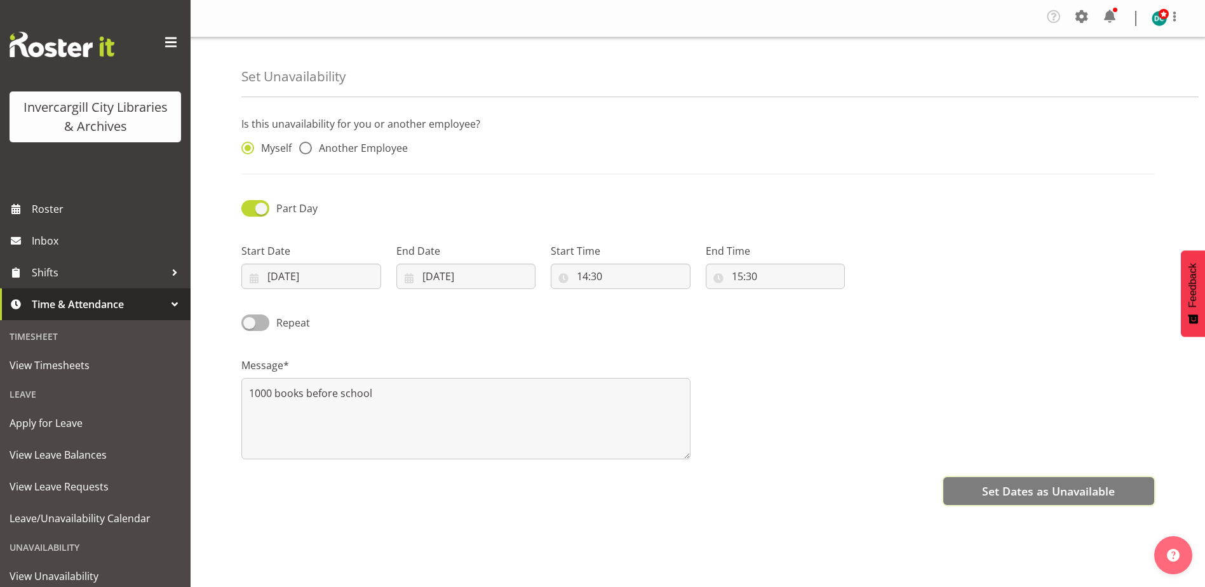
click at [996, 480] on button "Set Dates as Unavailable" at bounding box center [1048, 491] width 211 height 28
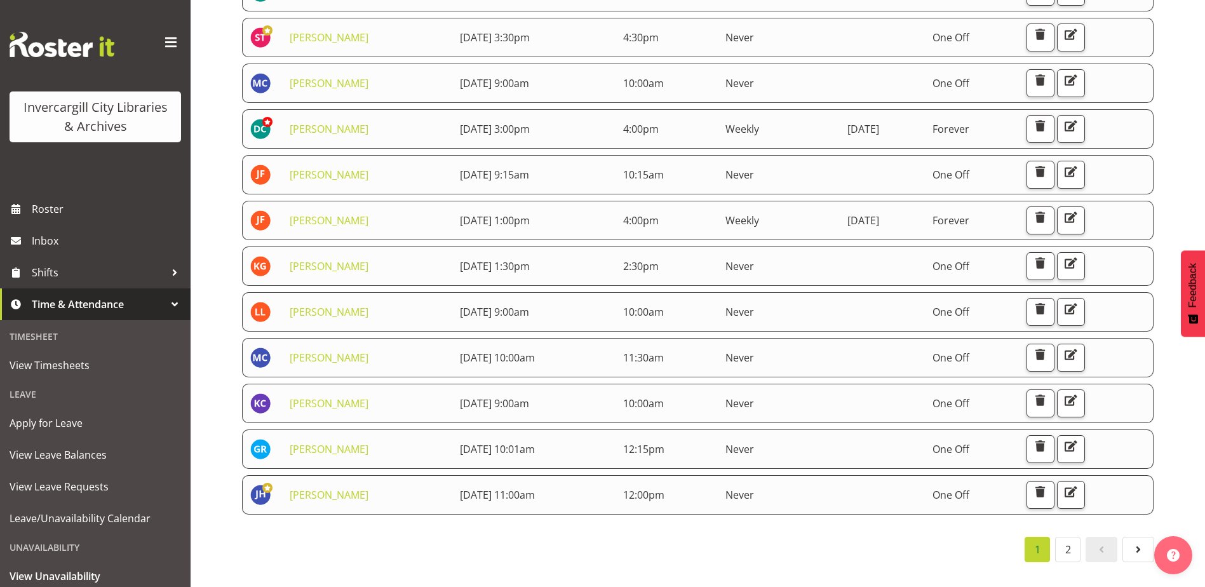
scroll to position [573, 0]
click at [1133, 542] on span at bounding box center [1138, 549] width 15 height 15
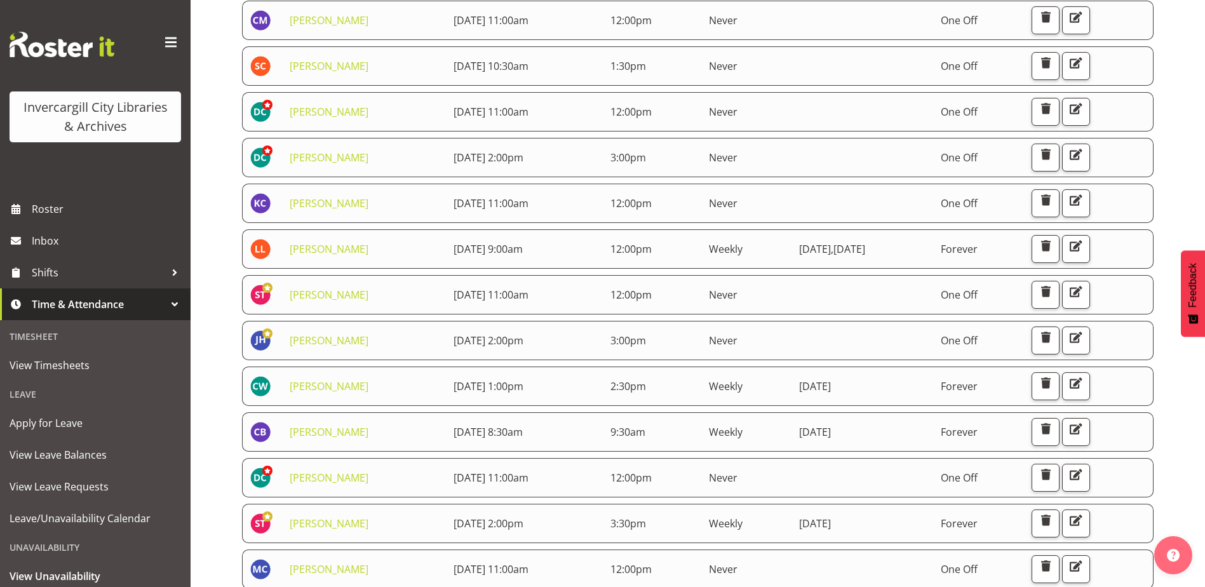
scroll to position [337, 0]
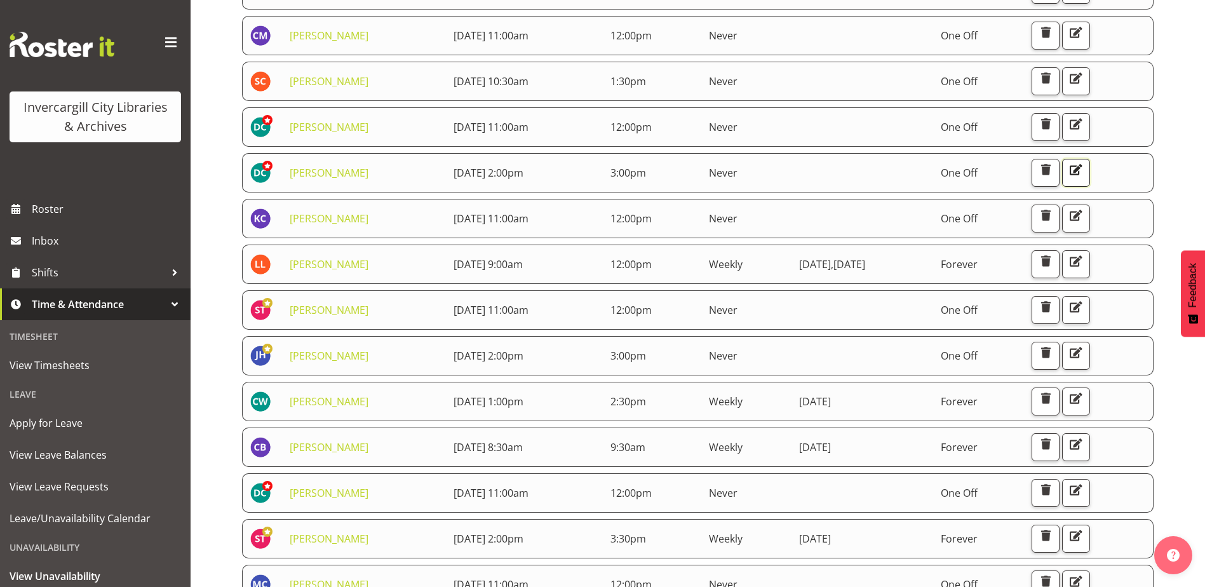
click at [1084, 170] on span "button" at bounding box center [1076, 169] width 17 height 17
click at [1054, 173] on span "button" at bounding box center [1045, 169] width 17 height 17
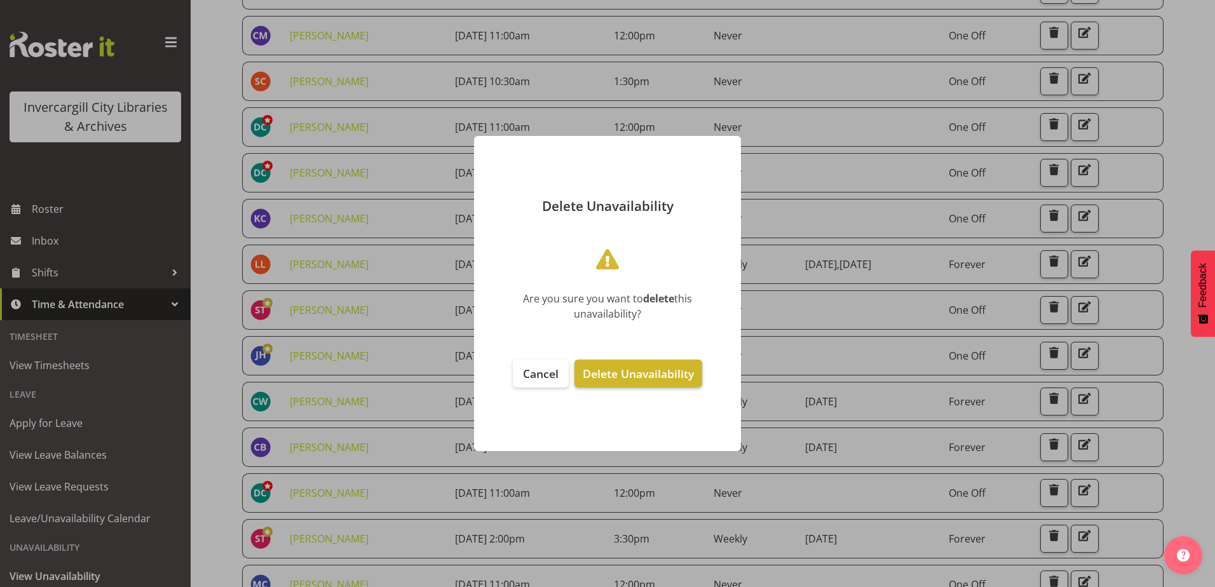
click at [656, 368] on span "Delete Unavailability" at bounding box center [638, 373] width 111 height 15
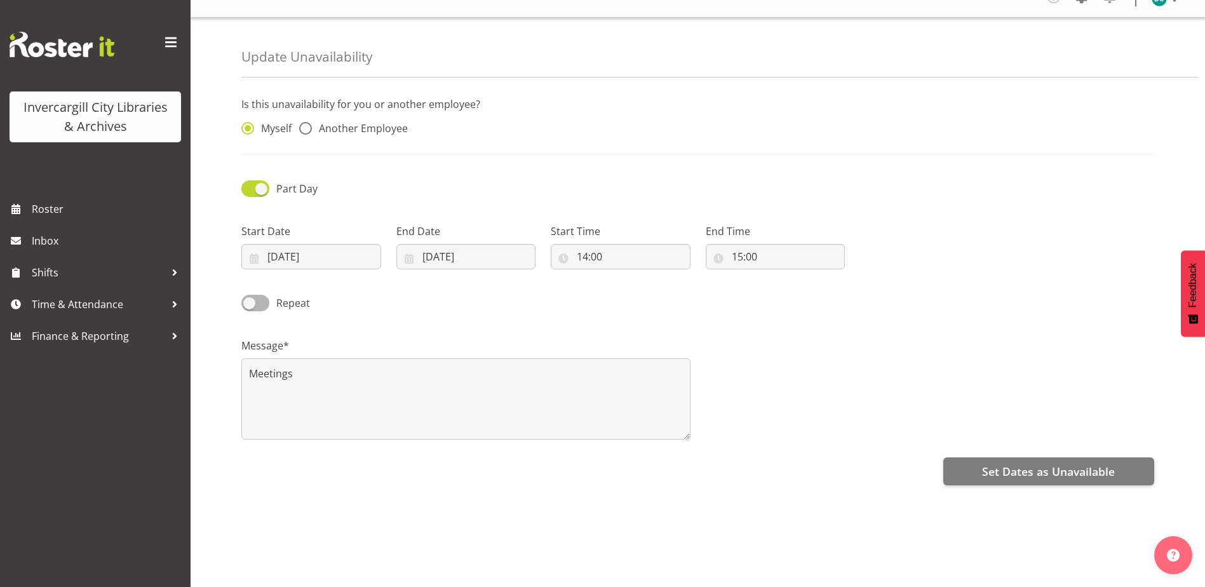
scroll to position [37, 0]
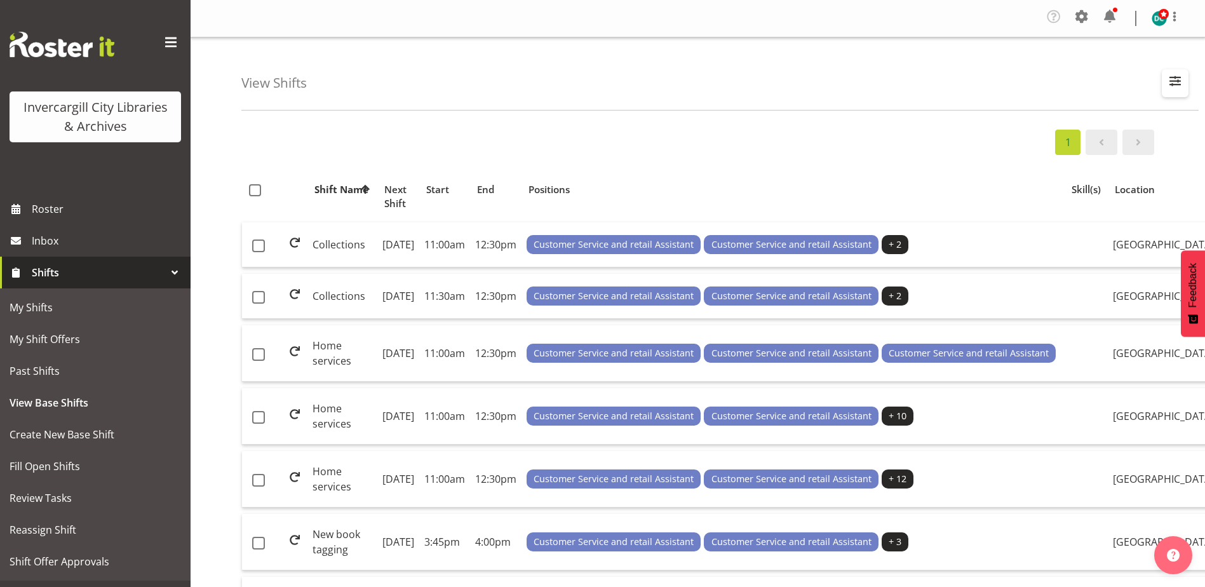
click at [1173, 79] on span "button" at bounding box center [1175, 80] width 17 height 17
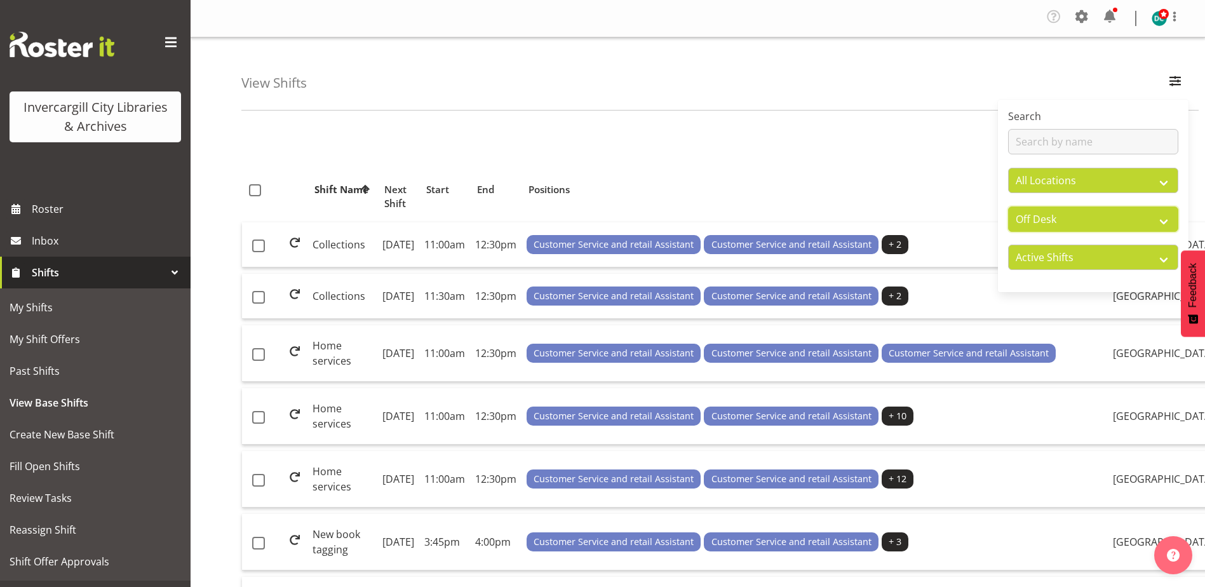
click at [1052, 217] on select "All Departments Off Desk Public shifts" at bounding box center [1093, 218] width 170 height 25
select select "all"
click at [1008, 206] on select "All Departments Off Desk Public shifts" at bounding box center [1093, 218] width 170 height 25
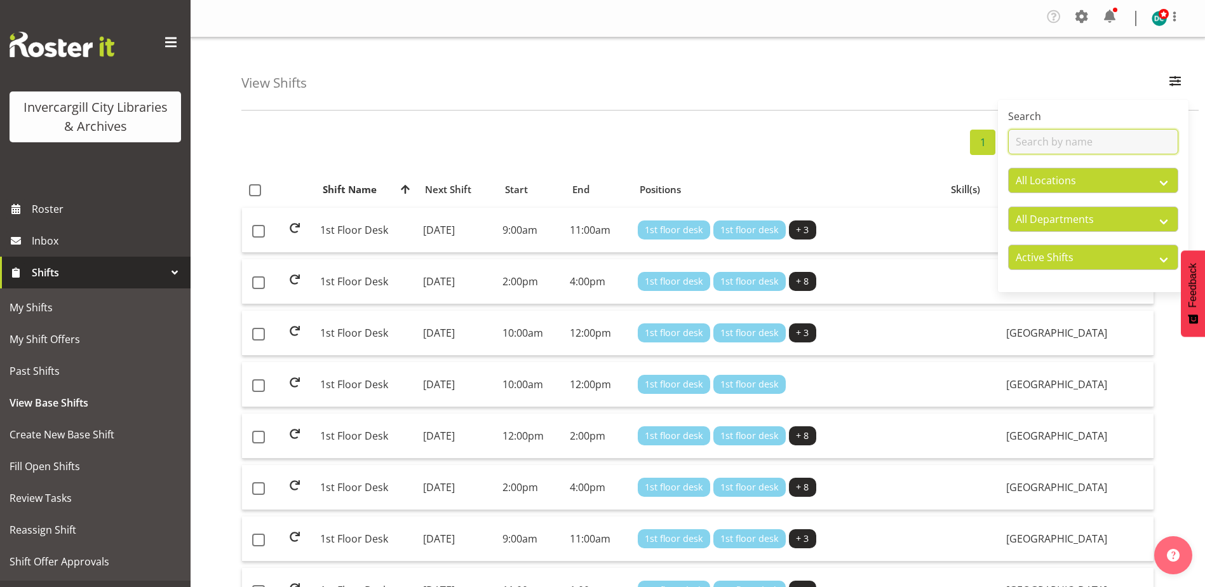
click at [1038, 145] on input "text" at bounding box center [1093, 141] width 170 height 25
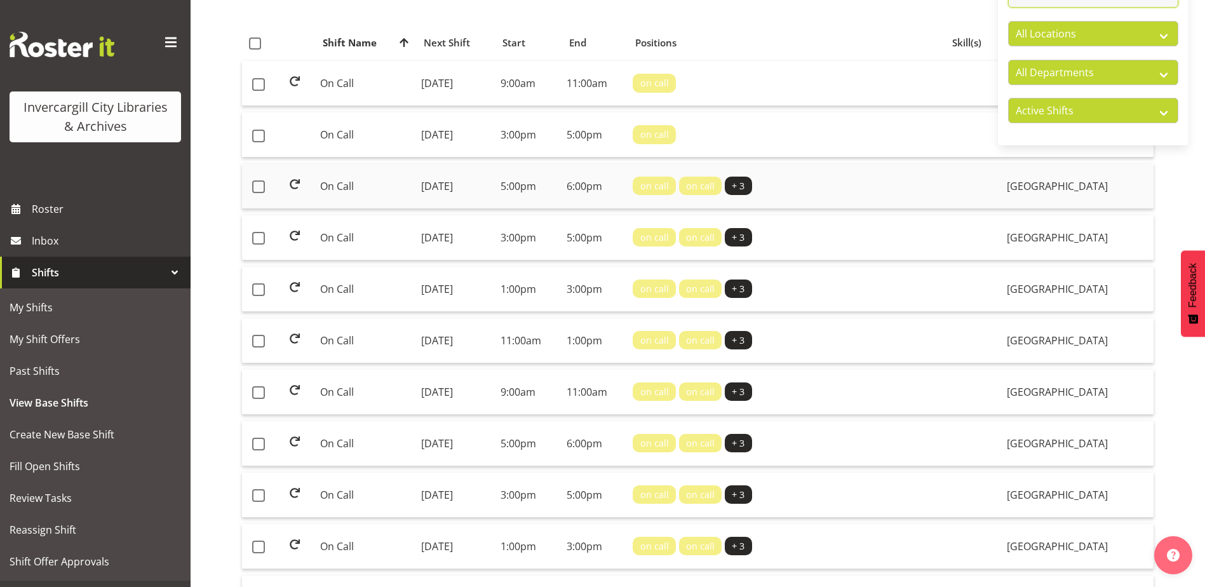
scroll to position [191, 0]
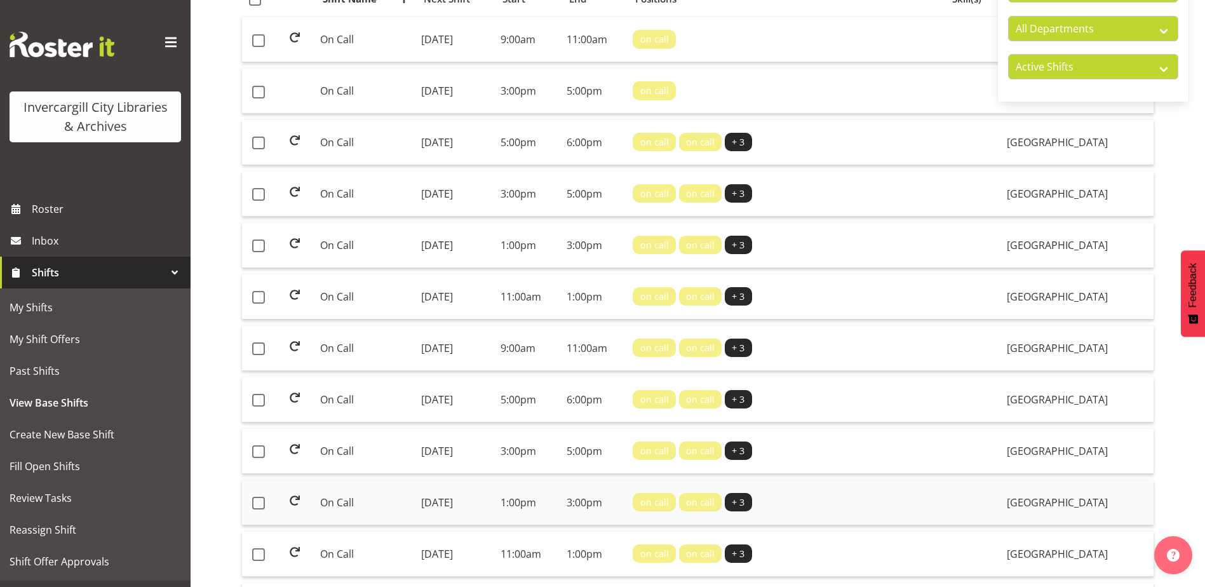
click at [430, 504] on td "Monday, 28th Jul 2025" at bounding box center [455, 502] width 79 height 45
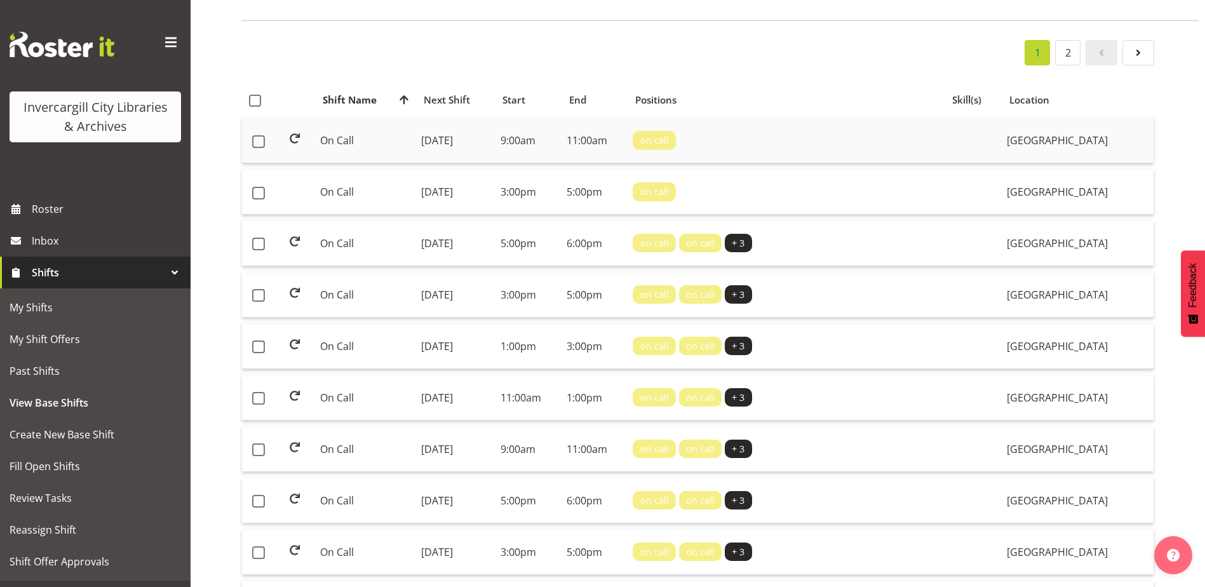
scroll to position [0, 0]
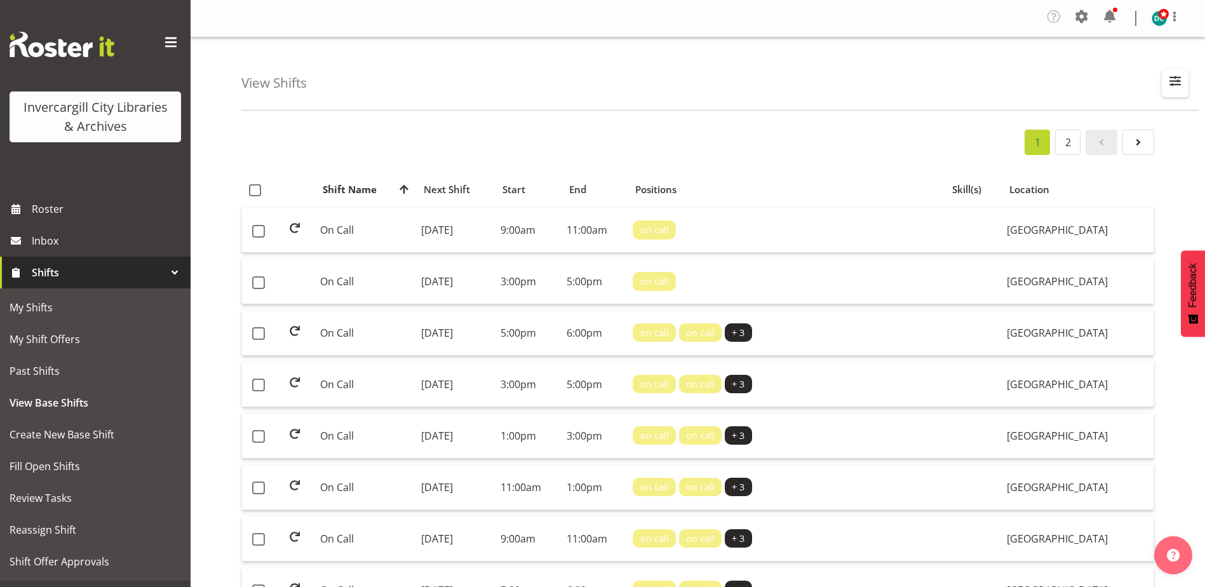
click at [1171, 96] on button "button" at bounding box center [1175, 83] width 27 height 28
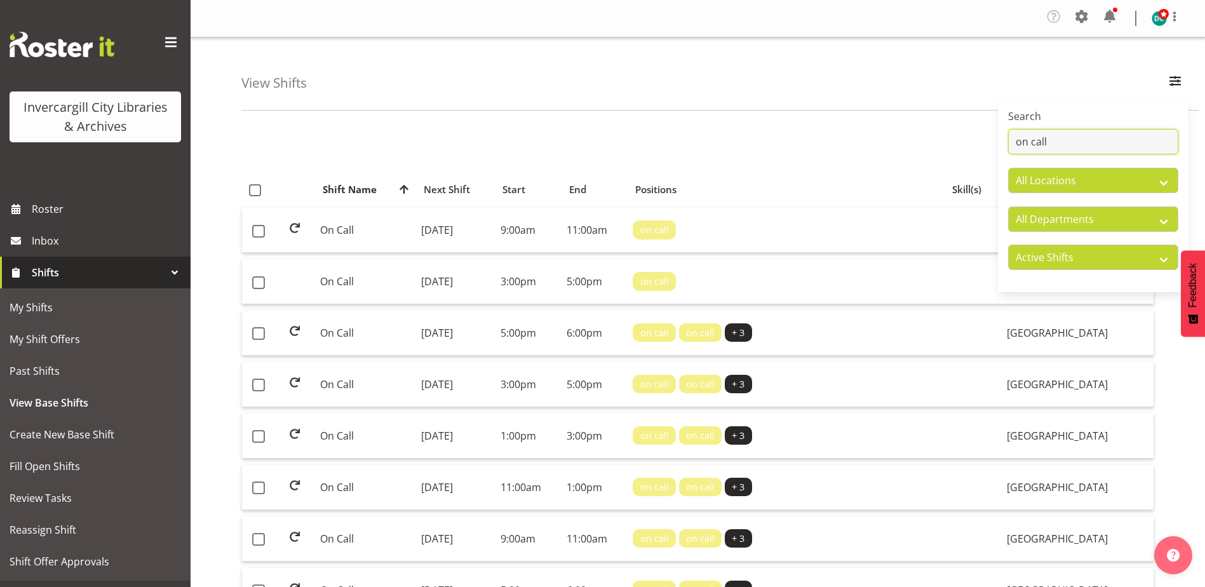
click at [1070, 149] on input "on call" at bounding box center [1093, 141] width 170 height 25
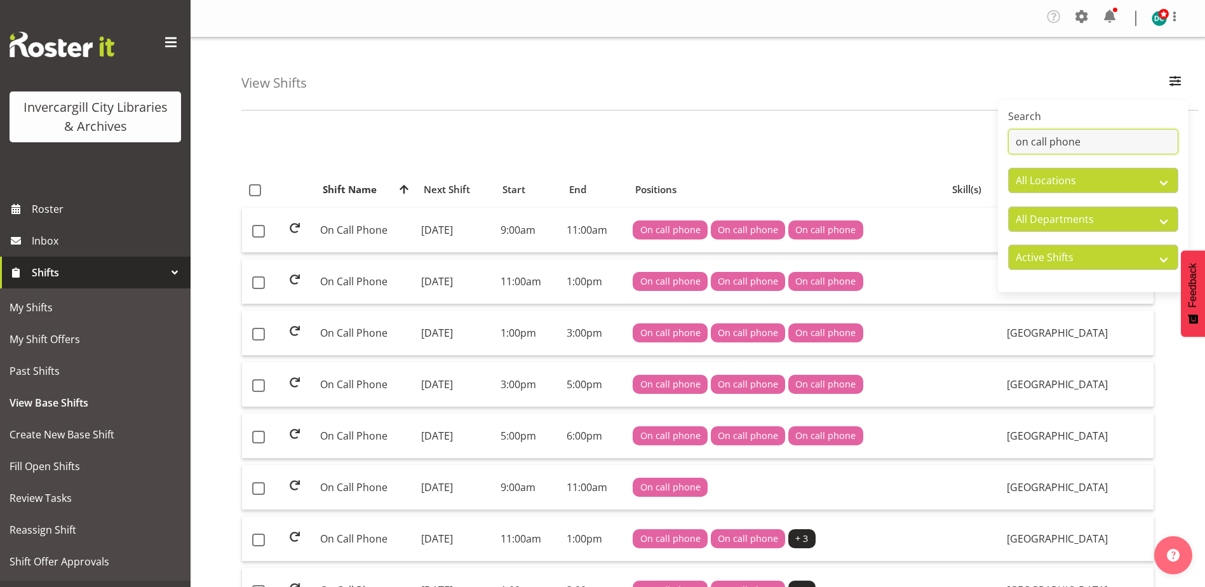
type input "on call phone"
click at [809, 93] on div "View Shifts Search on call phone All Locations Bluff Library Invercargill Libra…" at bounding box center [719, 73] width 957 height 73
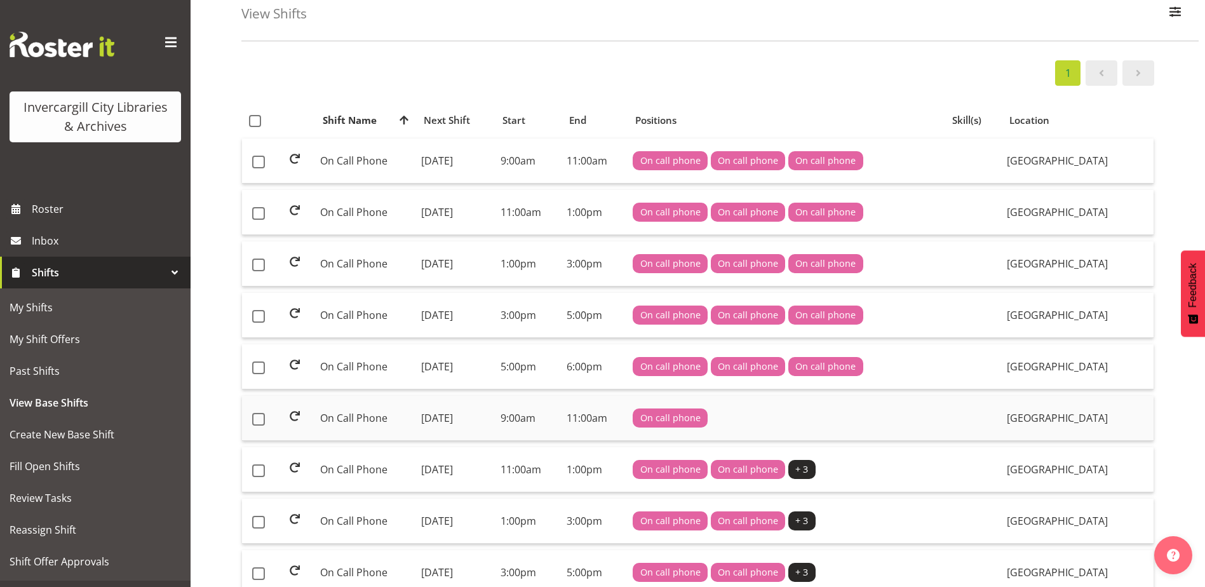
scroll to position [127, 0]
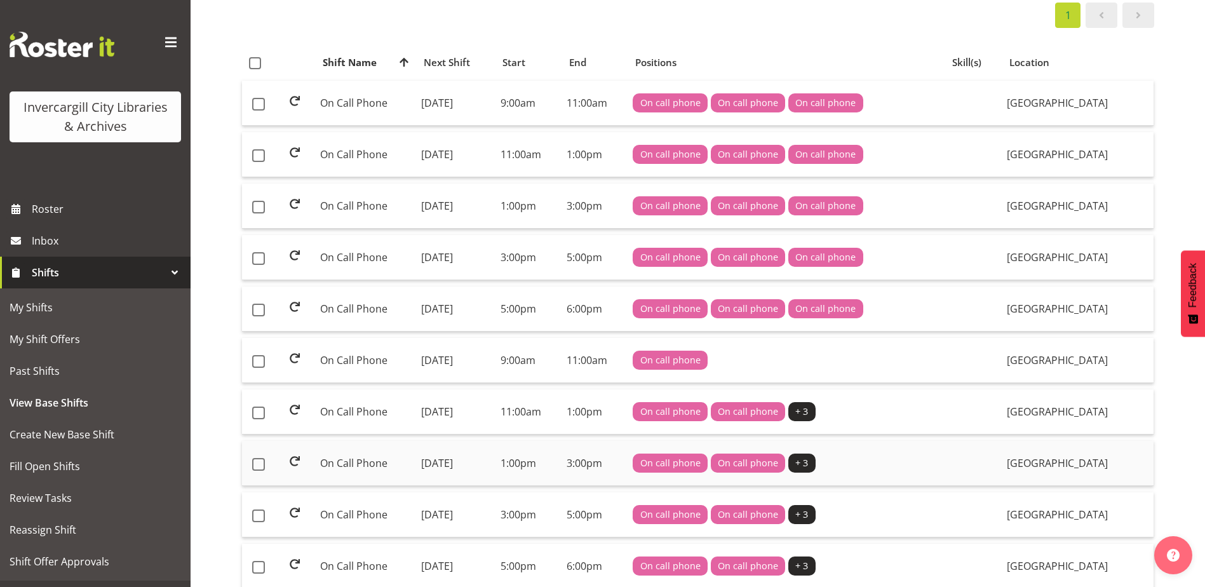
click at [450, 461] on td "[DATE]" at bounding box center [455, 463] width 79 height 45
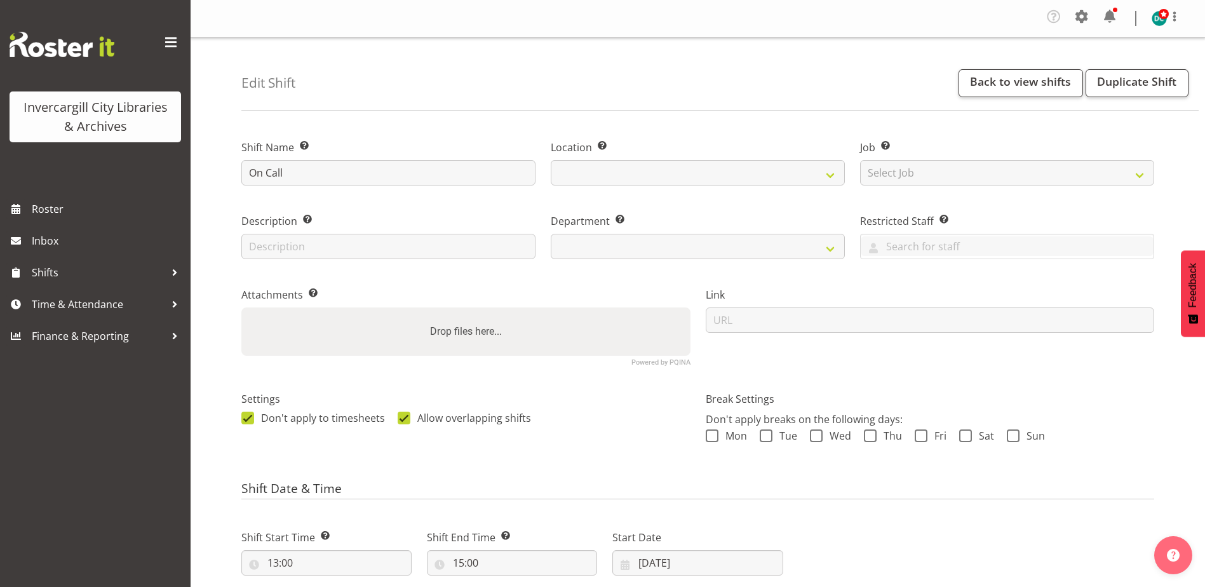
select select
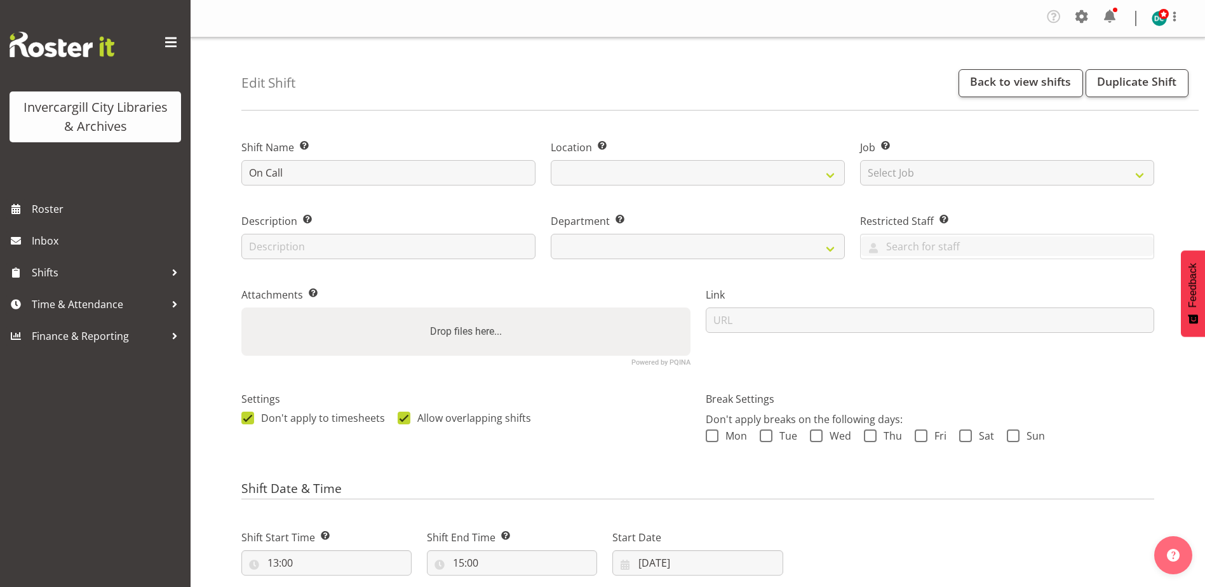
select select
select select "1276"
select select "921"
select select
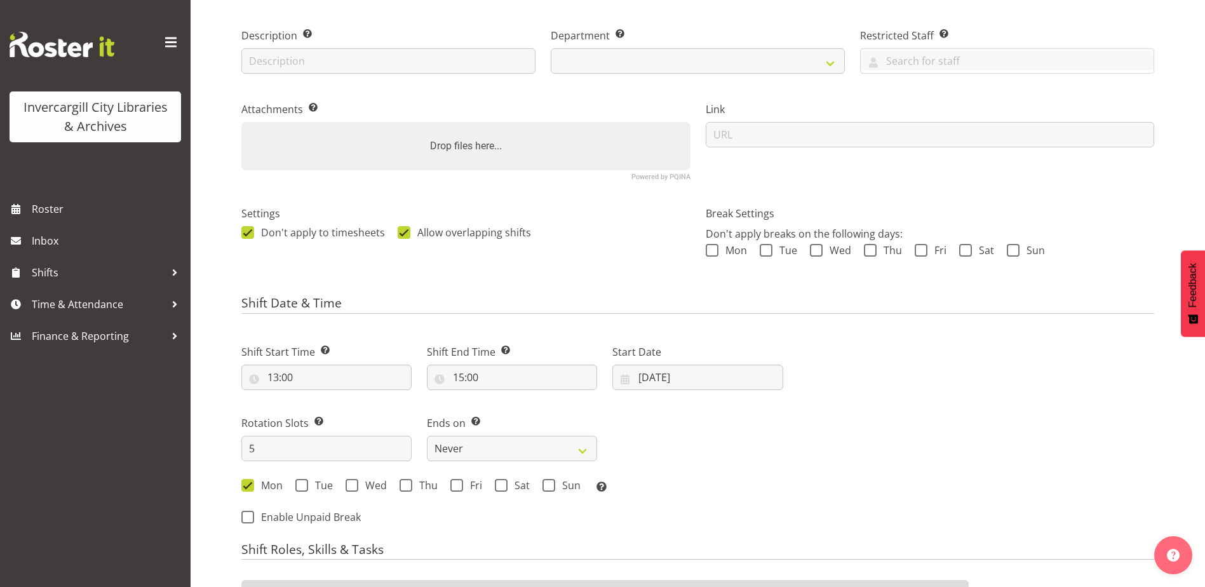
select select "1276"
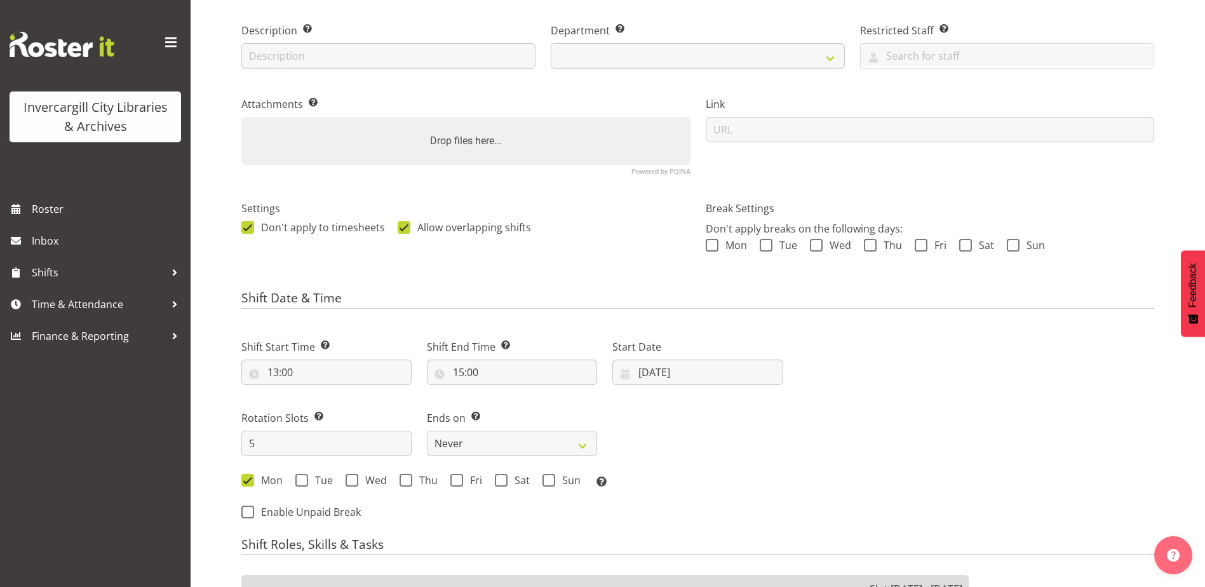
select select "921"
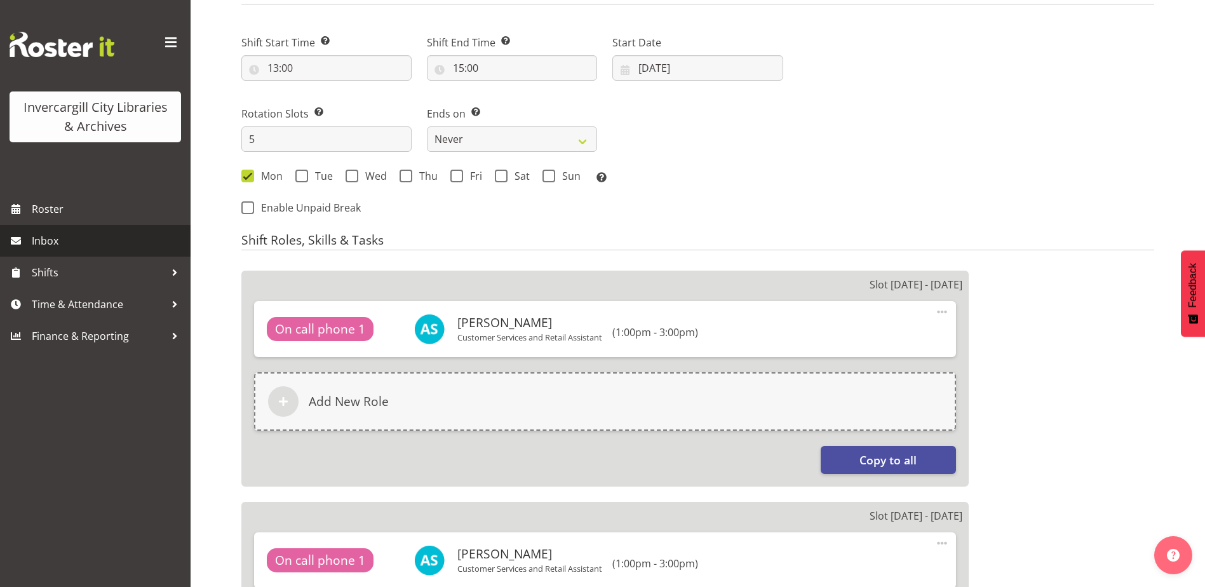
scroll to position [318, 0]
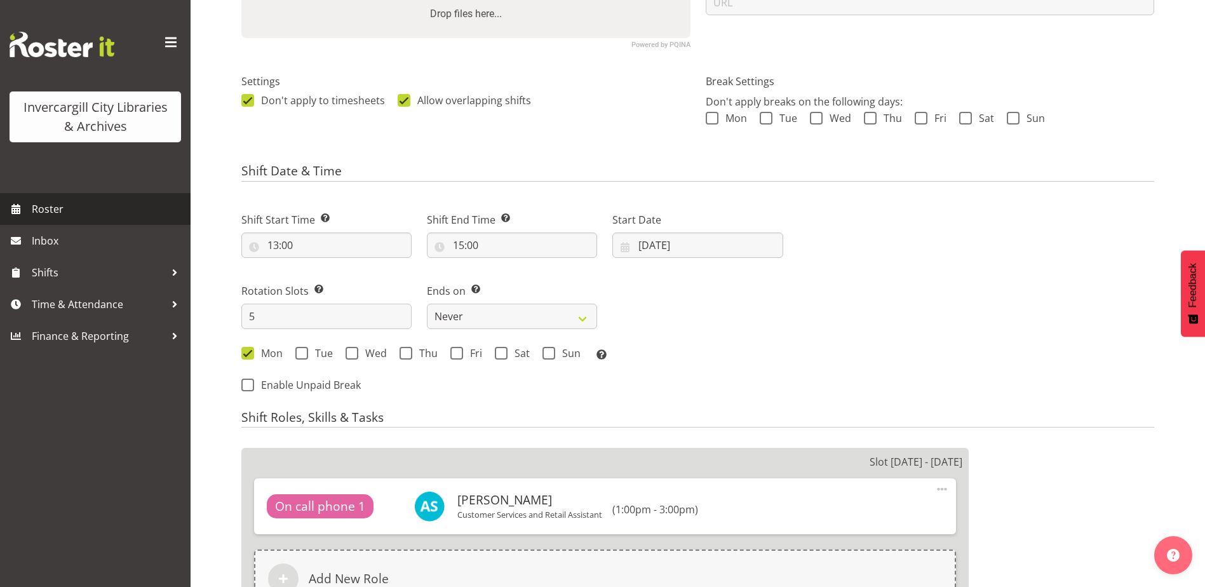
click at [42, 207] on span "Roster" at bounding box center [108, 208] width 152 height 19
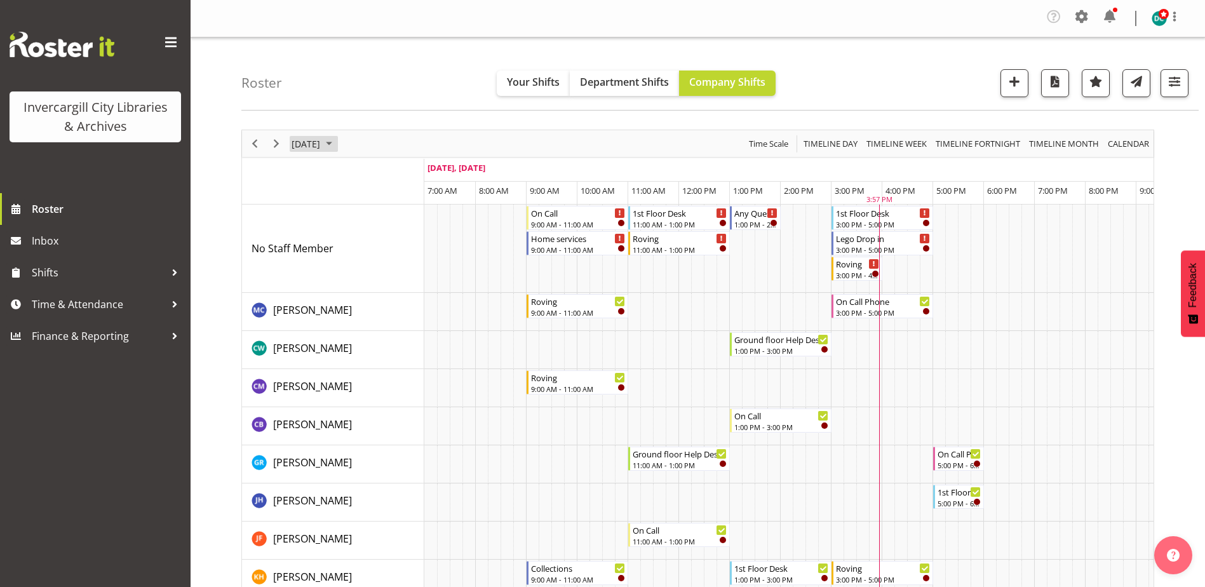
click at [321, 144] on span "September 3, 2025" at bounding box center [305, 144] width 31 height 16
click at [326, 260] on span "15" at bounding box center [325, 262] width 19 height 19
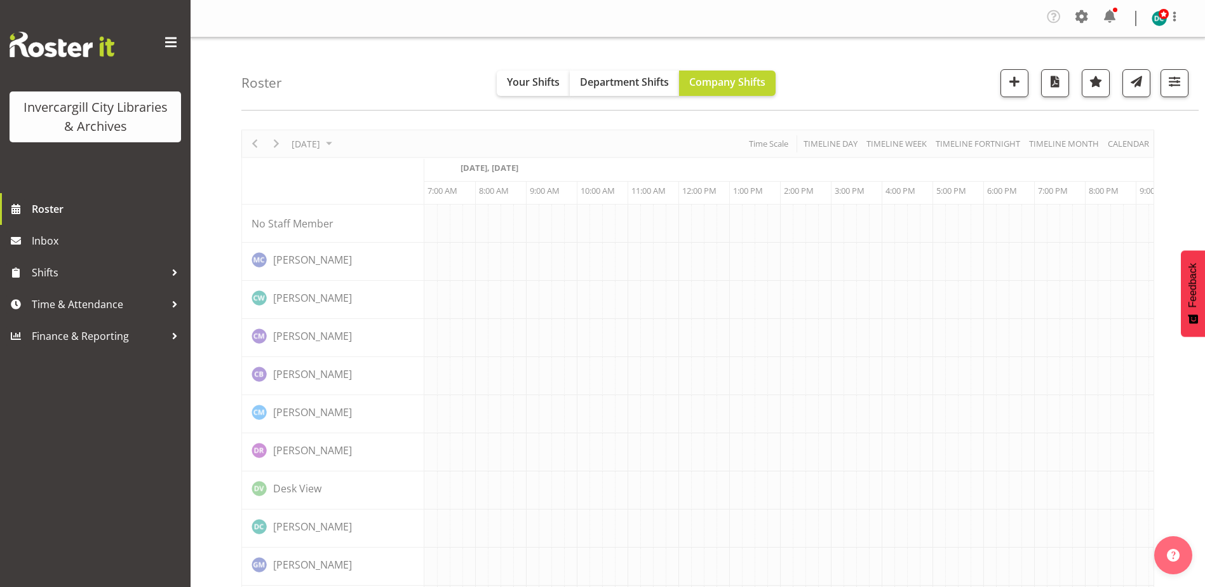
scroll to position [0, 33]
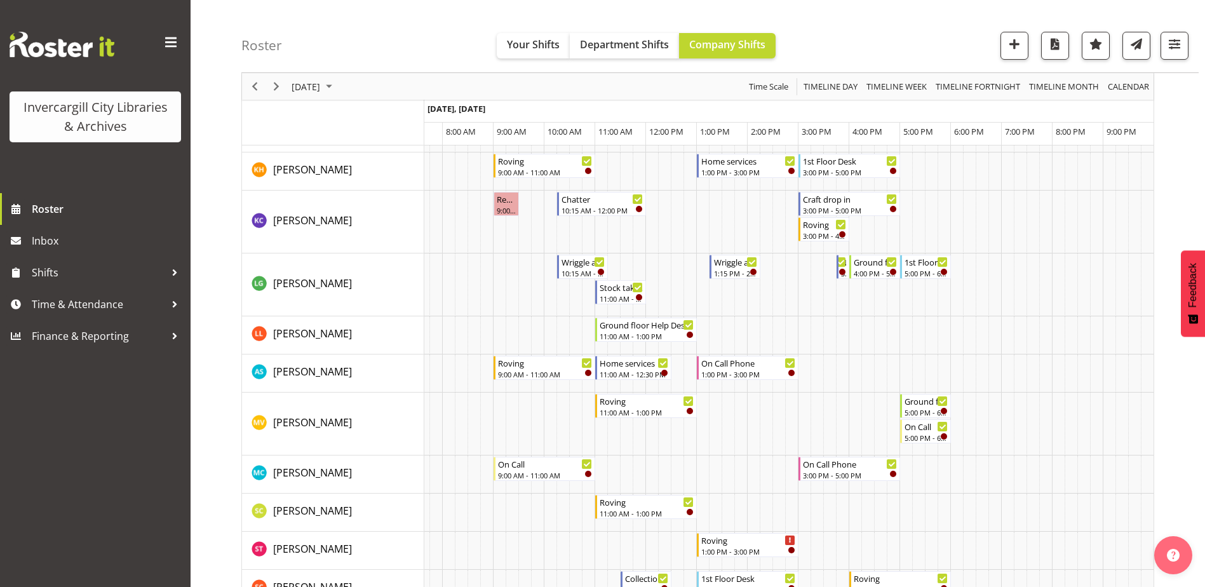
scroll to position [381, 0]
click at [321, 81] on span "September 15, 2025" at bounding box center [305, 87] width 31 height 16
click at [324, 164] on span "1" at bounding box center [325, 161] width 19 height 19
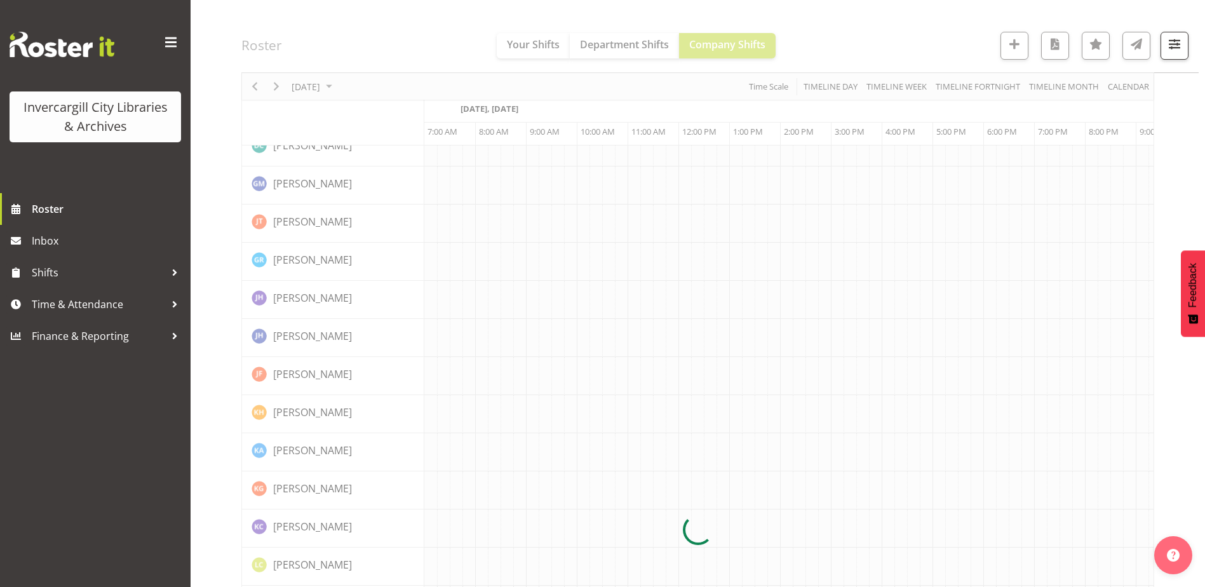
scroll to position [0, 33]
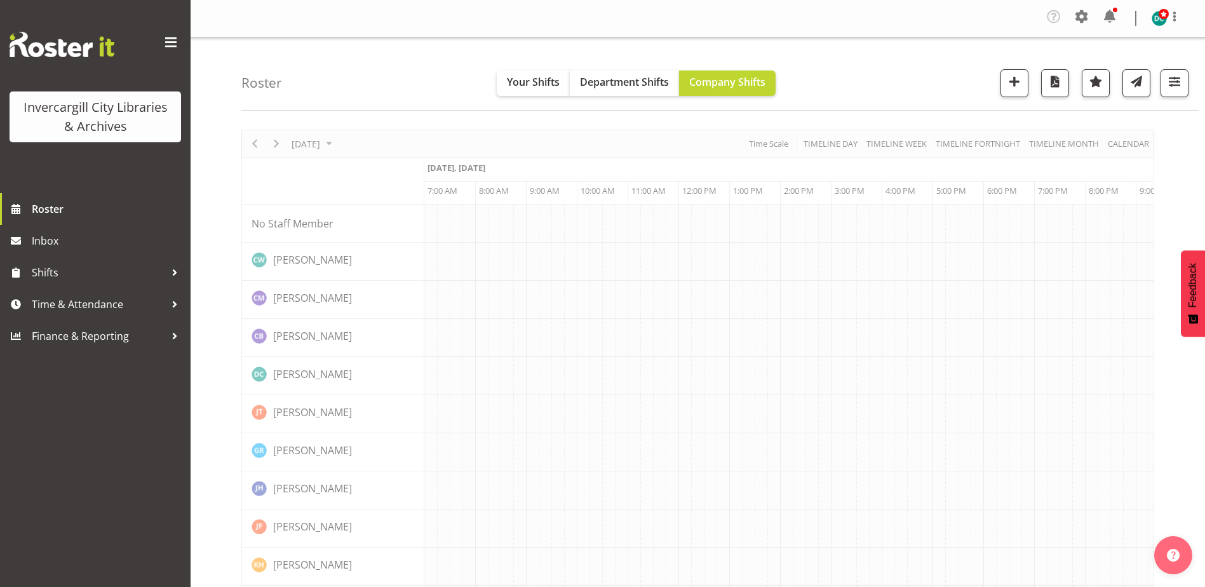
scroll to position [0, 33]
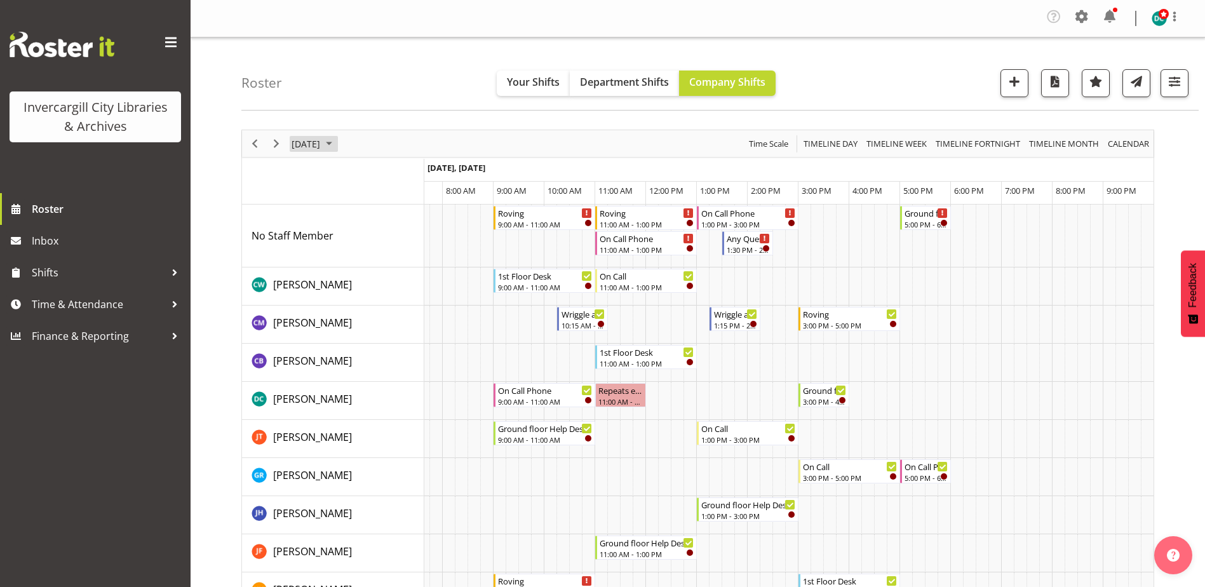
click at [321, 144] on span "September 1, 2025" at bounding box center [305, 144] width 31 height 16
click at [329, 241] on span "8" at bounding box center [325, 240] width 19 height 19
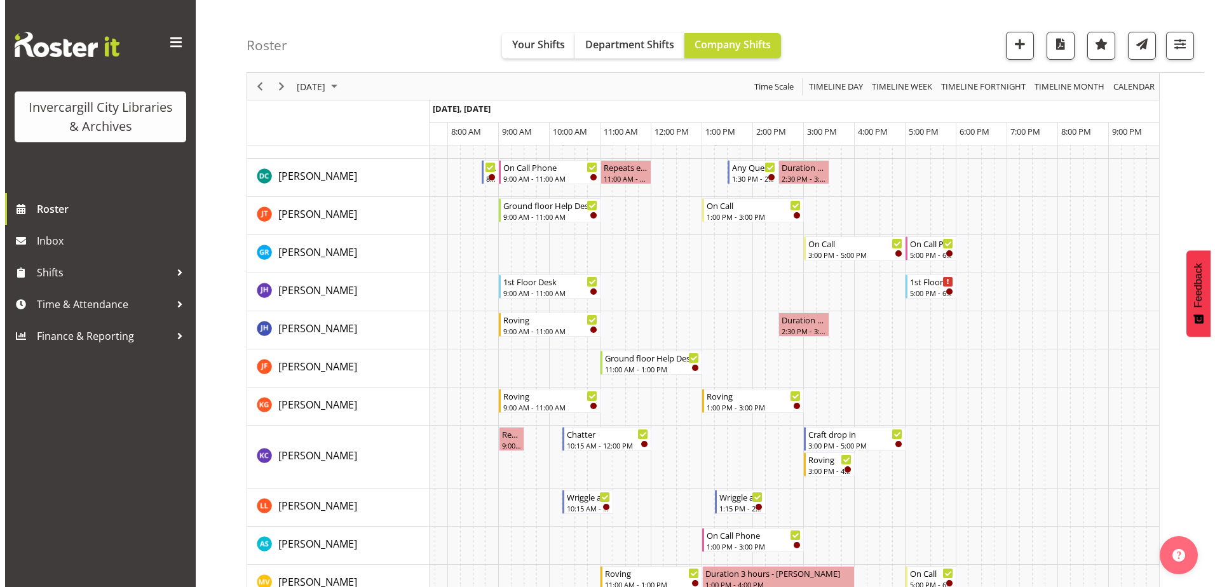
scroll to position [254, 0]
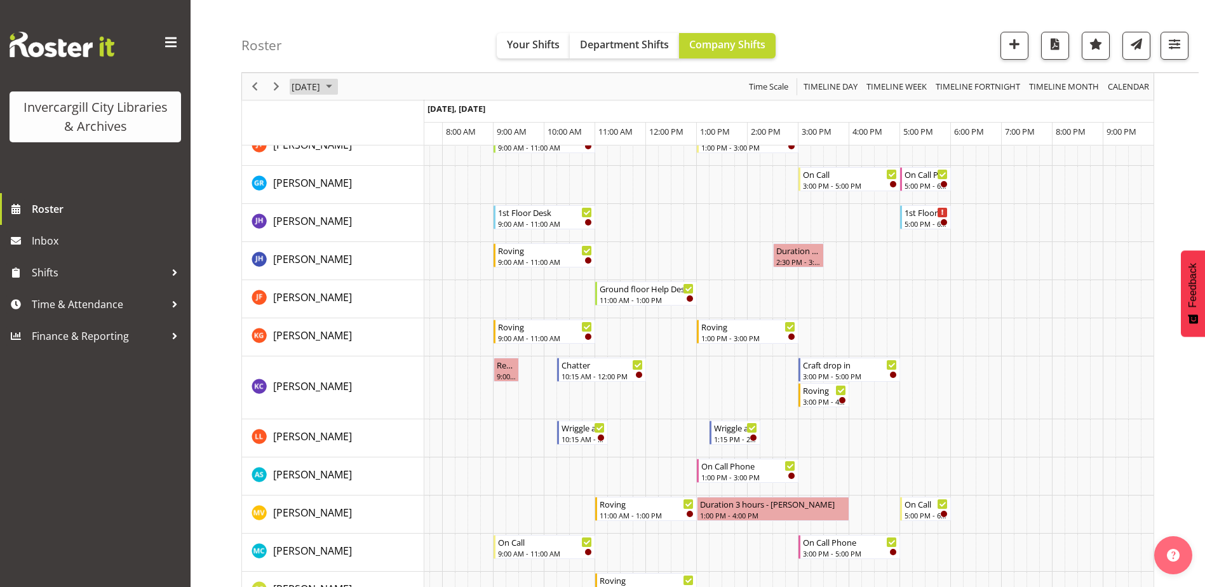
click at [321, 89] on span "[DATE]" at bounding box center [305, 87] width 31 height 16
click at [740, 469] on div "On Call Phone" at bounding box center [748, 465] width 95 height 13
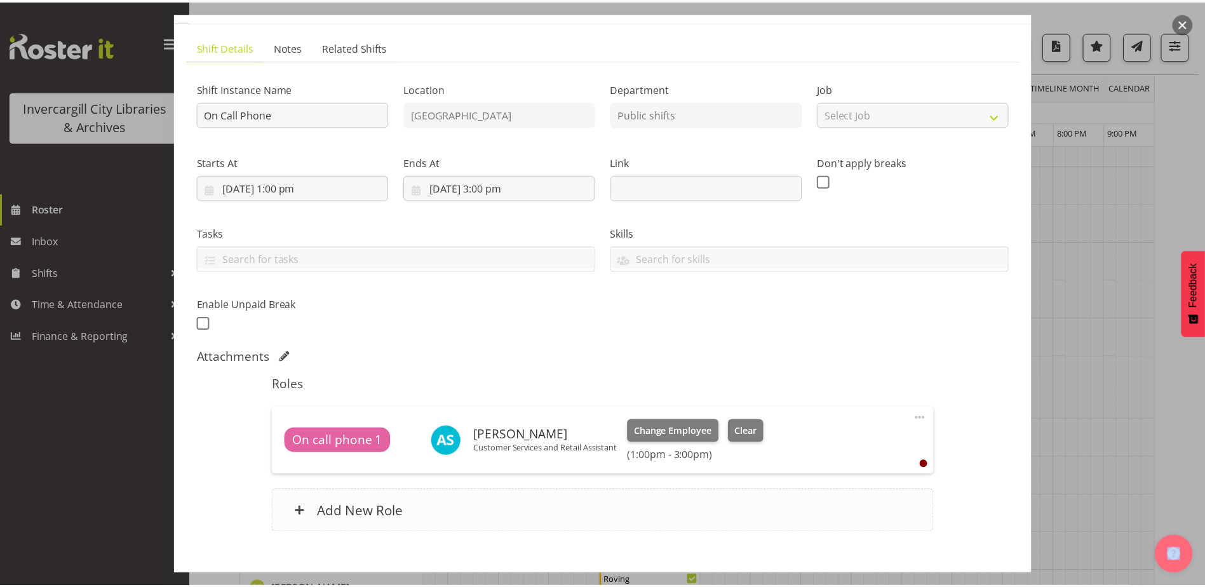
scroll to position [0, 0]
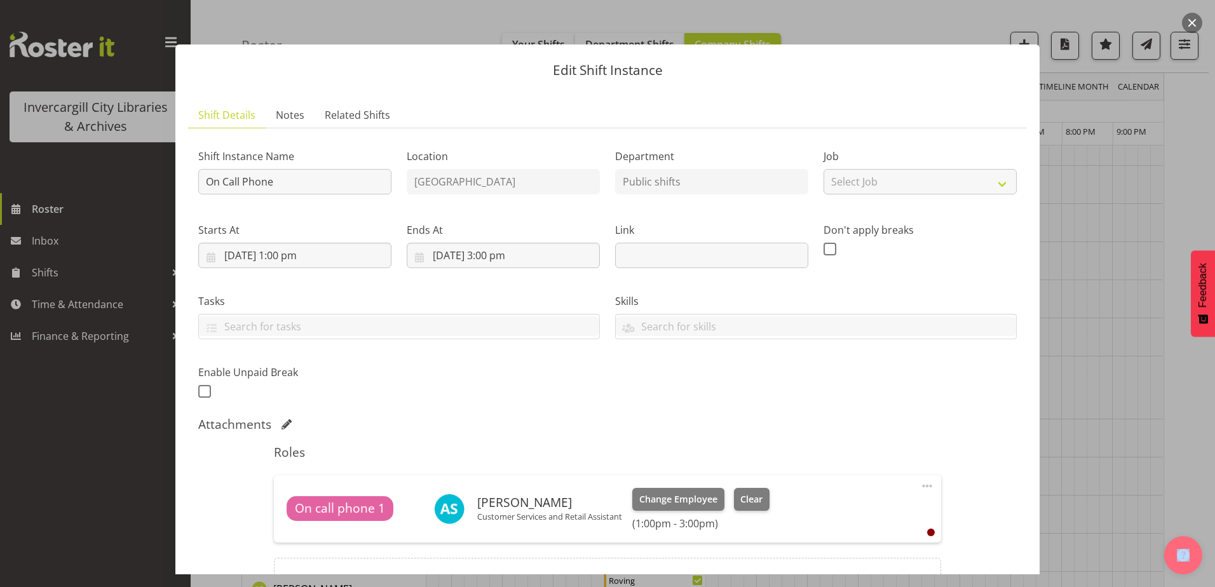
click at [1198, 18] on button "button" at bounding box center [1192, 23] width 20 height 20
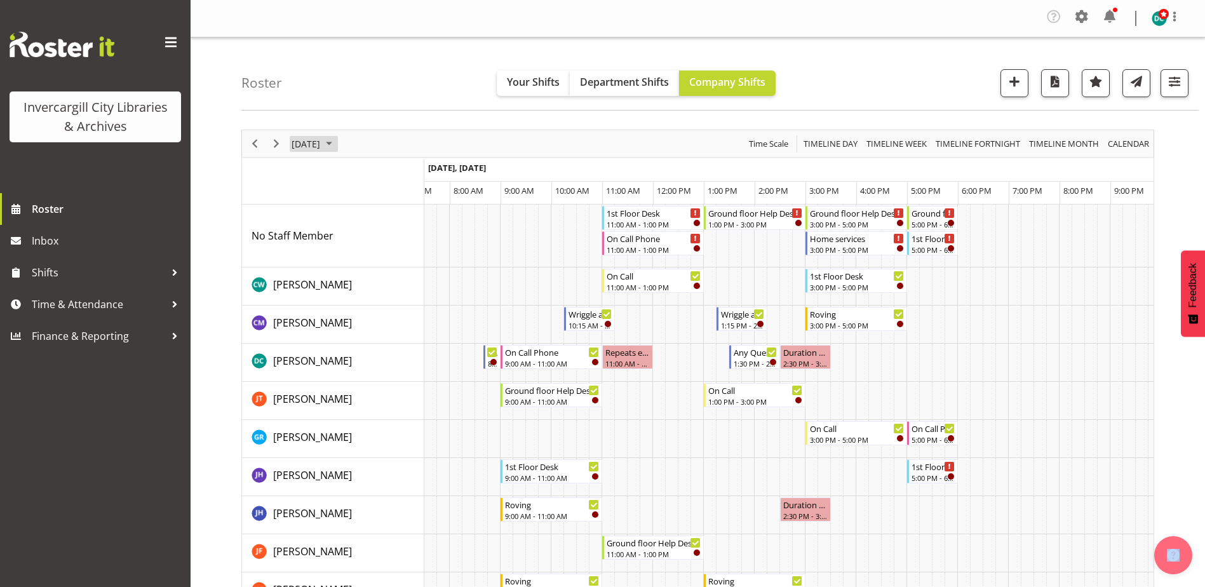
click at [321, 147] on span "September 8, 2025" at bounding box center [305, 144] width 31 height 16
click at [331, 281] on span "22" at bounding box center [325, 283] width 19 height 19
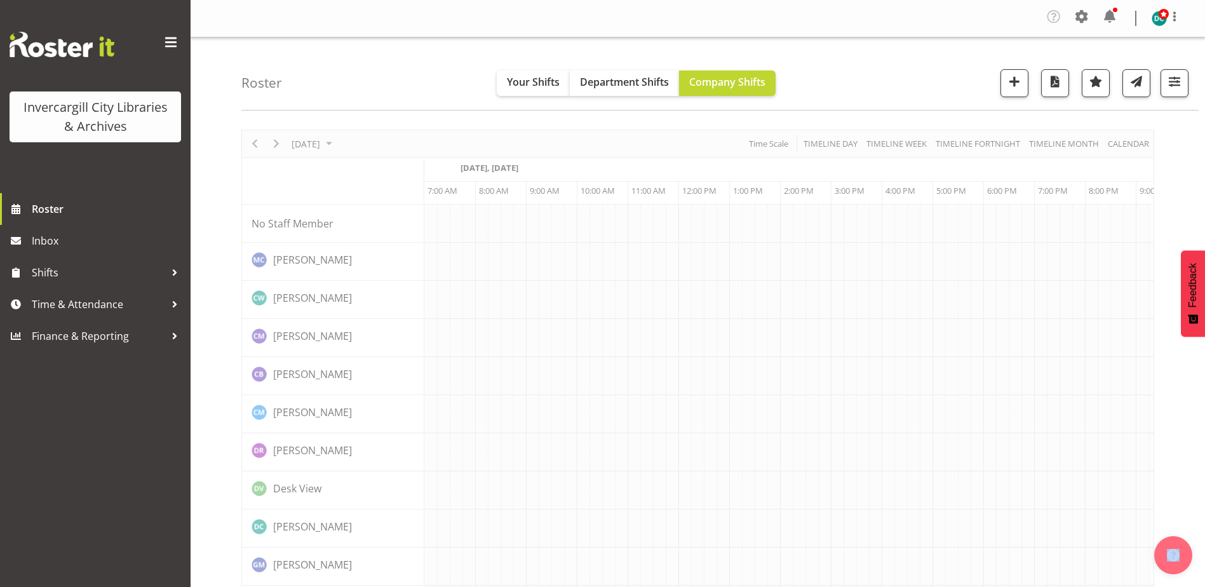
scroll to position [0, 33]
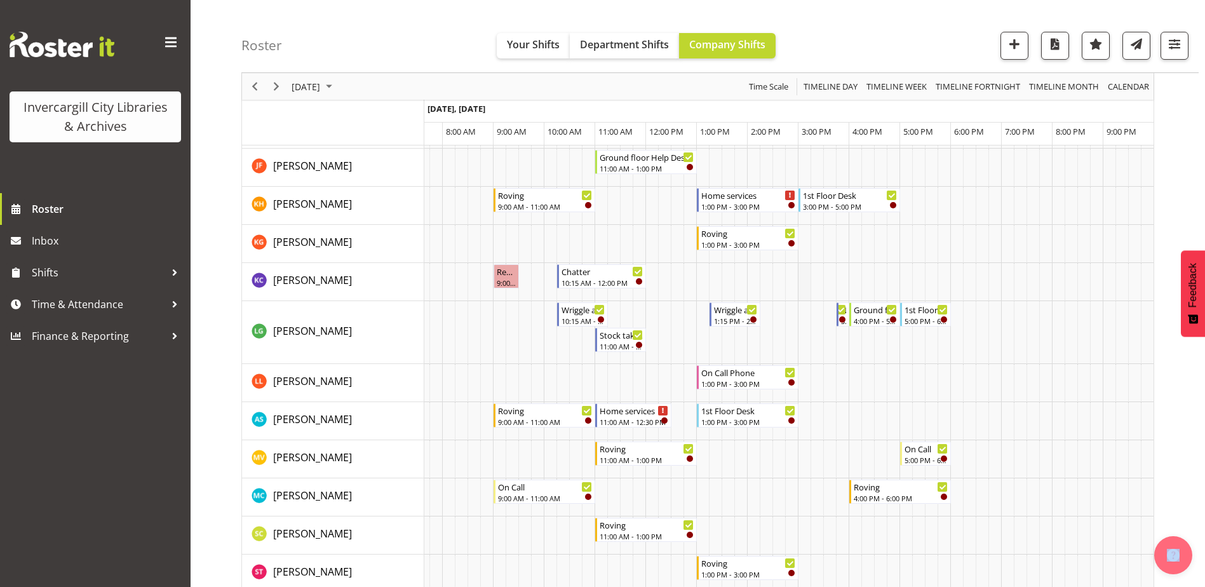
scroll to position [381, 0]
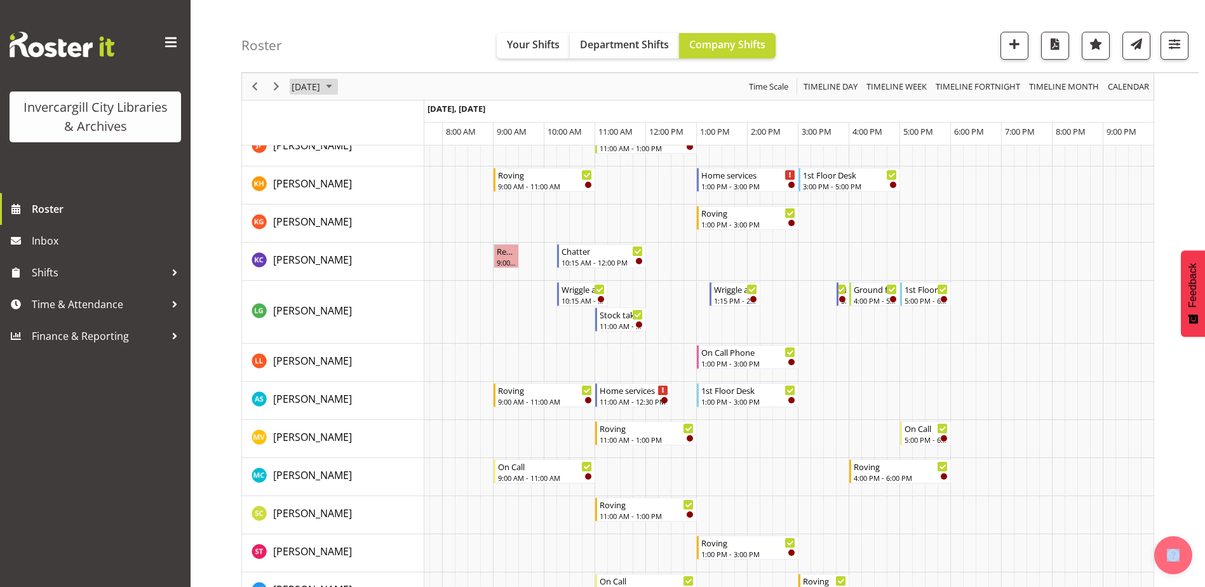
click at [321, 85] on span "September 22, 2025" at bounding box center [305, 87] width 31 height 16
click at [321, 83] on span "September 22, 2025" at bounding box center [305, 87] width 31 height 16
click at [321, 82] on span "September 22, 2025" at bounding box center [305, 87] width 31 height 16
click at [402, 112] on span "previous month" at bounding box center [402, 118] width 22 height 23
click at [327, 226] on span "18" at bounding box center [325, 226] width 19 height 19
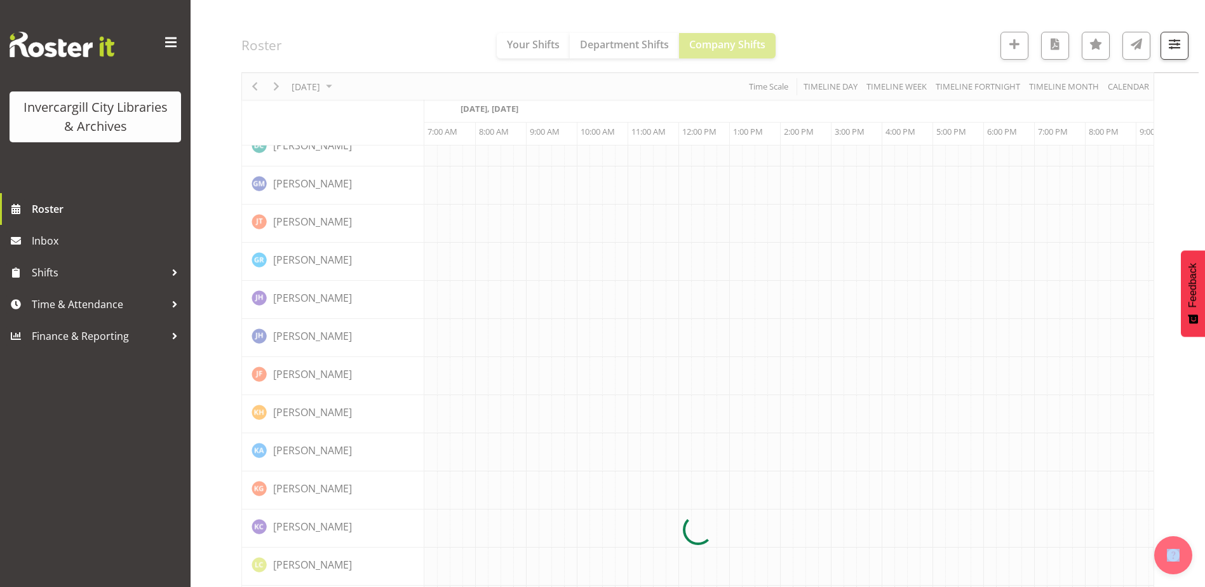
scroll to position [0, 33]
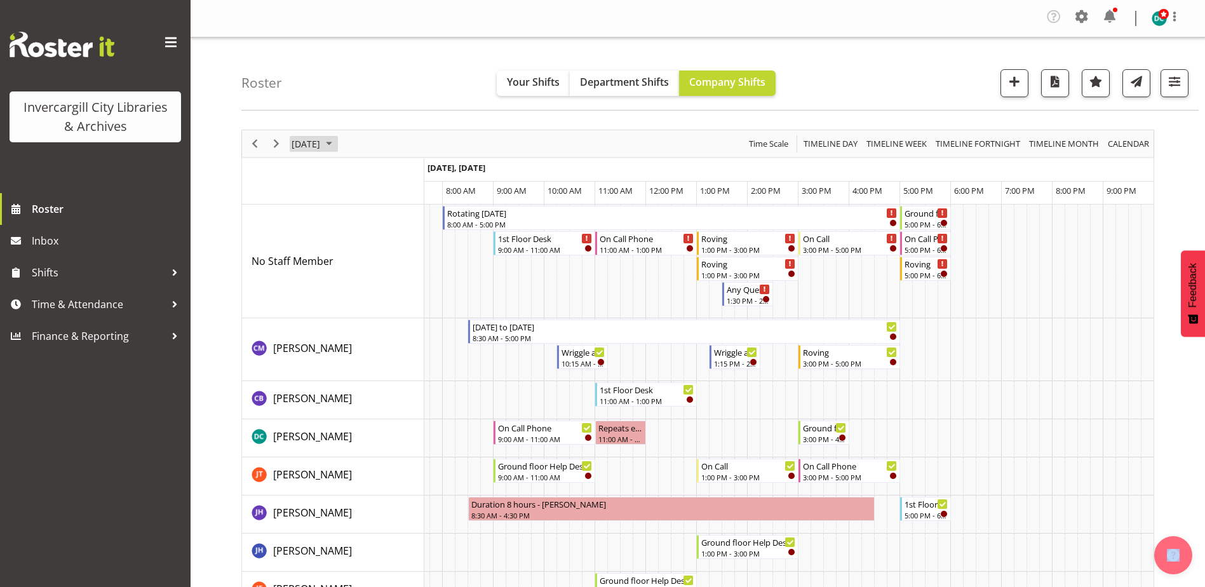
click at [318, 141] on span "August 18, 2025" at bounding box center [305, 144] width 31 height 16
click at [421, 175] on span "next month" at bounding box center [425, 175] width 22 height 23
click at [327, 240] on span "8" at bounding box center [325, 240] width 19 height 19
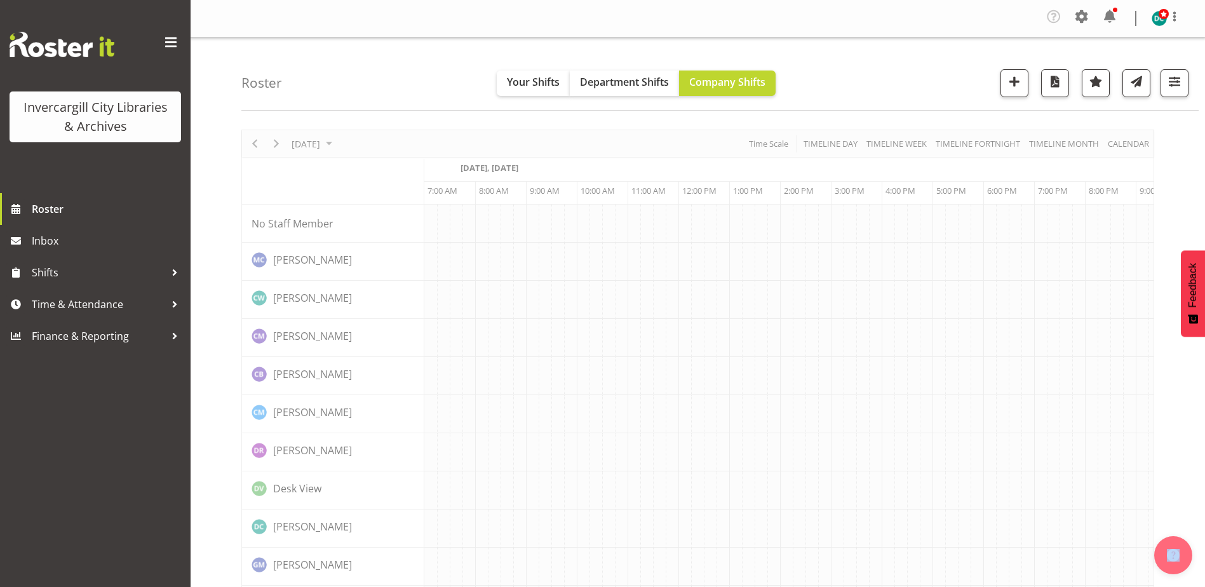
scroll to position [0, 33]
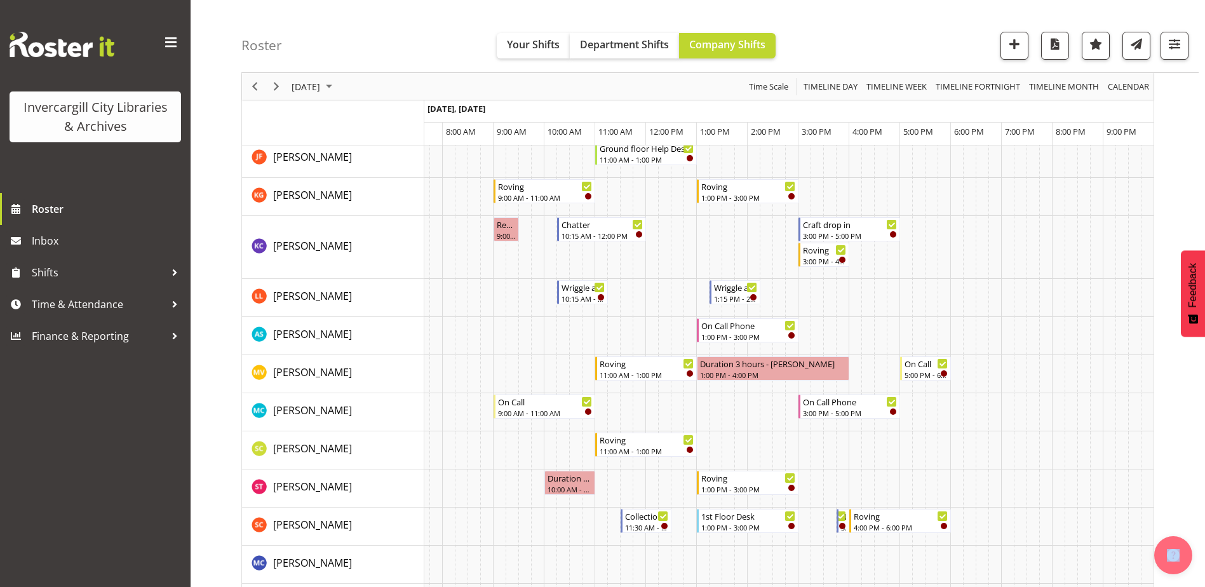
scroll to position [508, 0]
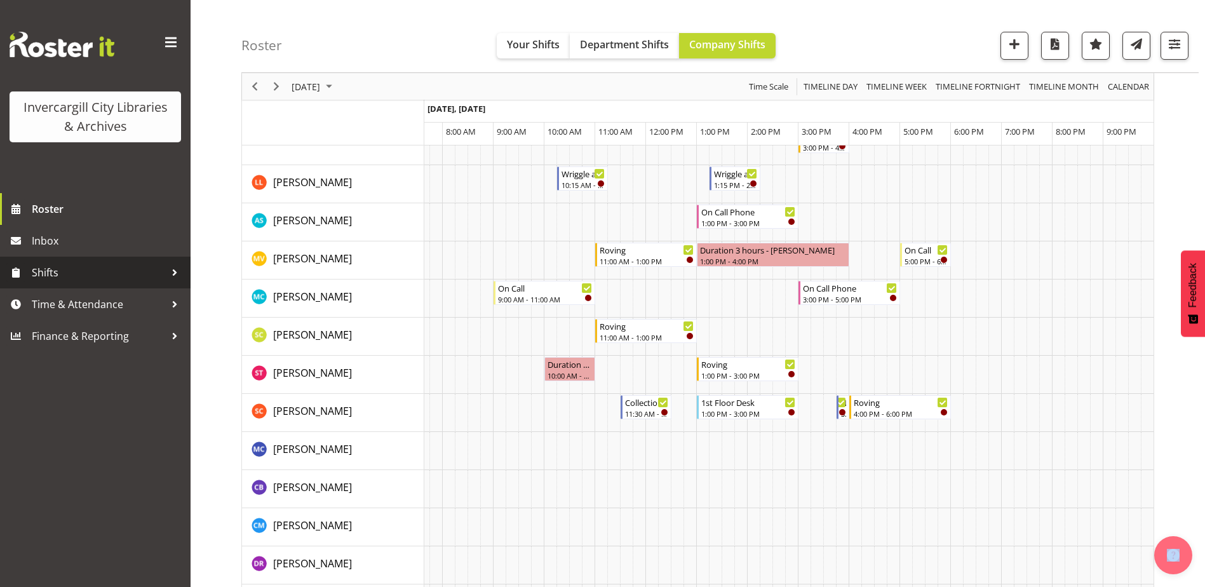
click at [76, 267] on span "Shifts" at bounding box center [98, 272] width 133 height 19
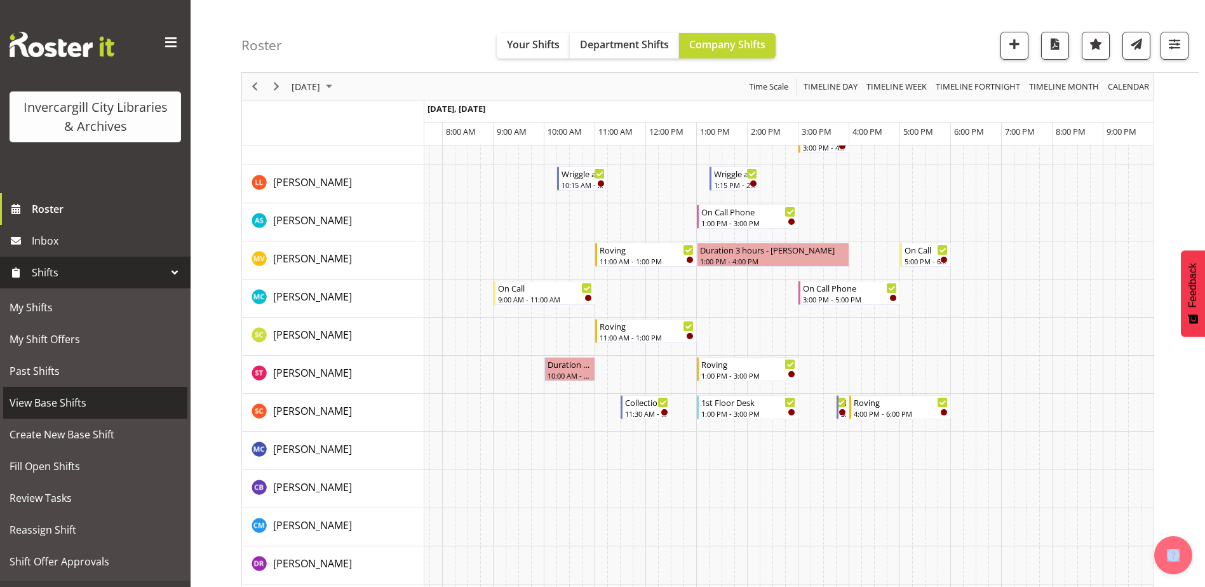
click at [45, 398] on span "View Base Shifts" at bounding box center [96, 402] width 172 height 19
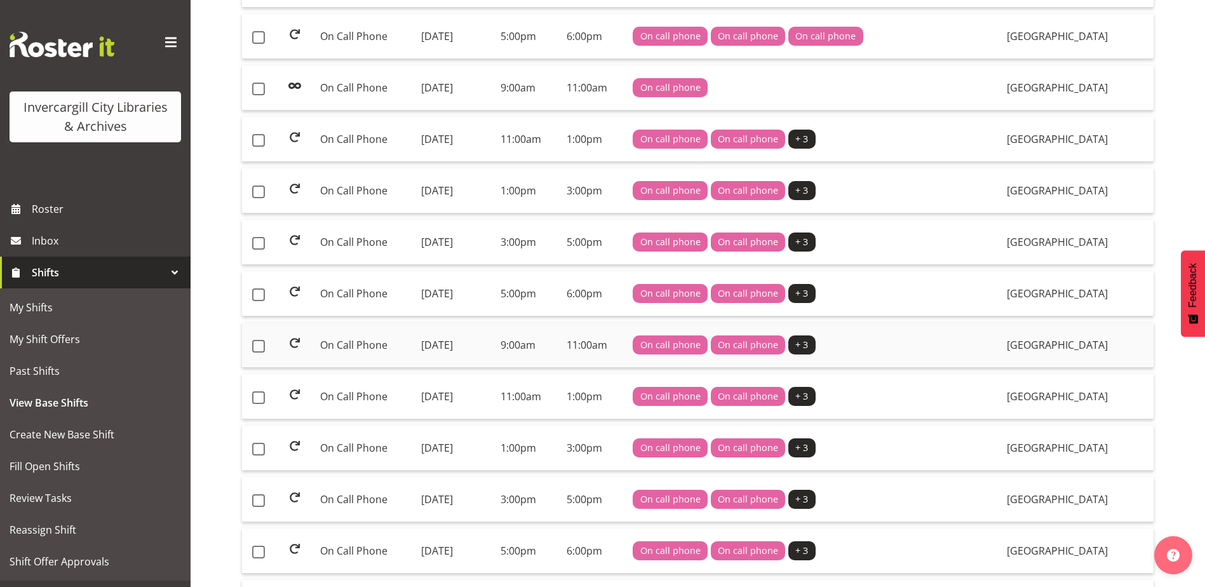
scroll to position [392, 0]
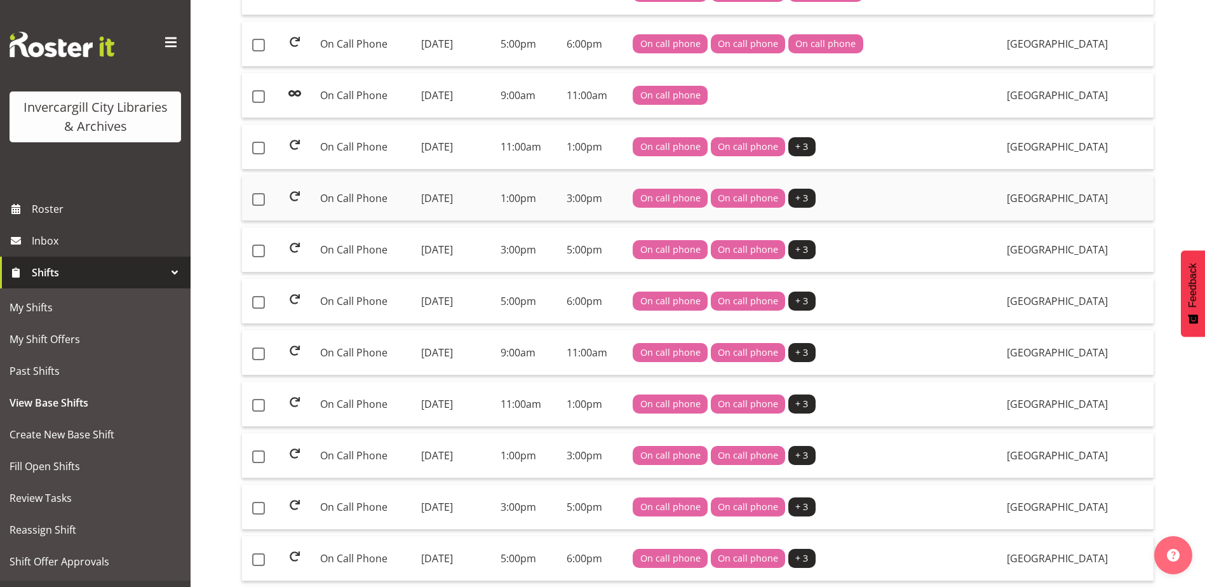
click at [448, 195] on td "[DATE]" at bounding box center [455, 198] width 79 height 45
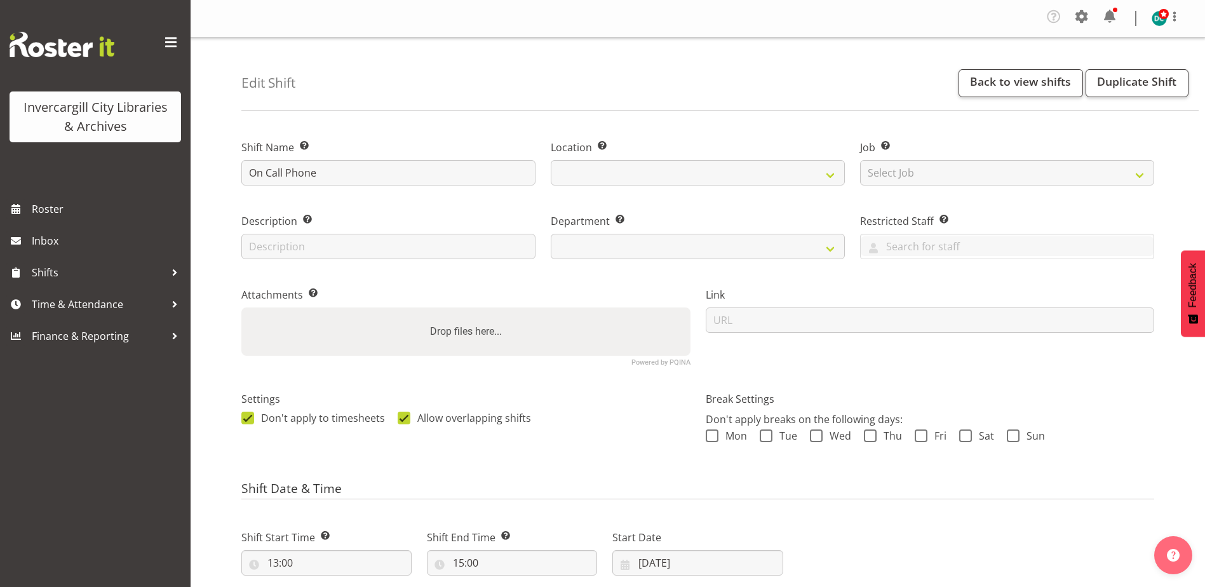
select select
select select "1276"
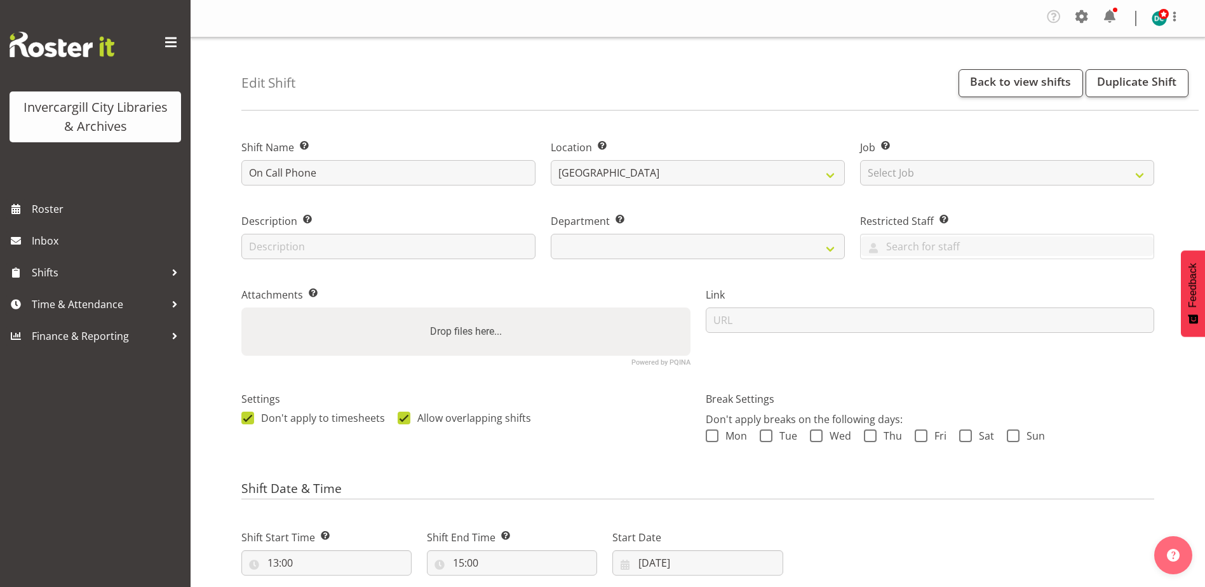
select select "921"
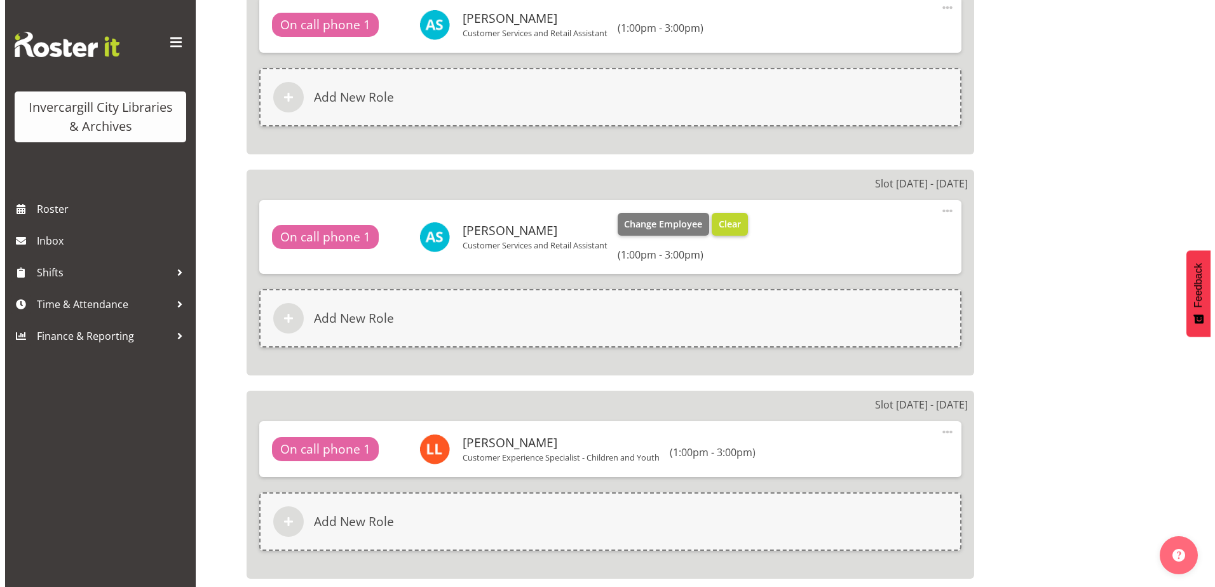
scroll to position [953, 0]
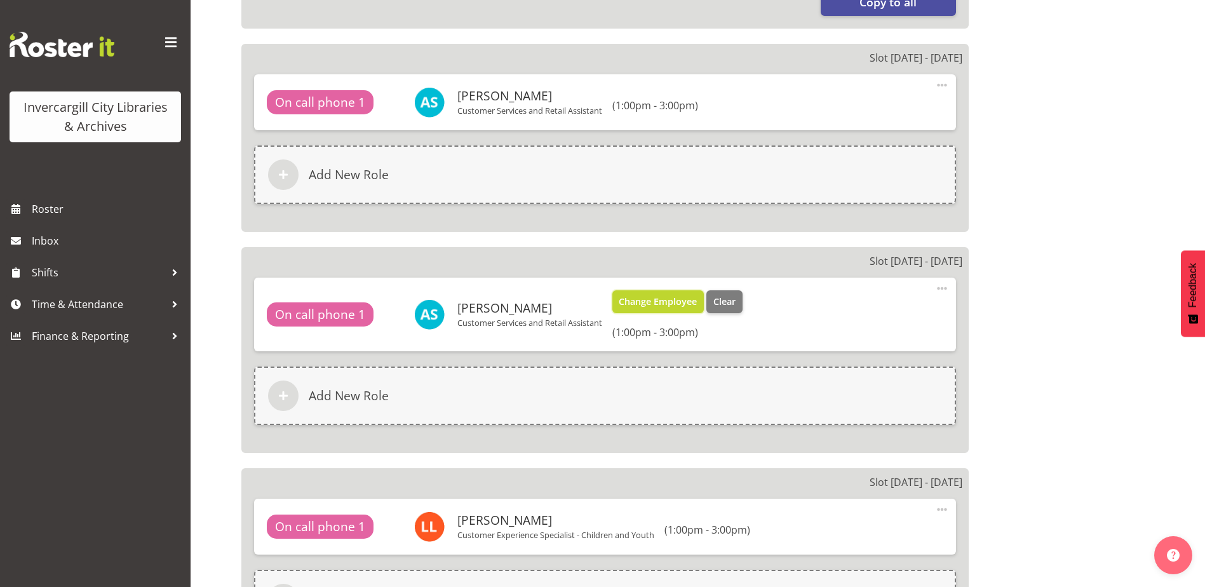
click at [637, 299] on span "Change Employee" at bounding box center [658, 302] width 78 height 14
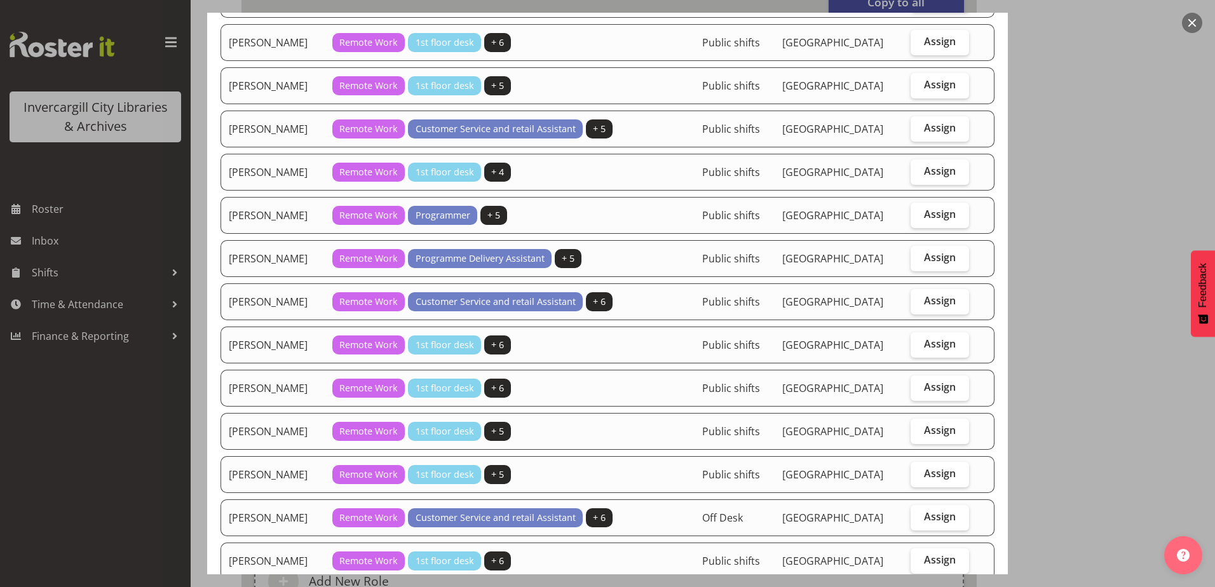
scroll to position [508, 0]
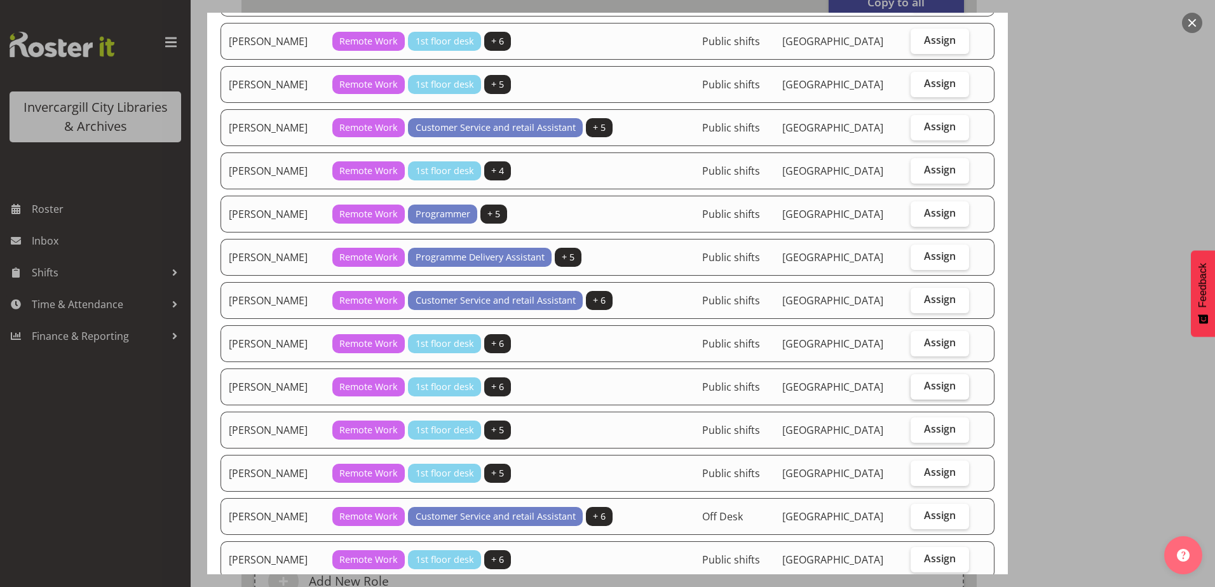
click at [933, 390] on span "Assign" at bounding box center [940, 385] width 32 height 13
click at [919, 390] on input "Assign" at bounding box center [914, 386] width 8 height 8
checkbox input "true"
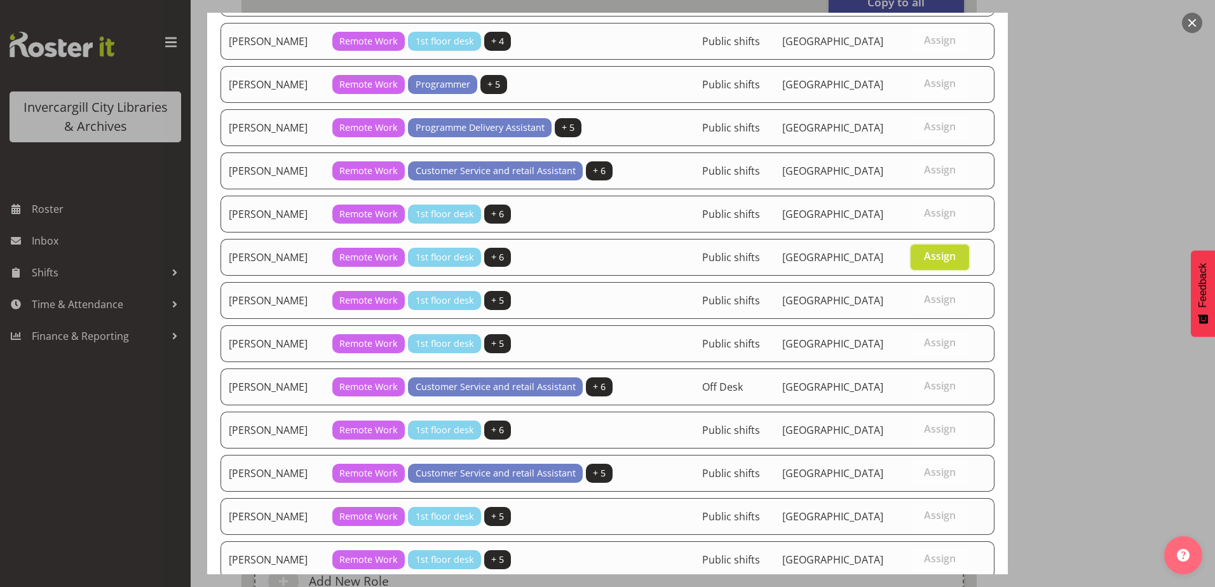
scroll to position [823, 0]
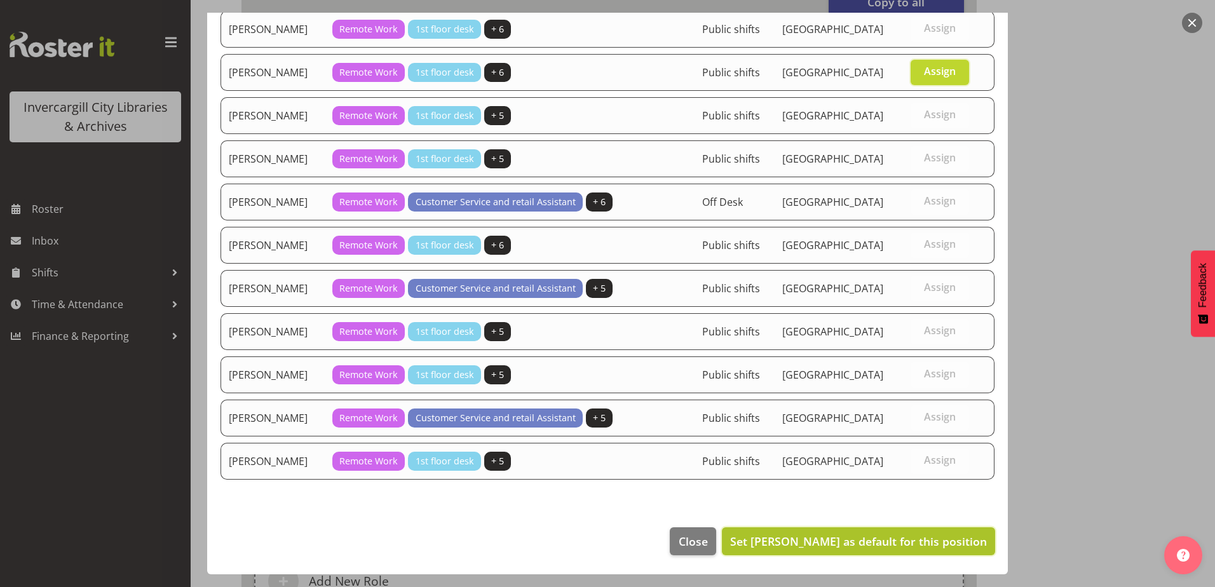
click at [911, 553] on button "Set Lynette Lockett as default for this position" at bounding box center [858, 541] width 273 height 28
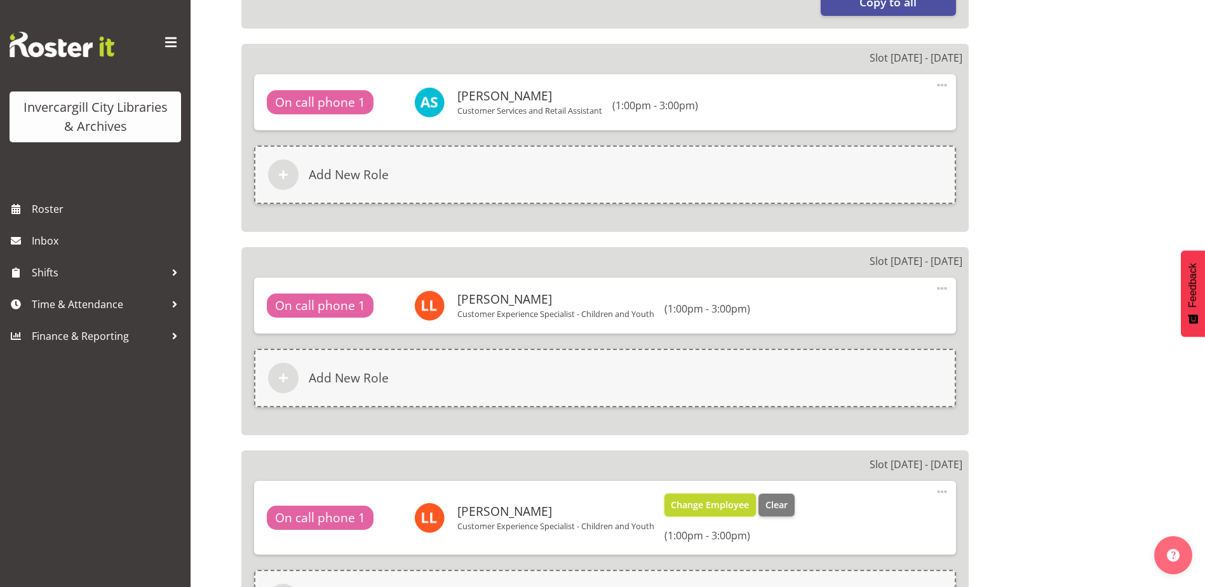
click at [683, 506] on span "Change Employee" at bounding box center [710, 505] width 78 height 14
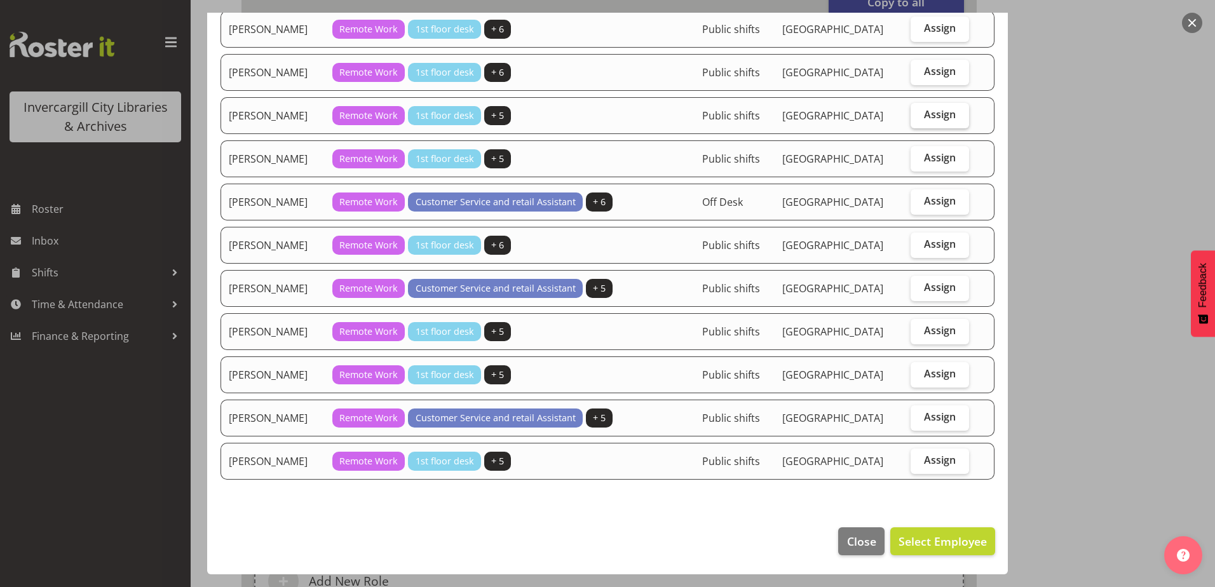
click at [935, 115] on span "Assign" at bounding box center [940, 114] width 32 height 13
click at [919, 115] on input "Assign" at bounding box center [914, 115] width 8 height 8
checkbox input "true"
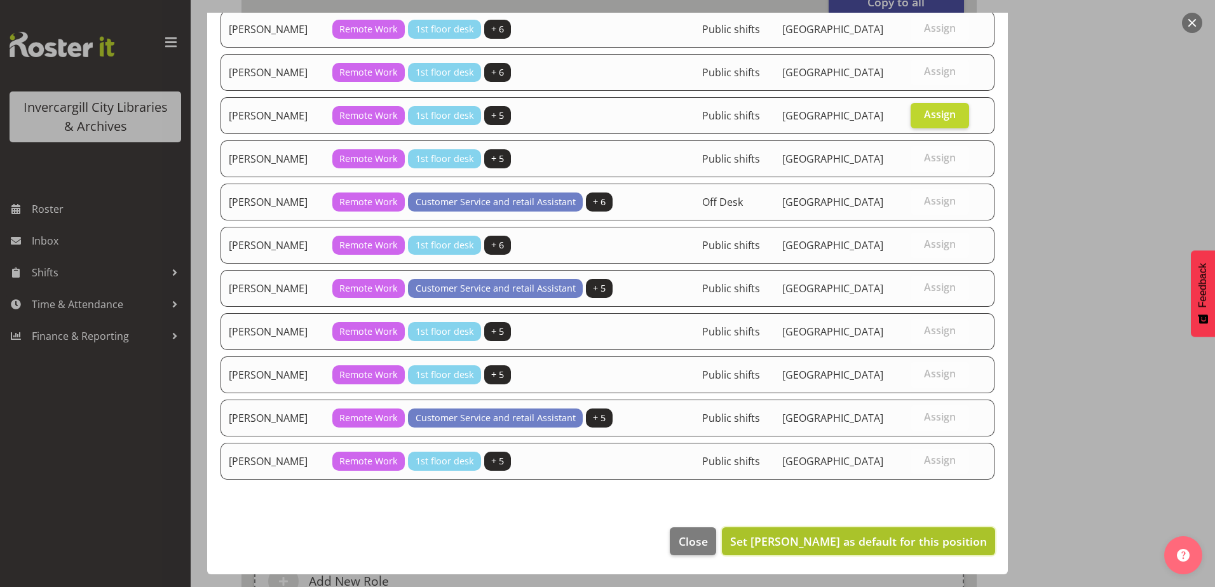
drag, startPoint x: 870, startPoint y: 543, endPoint x: 861, endPoint y: 538, distance: 9.9
click at [868, 541] on span "Set Mandy Stenton as default for this position" at bounding box center [858, 541] width 257 height 15
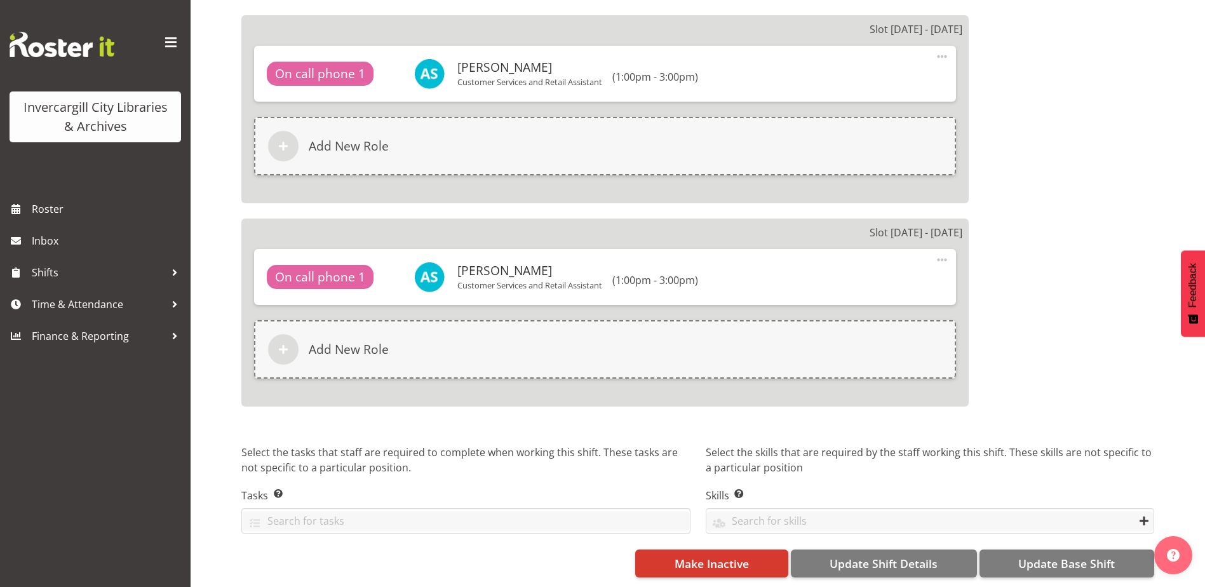
scroll to position [1398, 0]
click at [1043, 560] on span "Update Base Shift" at bounding box center [1066, 563] width 97 height 17
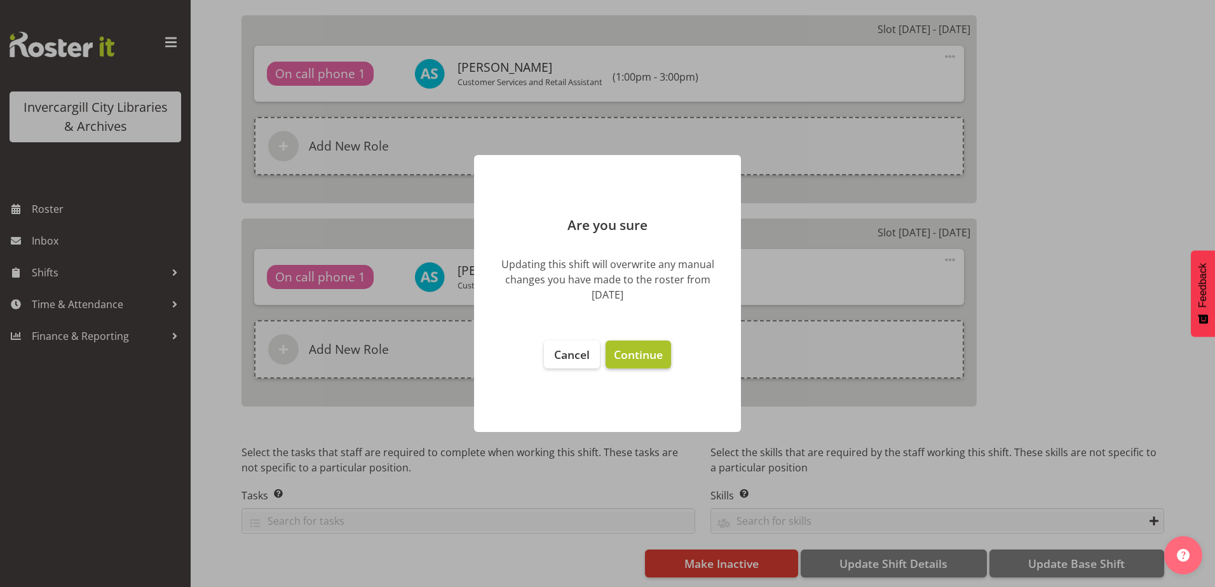
click at [631, 353] on span "Continue" at bounding box center [638, 354] width 49 height 15
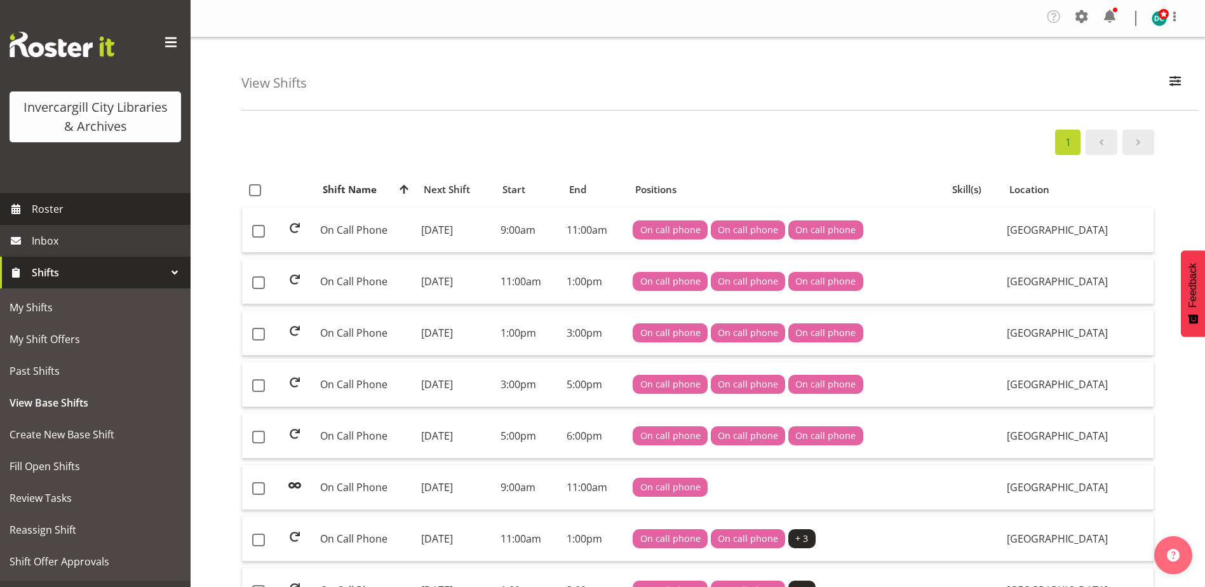
click at [45, 202] on span "Roster" at bounding box center [108, 208] width 152 height 19
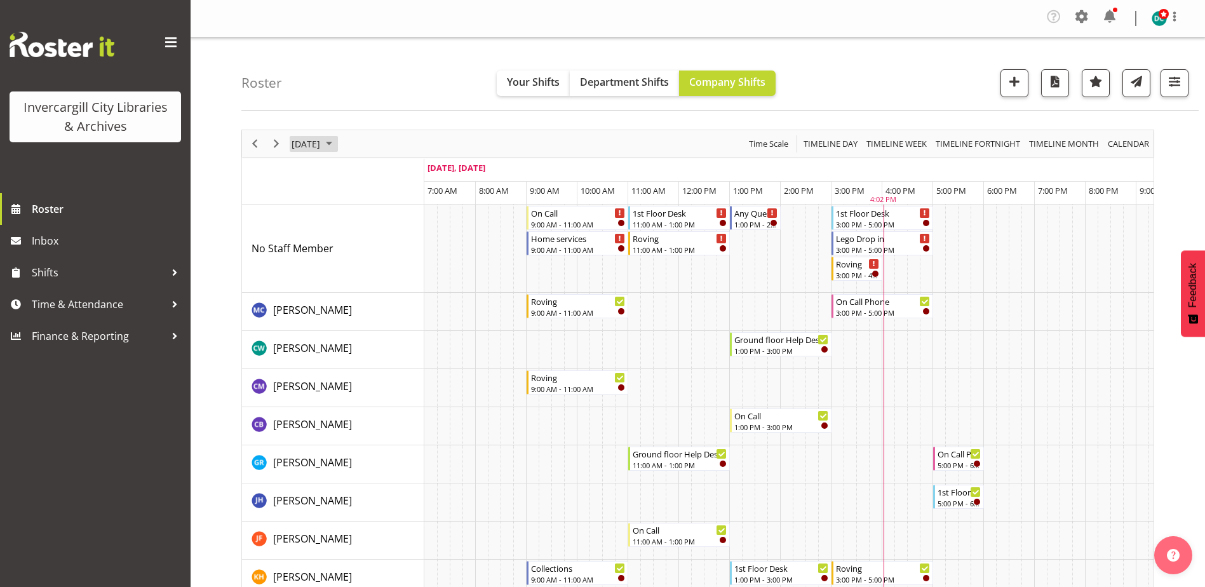
click at [321, 145] on span "[DATE]" at bounding box center [305, 144] width 31 height 16
click at [326, 242] on span "8" at bounding box center [325, 240] width 19 height 19
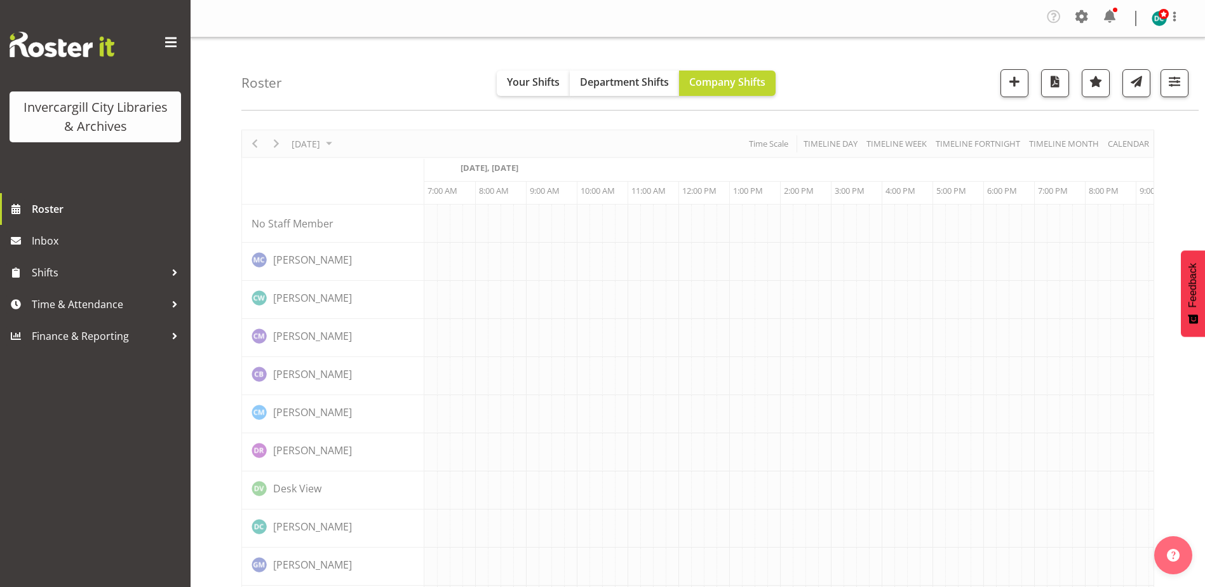
scroll to position [0, 33]
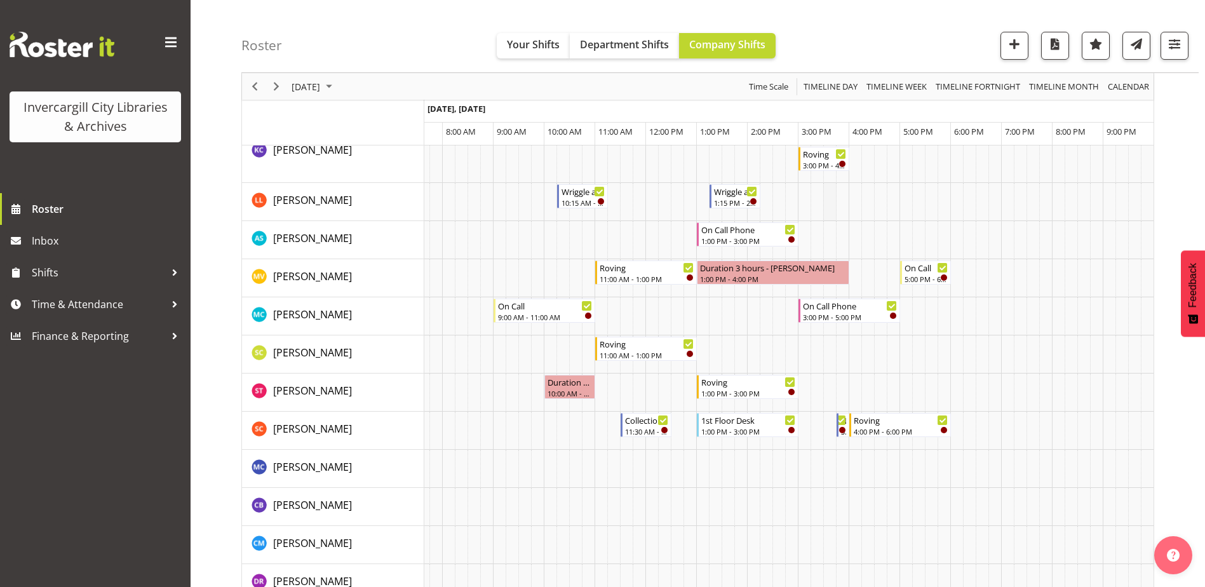
scroll to position [508, 0]
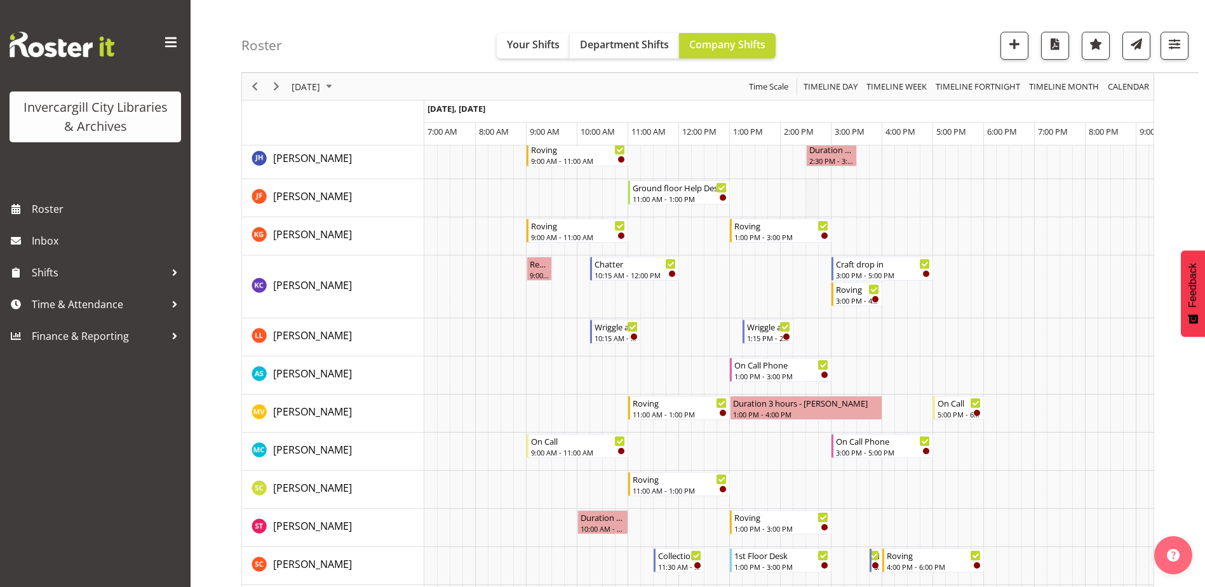
scroll to position [359, 0]
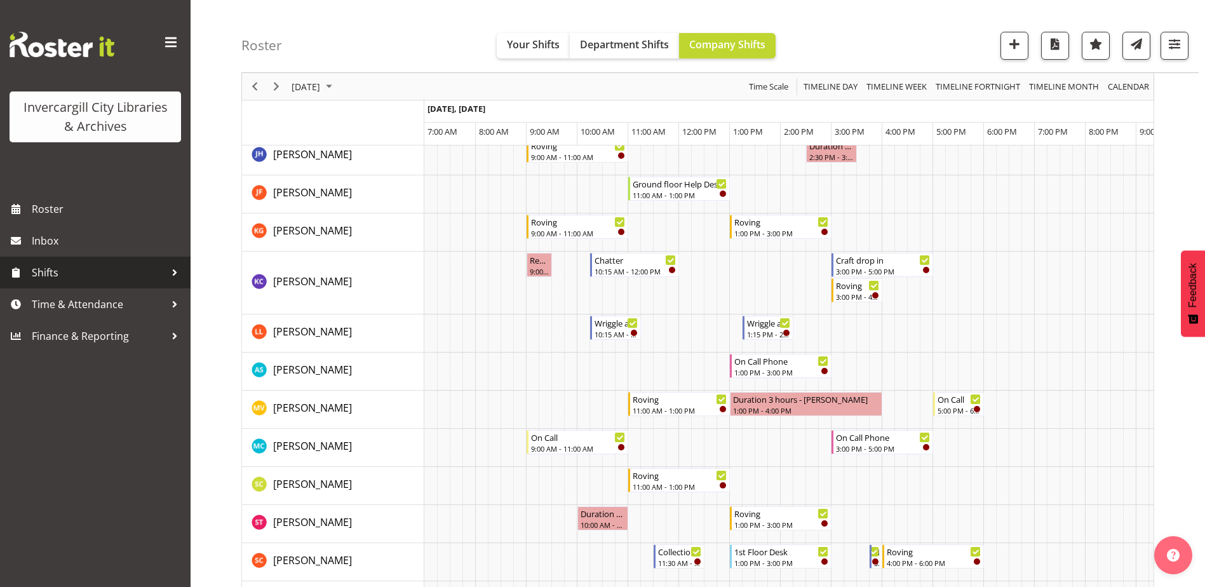
click at [56, 274] on span "Shifts" at bounding box center [98, 272] width 133 height 19
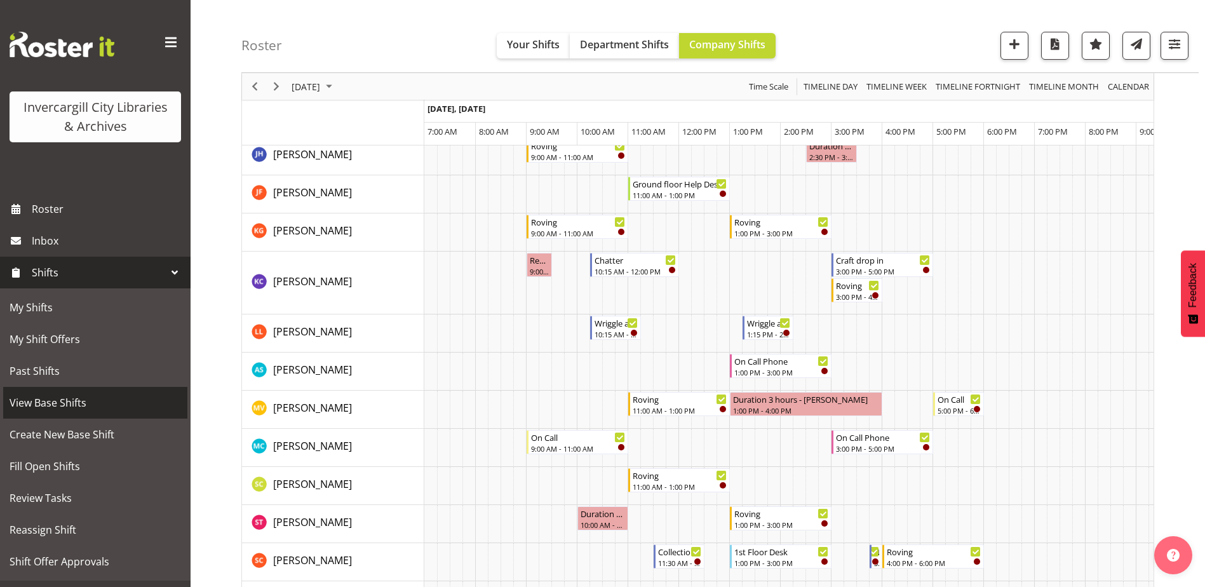
click at [42, 403] on span "View Base Shifts" at bounding box center [96, 402] width 172 height 19
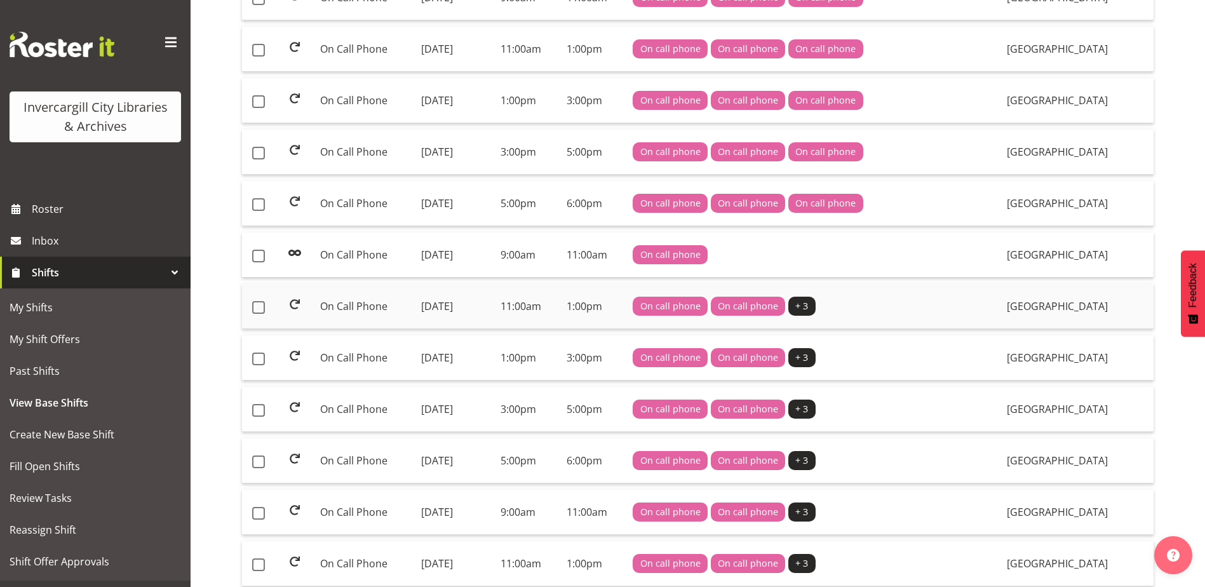
scroll to position [254, 0]
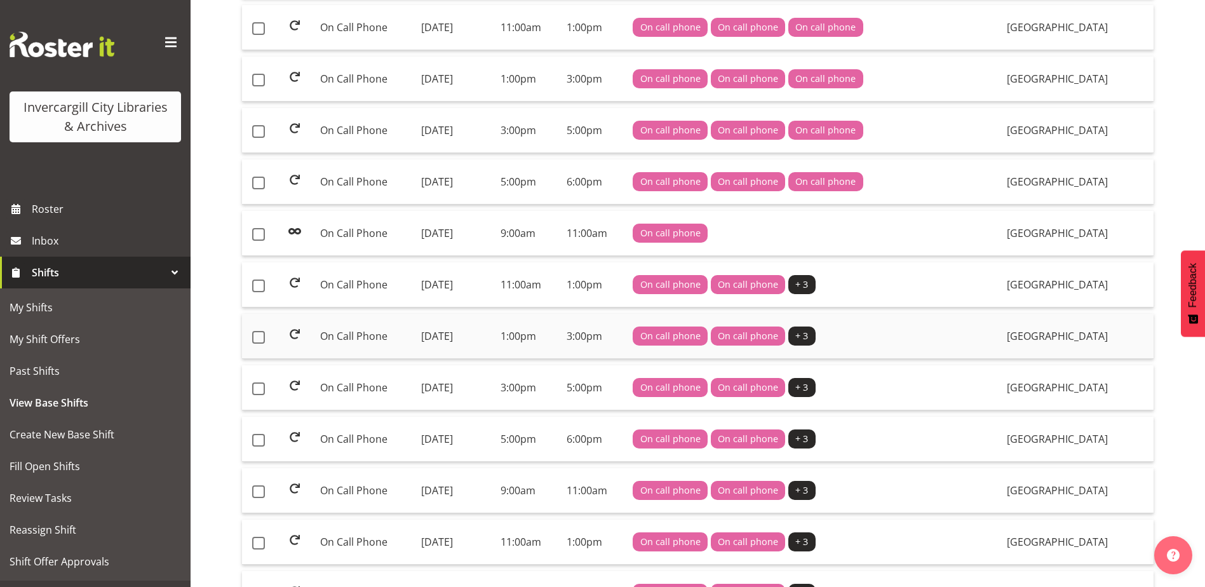
click at [446, 334] on td "[DATE]" at bounding box center [455, 336] width 79 height 45
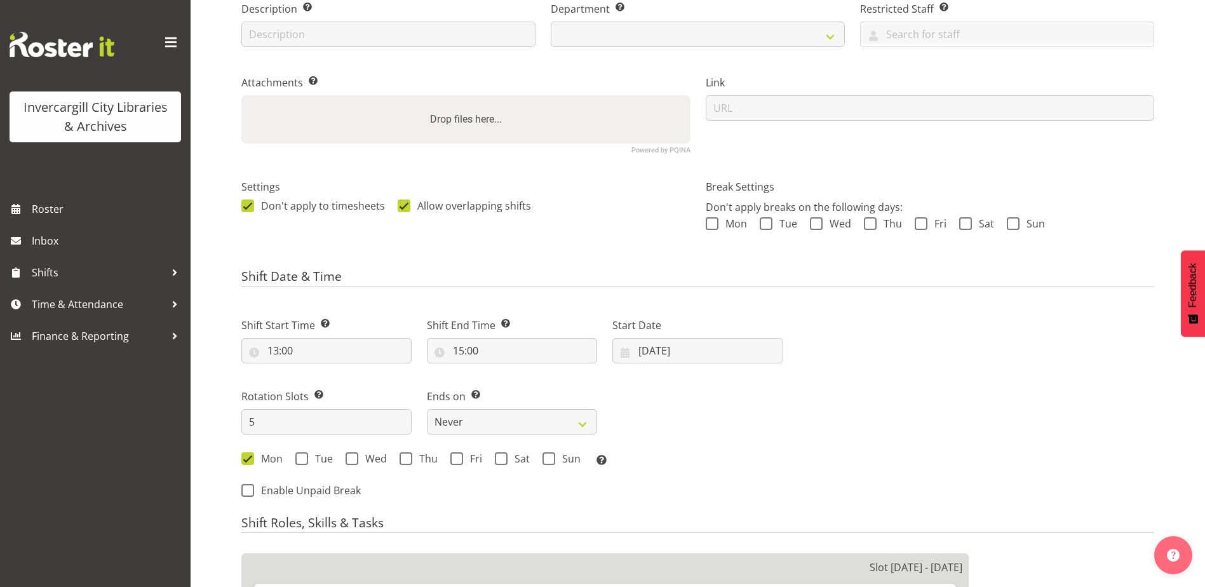
select select
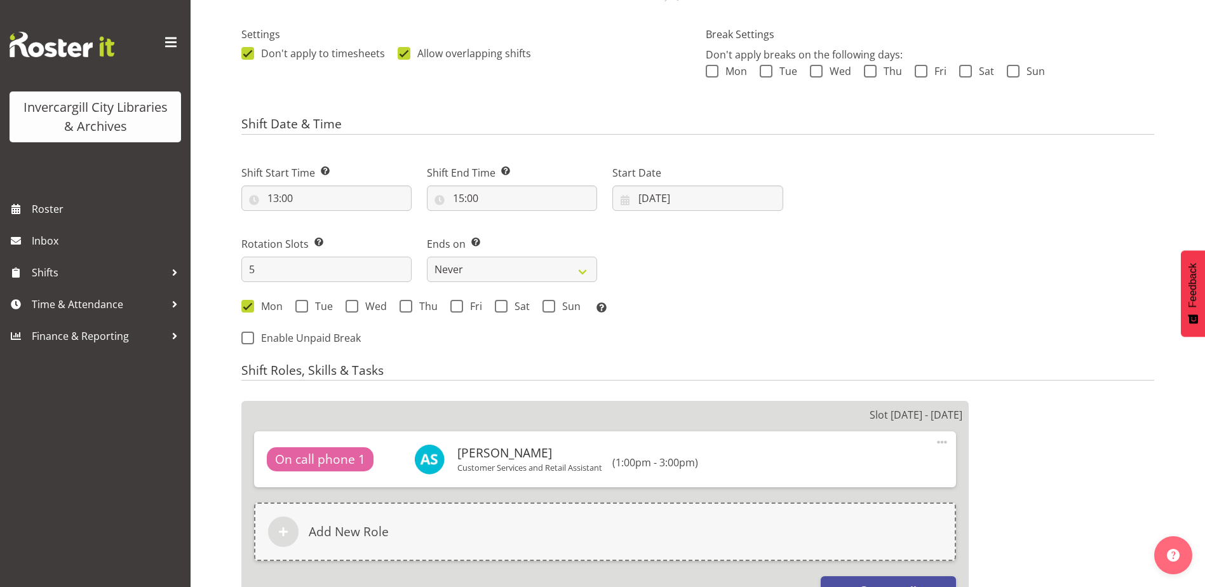
select select
select select "921"
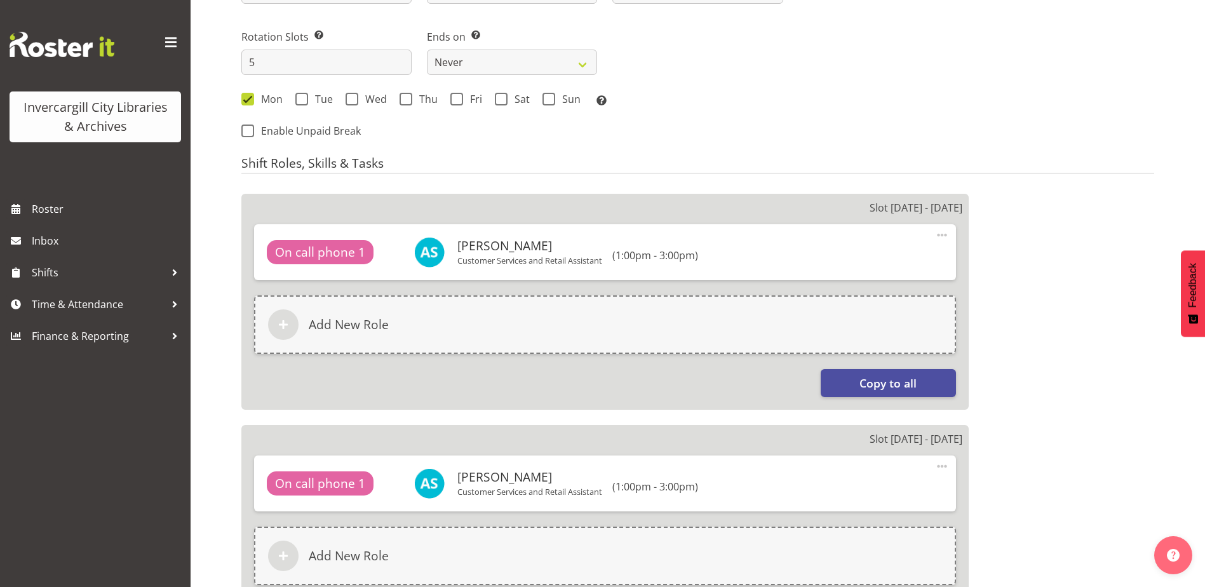
select select "1276"
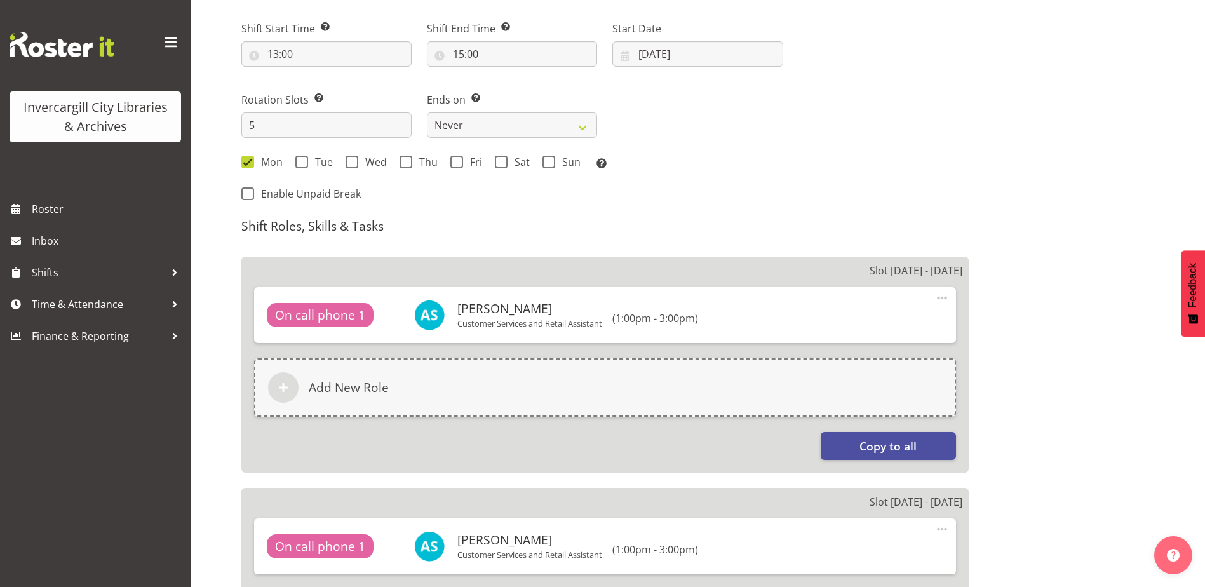
scroll to position [508, 0]
click at [691, 52] on input "[DATE]" at bounding box center [697, 54] width 170 height 25
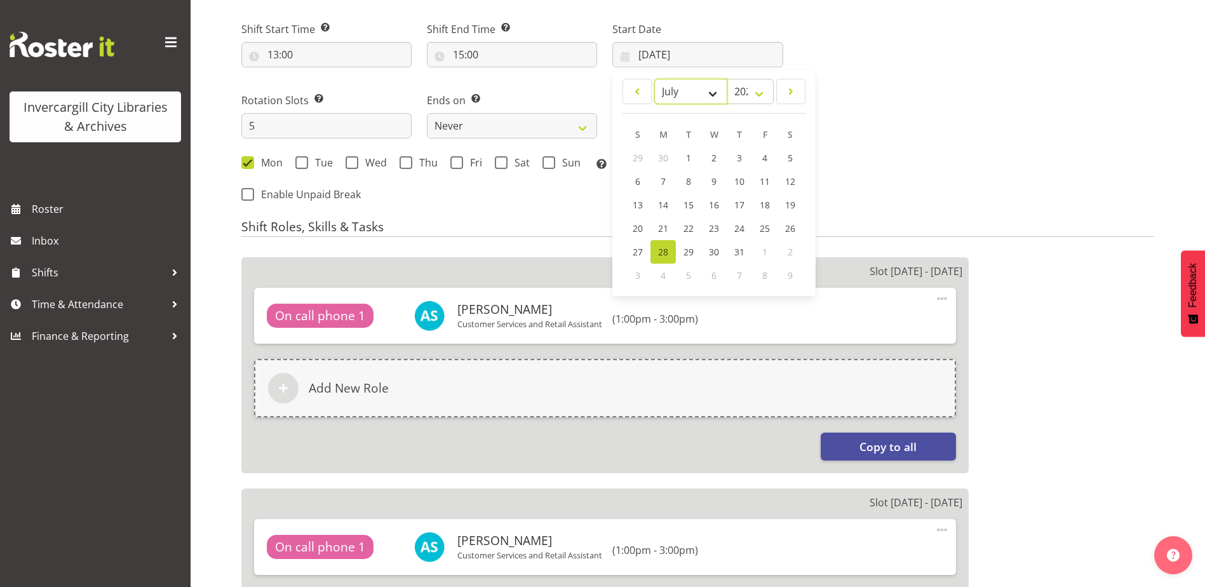
click at [712, 89] on select "January February March April May June July August September October November De…" at bounding box center [690, 91] width 73 height 25
click at [654, 79] on select "January February March April May June July August September October November De…" at bounding box center [690, 91] width 73 height 25
click at [636, 90] on span at bounding box center [637, 91] width 13 height 15
select select "7"
click at [662, 248] on span "25" at bounding box center [663, 252] width 10 height 12
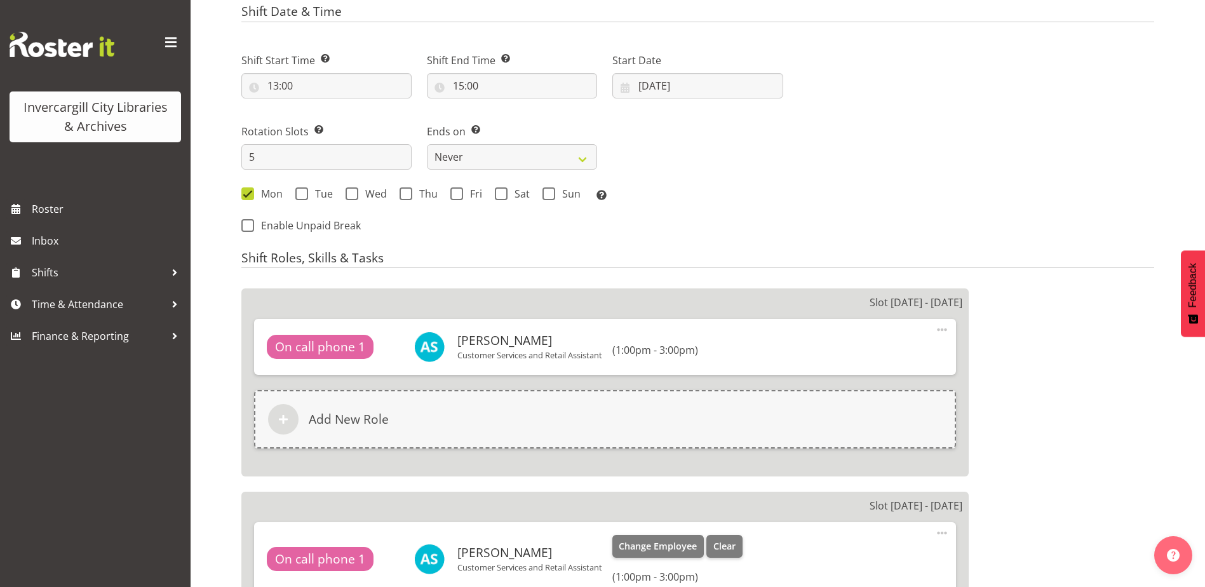
scroll to position [381, 0]
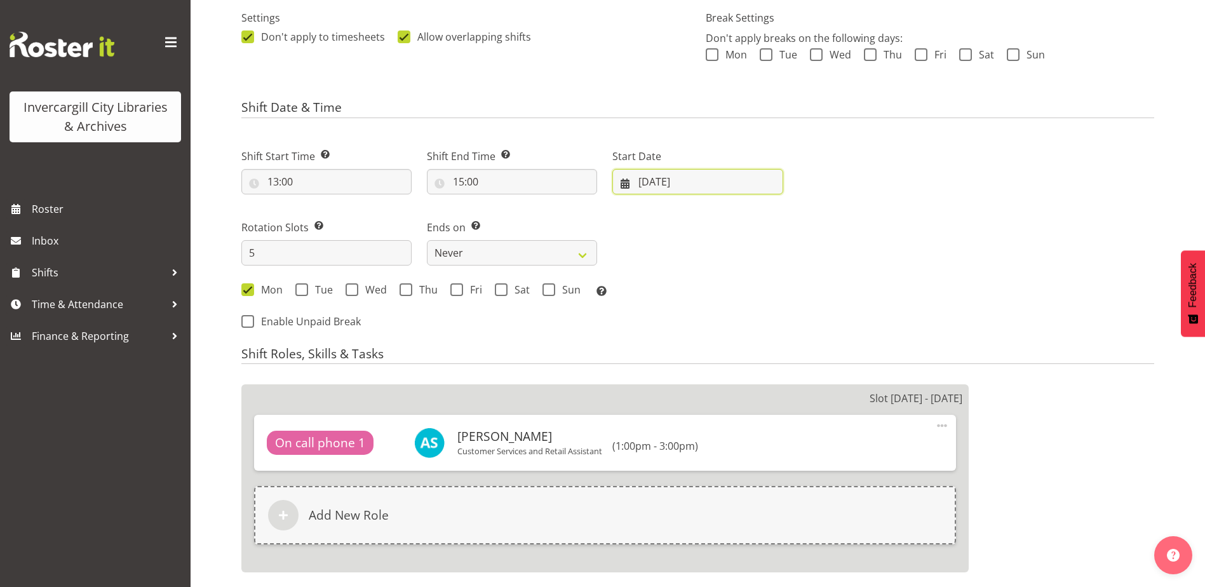
click at [670, 176] on input "25/08/2025" at bounding box center [697, 181] width 170 height 25
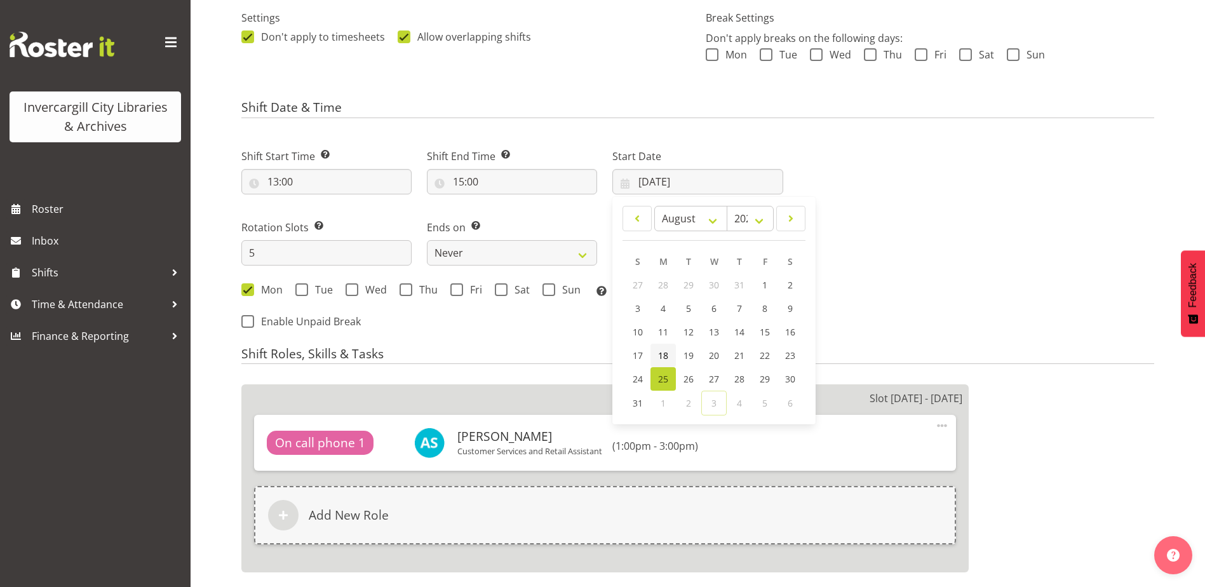
click at [665, 354] on span "18" at bounding box center [663, 355] width 10 height 12
type input "18/08/2025"
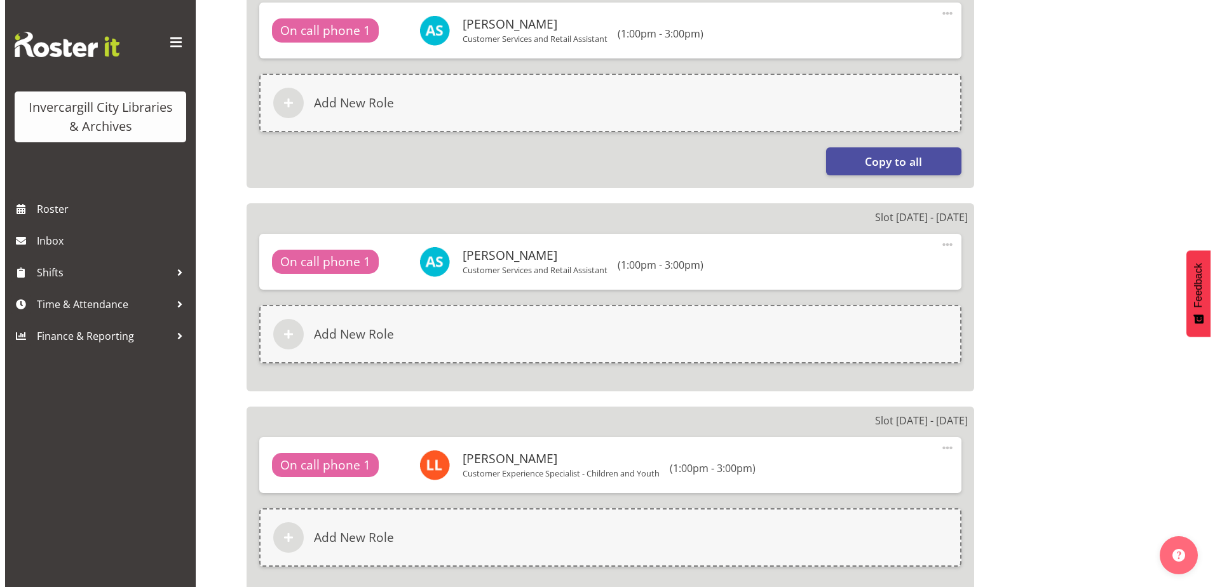
scroll to position [1207, 0]
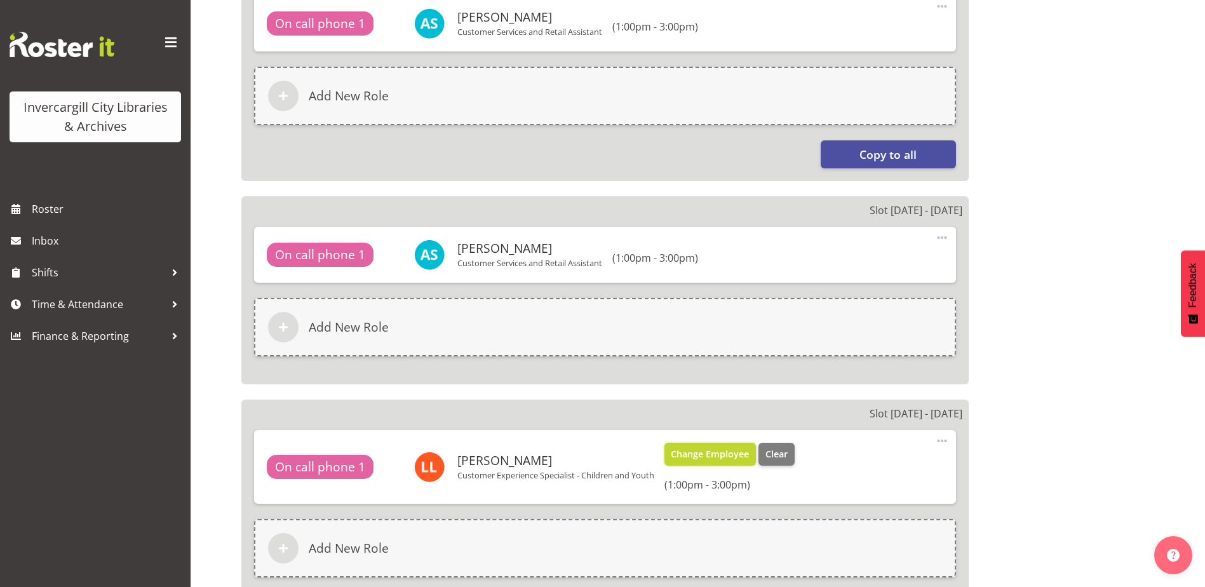
click at [715, 447] on button "Change Employee" at bounding box center [711, 454] width 92 height 23
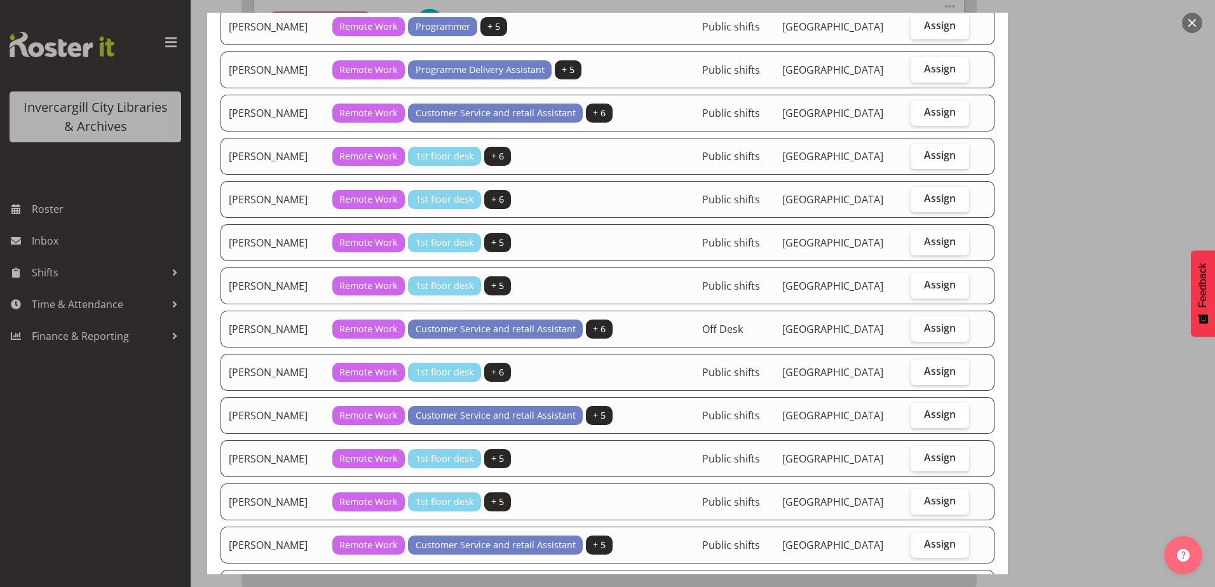
scroll to position [762, 0]
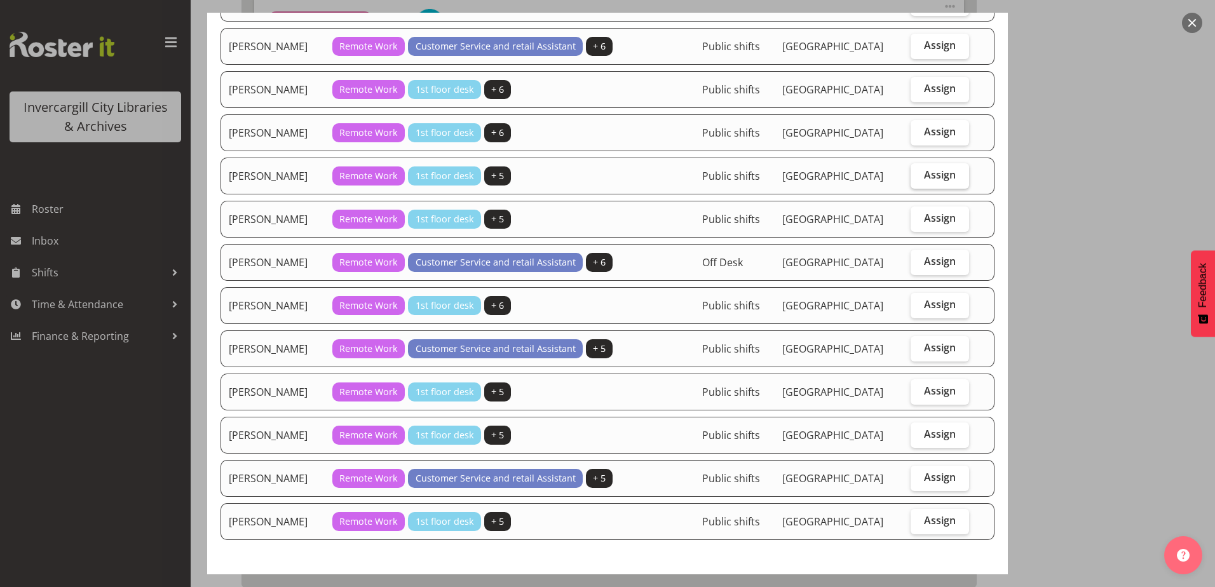
click at [930, 178] on span "Assign" at bounding box center [940, 174] width 32 height 13
click at [919, 178] on input "Assign" at bounding box center [914, 175] width 8 height 8
checkbox input "true"
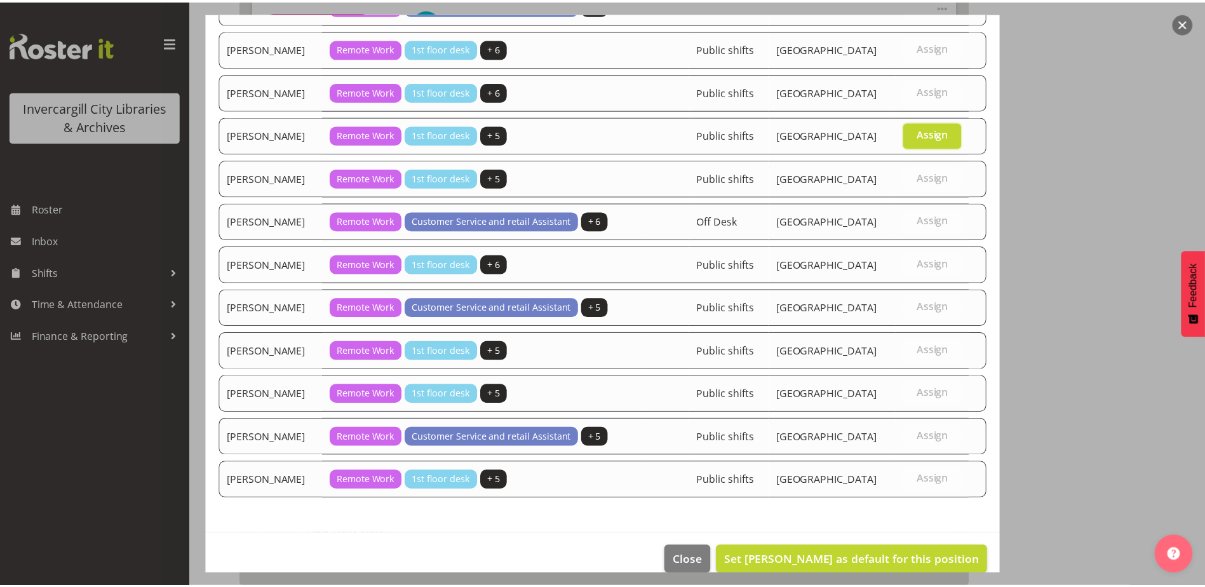
scroll to position [823, 0]
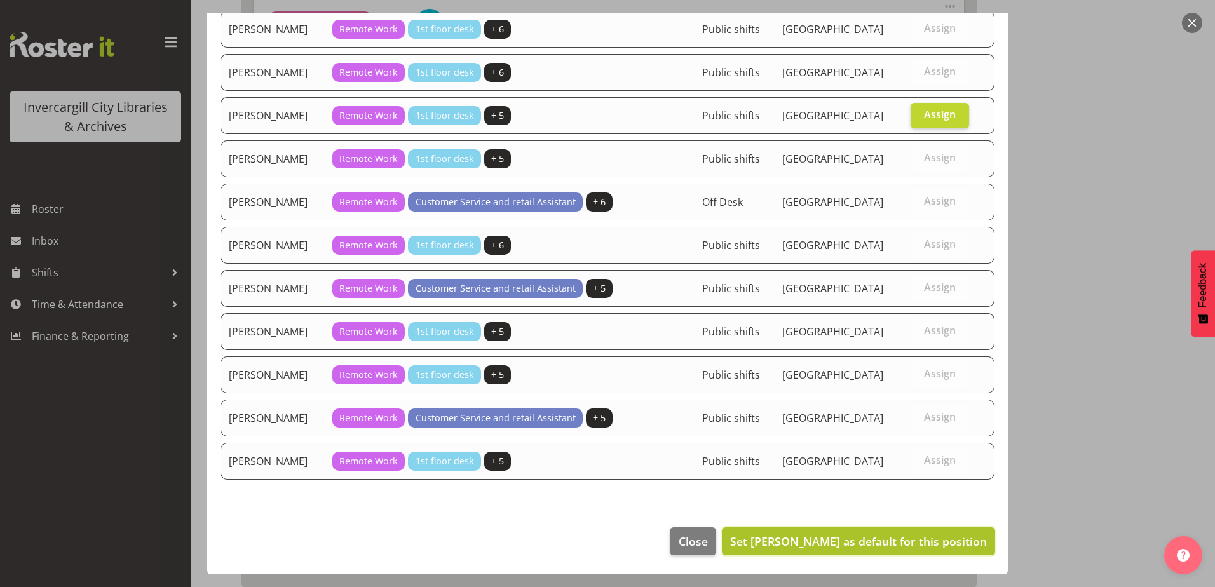
click at [940, 545] on span "Set Mandy Stenton as default for this position" at bounding box center [858, 541] width 257 height 15
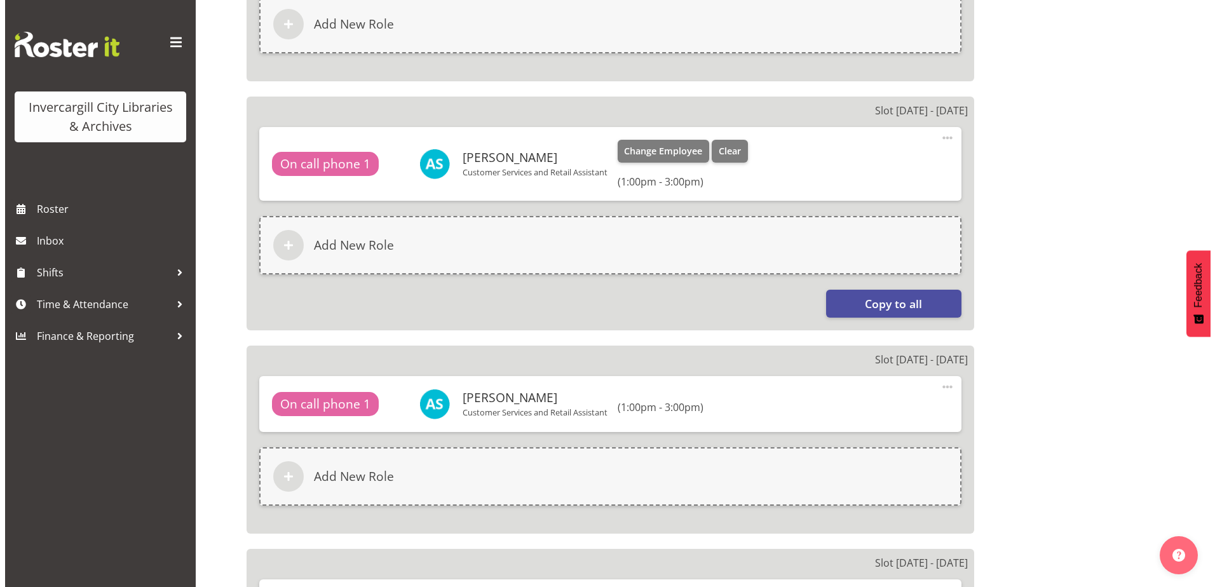
scroll to position [1080, 0]
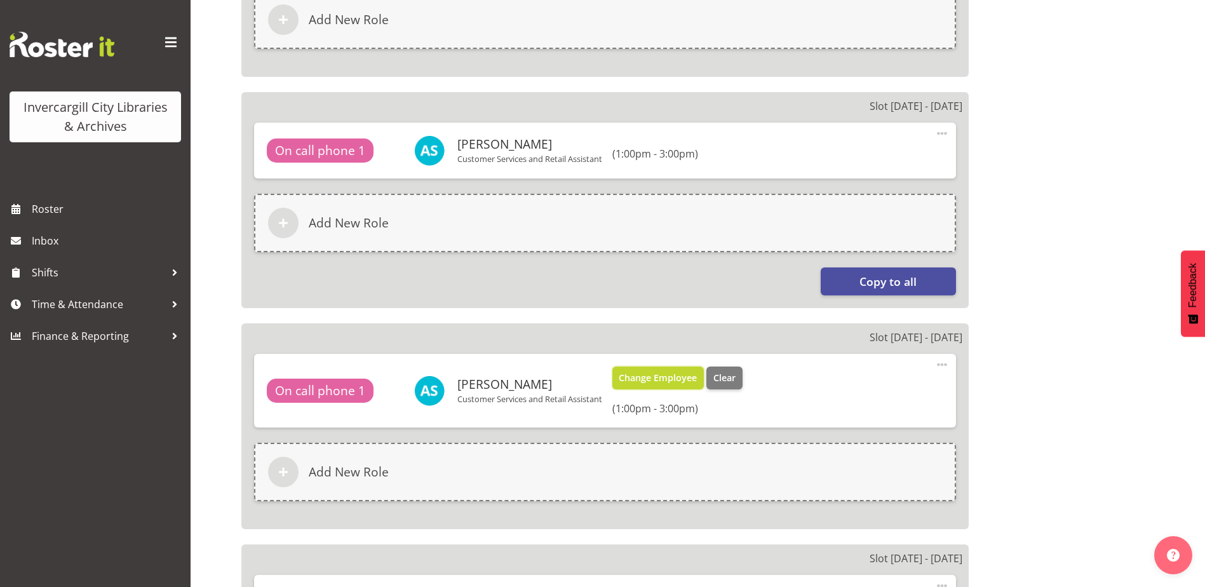
click at [667, 379] on span "Change Employee" at bounding box center [658, 378] width 78 height 14
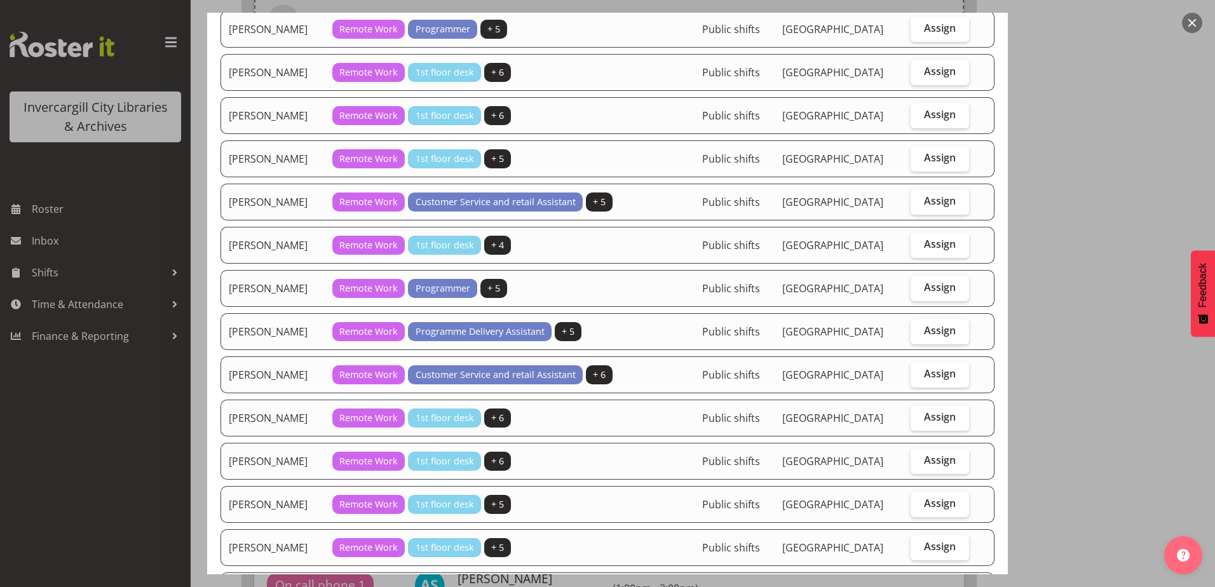
scroll to position [572, 0]
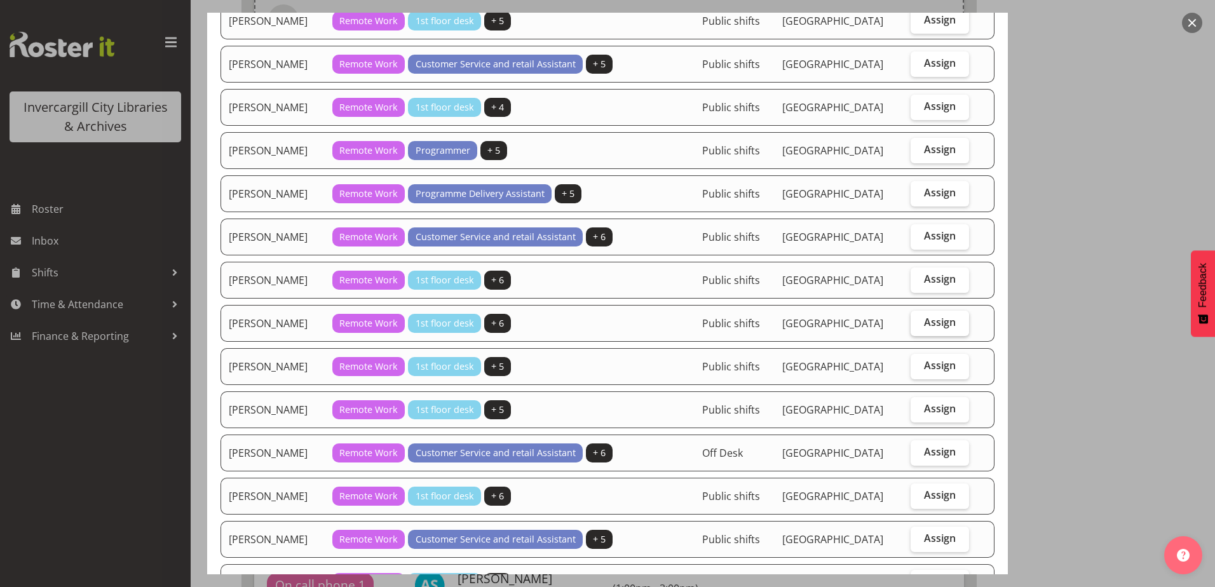
click at [930, 323] on span "Assign" at bounding box center [940, 322] width 32 height 13
click at [919, 323] on input "Assign" at bounding box center [914, 322] width 8 height 8
checkbox input "true"
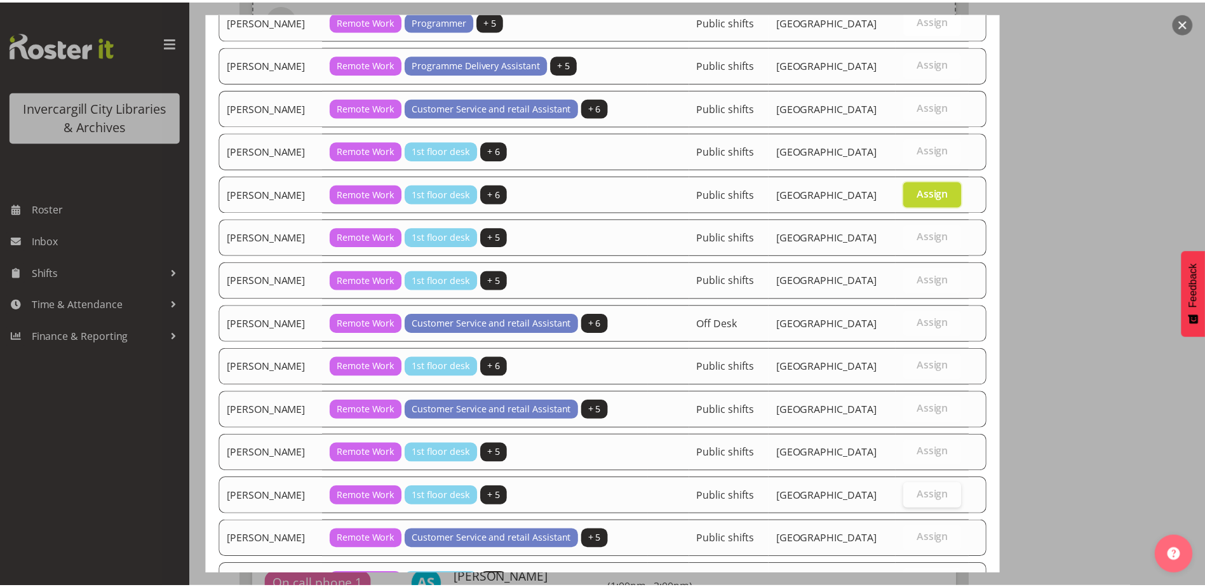
scroll to position [823, 0]
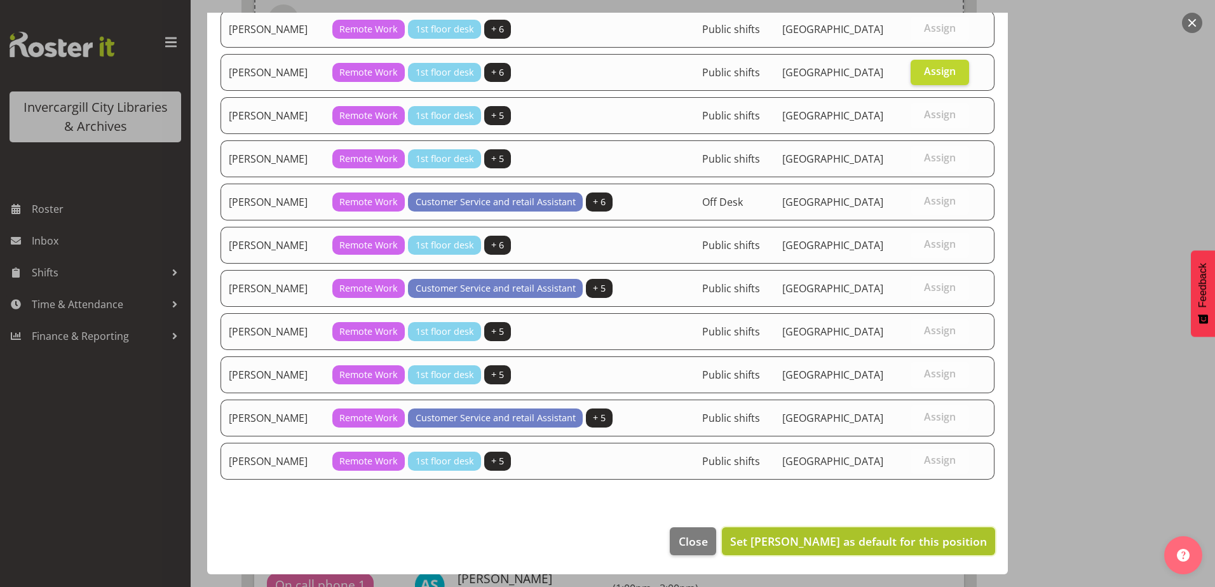
click at [880, 545] on span "Set Lynette Lockett as default for this position" at bounding box center [858, 541] width 257 height 15
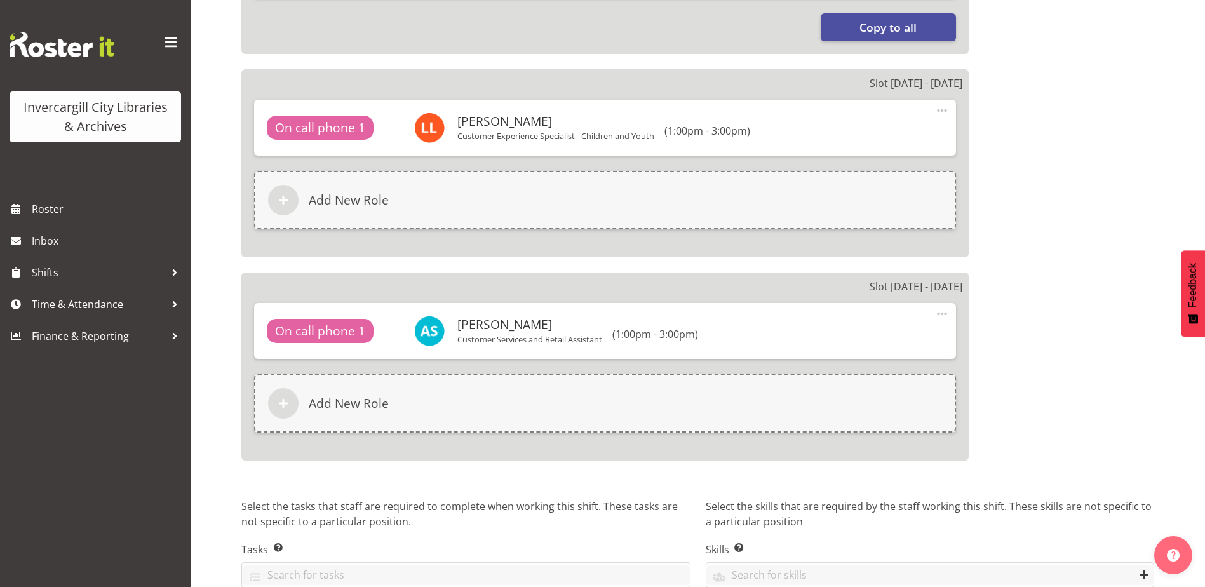
scroll to position [1398, 0]
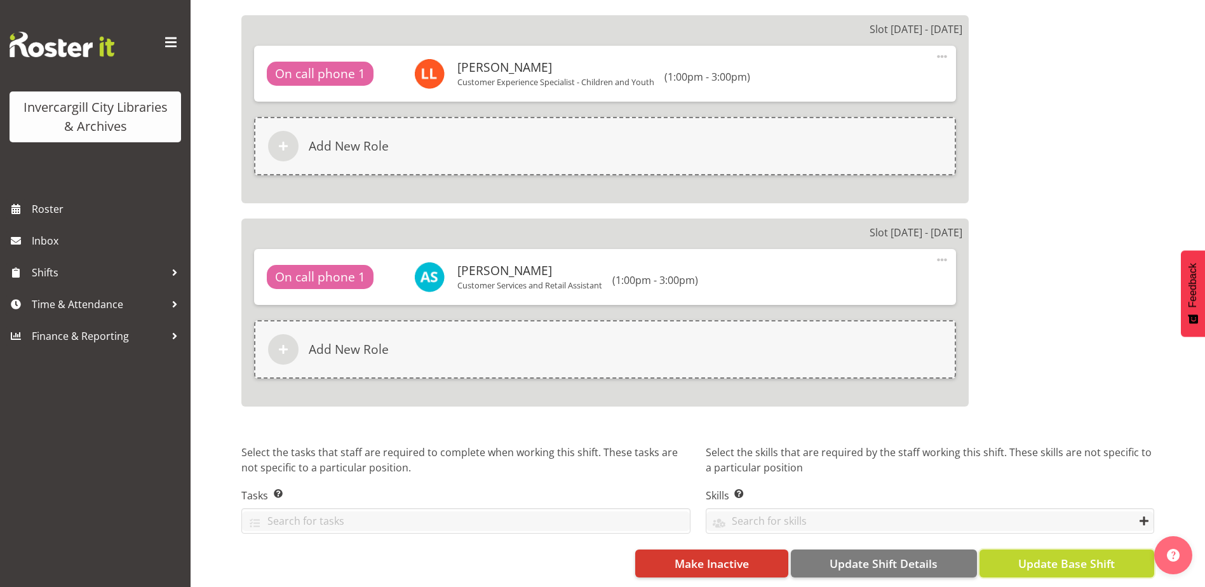
click at [1060, 555] on span "Update Base Shift" at bounding box center [1066, 563] width 97 height 17
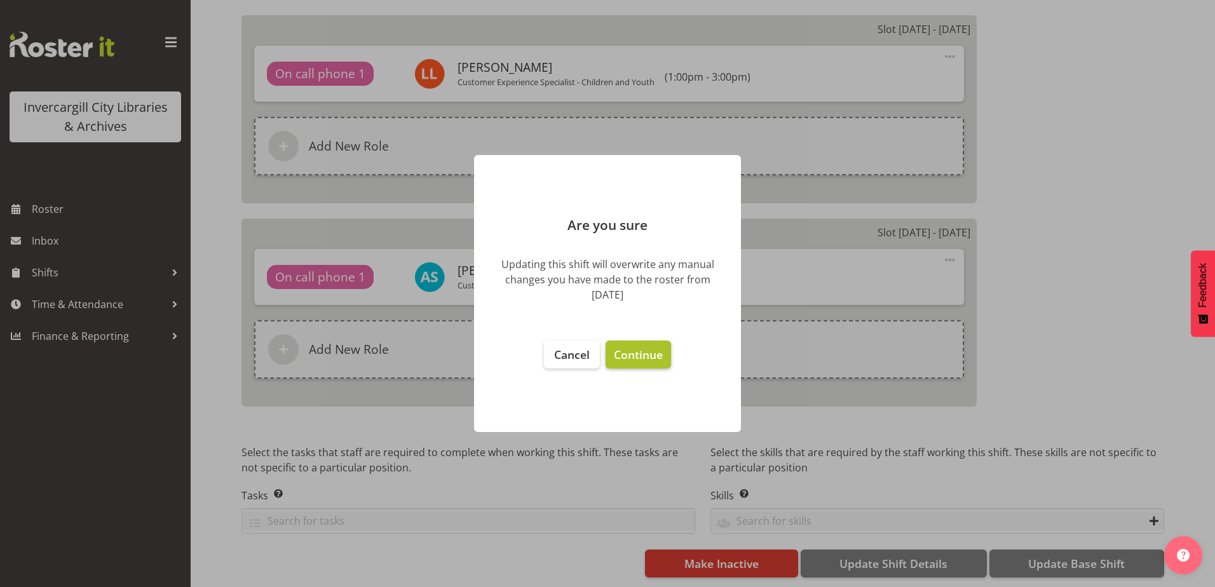
click at [640, 357] on span "Continue" at bounding box center [638, 354] width 49 height 15
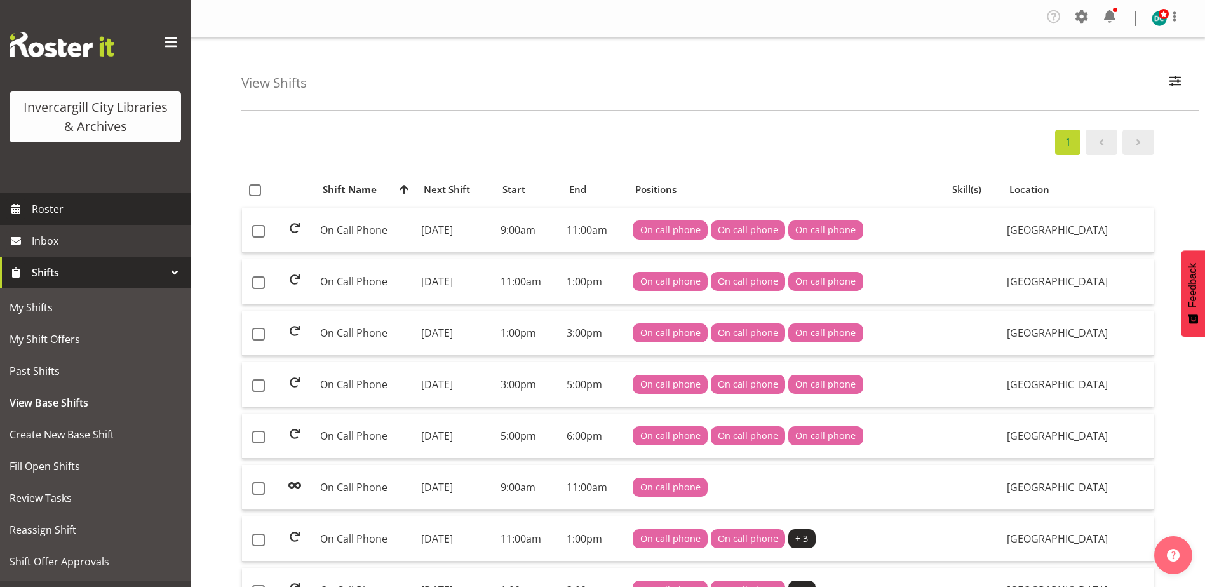
click at [69, 212] on span "Roster" at bounding box center [108, 208] width 152 height 19
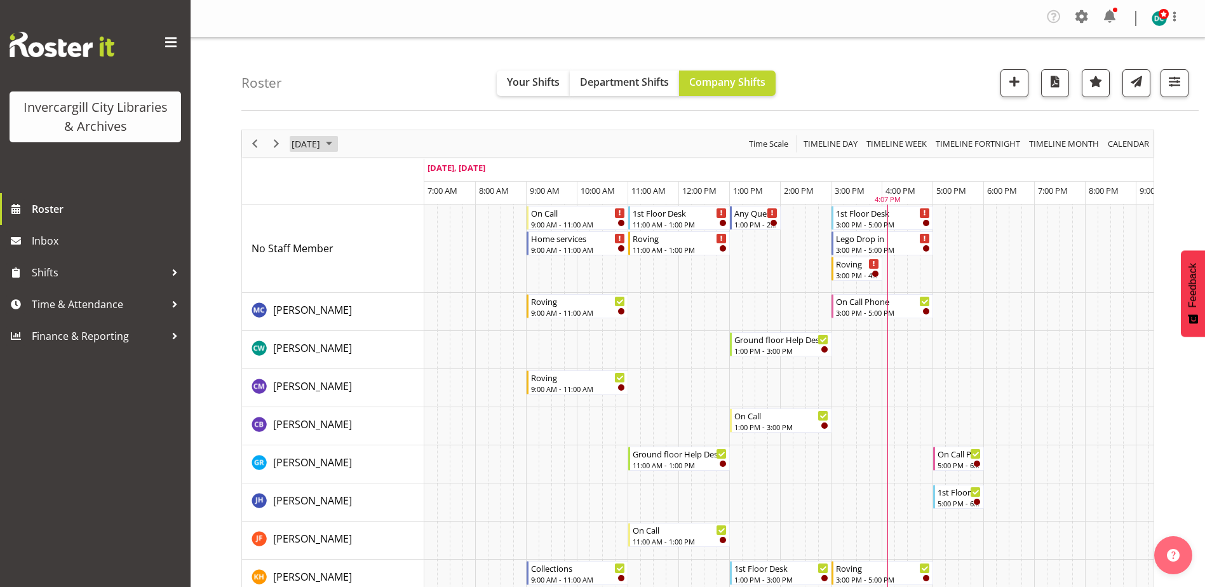
click at [313, 143] on span "[DATE]" at bounding box center [305, 144] width 31 height 16
click at [323, 244] on span "8" at bounding box center [325, 240] width 19 height 19
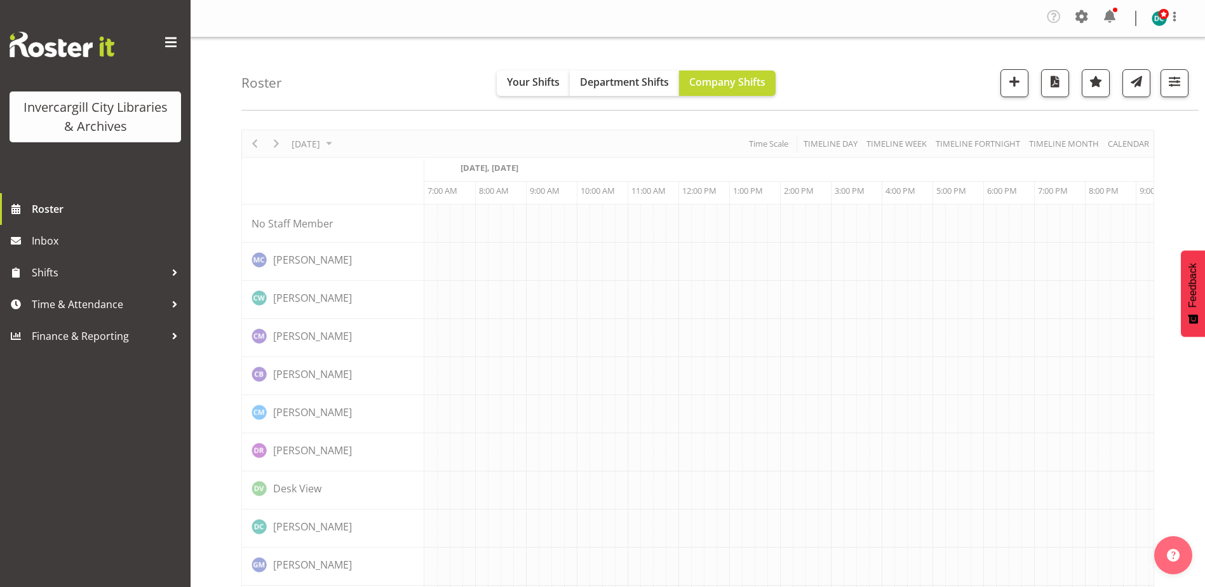
scroll to position [0, 33]
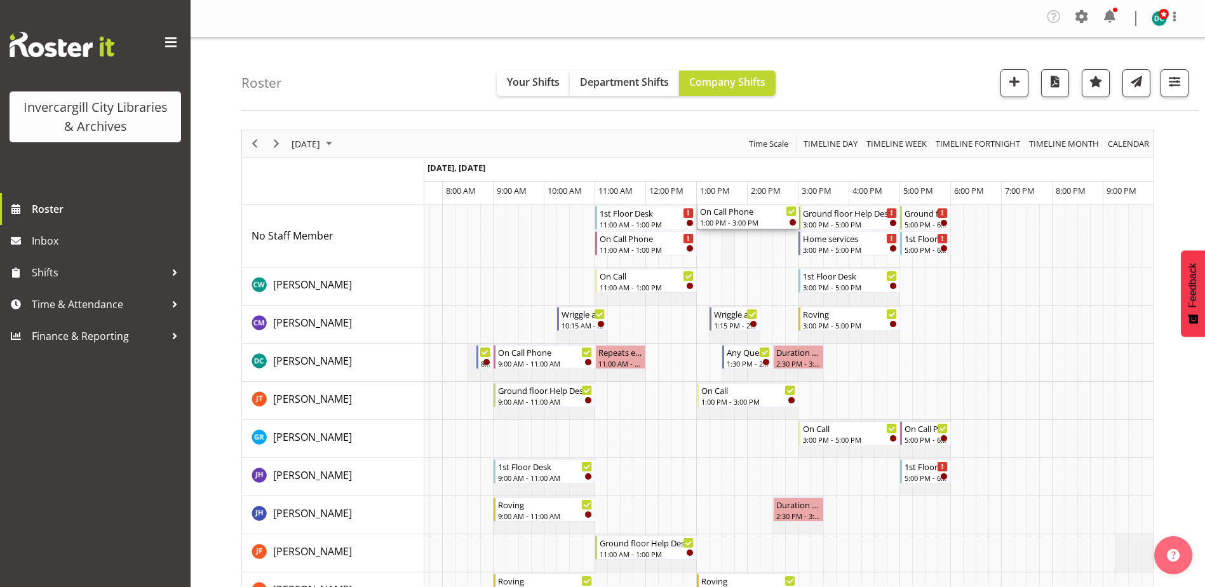
drag, startPoint x: 738, startPoint y: 496, endPoint x: 731, endPoint y: 264, distance: 232.6
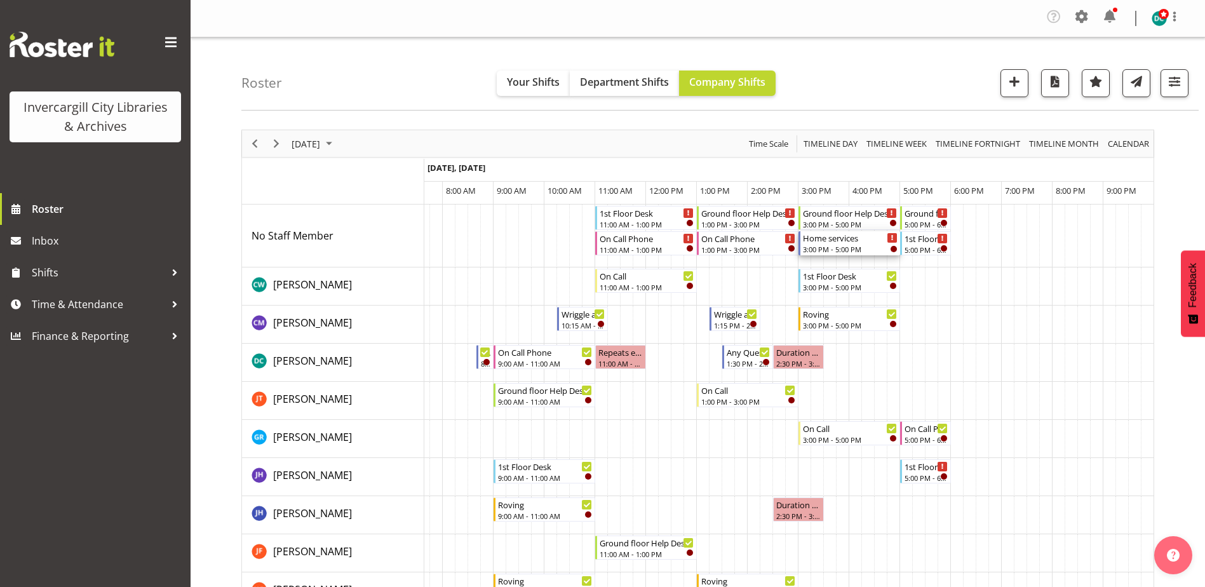
click at [835, 247] on div "3:00 PM - 5:00 PM" at bounding box center [850, 249] width 95 height 10
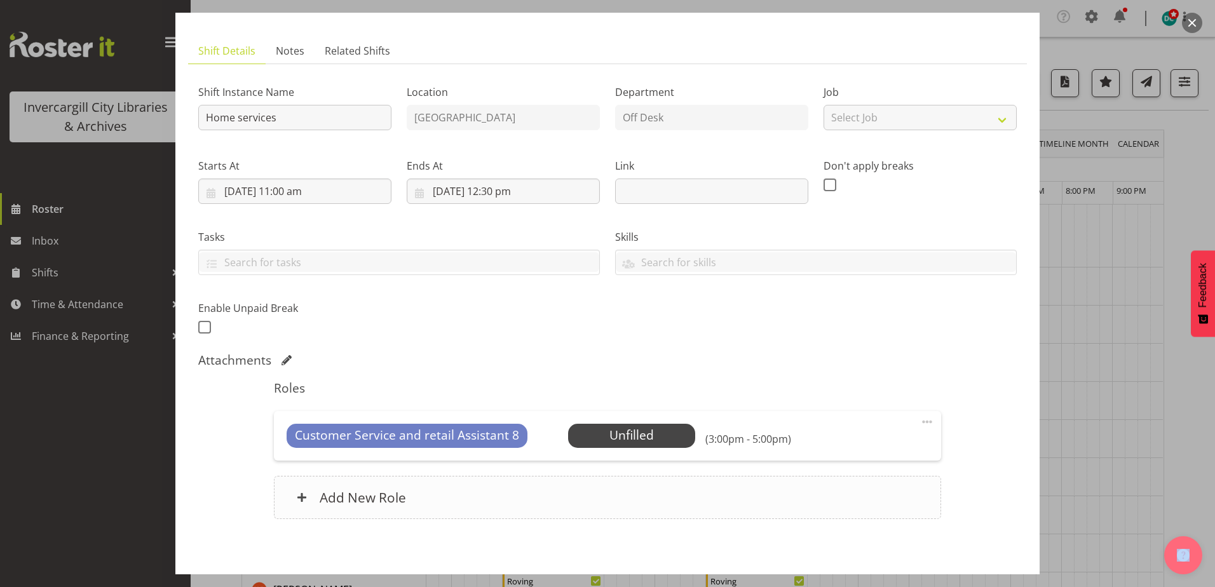
scroll to position [122, 0]
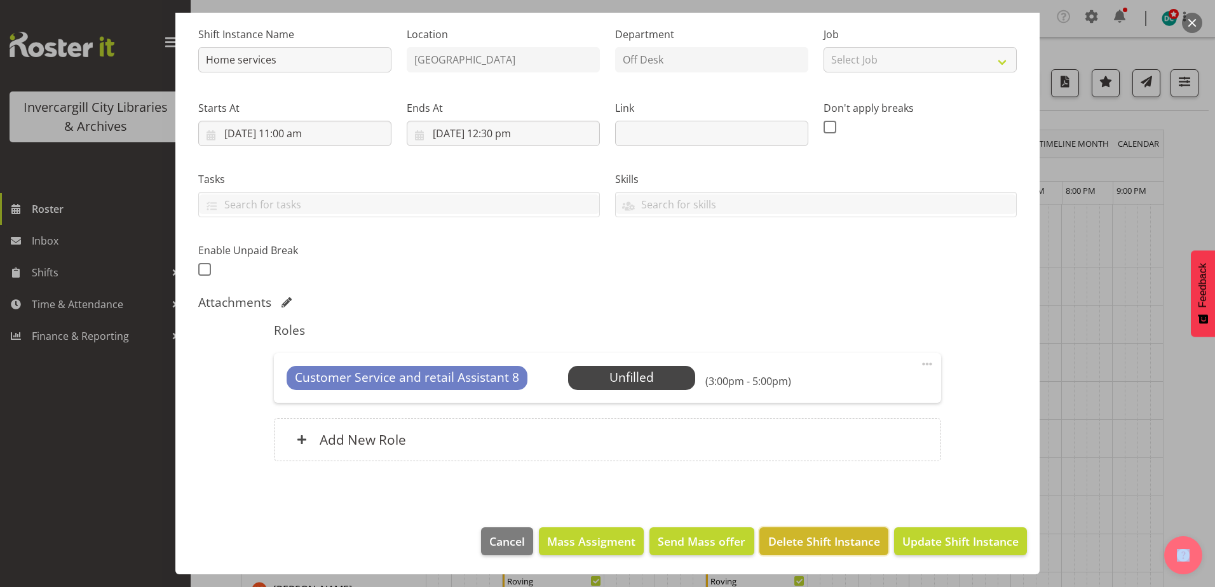
click at [824, 546] on span "Delete Shift Instance" at bounding box center [824, 541] width 112 height 17
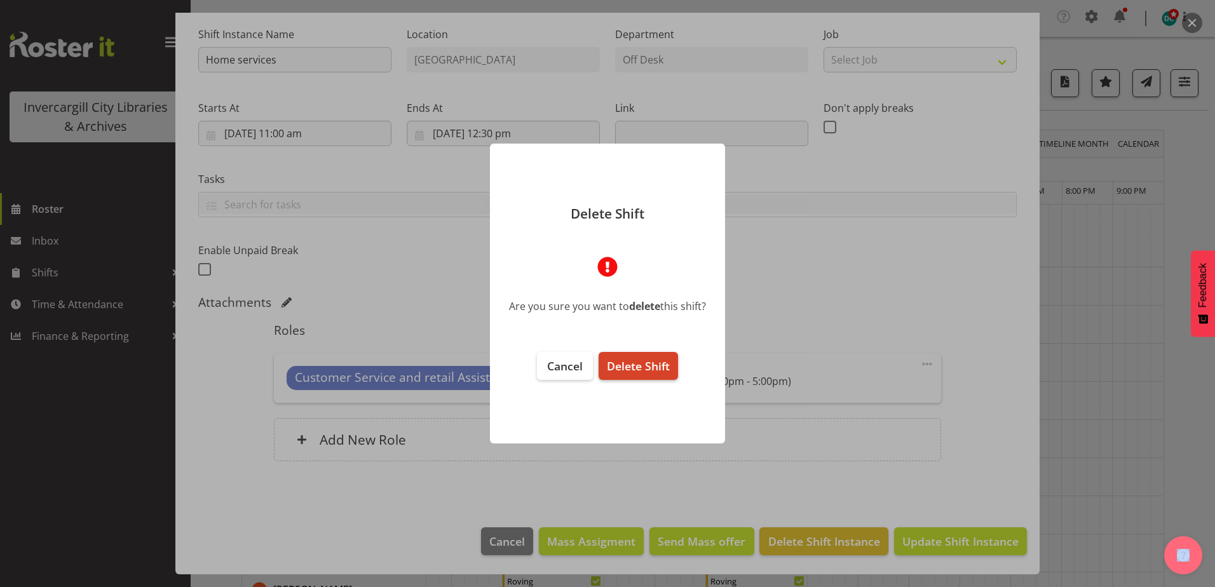
click at [645, 372] on span "Delete Shift" at bounding box center [638, 365] width 63 height 15
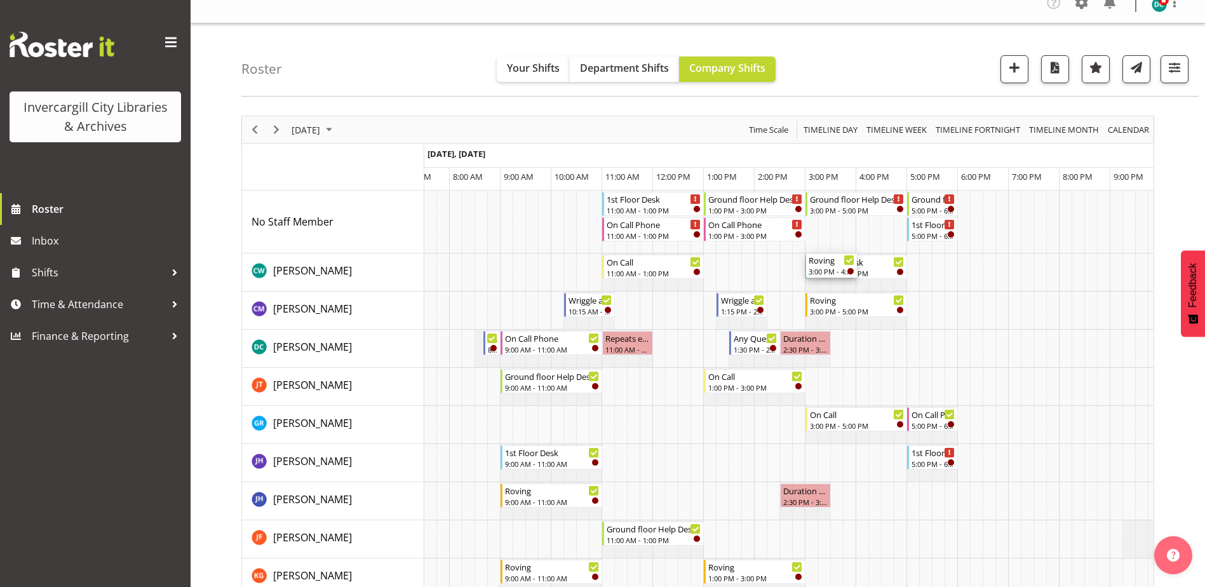
scroll to position [0, 0]
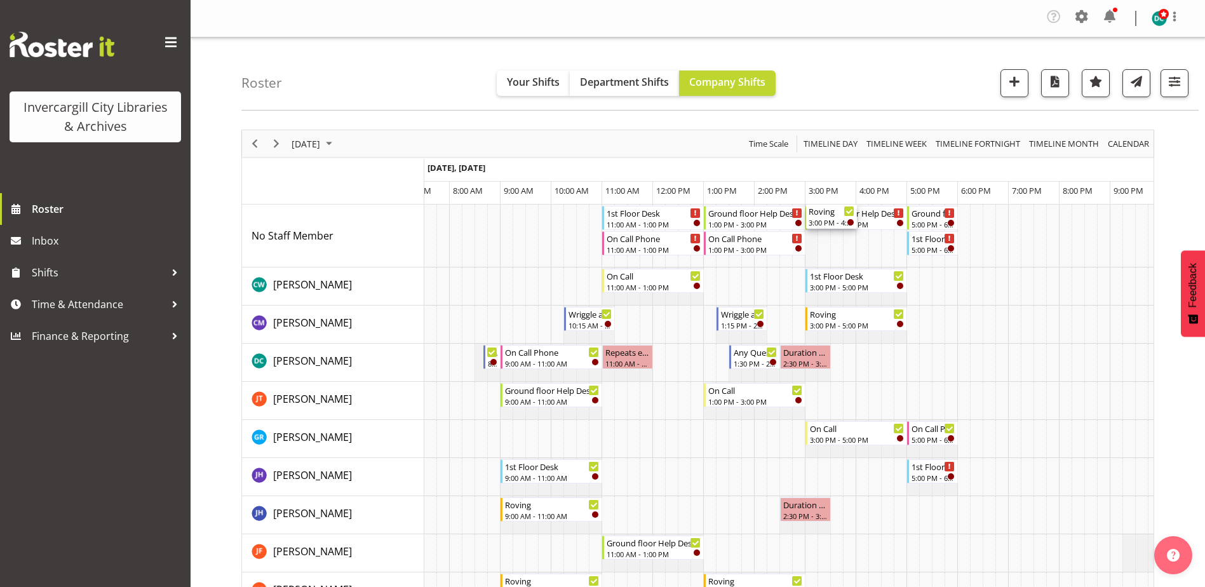
drag, startPoint x: 826, startPoint y: 395, endPoint x: 814, endPoint y: 248, distance: 147.2
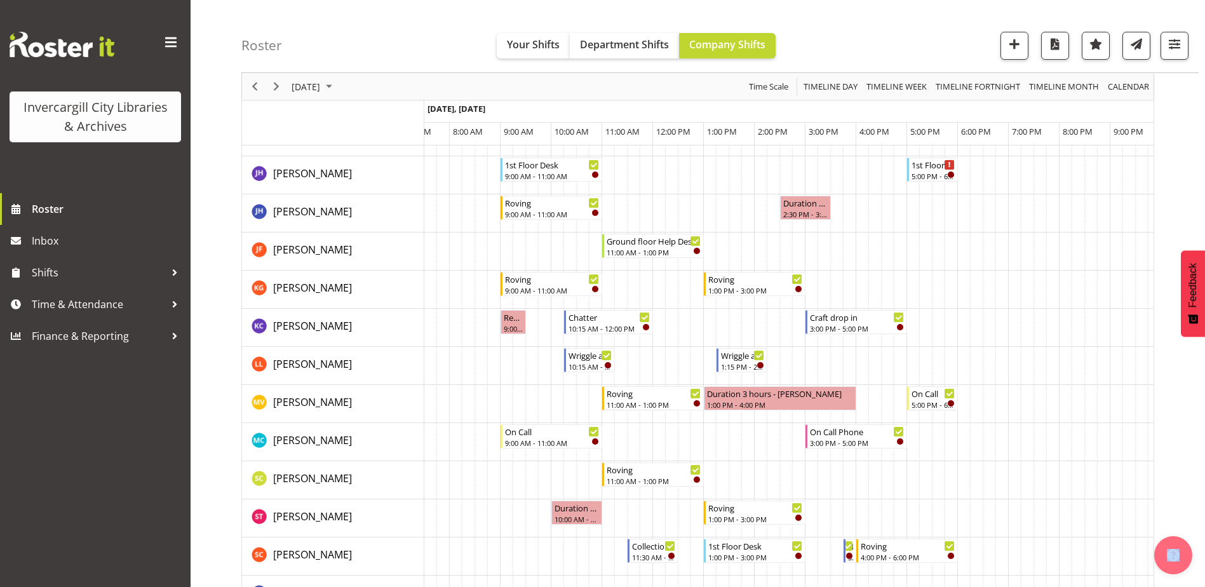
scroll to position [381, 0]
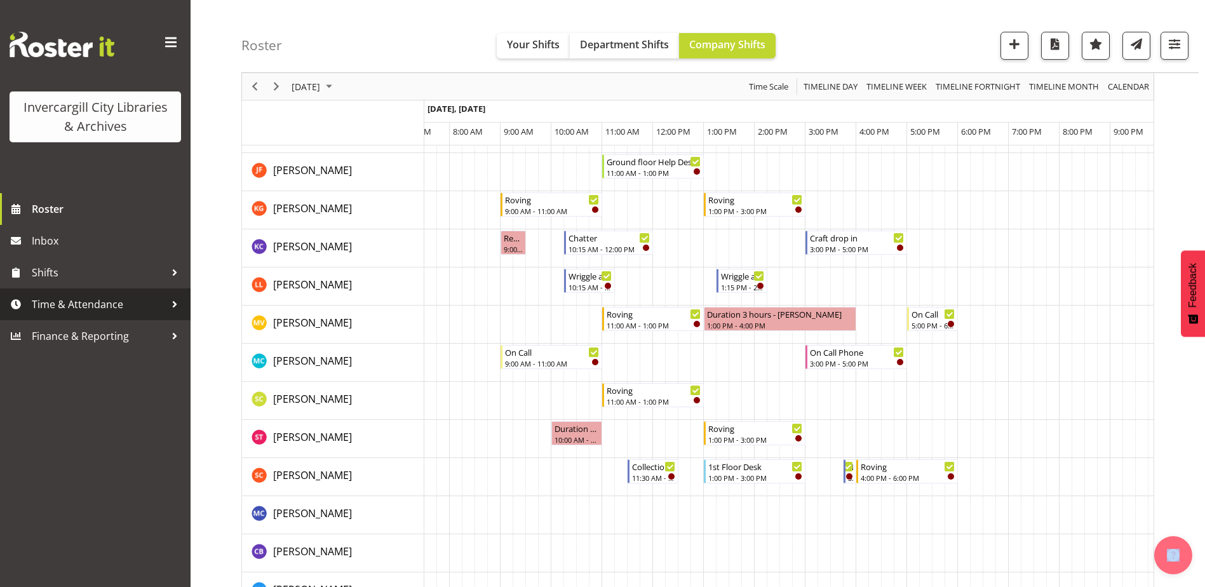
click at [88, 309] on span "Time & Attendance" at bounding box center [98, 304] width 133 height 19
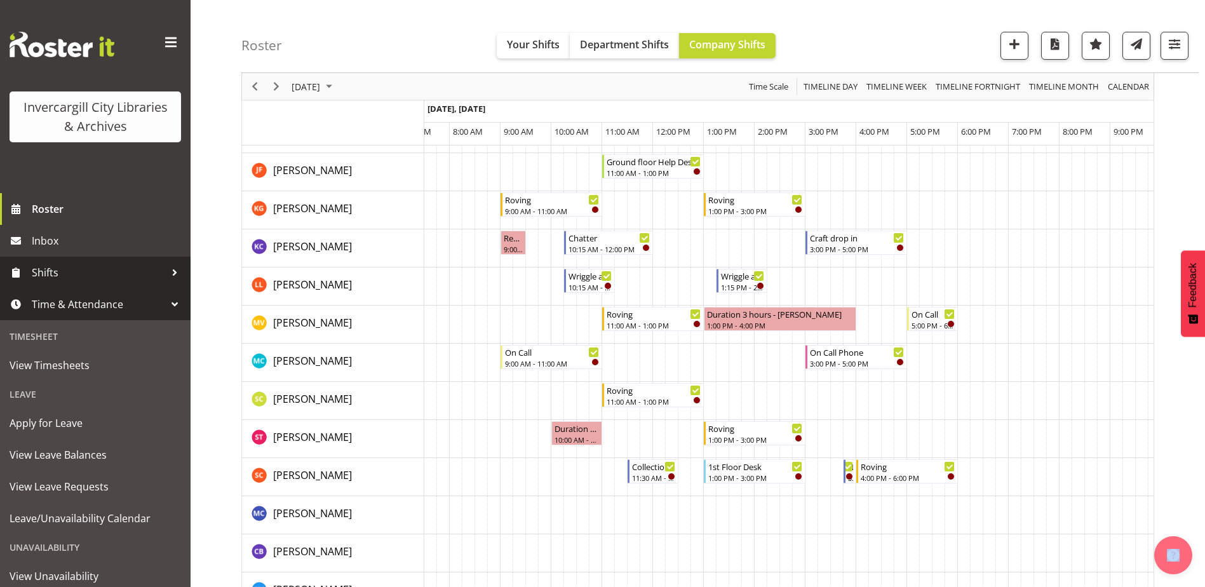
click at [45, 280] on span "Shifts" at bounding box center [98, 272] width 133 height 19
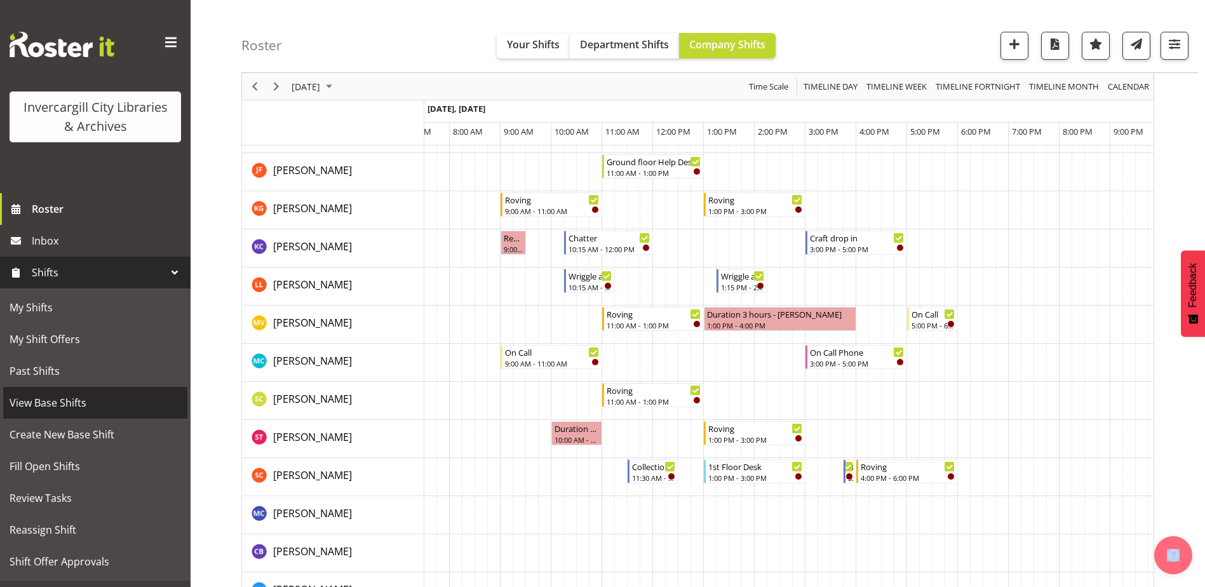
click at [45, 405] on span "View Base Shifts" at bounding box center [96, 402] width 172 height 19
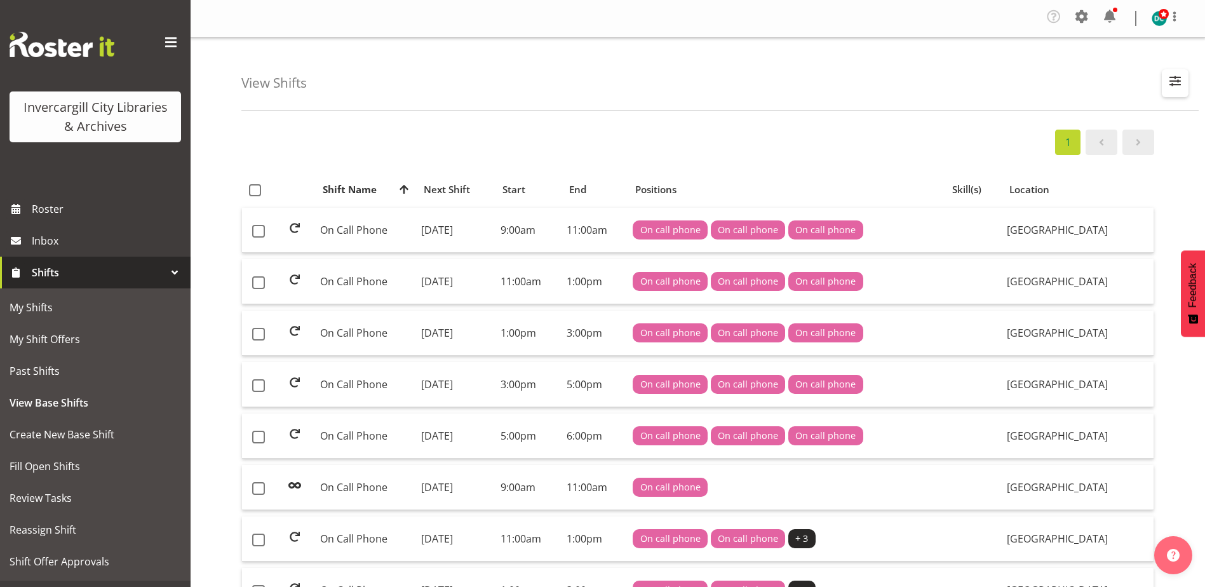
click at [1175, 84] on span "button" at bounding box center [1175, 80] width 17 height 17
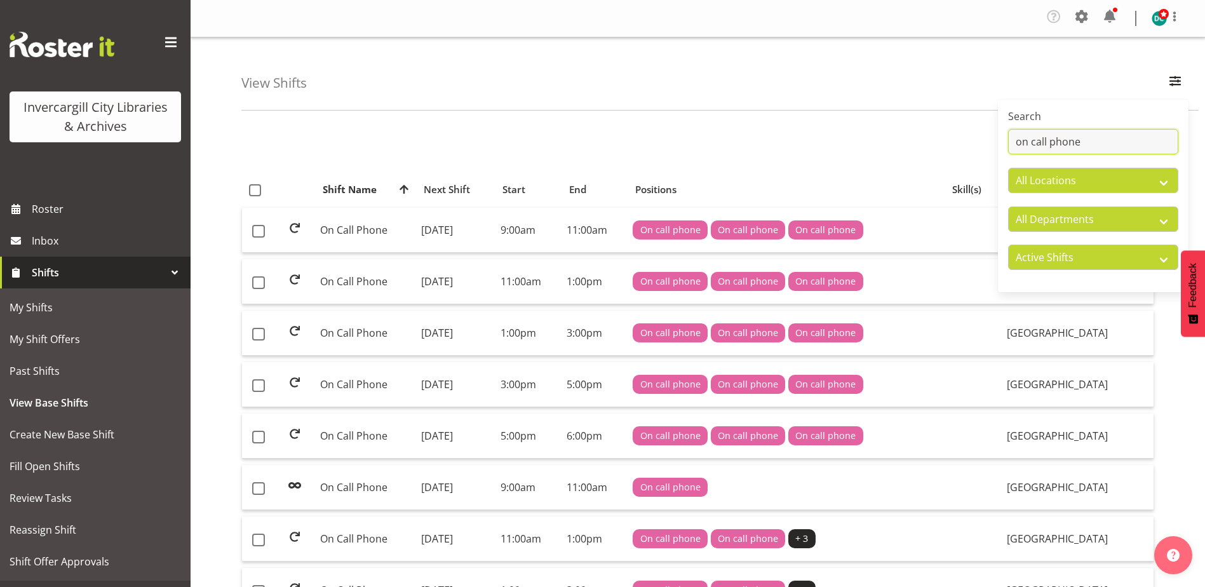
drag, startPoint x: 1107, startPoint y: 140, endPoint x: 856, endPoint y: 168, distance: 252.6
click at [856, 170] on div "View Shifts Search on call phone All Locations [GEOGRAPHIC_DATA] [GEOGRAPHIC_DA…" at bounding box center [698, 566] width 1015 height 1059
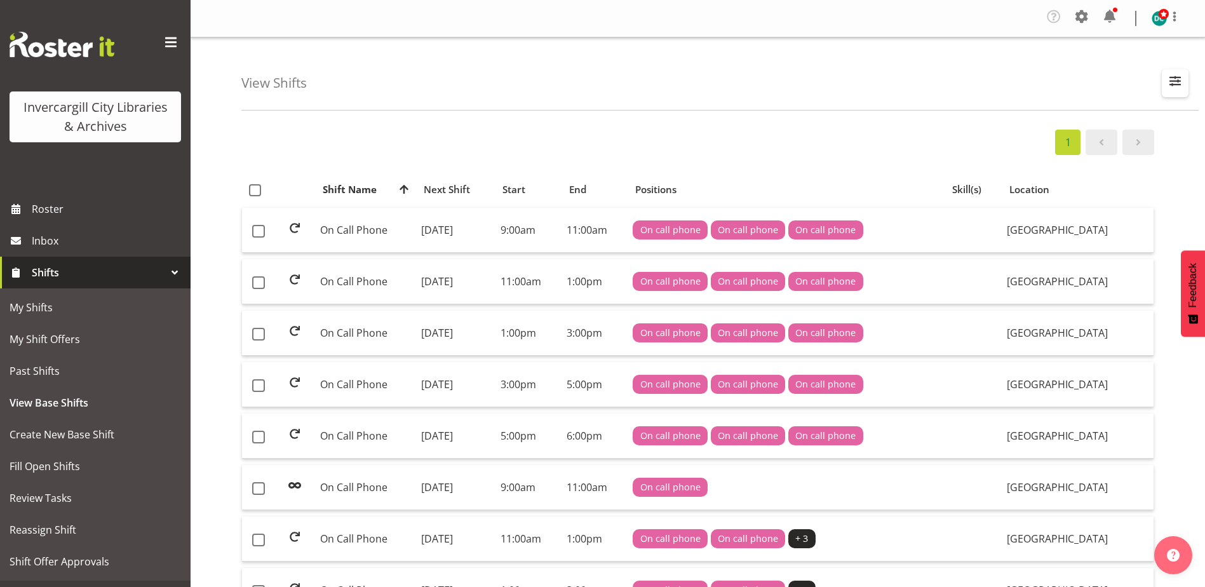
click at [1175, 91] on span "button" at bounding box center [1175, 85] width 4 height 15
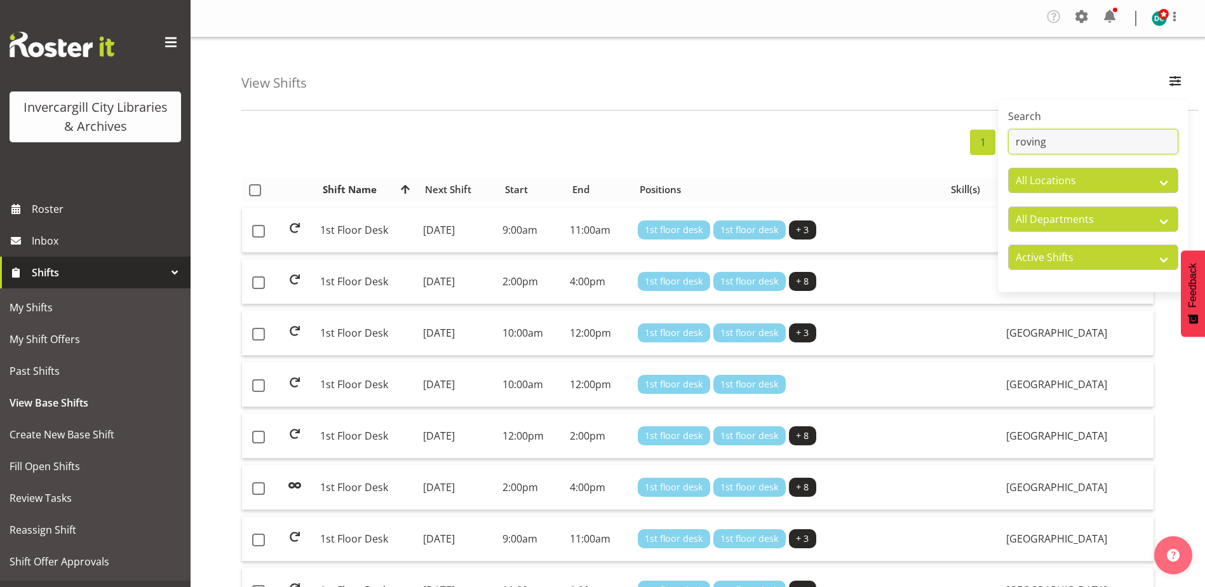
type input "roving"
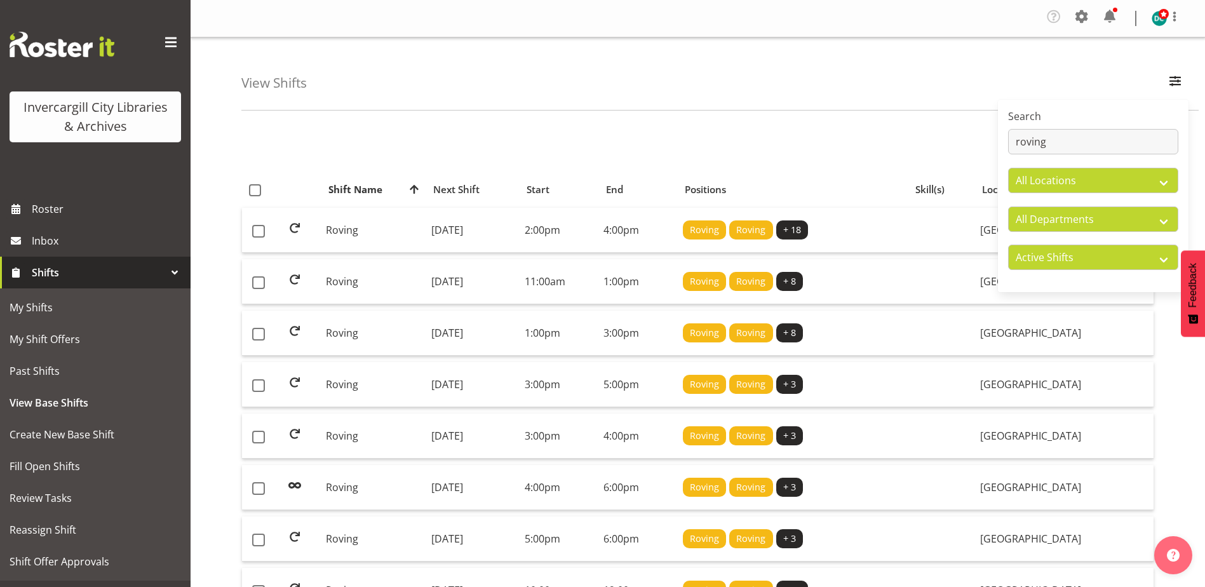
click at [891, 146] on div "1 2" at bounding box center [697, 142] width 913 height 25
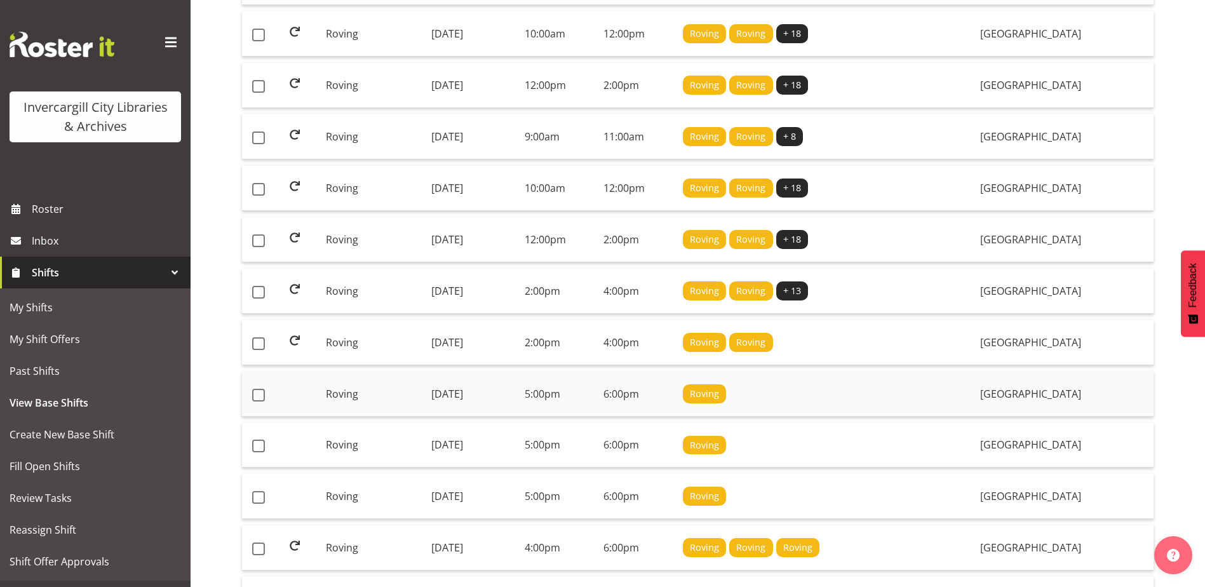
scroll to position [635, 0]
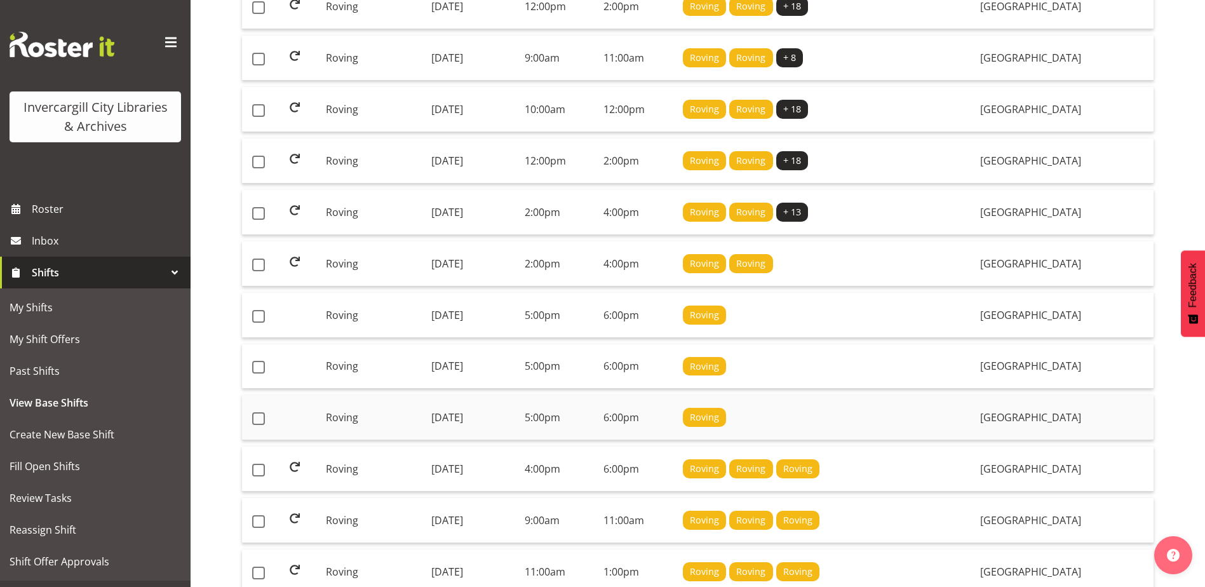
click at [464, 419] on td "[DATE]" at bounding box center [472, 417] width 93 height 45
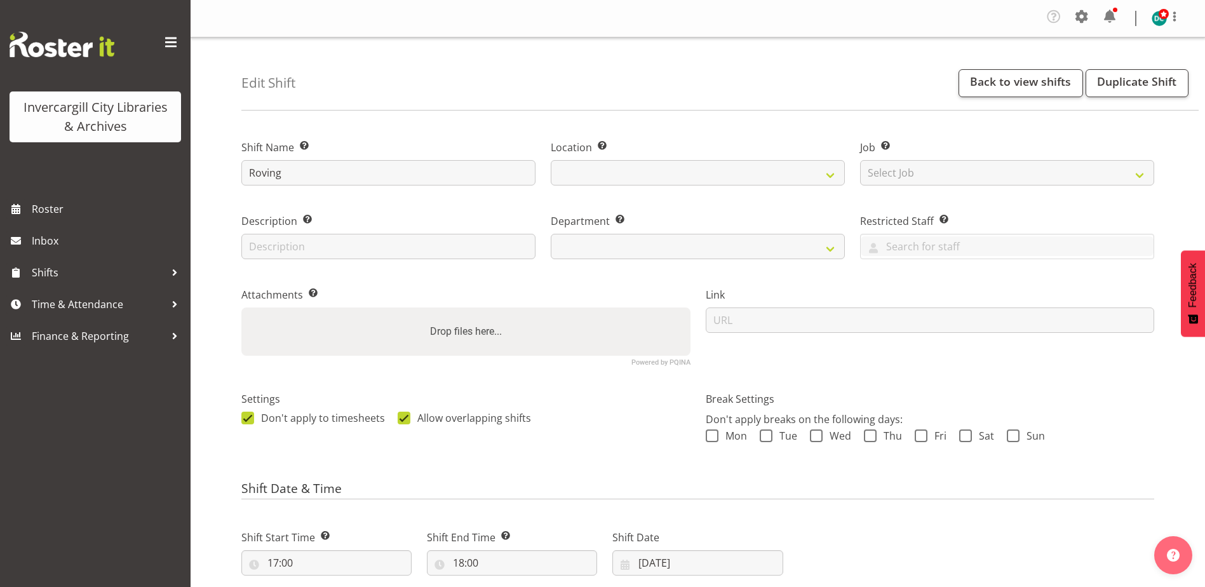
select select
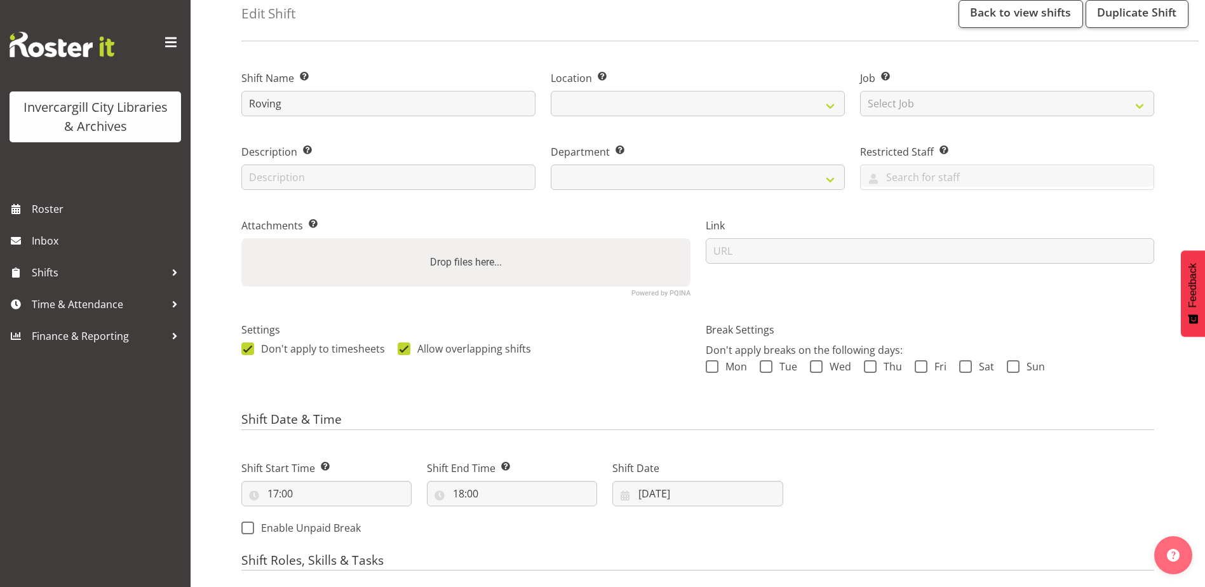
select select
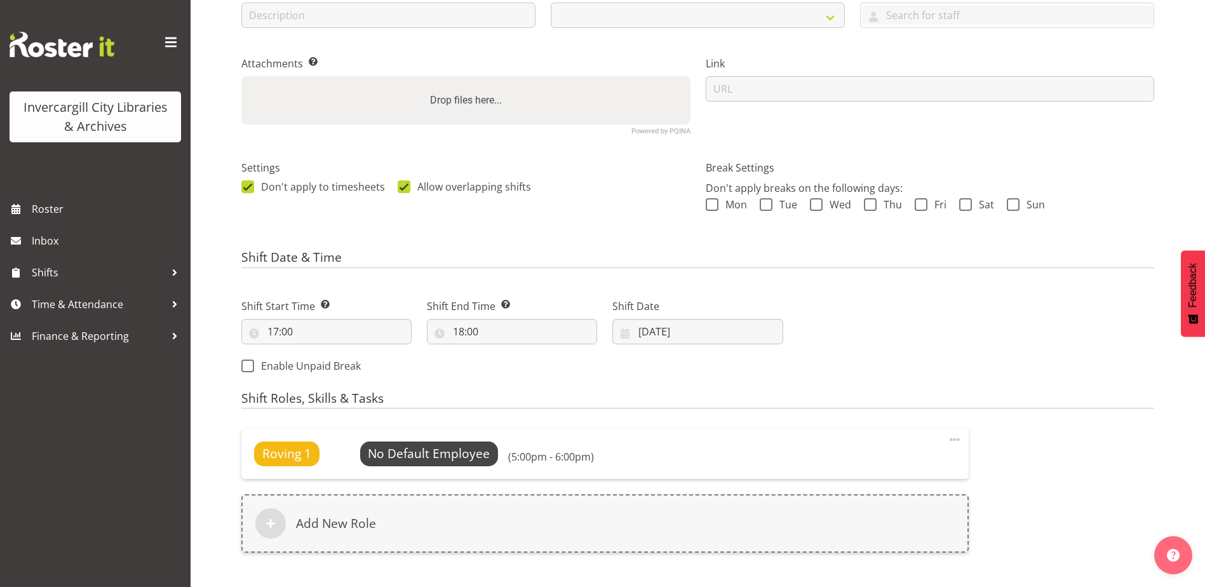
select select
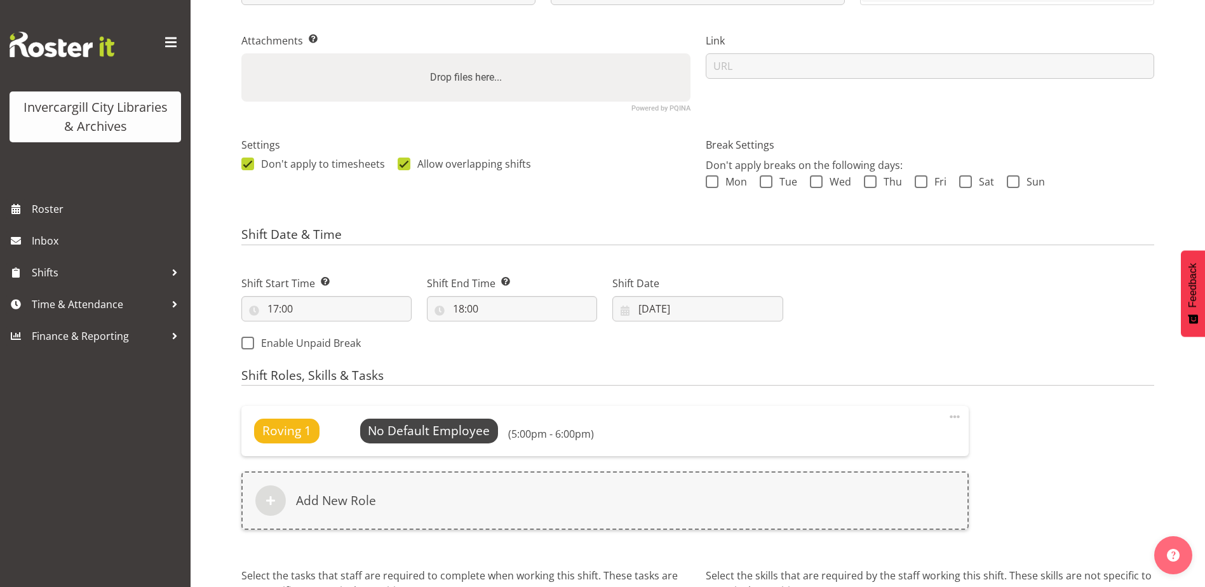
select select
select select "921"
select select "1276"
click at [388, 430] on span "Select Employee" at bounding box center [429, 431] width 95 height 18
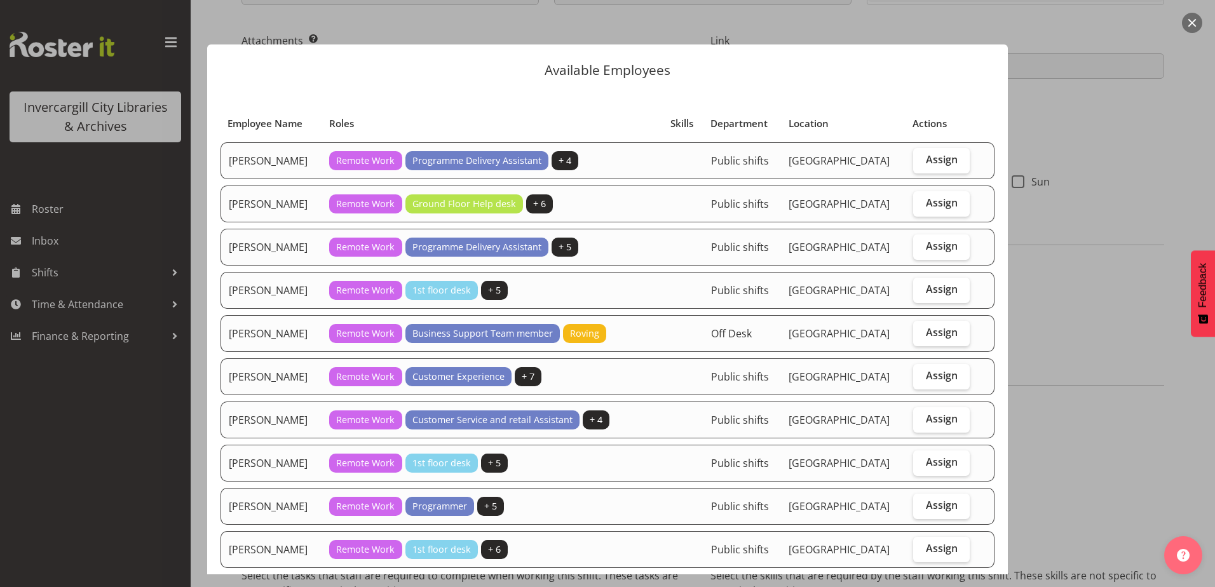
click at [1194, 22] on button "button" at bounding box center [1192, 23] width 20 height 20
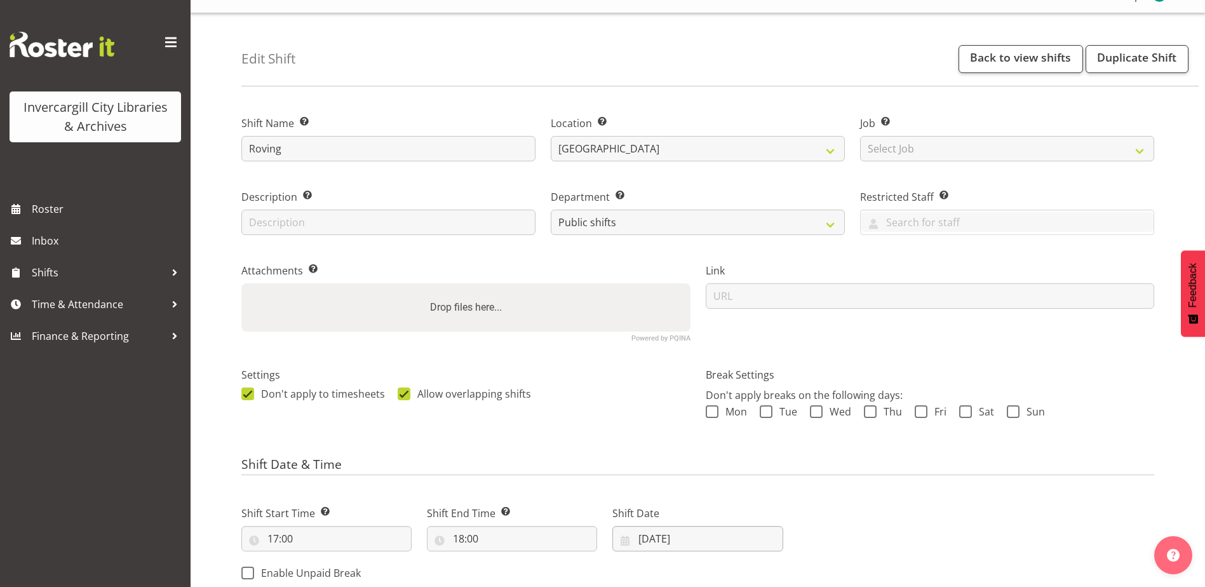
scroll to position [0, 0]
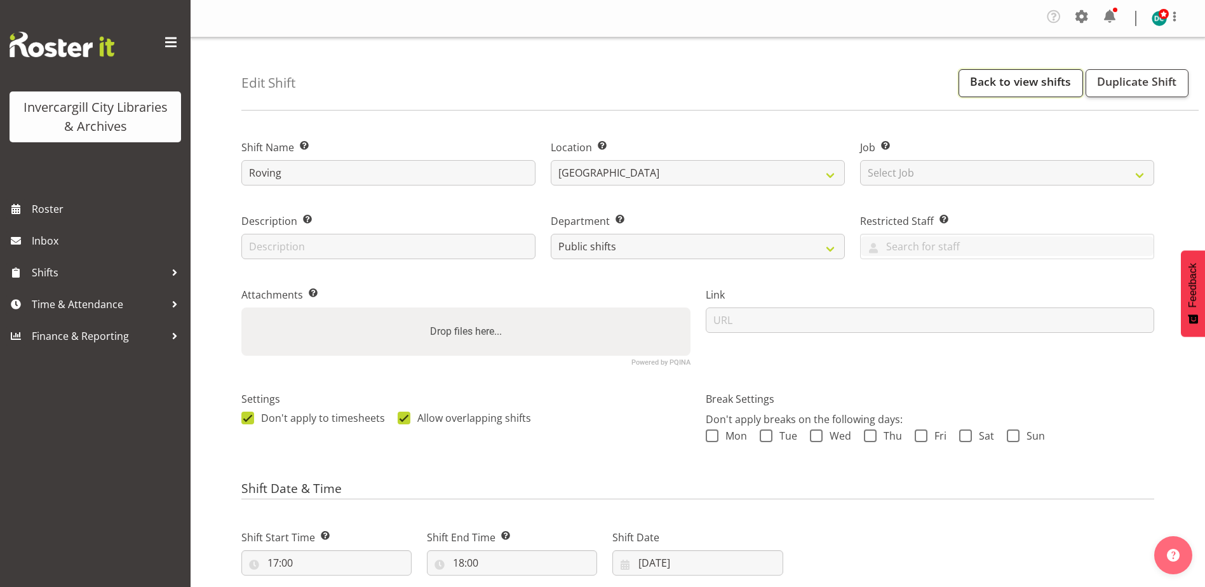
click at [1037, 79] on link "Back to view shifts" at bounding box center [1021, 83] width 125 height 28
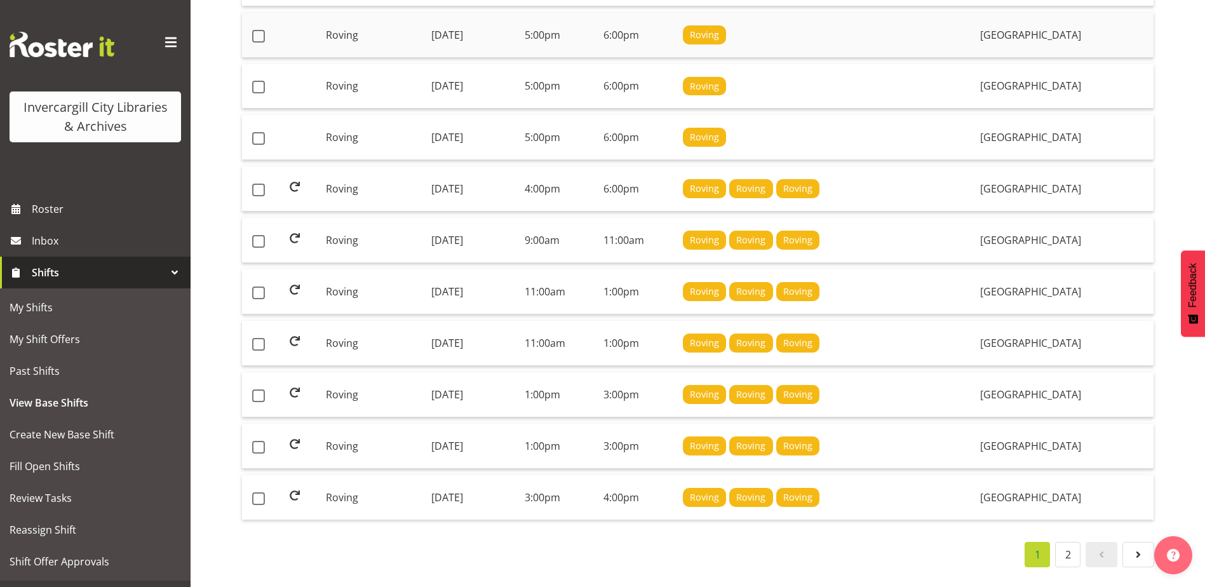
scroll to position [930, 0]
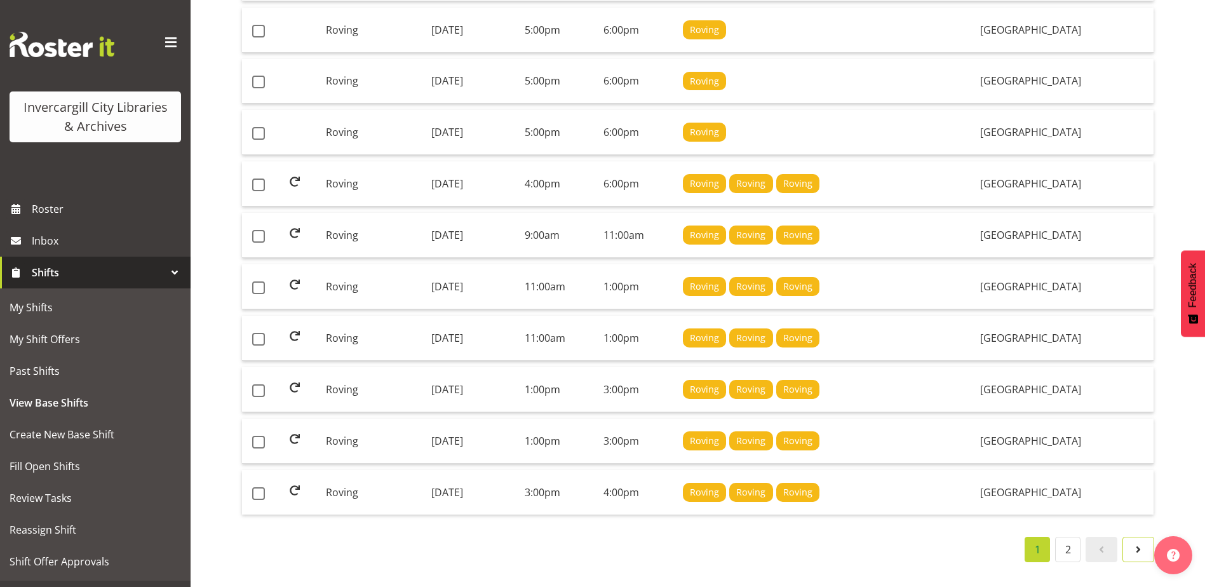
click at [1138, 544] on span at bounding box center [1138, 549] width 15 height 15
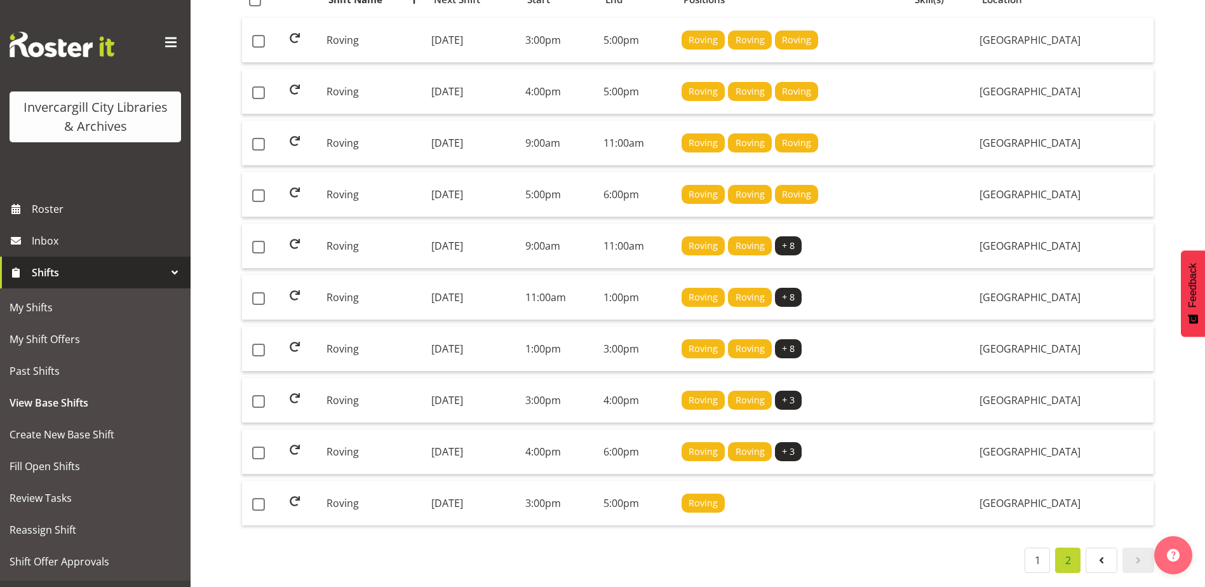
scroll to position [210, 0]
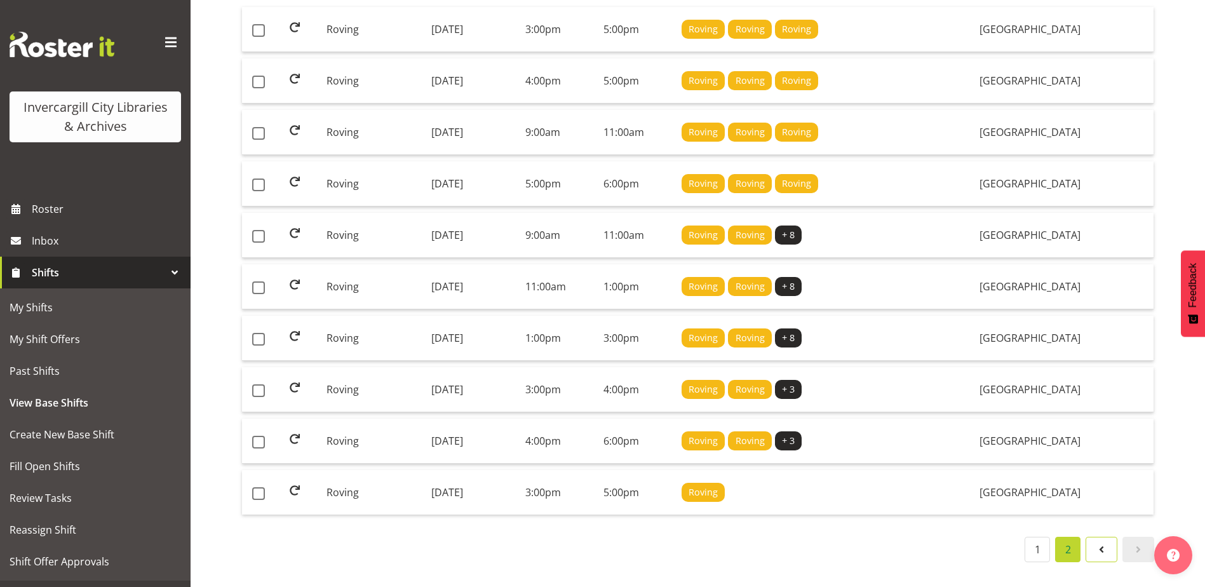
click at [1094, 548] on link at bounding box center [1102, 549] width 32 height 25
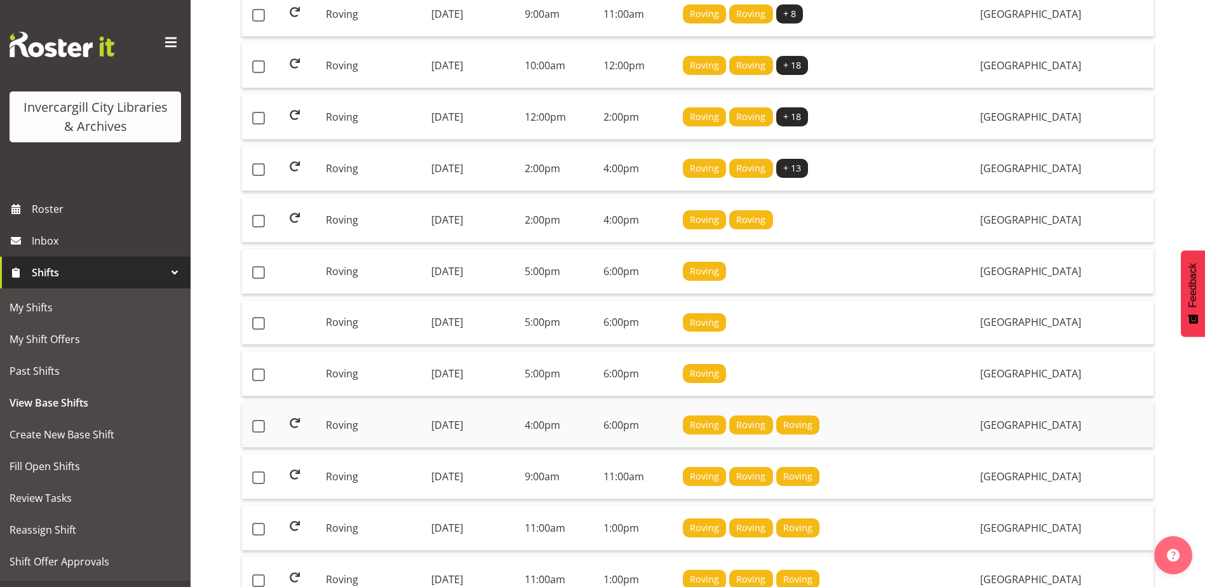
scroll to position [655, 0]
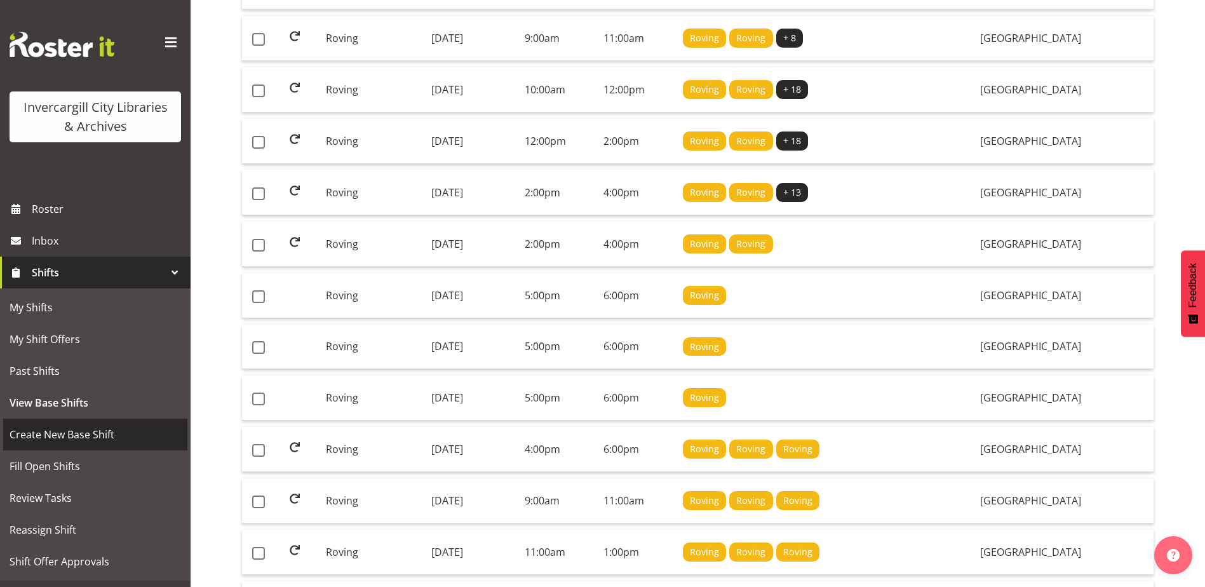
click at [48, 440] on span "Create New Base Shift" at bounding box center [96, 434] width 172 height 19
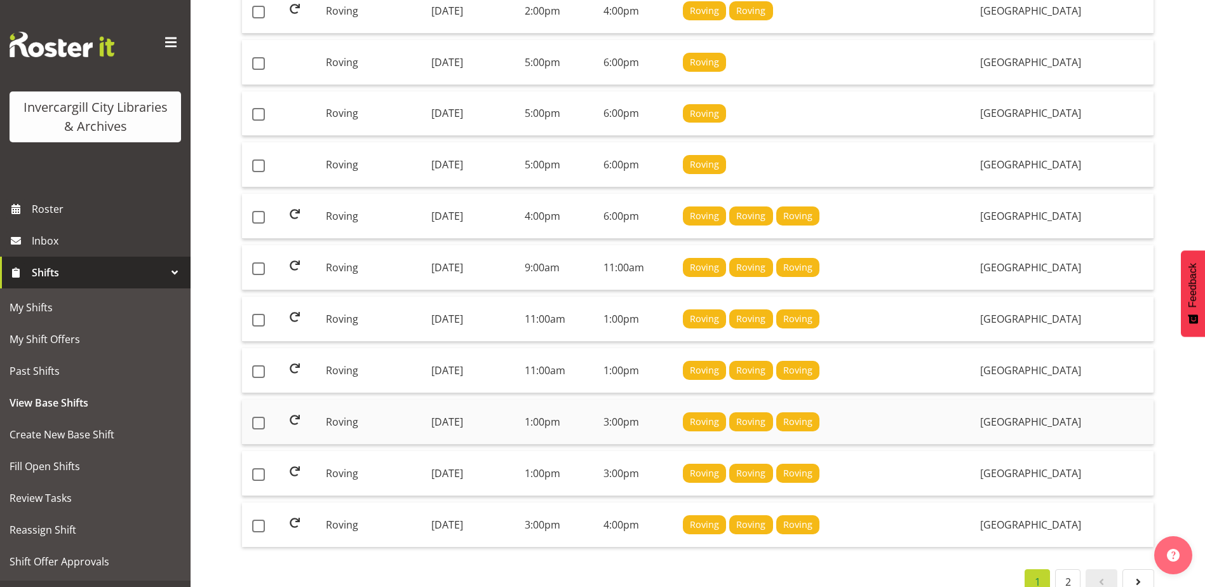
scroll to position [867, 0]
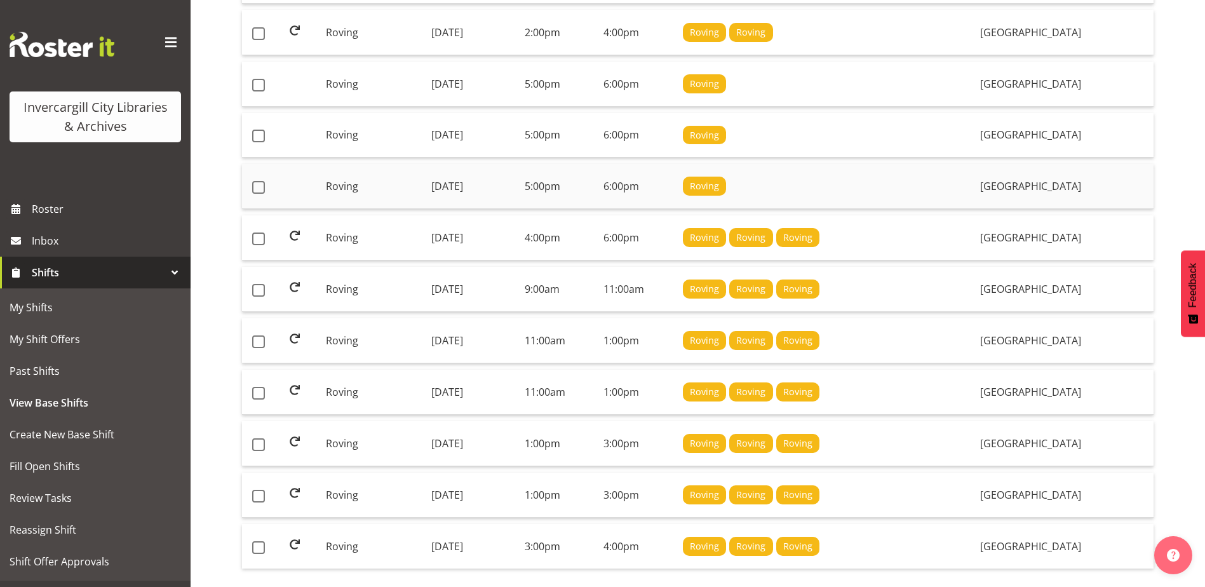
click at [440, 186] on td "[DATE]" at bounding box center [472, 186] width 93 height 45
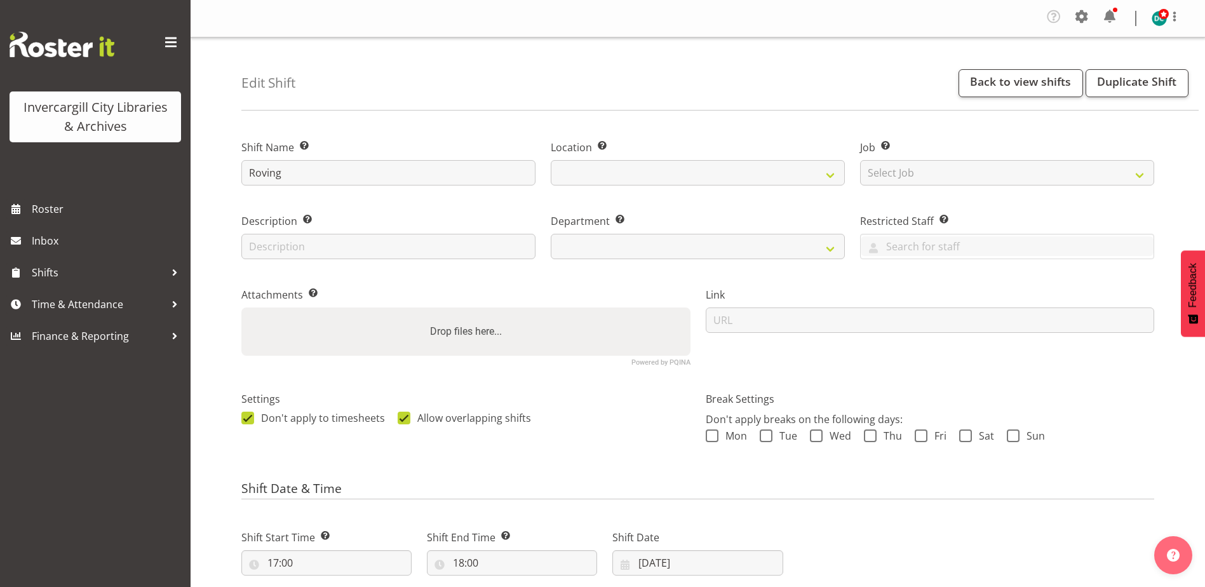
select select
select select "1276"
select select "921"
click at [1135, 79] on link "Duplicate Shift" at bounding box center [1137, 83] width 103 height 28
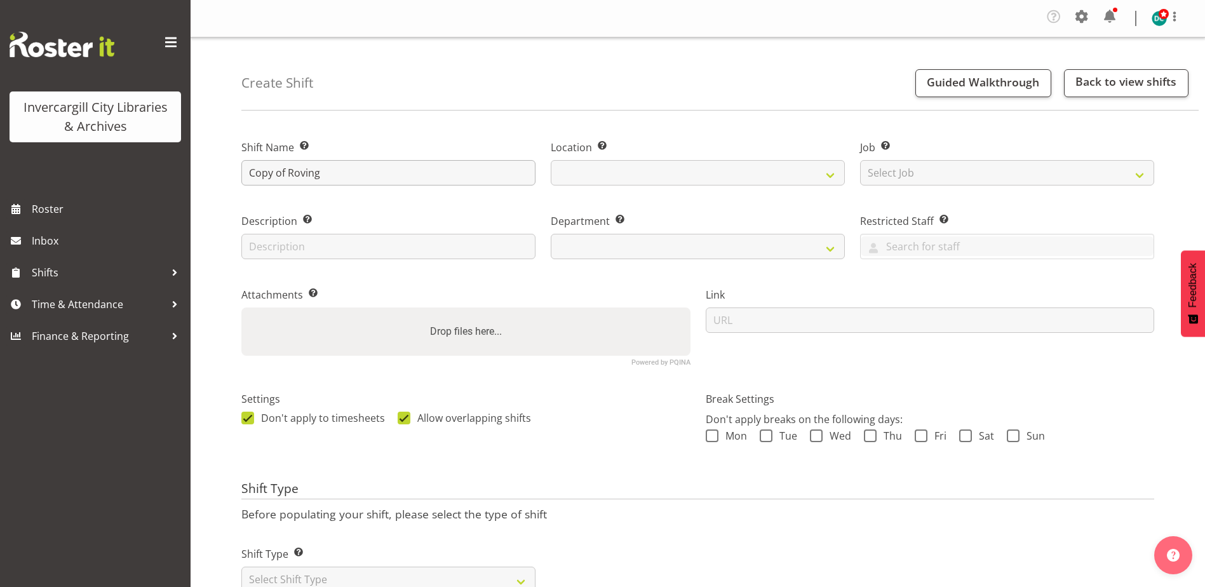
select select
select select "1276"
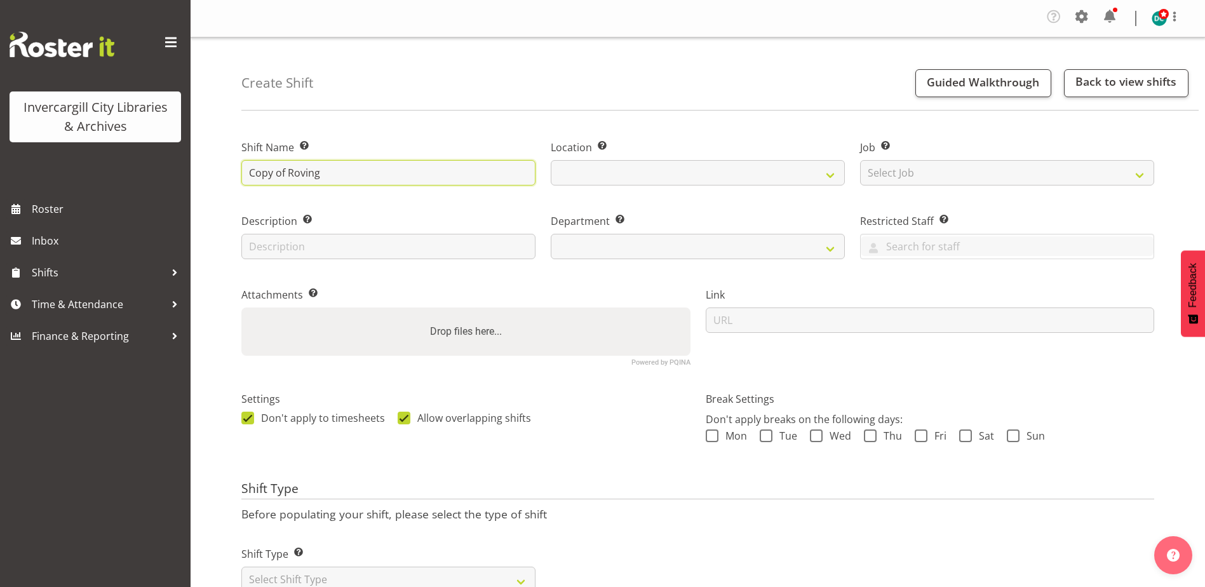
select select "921"
drag, startPoint x: 287, startPoint y: 170, endPoint x: 240, endPoint y: 177, distance: 46.9
click at [173, 177] on div "Invercargill City Libraries & Archives Roster Inbox Shifts Time & Attendance Fi…" at bounding box center [602, 314] width 1205 height 628
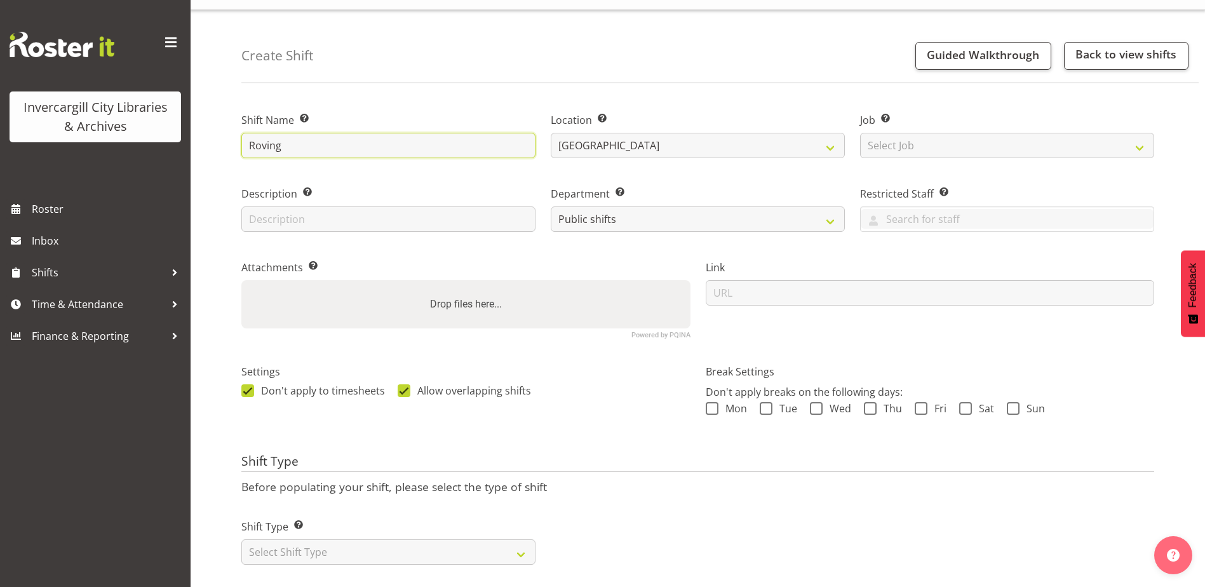
scroll to position [51, 0]
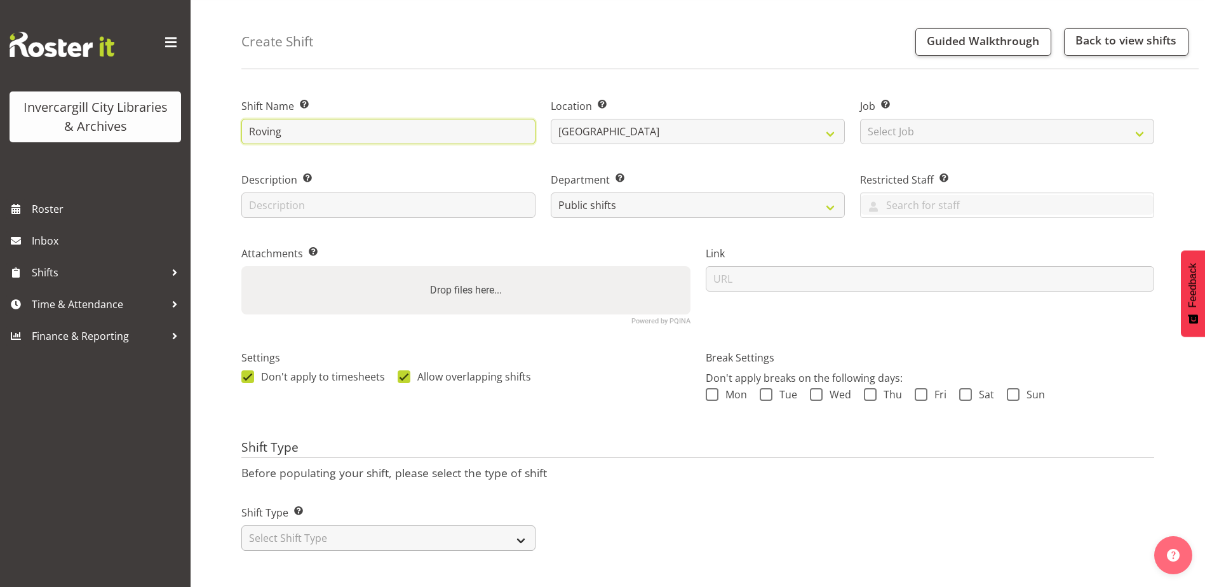
type input "Roving"
click at [294, 525] on select "Select Shift Type One Off Shift Recurring Shift Rotating Shift" at bounding box center [388, 537] width 294 height 25
select select "rotating"
click at [241, 525] on select "Select Shift Type One Off Shift Recurring Shift Rotating Shift" at bounding box center [388, 537] width 294 height 25
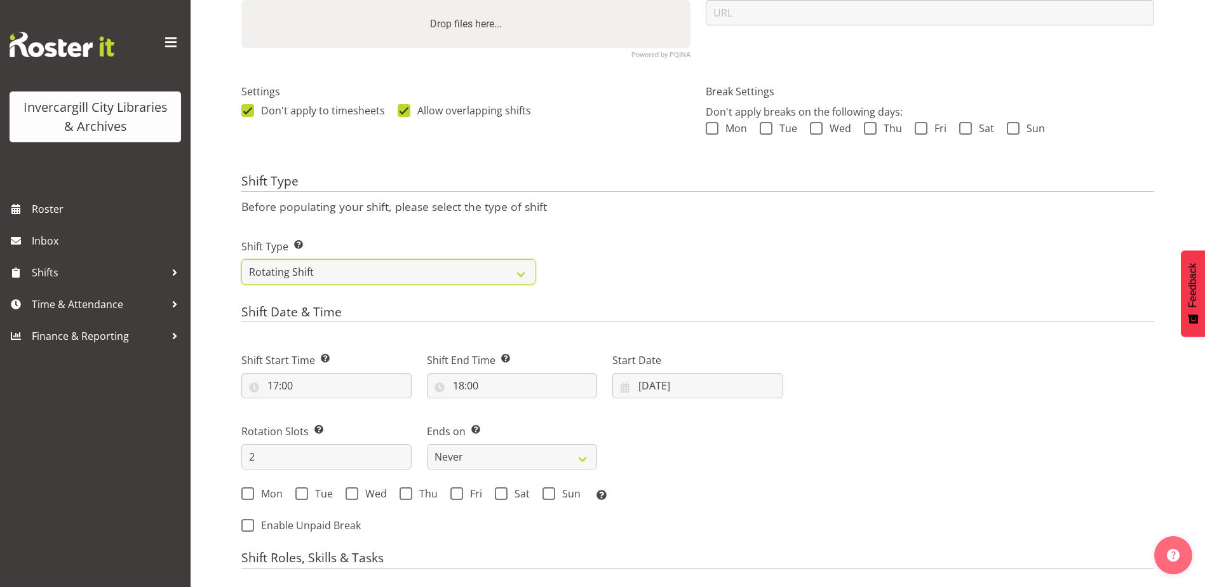
scroll to position [368, 0]
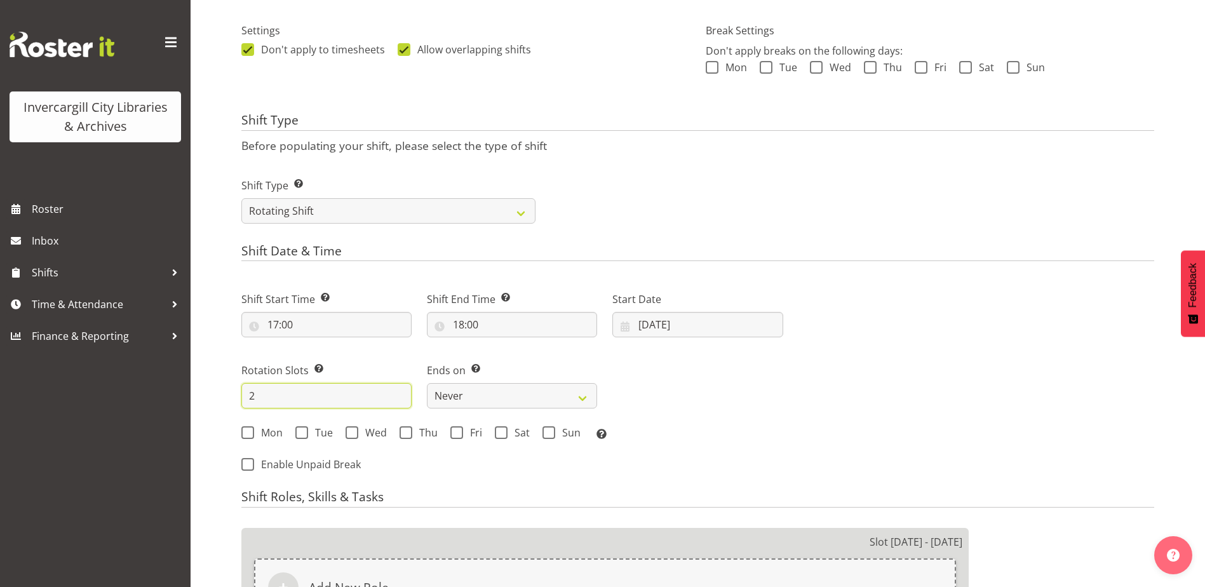
click at [272, 396] on input "2" at bounding box center [326, 395] width 170 height 25
type input "5"
click at [246, 431] on span at bounding box center [247, 432] width 13 height 13
click at [246, 431] on input "Mon" at bounding box center [245, 433] width 8 height 8
checkbox input "true"
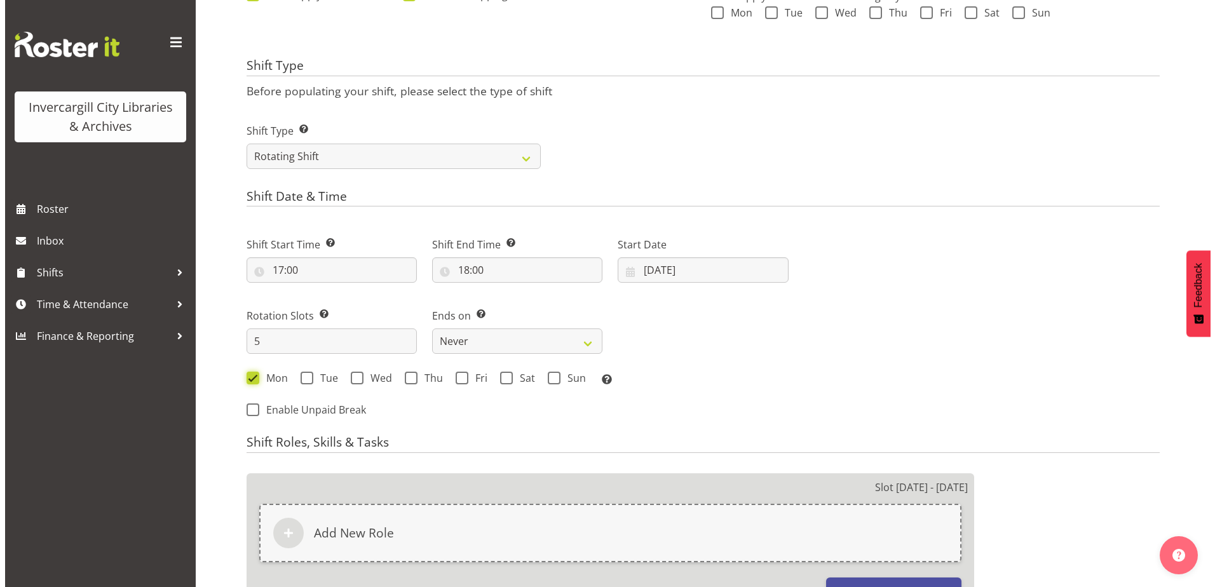
scroll to position [559, 0]
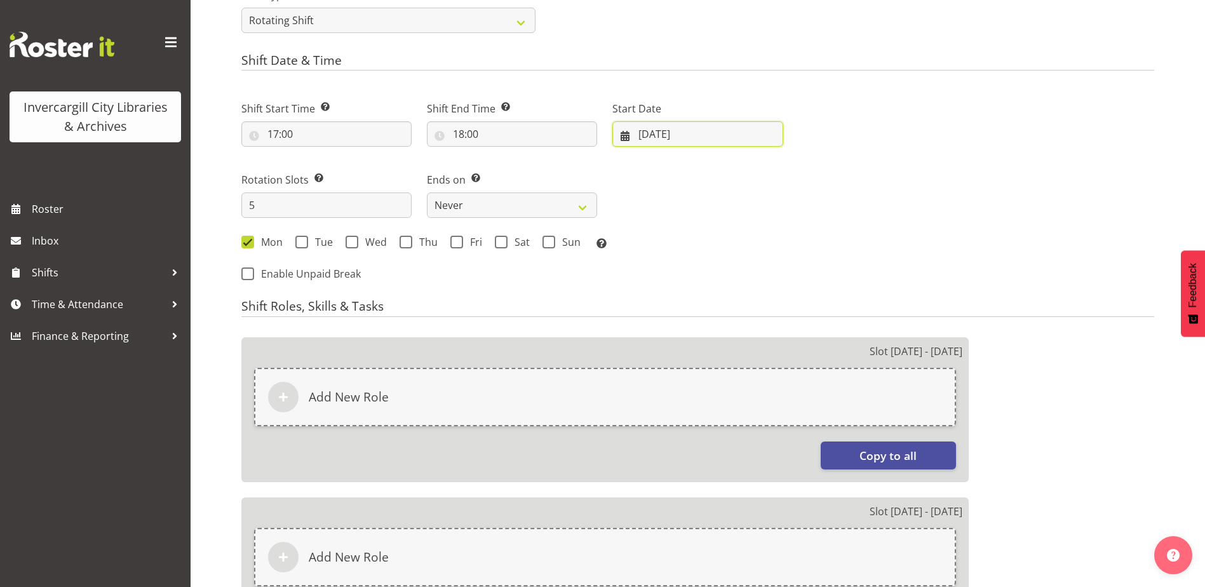
click at [642, 131] on input "[DATE]" at bounding box center [697, 133] width 170 height 25
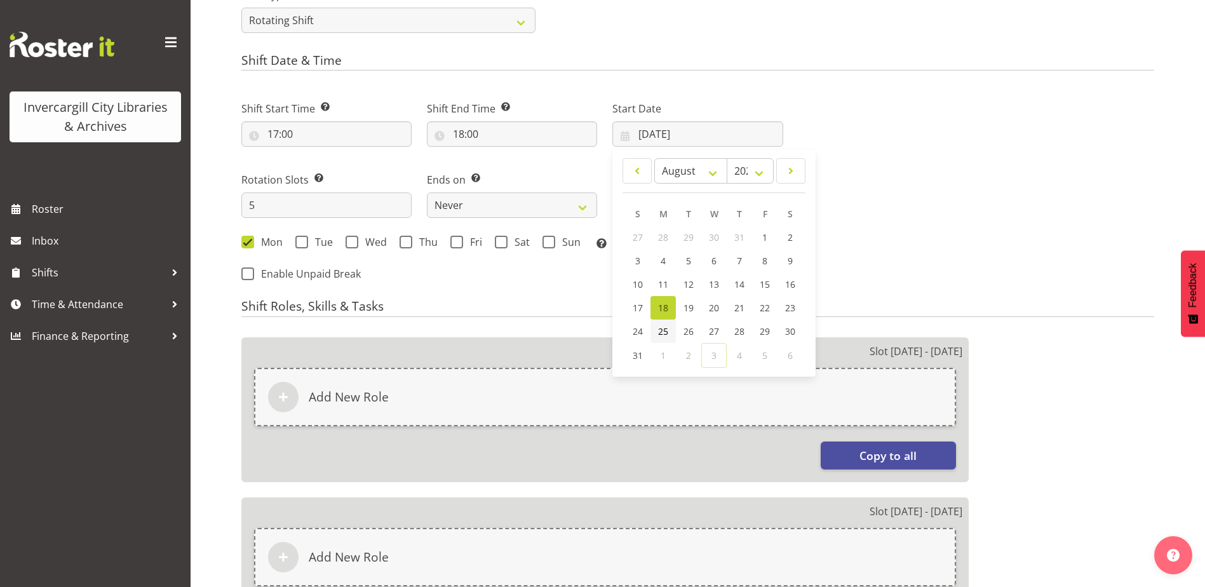
click at [657, 335] on link "25" at bounding box center [663, 332] width 25 height 24
type input "[DATE]"
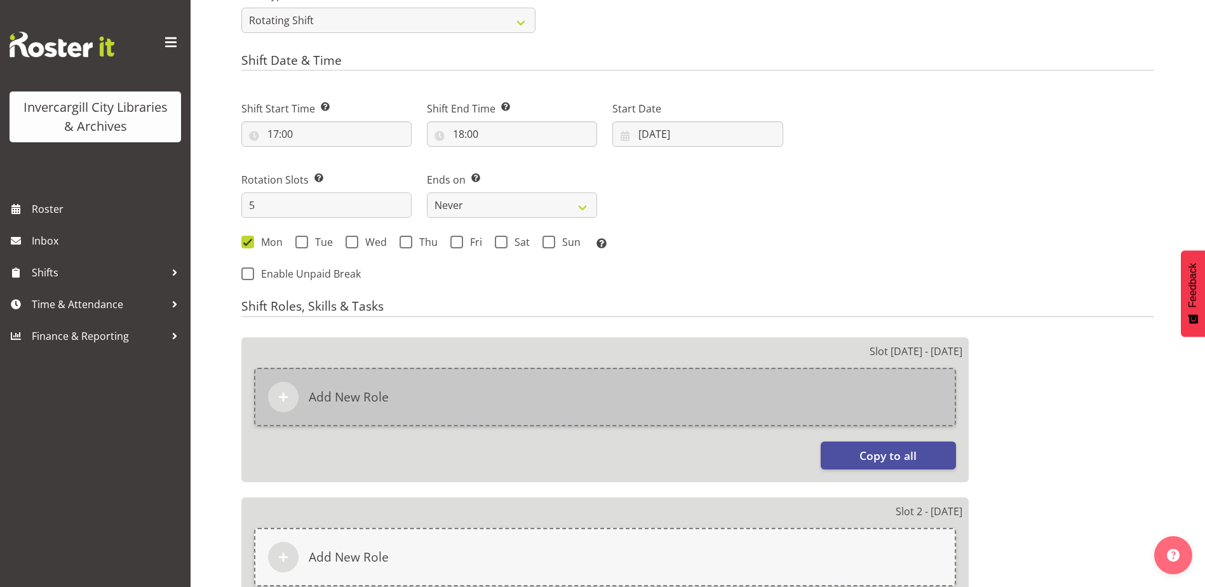
click at [532, 393] on div "Add New Role" at bounding box center [605, 397] width 702 height 58
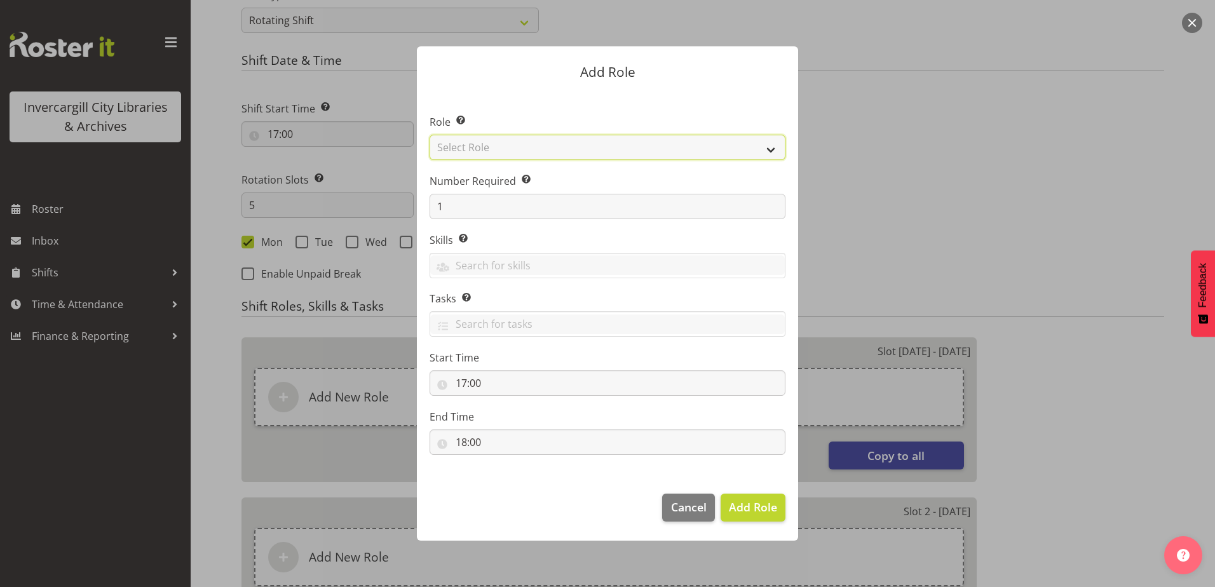
click at [493, 151] on select "Select Role 1st floor desk AQ operator Business Support Team member Casual Cust…" at bounding box center [607, 147] width 356 height 25
select select "1547"
click at [429, 135] on select "Select Role 1st floor desk AQ operator Business Support Team member Casual Cust…" at bounding box center [607, 147] width 356 height 25
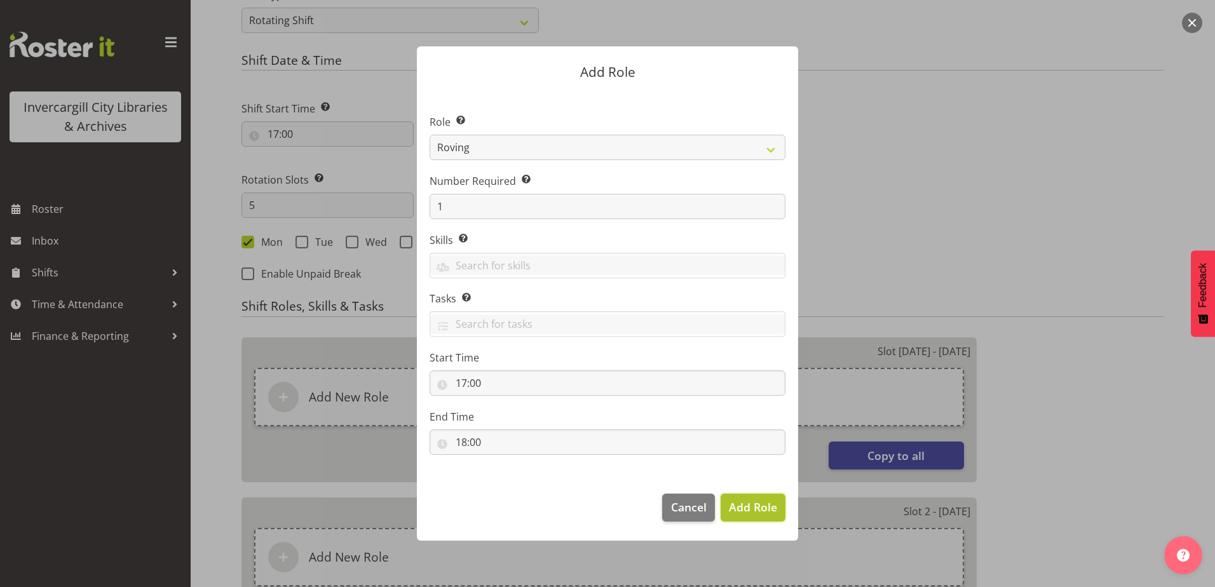
click at [751, 510] on span "Add Role" at bounding box center [753, 506] width 48 height 15
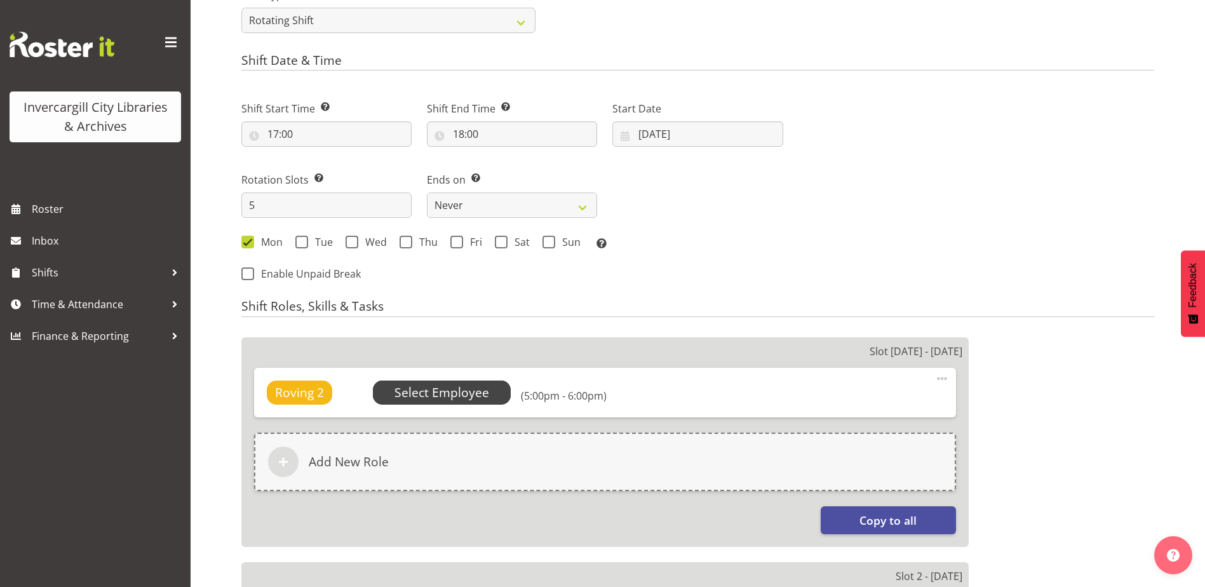
click at [475, 395] on span "Select Employee" at bounding box center [442, 393] width 95 height 18
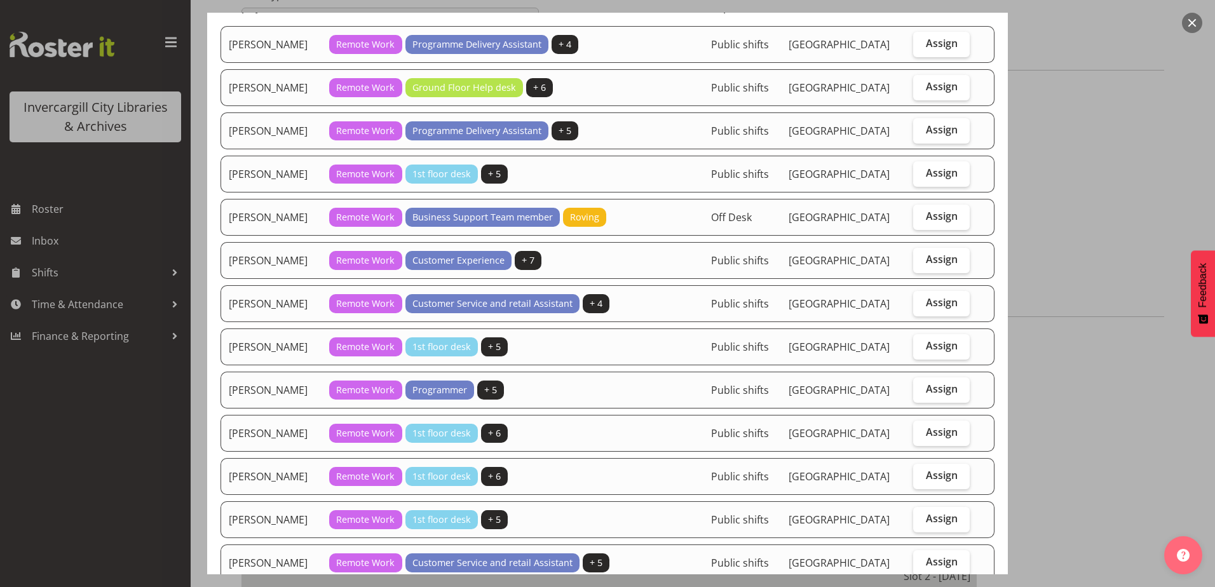
scroll to position [0, 0]
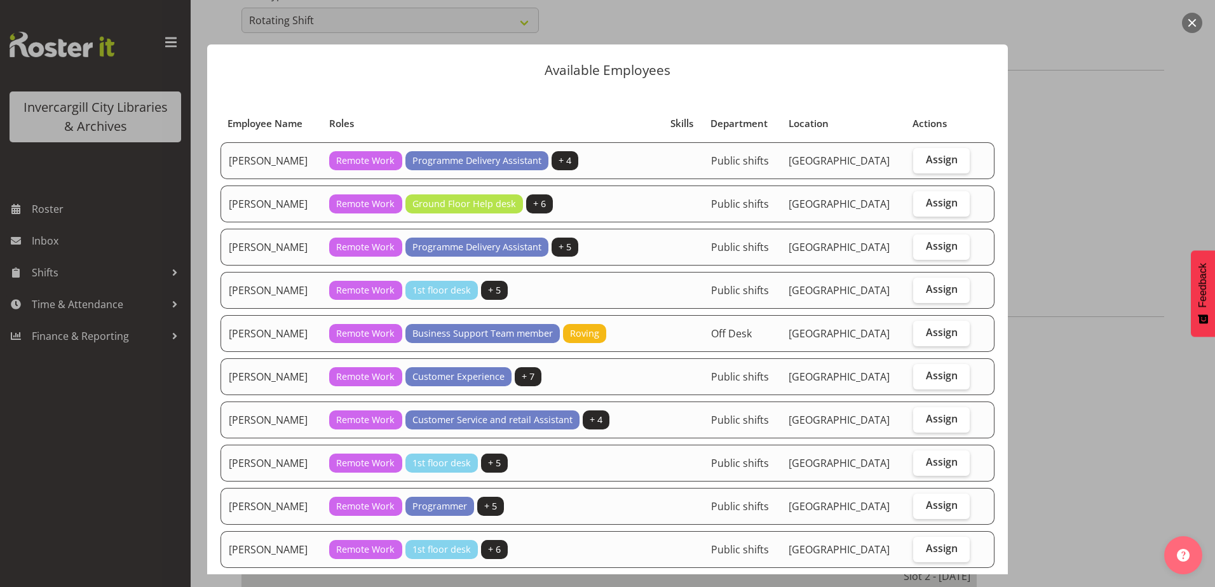
click at [1192, 18] on button "button" at bounding box center [1192, 23] width 20 height 20
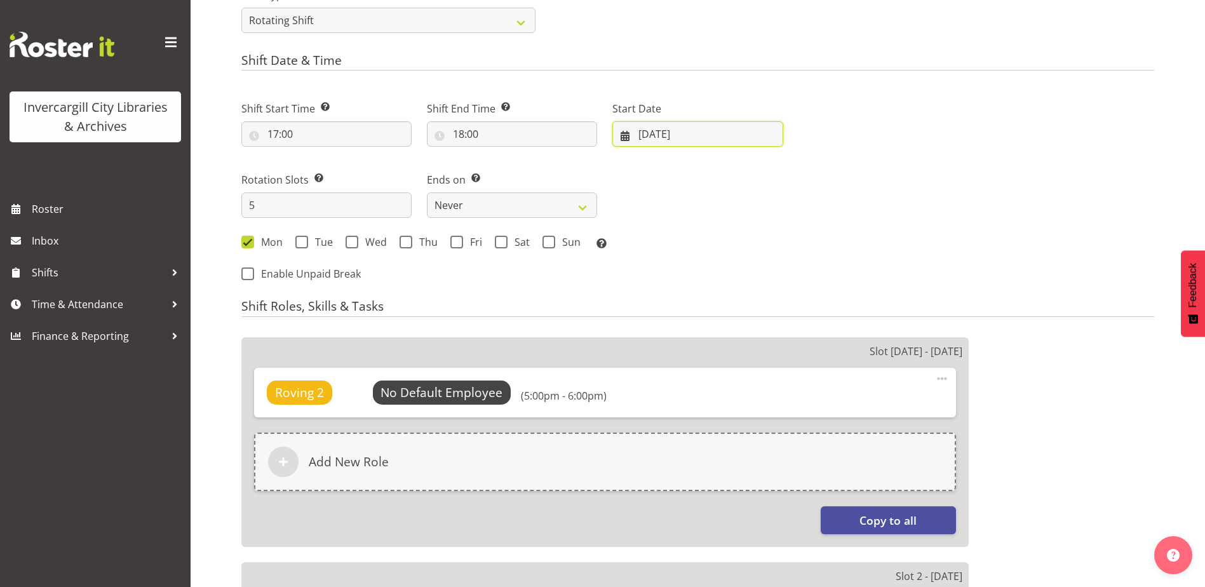
click at [699, 128] on input "[DATE]" at bounding box center [697, 133] width 170 height 25
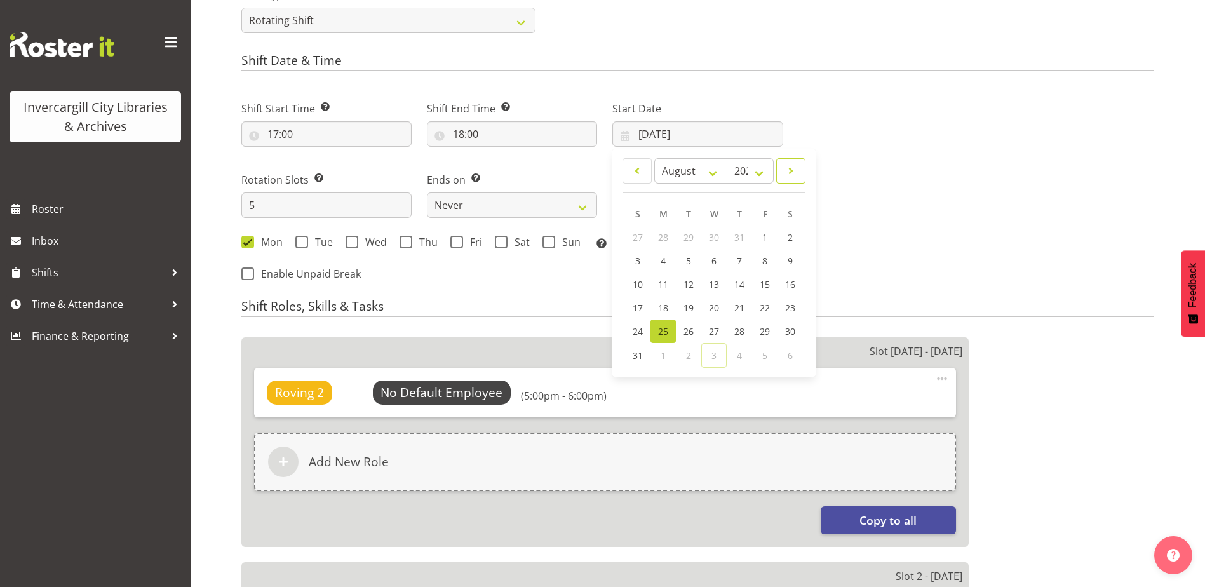
click at [793, 170] on span at bounding box center [791, 170] width 13 height 15
select select "8"
click at [665, 264] on span "8" at bounding box center [663, 262] width 5 height 12
type input "[DATE]"
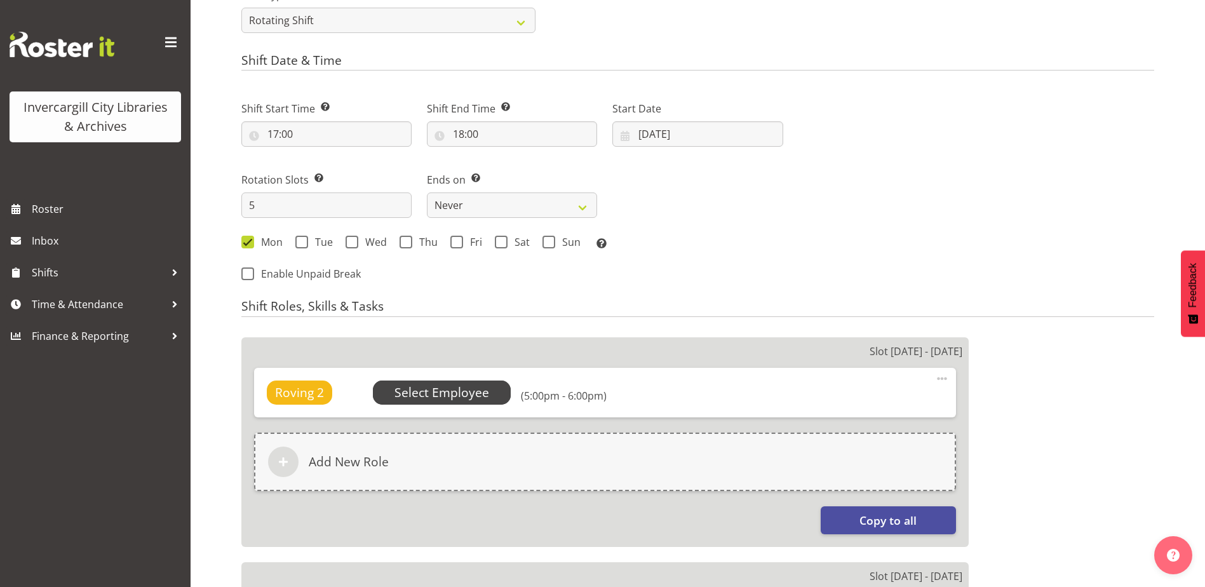
click at [496, 390] on span "Select Employee" at bounding box center [442, 393] width 138 height 24
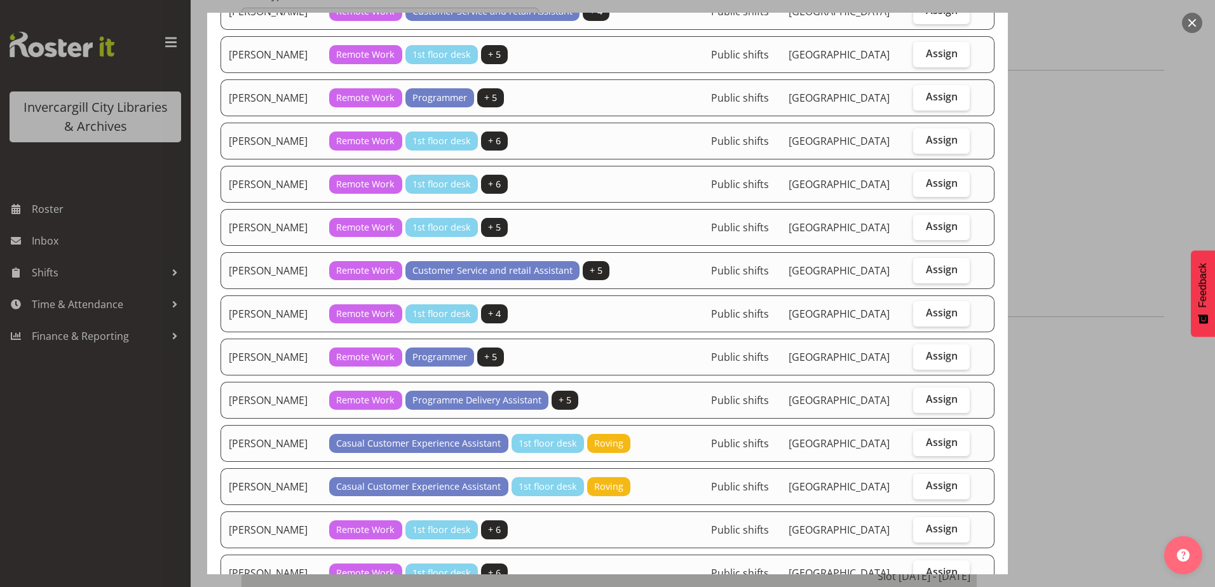
scroll to position [572, 0]
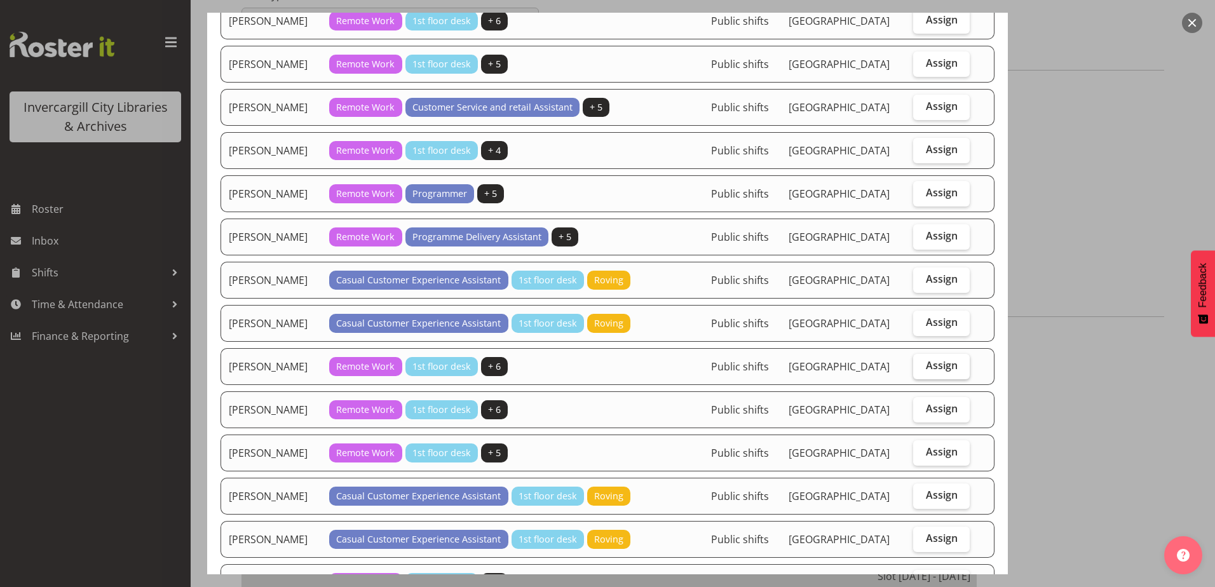
click at [928, 360] on span "Assign" at bounding box center [942, 365] width 32 height 13
click at [921, 361] on input "Assign" at bounding box center [917, 365] width 8 height 8
checkbox input "true"
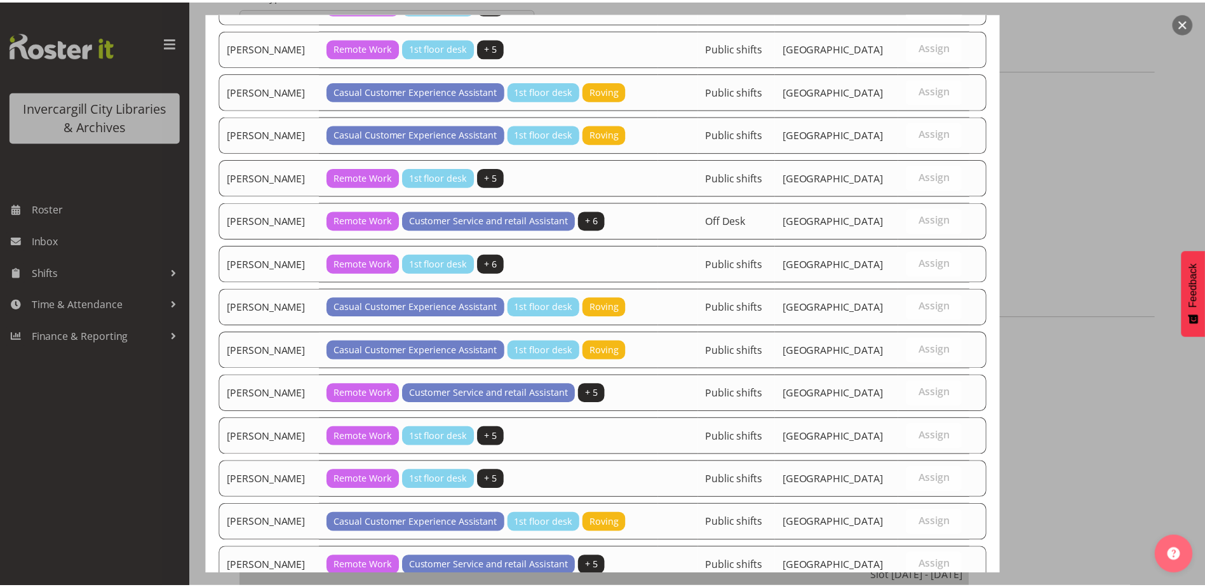
scroll to position [1125, 0]
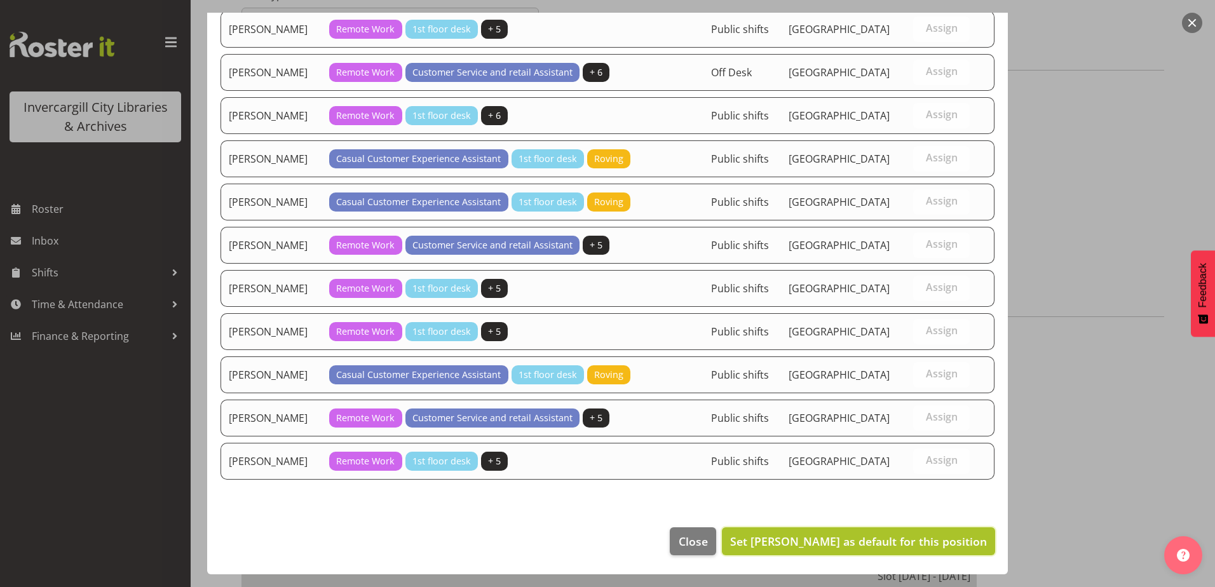
click at [818, 535] on span "Set Lyndsay Tautari as default for this position" at bounding box center [858, 541] width 257 height 15
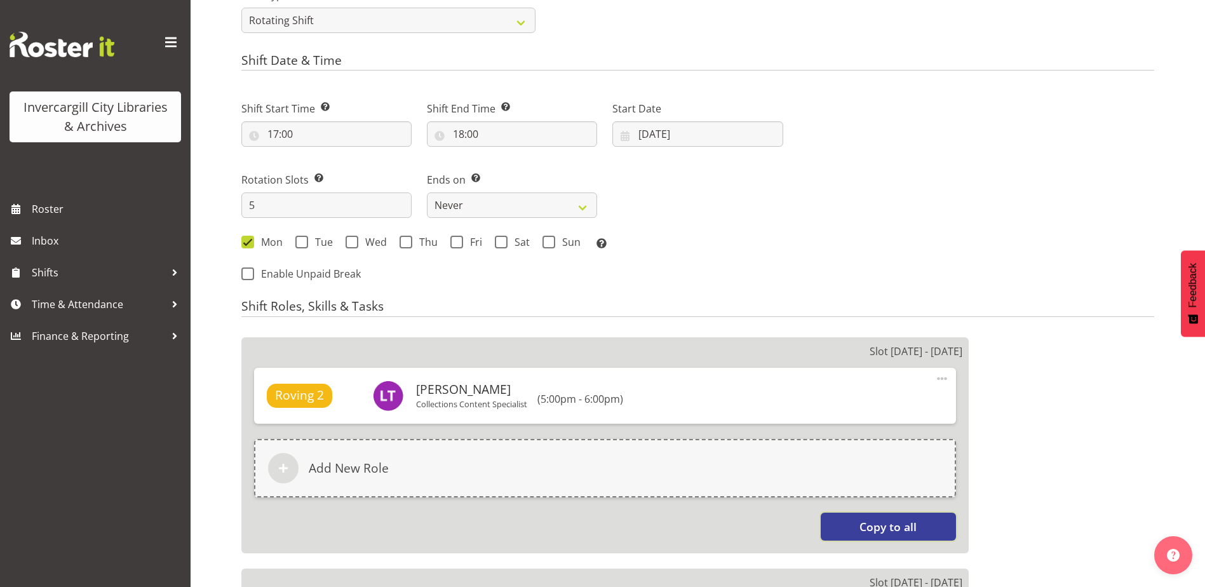
click at [870, 530] on span "Copy to all" at bounding box center [888, 526] width 57 height 17
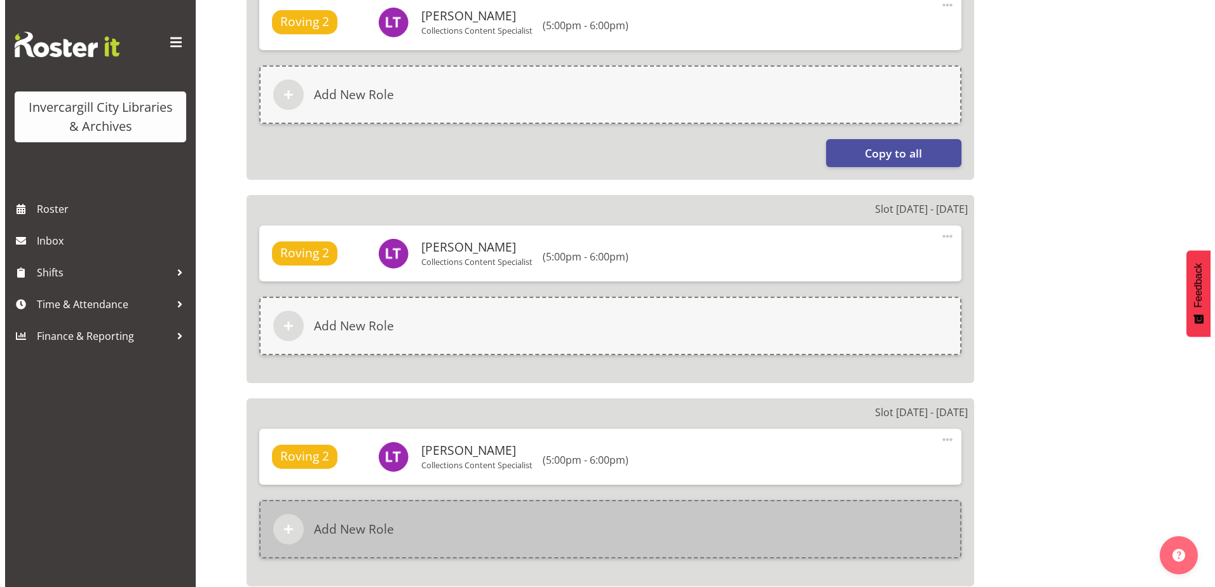
scroll to position [1004, 0]
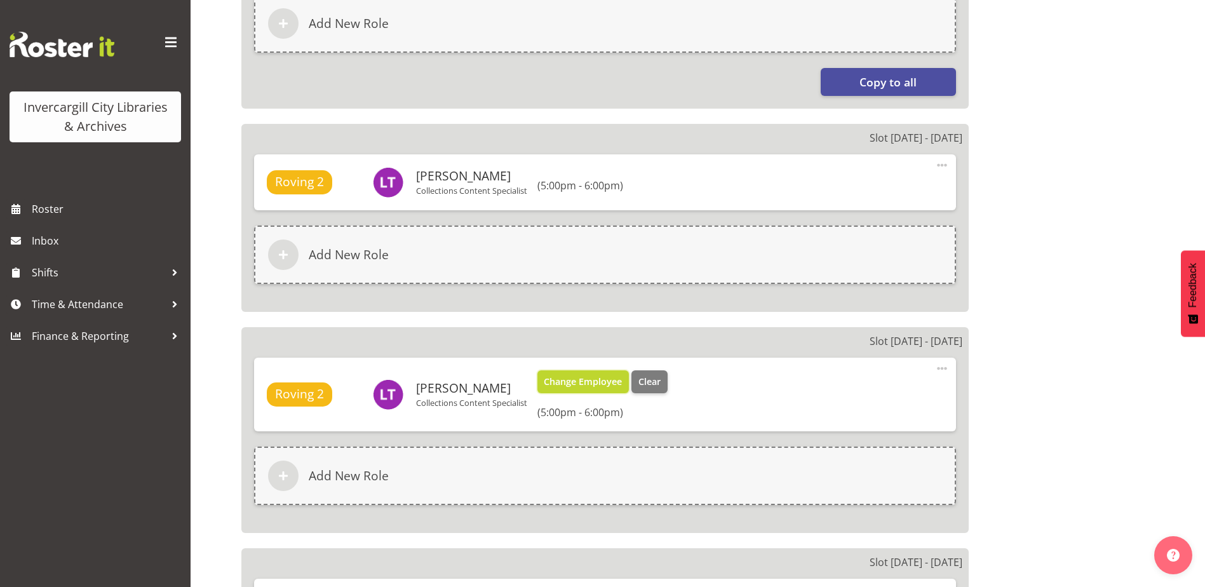
click at [566, 379] on span "Change Employee" at bounding box center [583, 382] width 78 height 14
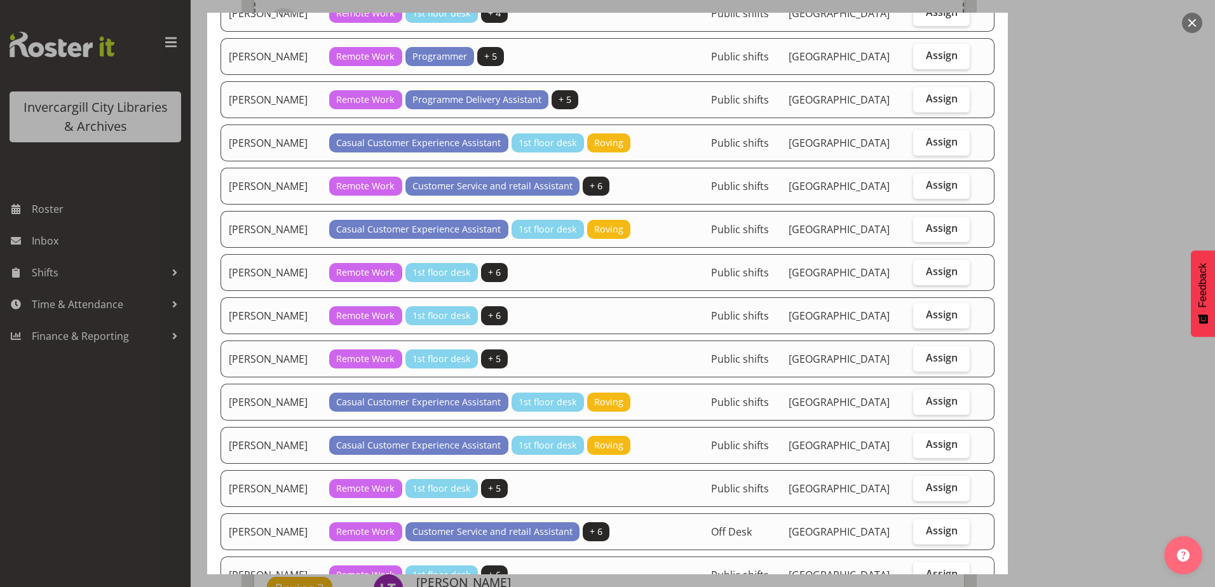
scroll to position [762, 0]
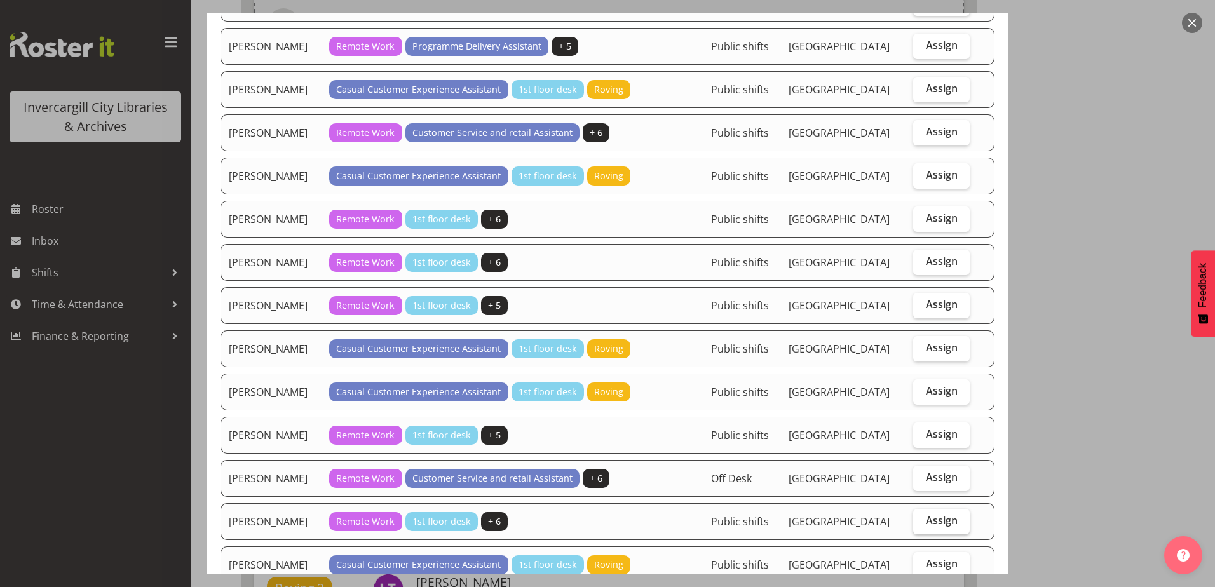
click at [922, 515] on label "Assign" at bounding box center [941, 521] width 57 height 25
click at [921, 516] on input "Assign" at bounding box center [917, 520] width 8 height 8
checkbox input "true"
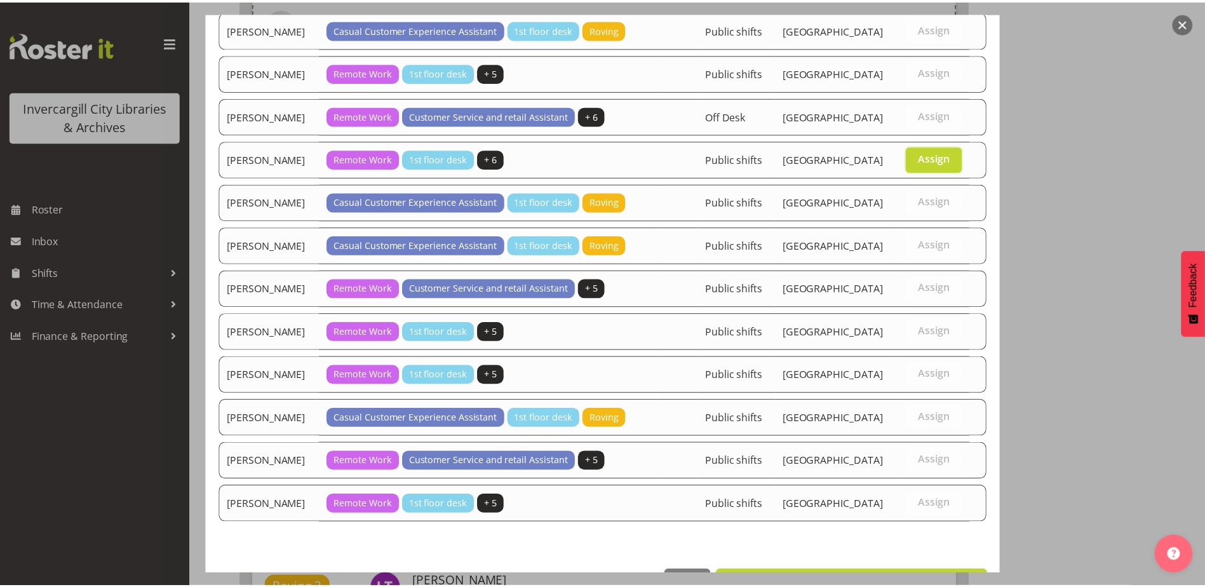
scroll to position [1168, 0]
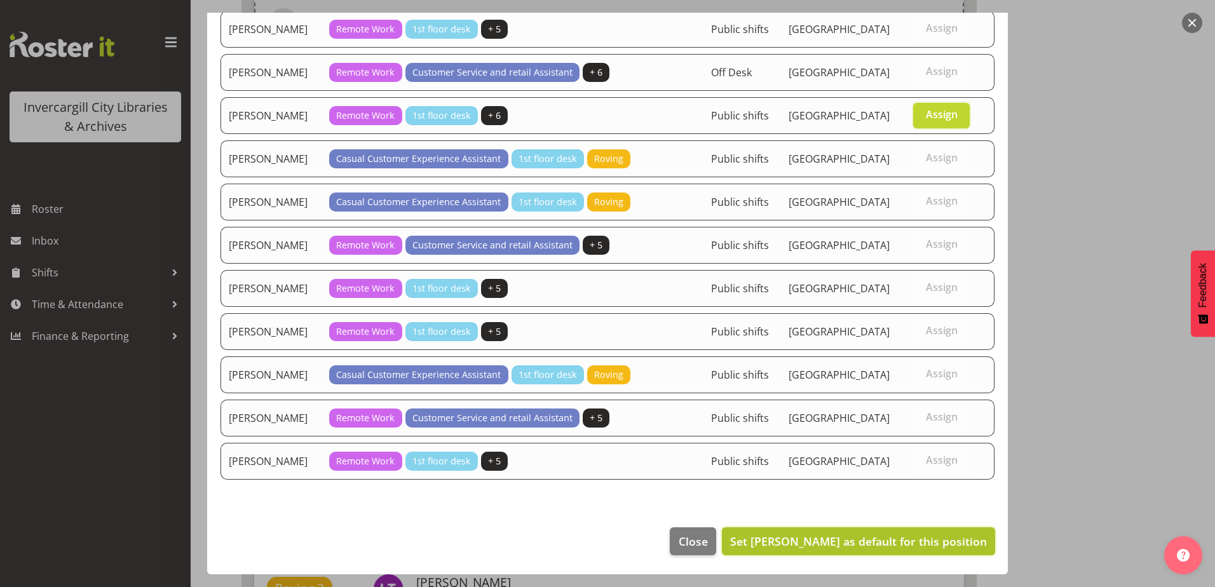
click at [863, 539] on span "Set Michelle Cunningham as default for this position" at bounding box center [858, 541] width 257 height 15
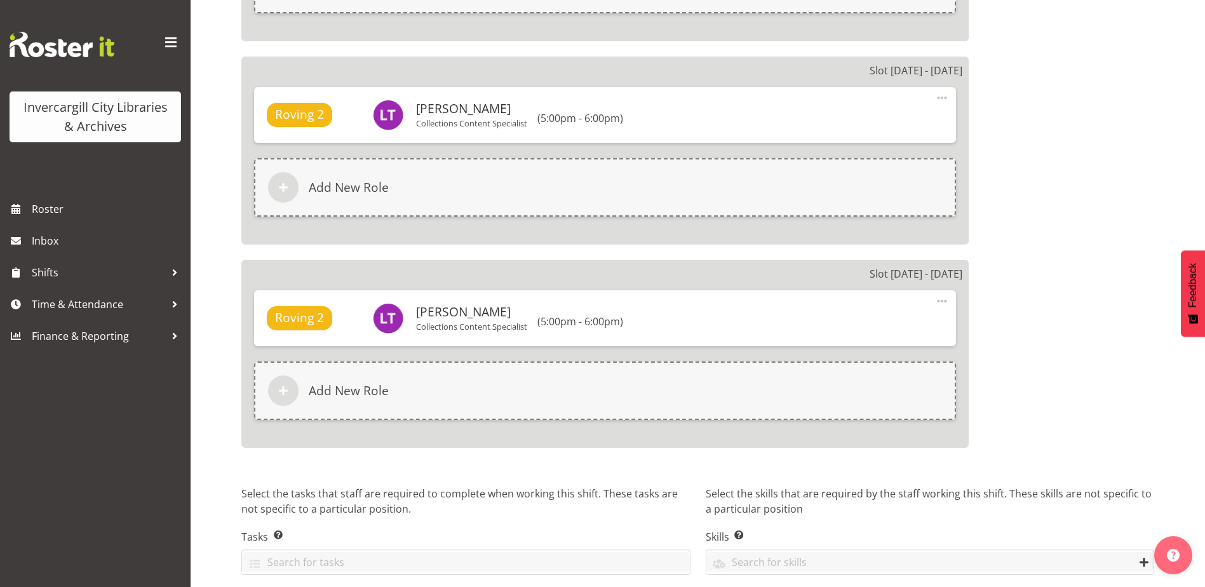
scroll to position [1512, 0]
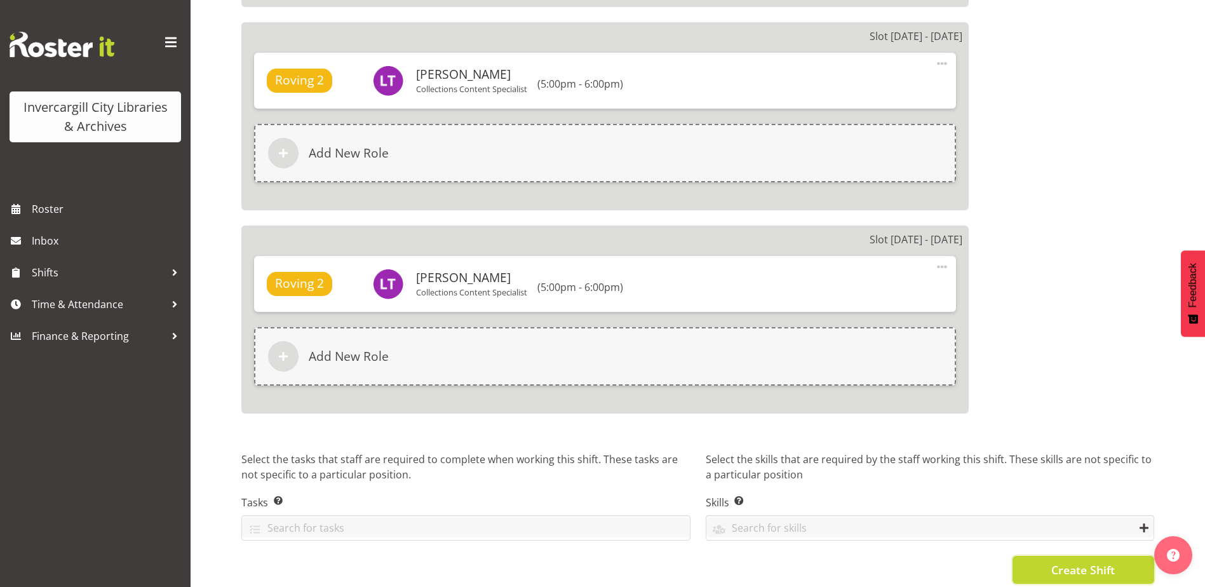
click at [1066, 569] on span "Create Shift" at bounding box center [1083, 570] width 64 height 17
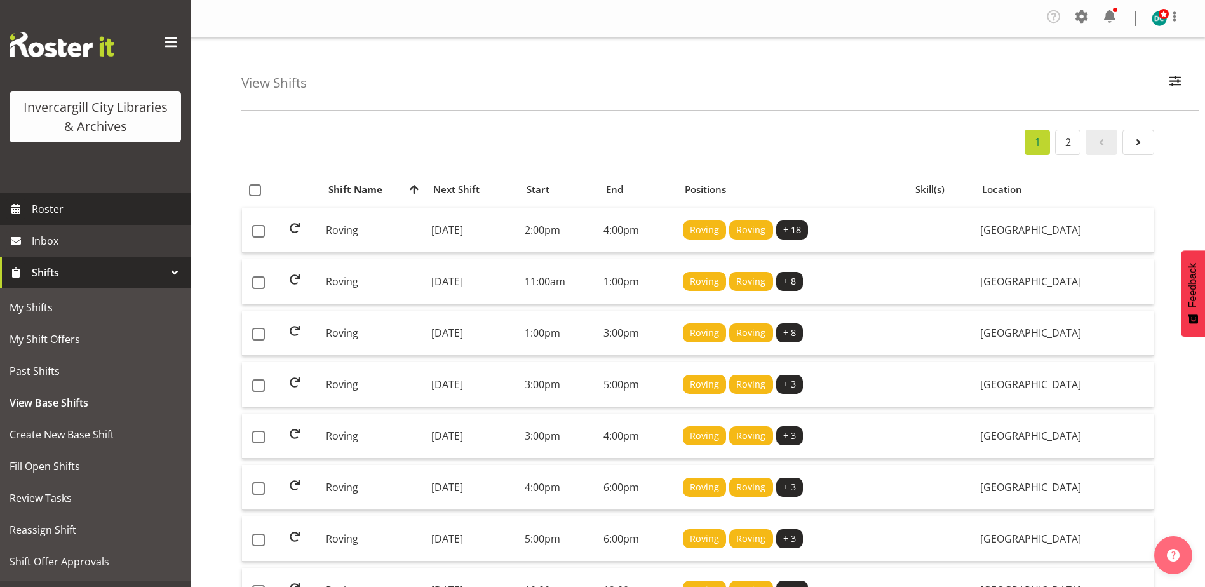
click at [46, 214] on span "Roster" at bounding box center [108, 208] width 152 height 19
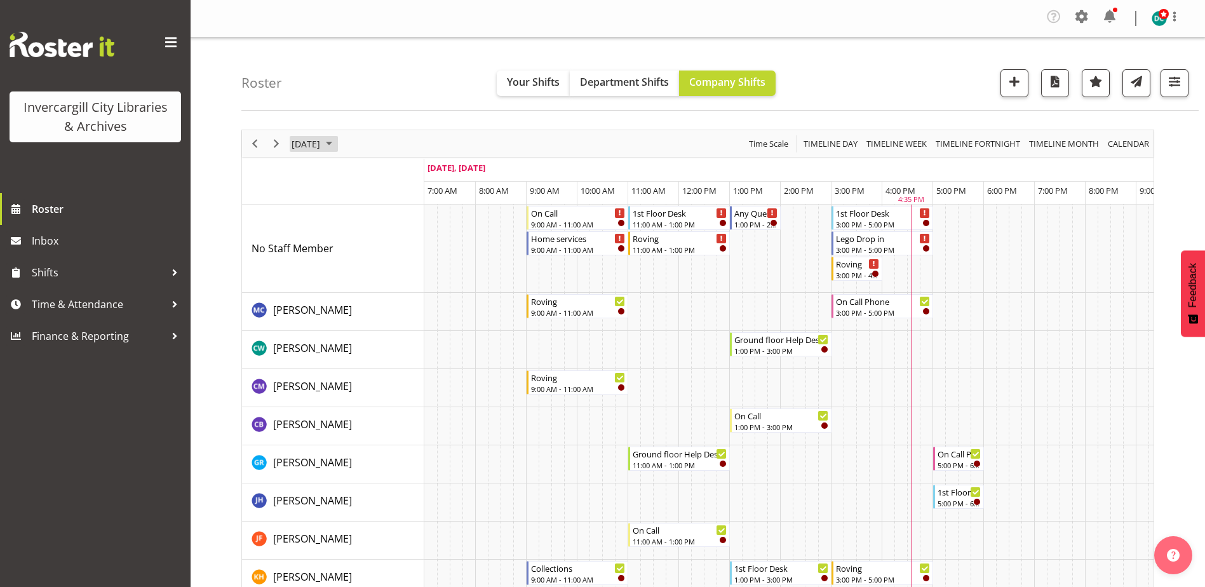
click at [321, 146] on span "[DATE]" at bounding box center [305, 144] width 31 height 16
click at [327, 241] on span "8" at bounding box center [325, 240] width 19 height 19
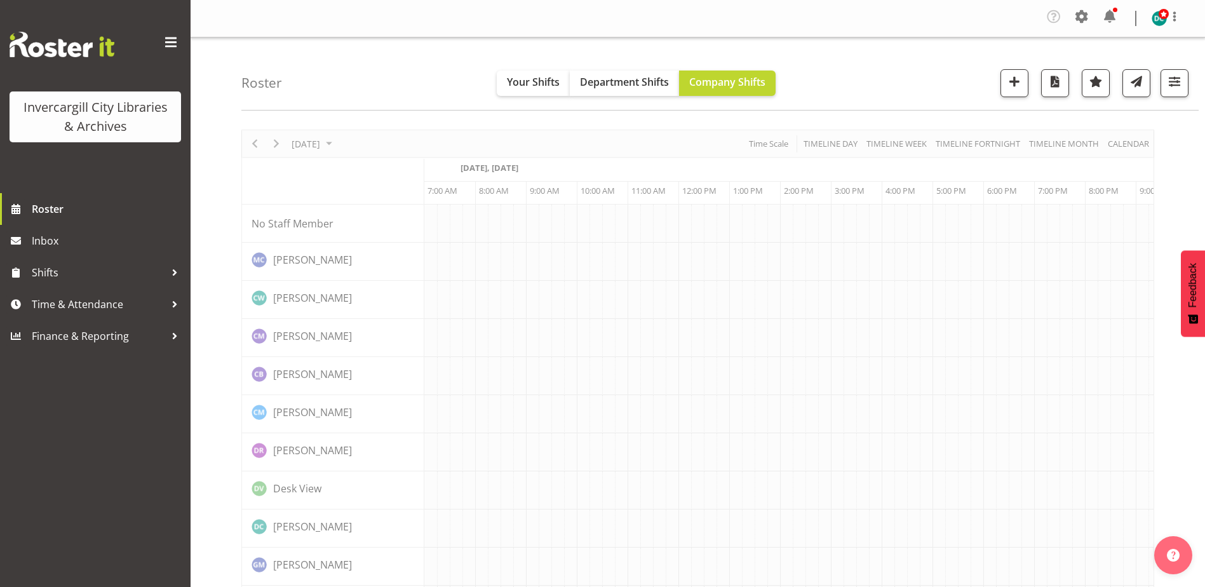
scroll to position [0, 33]
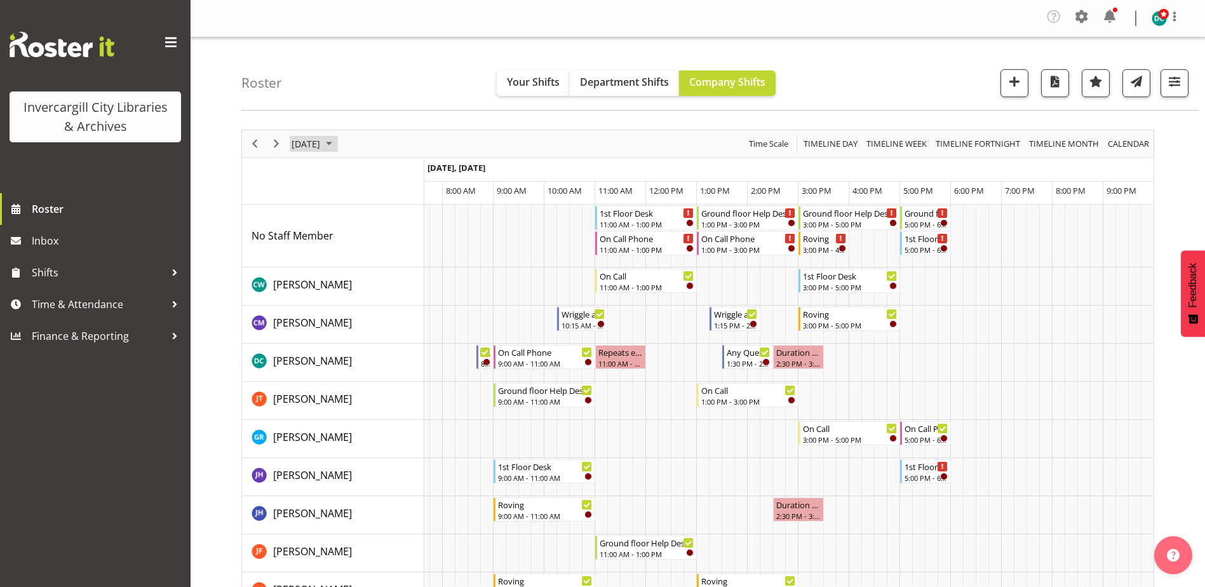
click at [308, 140] on span "September 8, 2025" at bounding box center [305, 144] width 31 height 16
click at [350, 227] on span "2" at bounding box center [345, 219] width 19 height 19
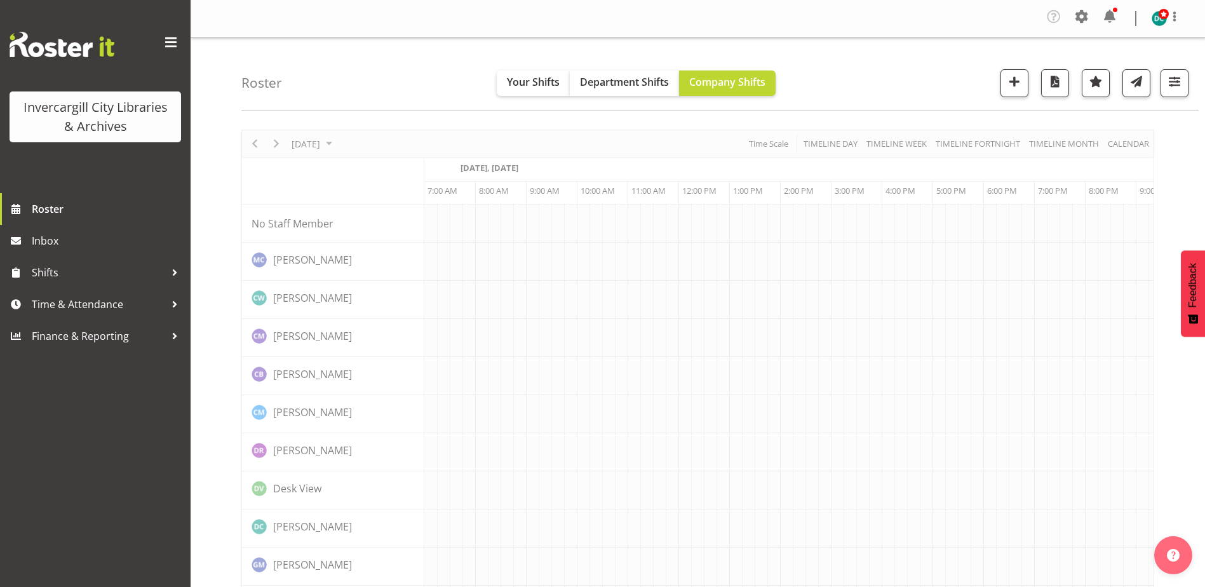
scroll to position [0, 33]
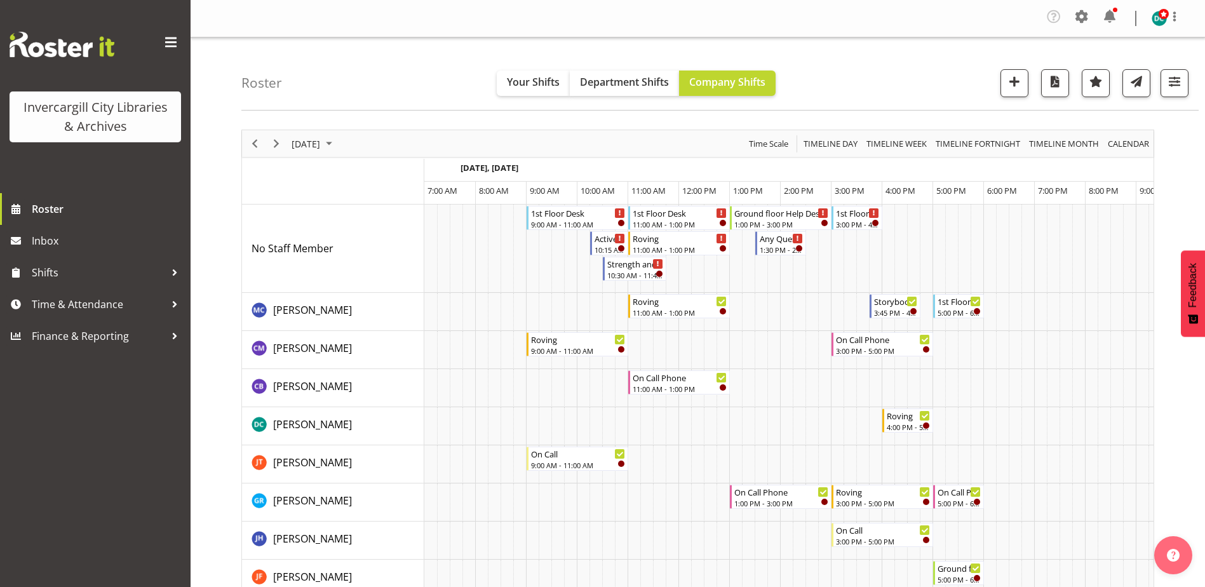
scroll to position [0, 33]
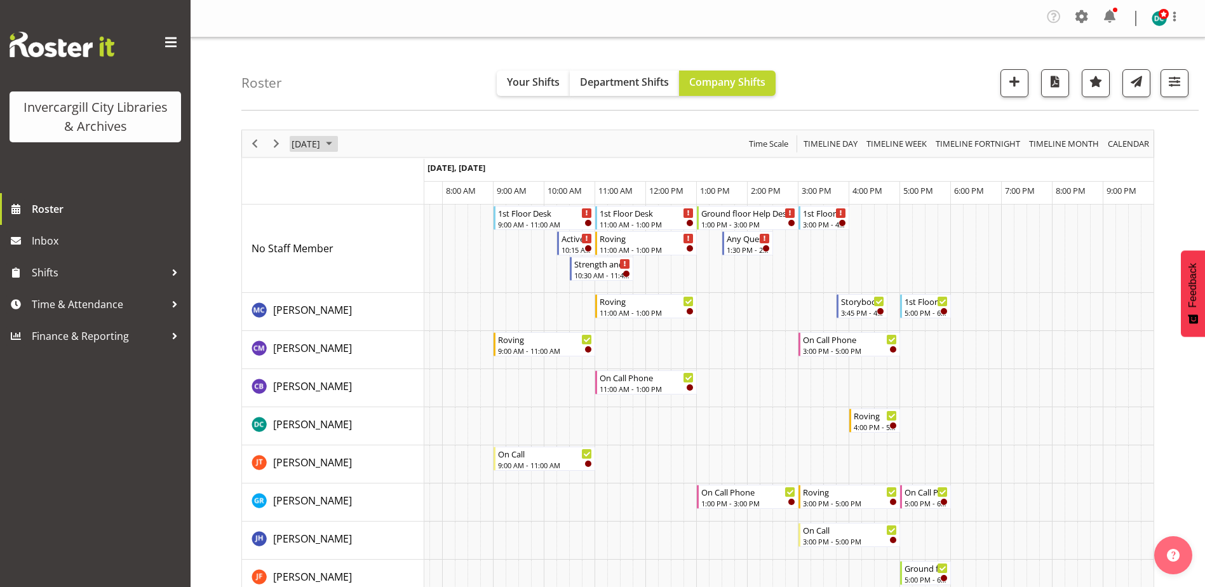
click at [321, 144] on span "September 2, 2025" at bounding box center [305, 144] width 31 height 16
click at [327, 220] on span "1" at bounding box center [325, 219] width 19 height 19
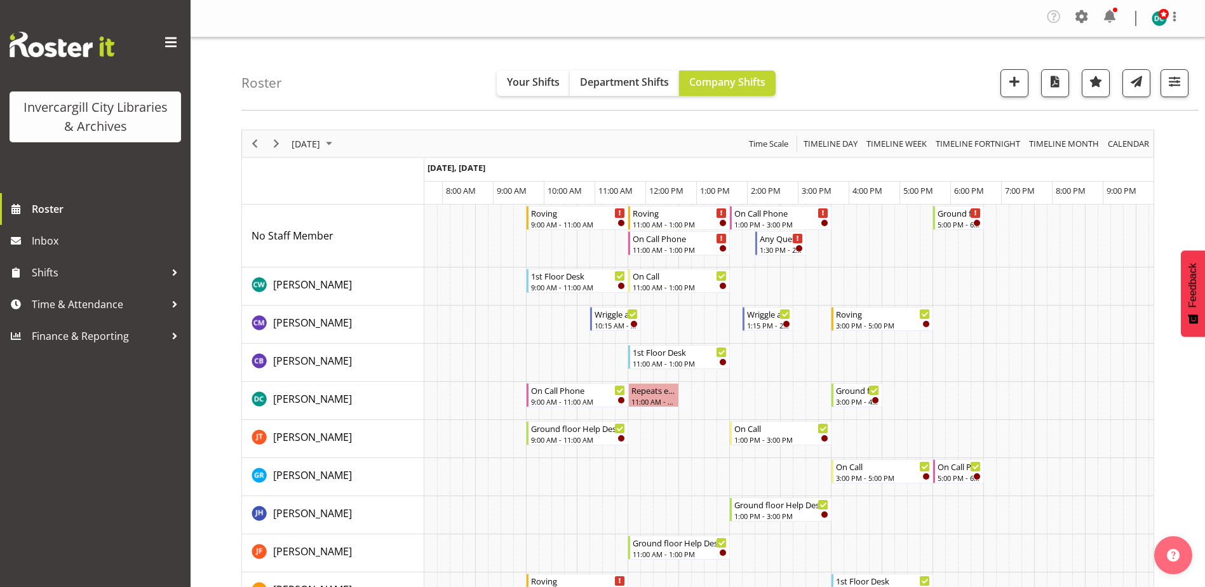
scroll to position [0, 33]
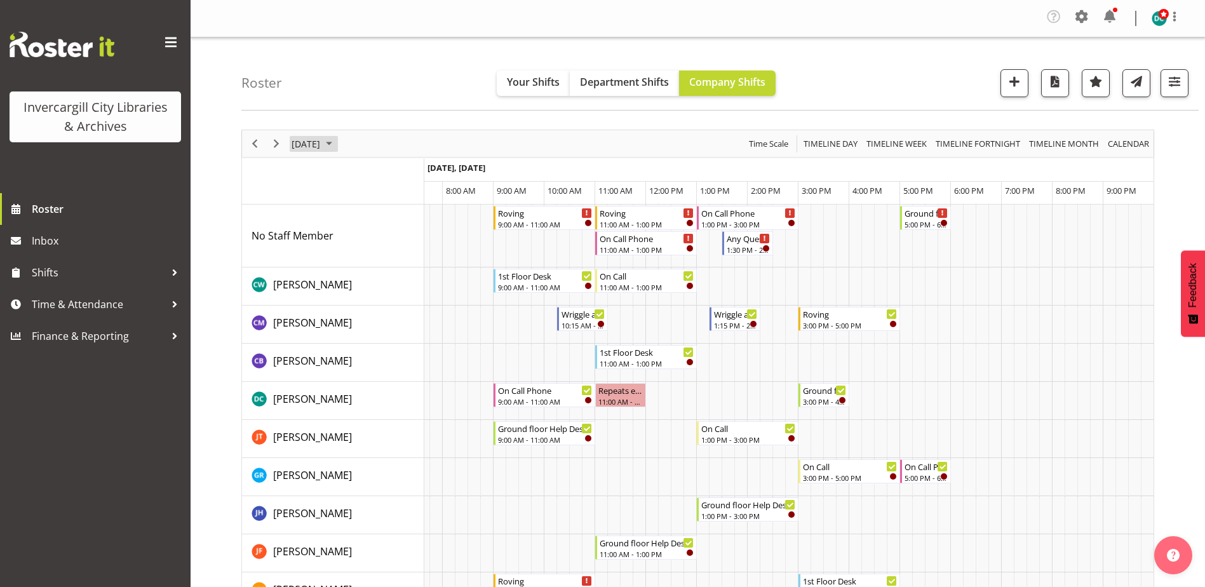
click at [316, 141] on span "September 1, 2025" at bounding box center [305, 144] width 31 height 16
click at [368, 217] on span "3" at bounding box center [365, 219] width 19 height 19
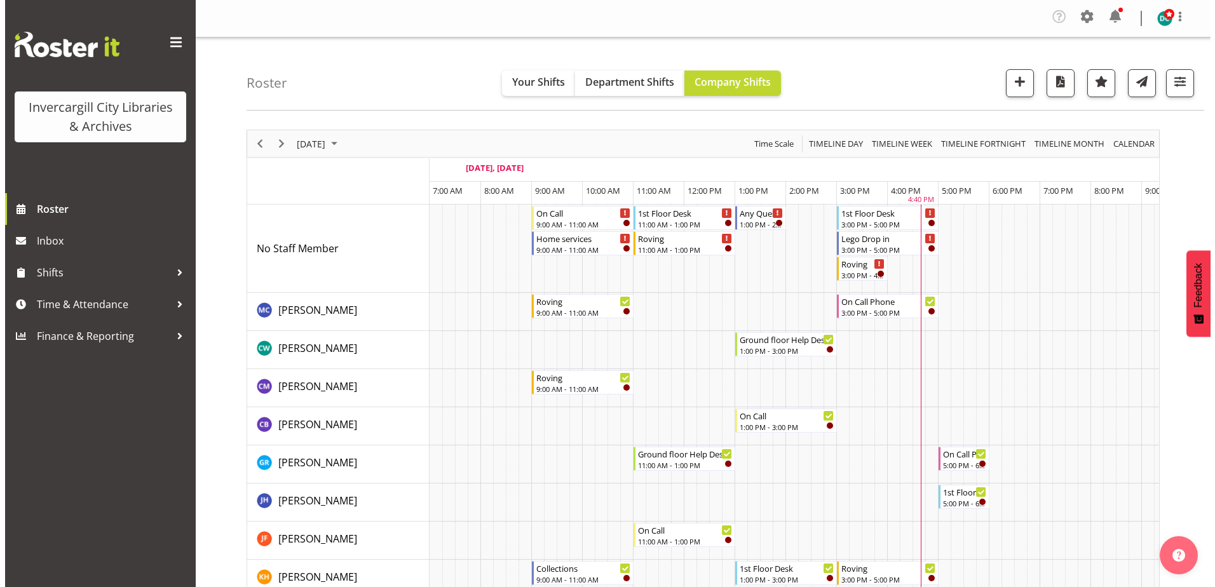
scroll to position [0, 33]
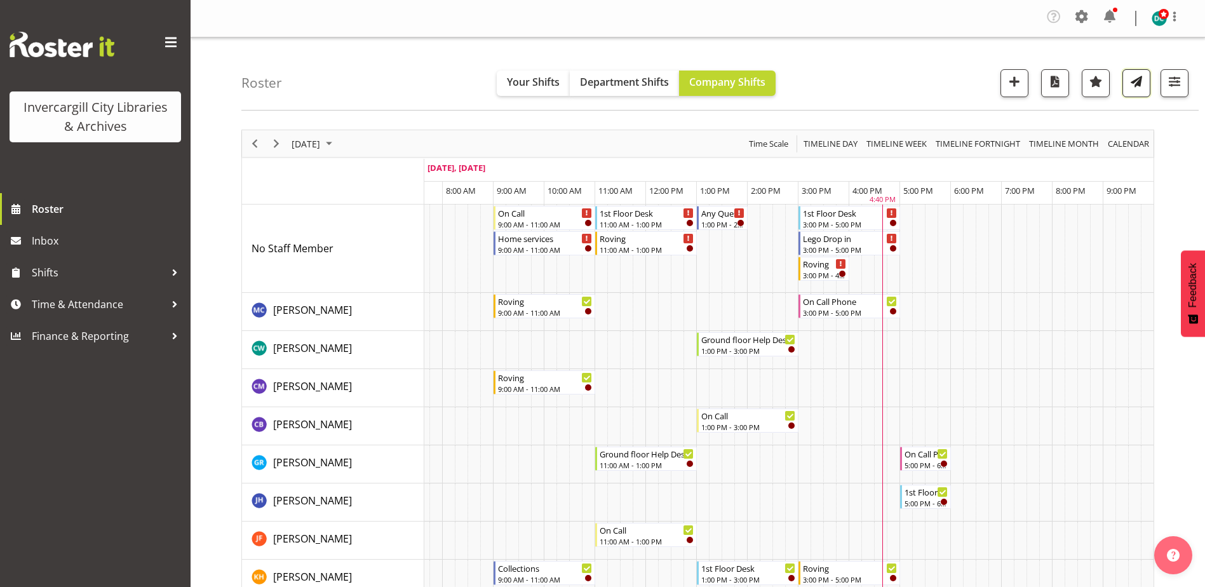
click at [1144, 90] on button "button" at bounding box center [1137, 83] width 28 height 28
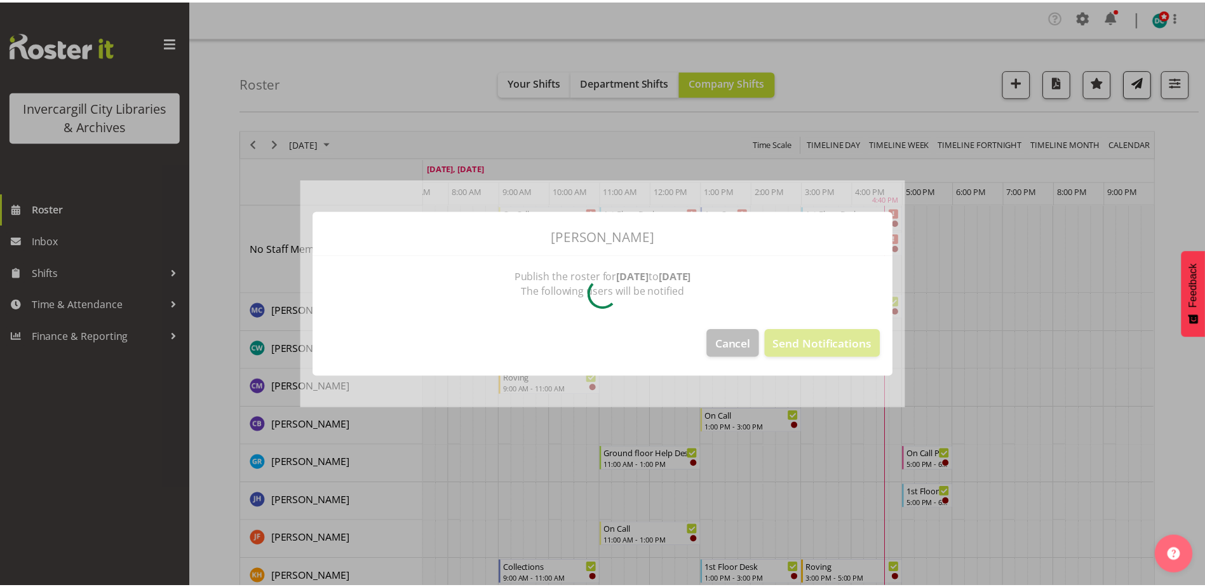
scroll to position [0, 26]
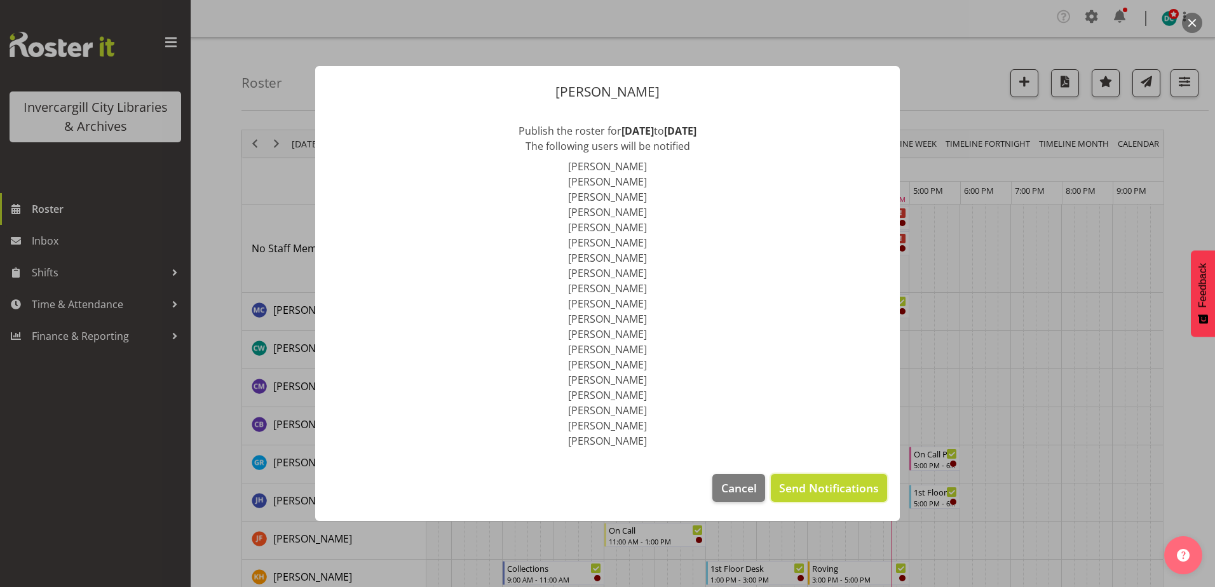
click at [854, 485] on span "Send Notifications" at bounding box center [829, 488] width 100 height 17
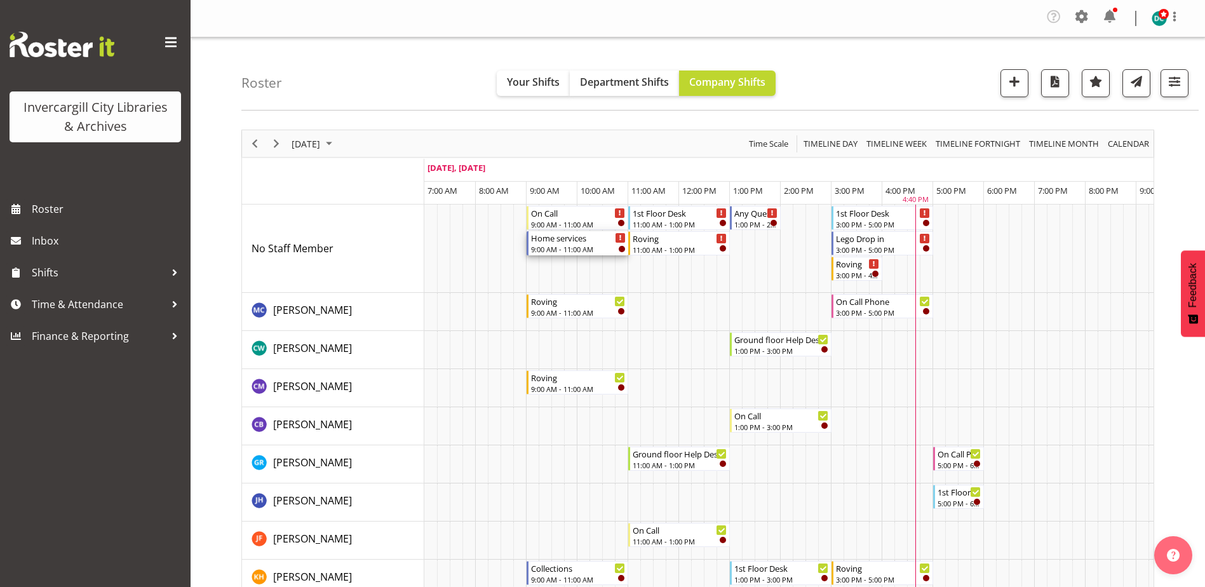
click at [620, 249] on div "Timeline Day of September 3, 2025" at bounding box center [622, 249] width 6 height 6
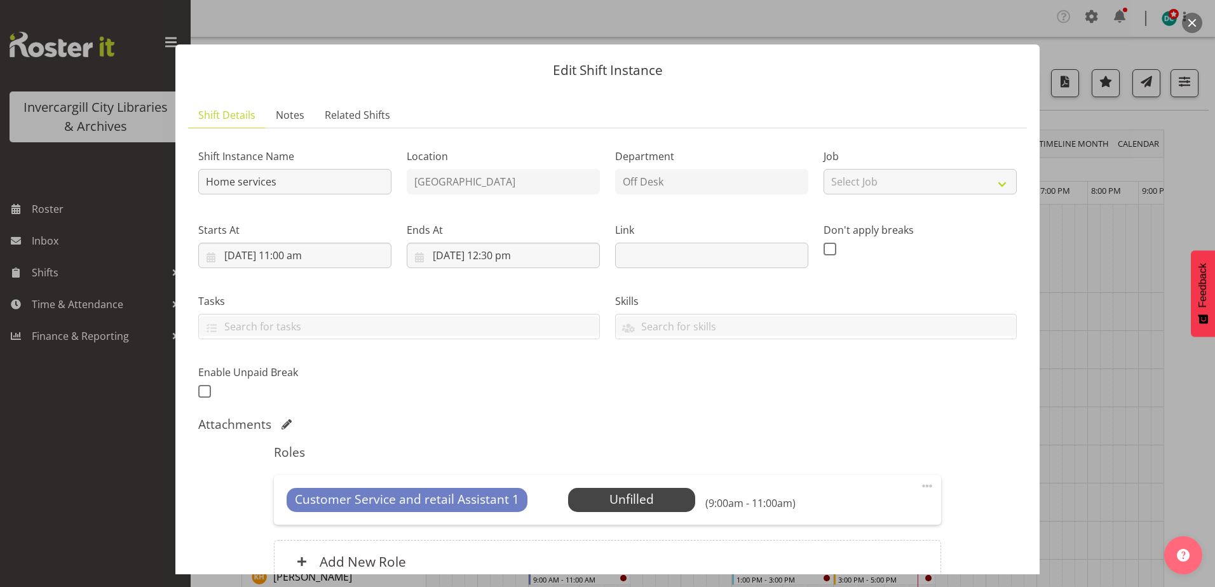
click at [1193, 26] on button "button" at bounding box center [1192, 23] width 20 height 20
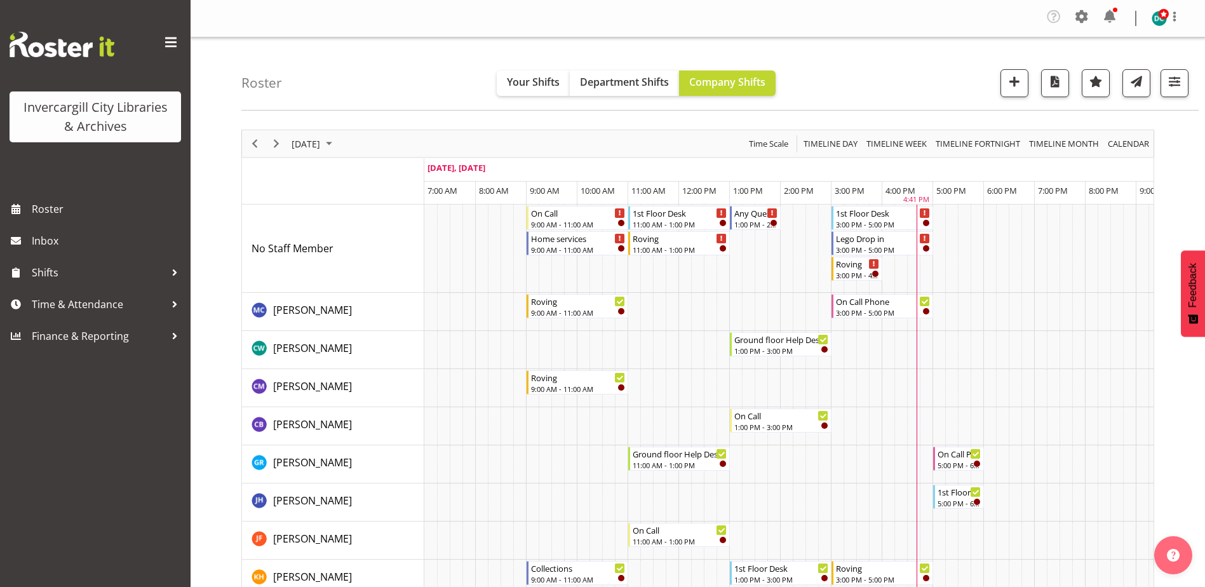
click at [863, 91] on div "Roster Your Shifts Department Shifts Company Shifts All Locations Clear Bluff L…" at bounding box center [719, 73] width 957 height 73
click at [1172, 77] on span "button" at bounding box center [1174, 81] width 17 height 17
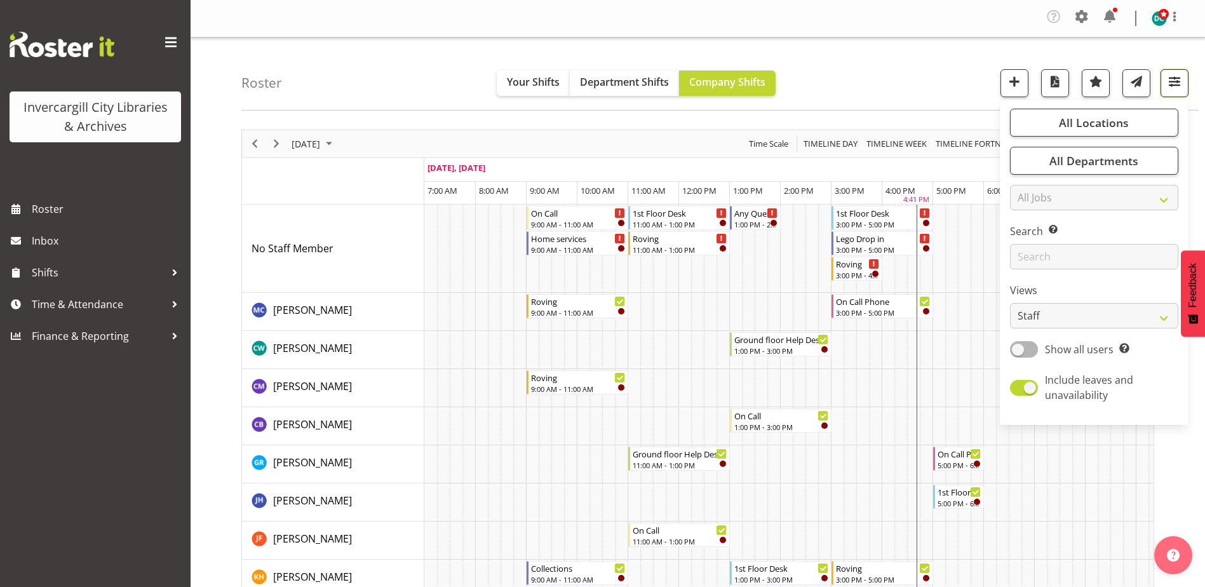
click at [1172, 76] on span "button" at bounding box center [1174, 81] width 17 height 17
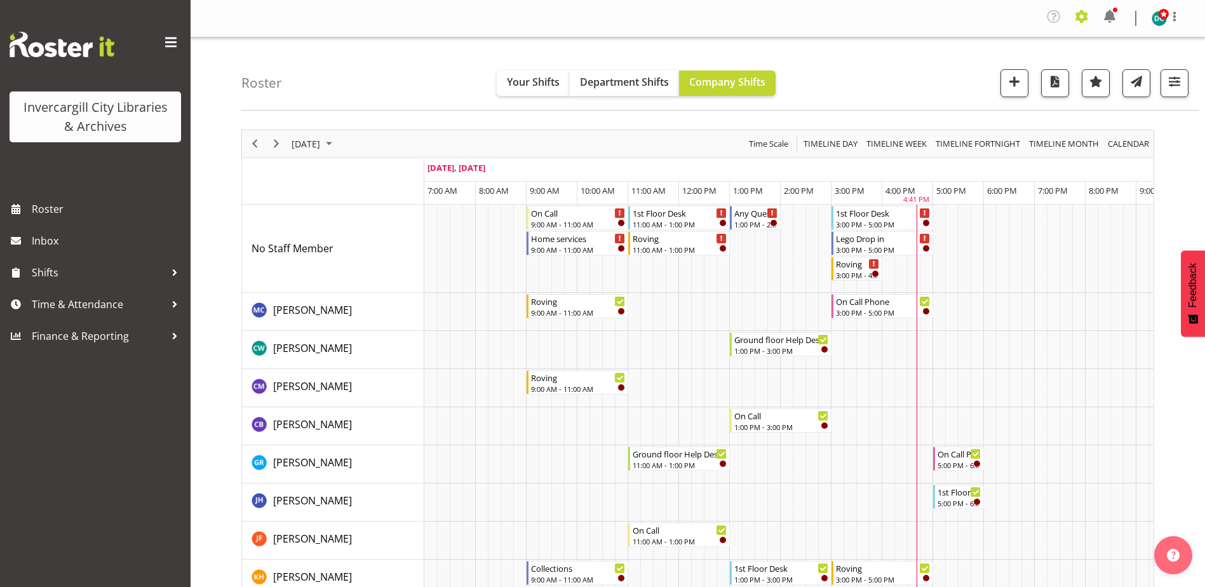
click at [1079, 13] on span at bounding box center [1082, 16] width 20 height 20
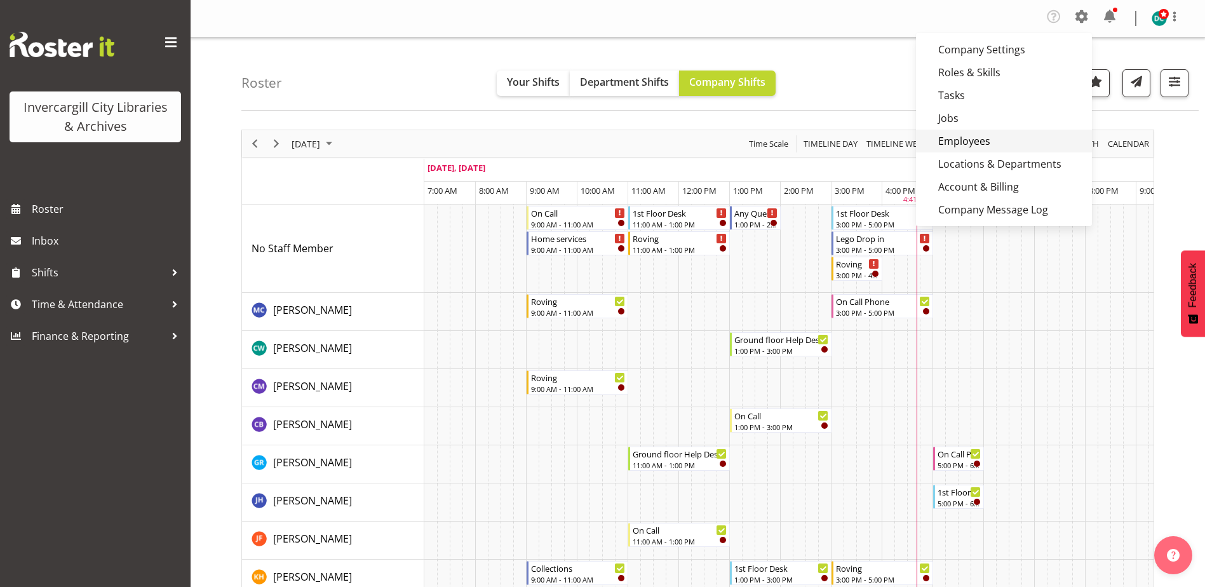
click at [956, 142] on link "Employees" at bounding box center [1004, 141] width 176 height 23
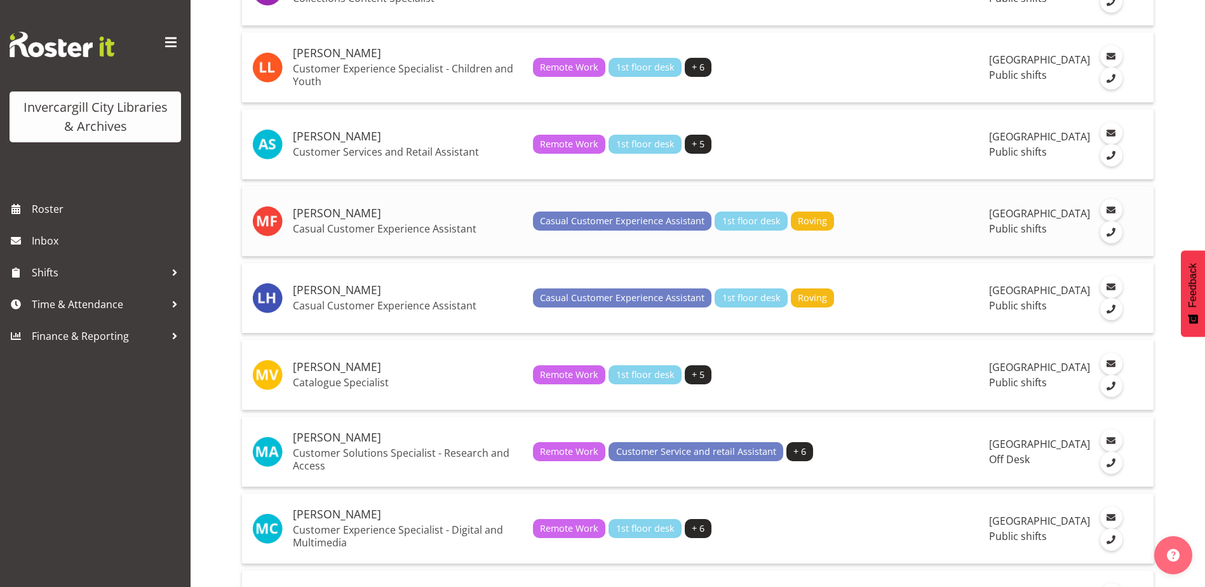
scroll to position [1969, 0]
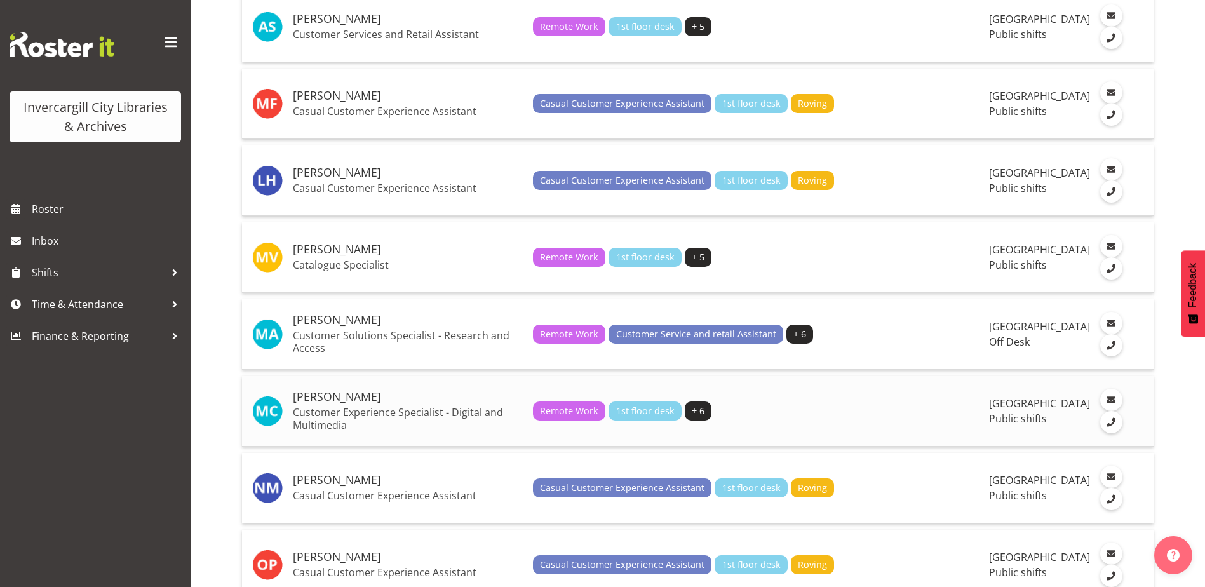
click at [344, 403] on h5 "[PERSON_NAME]" at bounding box center [408, 397] width 230 height 13
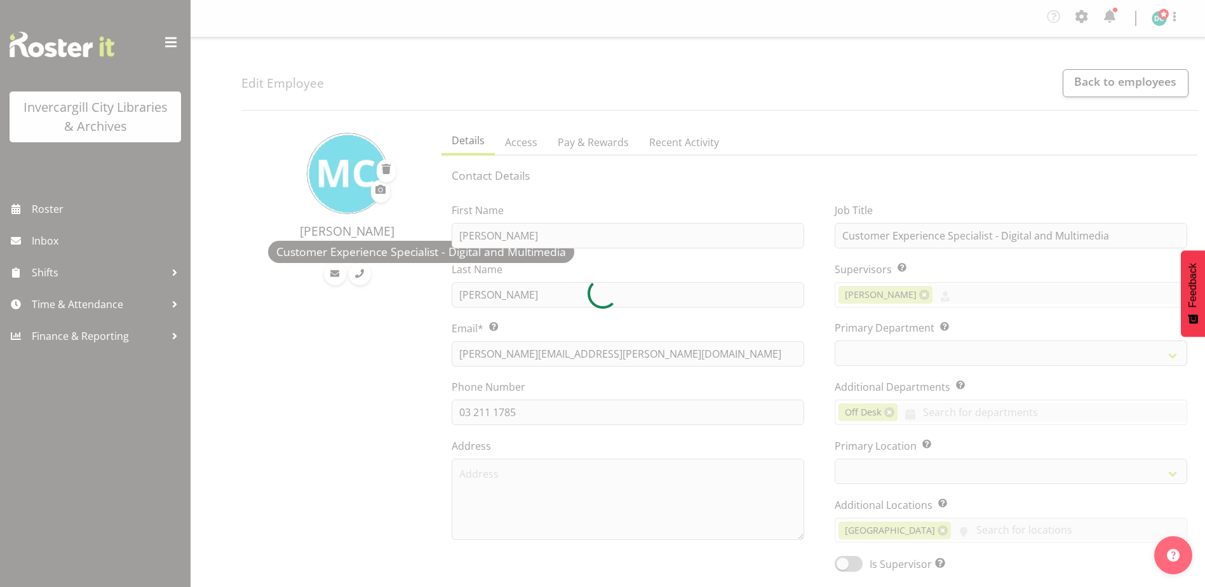
select select "TimelineDay"
select select
select select "1276"
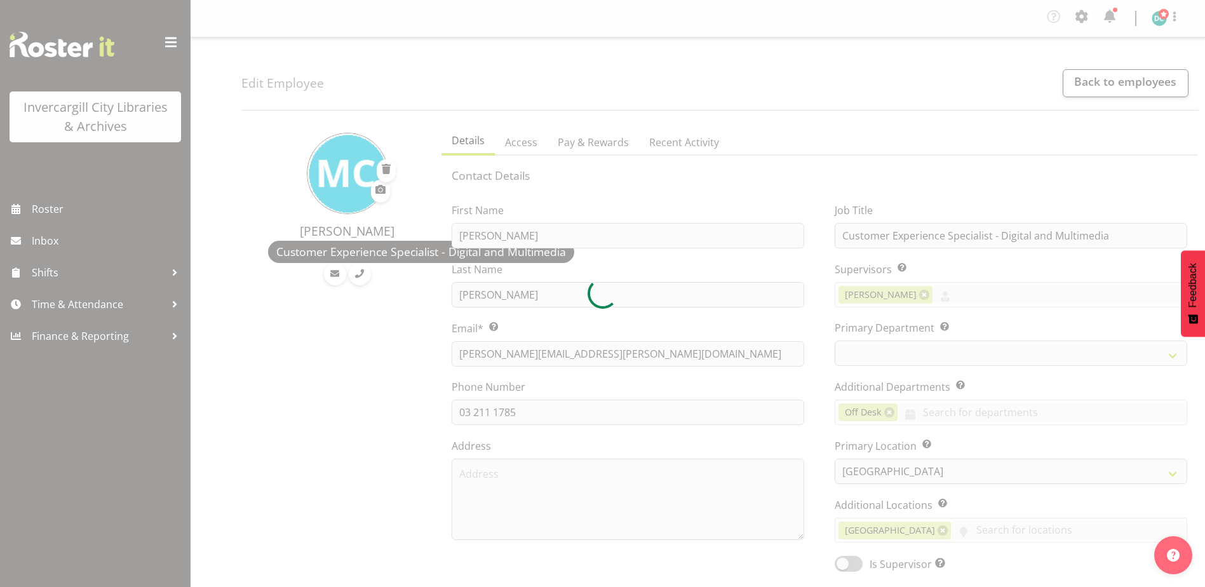
select select "921"
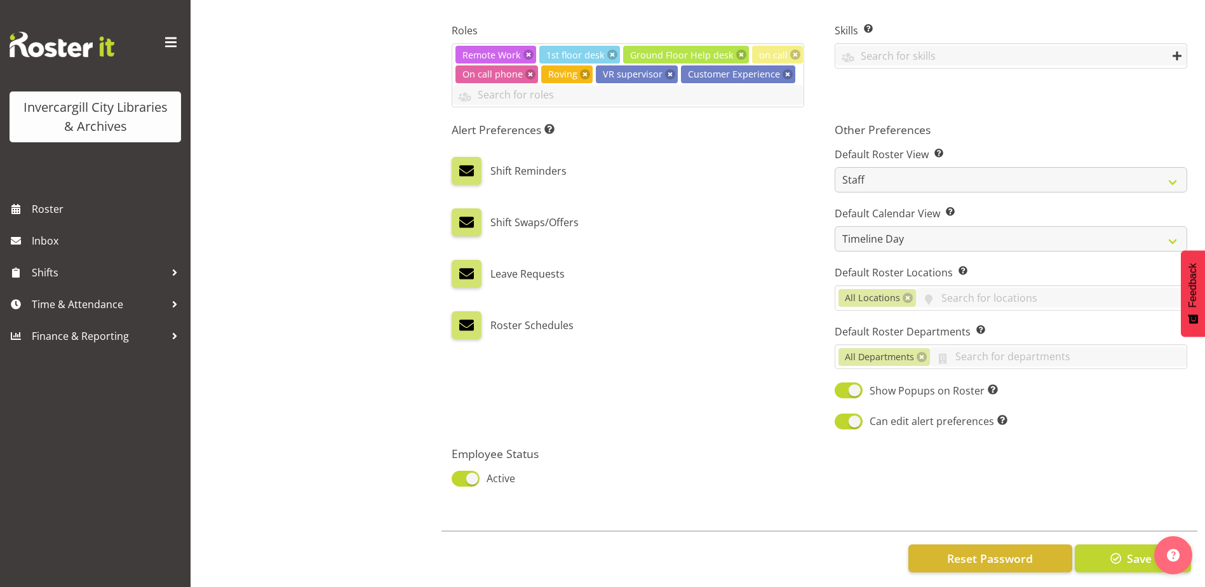
scroll to position [616, 0]
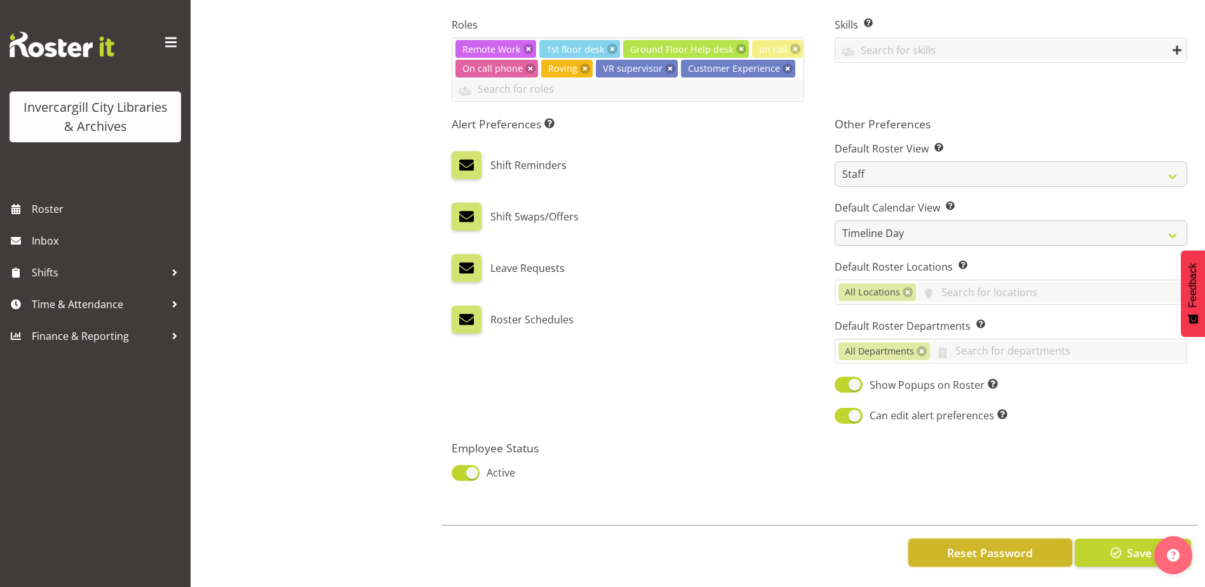
click at [980, 544] on span "Reset Password" at bounding box center [990, 552] width 86 height 17
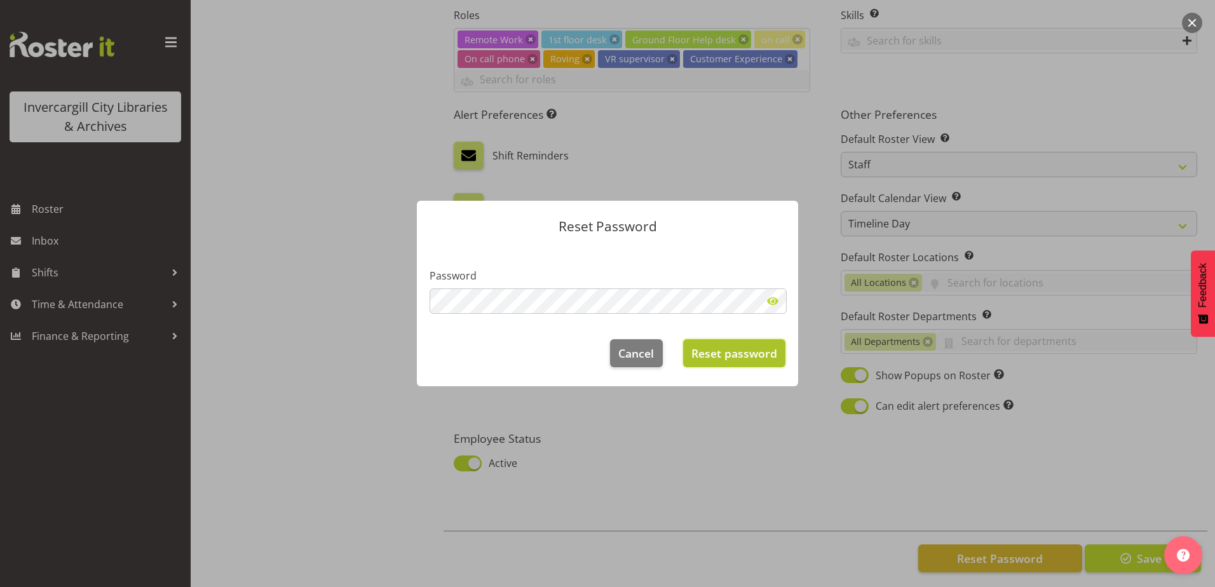
click at [738, 349] on span "Reset password" at bounding box center [734, 353] width 86 height 17
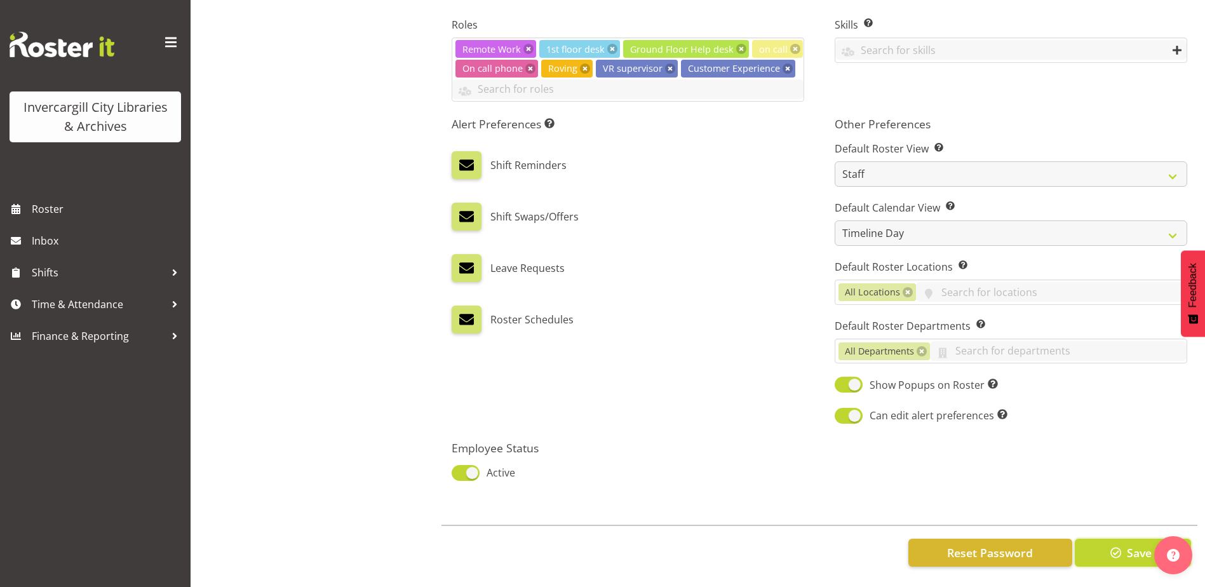
click at [1128, 550] on span "Save" at bounding box center [1139, 552] width 25 height 17
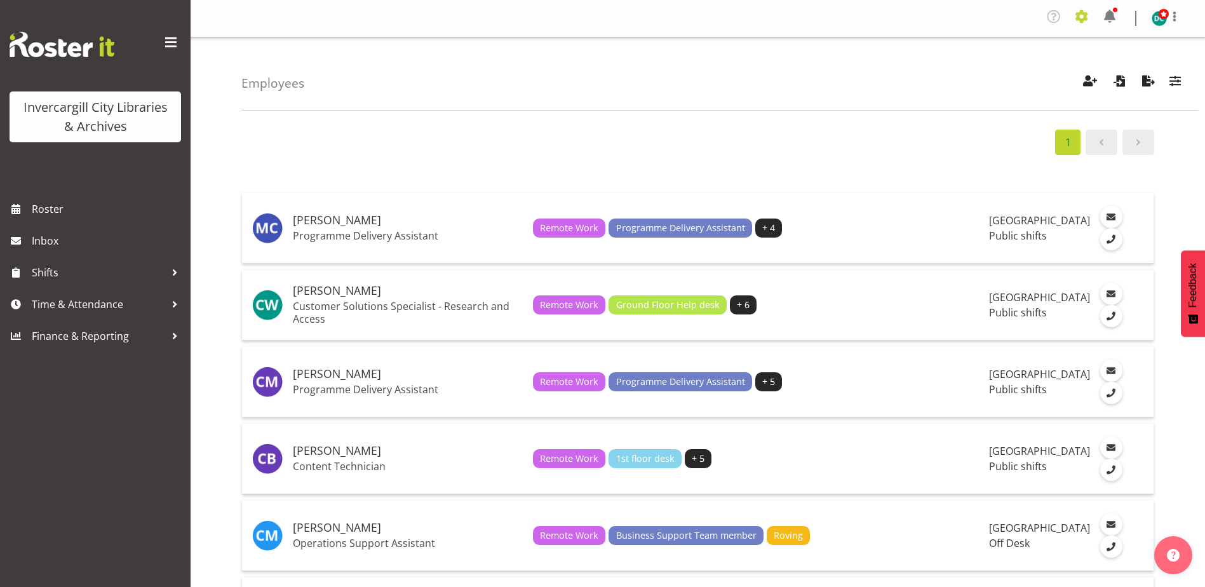
click at [1082, 17] on span at bounding box center [1082, 16] width 20 height 20
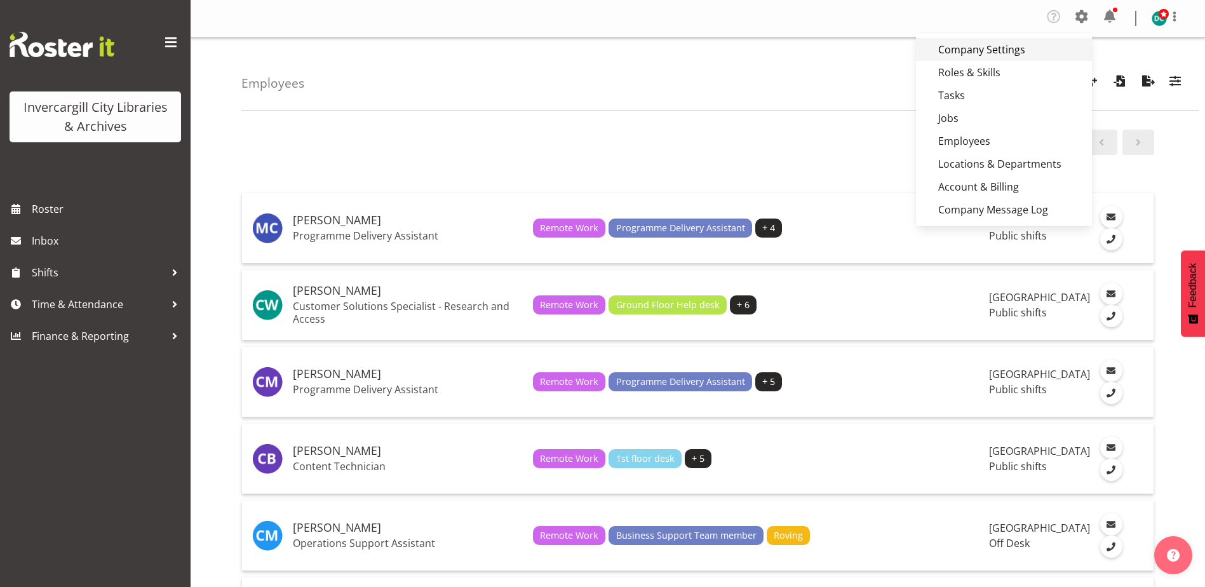
click at [1017, 55] on link "Company Settings" at bounding box center [1004, 49] width 176 height 23
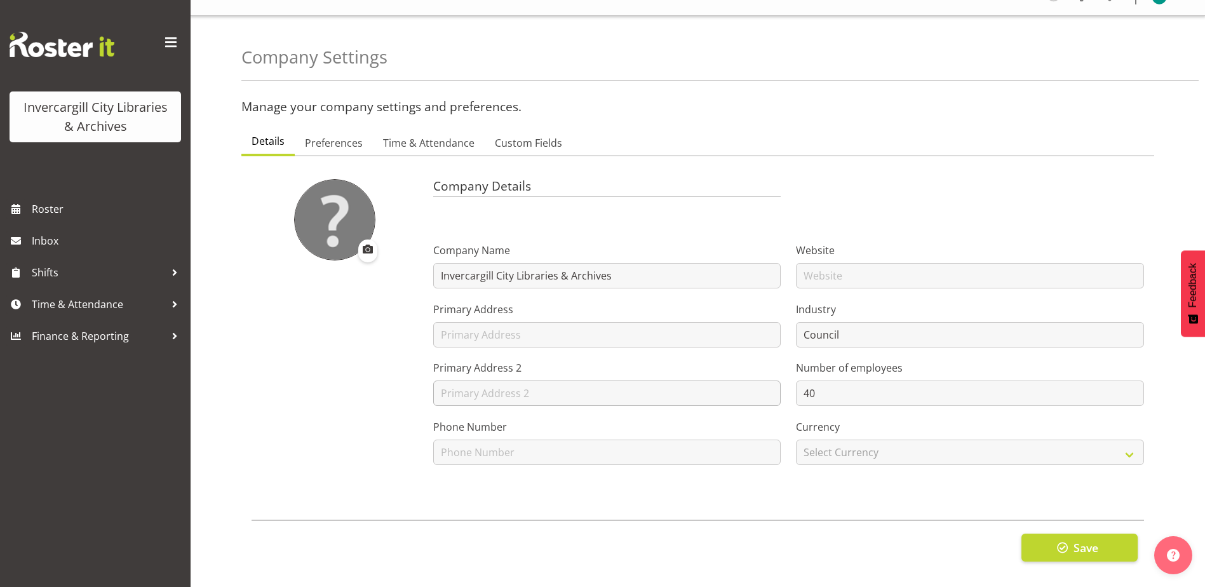
scroll to position [43, 0]
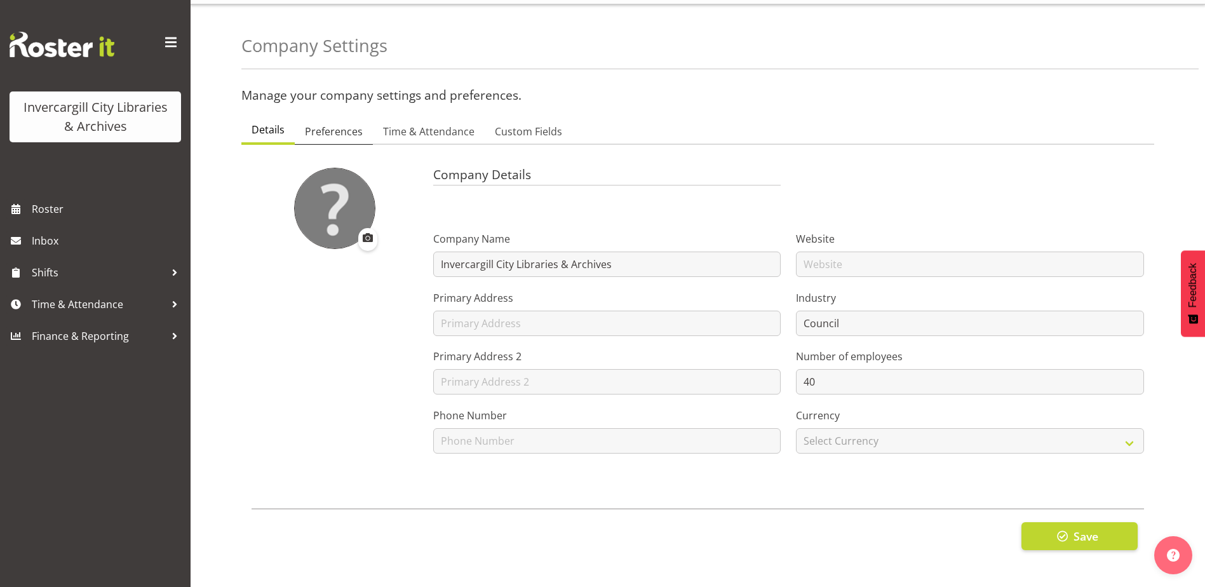
click at [341, 124] on span "Preferences" at bounding box center [334, 131] width 58 height 15
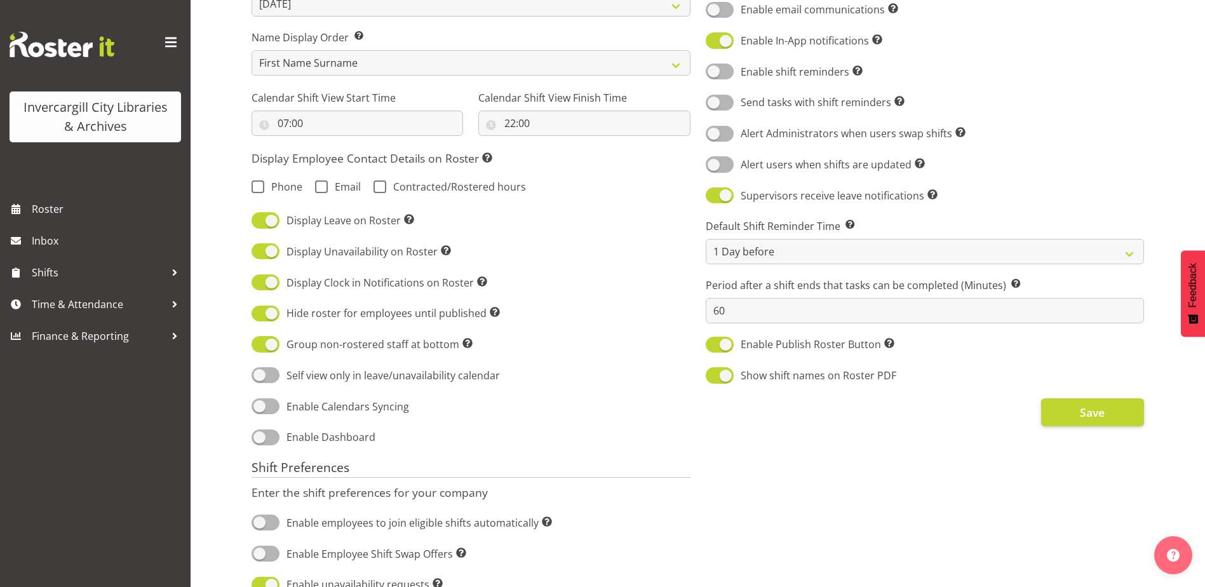
scroll to position [297, 0]
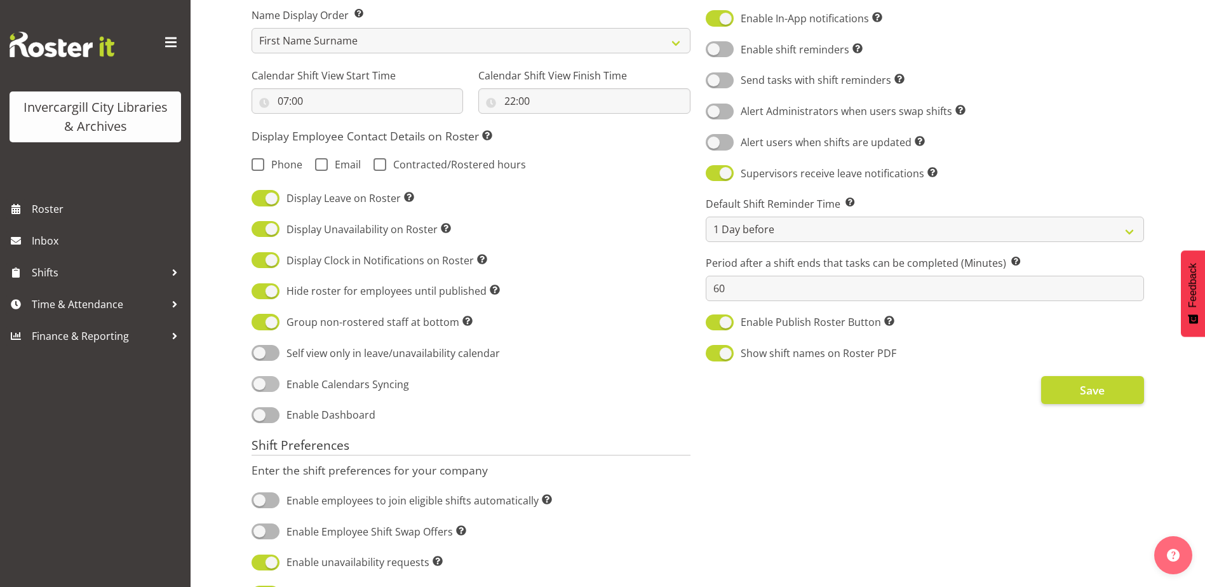
click at [260, 385] on span at bounding box center [266, 384] width 28 height 16
click at [260, 385] on input "Enable Calendars Syncing" at bounding box center [256, 384] width 8 height 8
click at [269, 384] on span at bounding box center [266, 384] width 28 height 16
click at [260, 384] on input "Enable Calendars Syncing" at bounding box center [256, 384] width 8 height 8
checkbox input "false"
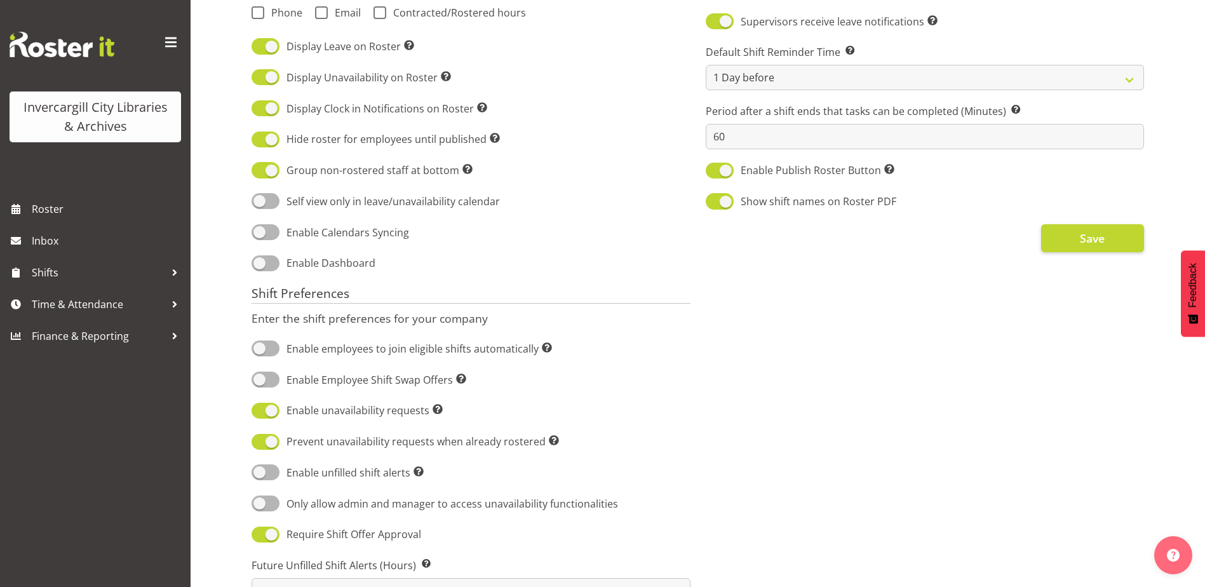
scroll to position [417, 0]
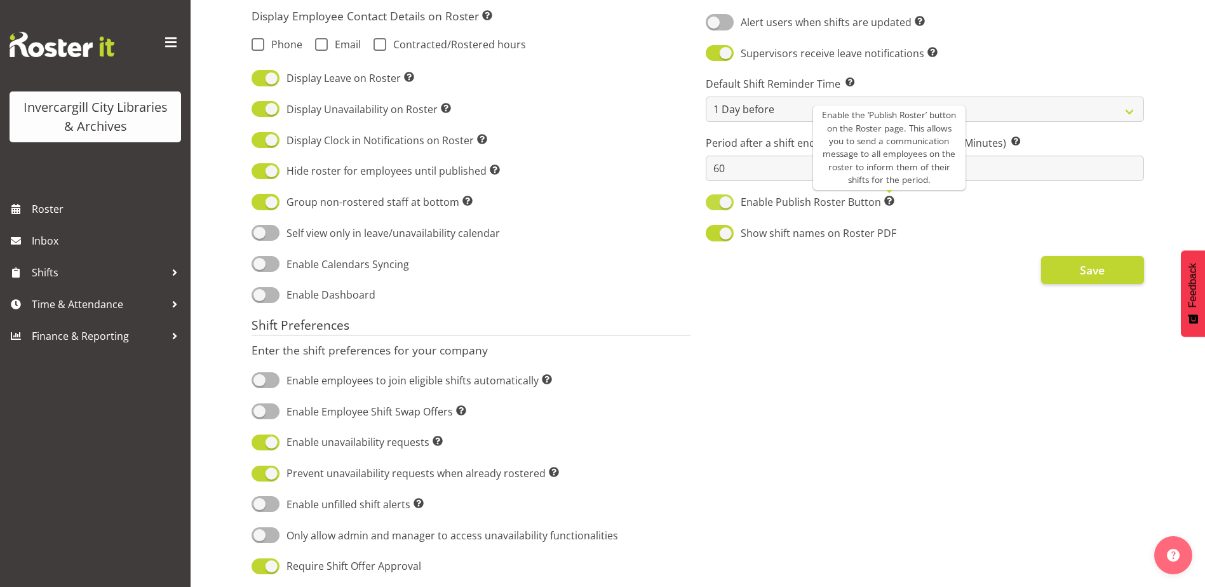
click at [888, 201] on span at bounding box center [889, 201] width 10 height 10
click at [714, 201] on input "Enable Publish Roster Button Enable the ‘Publish Roster’ button on the Roster p…" at bounding box center [710, 202] width 8 height 8
click at [889, 202] on span at bounding box center [889, 201] width 10 height 10
click at [714, 202] on input "Enable Publish Roster Button Enable the ‘Publish Roster’ button on the Roster p…" at bounding box center [710, 202] width 8 height 8
click at [727, 205] on span at bounding box center [720, 202] width 28 height 16
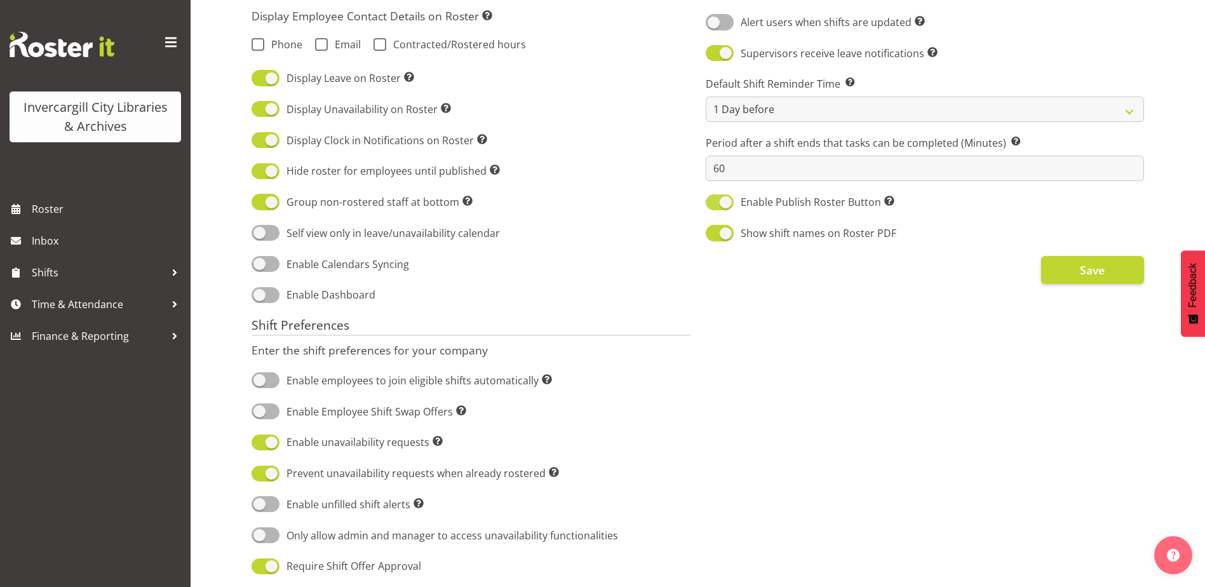
click at [714, 205] on input "Enable Publish Roster Button Enable the ‘Publish Roster’ button on the Roster p…" at bounding box center [710, 202] width 8 height 8
checkbox input "false"
click at [1067, 278] on button "Save" at bounding box center [1092, 270] width 103 height 28
click at [59, 207] on span "Roster" at bounding box center [108, 208] width 152 height 19
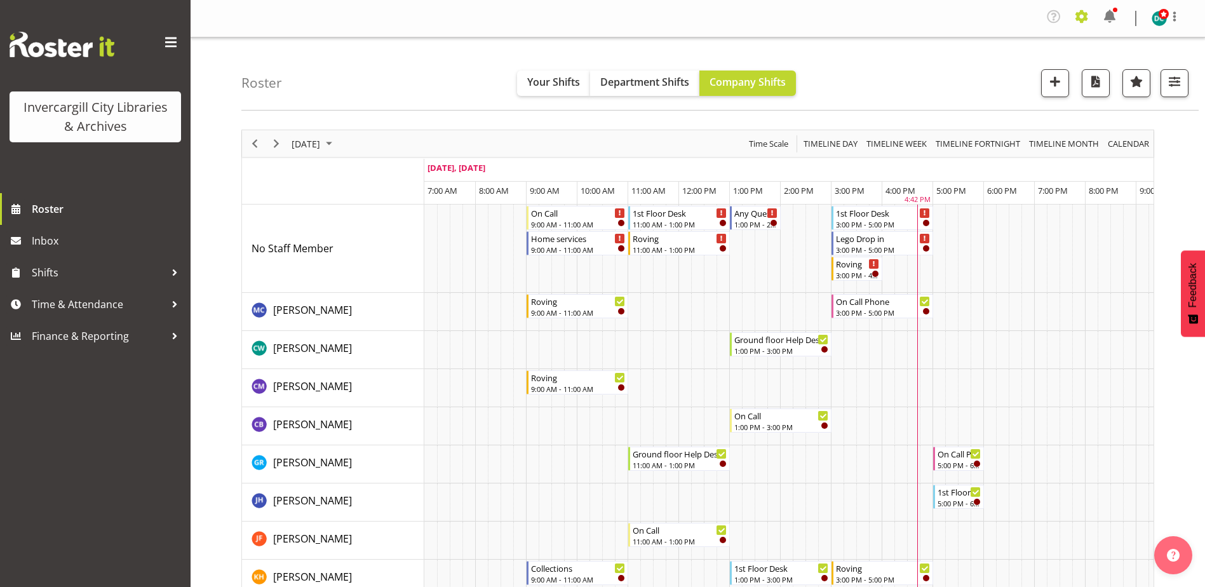
click at [1081, 13] on span at bounding box center [1082, 16] width 20 height 20
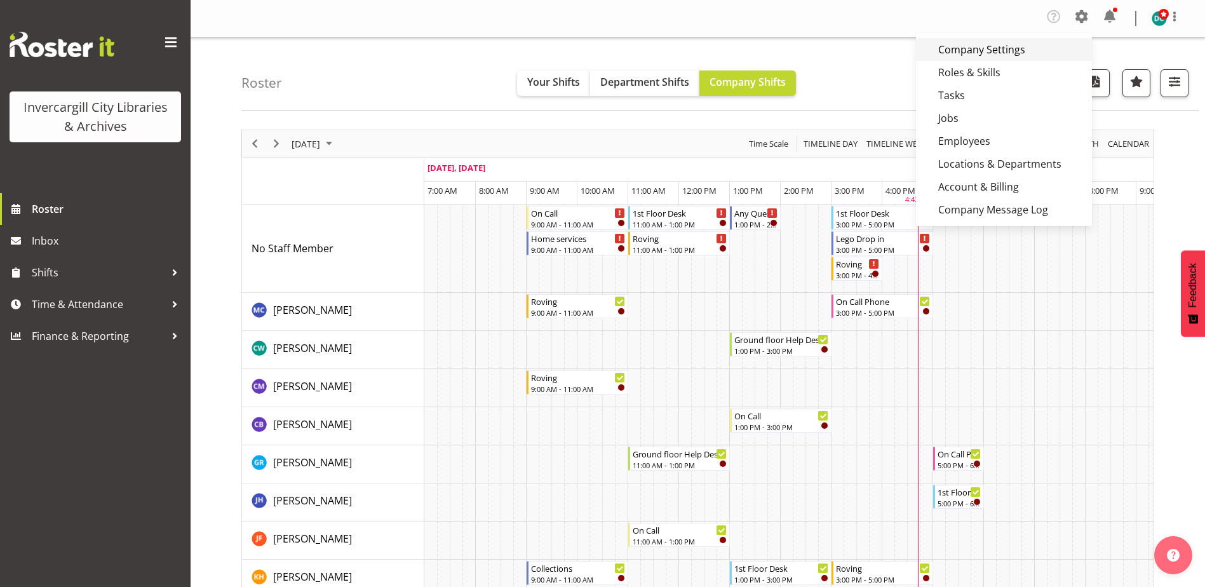
click at [979, 46] on link "Company Settings" at bounding box center [1004, 49] width 176 height 23
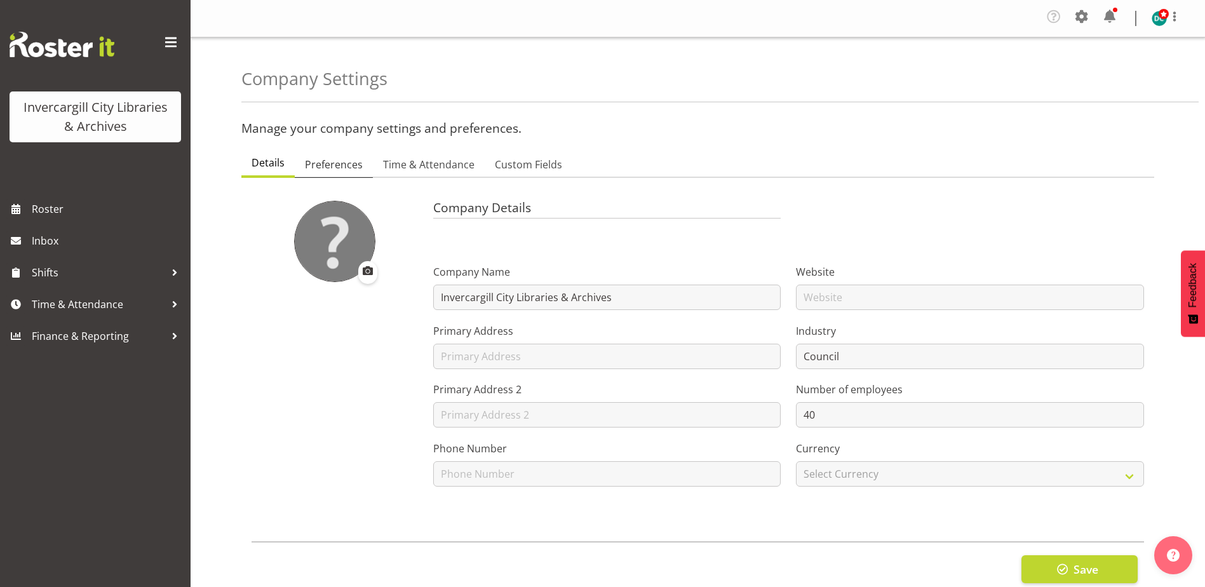
click at [324, 164] on span "Preferences" at bounding box center [334, 164] width 58 height 15
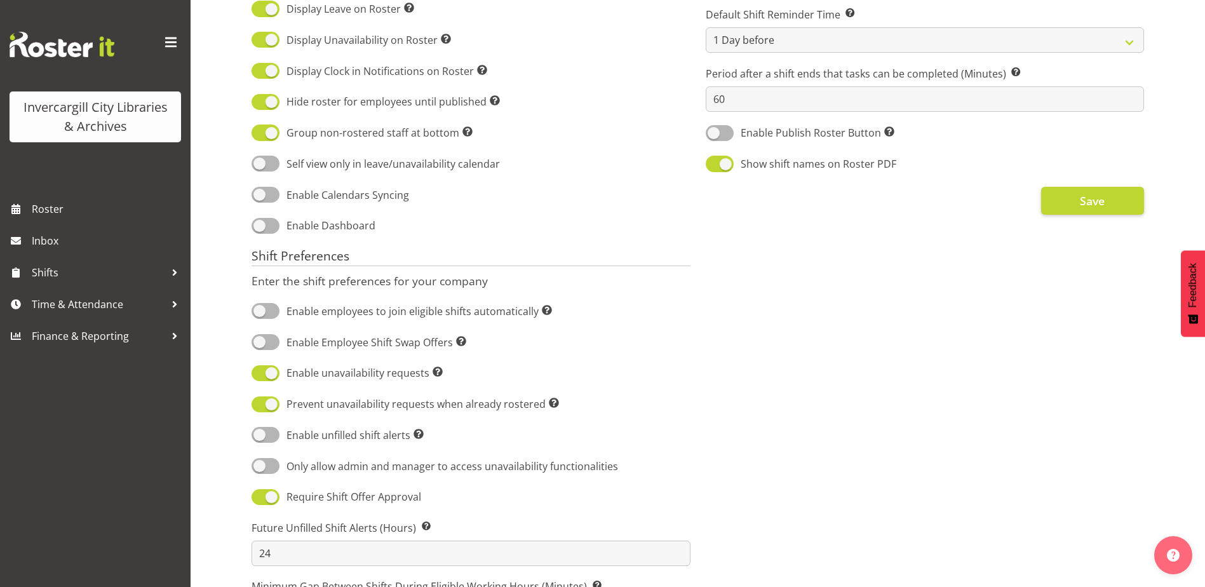
scroll to position [318, 0]
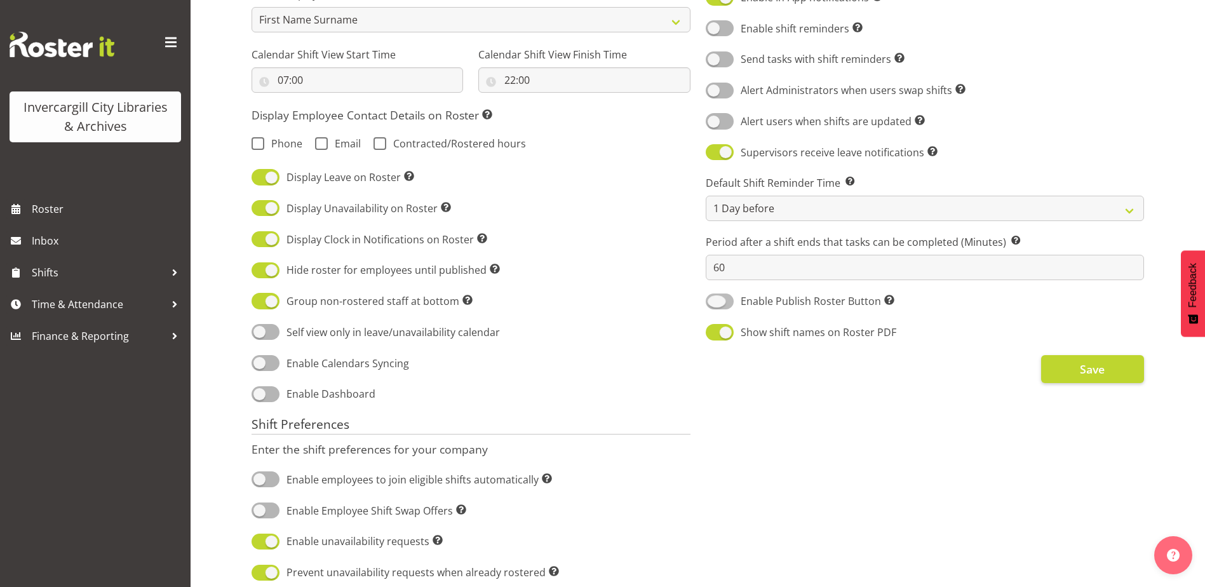
click at [715, 301] on span at bounding box center [720, 302] width 28 height 16
click at [714, 301] on input "Enable Publish Roster Button Enable the ‘Publish Roster’ button on the Roster p…" at bounding box center [710, 301] width 8 height 8
checkbox input "true"
click at [1092, 368] on span "Save" at bounding box center [1092, 369] width 25 height 17
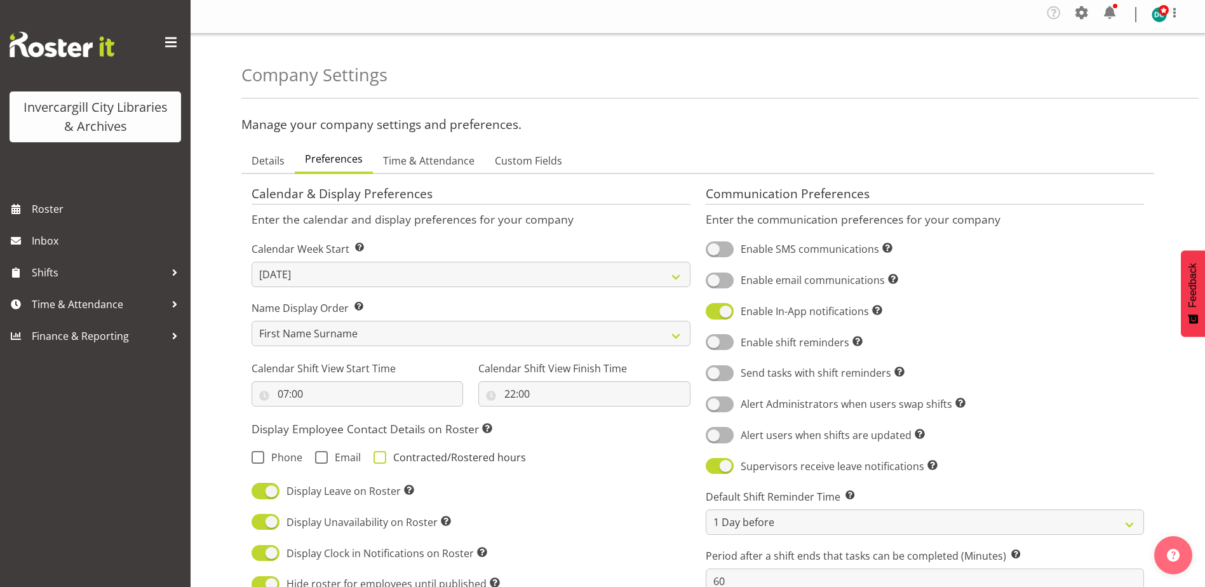
scroll to position [0, 0]
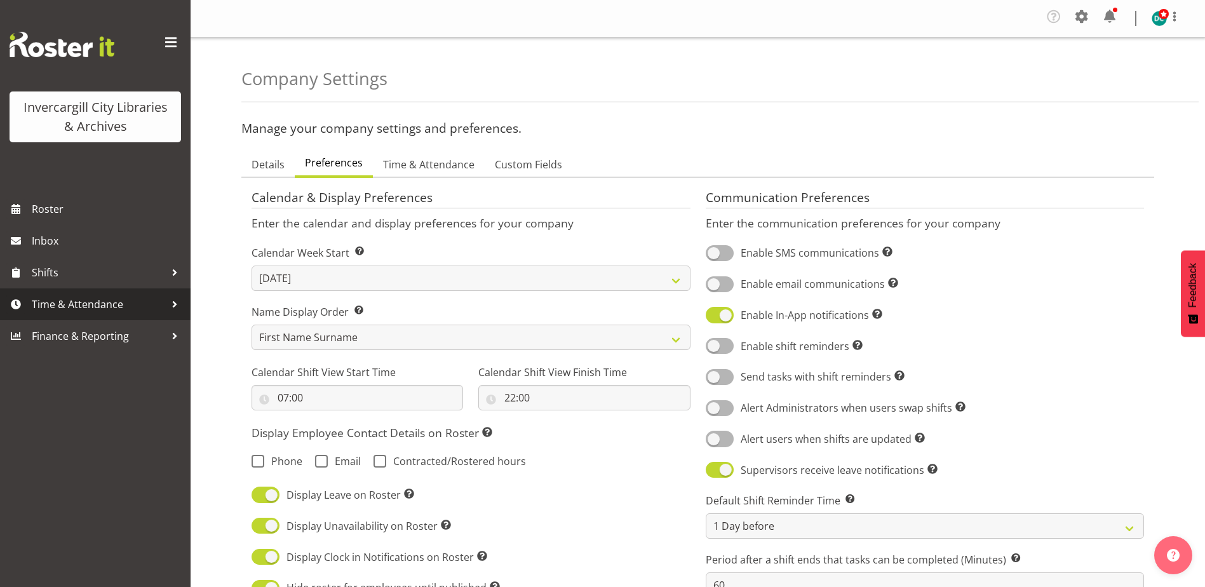
click at [77, 311] on span "Time & Attendance" at bounding box center [98, 304] width 133 height 19
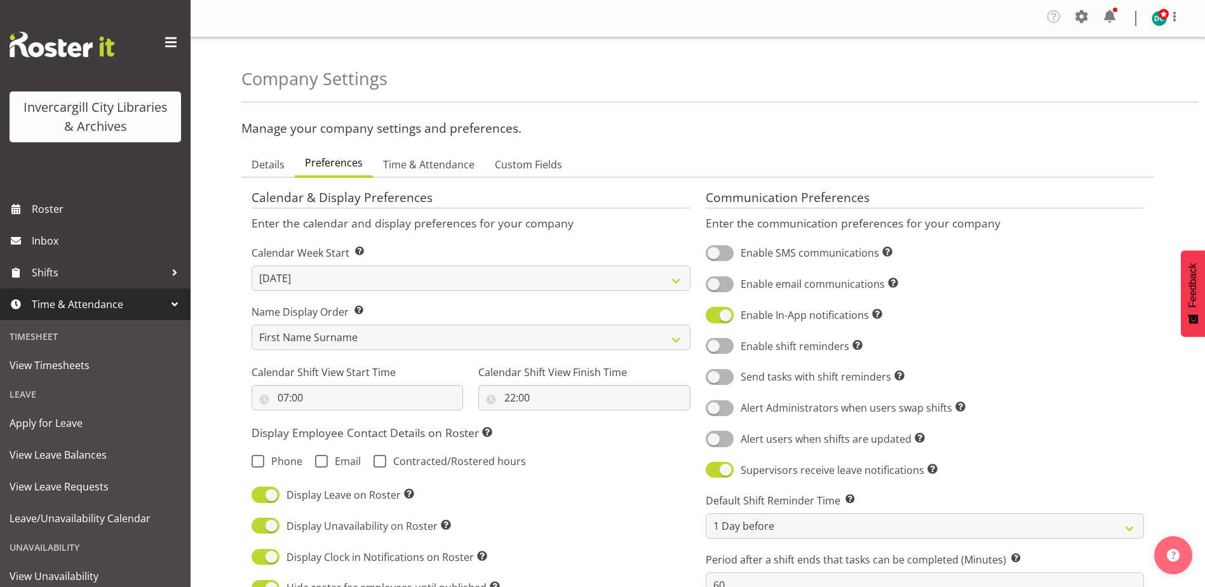
click at [77, 311] on span "Time & Attendance" at bounding box center [98, 304] width 133 height 19
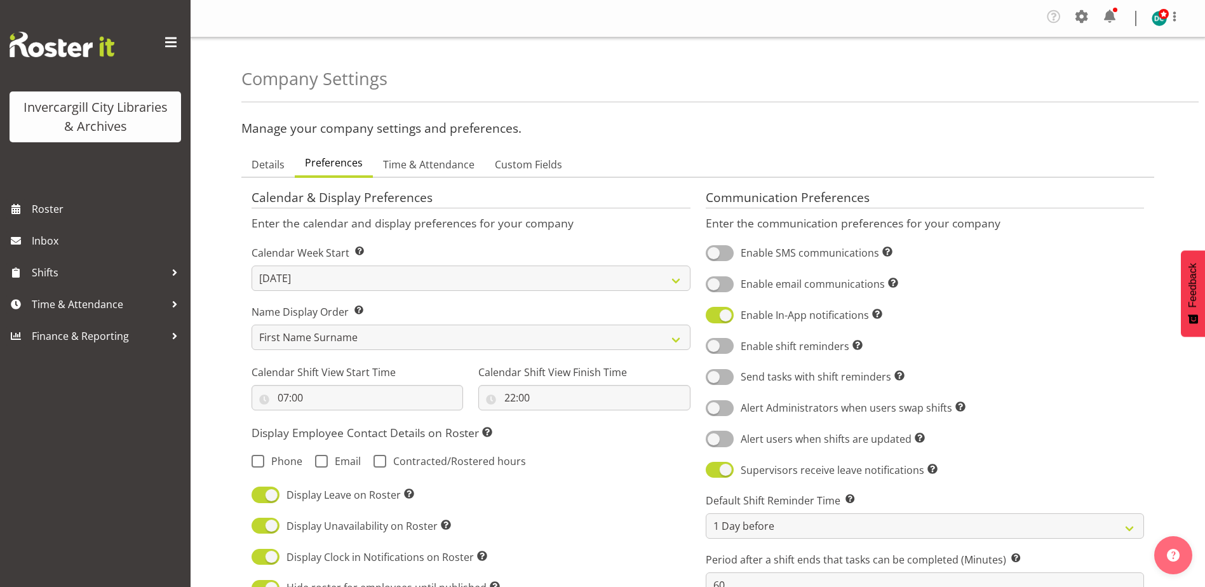
click at [626, 131] on h3 "Manage your company settings and preferences." at bounding box center [697, 128] width 913 height 14
click at [58, 314] on span "Time & Attendance" at bounding box center [98, 304] width 133 height 19
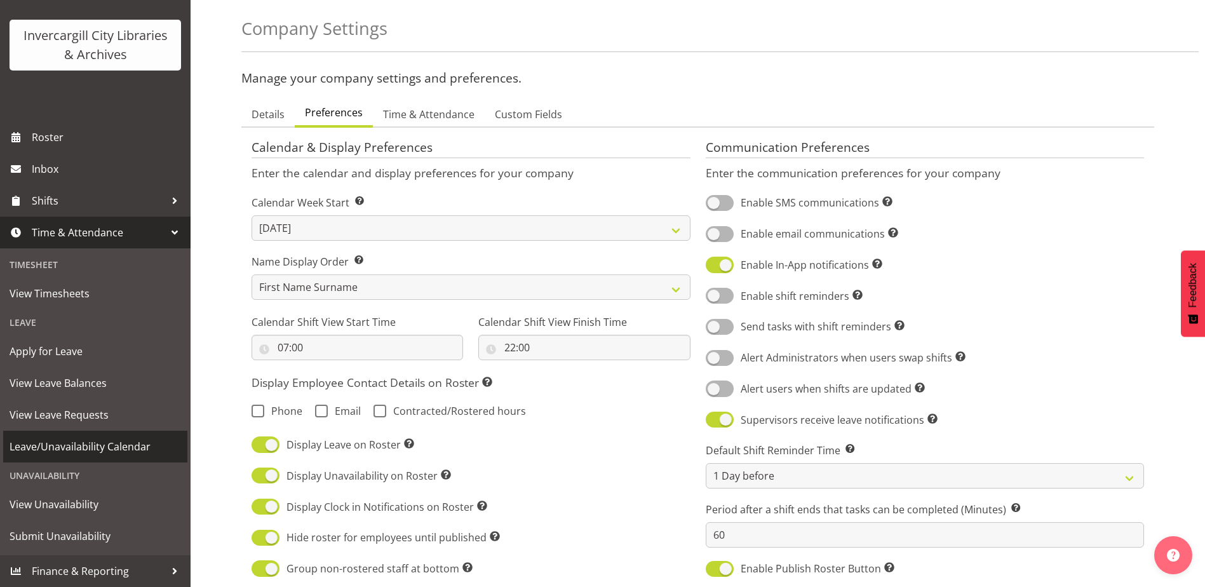
scroll to position [127, 0]
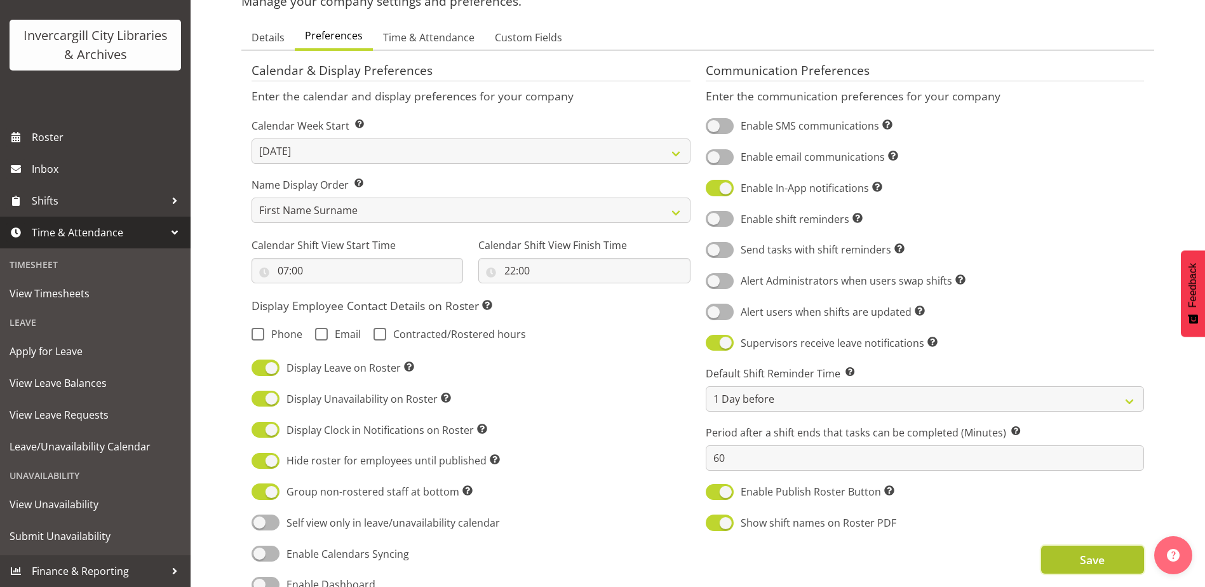
click at [1073, 572] on button "Save" at bounding box center [1092, 560] width 103 height 28
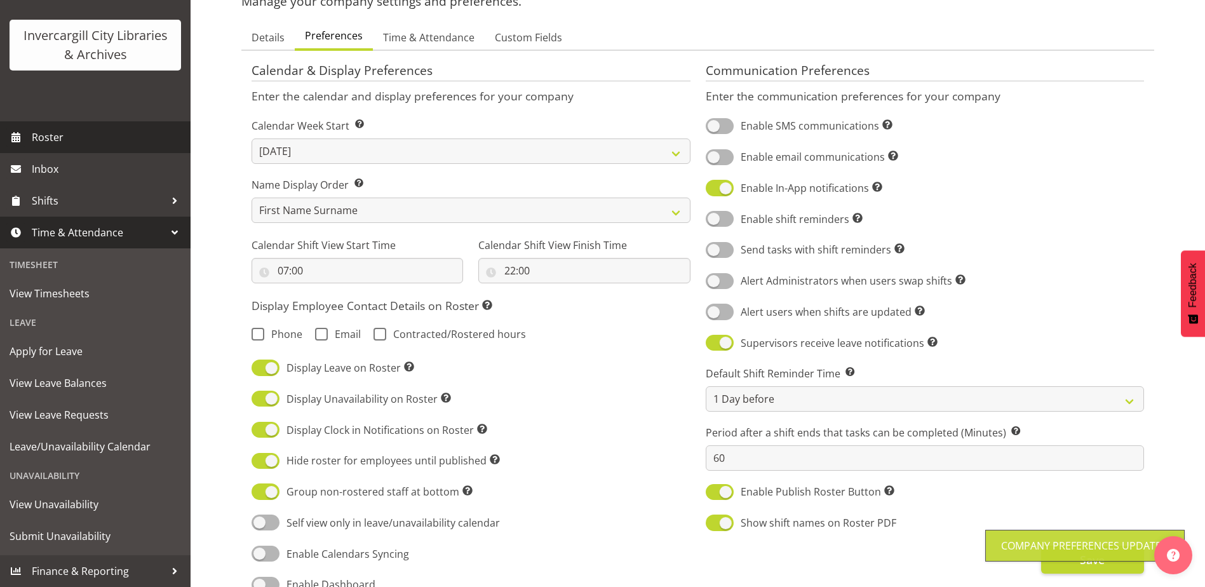
click at [60, 137] on span "Roster" at bounding box center [108, 137] width 152 height 19
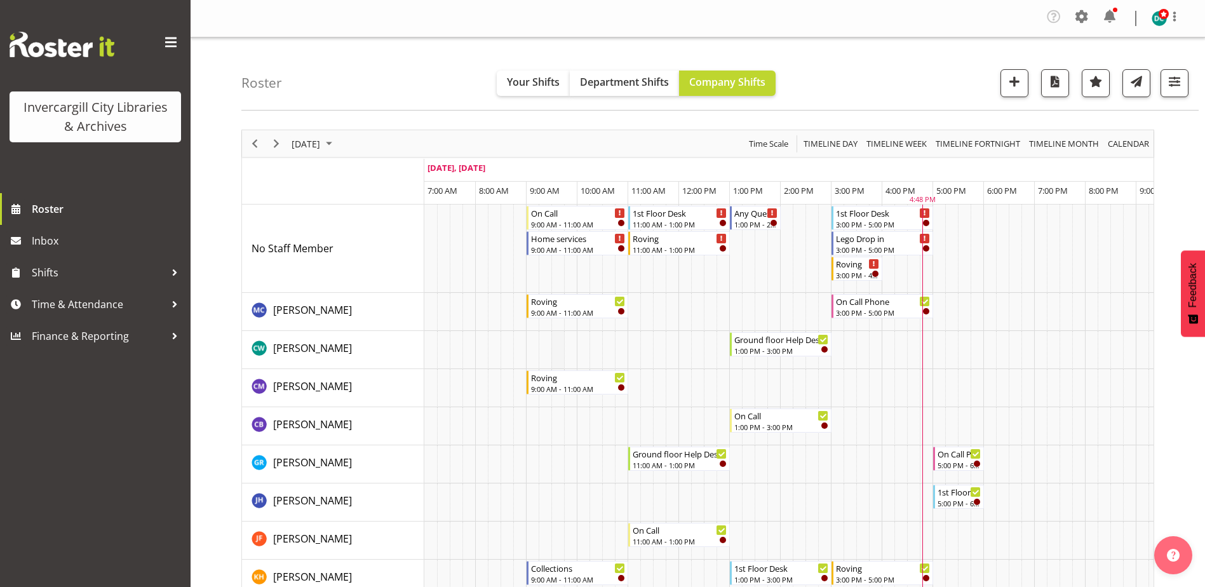
click at [560, 350] on td "Timeline Day of September 3, 2025" at bounding box center [557, 350] width 13 height 38
click at [560, 349] on td "Timeline Day of September 3, 2025" at bounding box center [557, 350] width 13 height 38
click at [1016, 76] on span "button" at bounding box center [1014, 81] width 17 height 17
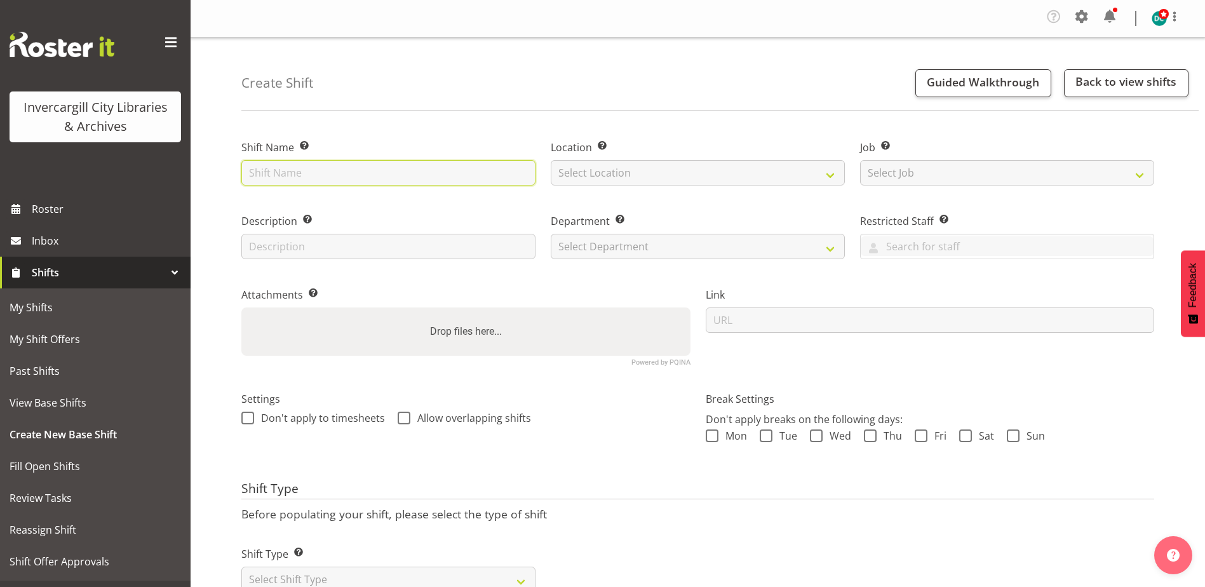
click at [330, 176] on input "text" at bounding box center [388, 172] width 294 height 25
type input "Roving"
click at [626, 179] on select "Select Location Bluff Library Invercargill Library" at bounding box center [698, 172] width 294 height 25
select select "1276"
click at [551, 160] on select "Select Location Bluff Library Invercargill Library" at bounding box center [698, 172] width 294 height 25
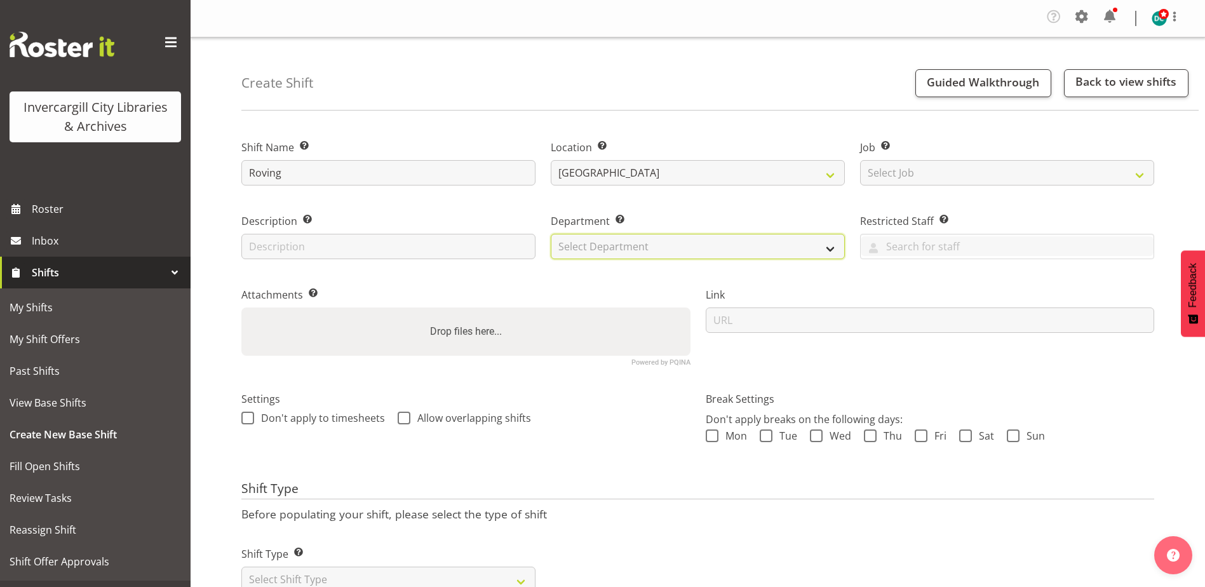
click at [617, 246] on select "Select Department Off Desk Public shifts" at bounding box center [698, 246] width 294 height 25
select select "921"
click at [551, 234] on select "Select Department Off Desk Public shifts" at bounding box center [698, 246] width 294 height 25
click at [402, 416] on span at bounding box center [404, 418] width 13 height 13
click at [402, 416] on input "Allow overlapping shifts" at bounding box center [402, 418] width 8 height 8
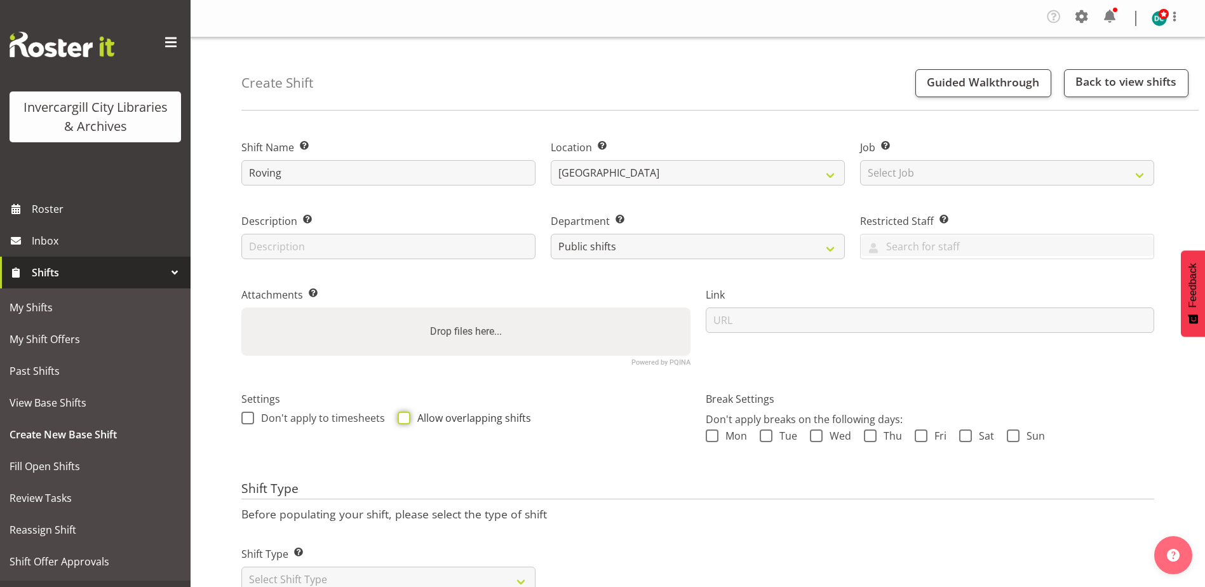
checkbox input "true"
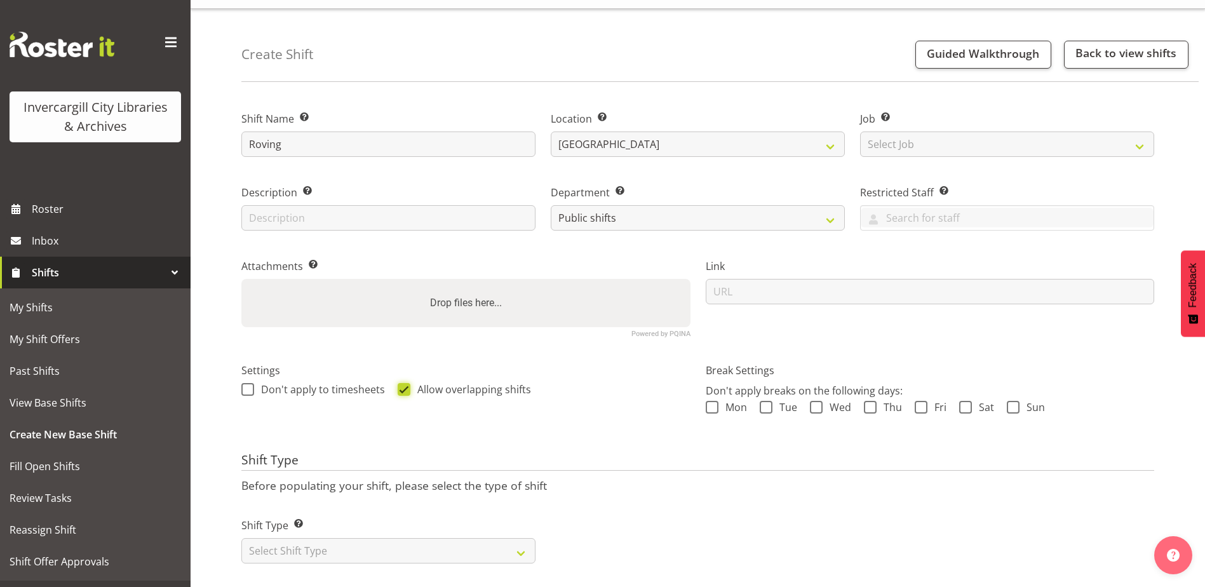
scroll to position [51, 0]
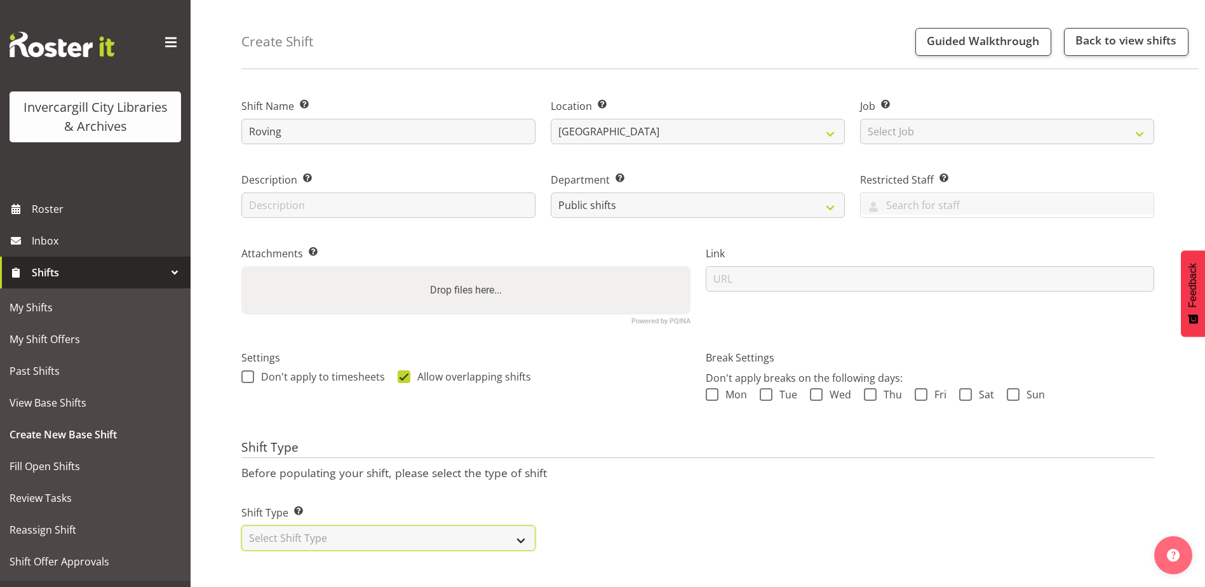
click at [494, 529] on select "Select Shift Type One Off Shift Recurring Shift Rotating Shift" at bounding box center [388, 537] width 294 height 25
select select "one_off"
click at [241, 525] on select "Select Shift Type One Off Shift Recurring Shift Rotating Shift" at bounding box center [388, 537] width 294 height 25
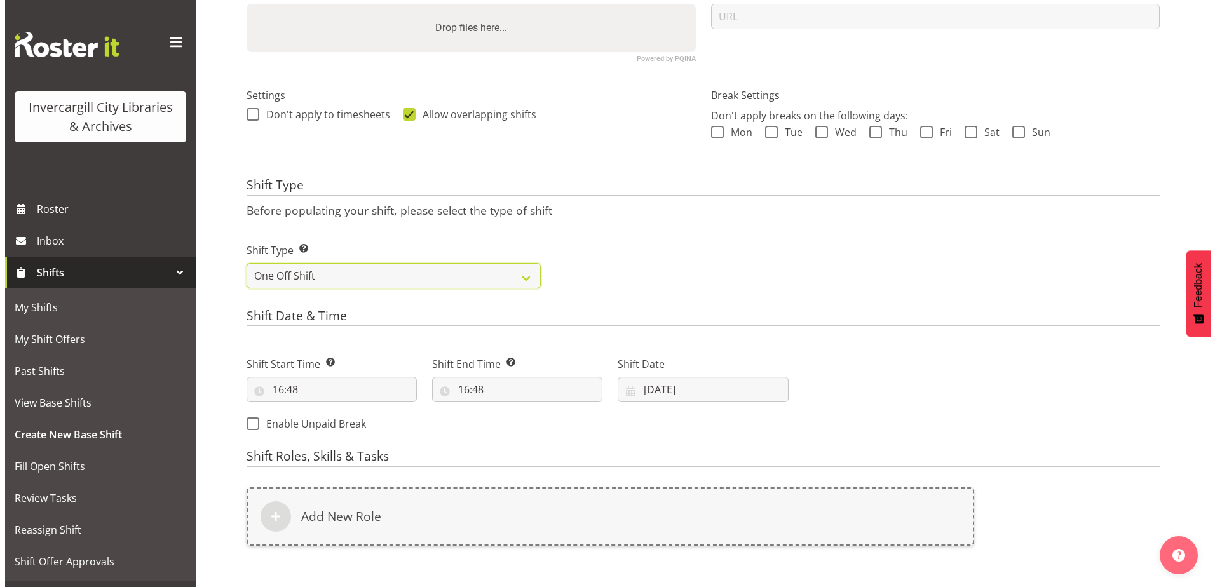
scroll to position [305, 0]
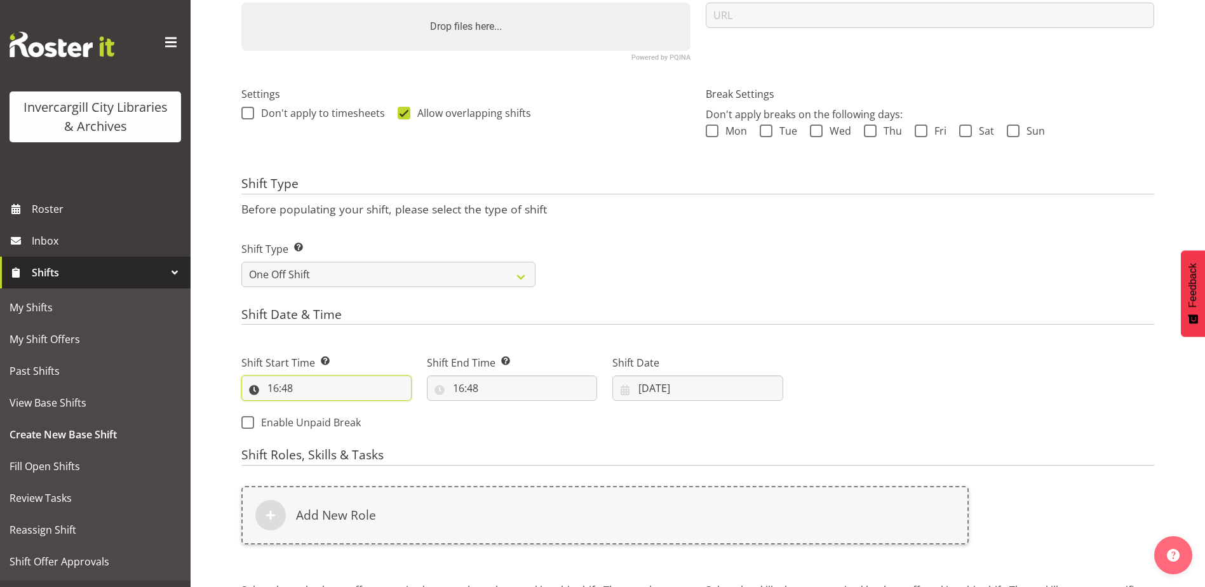
click at [295, 381] on input "16:48" at bounding box center [326, 387] width 170 height 25
click at [325, 424] on select "00 01 02 03 04 05 06 07 08 09 10 11 12 13 14 15 16 17 18 19 20 21 22 23" at bounding box center [328, 420] width 29 height 25
select select "17"
click at [314, 408] on select "00 01 02 03 04 05 06 07 08 09 10 11 12 13 14 15 16 17 18 19 20 21 22 23" at bounding box center [328, 420] width 29 height 25
type input "17:48"
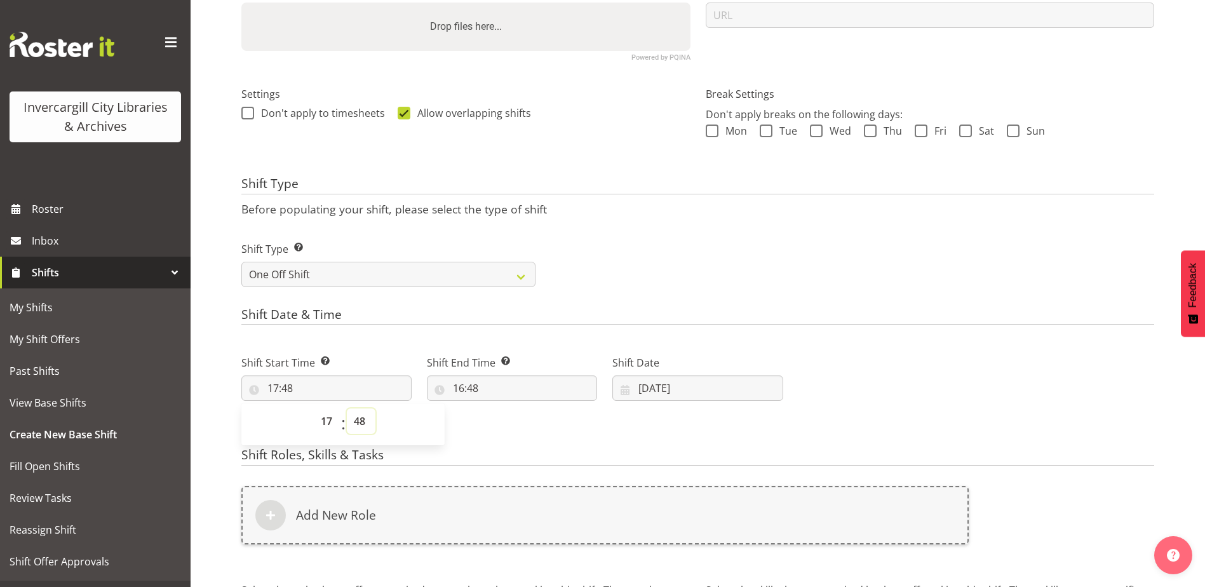
click at [363, 426] on select "00 01 02 03 04 05 06 07 08 09 10 11 12 13 14 15 16 17 18 19 20 21 22 23 24 25 2…" at bounding box center [361, 420] width 29 height 25
select select "0"
click at [347, 408] on select "00 01 02 03 04 05 06 07 08 09 10 11 12 13 14 15 16 17 18 19 20 21 22 23 24 25 2…" at bounding box center [361, 420] width 29 height 25
type input "17:00"
click at [483, 387] on input "16:48" at bounding box center [512, 387] width 170 height 25
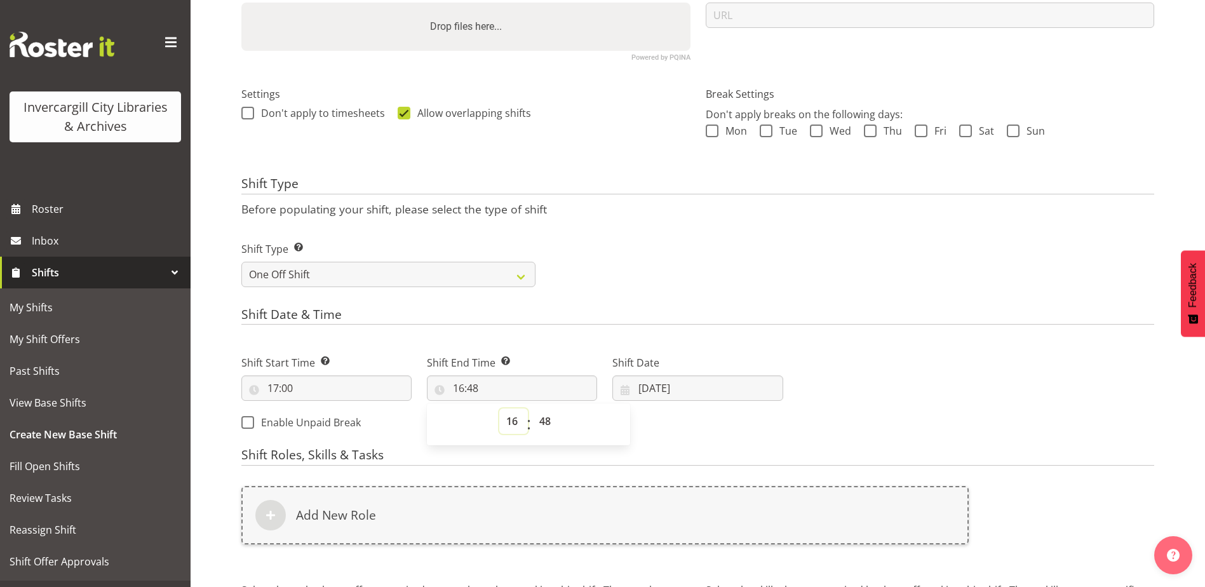
click at [515, 421] on select "00 01 02 03 04 05 06 07 08 09 10 11 12 13 14 15 16 17 18 19 20 21 22 23" at bounding box center [513, 420] width 29 height 25
select select "18"
click at [499, 408] on select "00 01 02 03 04 05 06 07 08 09 10 11 12 13 14 15 16 17 18 19 20 21 22 23" at bounding box center [513, 420] width 29 height 25
type input "18:48"
click at [547, 426] on select "00 01 02 03 04 05 06 07 08 09 10 11 12 13 14 15 16 17 18 19 20 21 22 23 24 25 2…" at bounding box center [546, 420] width 29 height 25
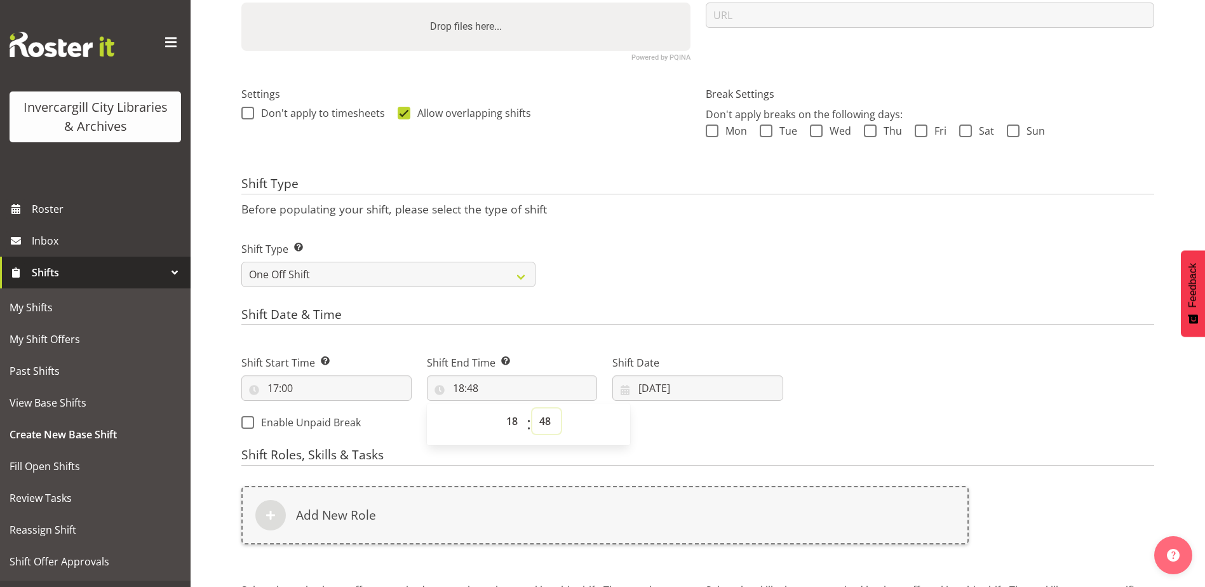
select select "0"
click at [532, 408] on select "00 01 02 03 04 05 06 07 08 09 10 11 12 13 14 15 16 17 18 19 20 21 22 23 24 25 2…" at bounding box center [546, 420] width 29 height 25
type input "18:00"
click at [830, 326] on div "Shift Date & Time Shift Start Time Set the time of the day you wish this shift …" at bounding box center [697, 373] width 913 height 133
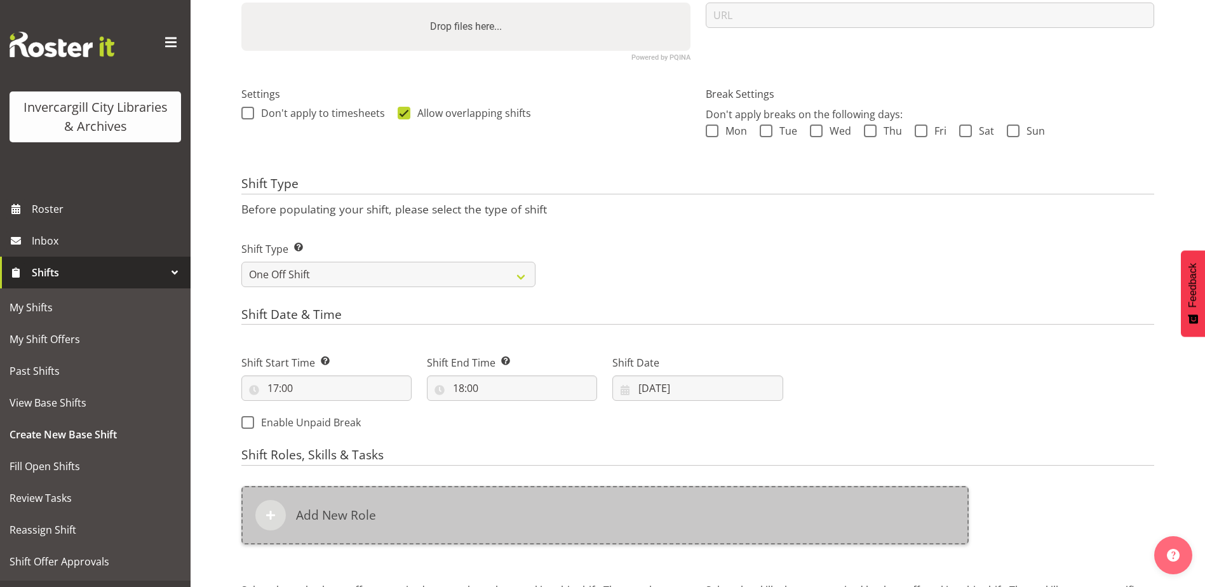
click at [509, 511] on div "Add New Role" at bounding box center [604, 515] width 727 height 58
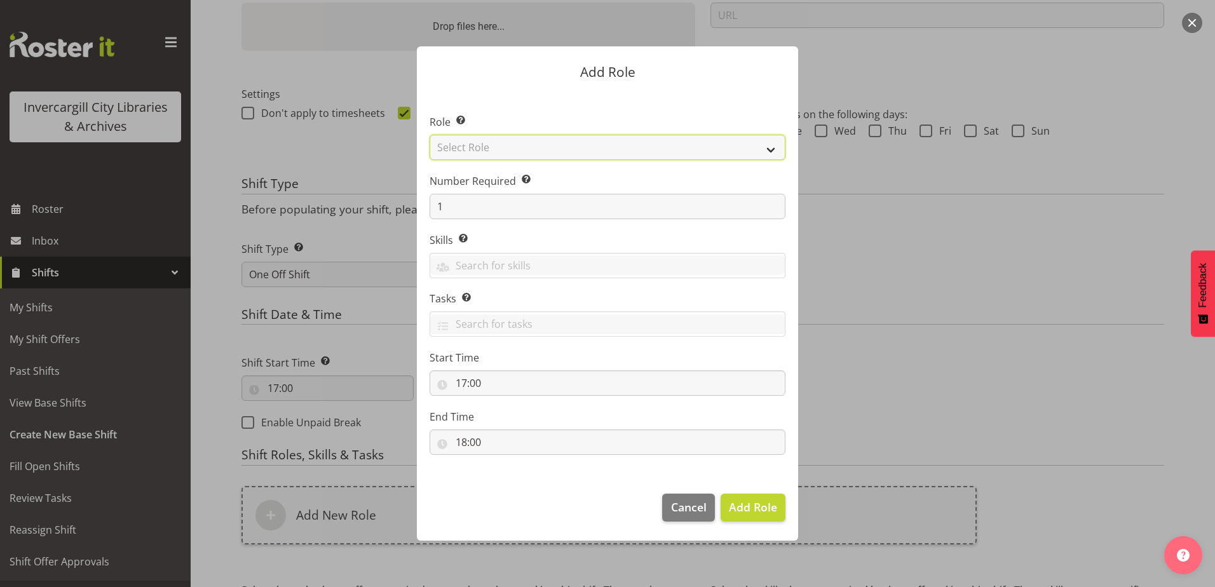
click at [466, 151] on select "Select Role 1st floor desk AQ operator Business Support Team member Casual Cust…" at bounding box center [607, 147] width 356 height 25
click at [429, 135] on select "Select Role 1st floor desk AQ operator Business Support Team member Casual Cust…" at bounding box center [607, 147] width 356 height 25
click at [472, 147] on select "1st floor desk AQ operator Business Support Team member Casual Customer Experie…" at bounding box center [607, 147] width 356 height 25
select select "1547"
click at [429, 135] on select "1st floor desk AQ operator Business Support Team member Casual Customer Experie…" at bounding box center [607, 147] width 356 height 25
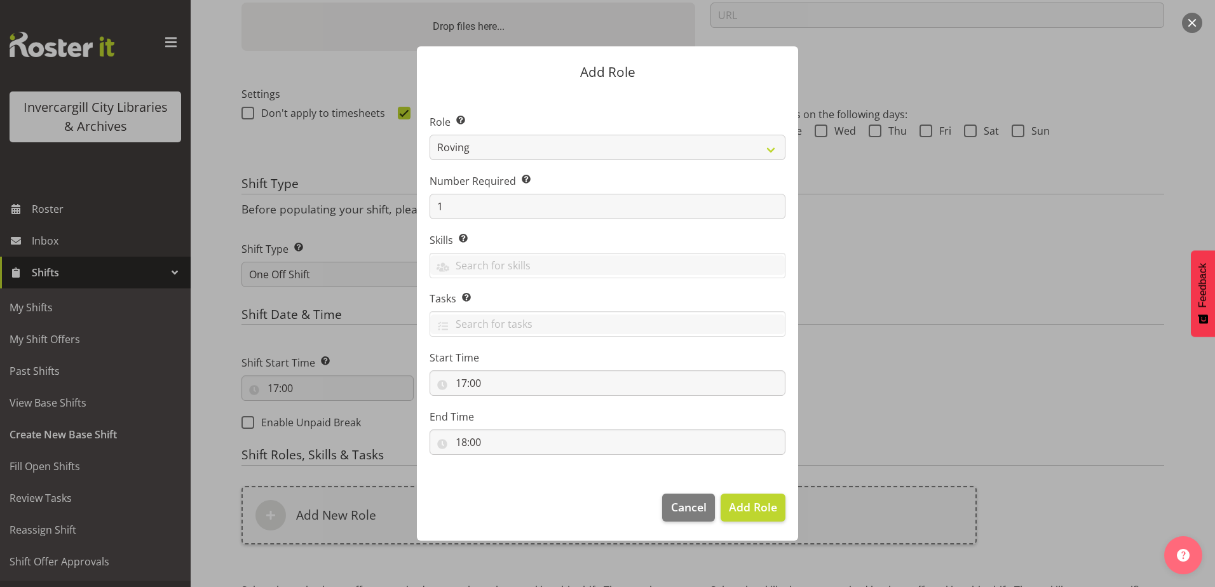
click at [737, 523] on footer "Cancel Add Role" at bounding box center [607, 511] width 381 height 60
drag, startPoint x: 736, startPoint y: 513, endPoint x: 729, endPoint y: 511, distance: 7.1
click at [734, 512] on span "Add Role" at bounding box center [753, 506] width 48 height 15
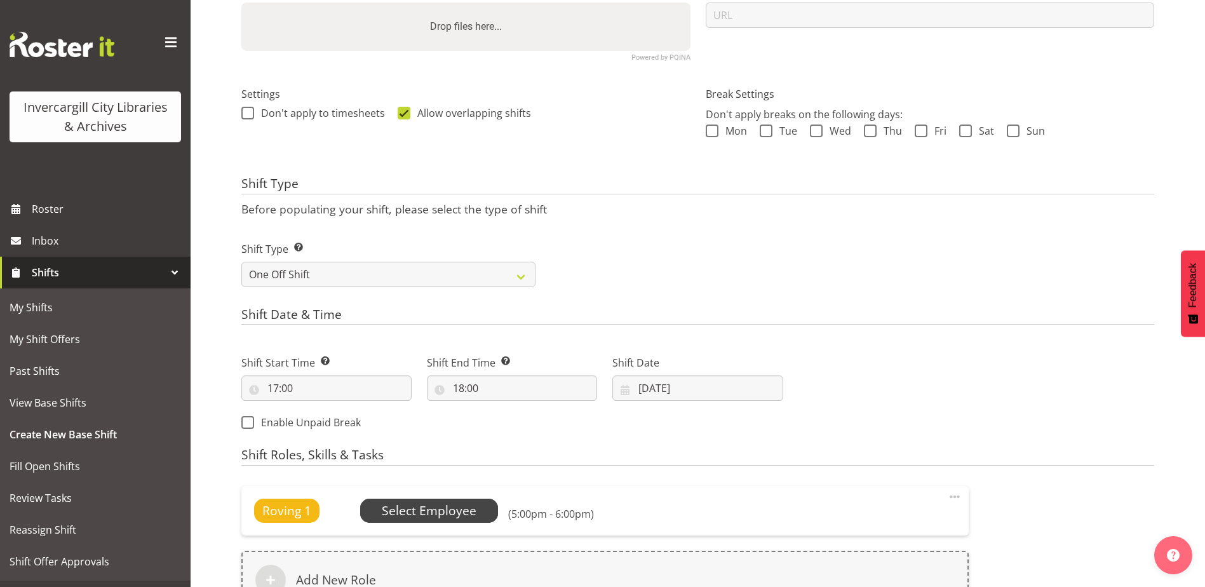
click at [455, 509] on span "Select Employee" at bounding box center [429, 511] width 95 height 18
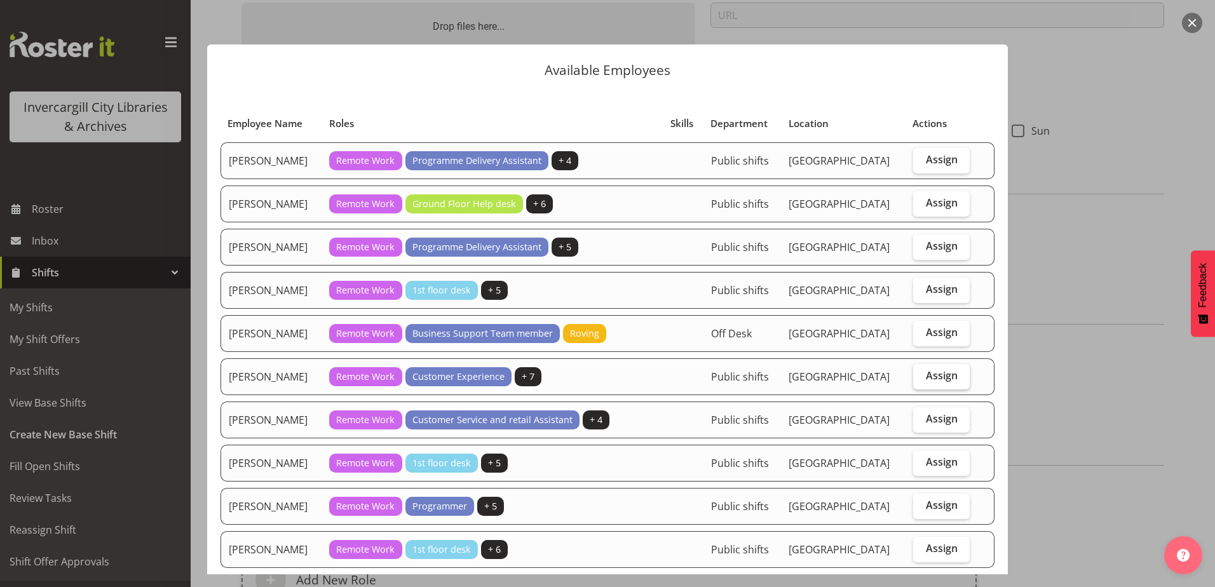
click at [931, 377] on span "Assign" at bounding box center [942, 375] width 32 height 13
click at [921, 377] on input "Assign" at bounding box center [917, 376] width 8 height 8
checkbox input "true"
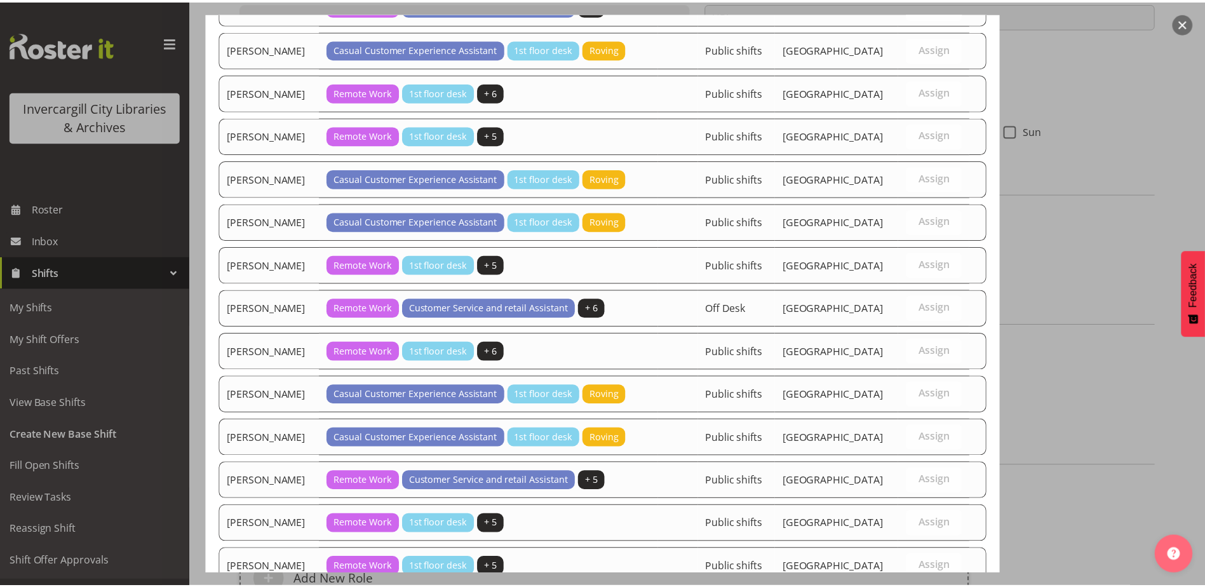
scroll to position [1125, 0]
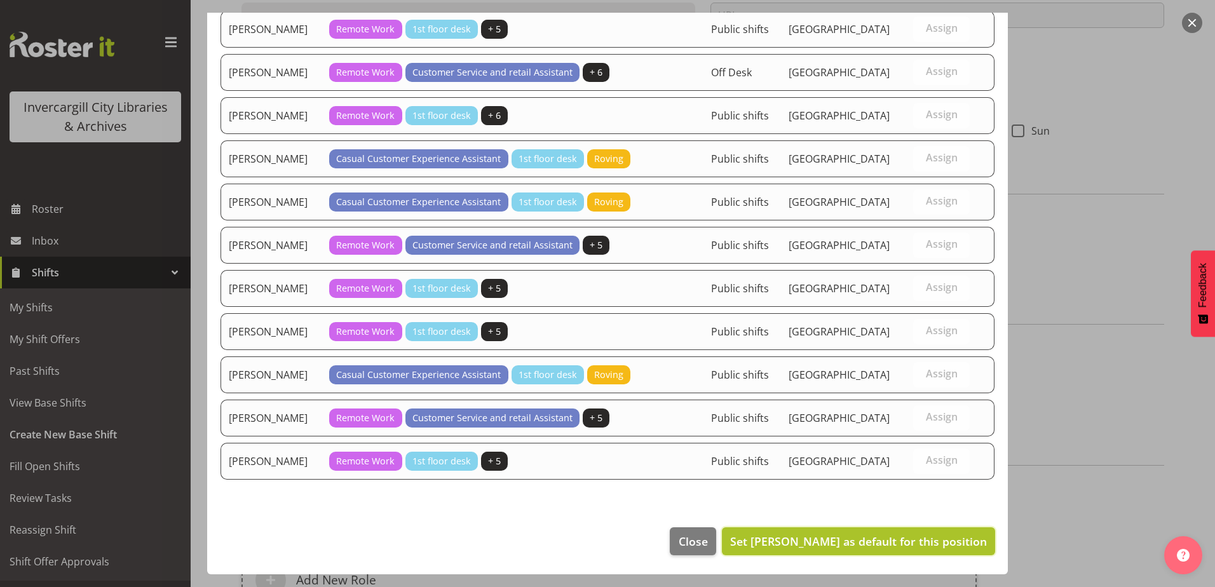
drag, startPoint x: 900, startPoint y: 546, endPoint x: 914, endPoint y: 543, distance: 14.2
click at [899, 545] on span "Set Donald Cunningham as default for this position" at bounding box center [858, 541] width 257 height 15
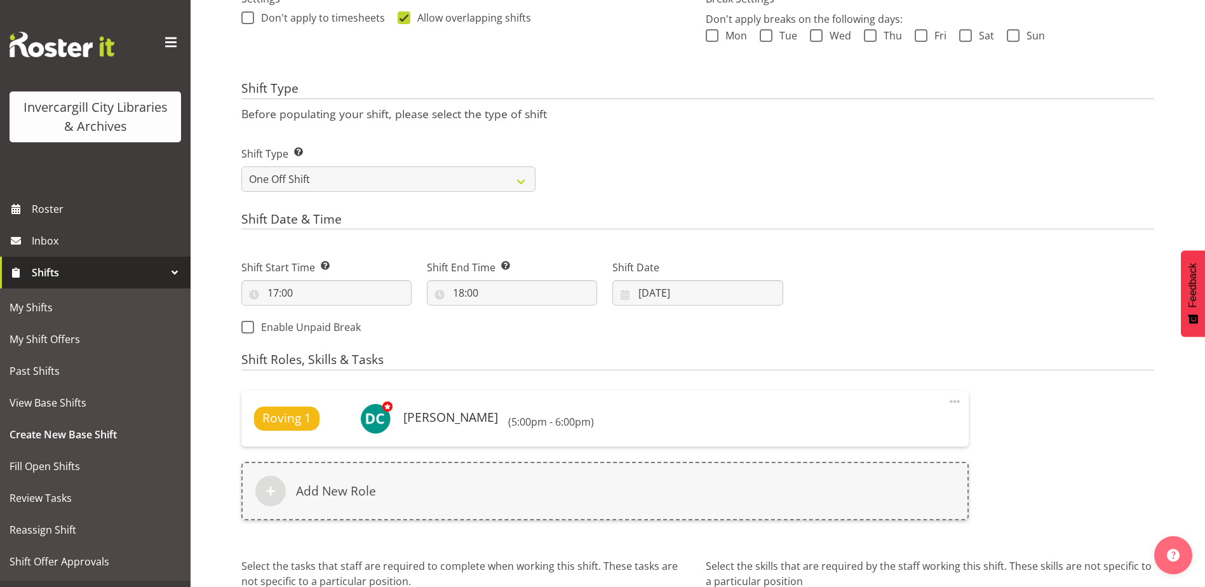
scroll to position [523, 0]
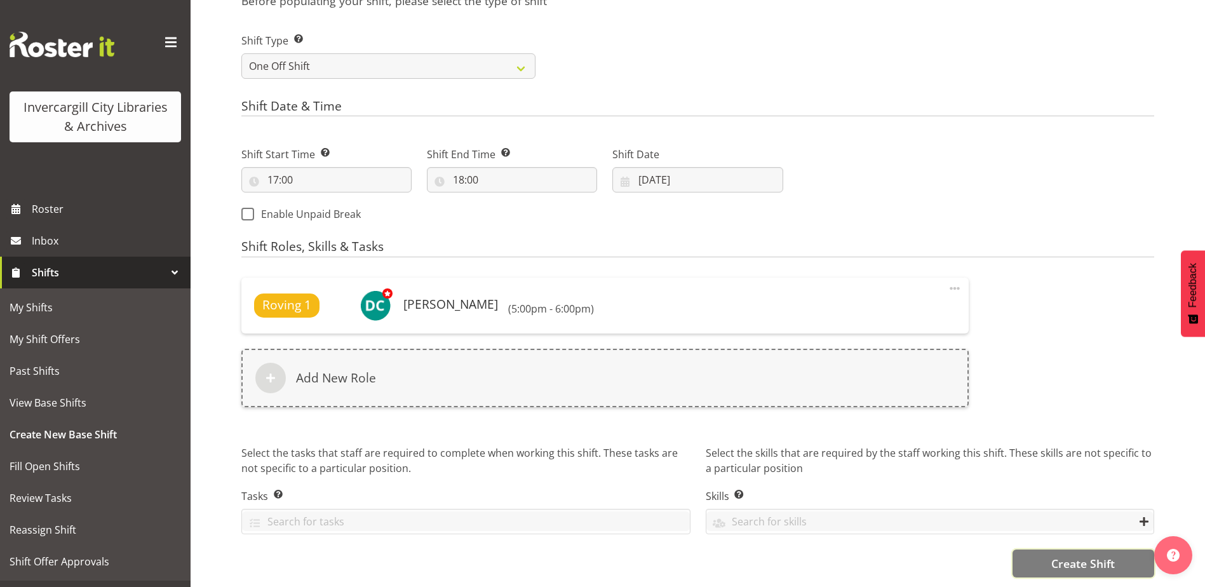
click at [1049, 550] on button "Create Shift" at bounding box center [1084, 564] width 142 height 28
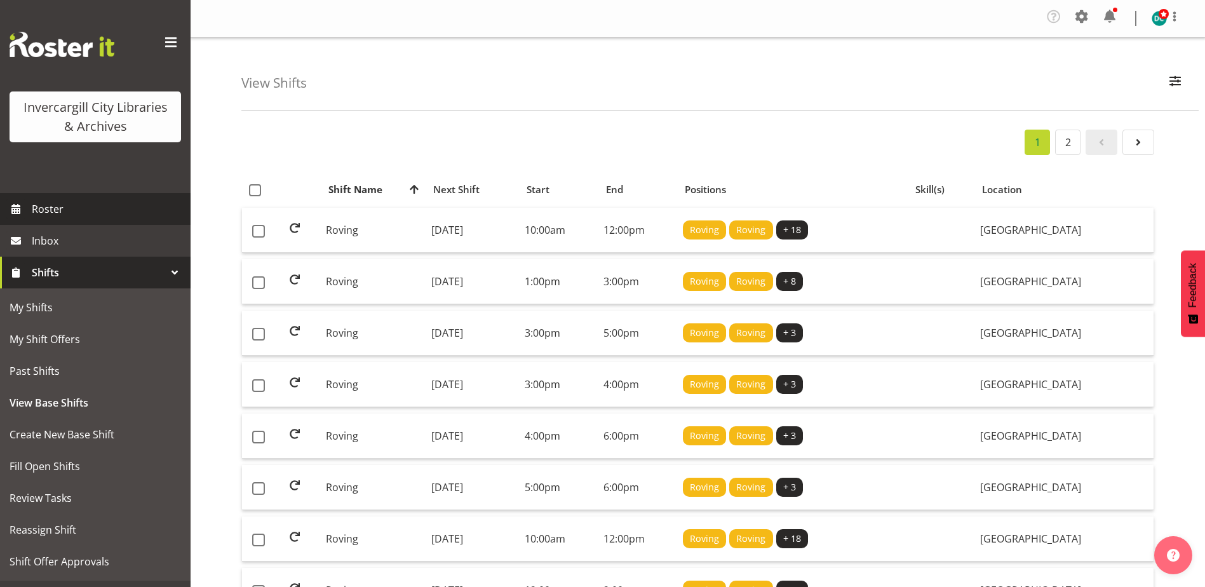
click at [62, 205] on span "Roster" at bounding box center [108, 208] width 152 height 19
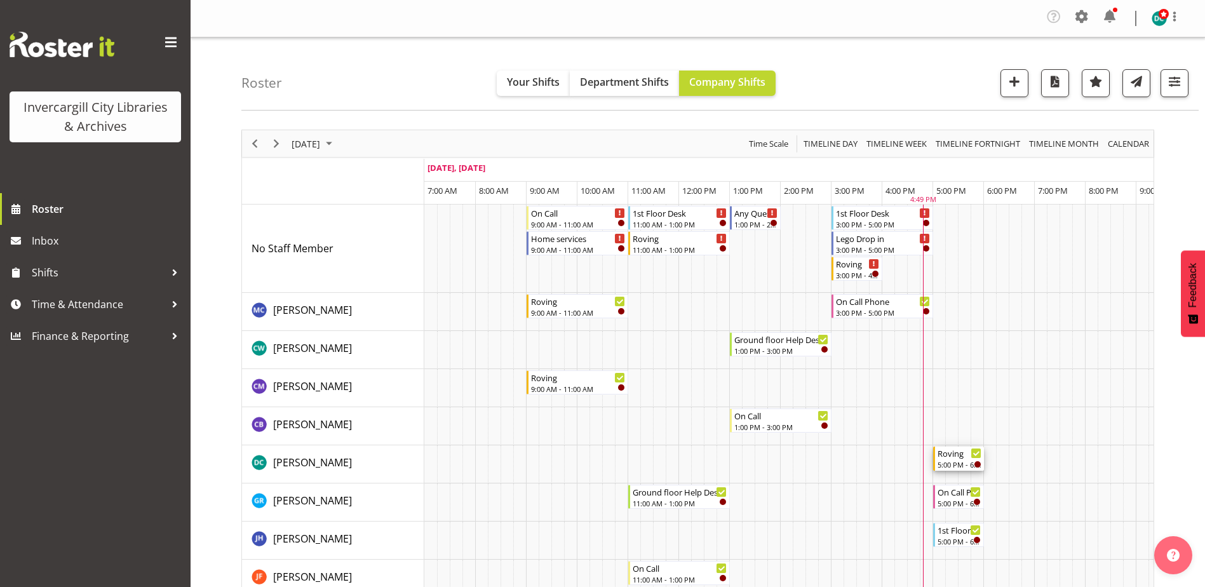
click at [957, 460] on div "5:00 PM - 6:00 PM" at bounding box center [960, 464] width 44 height 10
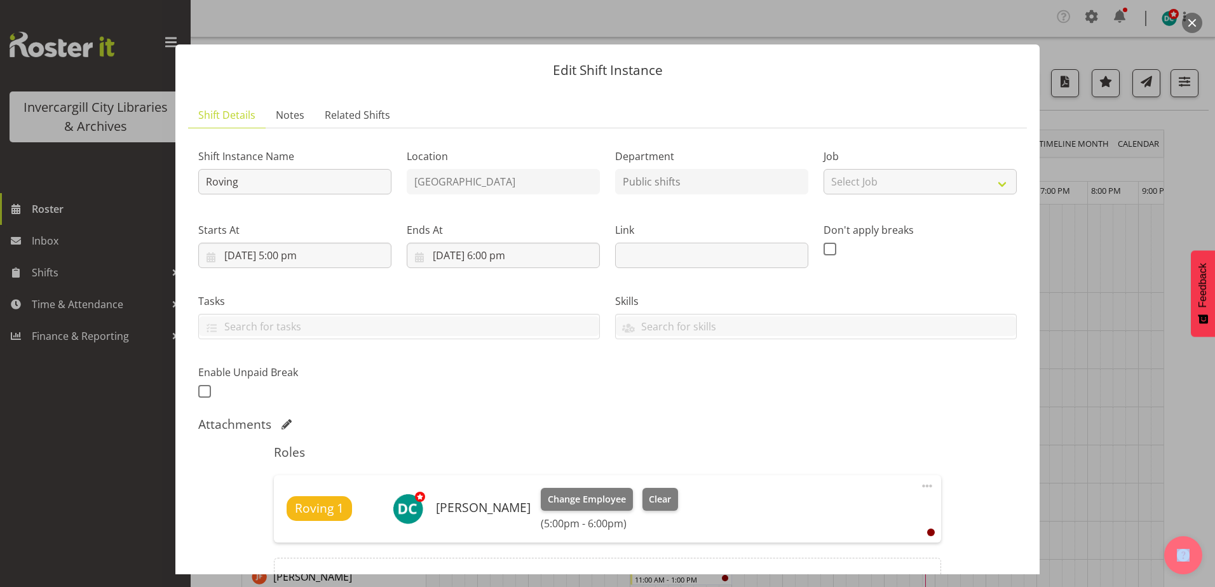
scroll to position [127, 0]
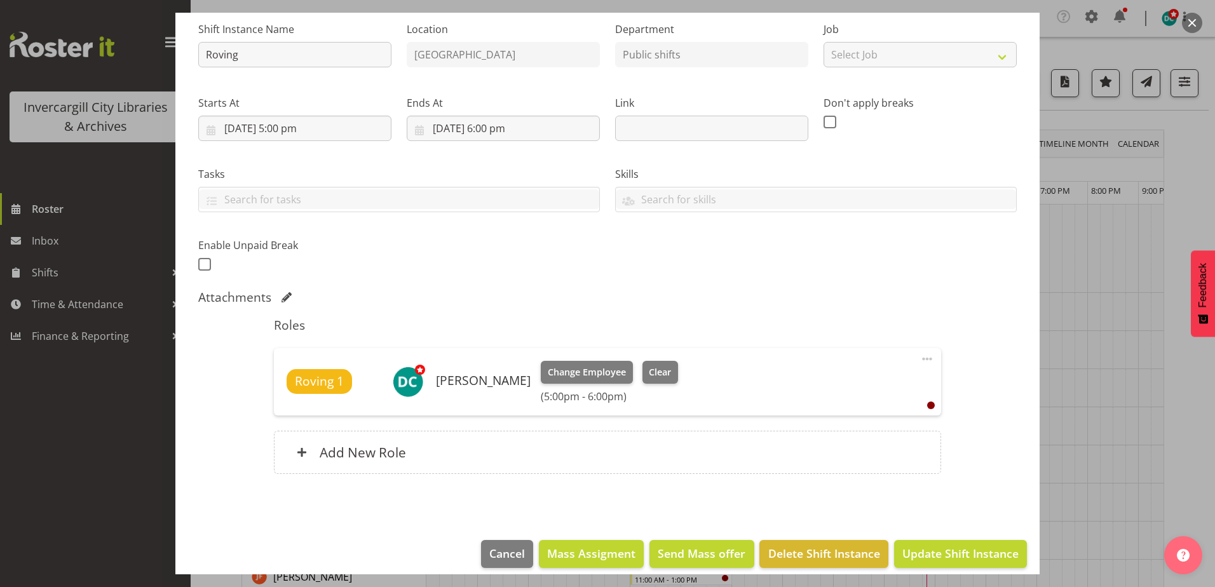
click at [927, 405] on div at bounding box center [931, 406] width 8 height 8
click at [919, 360] on span at bounding box center [926, 358] width 15 height 15
click at [675, 478] on div "Roles Roving 1 [PERSON_NAME] Change Employee Clear (5:00pm - 6:00pm) Edit Cover…" at bounding box center [607, 399] width 682 height 179
click at [919, 358] on span at bounding box center [926, 358] width 15 height 15
click at [860, 308] on div "Shift Instance Name Roving Location [GEOGRAPHIC_DATA] Department Public shifts …" at bounding box center [607, 250] width 818 height 478
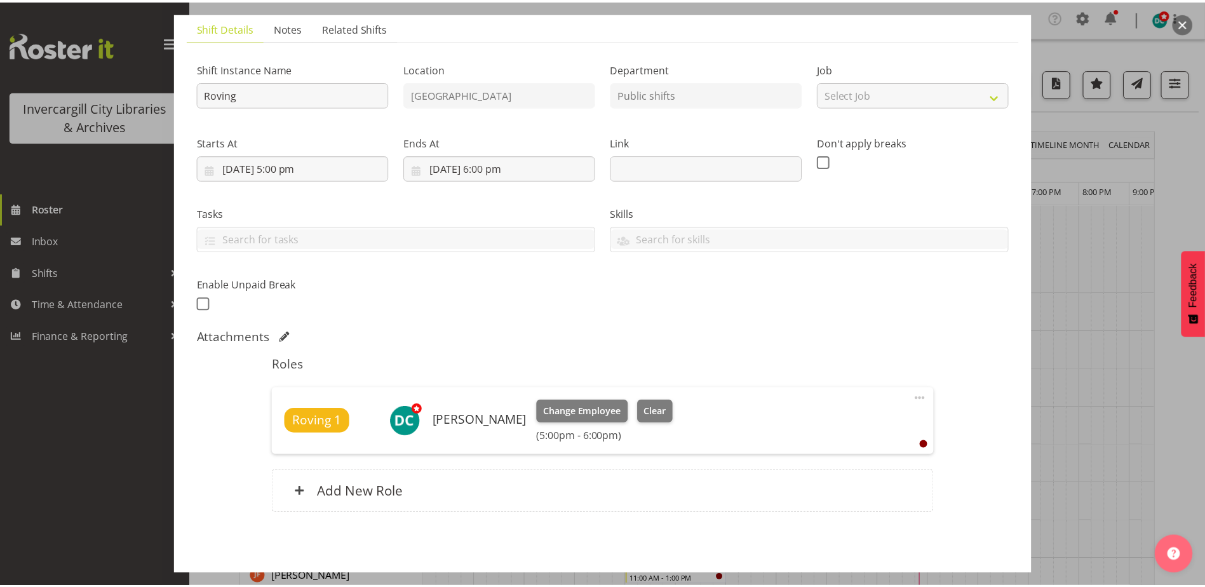
scroll to position [0, 0]
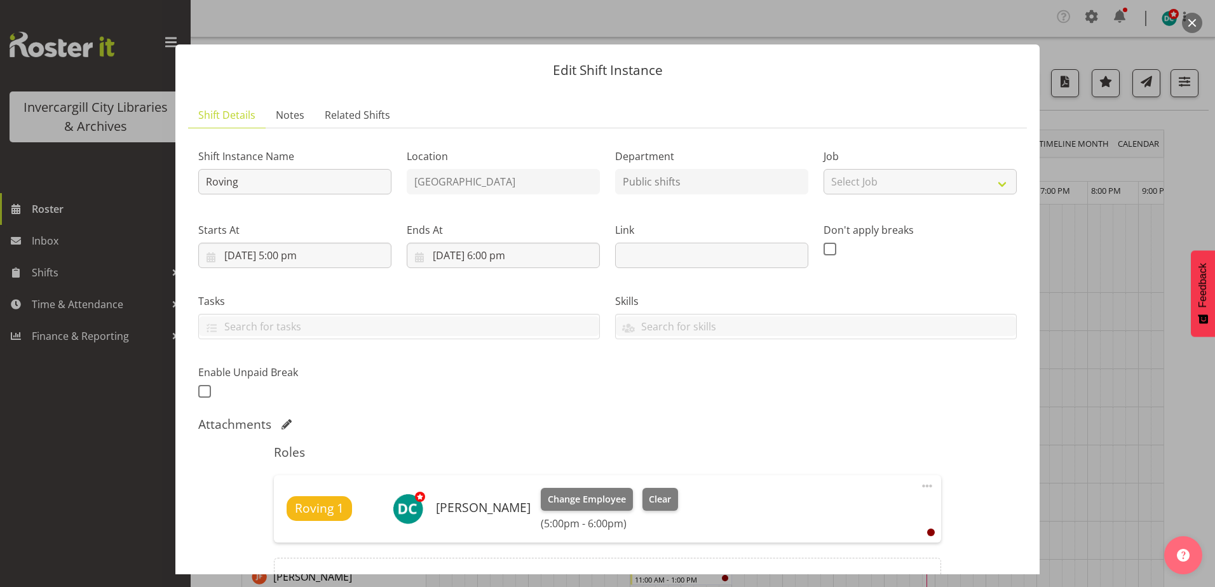
click at [1187, 24] on button "button" at bounding box center [1192, 23] width 20 height 20
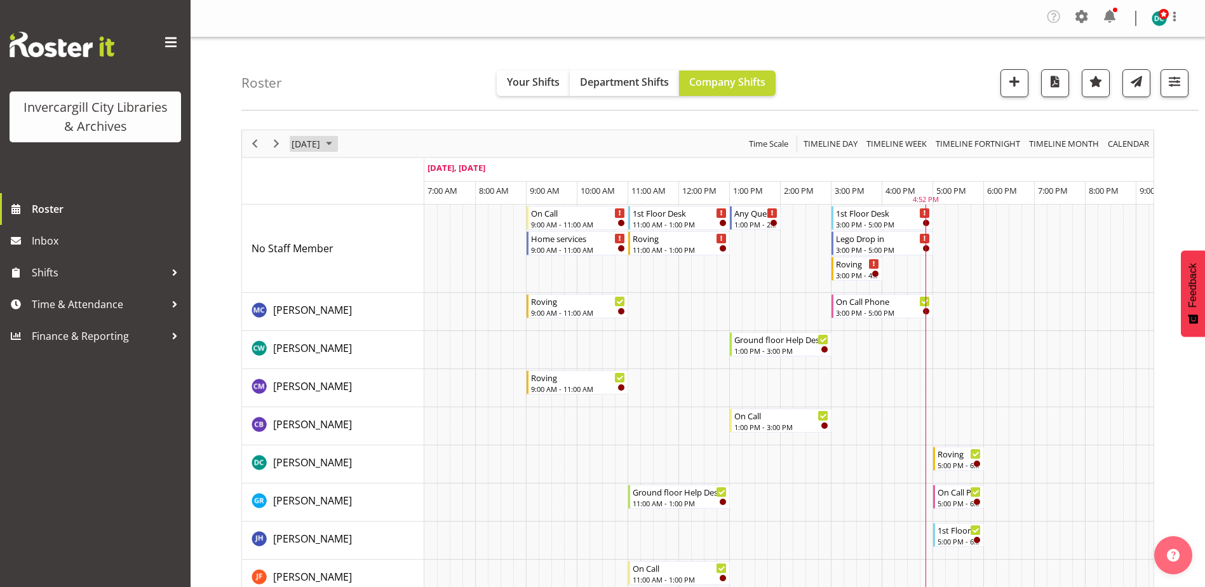
click at [318, 151] on span "[DATE]" at bounding box center [305, 144] width 31 height 16
click at [322, 236] on span "8" at bounding box center [325, 240] width 19 height 19
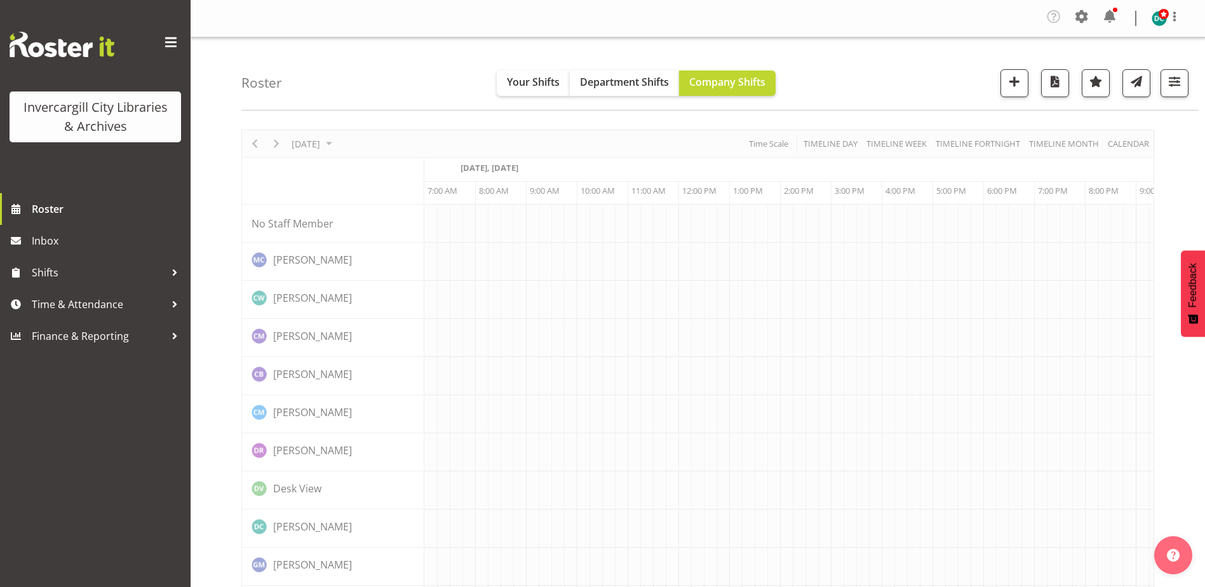
scroll to position [0, 33]
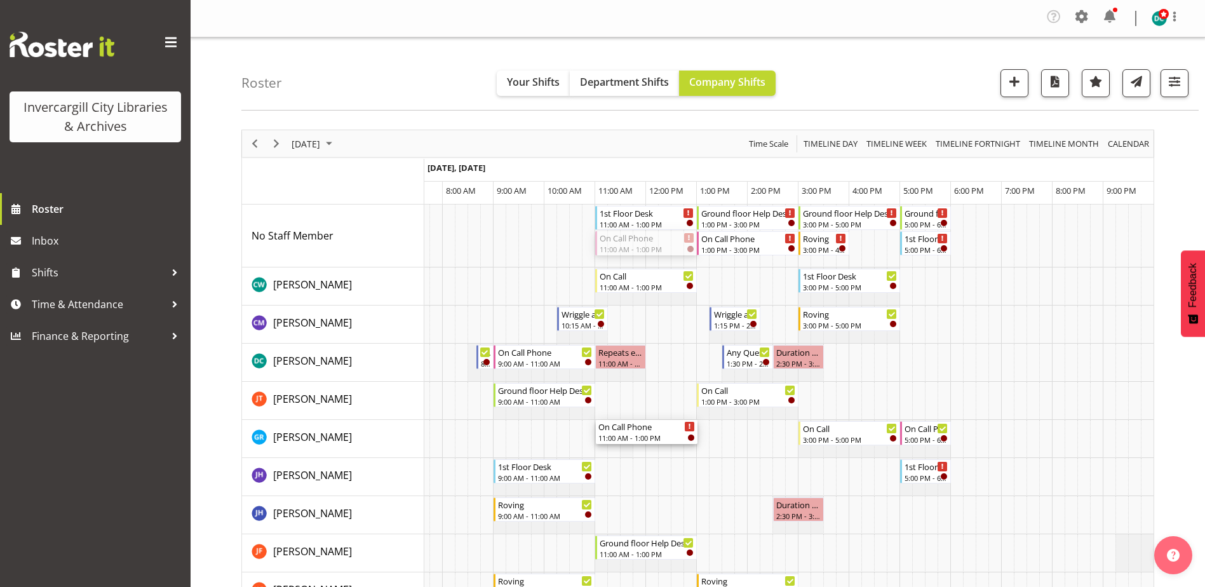
drag, startPoint x: 627, startPoint y: 239, endPoint x: 625, endPoint y: 449, distance: 209.7
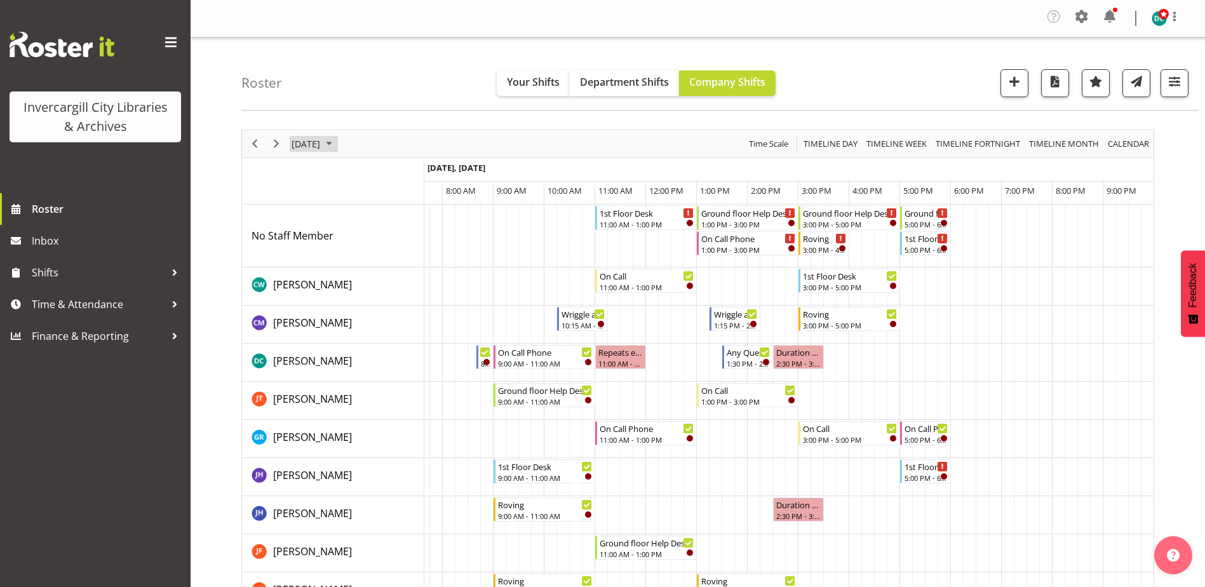
click at [305, 140] on span "[DATE]" at bounding box center [305, 144] width 31 height 16
click at [365, 220] on span "3" at bounding box center [365, 219] width 19 height 19
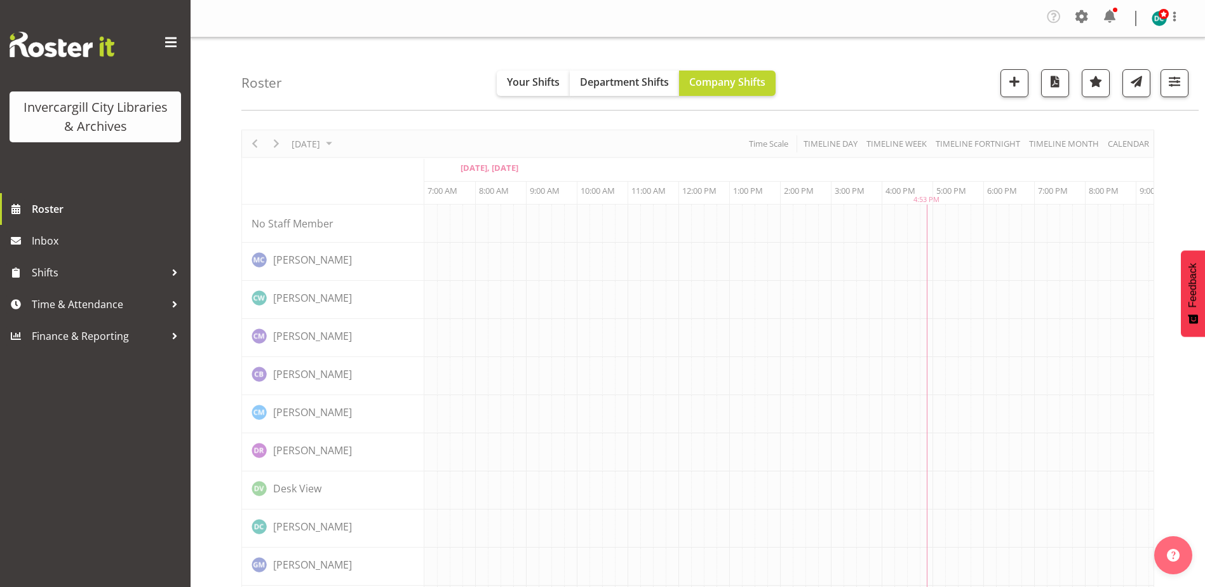
scroll to position [0, 33]
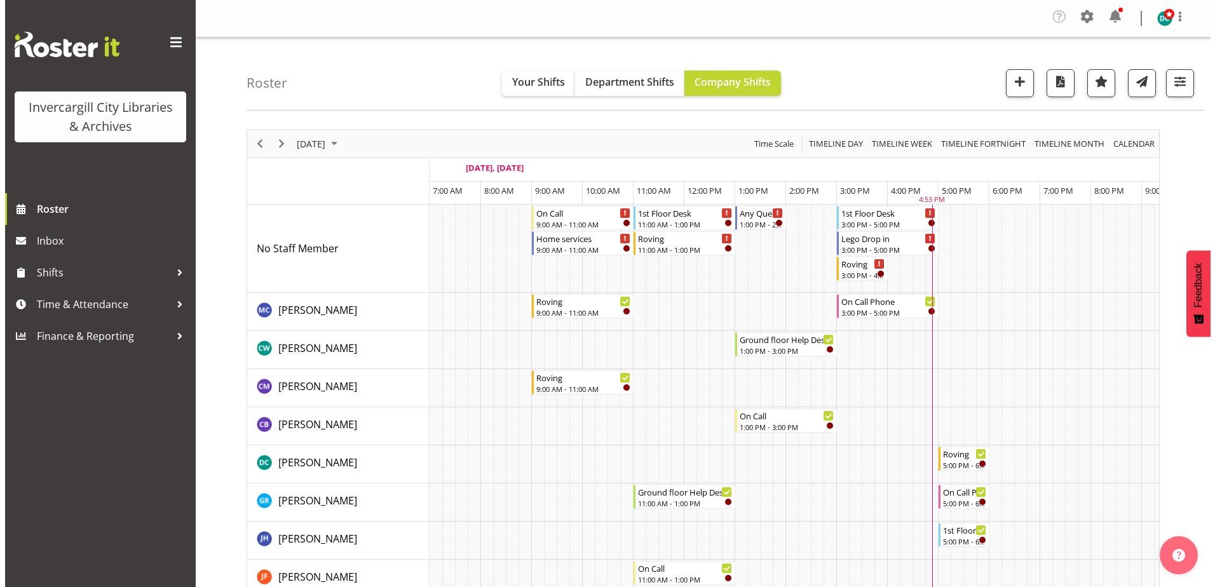
scroll to position [0, 33]
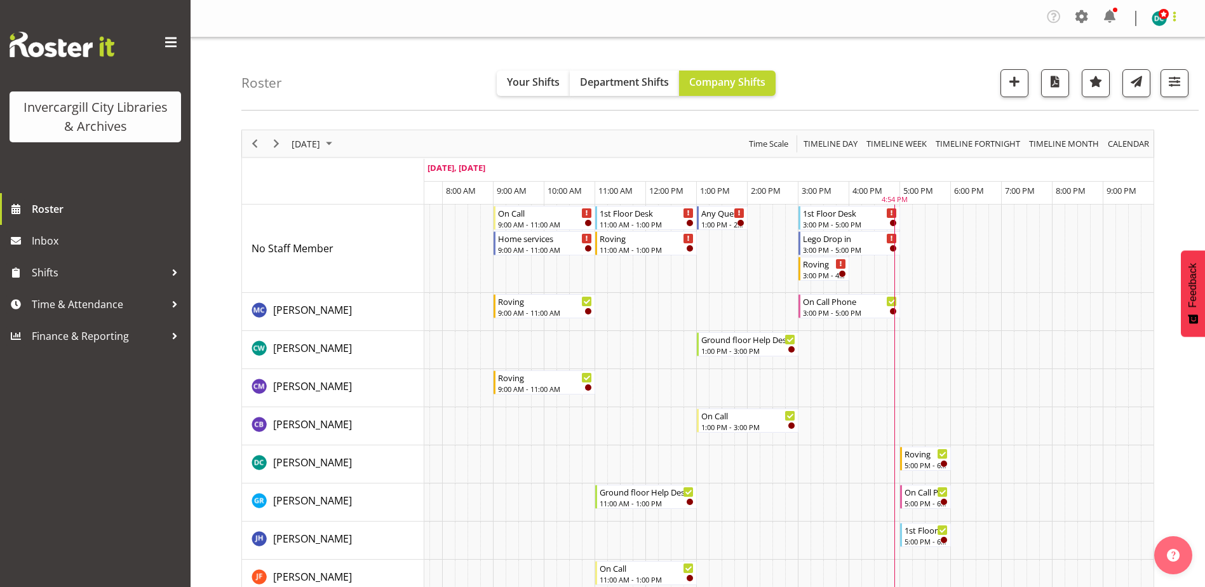
click at [1177, 19] on span at bounding box center [1174, 16] width 15 height 15
click at [894, 247] on div "Timeline Day of September 3, 2025" at bounding box center [894, 249] width 6 height 6
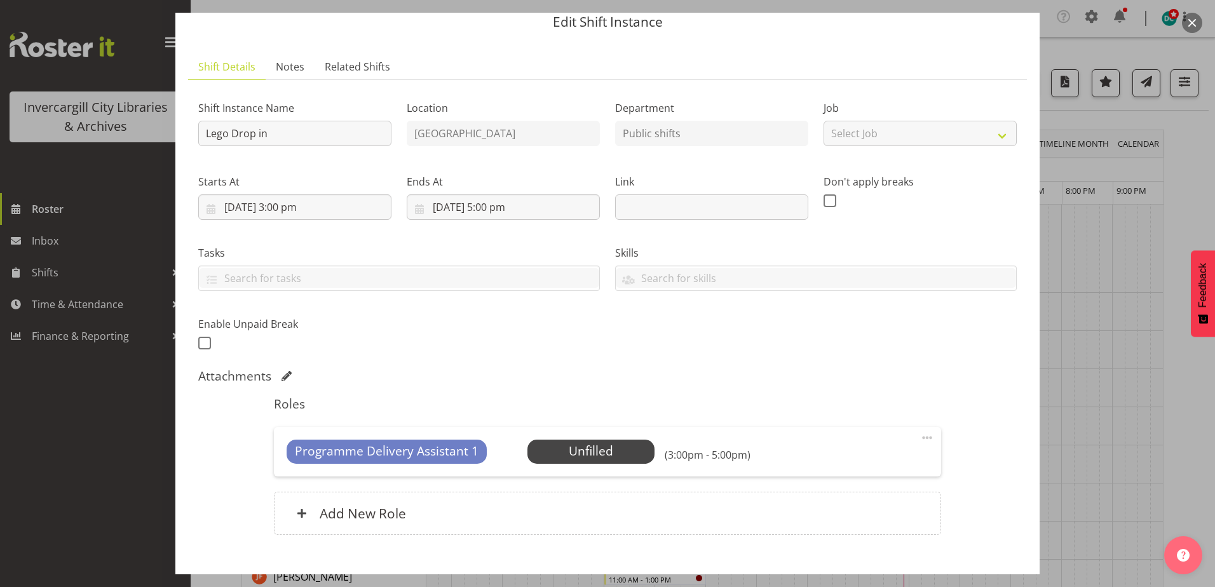
scroll to position [0, 0]
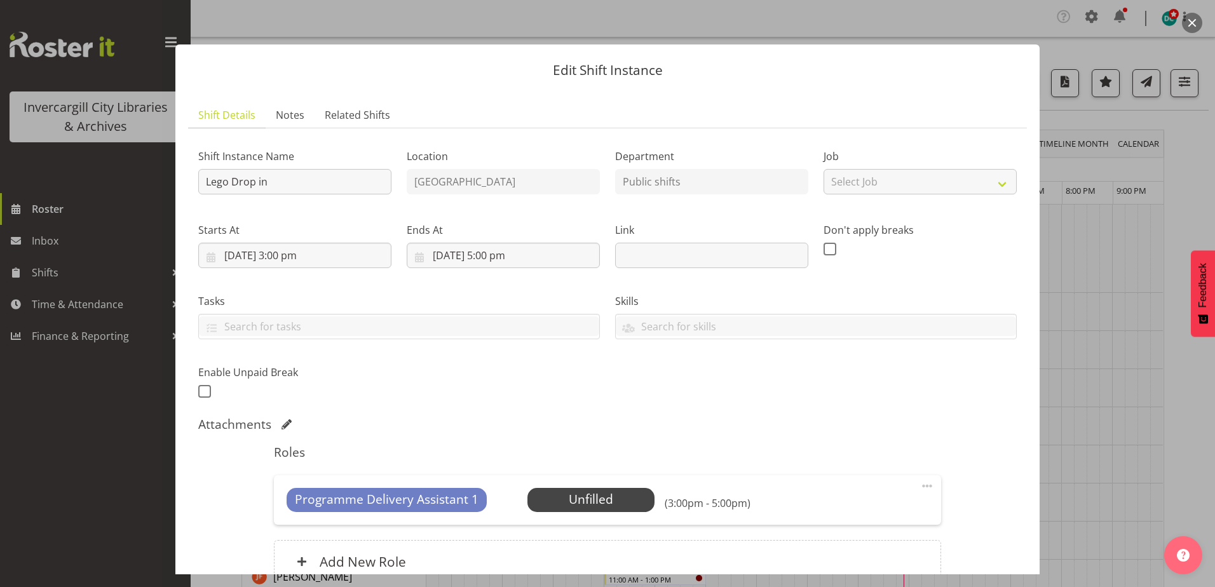
click at [1187, 26] on button "button" at bounding box center [1192, 23] width 20 height 20
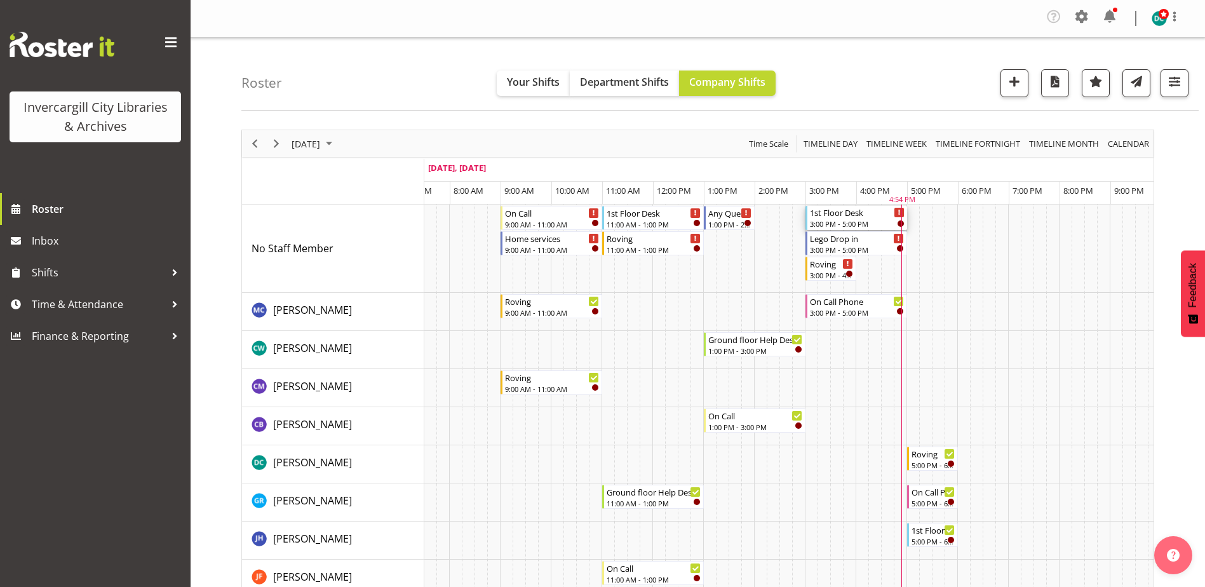
click at [849, 217] on div "1st Floor Desk" at bounding box center [857, 212] width 95 height 13
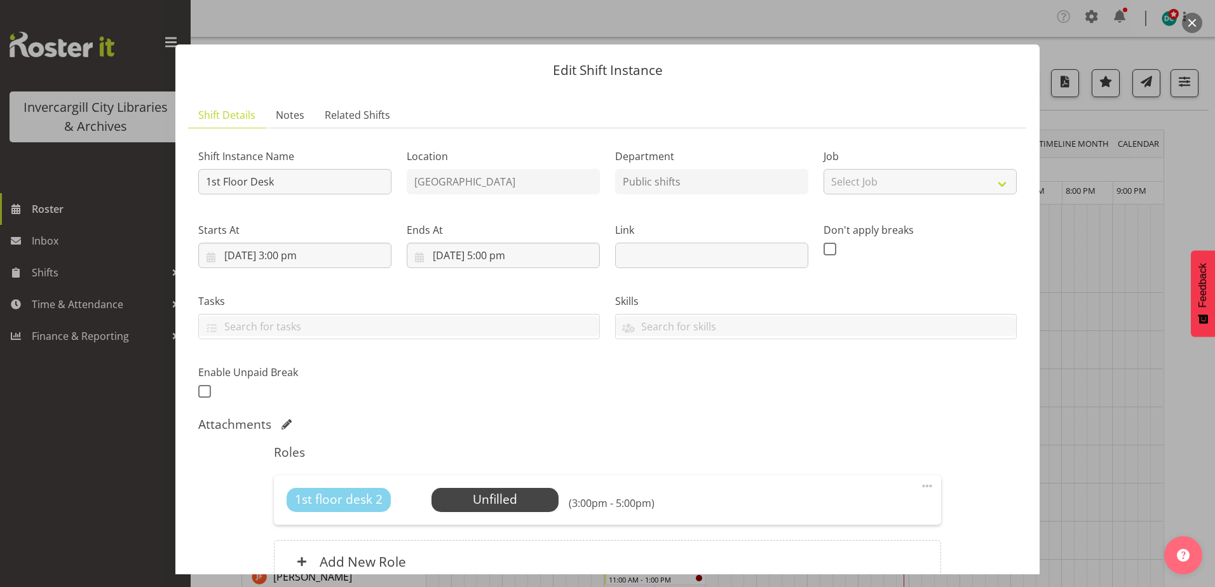
click at [1194, 26] on button "button" at bounding box center [1192, 23] width 20 height 20
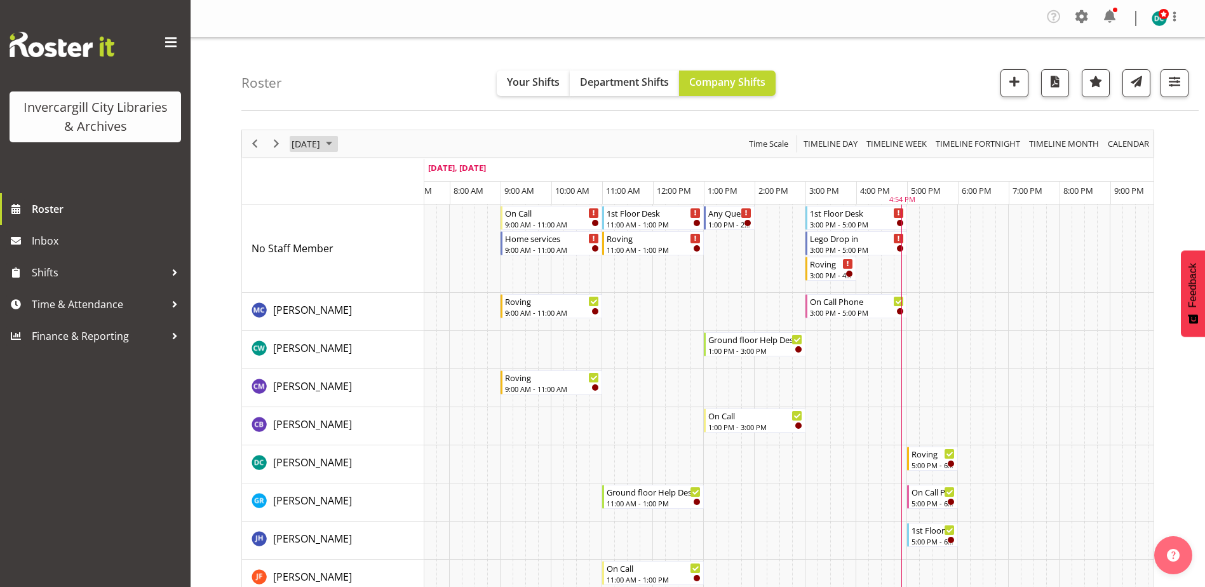
click at [321, 146] on span "[DATE]" at bounding box center [305, 144] width 31 height 16
click at [319, 245] on span "8" at bounding box center [325, 240] width 19 height 19
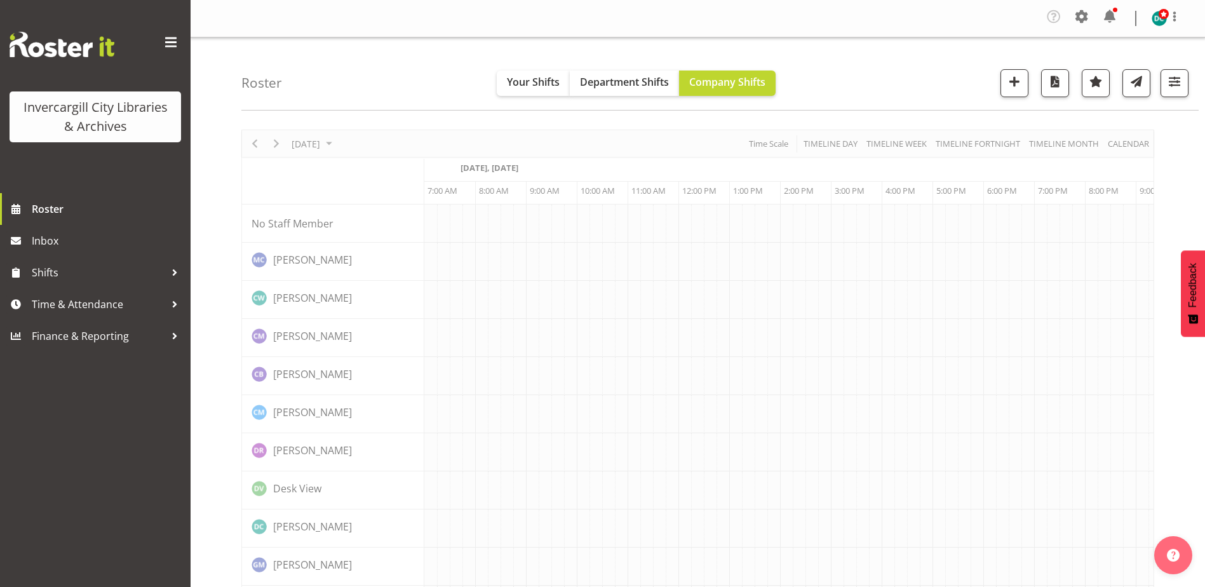
scroll to position [0, 33]
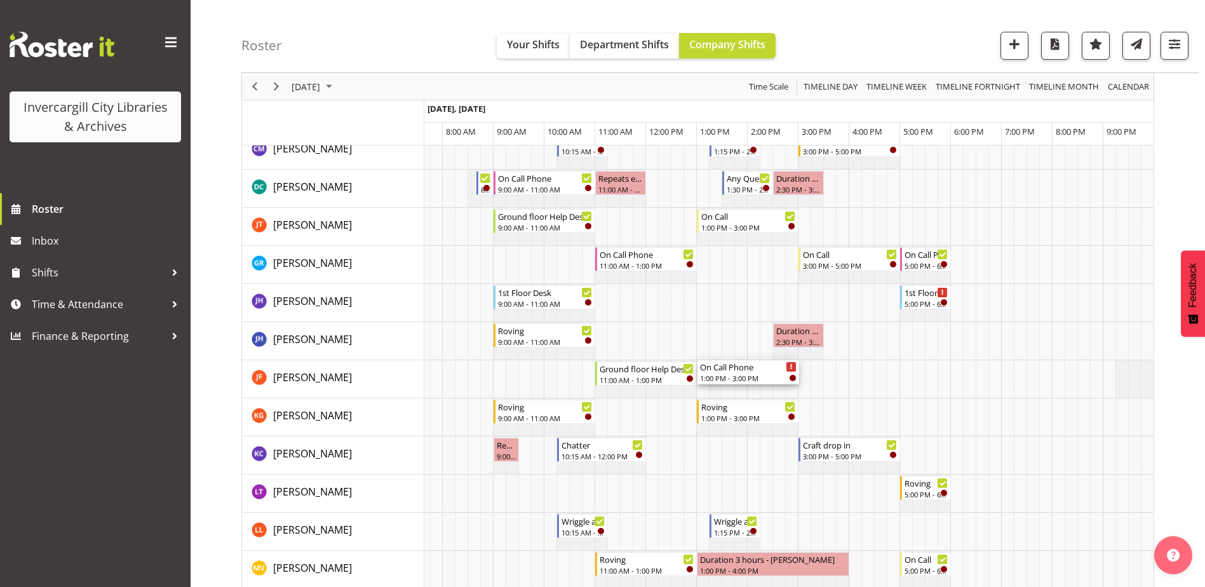
scroll to position [191, 0]
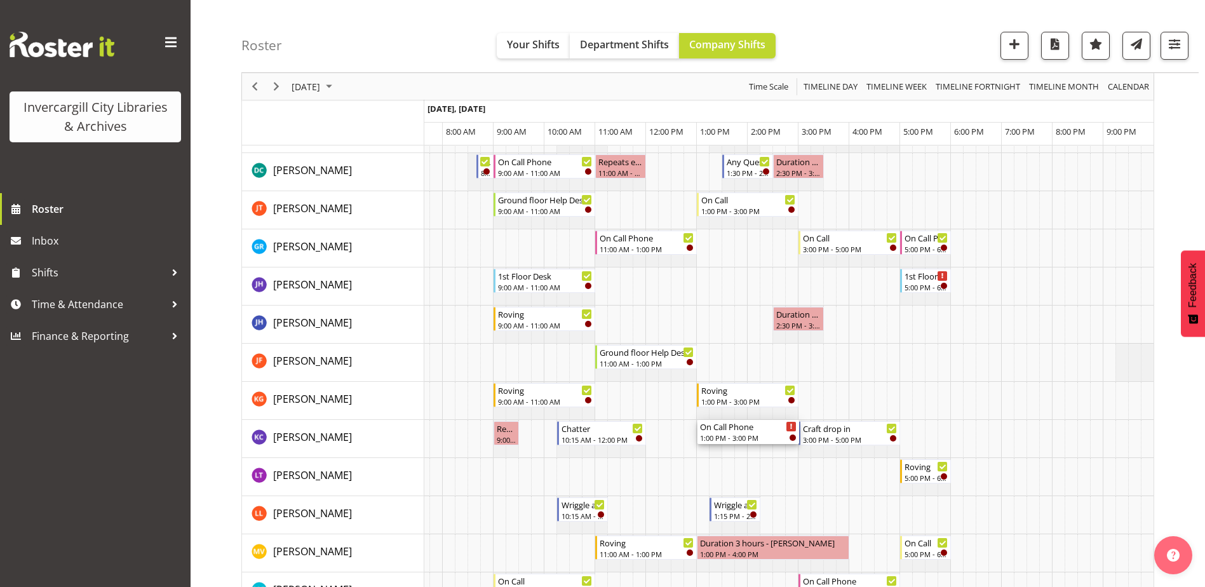
drag, startPoint x: 736, startPoint y: 241, endPoint x: 718, endPoint y: 447, distance: 206.7
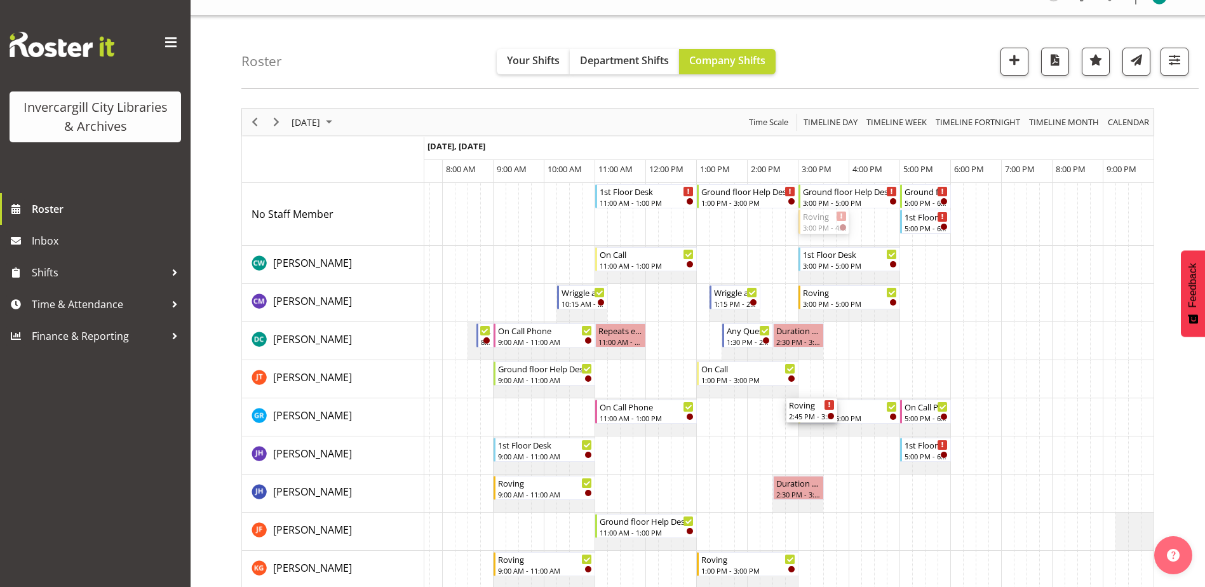
scroll to position [0, 0]
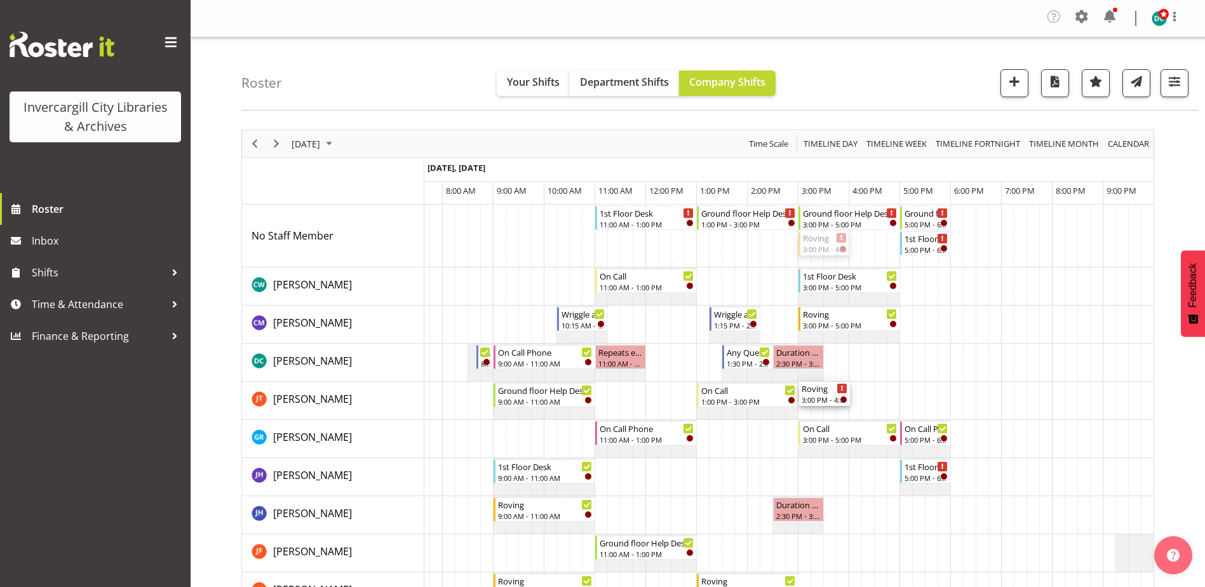
drag, startPoint x: 821, startPoint y: 241, endPoint x: 818, endPoint y: 405, distance: 163.3
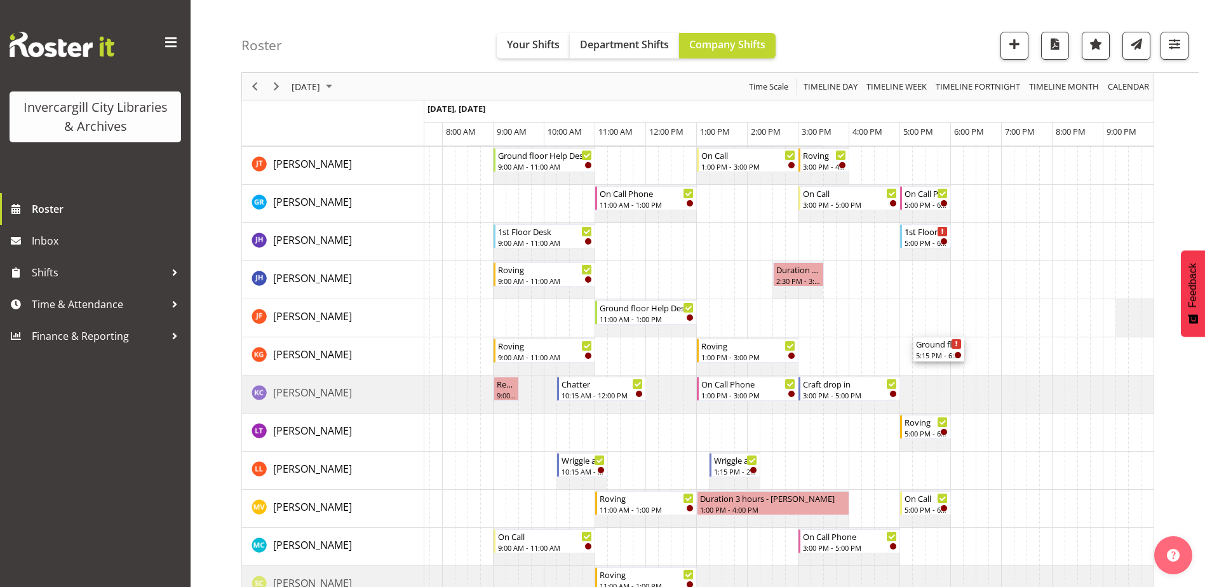
scroll to position [254, 0]
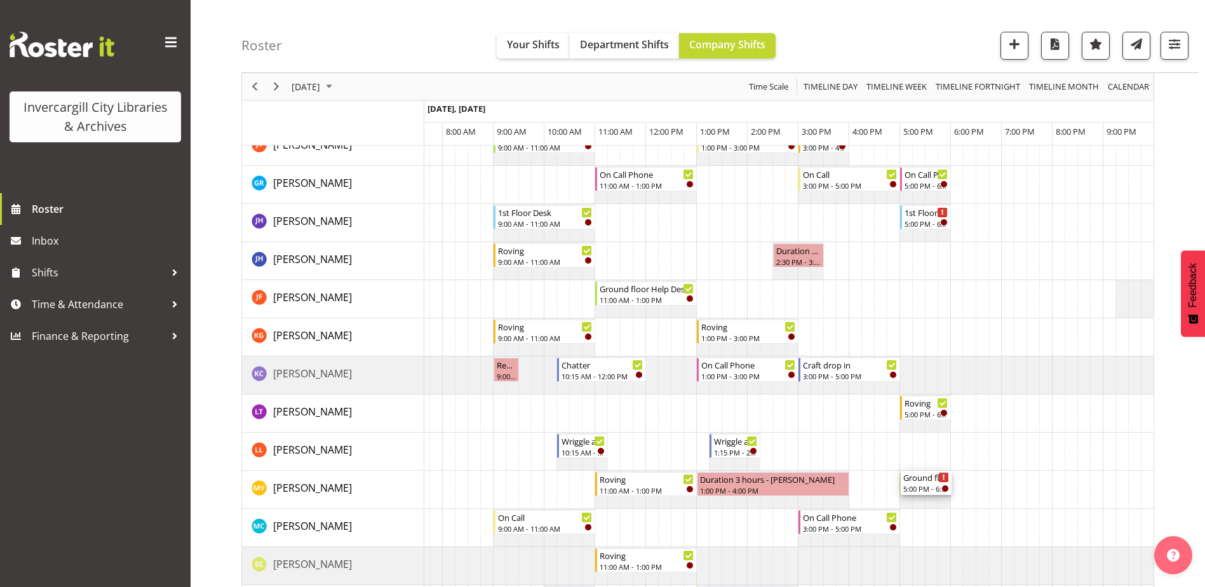
drag, startPoint x: 905, startPoint y: 301, endPoint x: 908, endPoint y: 494, distance: 193.2
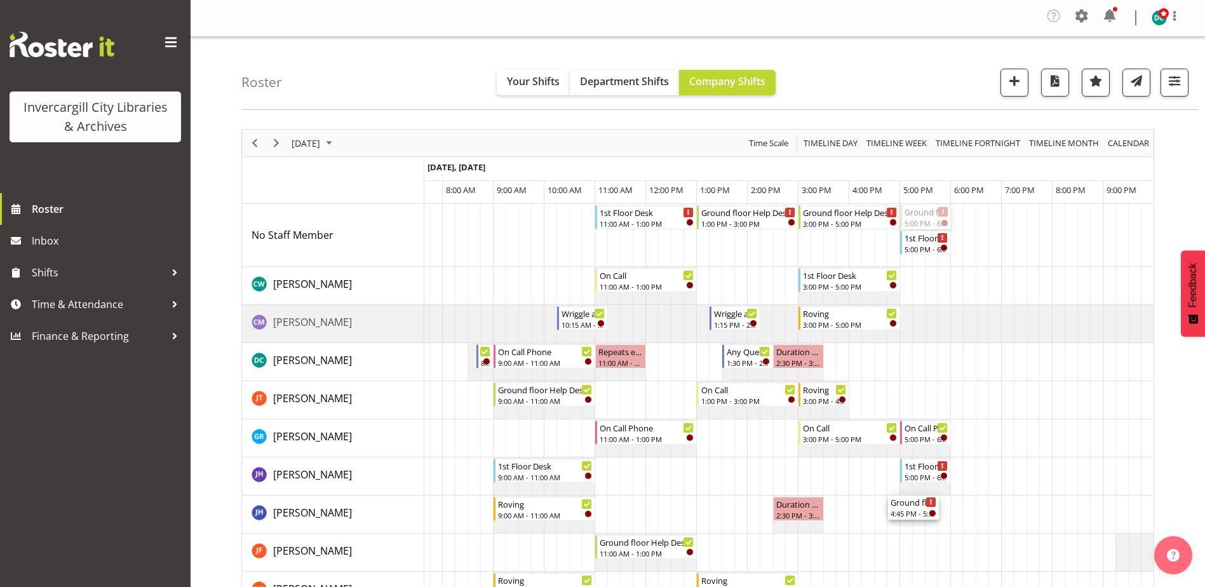
scroll to position [0, 0]
drag, startPoint x: 914, startPoint y: 294, endPoint x: 922, endPoint y: 214, distance: 79.8
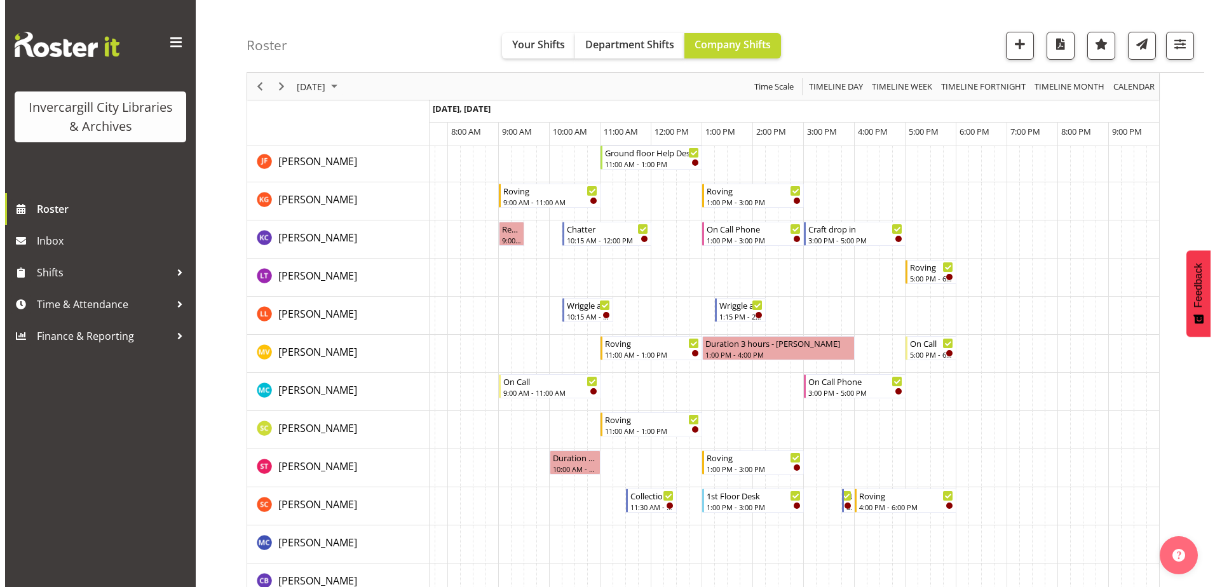
scroll to position [445, 0]
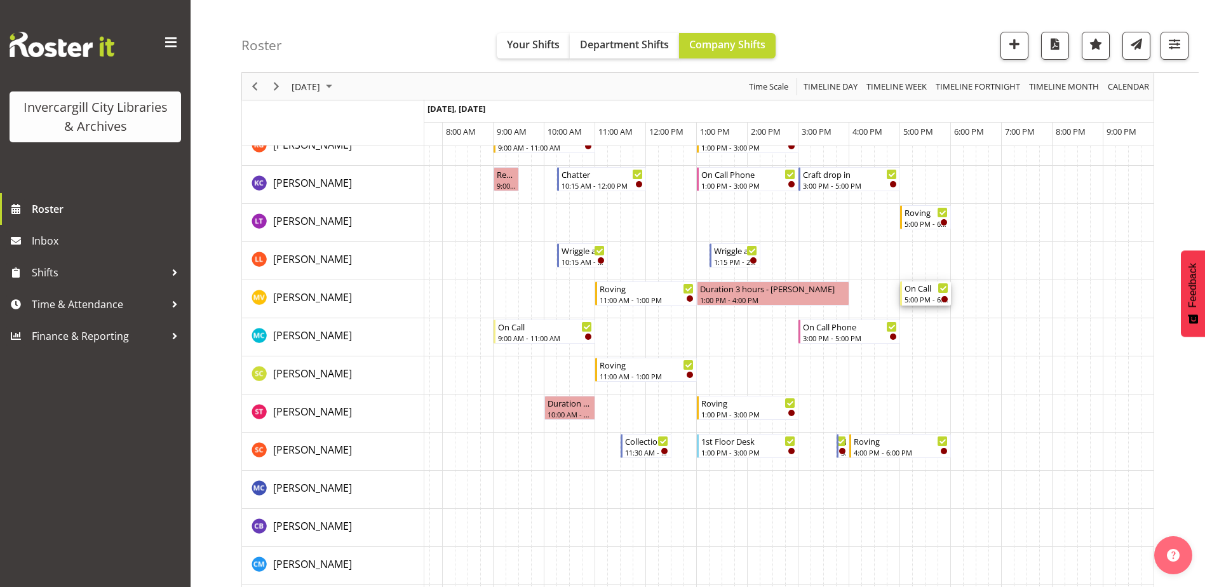
click at [917, 292] on div "On Call" at bounding box center [927, 287] width 44 height 13
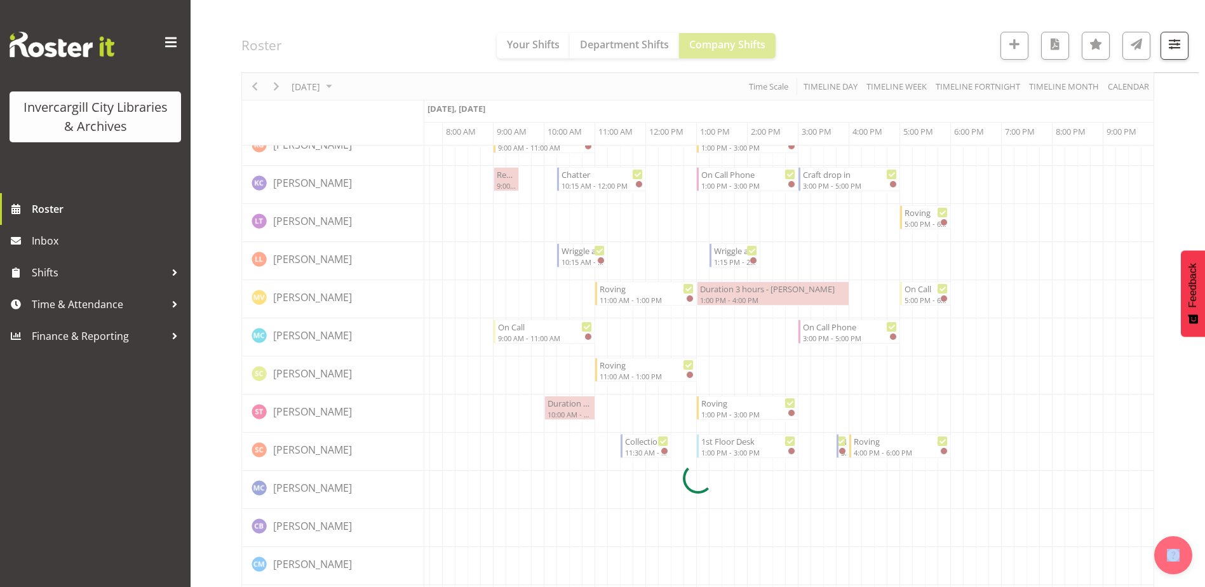
click at [917, 292] on div at bounding box center [697, 478] width 913 height 1587
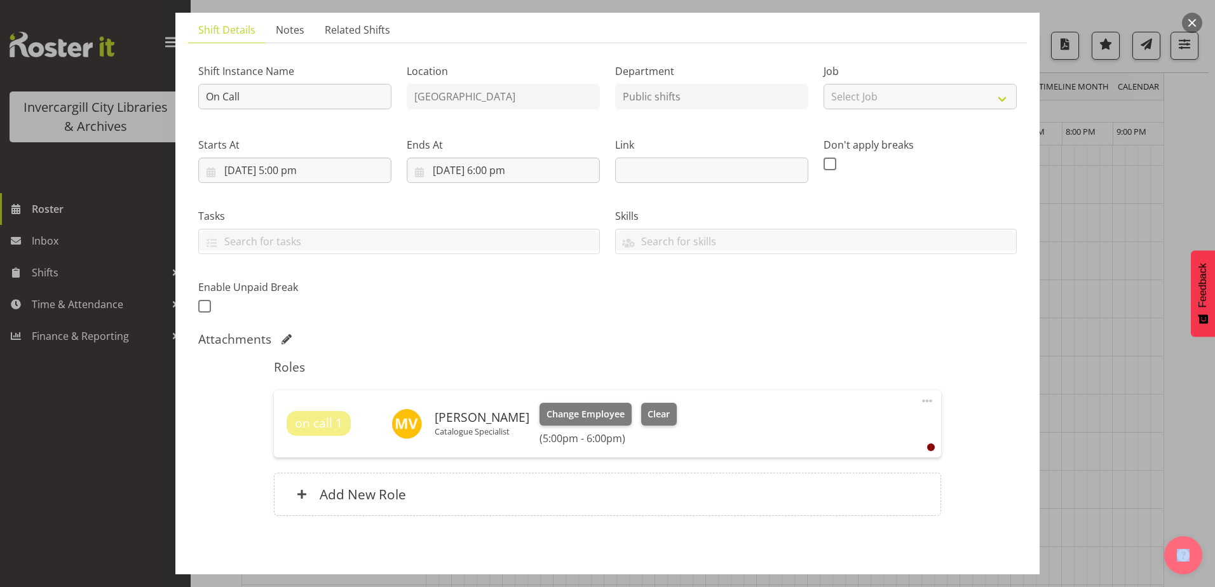
scroll to position [140, 0]
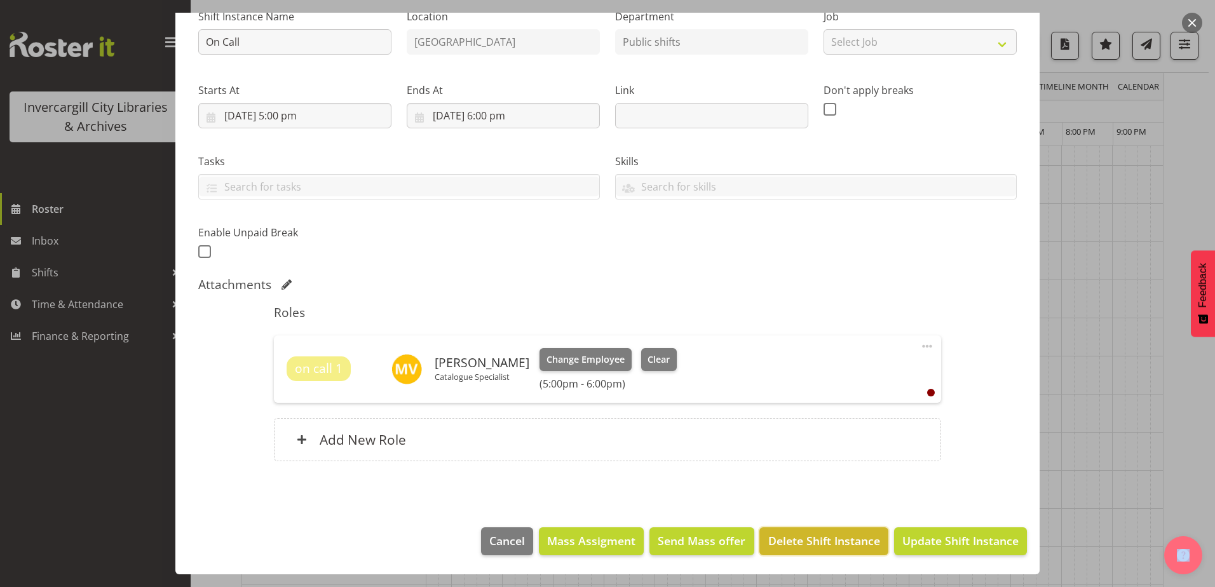
click at [811, 542] on span "Delete Shift Instance" at bounding box center [824, 540] width 112 height 17
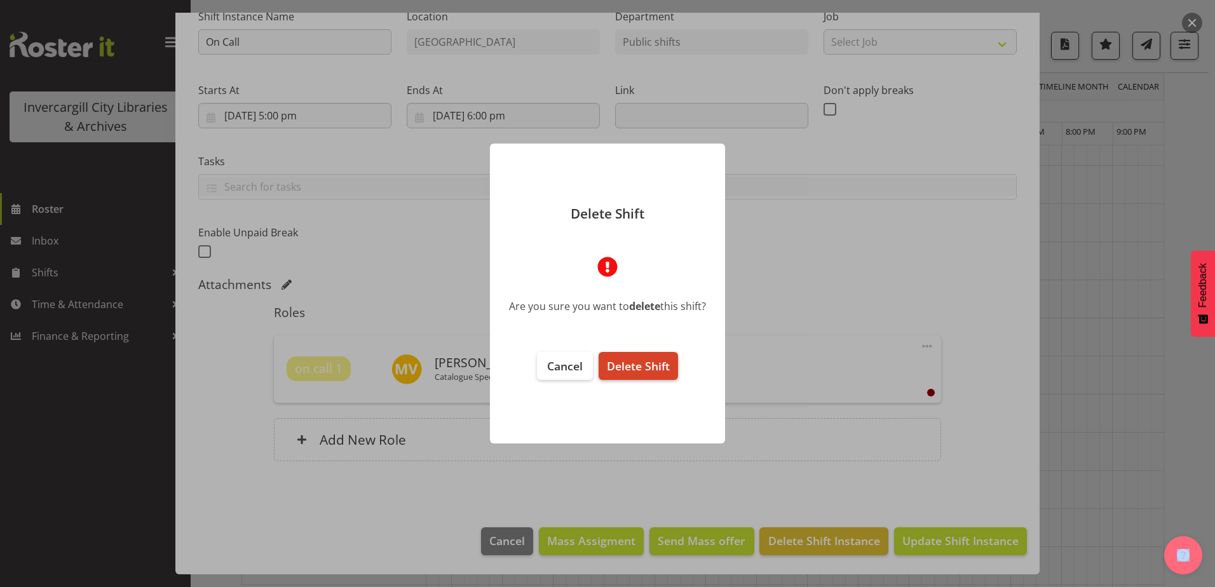
click at [621, 363] on span "Delete Shift" at bounding box center [638, 365] width 63 height 15
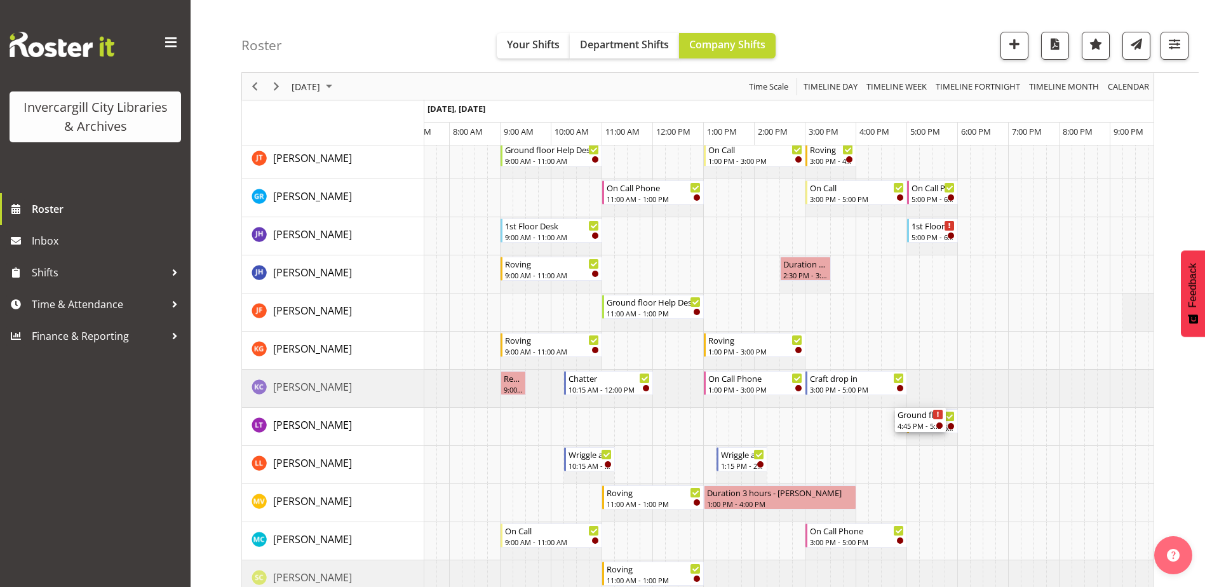
scroll to position [254, 0]
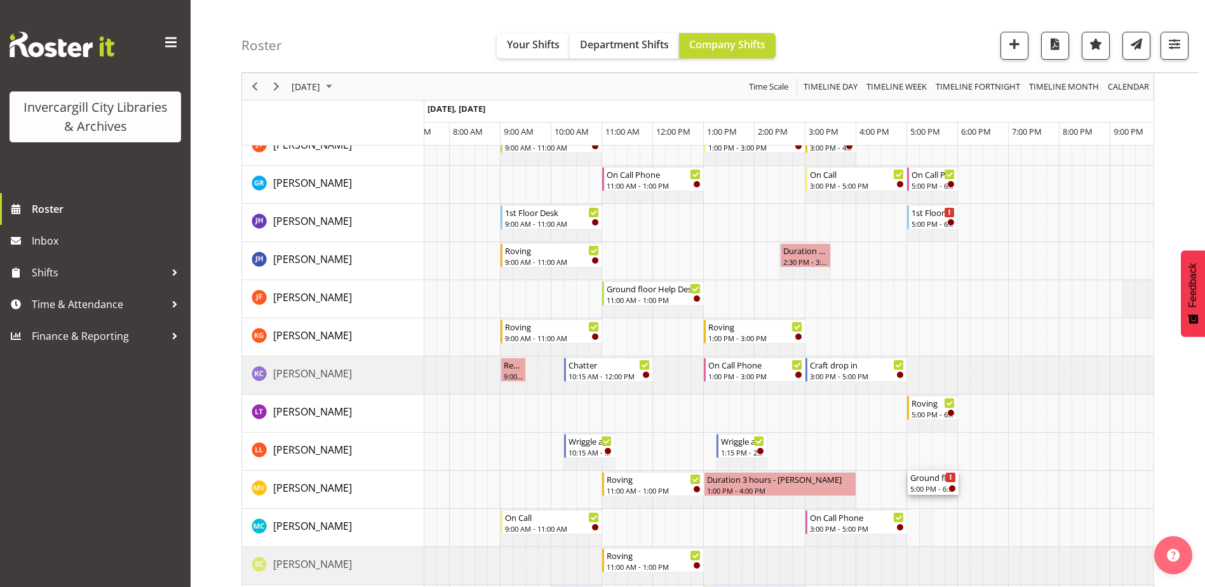
drag, startPoint x: 931, startPoint y: 217, endPoint x: 928, endPoint y: 490, distance: 272.6
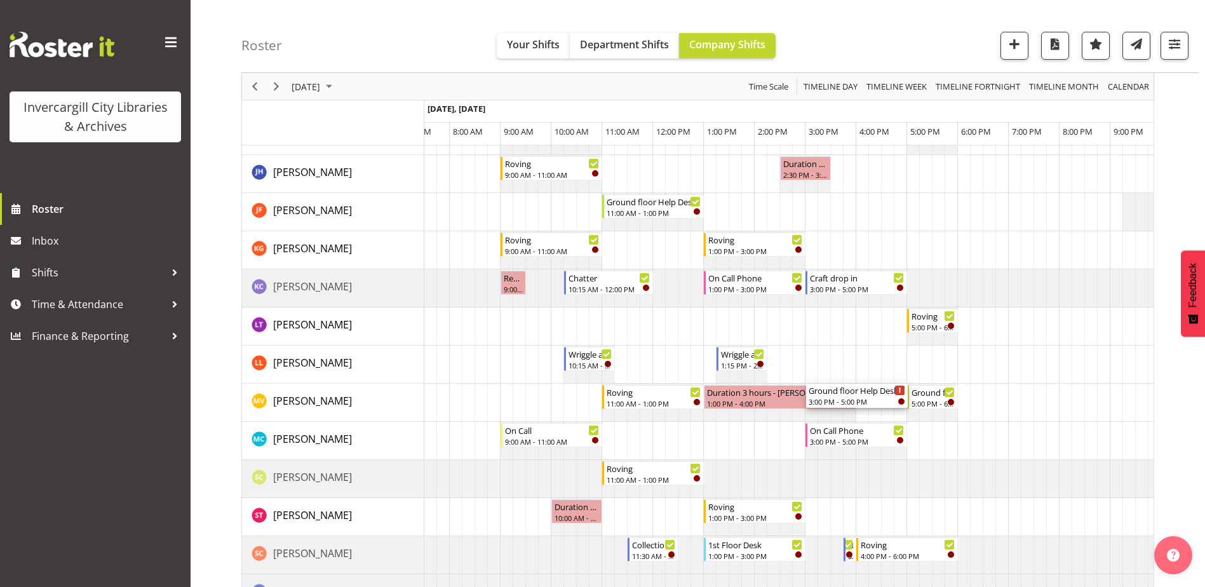
scroll to position [318, 0]
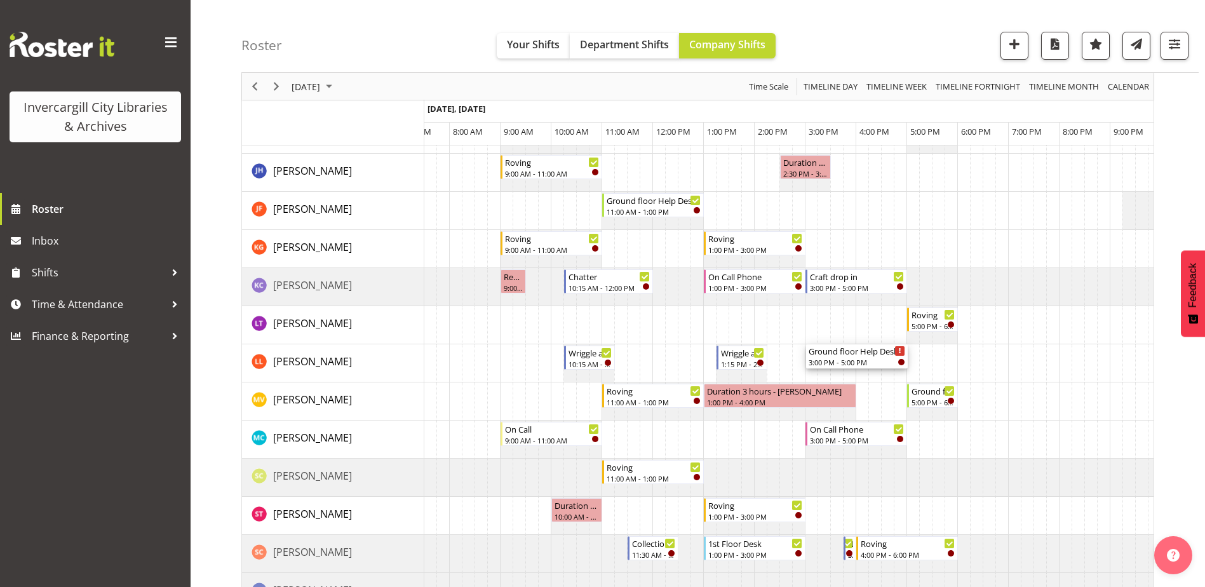
drag, startPoint x: 836, startPoint y: 288, endPoint x: 834, endPoint y: 369, distance: 81.3
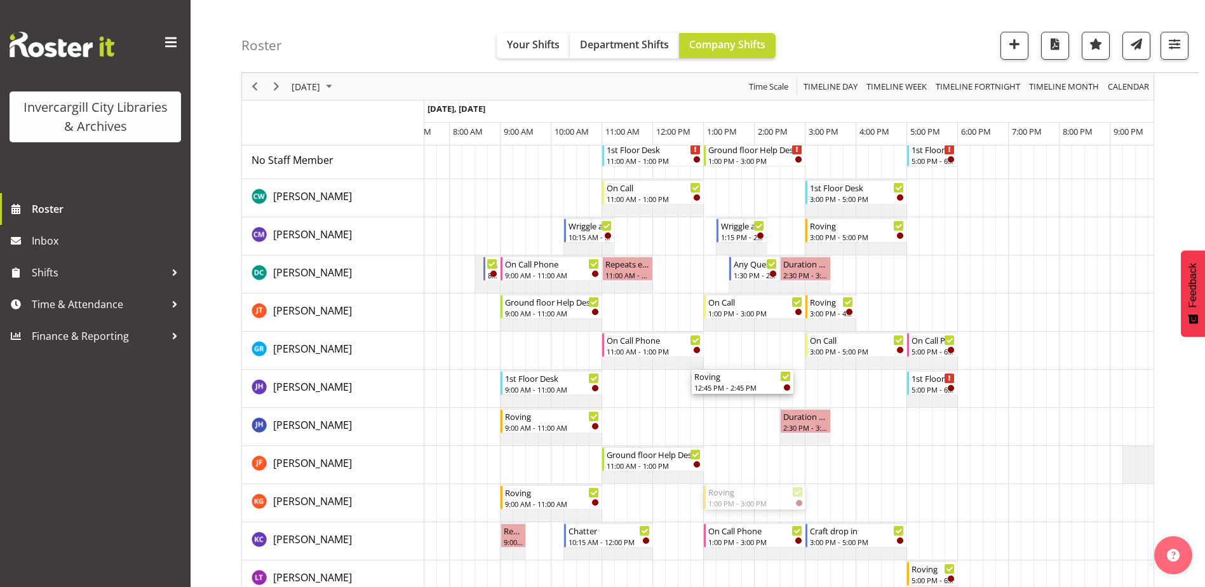
scroll to position [0, 0]
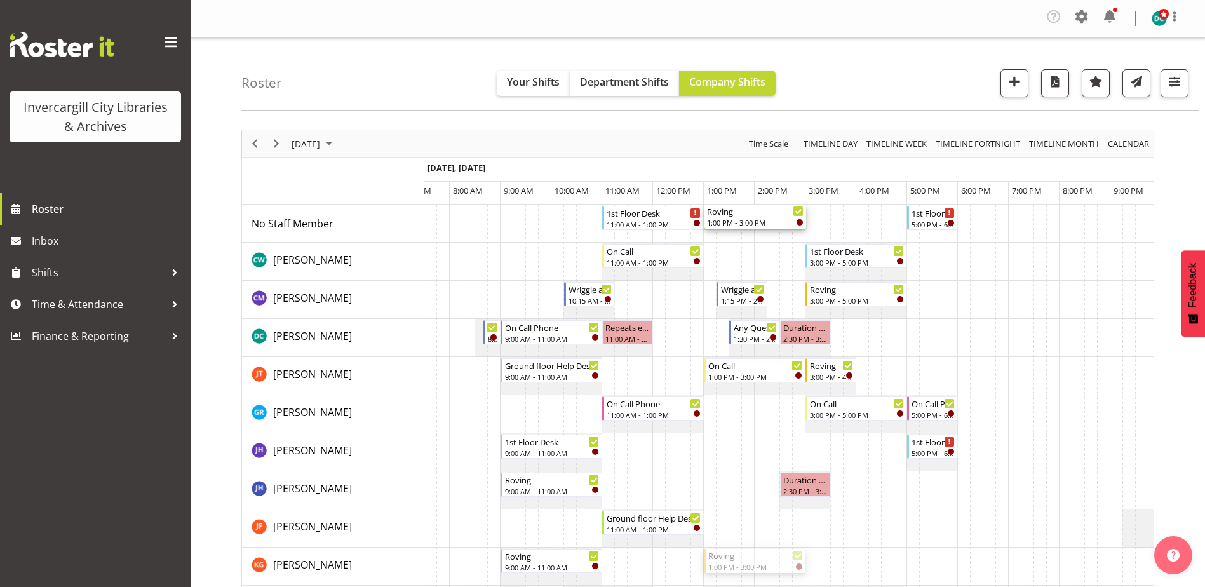
drag, startPoint x: 730, startPoint y: 284, endPoint x: 733, endPoint y: 226, distance: 57.9
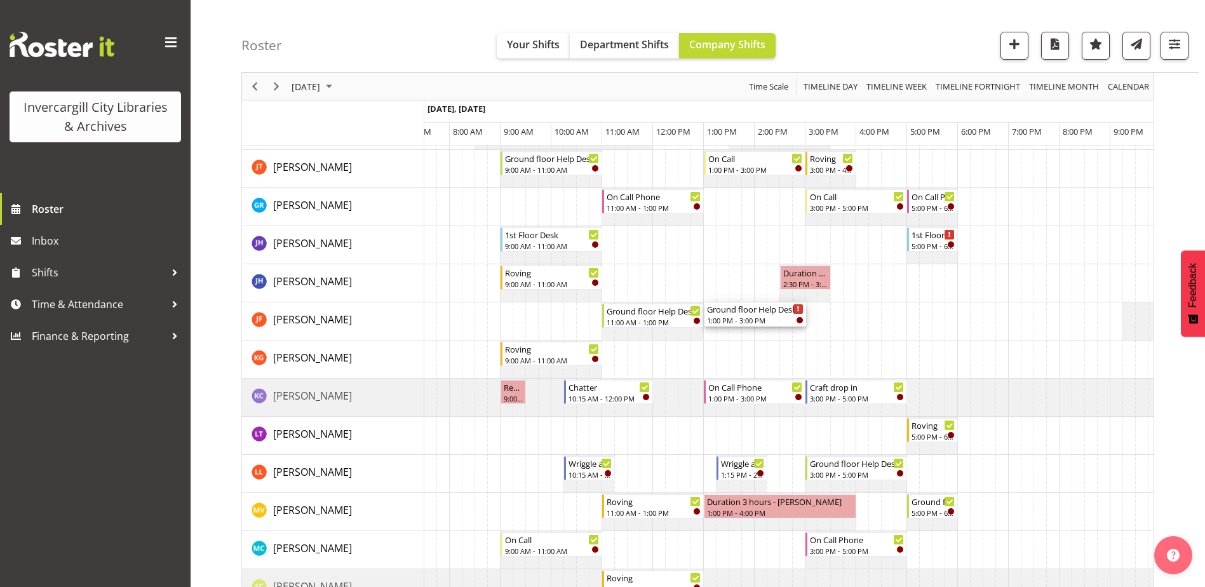
scroll to position [254, 0]
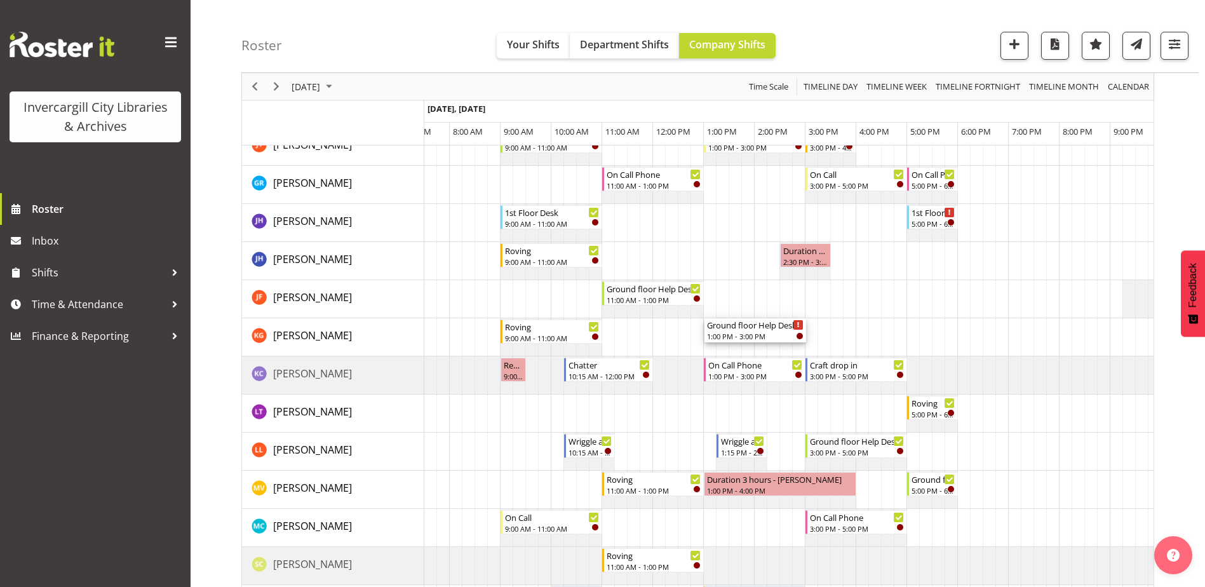
drag, startPoint x: 743, startPoint y: 210, endPoint x: 741, endPoint y: 349, distance: 139.1
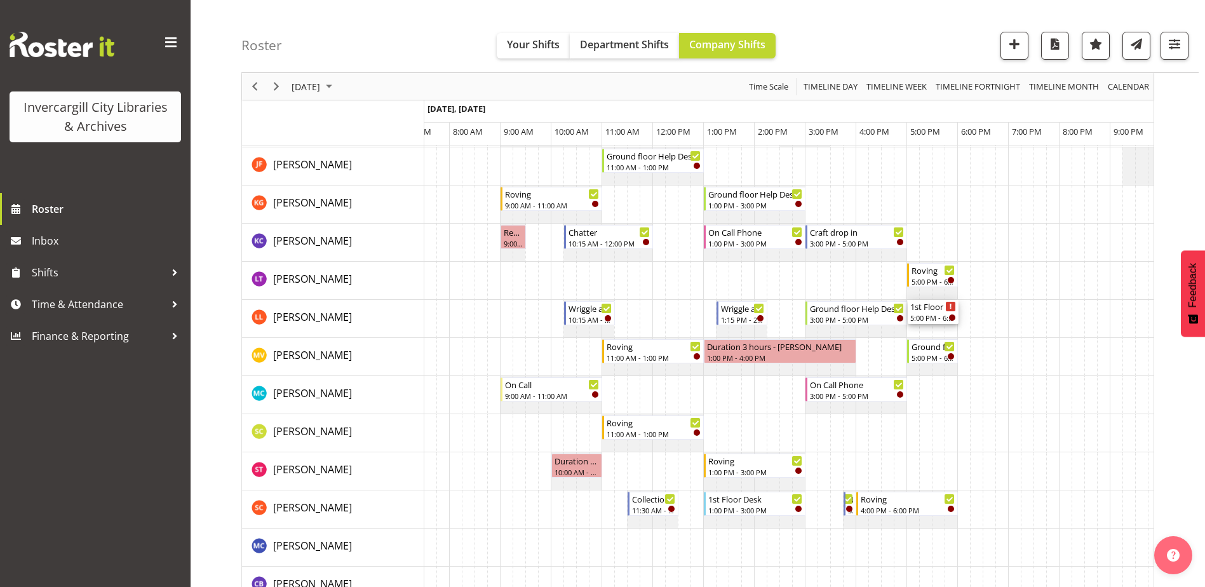
scroll to position [381, 0]
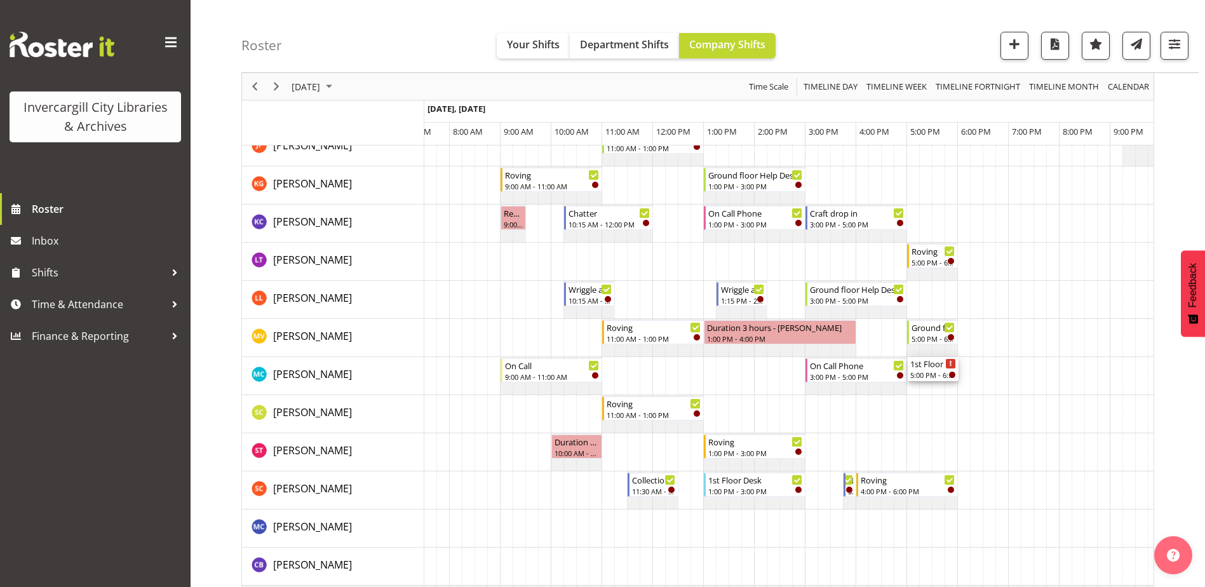
drag, startPoint x: 930, startPoint y: 217, endPoint x: 905, endPoint y: 379, distance: 164.6
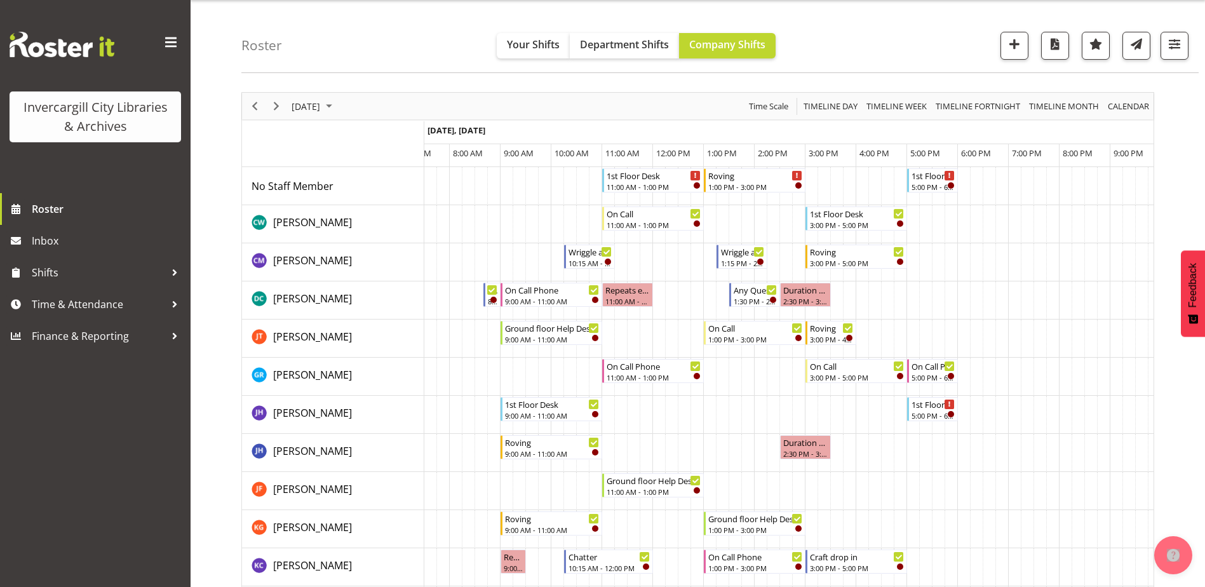
scroll to position [0, 0]
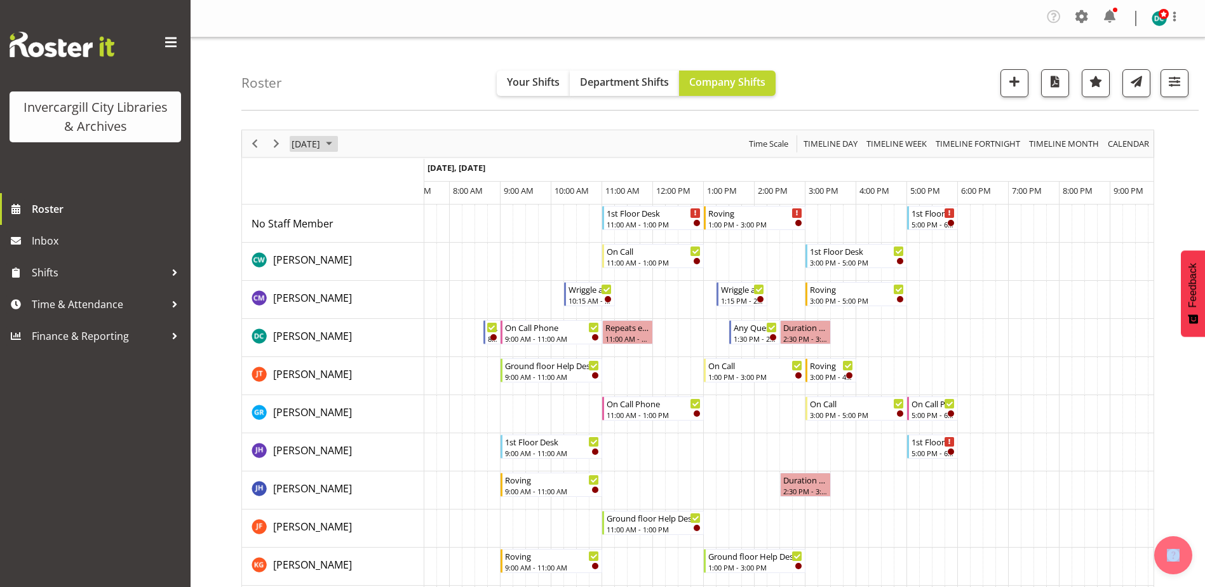
click at [327, 135] on div "[DATE]" at bounding box center [313, 143] width 53 height 27
click at [360, 215] on span "3" at bounding box center [365, 219] width 19 height 19
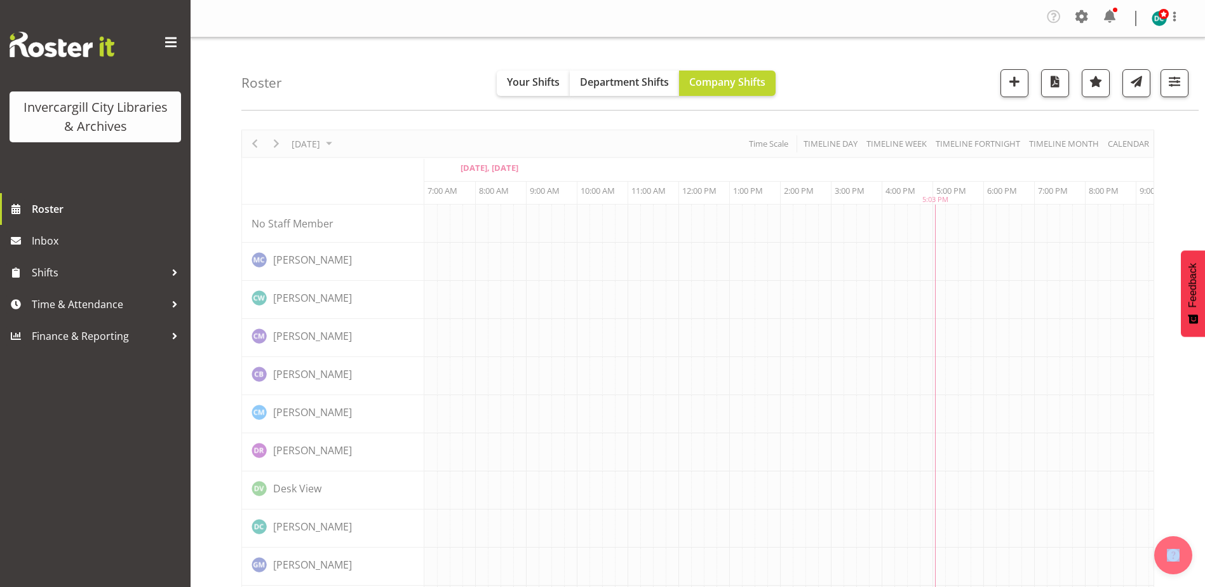
scroll to position [0, 33]
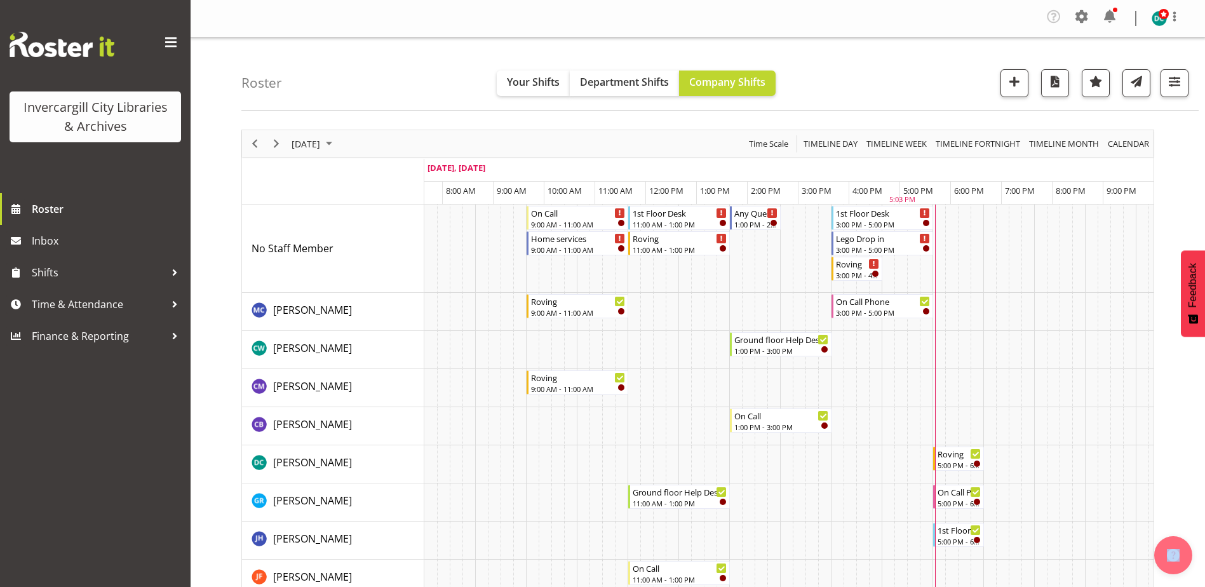
scroll to position [0, 33]
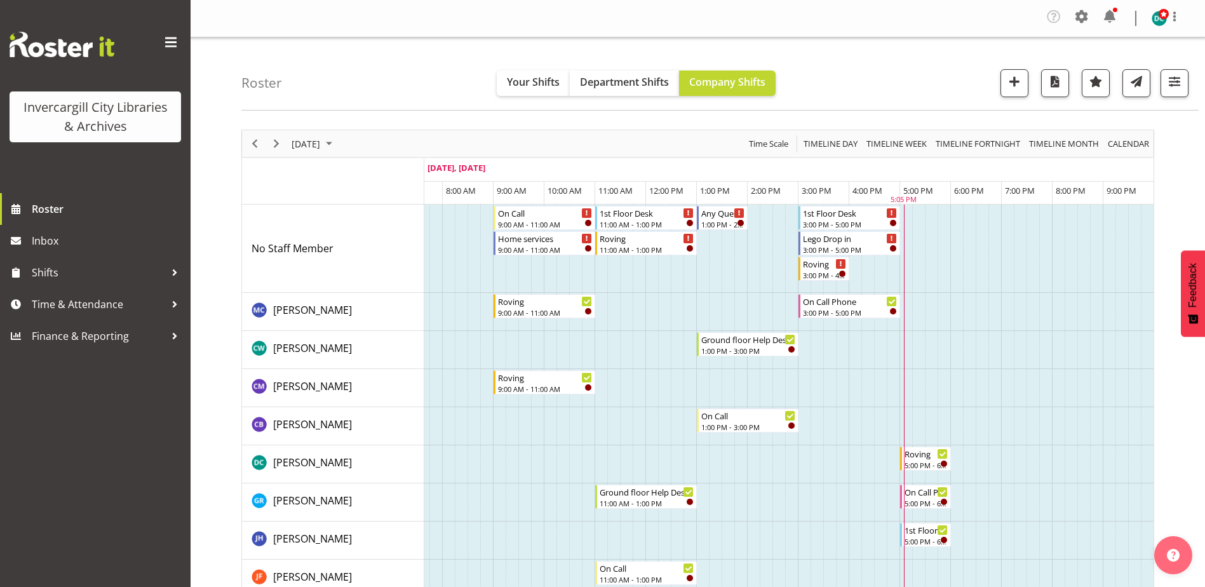
click at [851, 16] on nav "Company Settings Roles & Skills Tasks Jobs Employees Locations & Departments Ac…" at bounding box center [697, 18] width 989 height 24
click at [95, 499] on div "Invercargill City Libraries & Archives Roster Inbox Shifts Time & Attendance Fi…" at bounding box center [95, 293] width 191 height 587
